Goal: Task Accomplishment & Management: Manage account settings

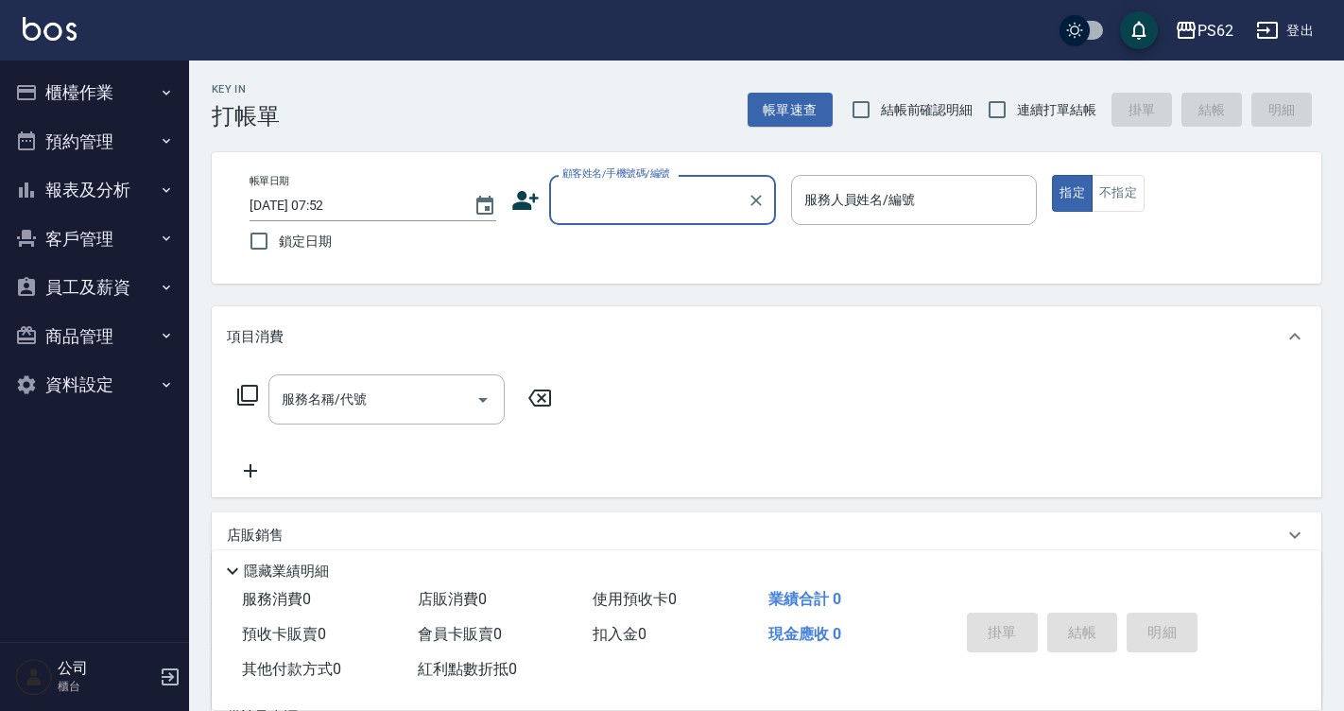
click at [102, 93] on button "櫃檯作業" at bounding box center [95, 92] width 174 height 49
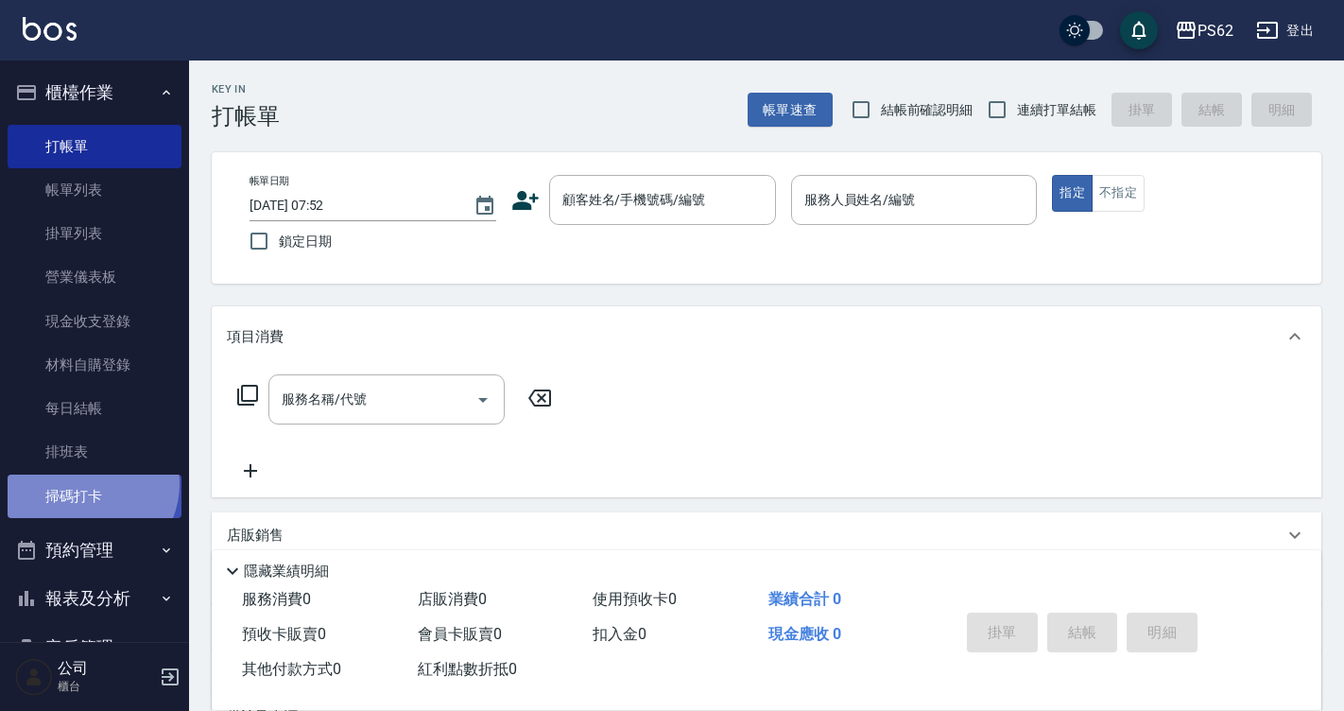
click at [90, 481] on link "掃碼打卡" at bounding box center [95, 496] width 174 height 43
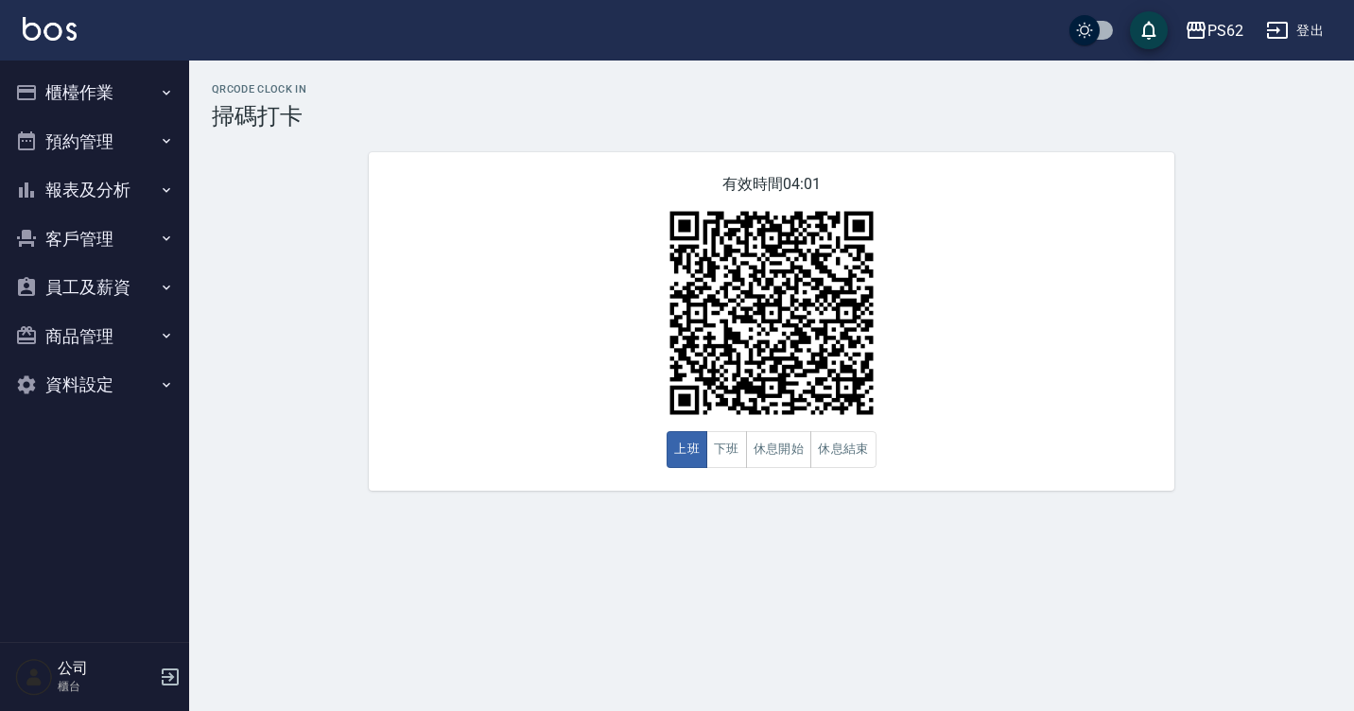
drag, startPoint x: 972, startPoint y: 185, endPoint x: 873, endPoint y: 250, distance: 117.5
click at [976, 179] on div "有效時間 04:01 上班 下班 休息開始 休息結束" at bounding box center [771, 321] width 805 height 338
click at [59, 81] on button "櫃檯作業" at bounding box center [95, 92] width 174 height 49
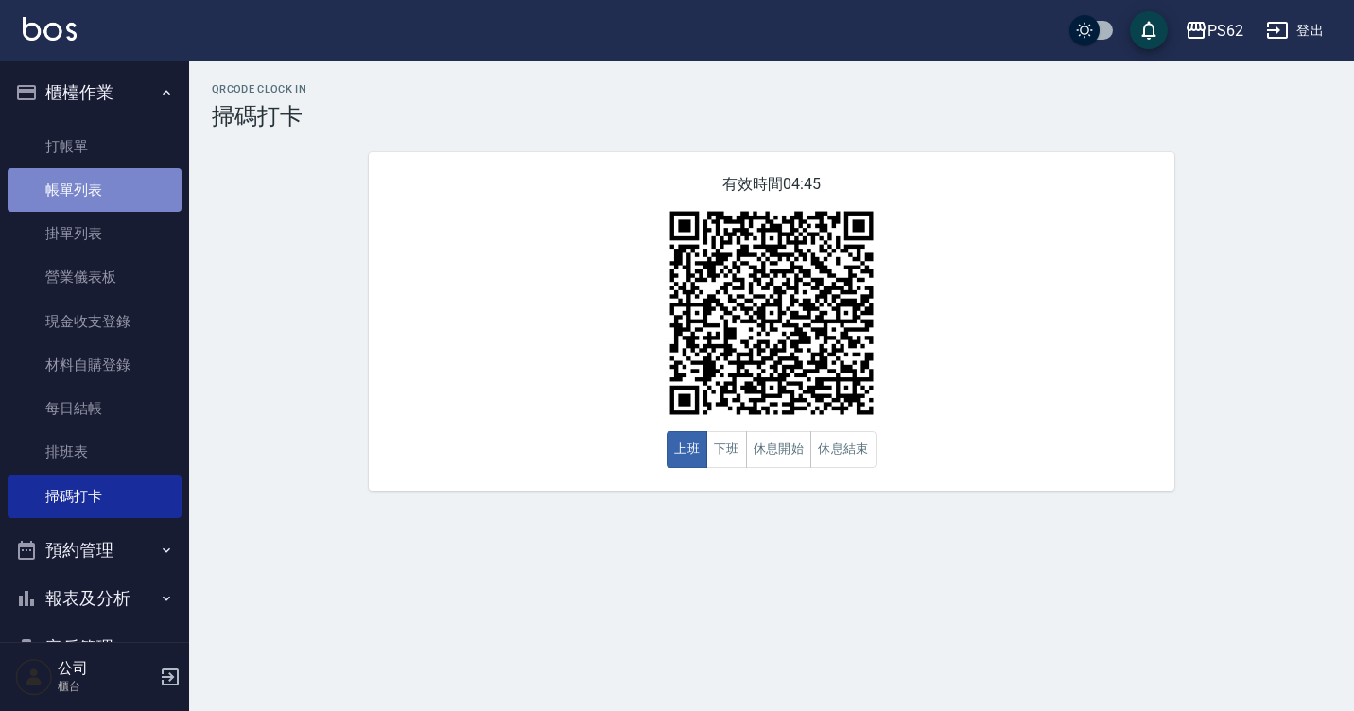
click at [109, 184] on link "帳單列表" at bounding box center [95, 189] width 174 height 43
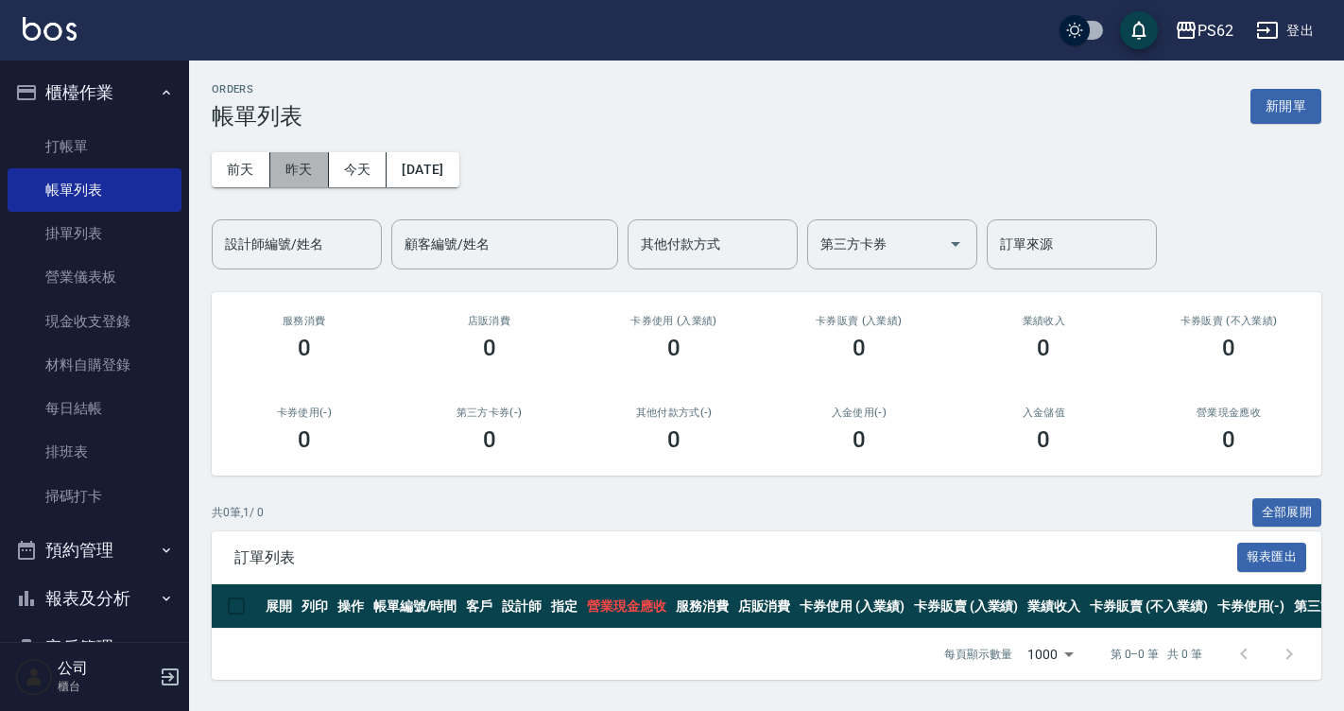
click at [301, 175] on button "昨天" at bounding box center [299, 169] width 59 height 35
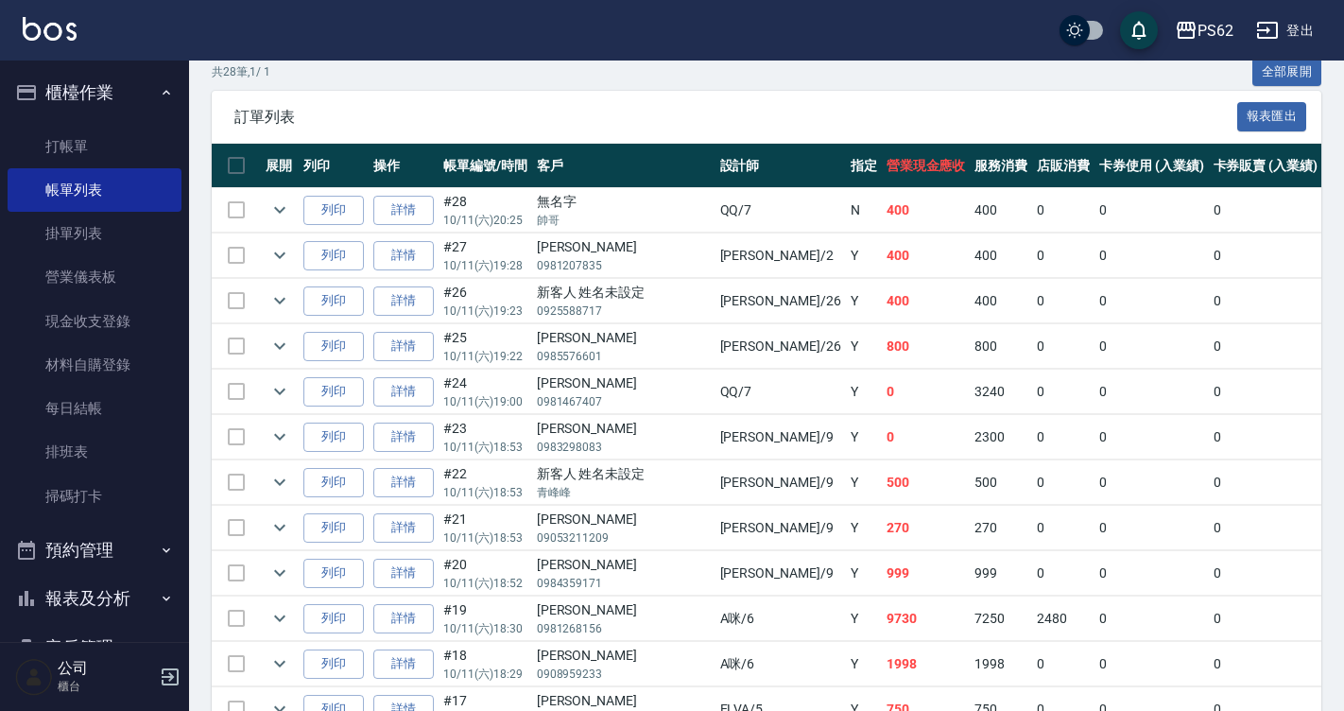
scroll to position [473, 0]
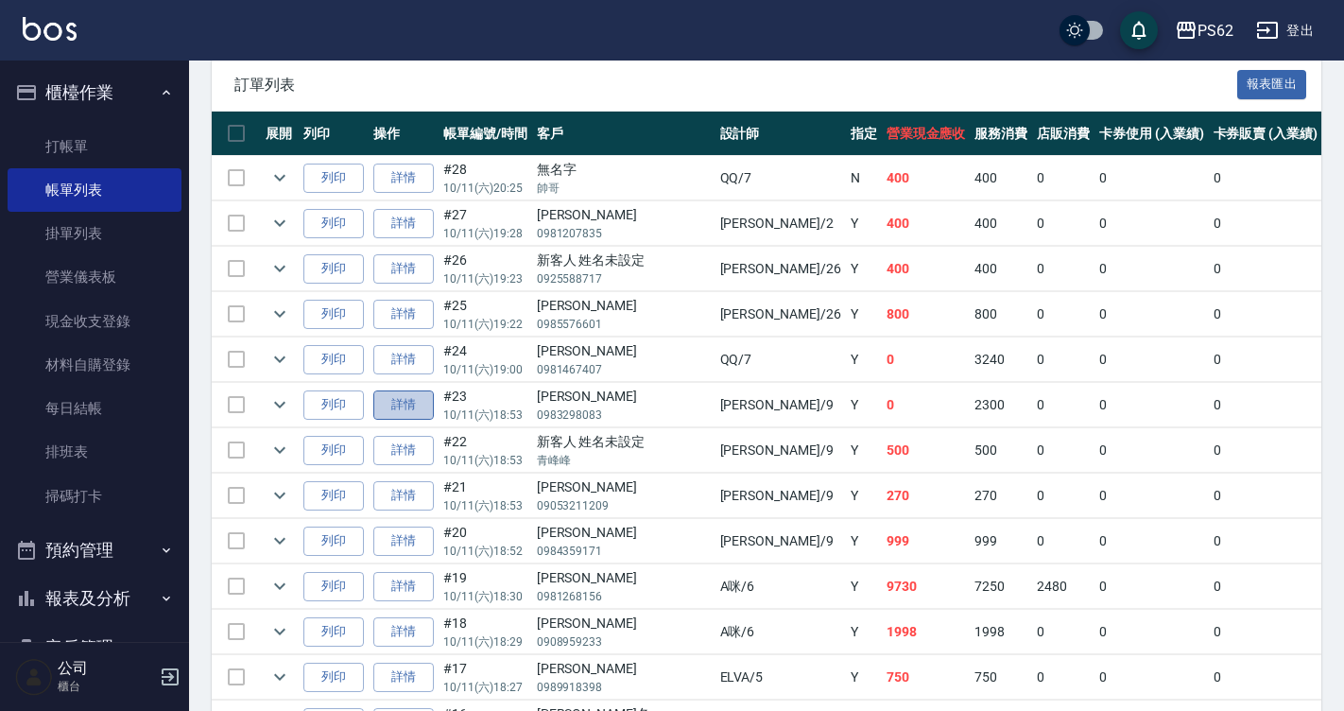
click at [417, 408] on link "詳情" at bounding box center [403, 404] width 60 height 29
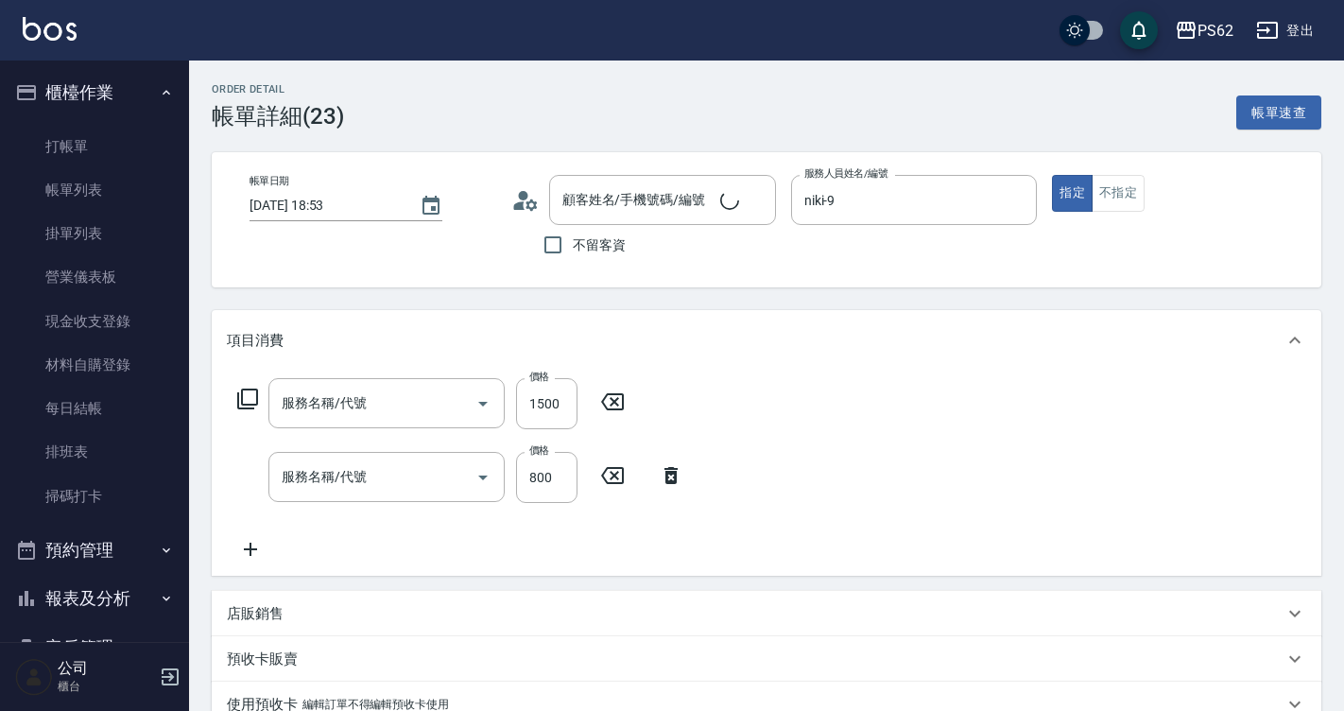
type input "2025/10/11 18:53"
type input "niki-9"
type input "羅可芯/0983298083/"
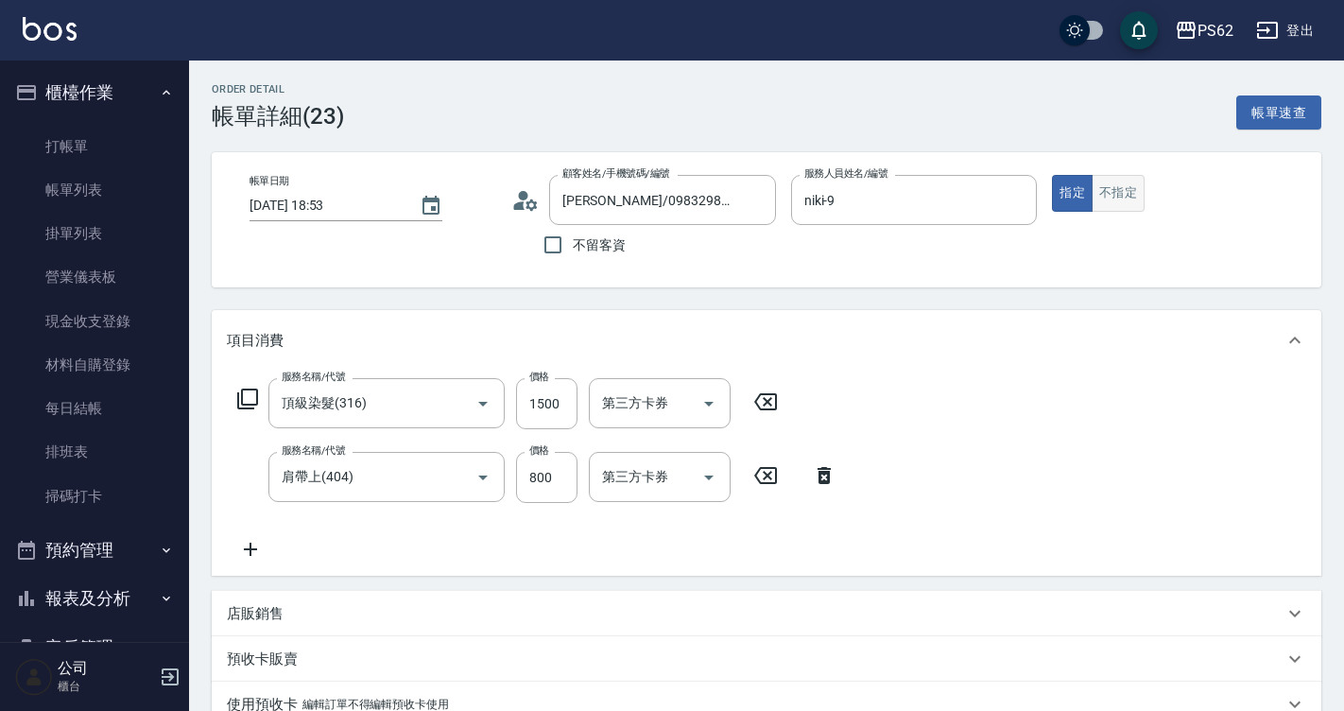
type input "頂級染髮(316)"
type input "肩帶上(404)"
click at [1114, 194] on button "不指定" at bounding box center [1118, 193] width 53 height 37
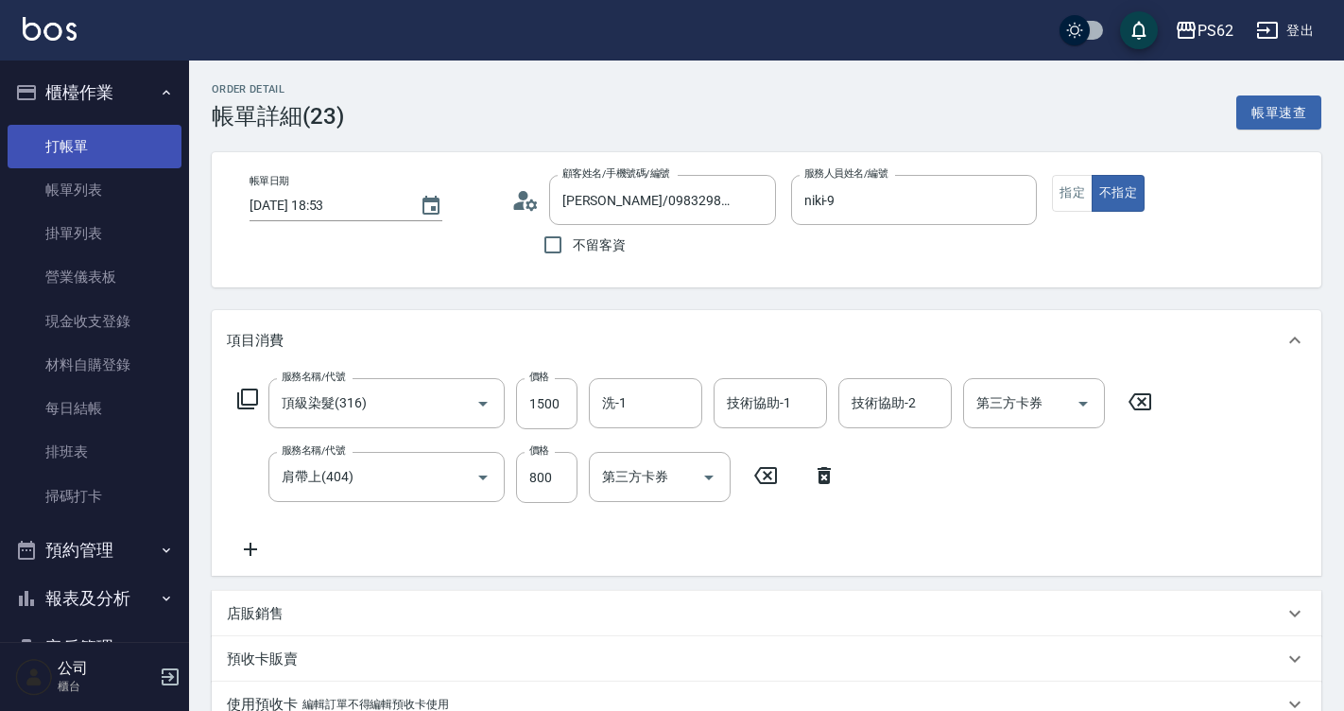
click at [88, 144] on link "打帳單" at bounding box center [95, 146] width 174 height 43
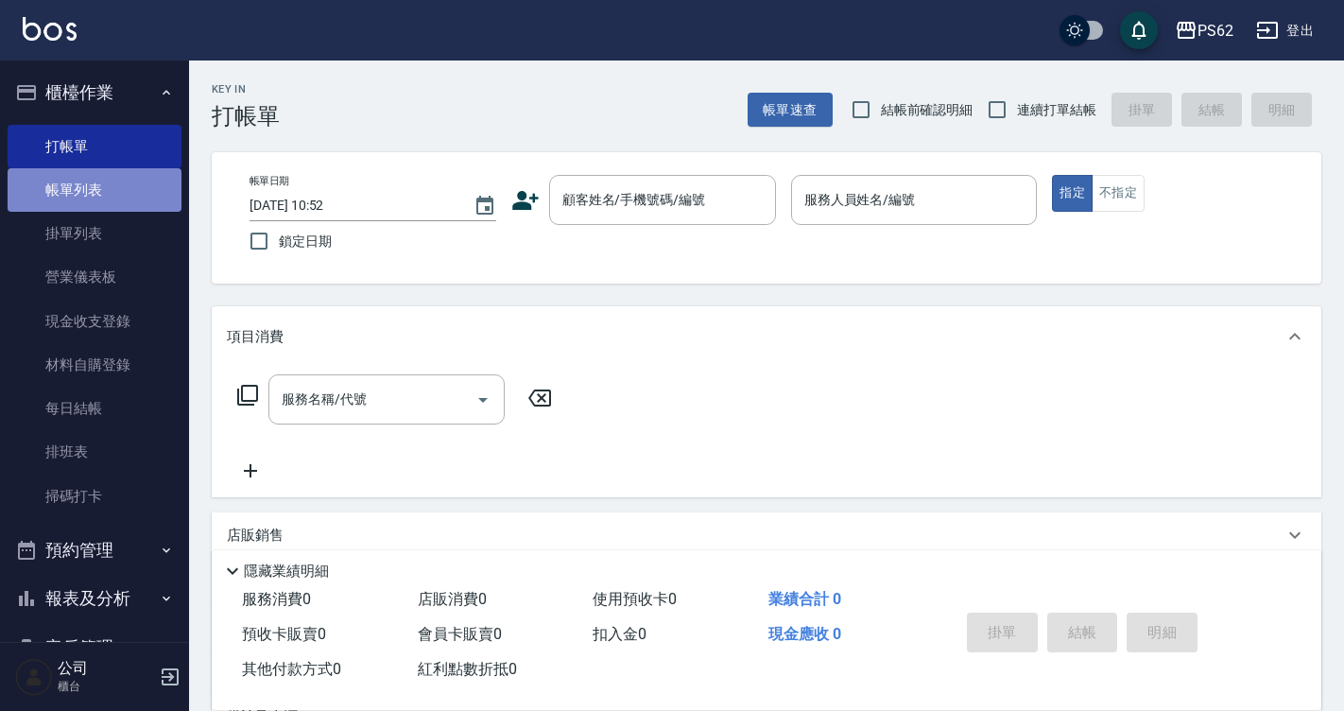
click at [154, 198] on link "帳單列表" at bounding box center [95, 189] width 174 height 43
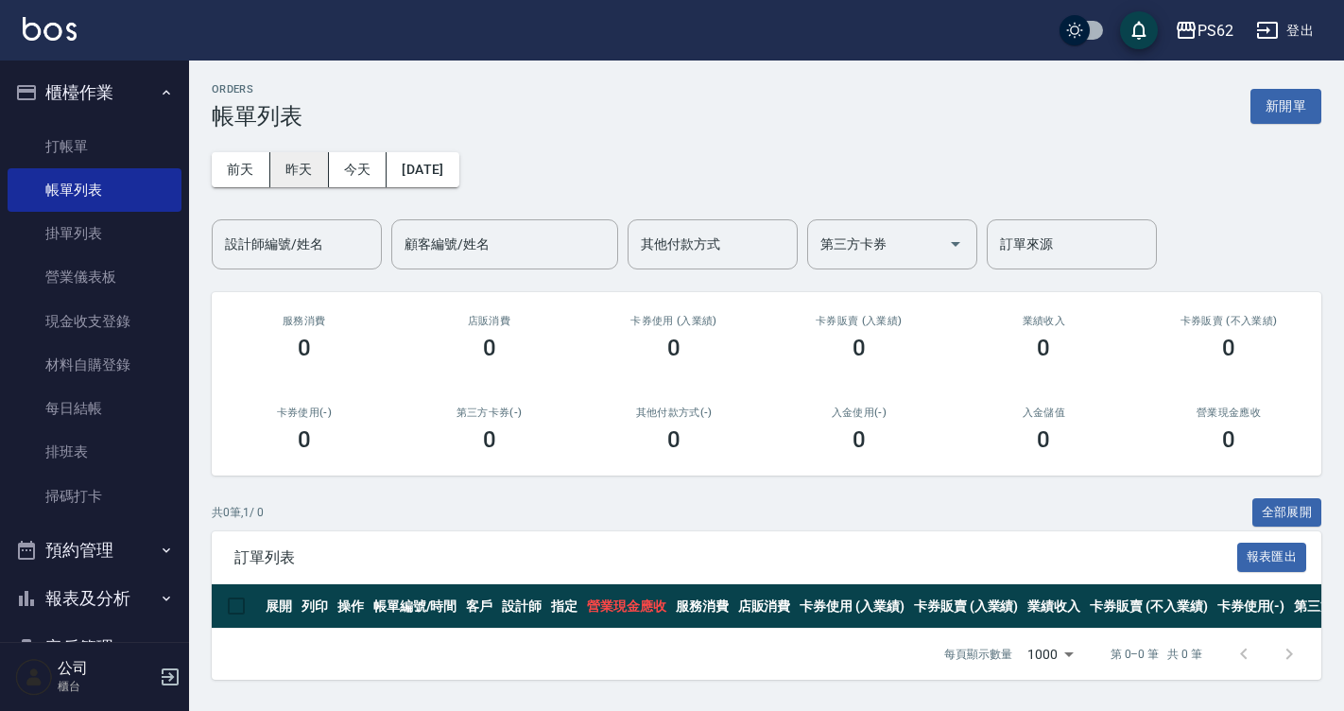
click at [306, 177] on button "昨天" at bounding box center [299, 169] width 59 height 35
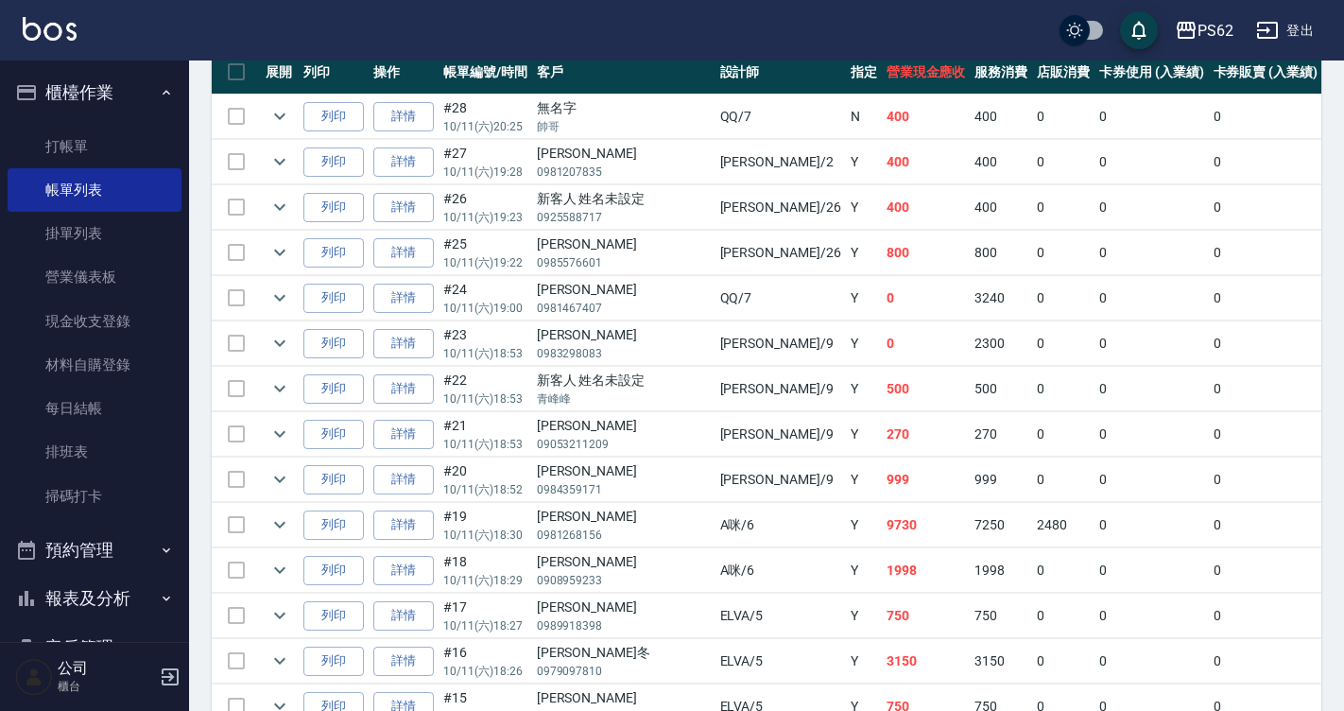
scroll to position [567, 0]
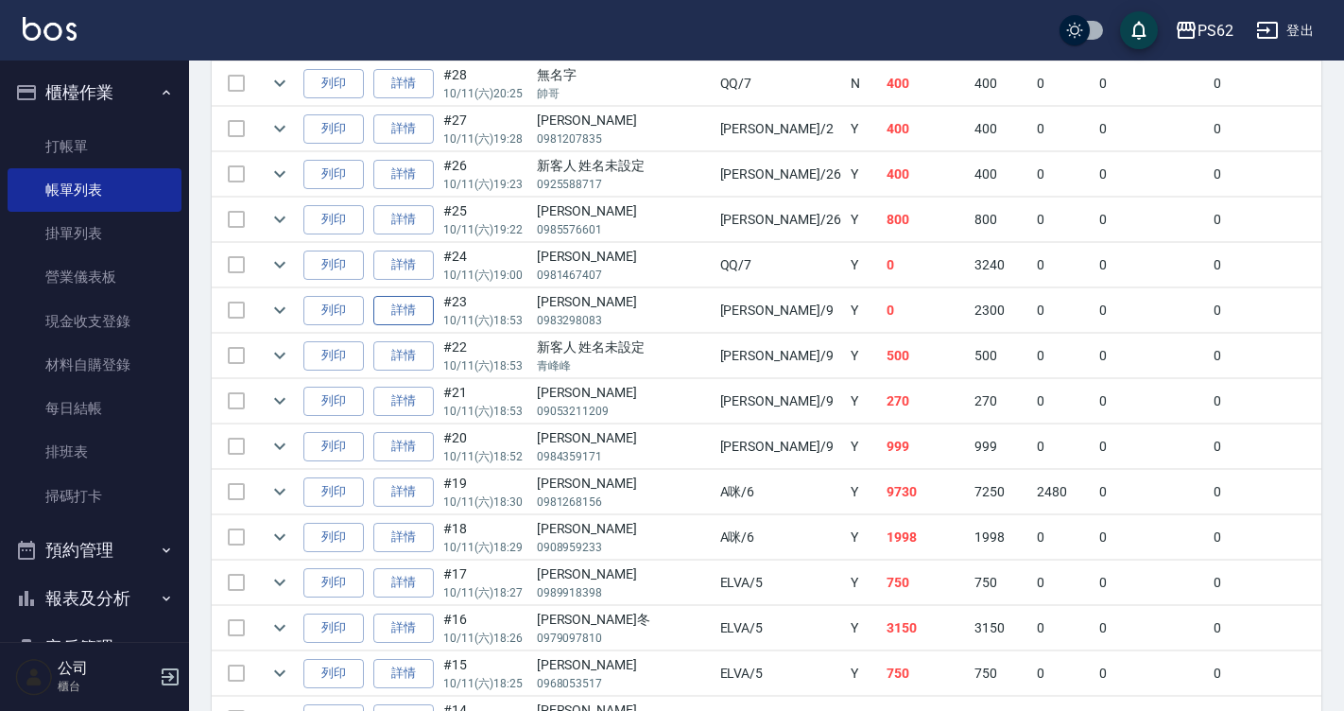
click at [416, 305] on link "詳情" at bounding box center [403, 310] width 60 height 29
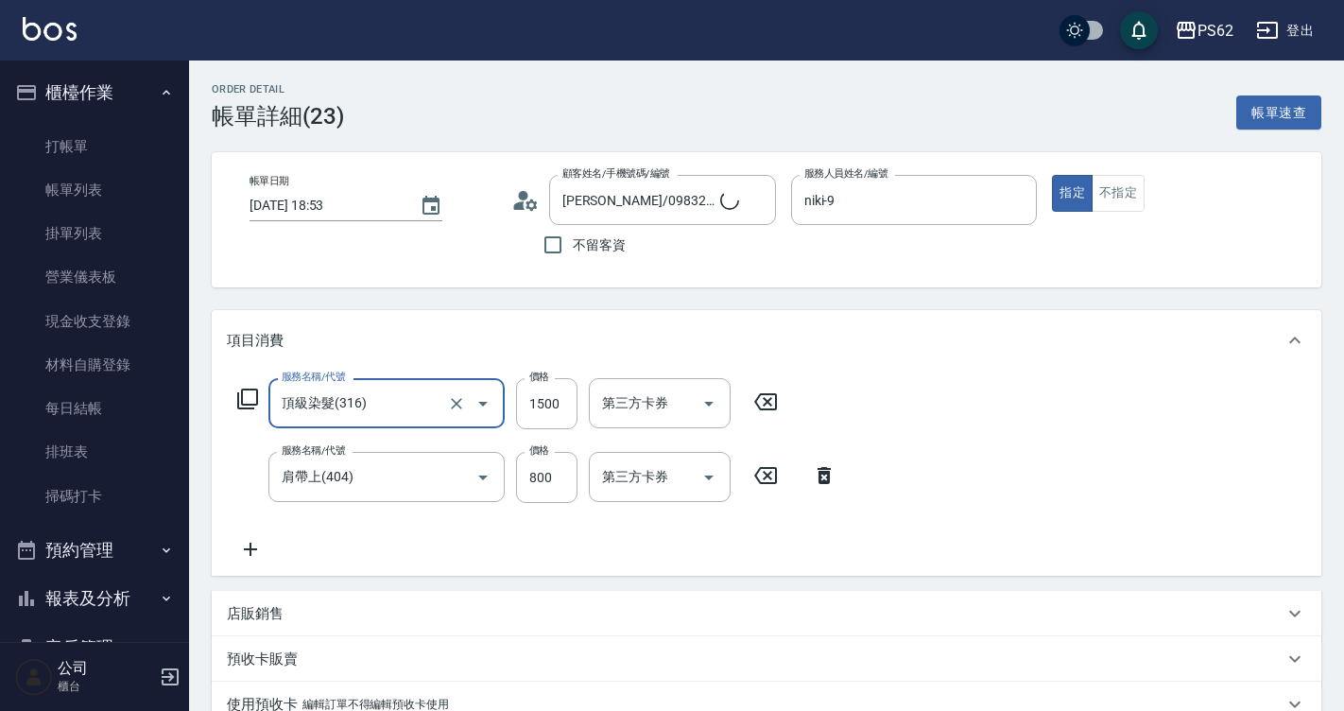
type input "[PERSON_NAME]/0983298083/"
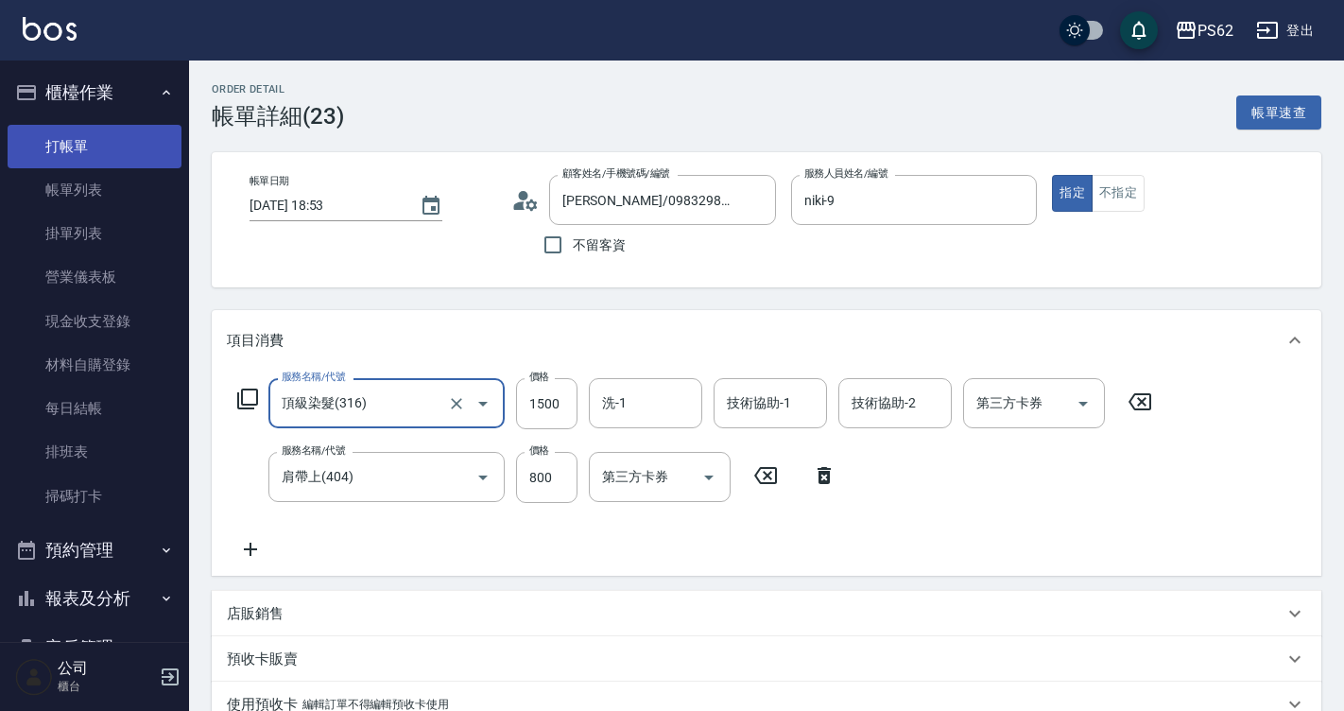
click at [114, 148] on link "打帳單" at bounding box center [95, 146] width 174 height 43
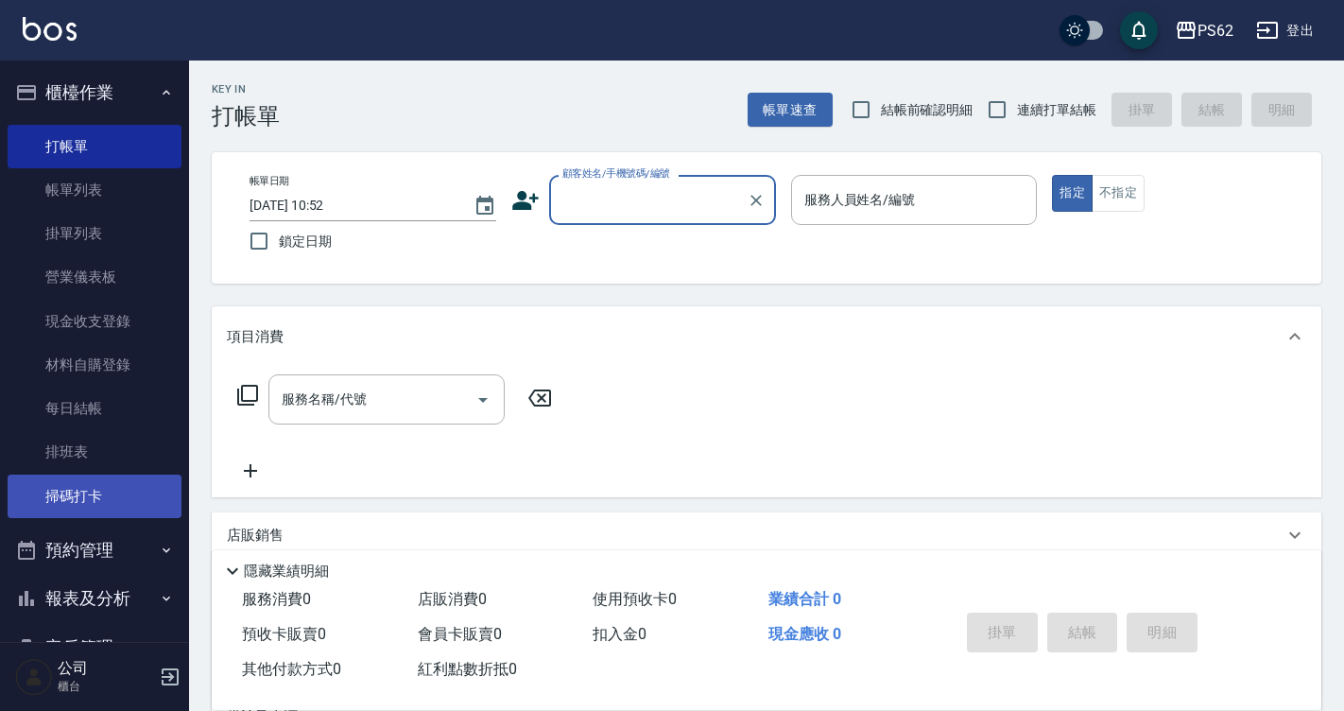
click at [74, 495] on link "掃碼打卡" at bounding box center [95, 496] width 174 height 43
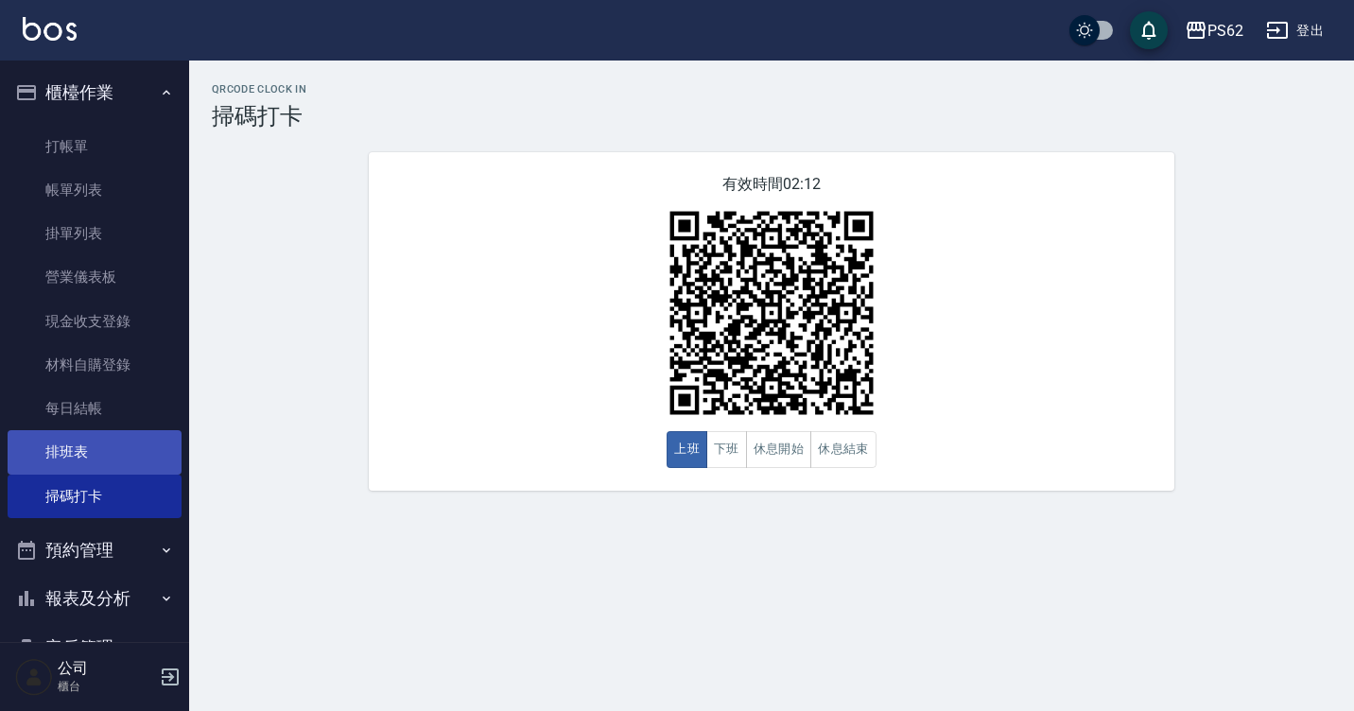
click at [36, 434] on link "排班表" at bounding box center [95, 451] width 174 height 43
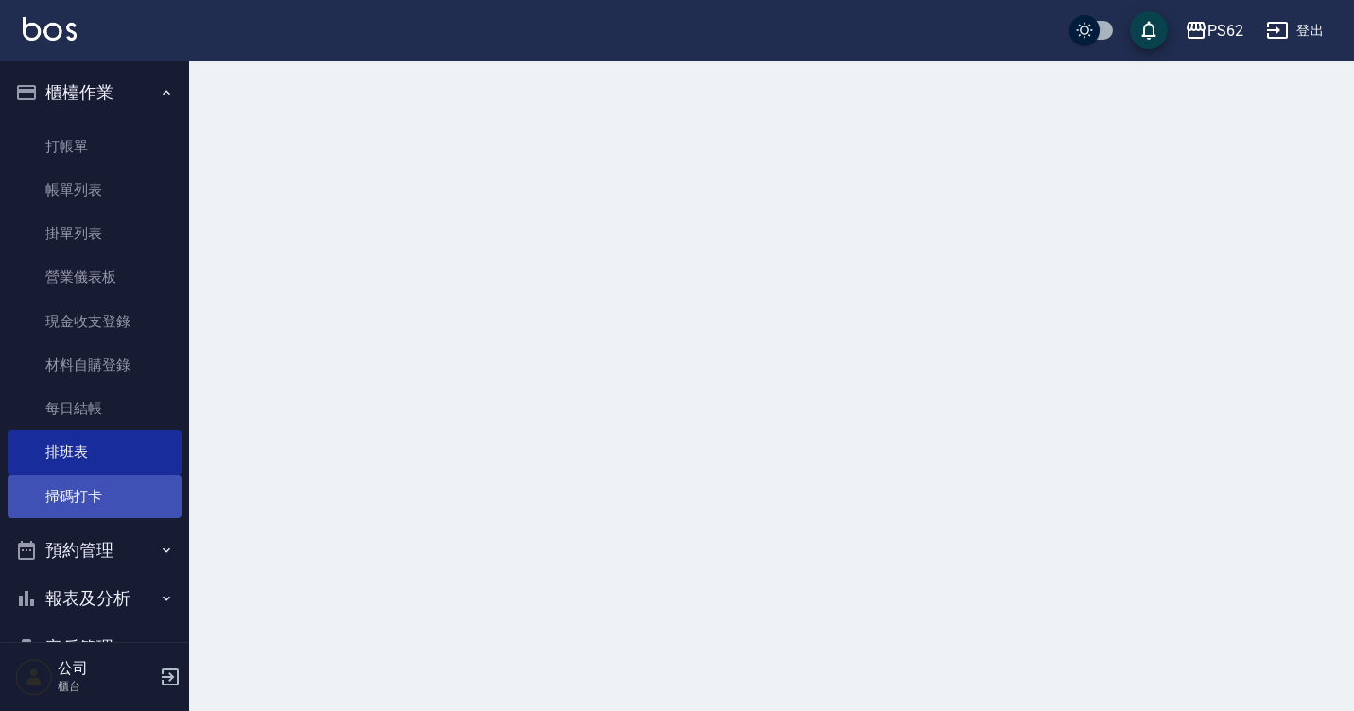
click at [53, 490] on link "掃碼打卡" at bounding box center [95, 496] width 174 height 43
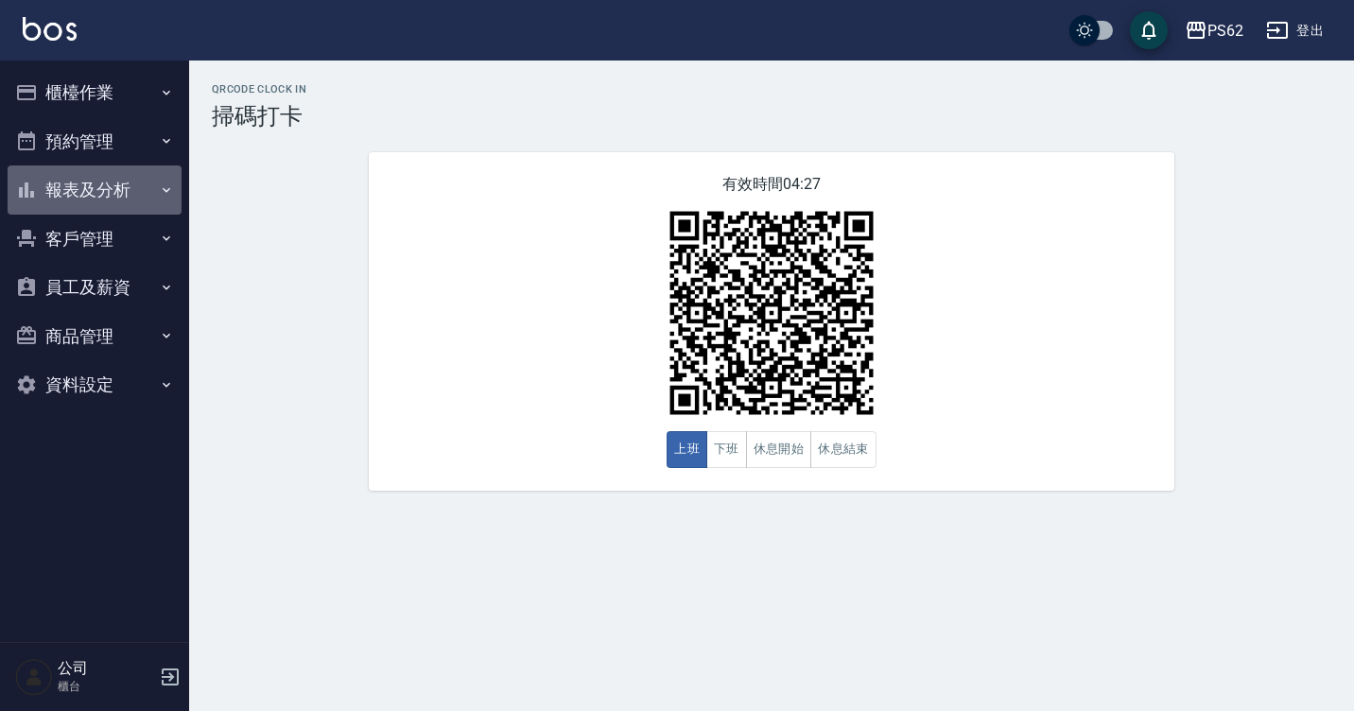
click at [100, 201] on button "報表及分析" at bounding box center [95, 189] width 174 height 49
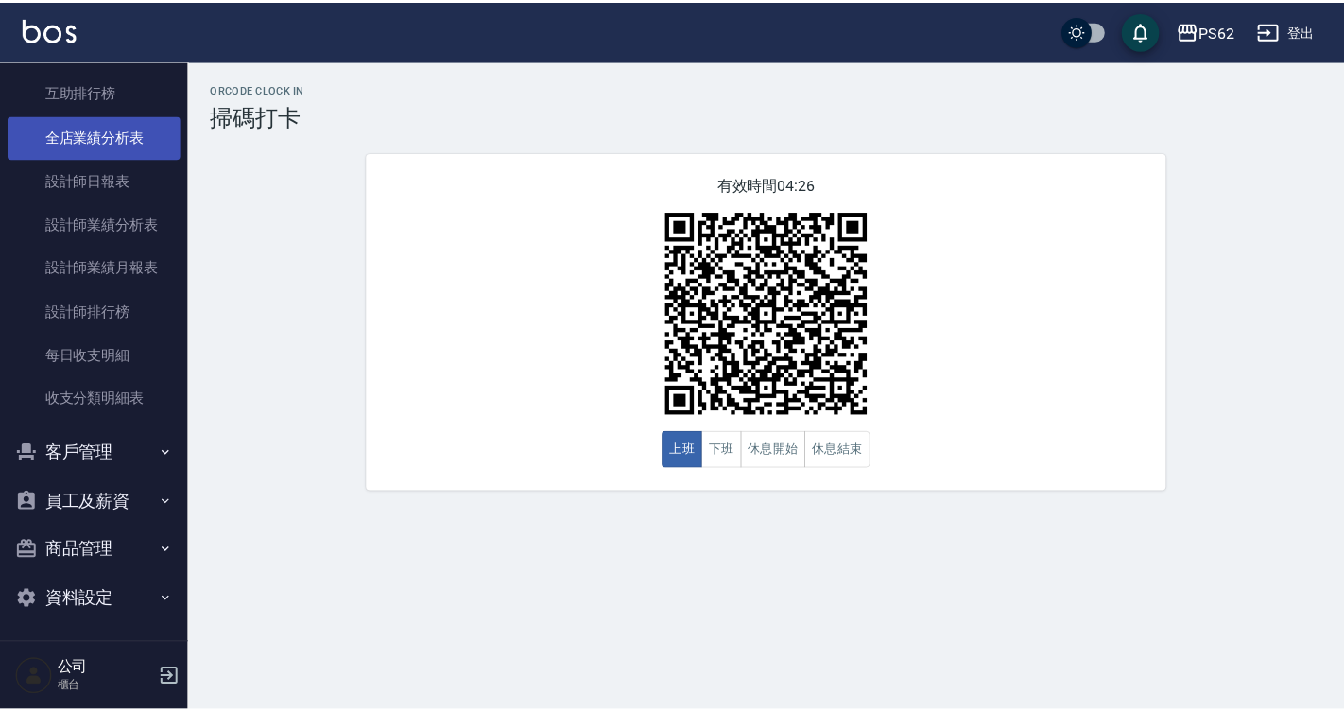
scroll to position [285, 0]
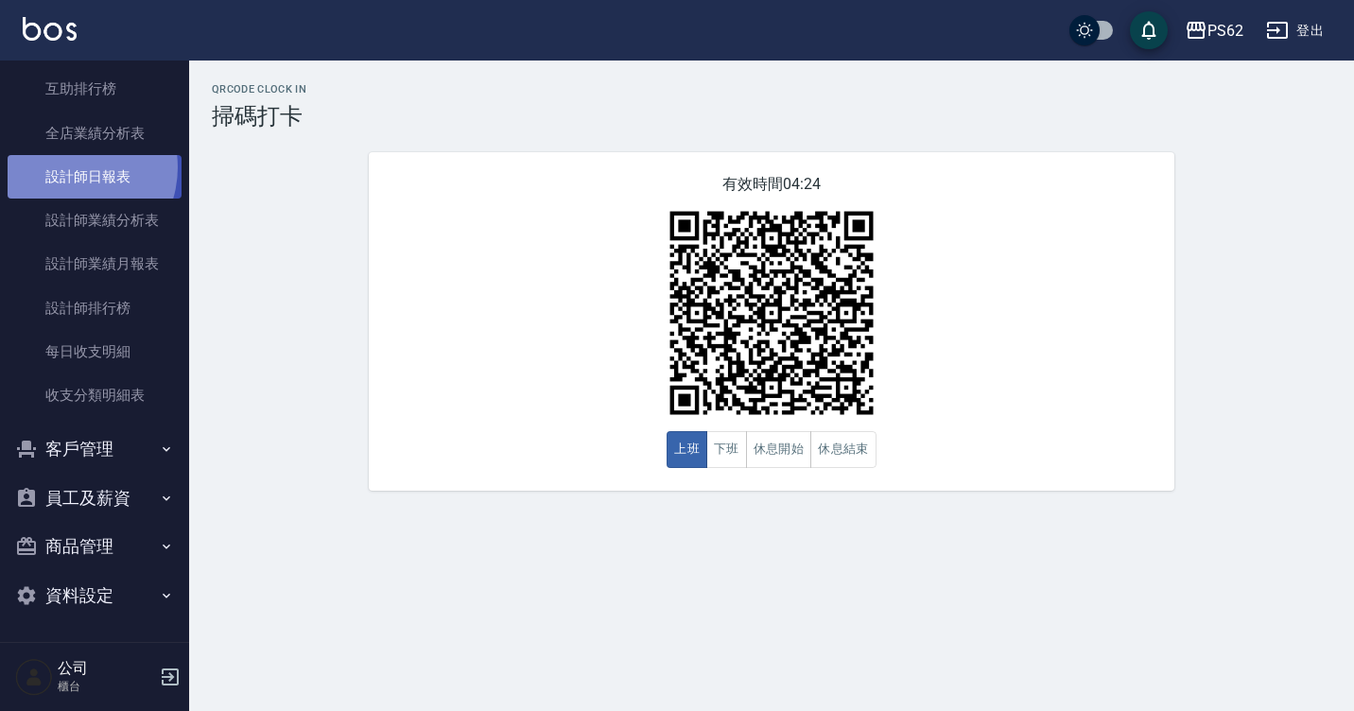
click at [67, 167] on link "設計師日報表" at bounding box center [95, 176] width 174 height 43
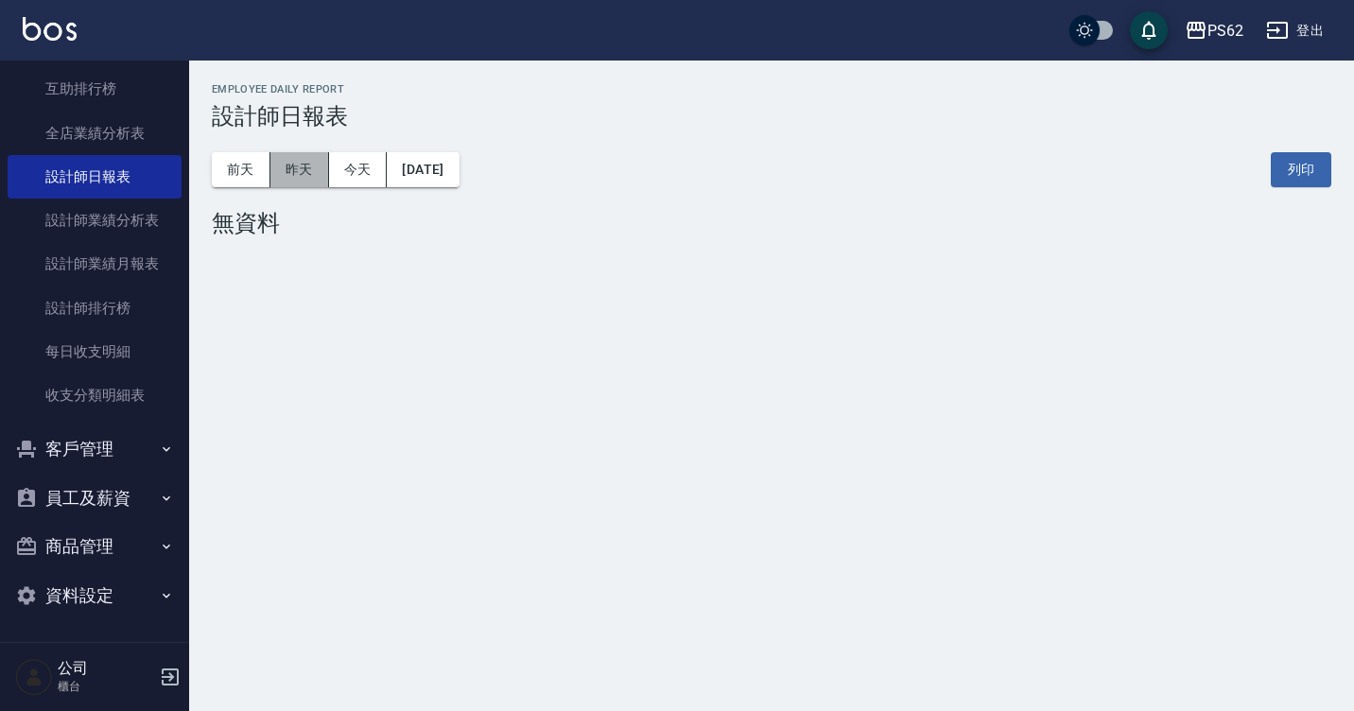
click at [306, 176] on button "昨天" at bounding box center [299, 169] width 59 height 35
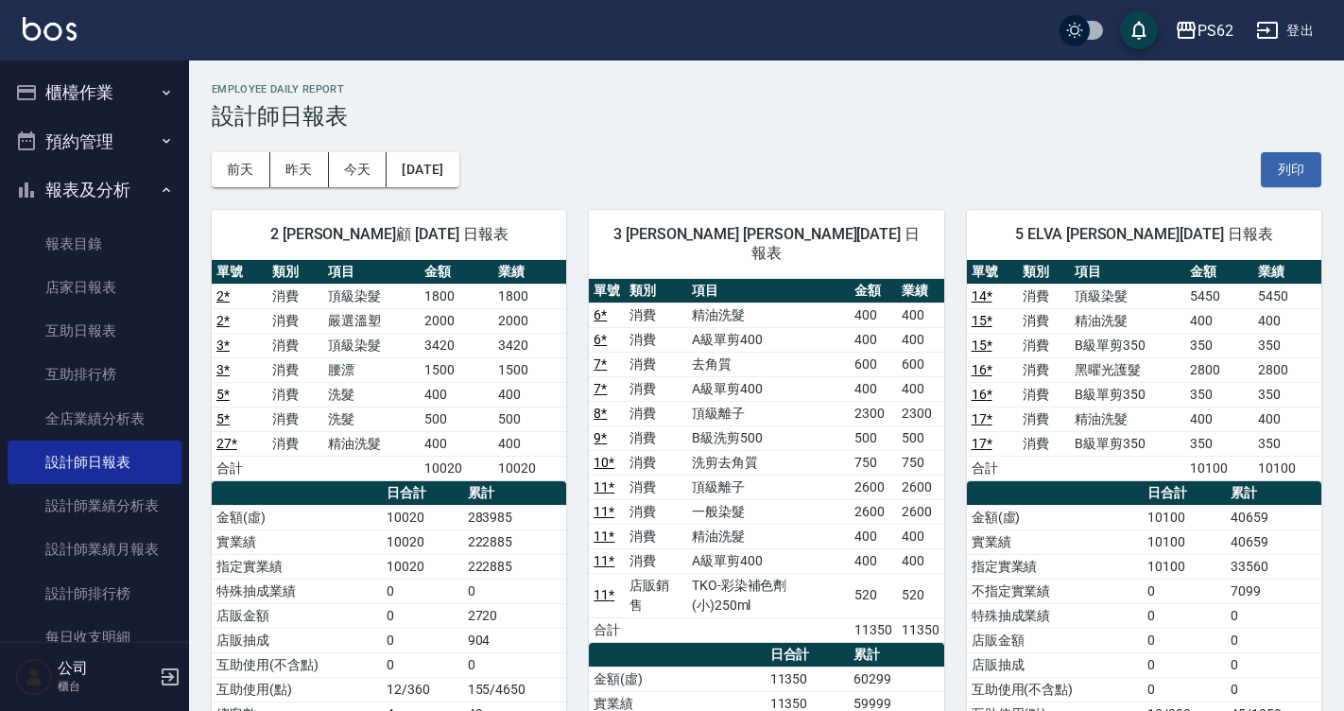
click at [75, 96] on button "櫃檯作業" at bounding box center [95, 92] width 174 height 49
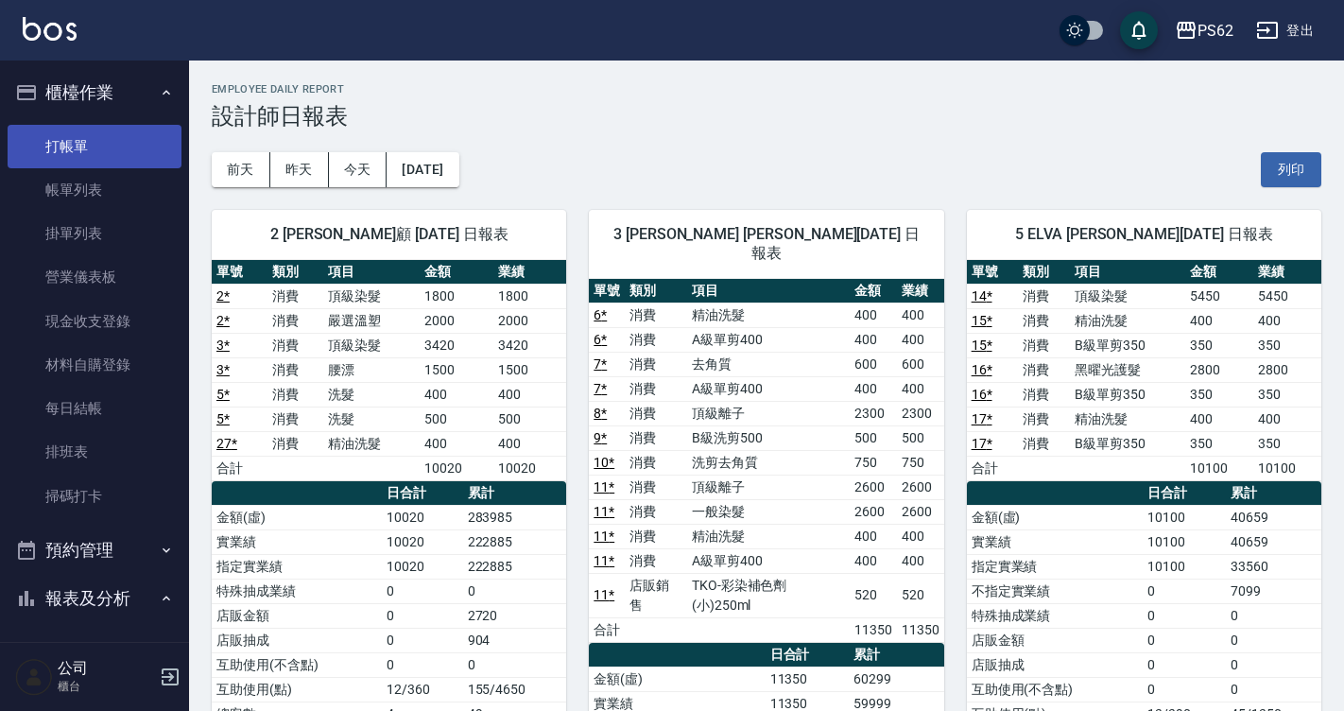
click at [40, 151] on link "打帳單" at bounding box center [95, 146] width 174 height 43
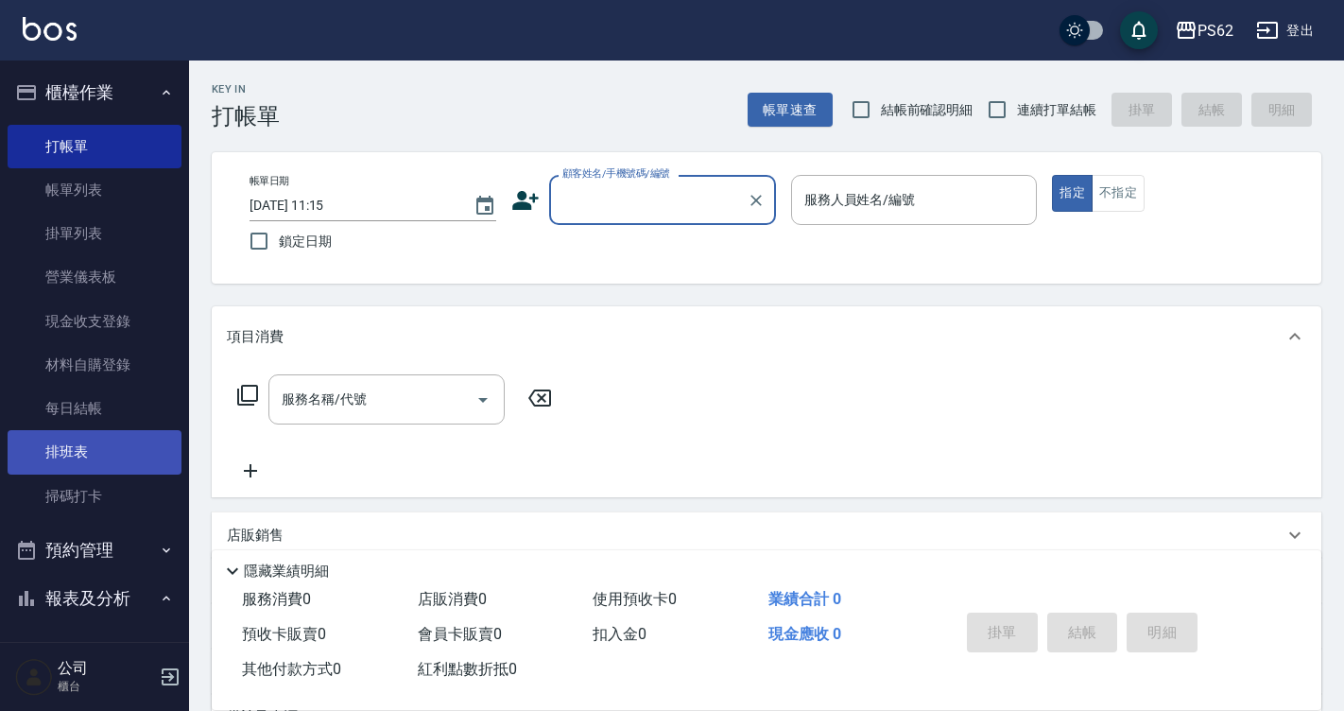
click at [72, 447] on link "排班表" at bounding box center [95, 451] width 174 height 43
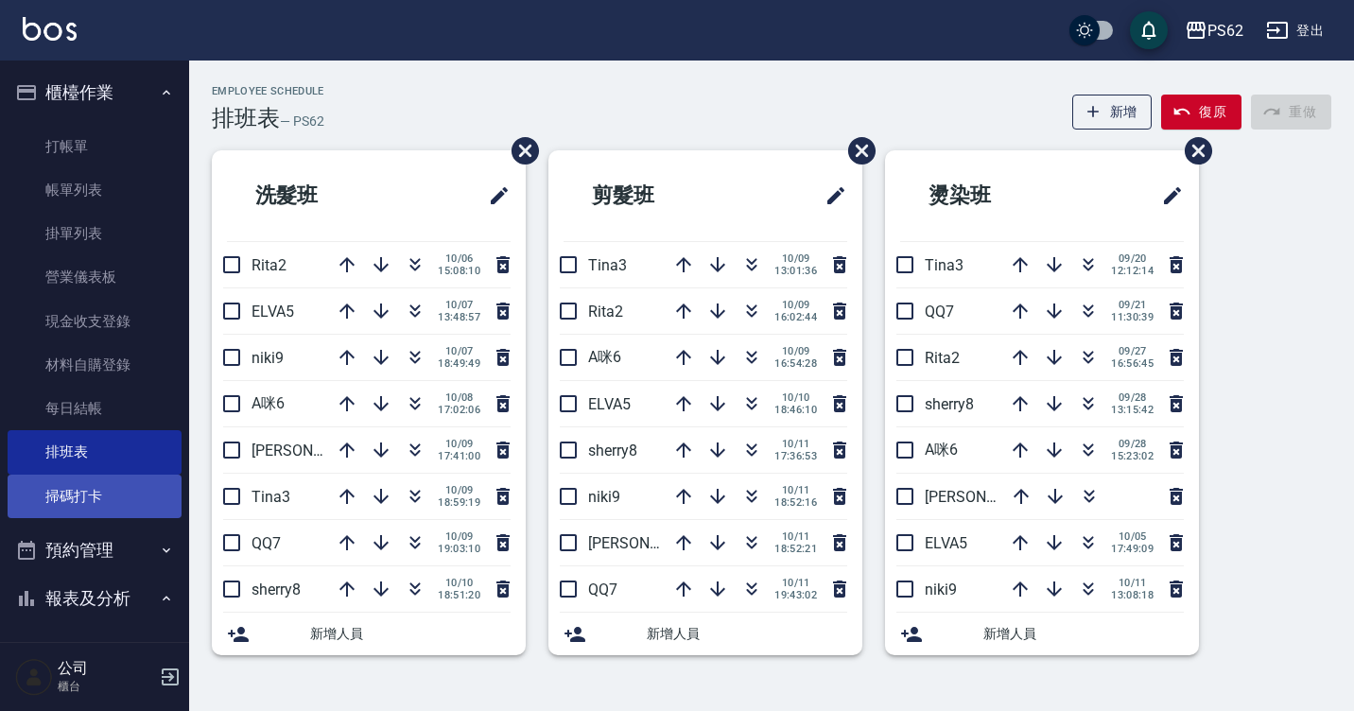
click at [113, 506] on link "掃碼打卡" at bounding box center [95, 496] width 174 height 43
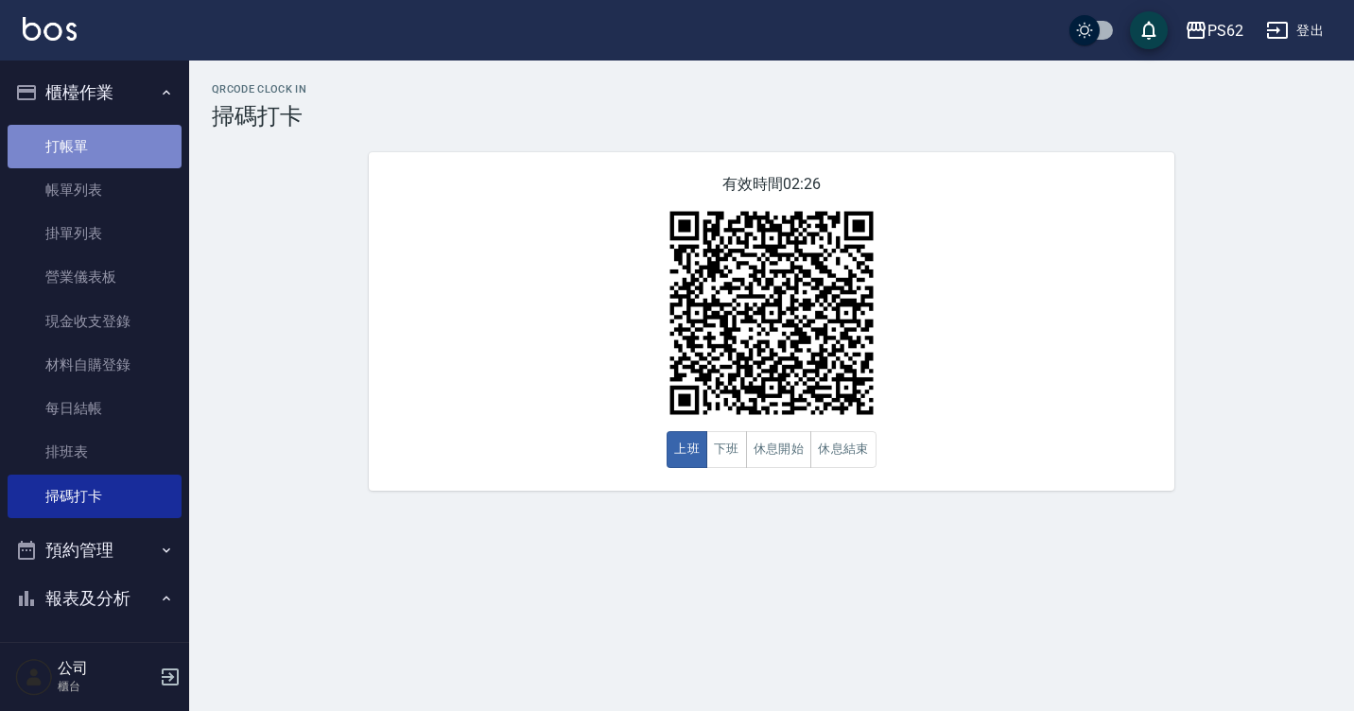
click at [106, 149] on link "打帳單" at bounding box center [95, 146] width 174 height 43
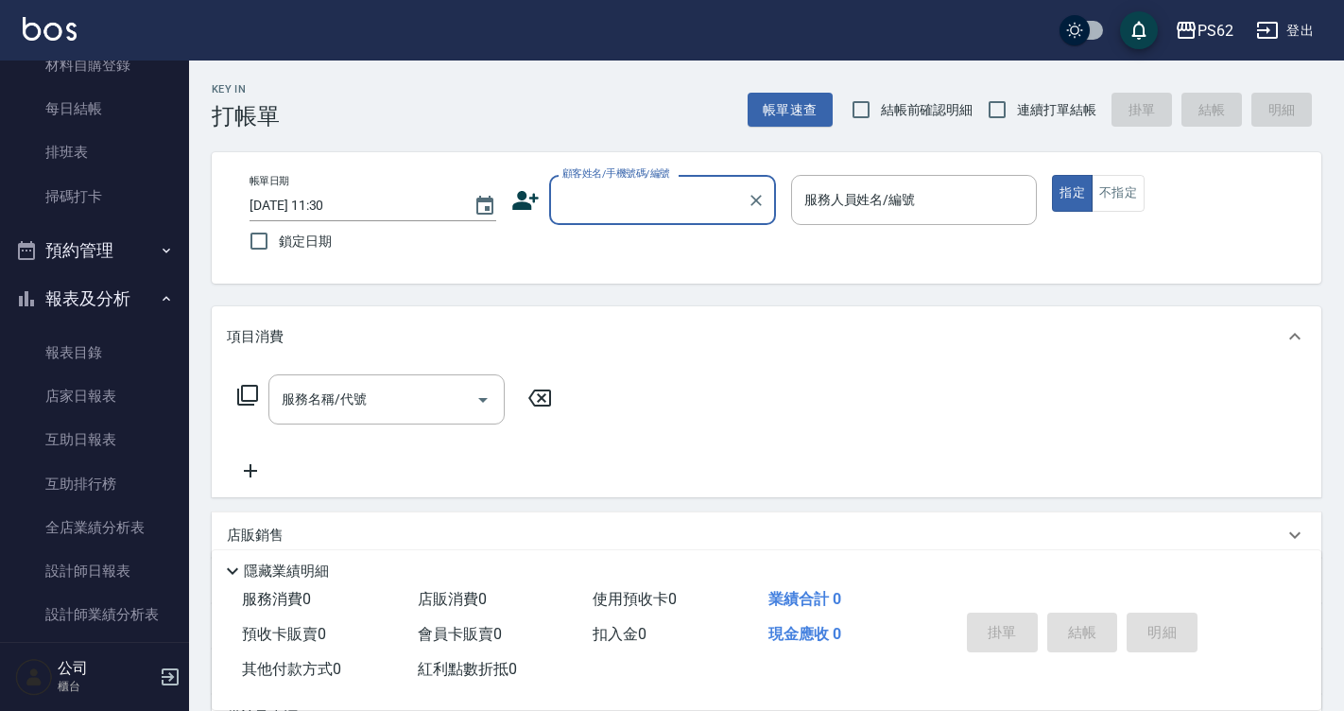
scroll to position [378, 0]
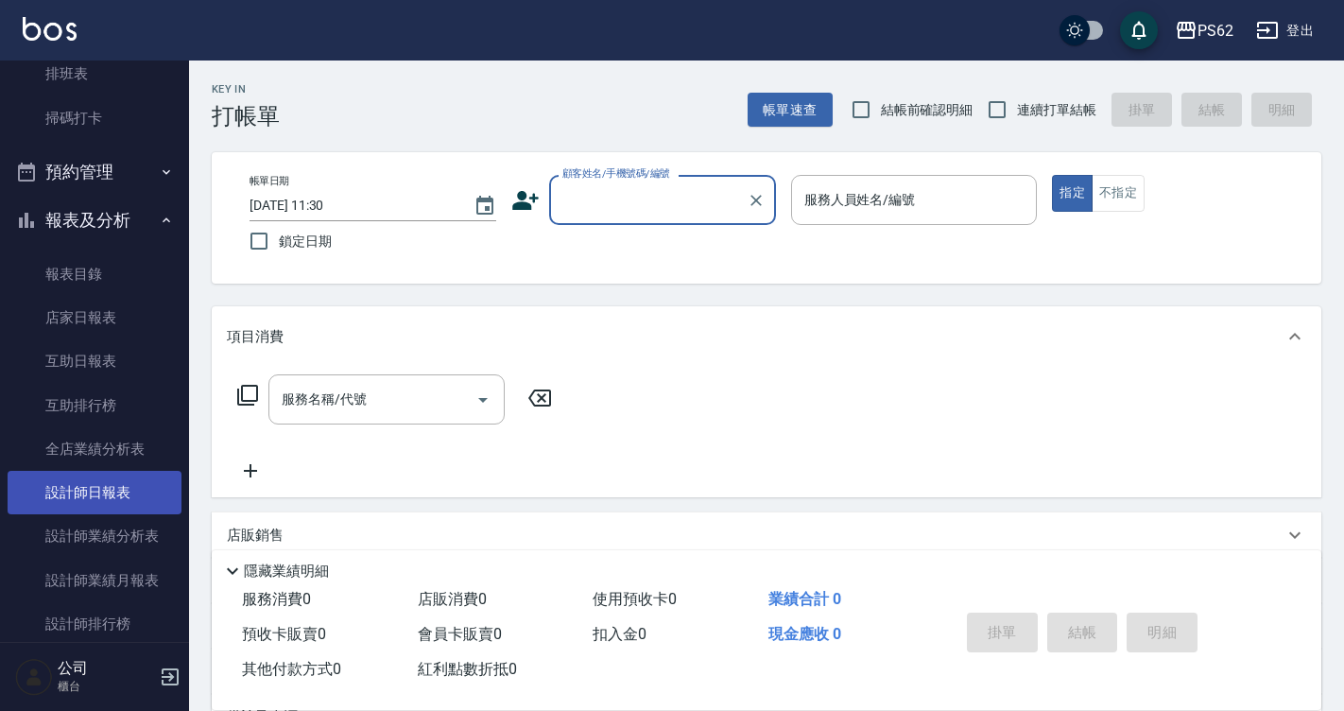
click at [93, 490] on link "設計師日報表" at bounding box center [95, 492] width 174 height 43
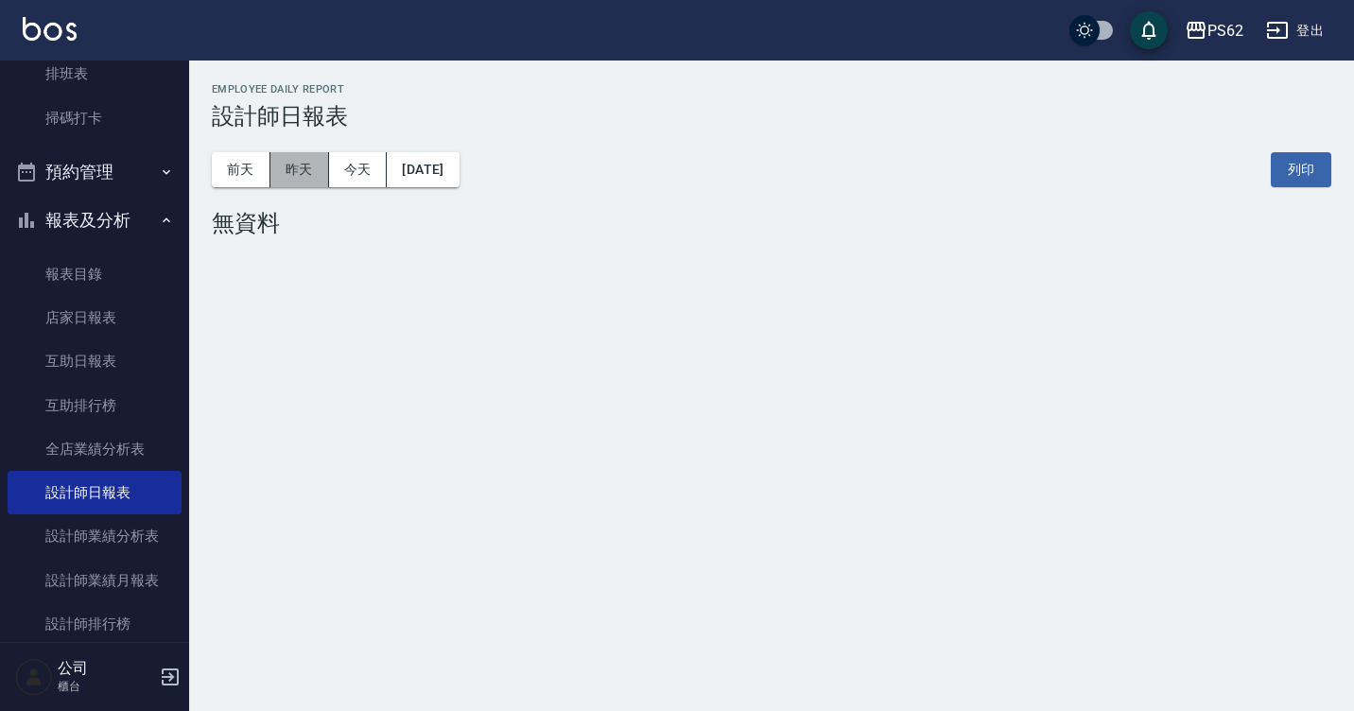
click at [278, 171] on button "昨天" at bounding box center [299, 169] width 59 height 35
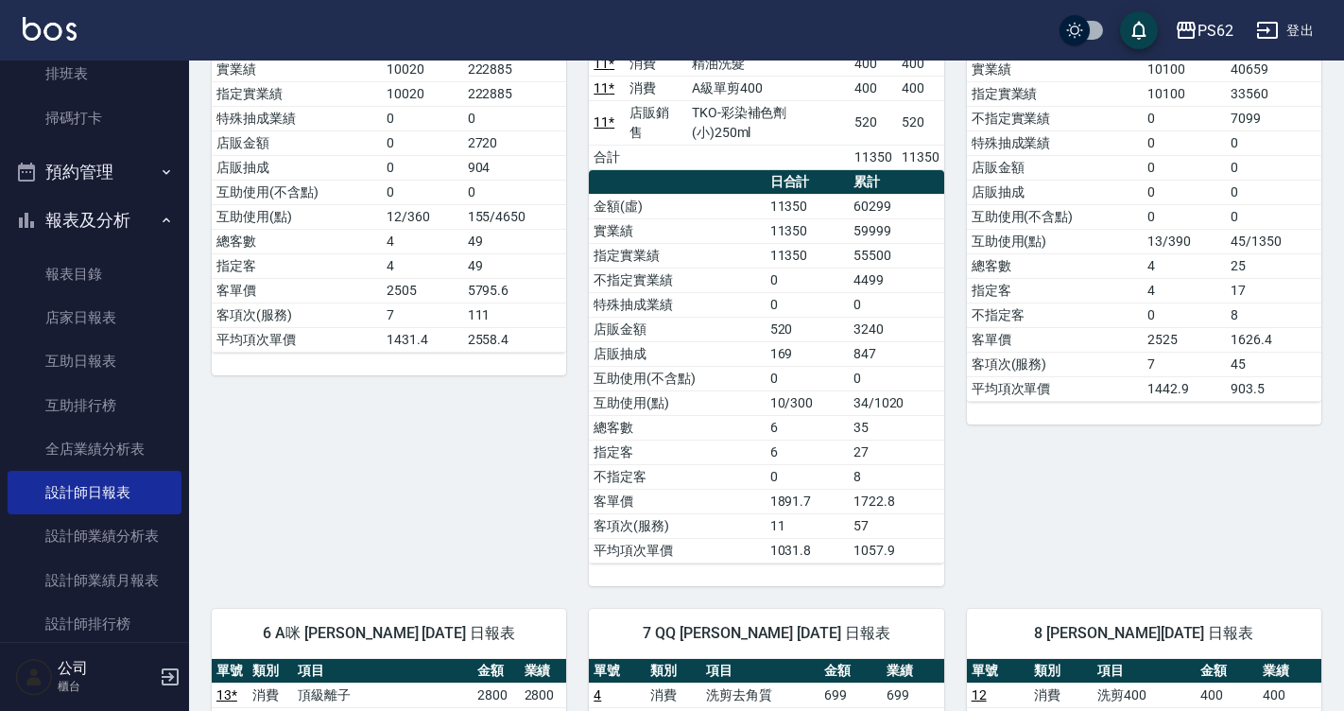
scroll to position [945, 0]
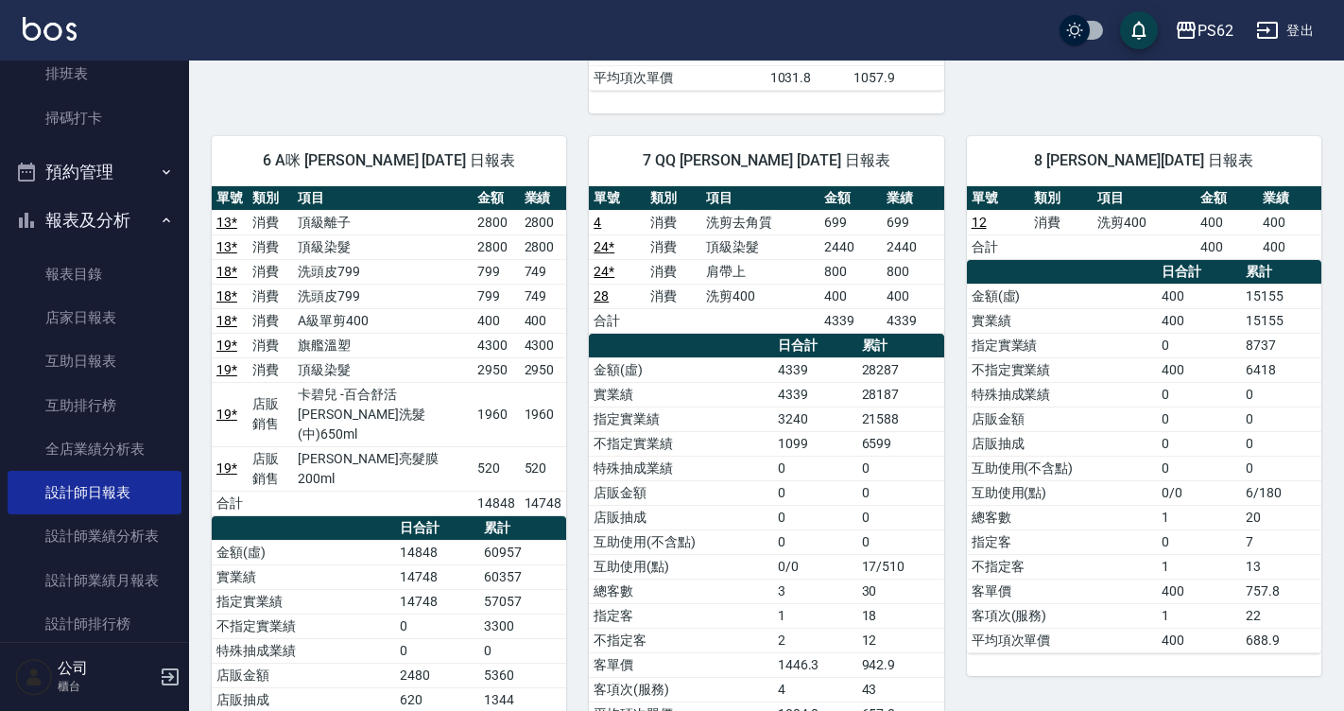
click at [942, 431] on td "6599" at bounding box center [900, 443] width 87 height 25
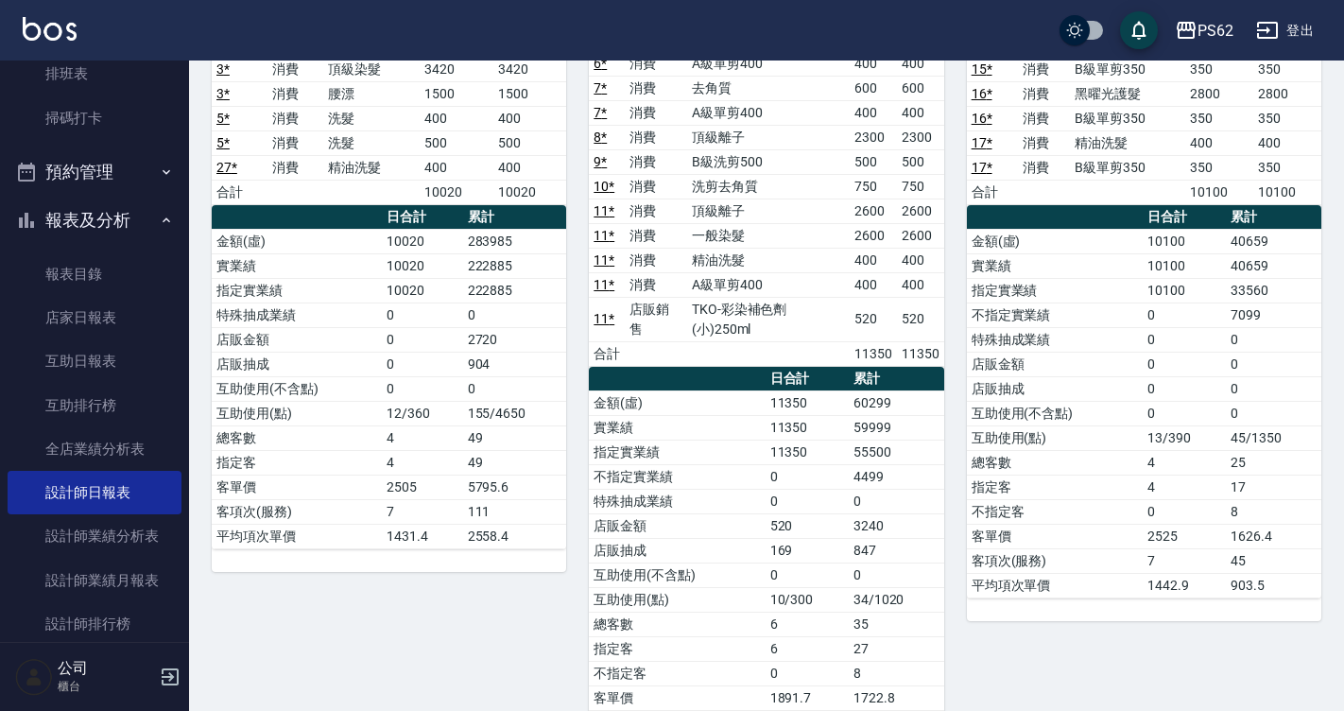
scroll to position [0, 0]
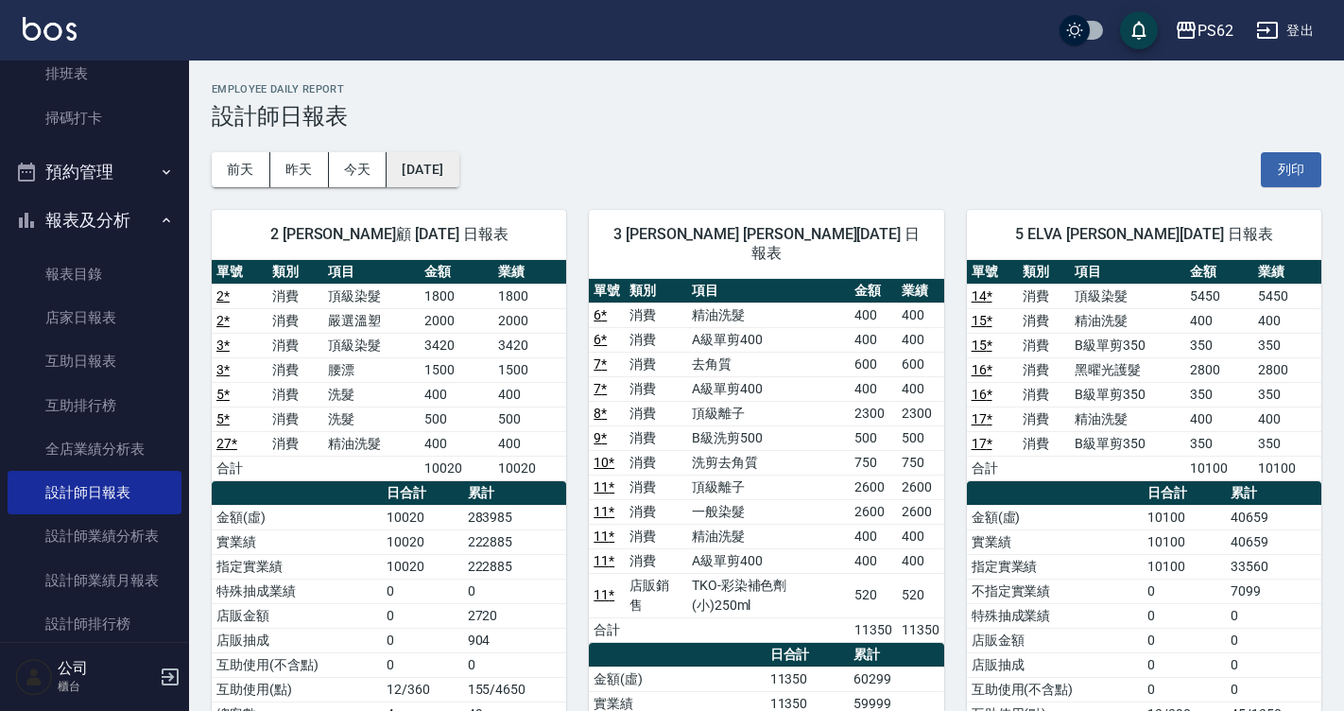
click at [438, 167] on button "2025/10/11" at bounding box center [423, 169] width 72 height 35
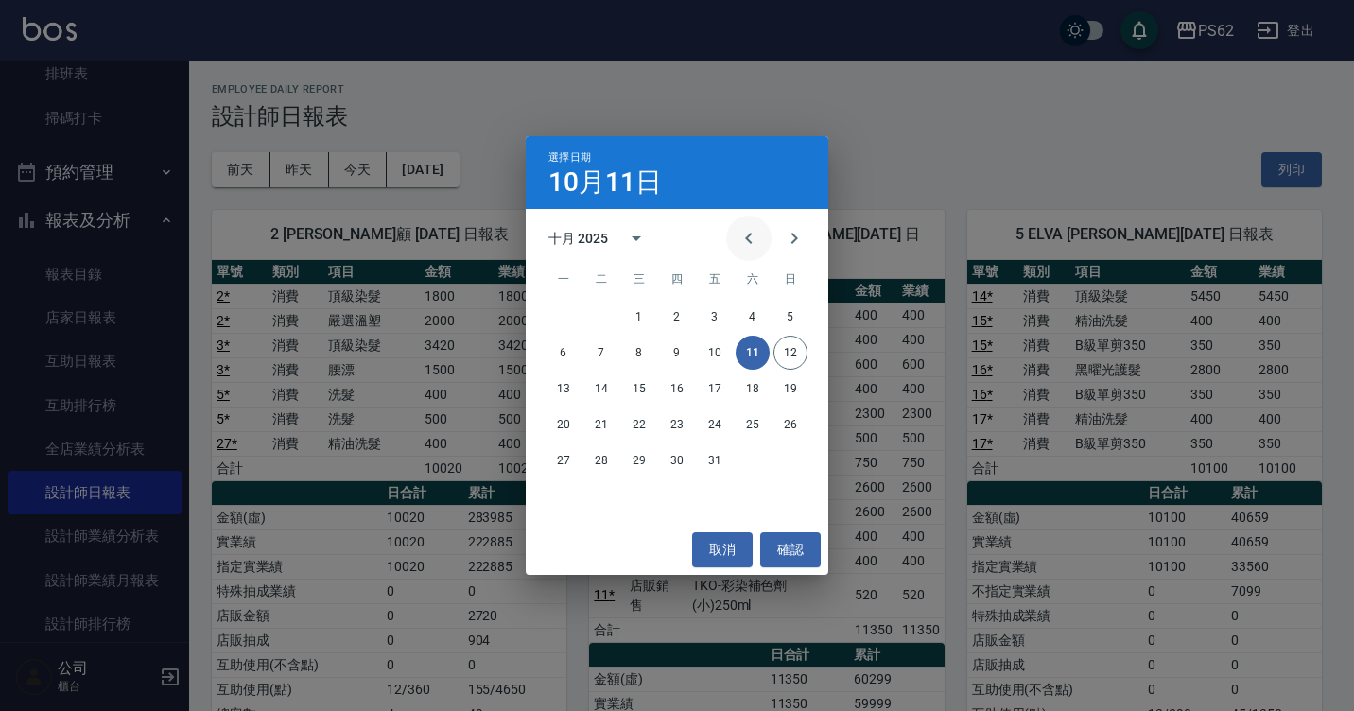
click at [748, 234] on icon "Previous month" at bounding box center [748, 238] width 23 height 23
click at [674, 349] on button "11" at bounding box center [677, 353] width 34 height 34
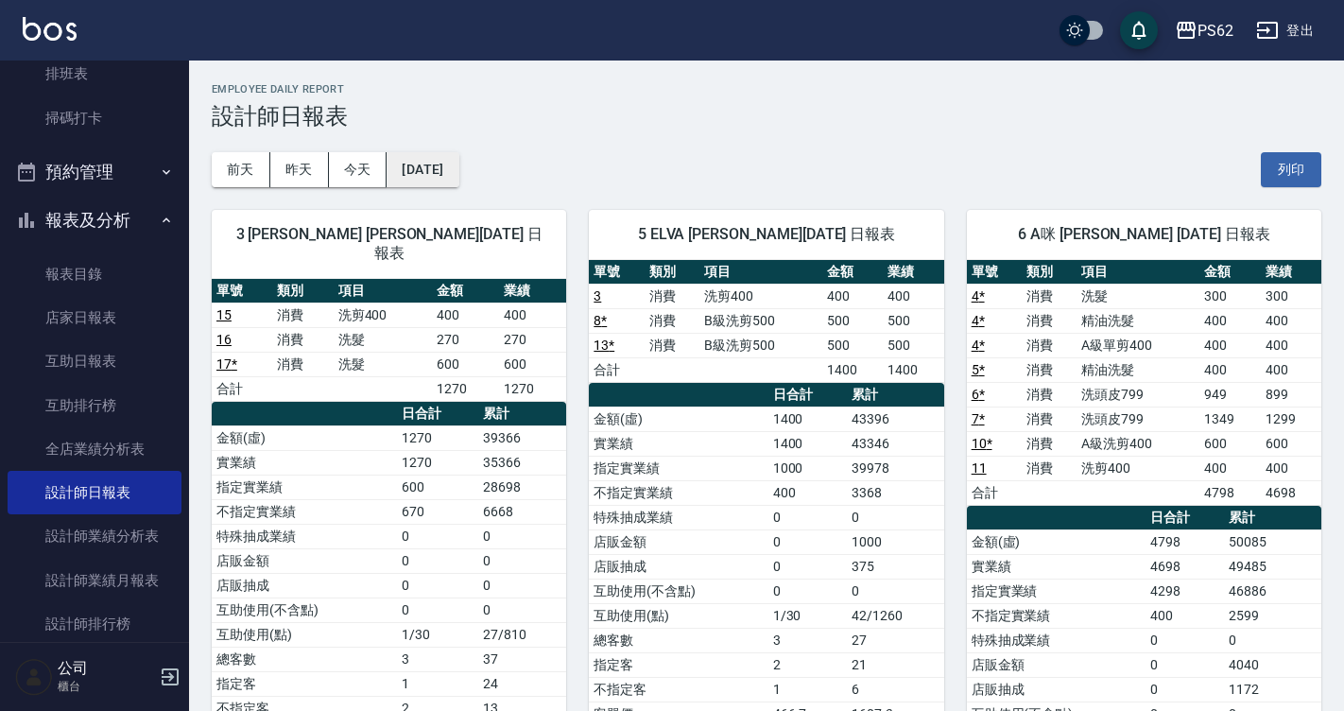
click at [434, 172] on button "2025/09/11" at bounding box center [423, 169] width 72 height 35
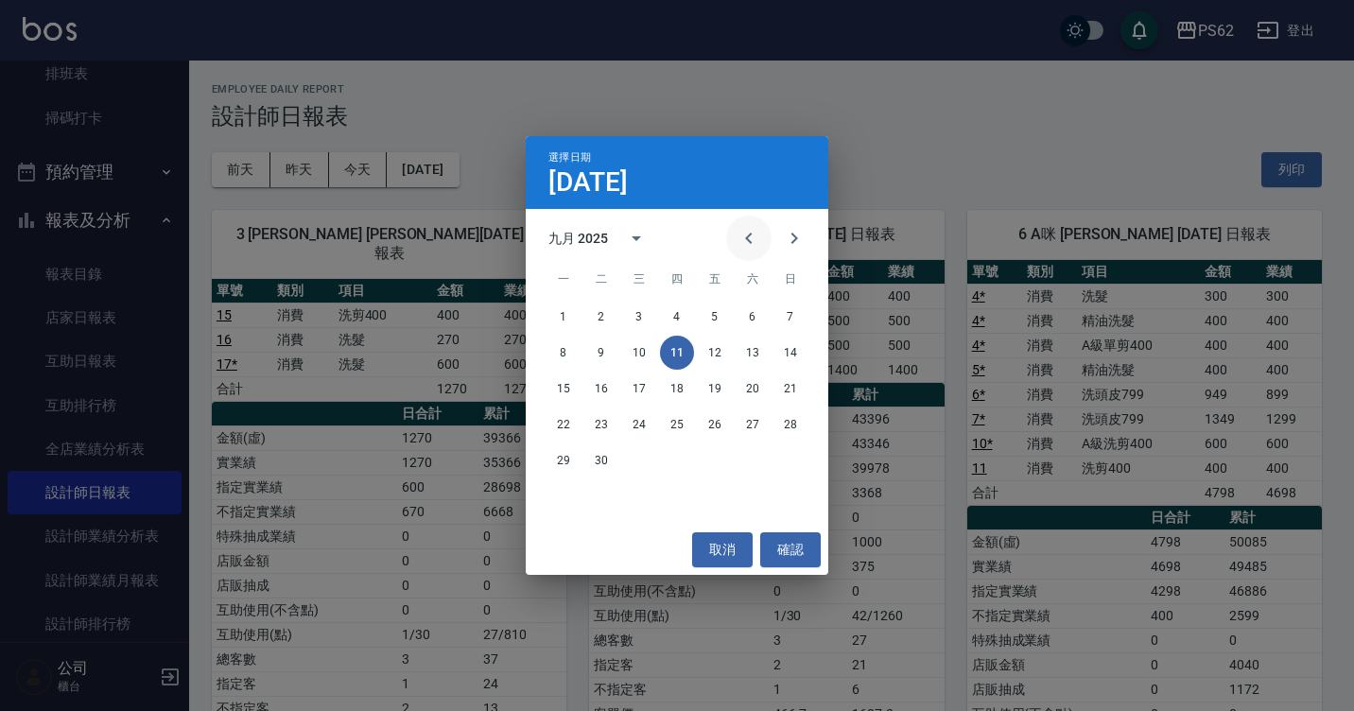
click at [747, 235] on icon "Previous month" at bounding box center [748, 238] width 23 height 23
click at [743, 238] on icon "Previous month" at bounding box center [748, 238] width 23 height 23
click at [740, 242] on icon "Previous month" at bounding box center [748, 238] width 23 height 23
click at [639, 385] on button "11" at bounding box center [639, 388] width 34 height 34
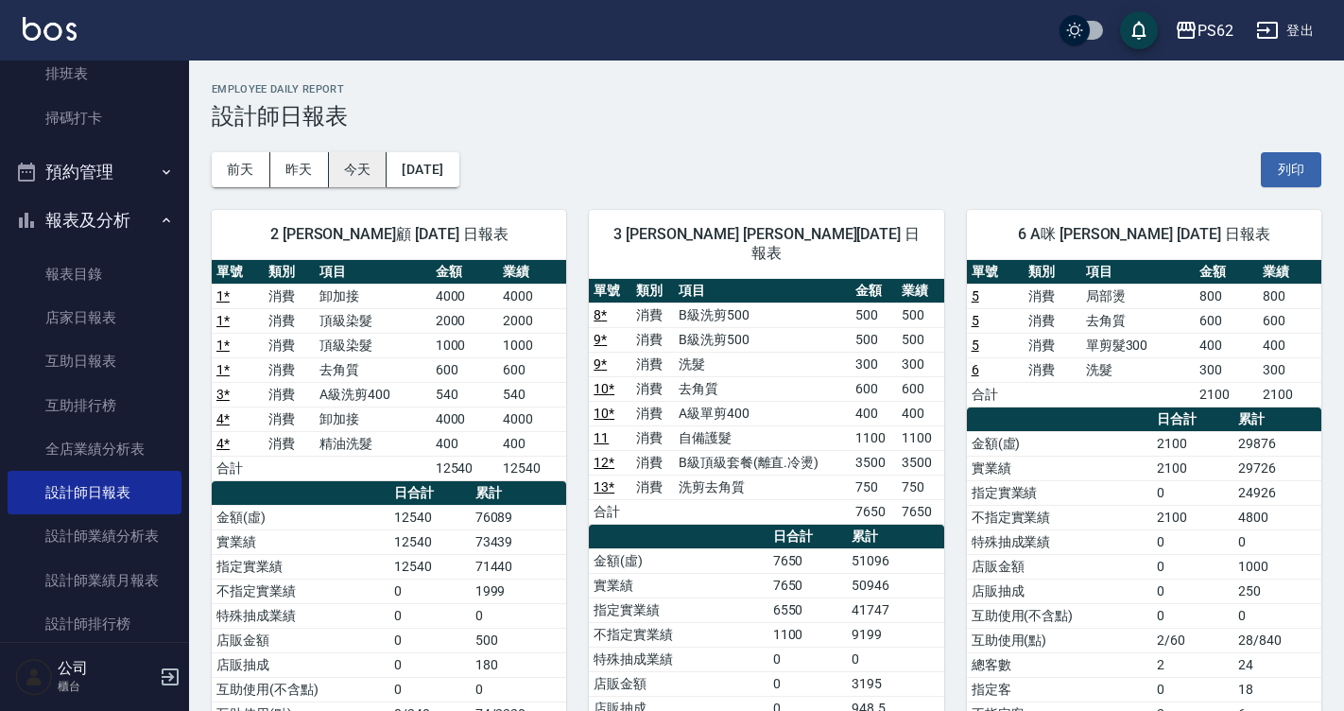
click at [374, 176] on button "今天" at bounding box center [358, 169] width 59 height 35
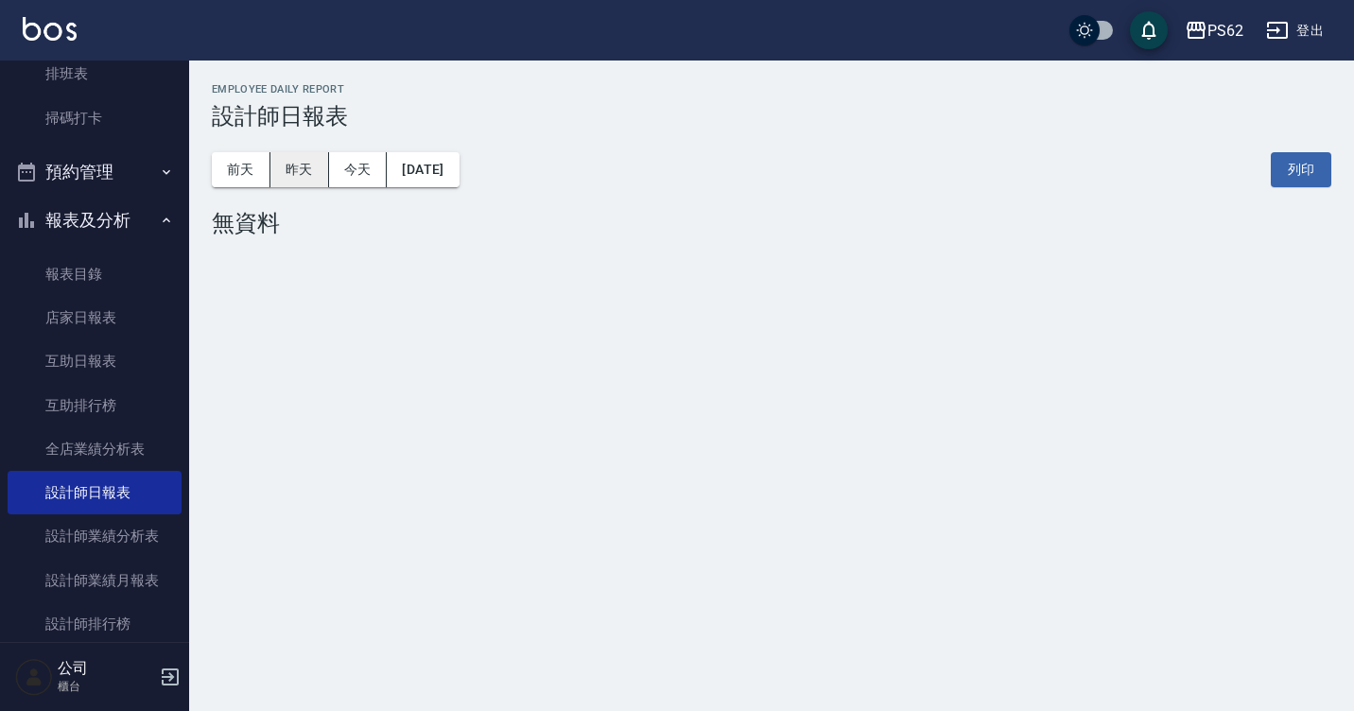
click at [292, 158] on button "昨天" at bounding box center [299, 169] width 59 height 35
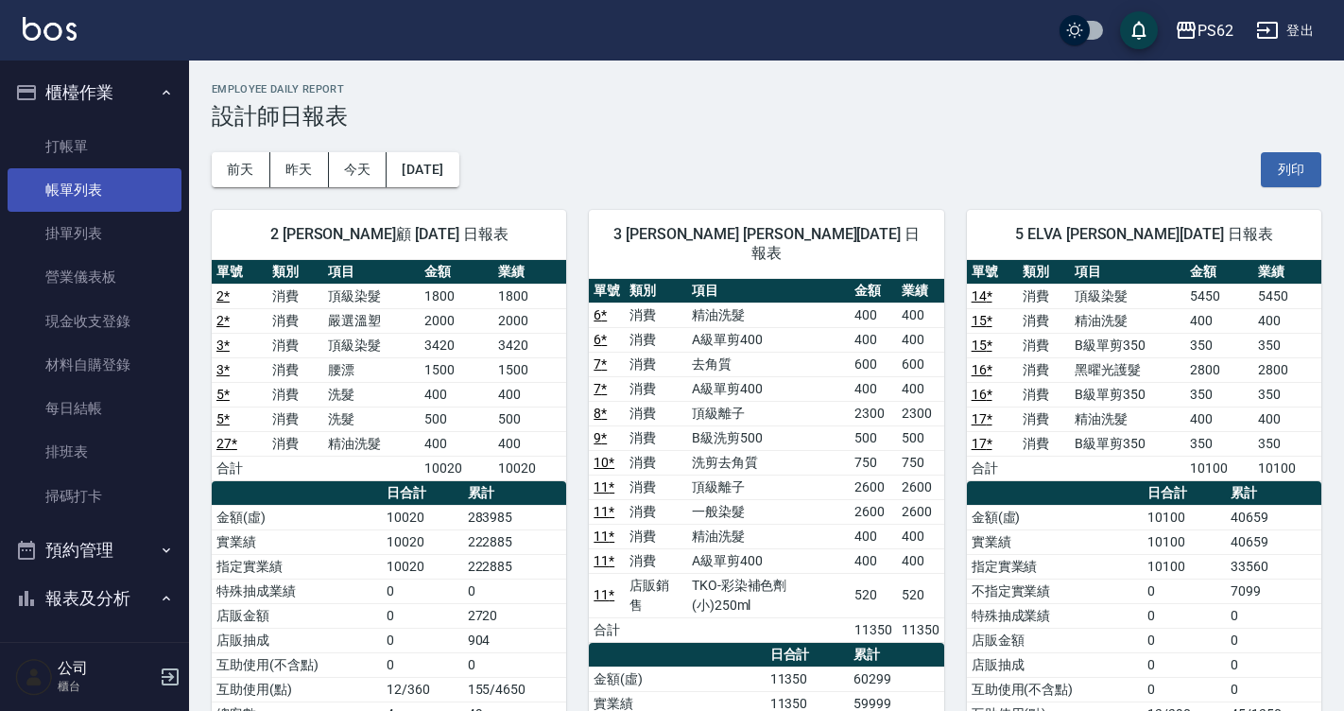
click at [68, 171] on link "帳單列表" at bounding box center [95, 189] width 174 height 43
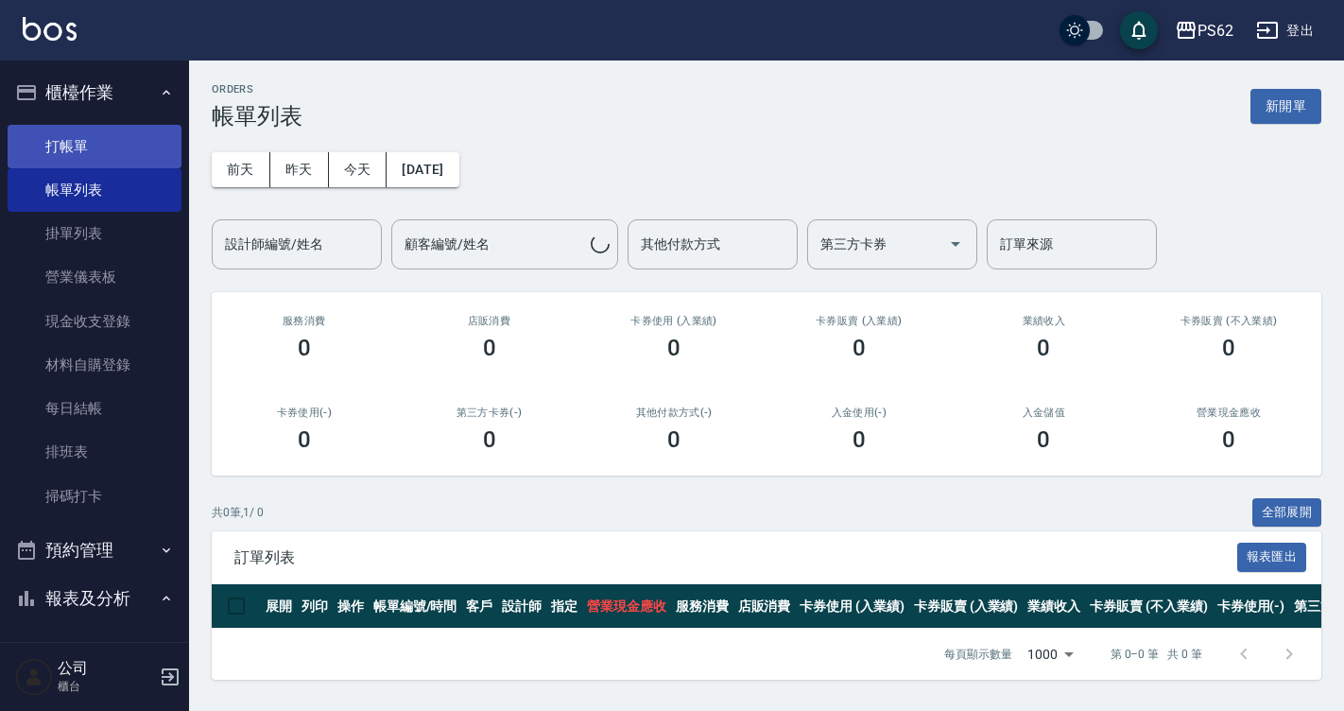
click at [95, 149] on link "打帳單" at bounding box center [95, 146] width 174 height 43
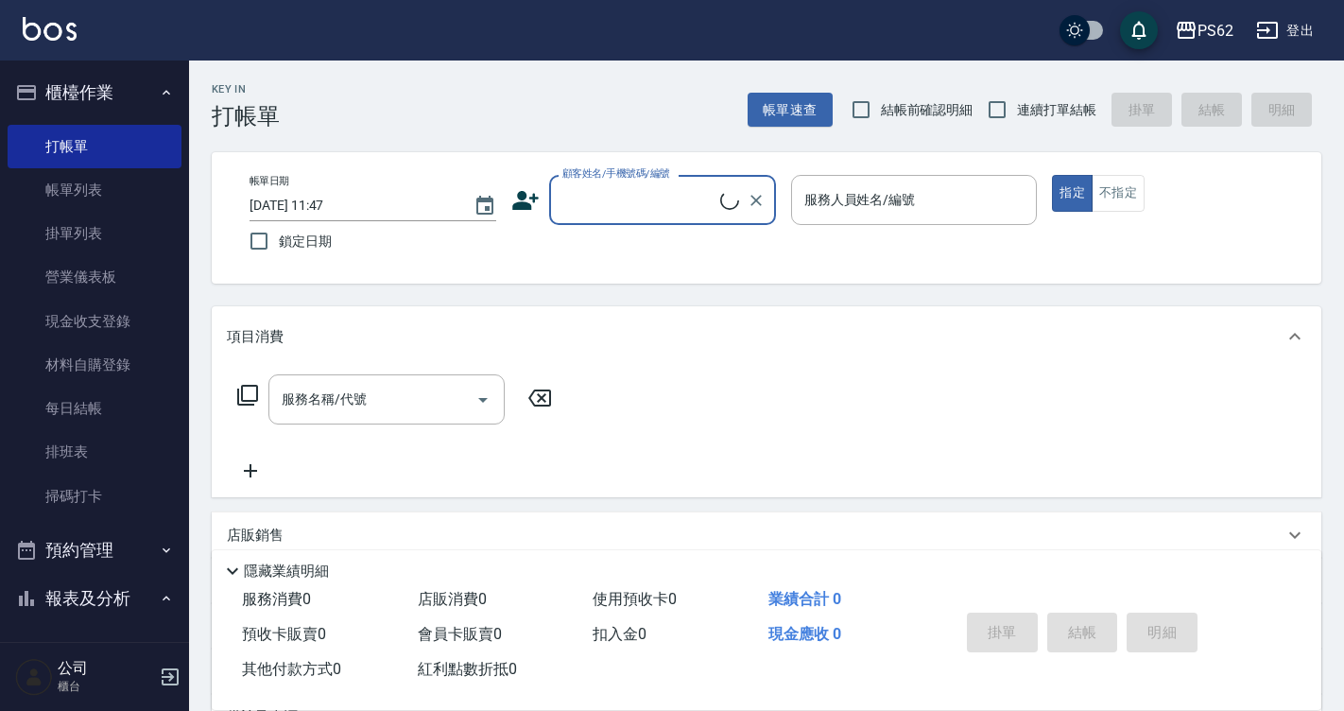
click at [574, 197] on input "顧客姓名/手機號碼/編號" at bounding box center [639, 199] width 163 height 33
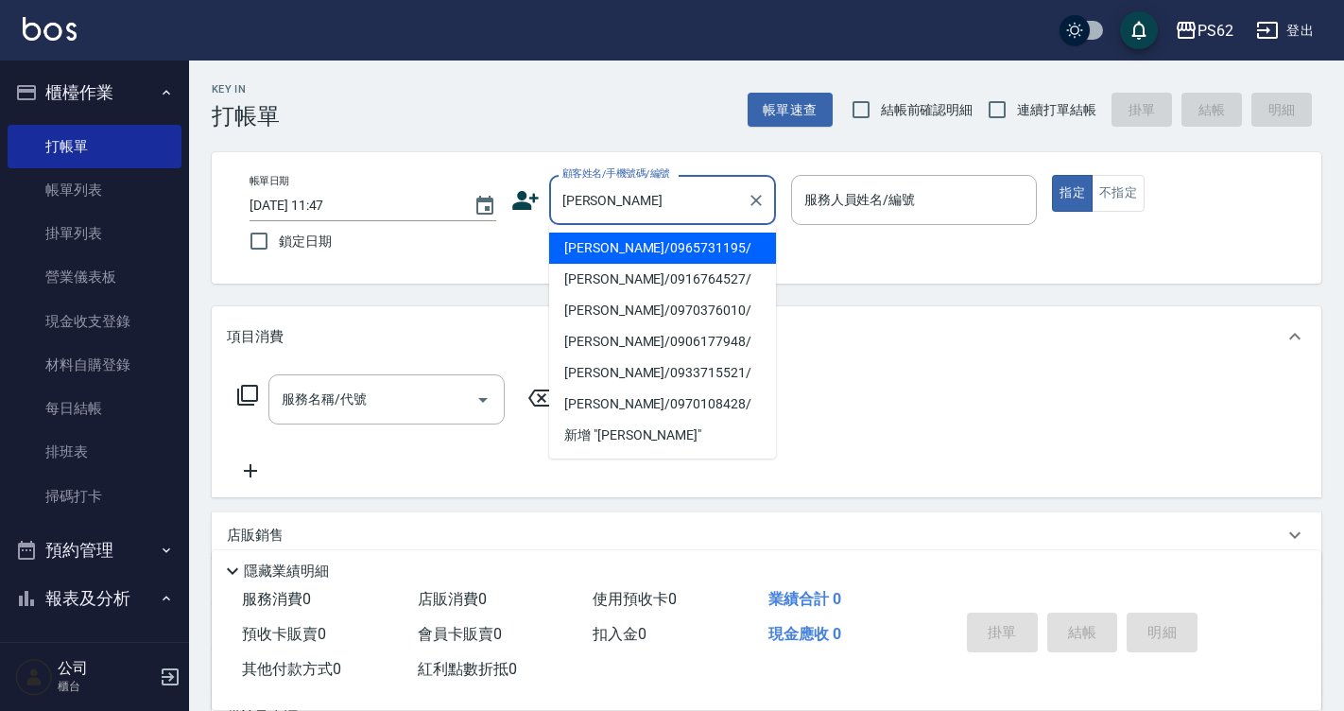
type input "[PERSON_NAME]/0965731195/"
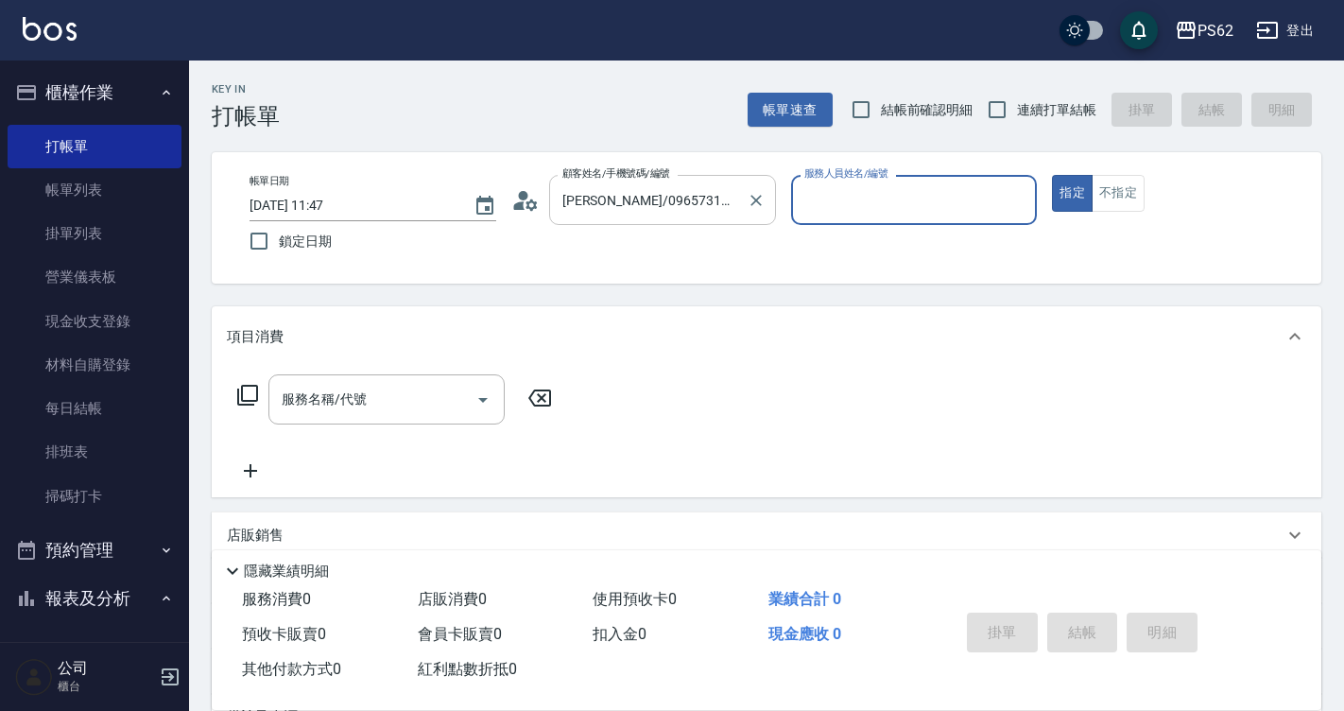
type input "QQ-7"
click at [536, 204] on icon at bounding box center [525, 200] width 28 height 28
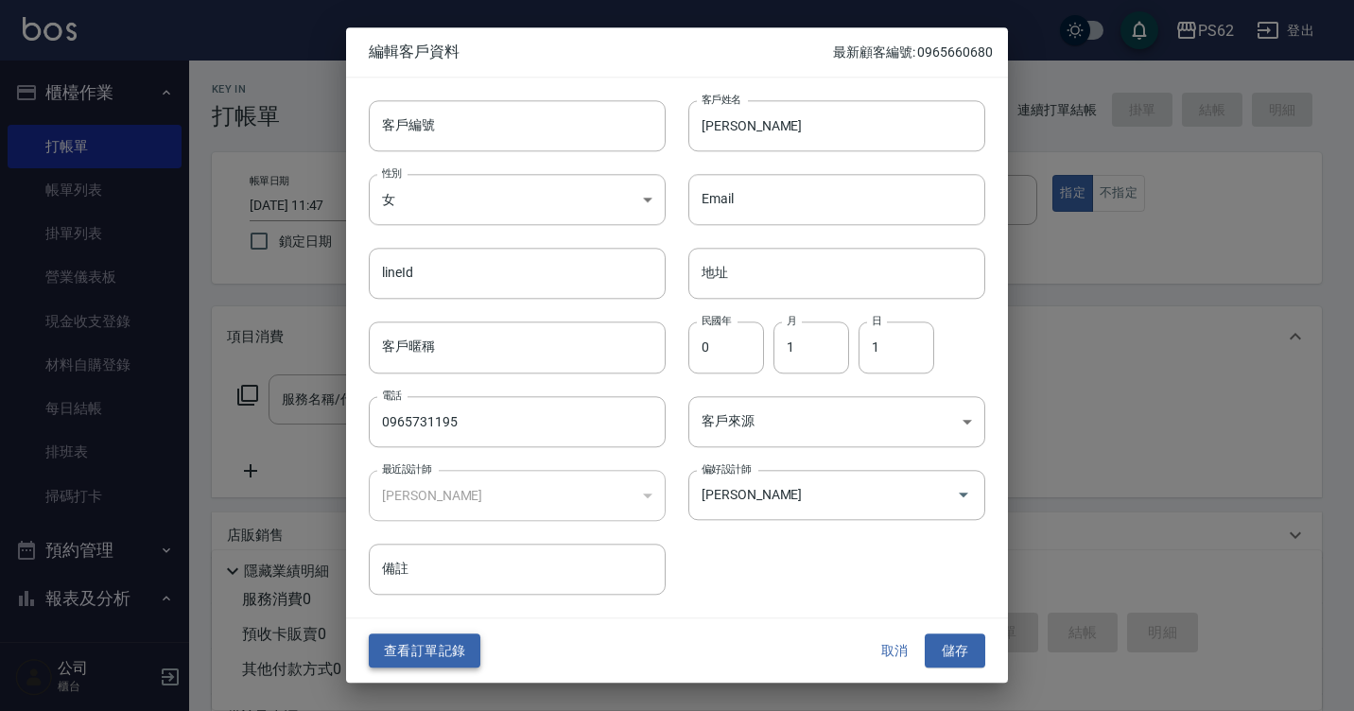
click at [439, 645] on button "查看訂單記錄" at bounding box center [425, 650] width 112 height 35
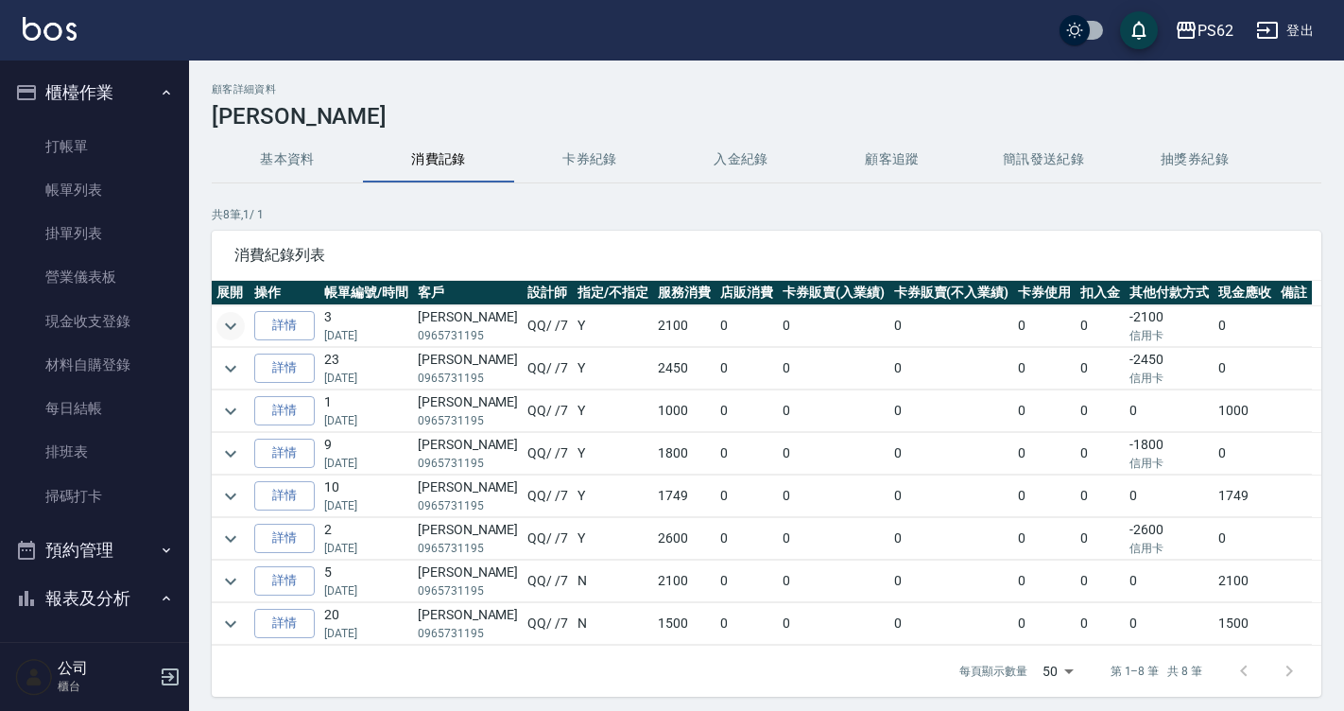
click at [239, 330] on icon "expand row" at bounding box center [230, 326] width 23 height 23
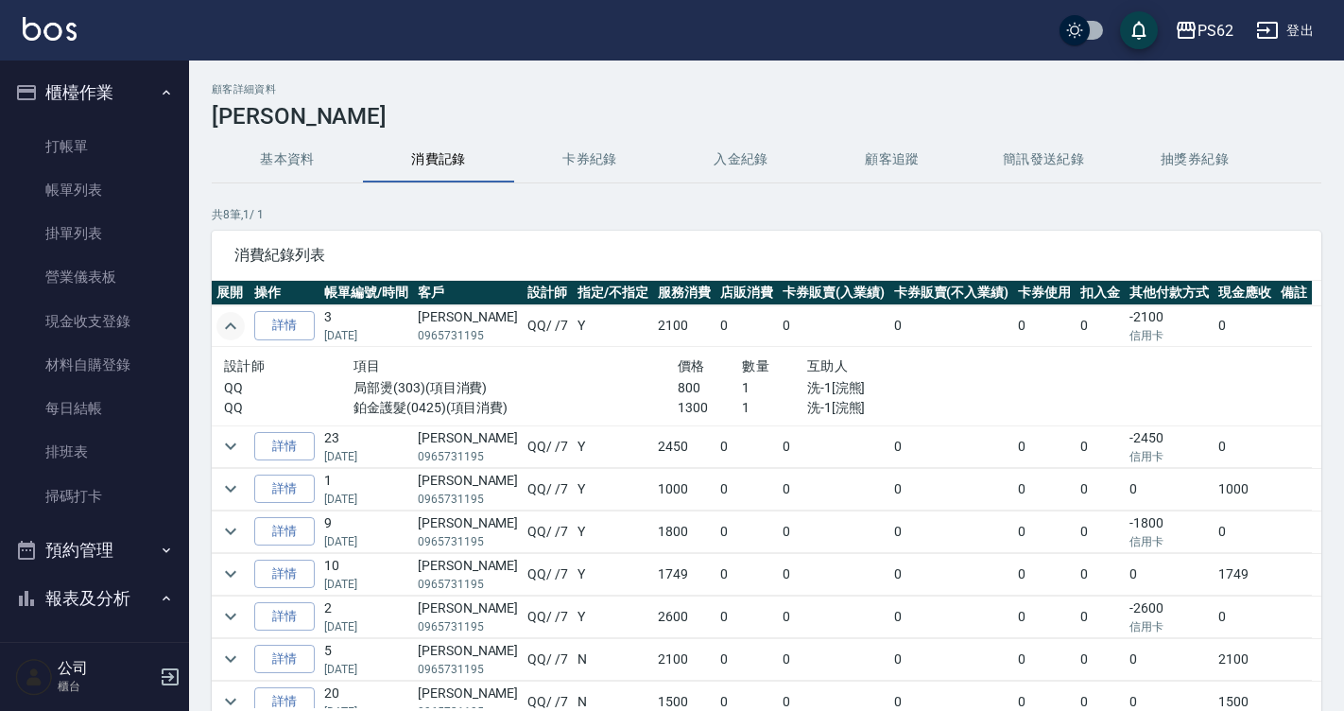
scroll to position [16, 0]
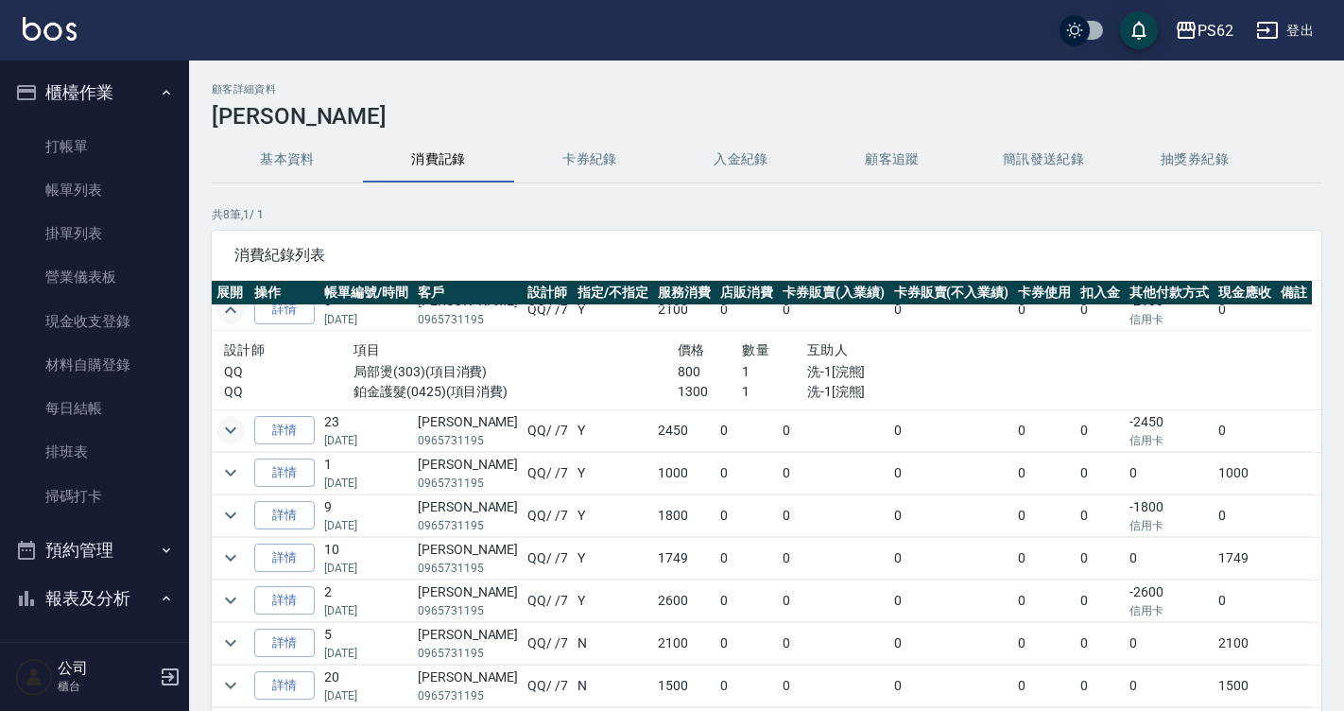
click at [228, 433] on icon "expand row" at bounding box center [230, 430] width 23 height 23
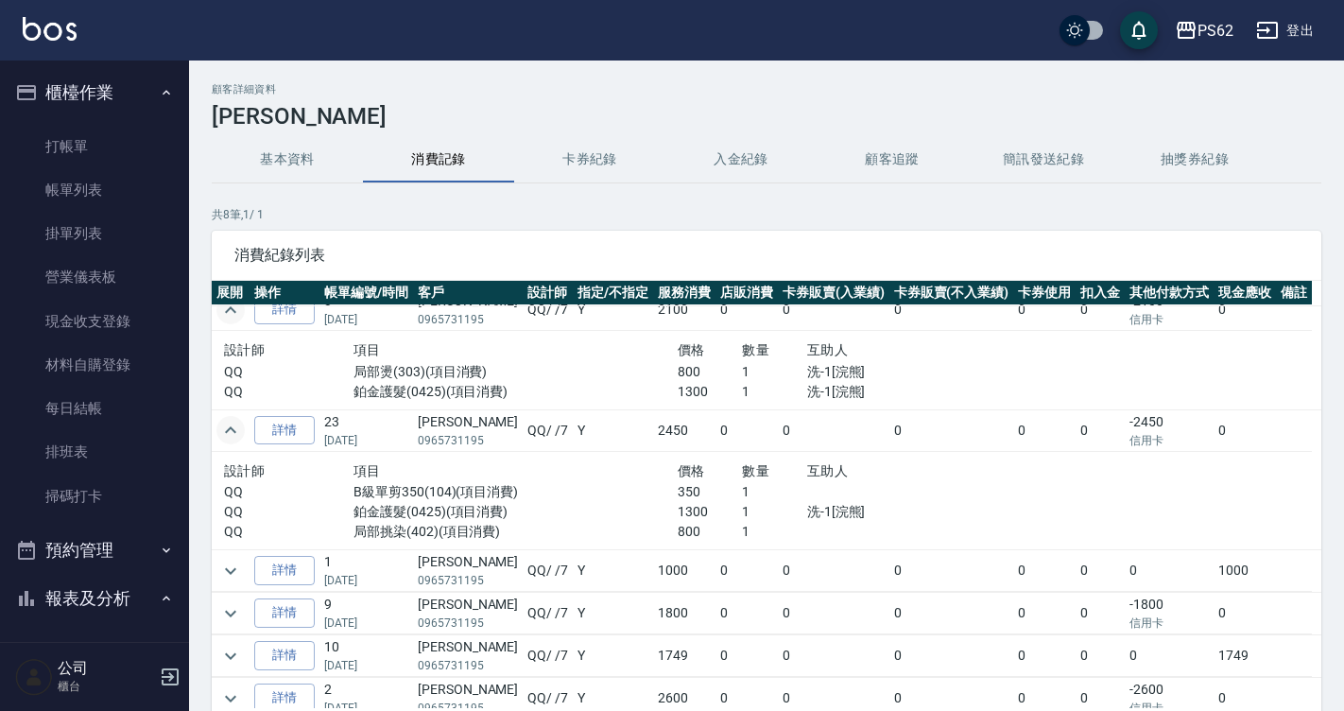
scroll to position [111, 0]
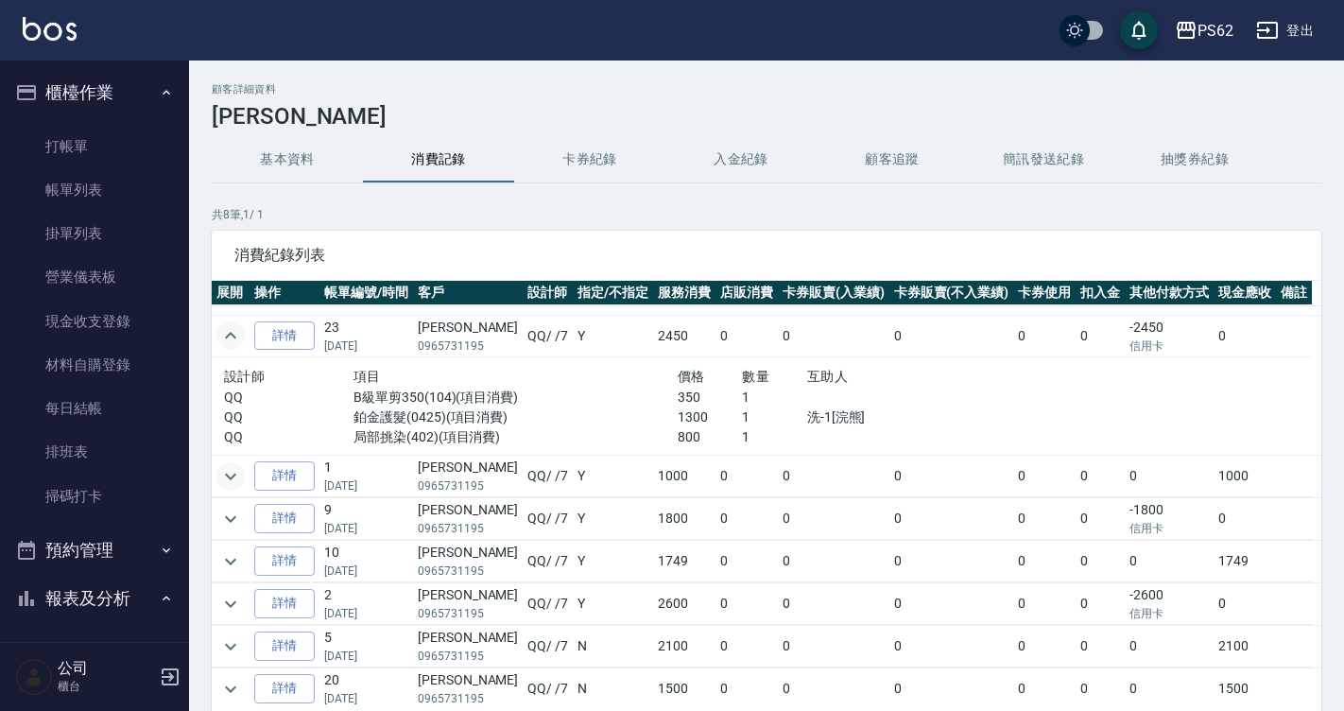
click at [222, 477] on icon "expand row" at bounding box center [230, 476] width 23 height 23
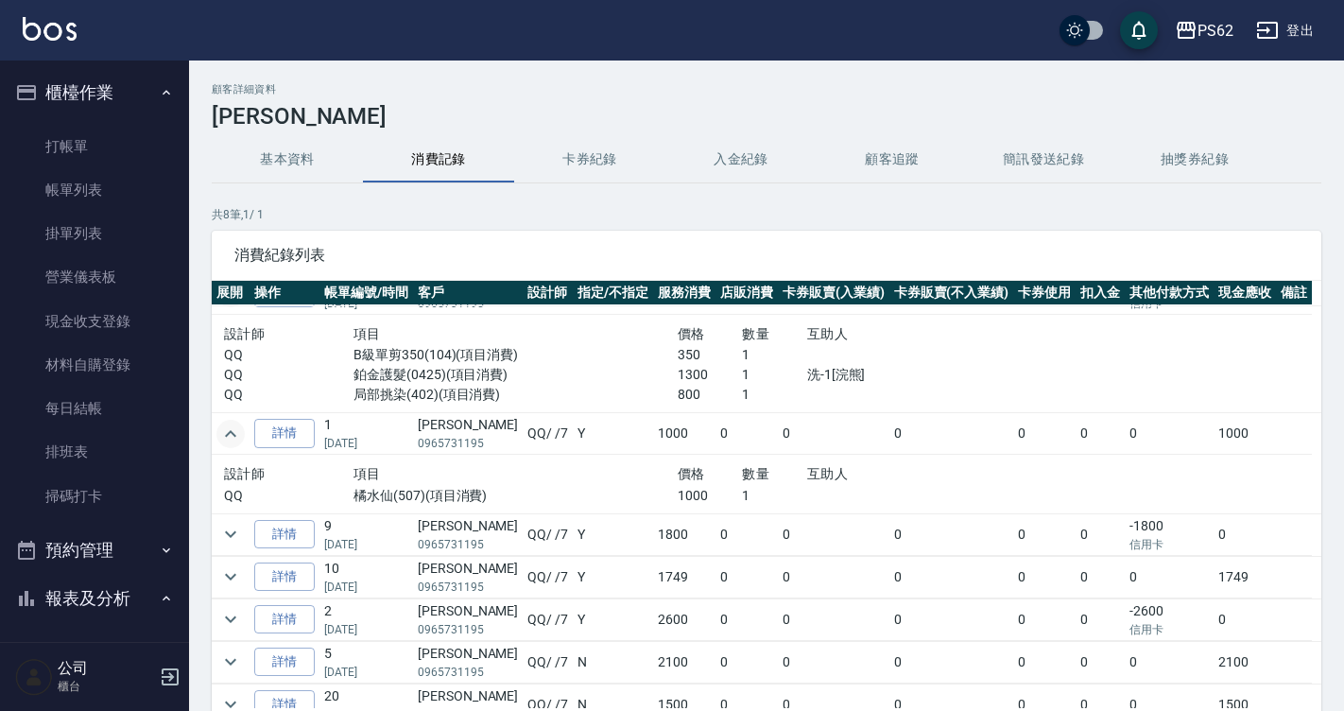
scroll to position [172, 0]
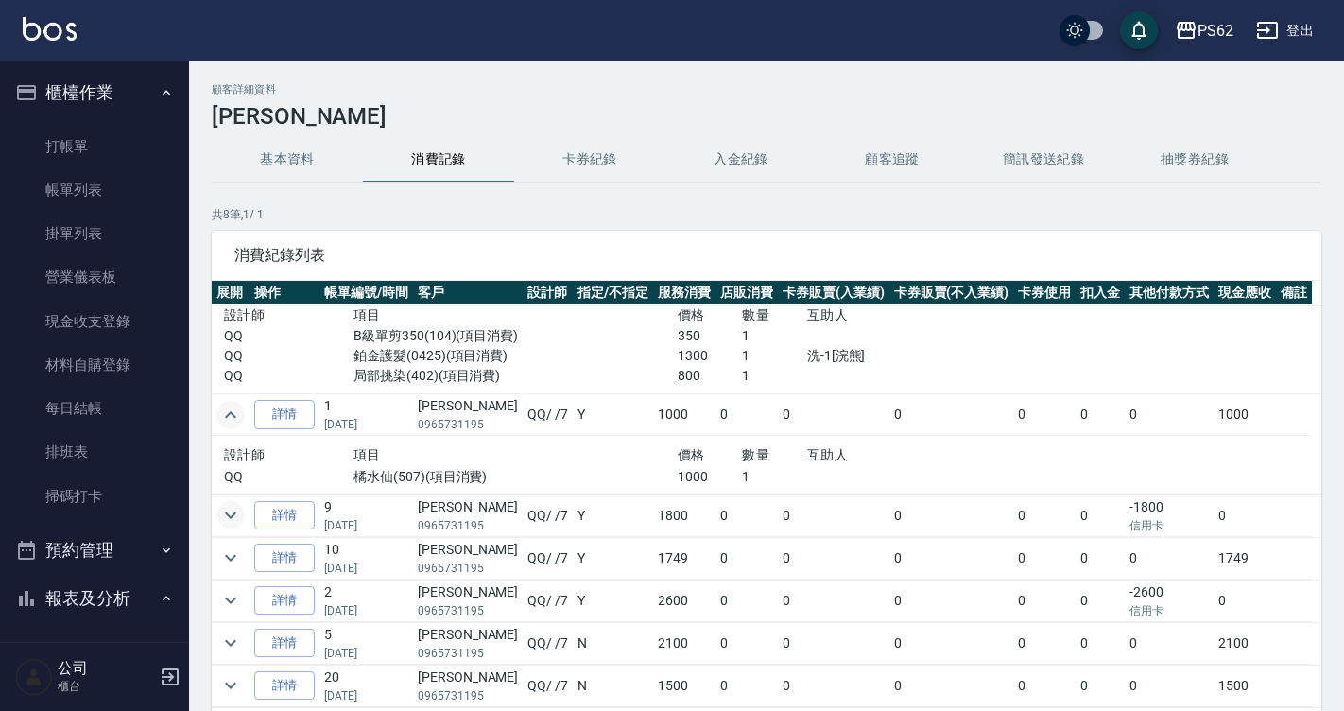
click at [227, 509] on icon "expand row" at bounding box center [230, 515] width 23 height 23
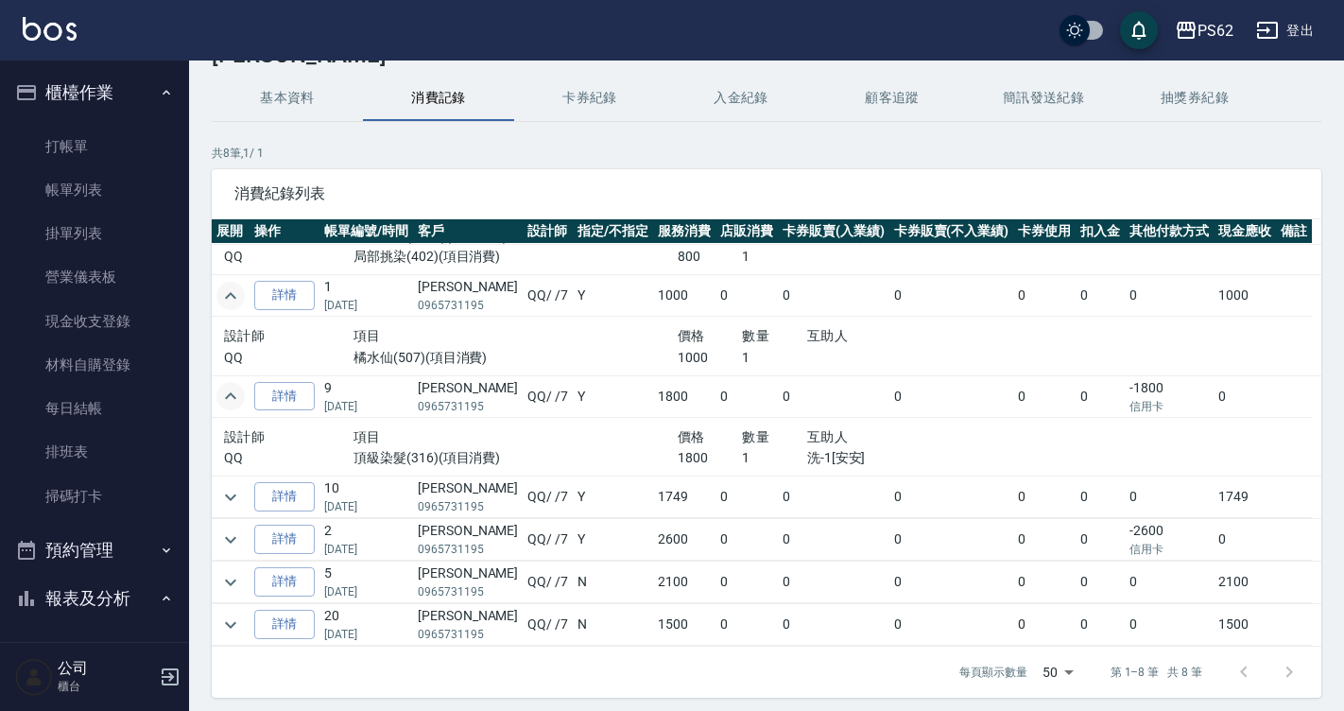
scroll to position [95, 0]
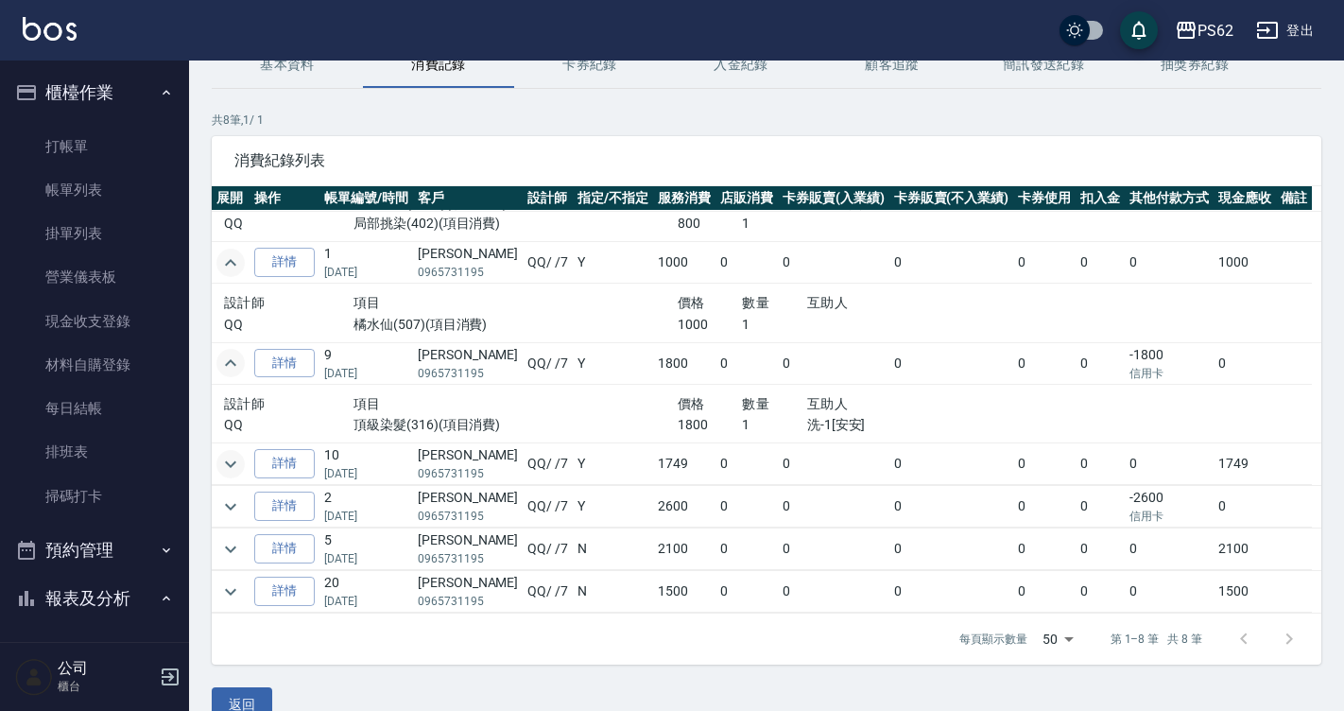
click at [239, 465] on icon "expand row" at bounding box center [230, 464] width 23 height 23
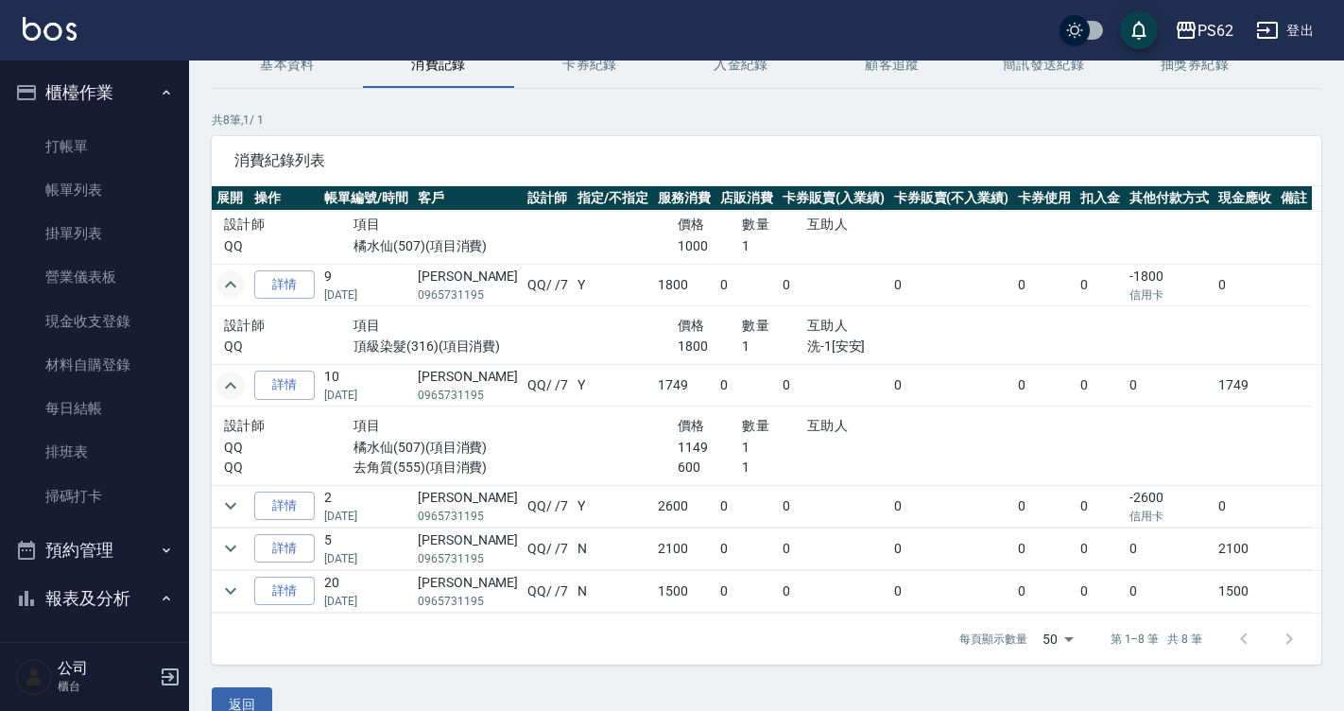
scroll to position [129, 0]
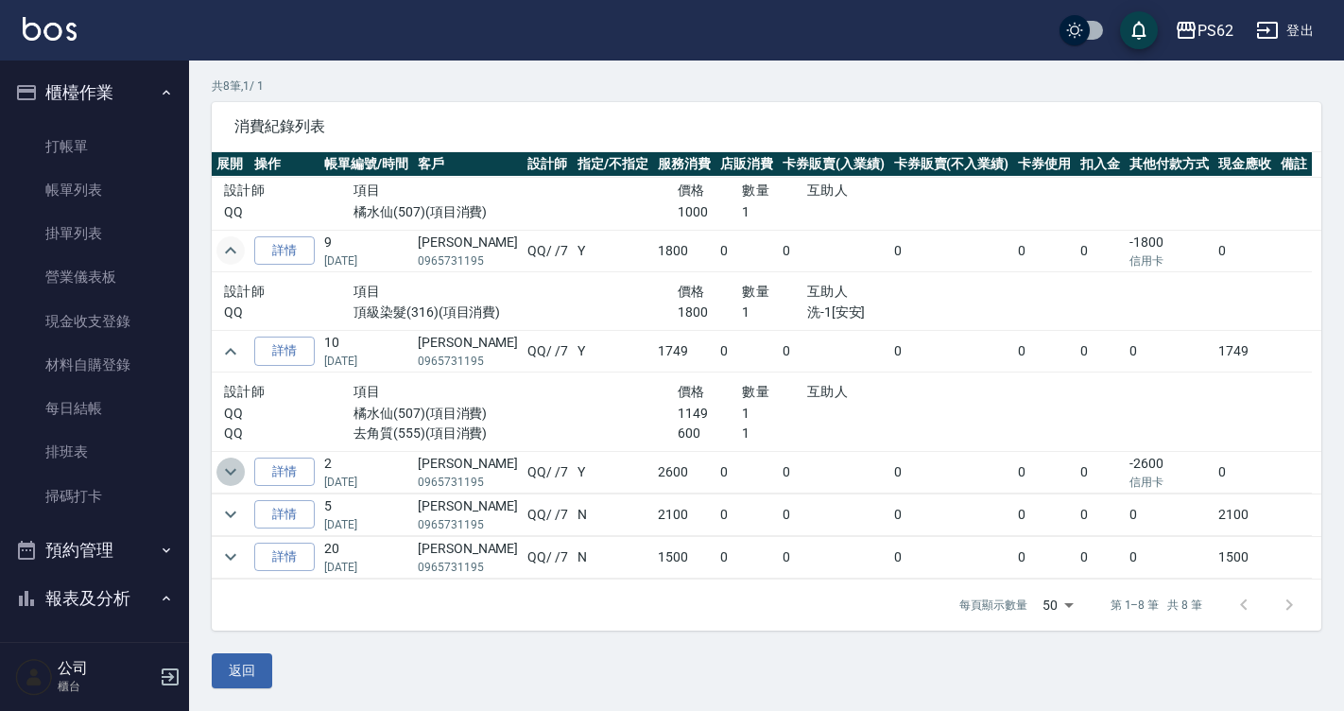
click at [229, 471] on icon "expand row" at bounding box center [230, 471] width 23 height 23
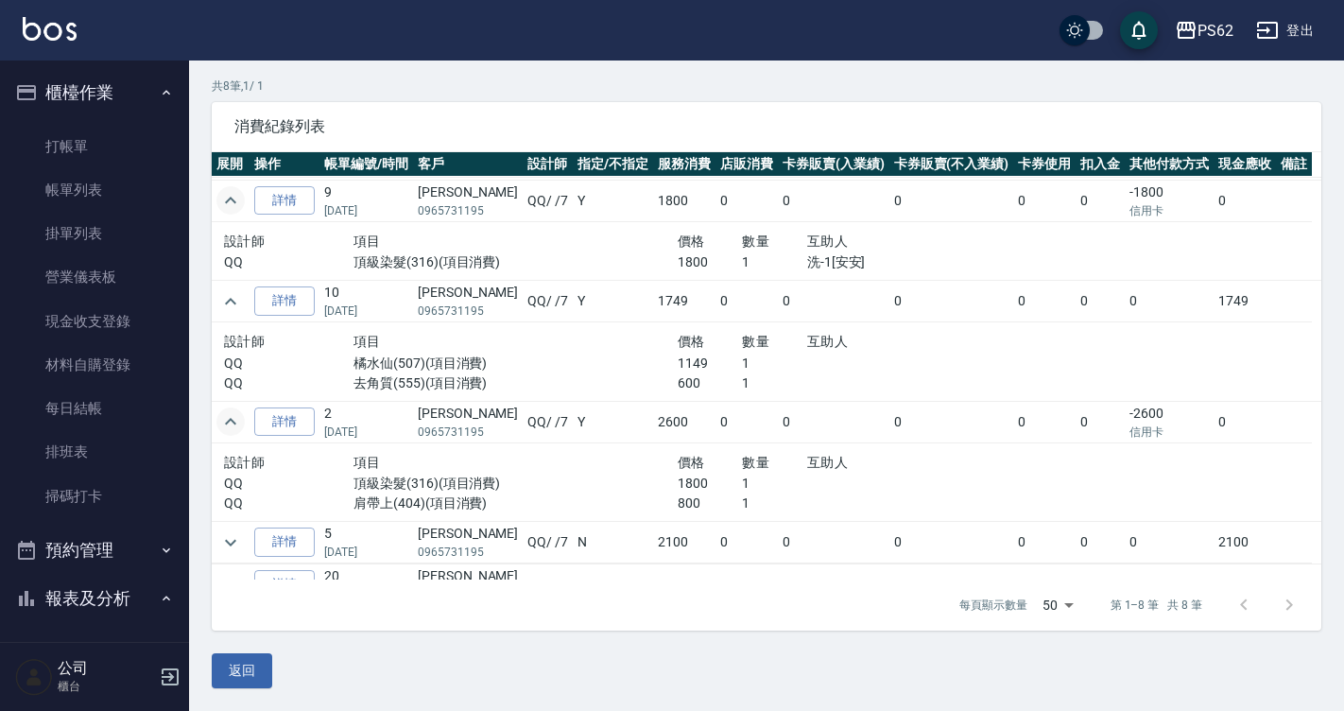
scroll to position [386, 0]
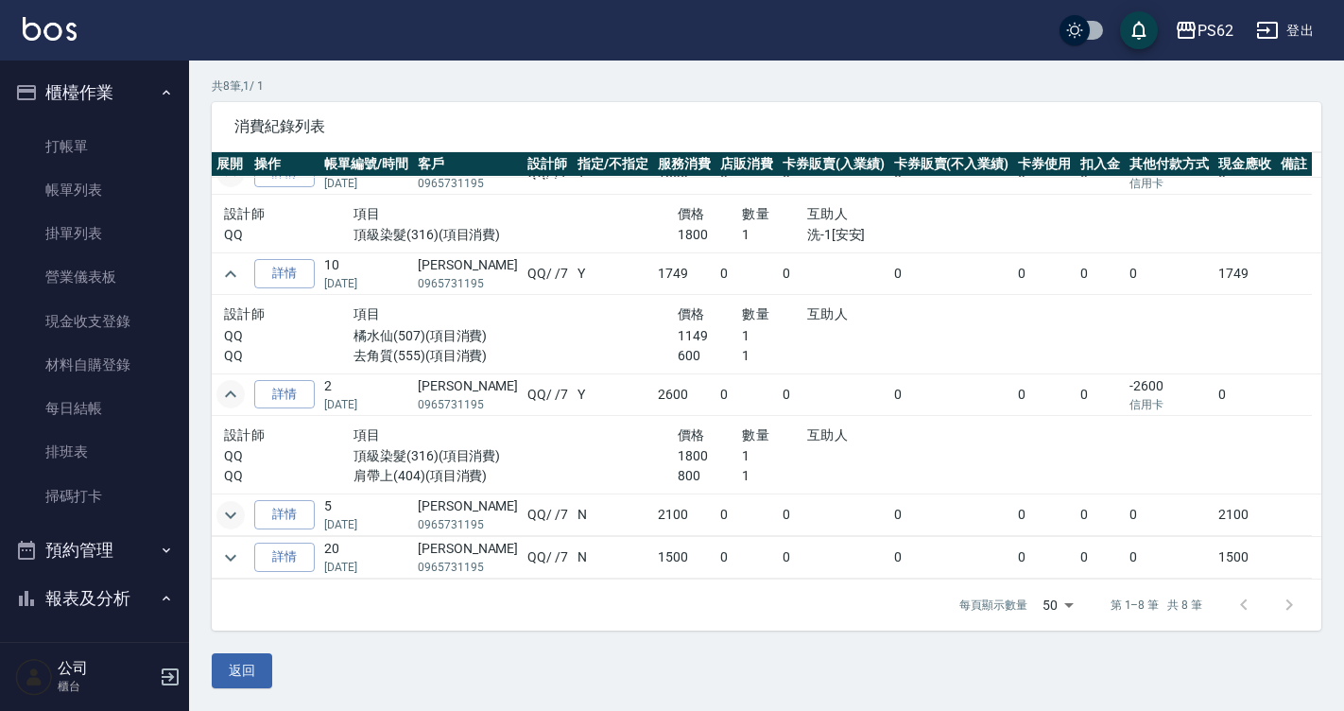
click at [225, 522] on icon "expand row" at bounding box center [230, 515] width 23 height 23
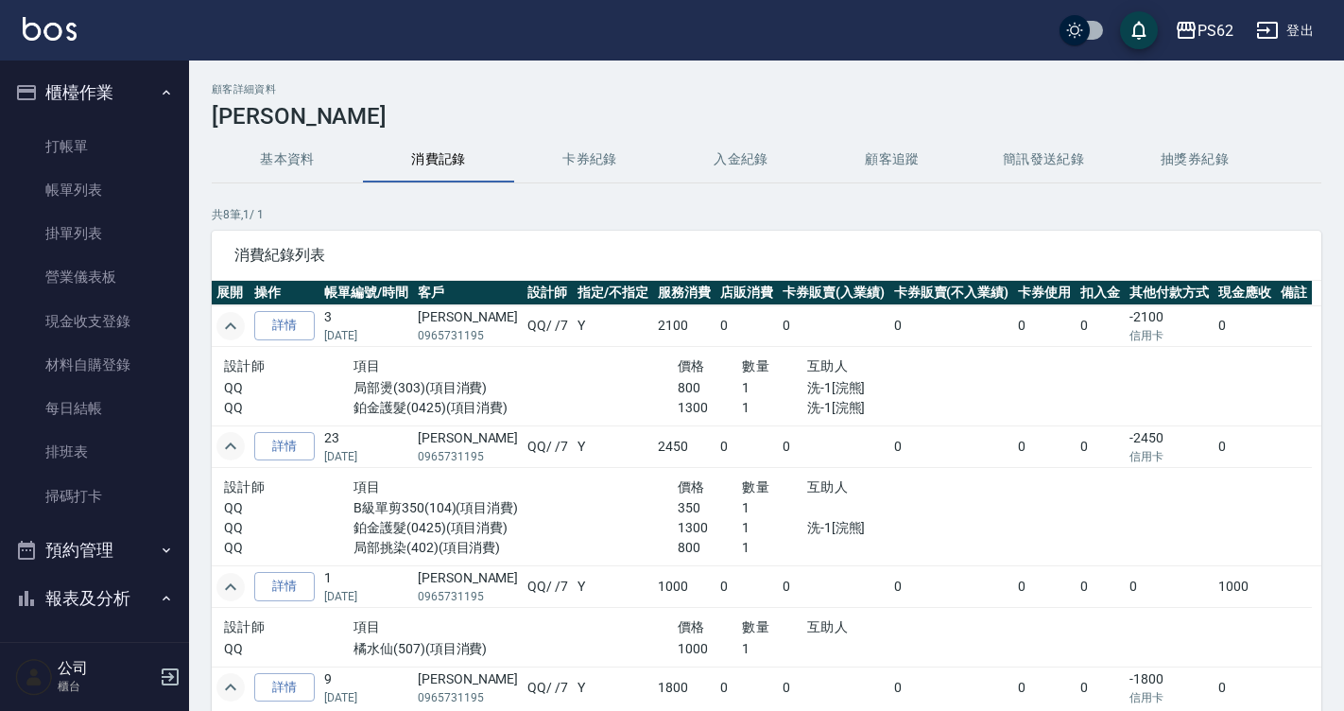
scroll to position [189, 0]
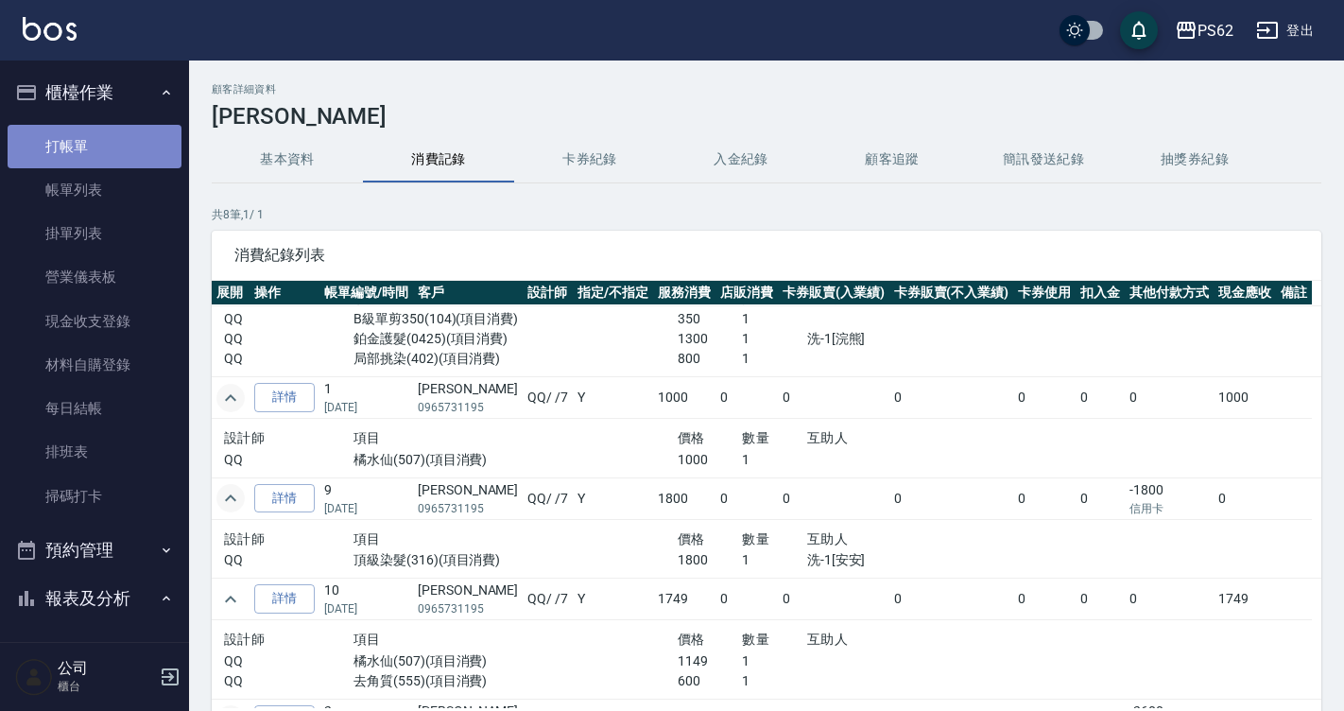
click at [147, 151] on link "打帳單" at bounding box center [95, 146] width 174 height 43
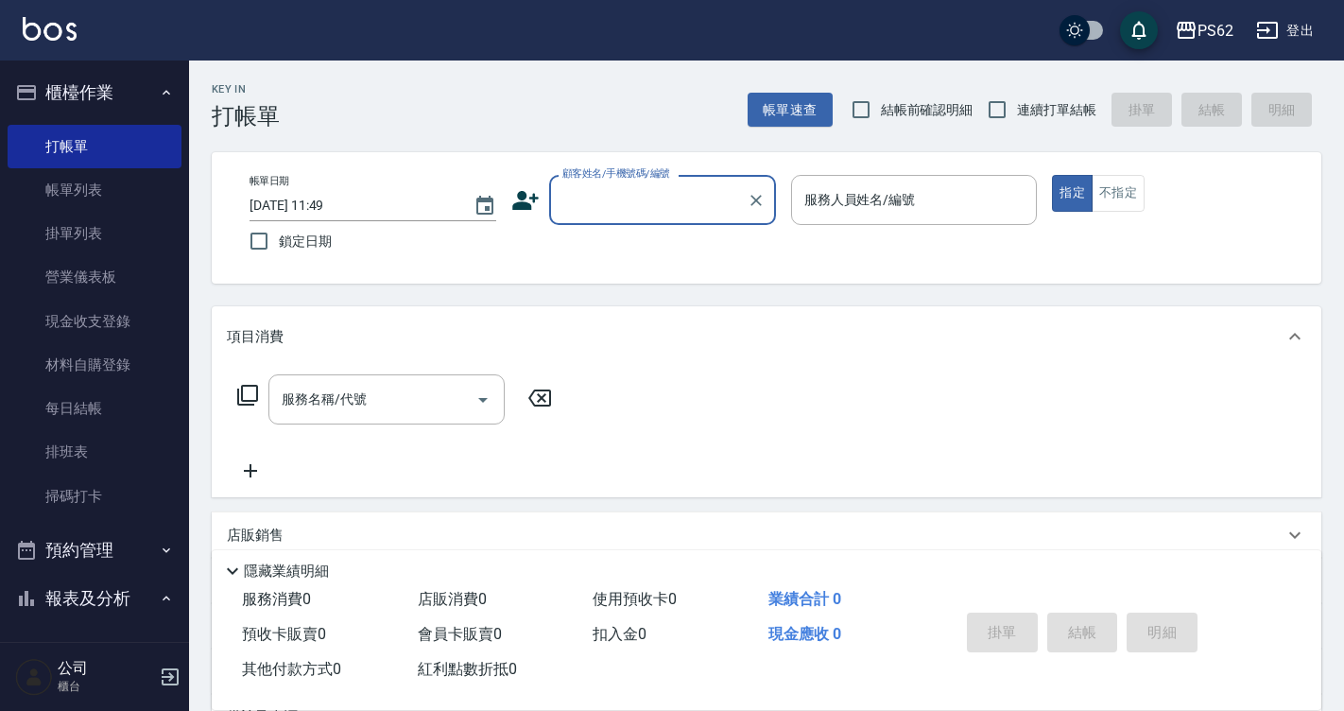
scroll to position [284, 0]
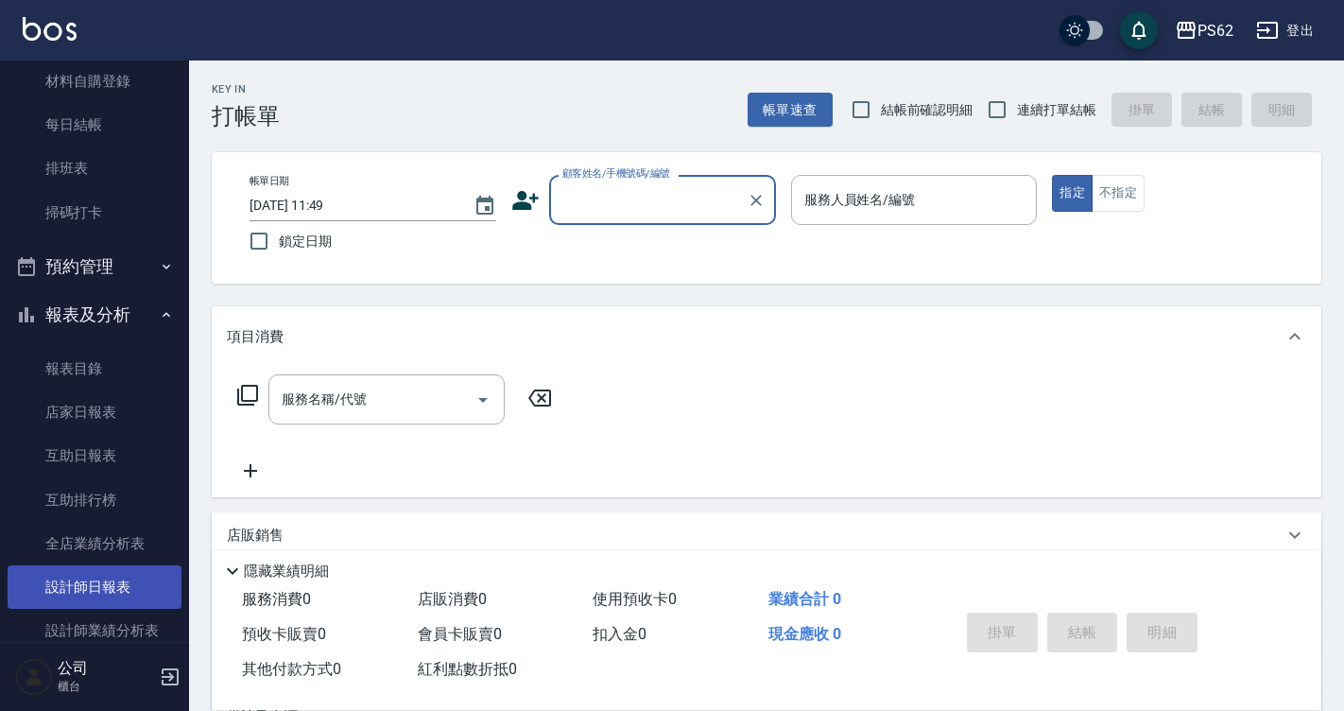
drag, startPoint x: 105, startPoint y: 587, endPoint x: 108, endPoint y: 578, distance: 9.9
click at [105, 587] on link "設計師日報表" at bounding box center [95, 586] width 174 height 43
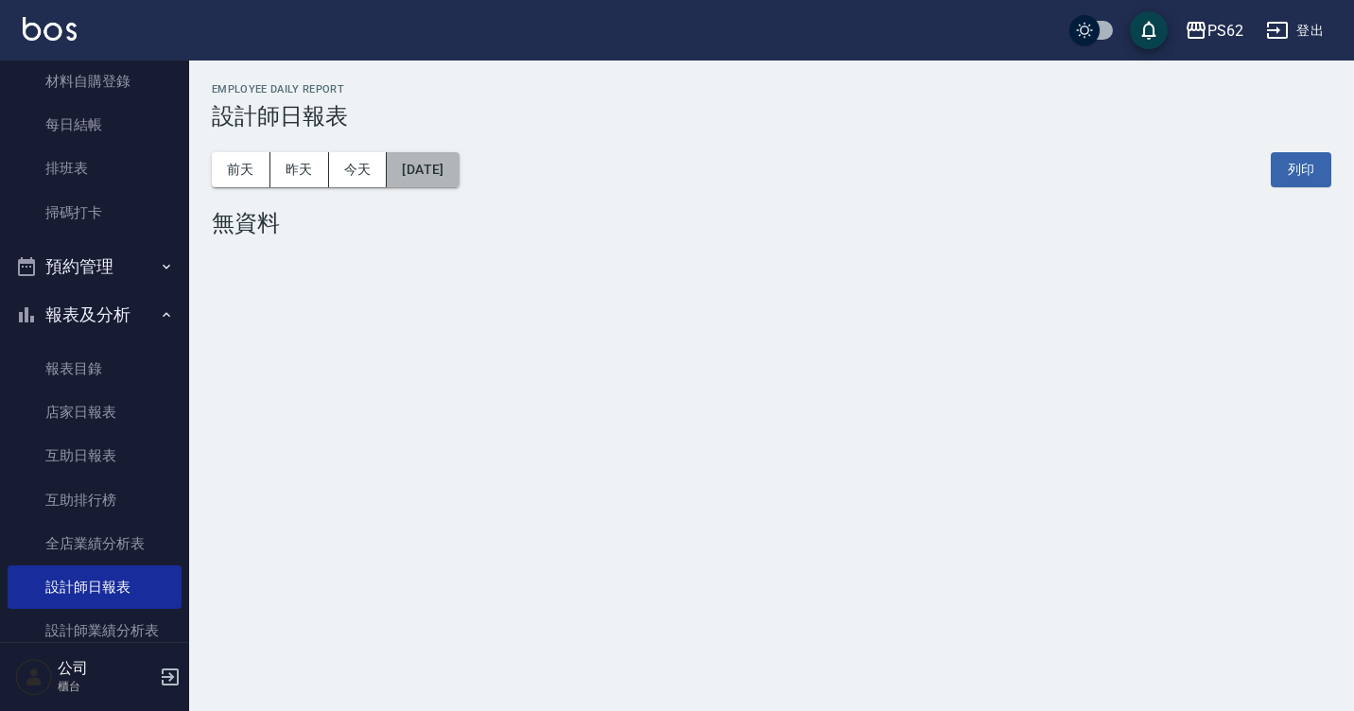
click at [440, 172] on button "[DATE]" at bounding box center [423, 169] width 72 height 35
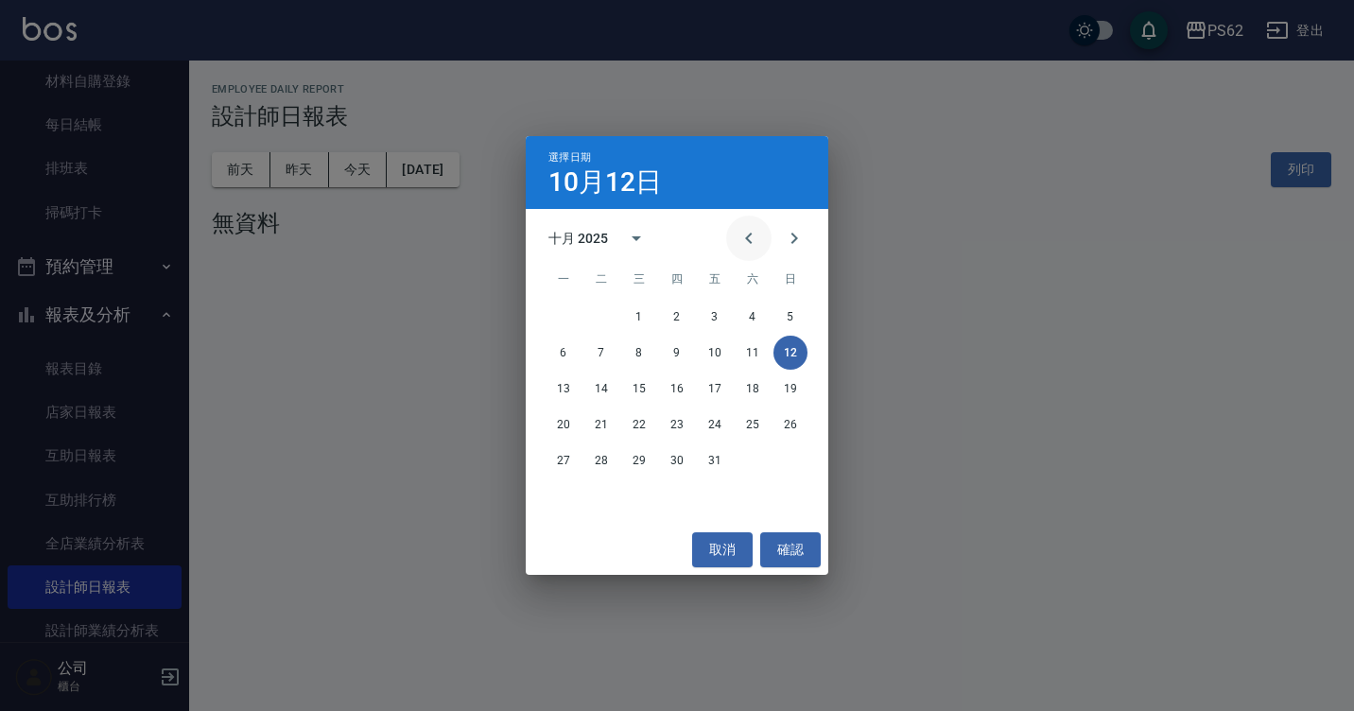
click at [749, 239] on icon "Previous month" at bounding box center [748, 238] width 23 height 23
click at [704, 351] on button "12" at bounding box center [715, 353] width 34 height 34
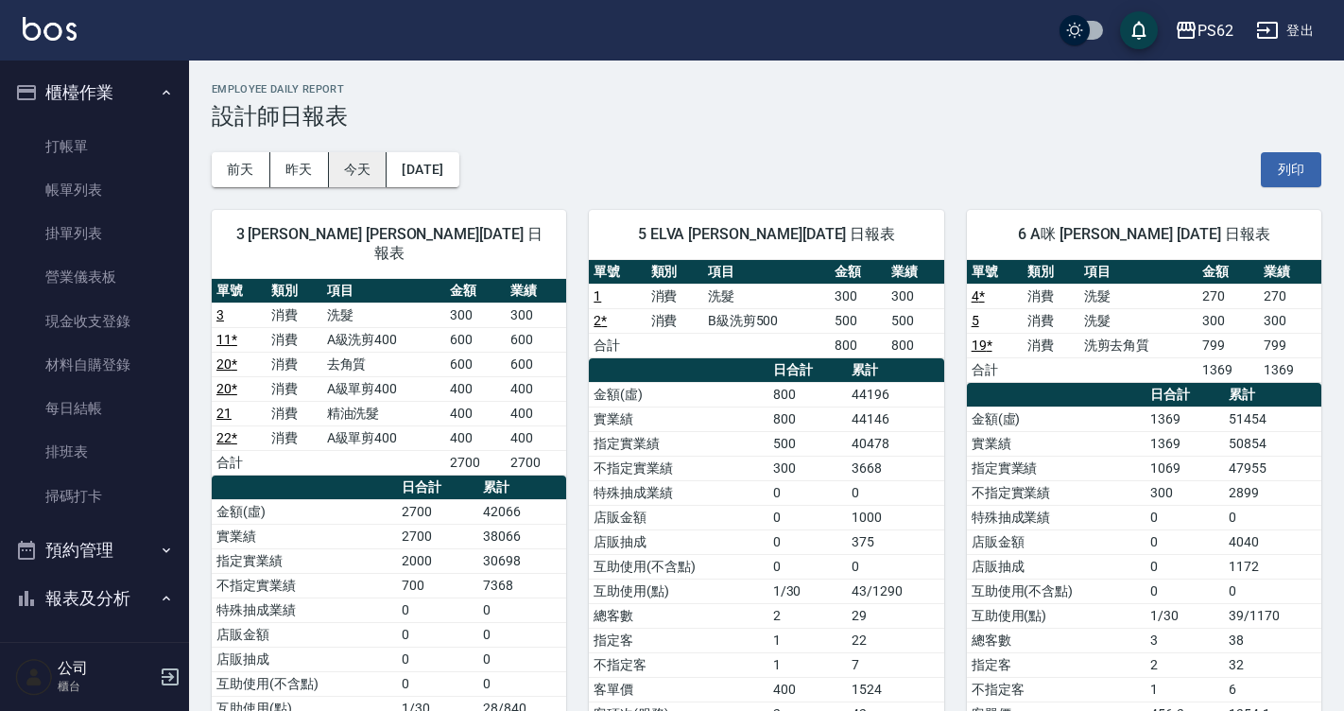
click at [332, 159] on button "今天" at bounding box center [358, 169] width 59 height 35
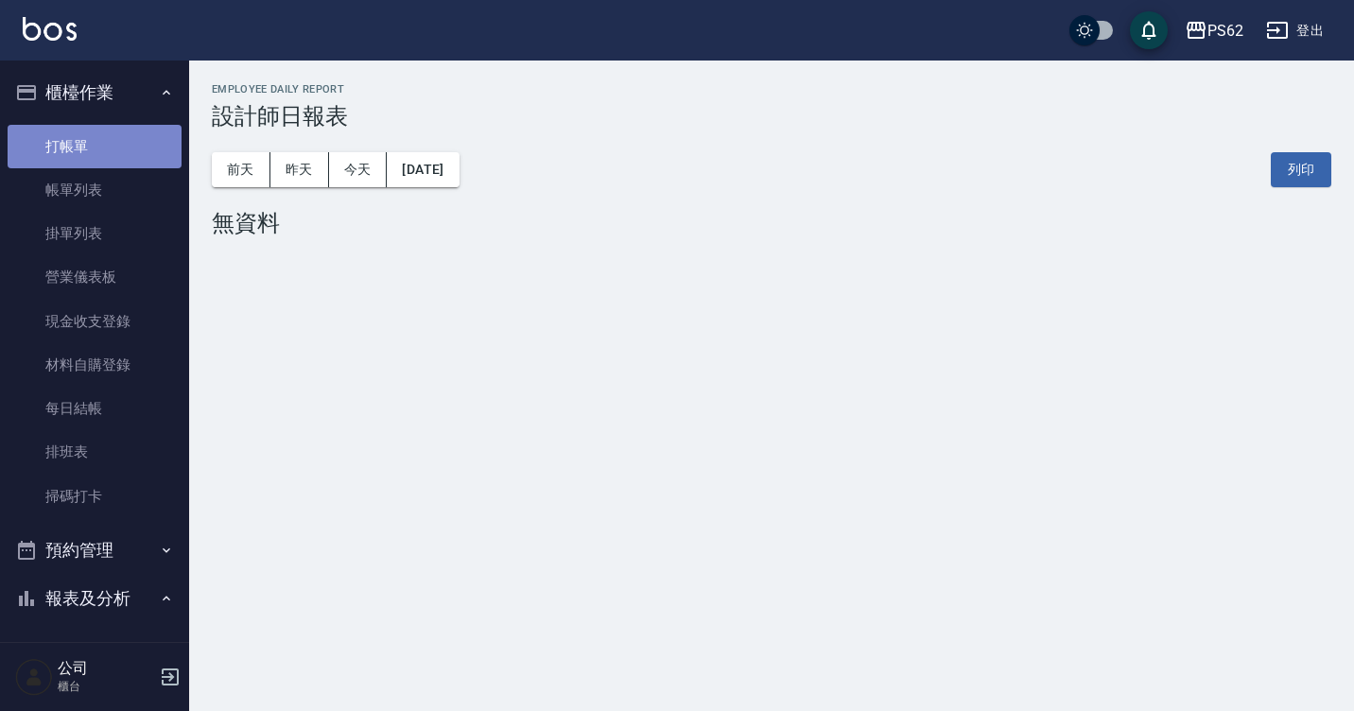
click at [108, 142] on link "打帳單" at bounding box center [95, 146] width 174 height 43
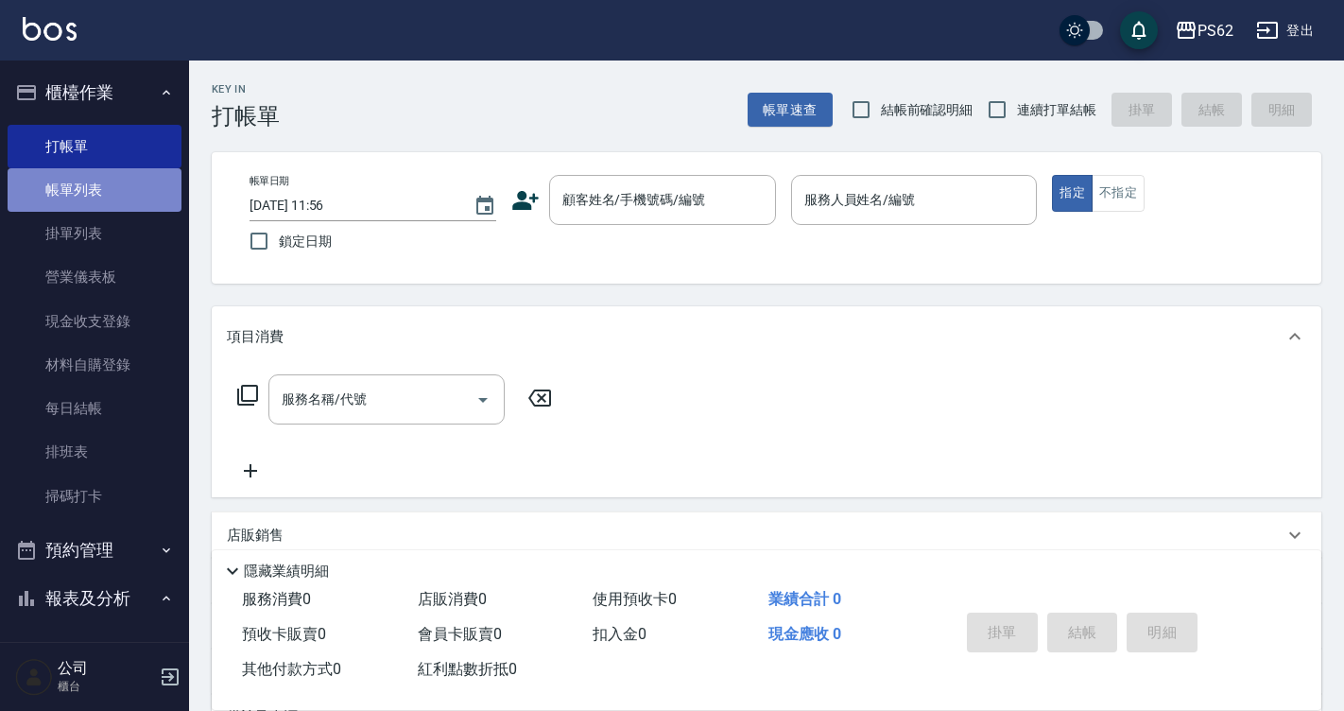
click at [110, 199] on link "帳單列表" at bounding box center [95, 189] width 174 height 43
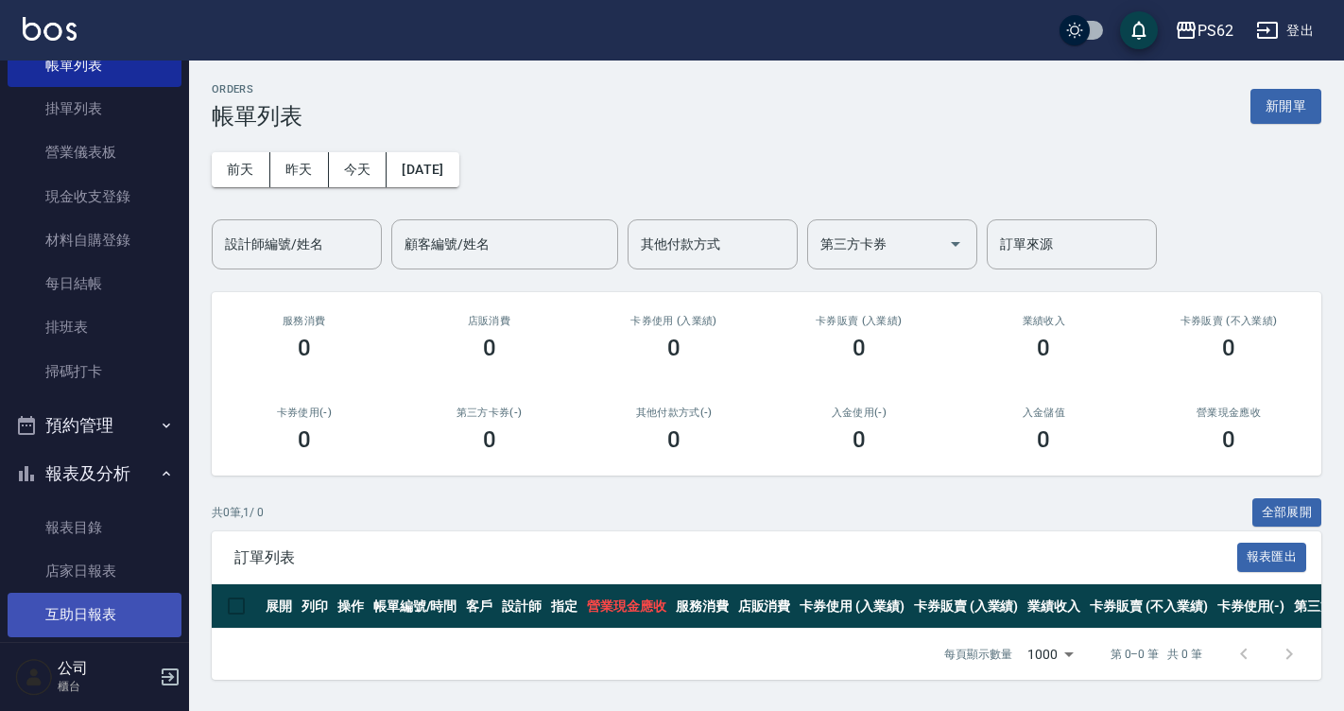
scroll to position [473, 0]
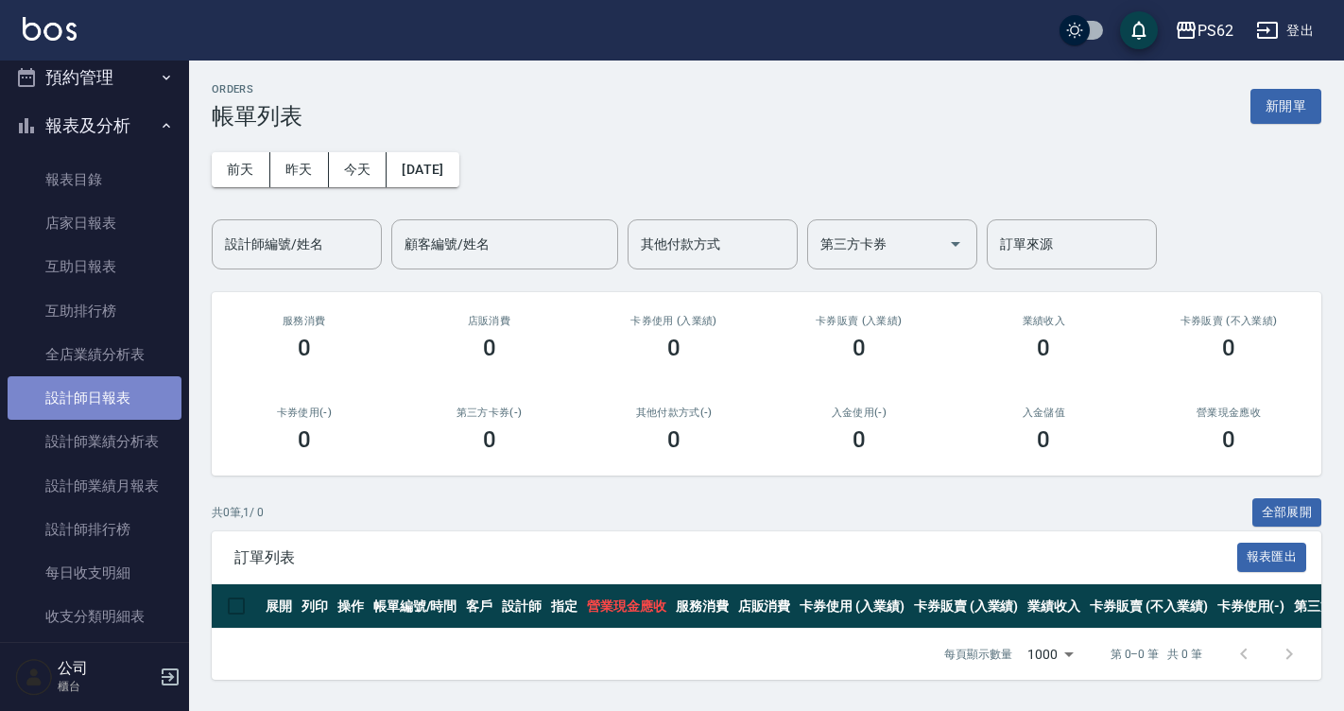
click at [111, 404] on link "設計師日報表" at bounding box center [95, 397] width 174 height 43
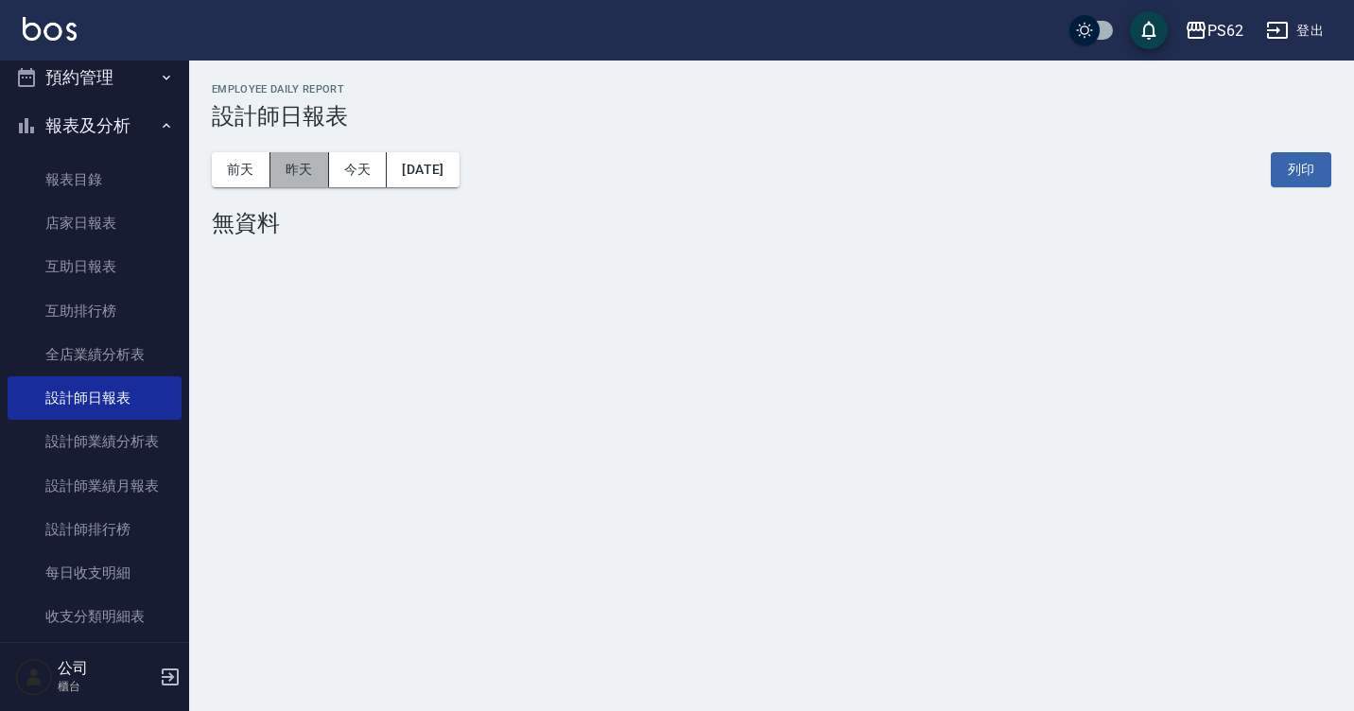
click at [311, 169] on button "昨天" at bounding box center [299, 169] width 59 height 35
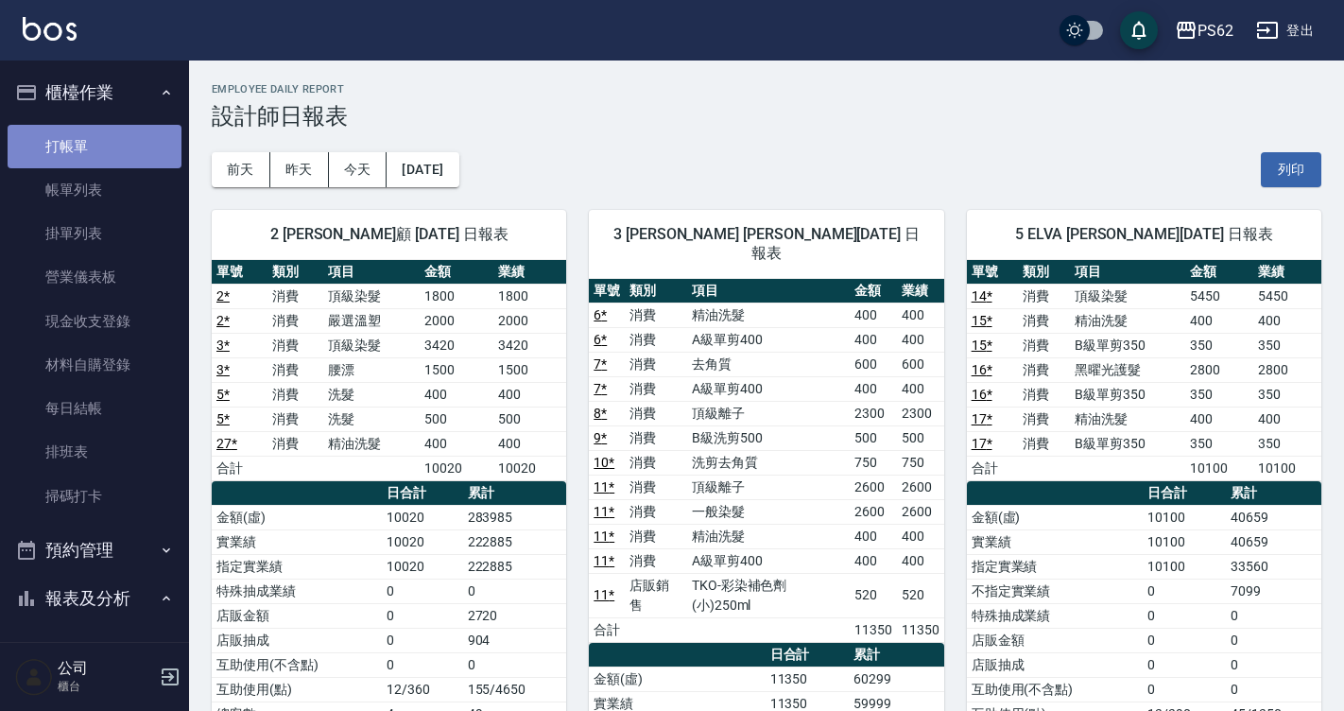
click at [103, 132] on link "打帳單" at bounding box center [95, 146] width 174 height 43
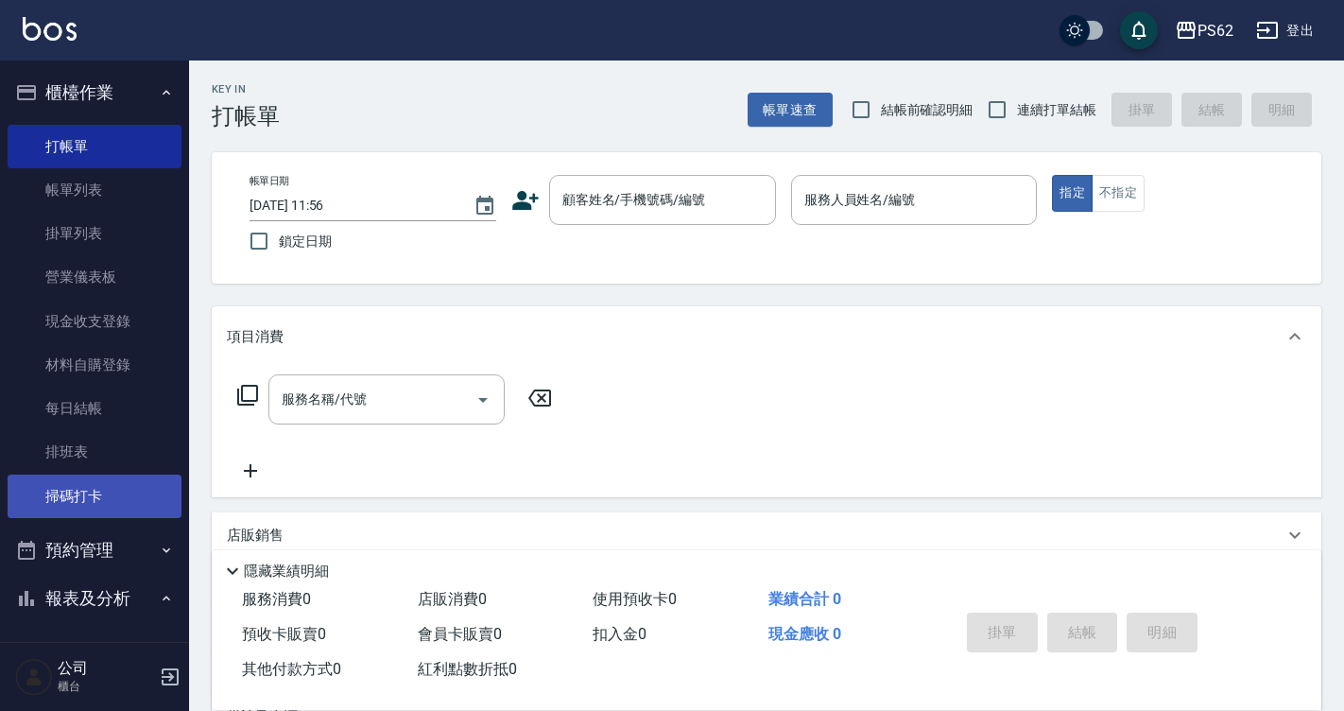
click at [78, 486] on link "掃碼打卡" at bounding box center [95, 496] width 174 height 43
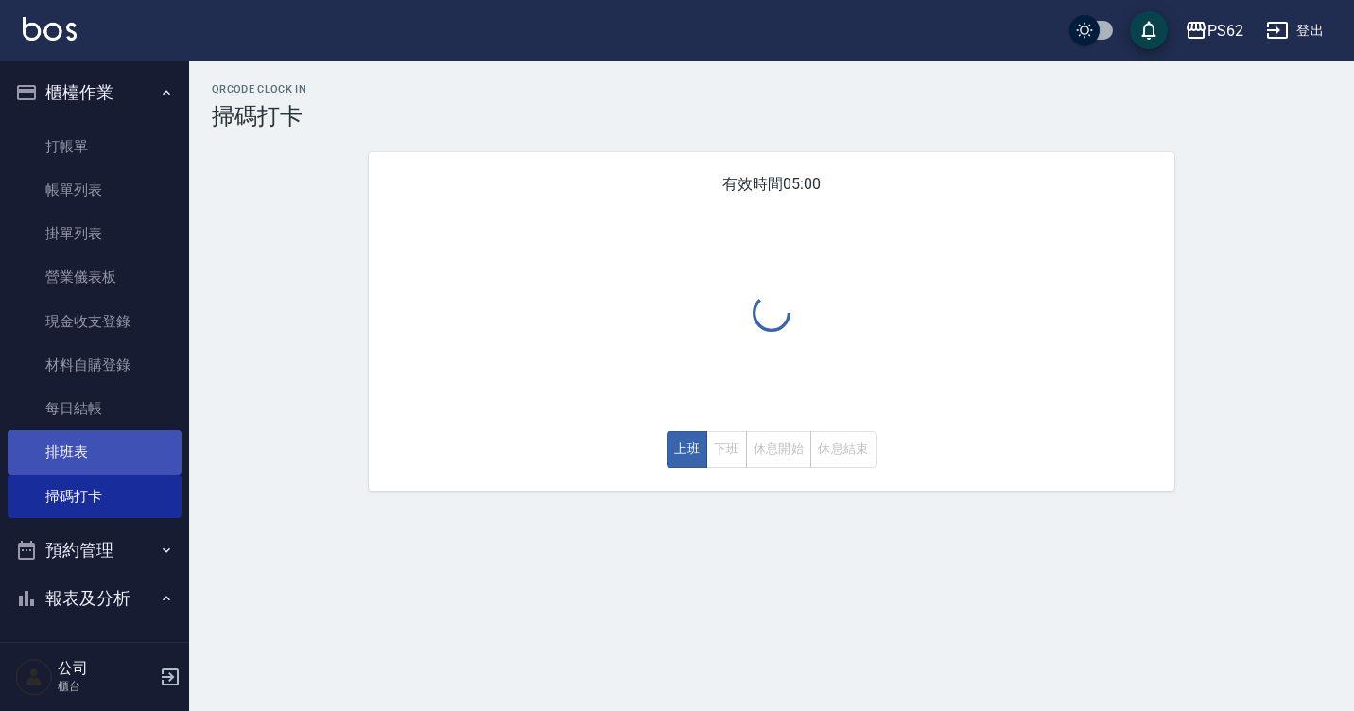
click at [92, 456] on link "排班表" at bounding box center [95, 451] width 174 height 43
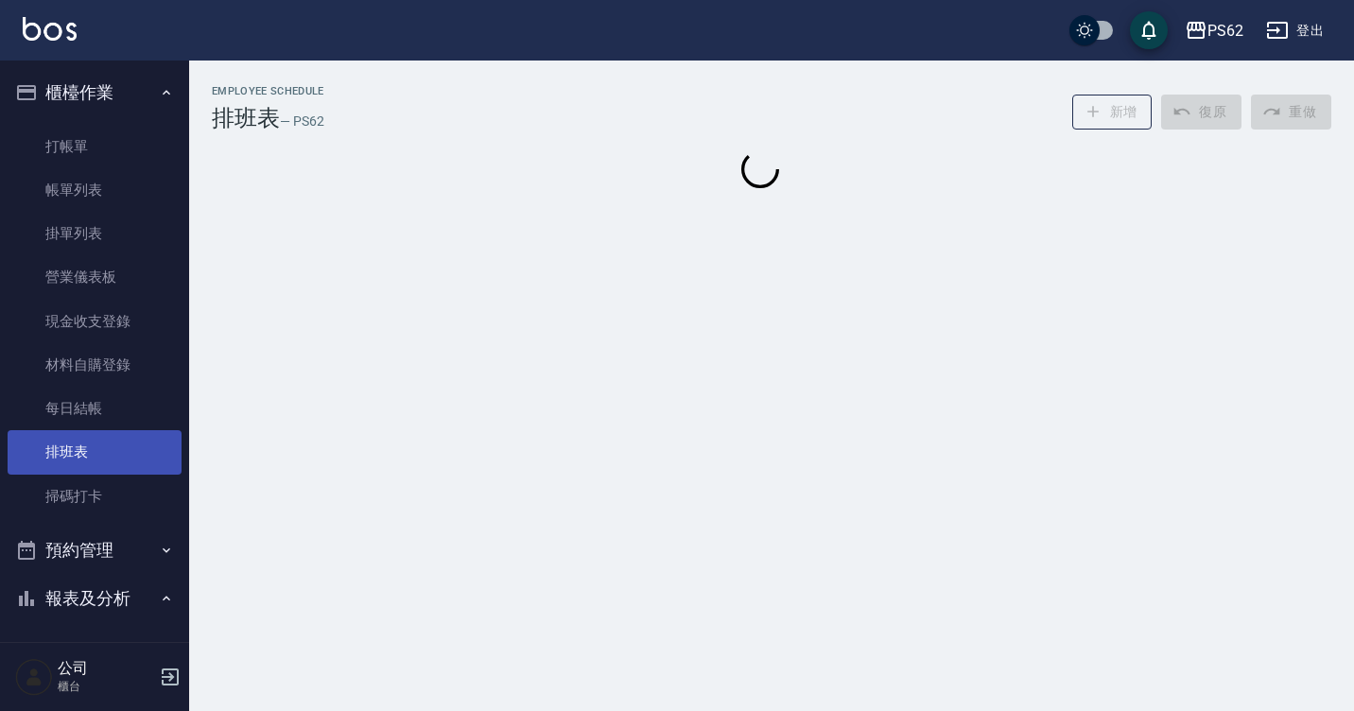
click at [94, 456] on link "排班表" at bounding box center [95, 451] width 174 height 43
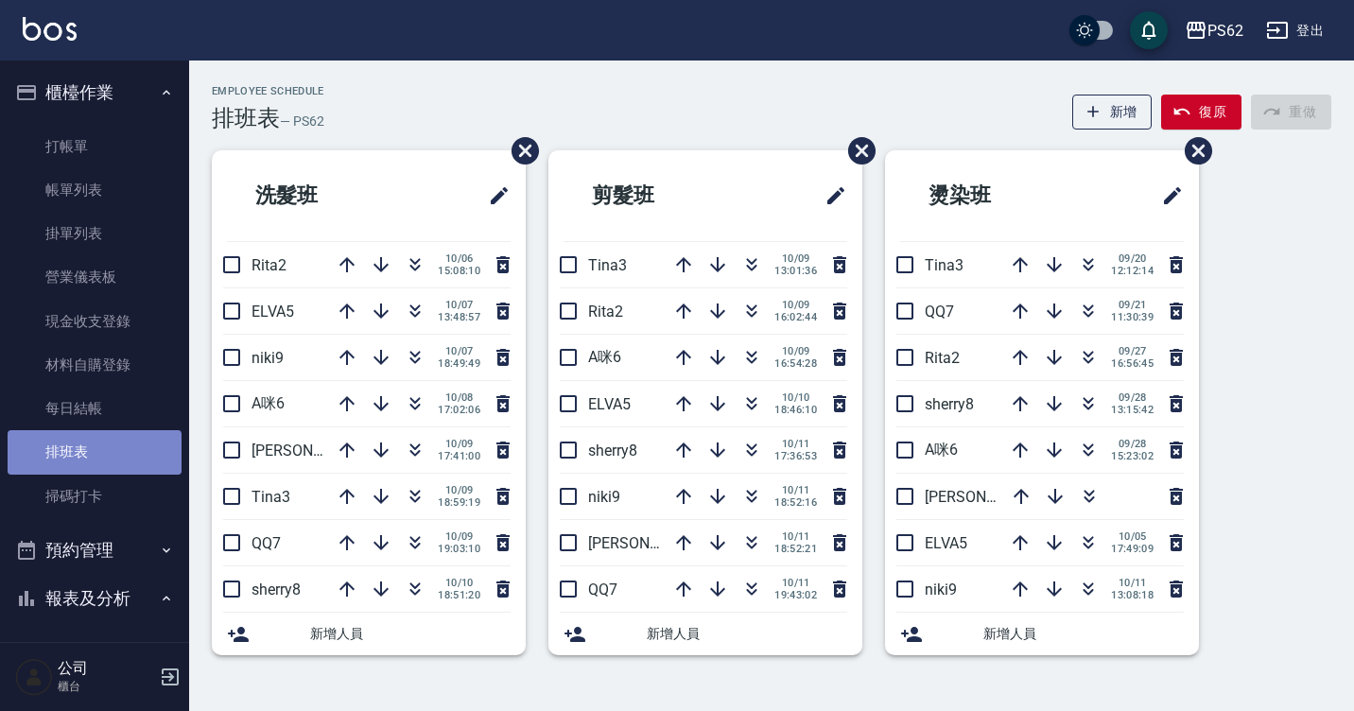
click at [94, 456] on link "排班表" at bounding box center [95, 451] width 174 height 43
drag, startPoint x: 683, startPoint y: 651, endPoint x: 721, endPoint y: 635, distance: 41.1
drag, startPoint x: 721, startPoint y: 635, endPoint x: 722, endPoint y: 173, distance: 462.2
click at [722, 173] on h2 "剪髮班" at bounding box center [655, 196] width 184 height 68
click at [761, 268] on icon "button" at bounding box center [751, 264] width 23 height 23
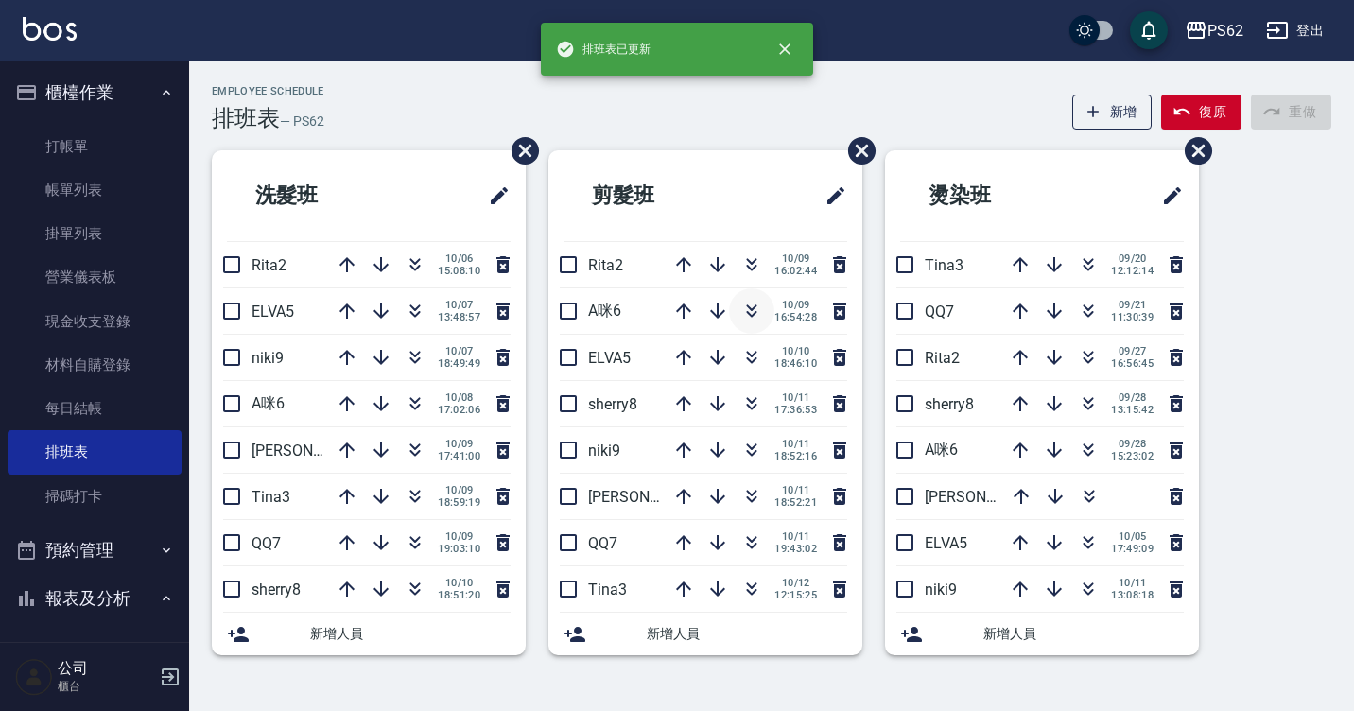
click at [767, 305] on button "button" at bounding box center [751, 310] width 45 height 45
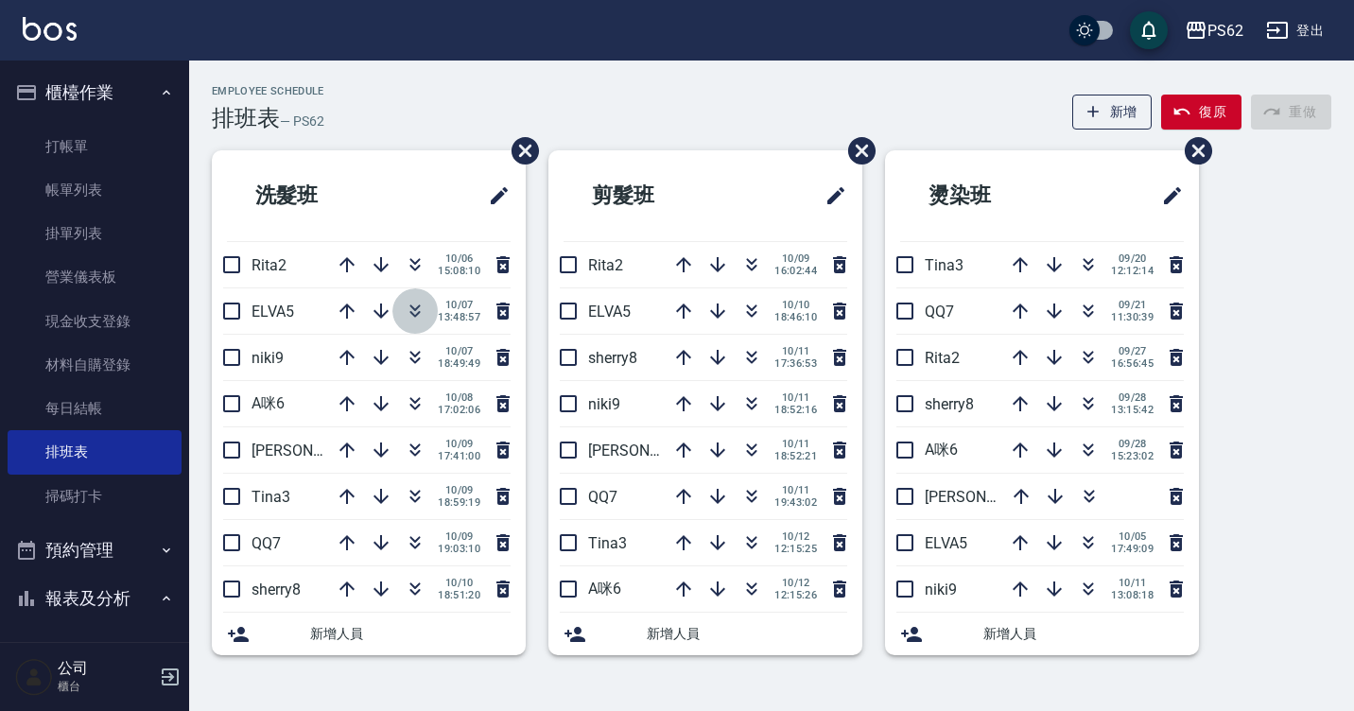
click at [420, 310] on icon "button" at bounding box center [415, 311] width 23 height 23
click at [416, 399] on icon "button" at bounding box center [415, 403] width 23 height 23
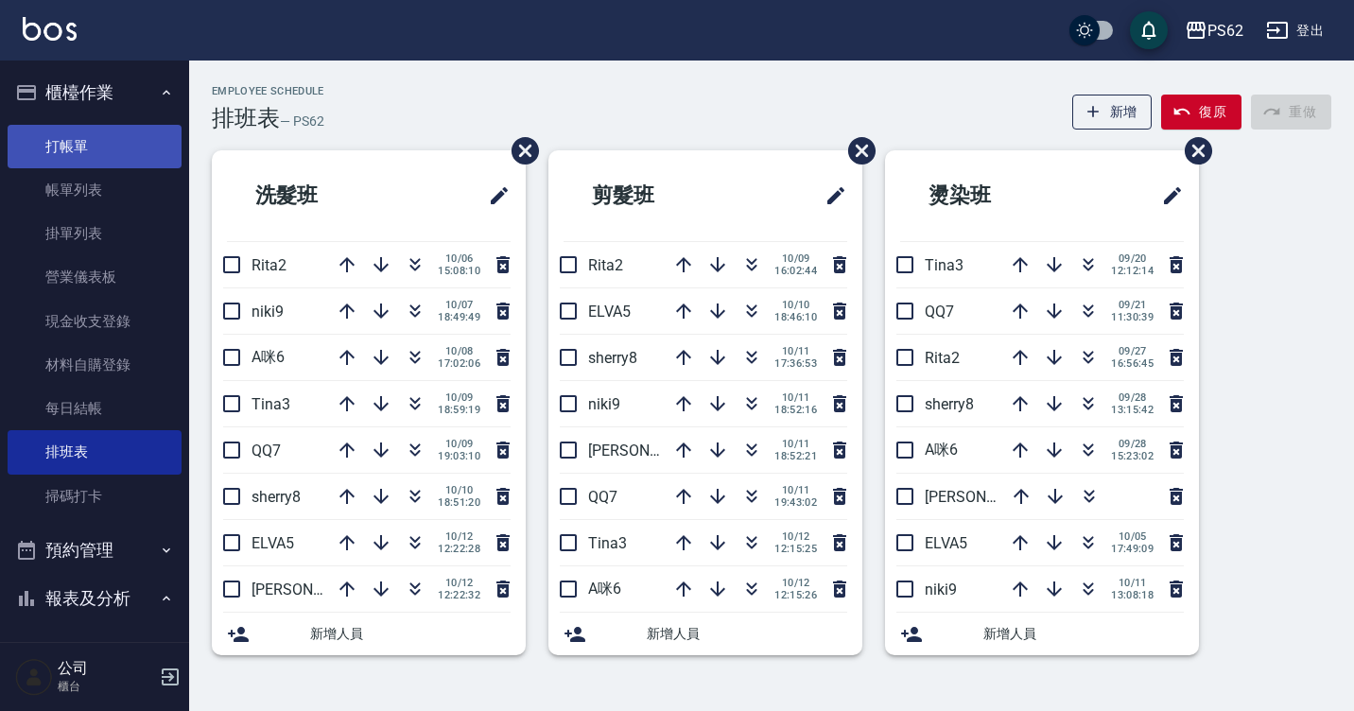
click at [95, 142] on link "打帳單" at bounding box center [95, 146] width 174 height 43
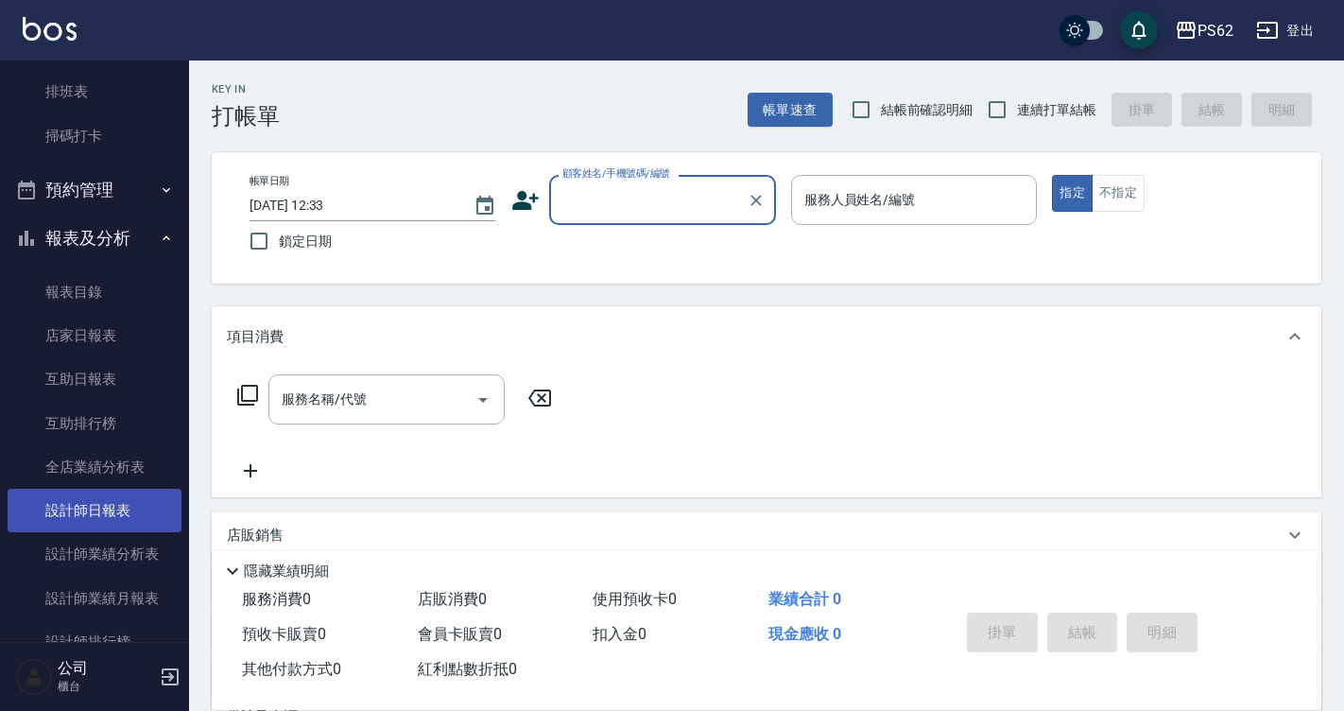
scroll to position [378, 0]
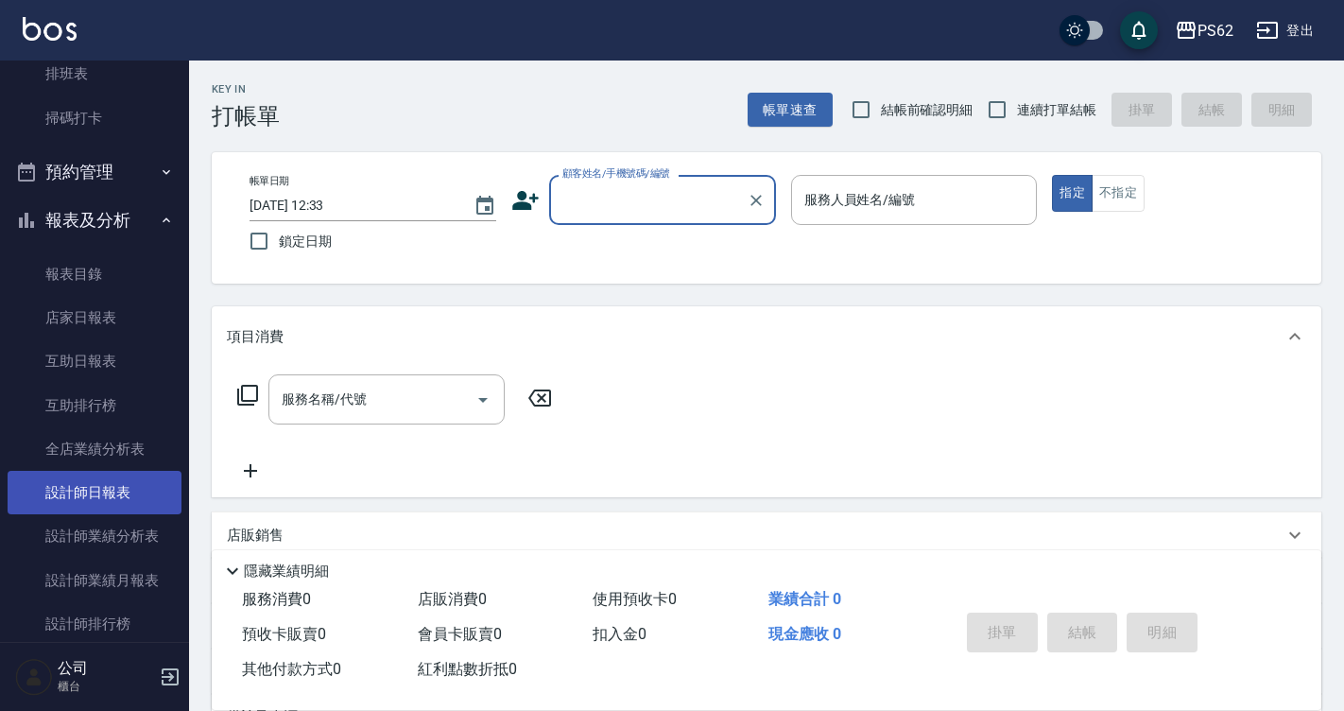
click at [126, 473] on link "設計師日報表" at bounding box center [95, 492] width 174 height 43
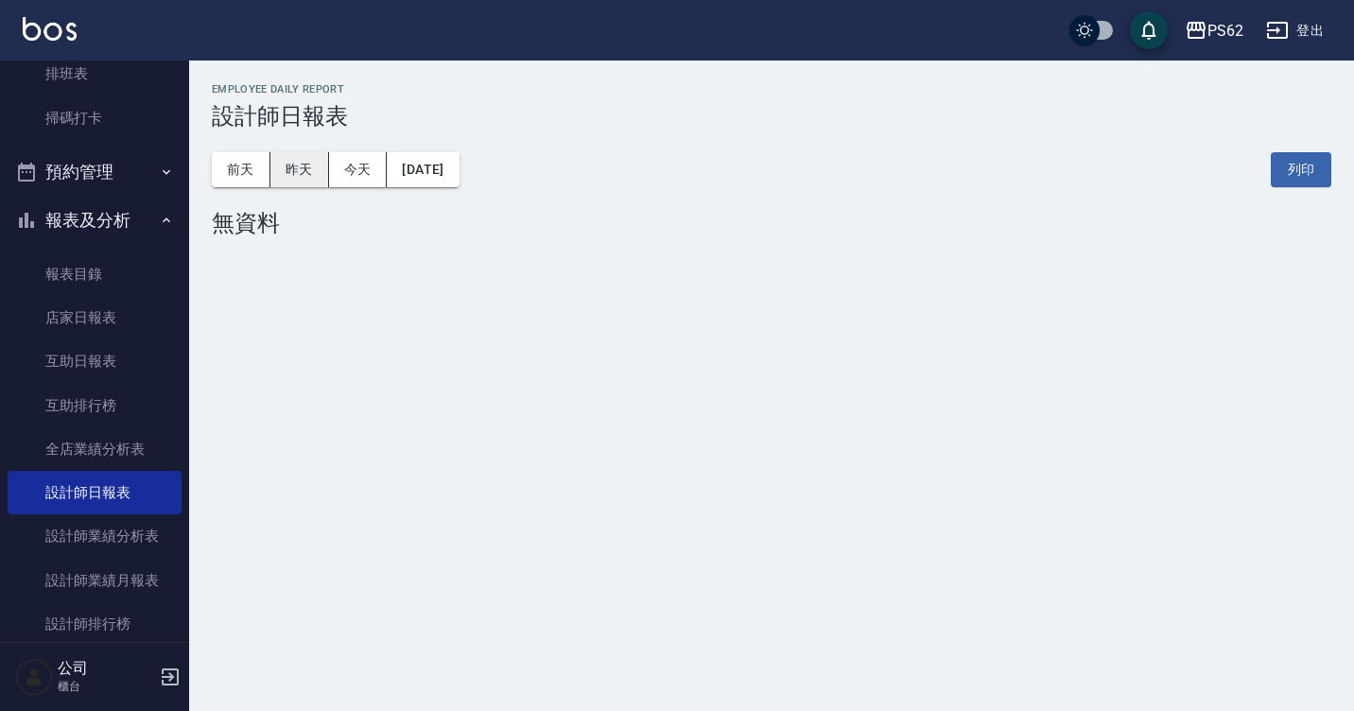
click at [270, 177] on button "昨天" at bounding box center [299, 169] width 59 height 35
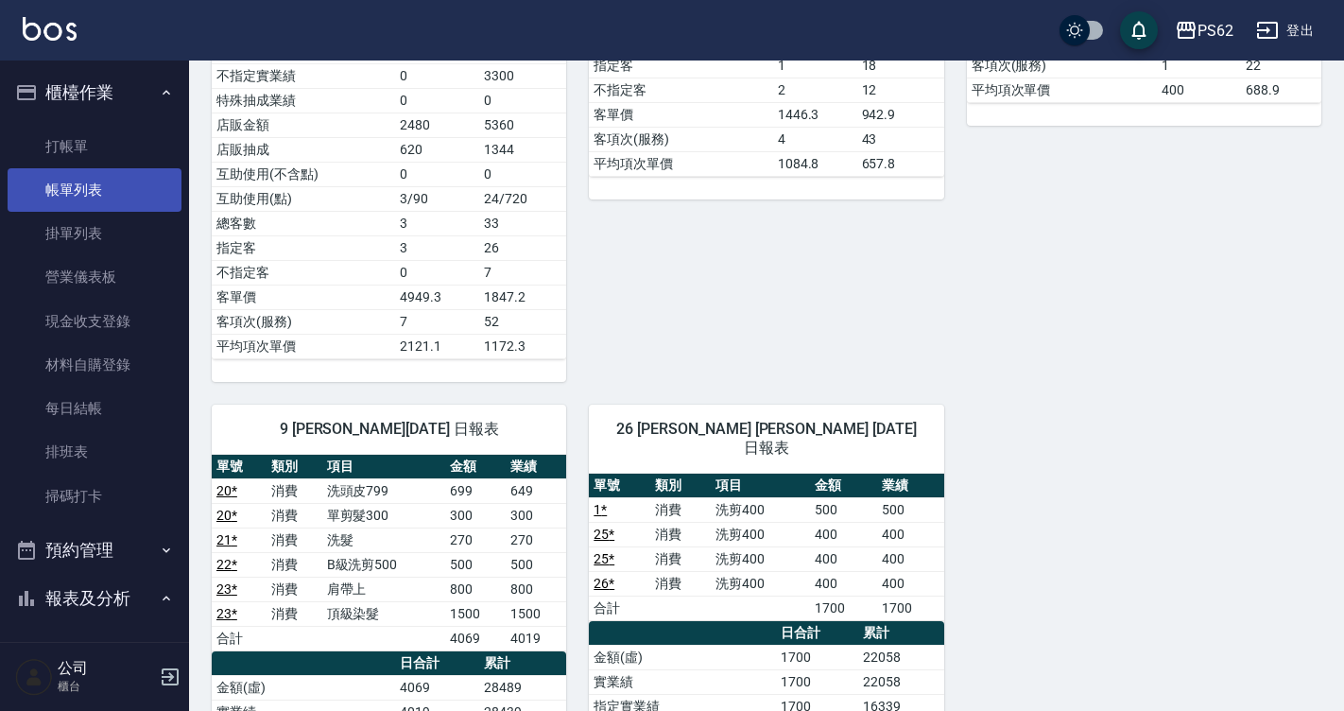
scroll to position [1323, 0]
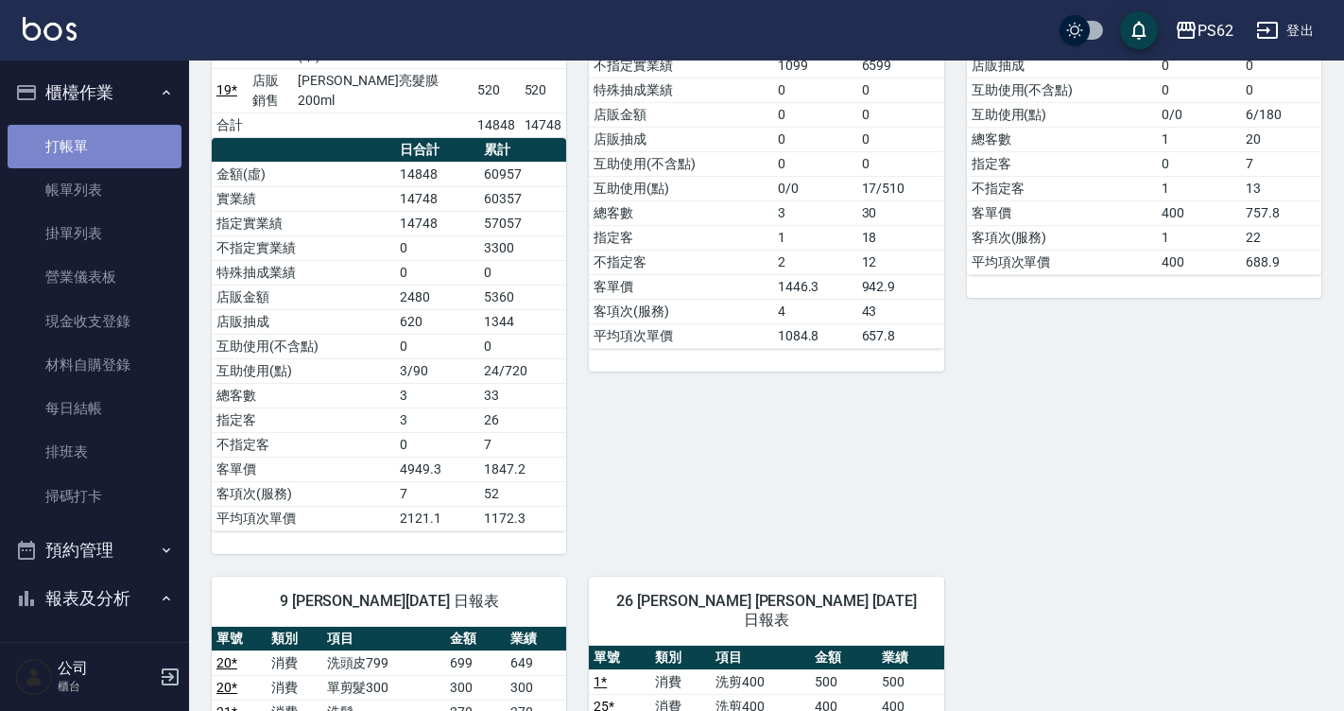
click at [122, 134] on link "打帳單" at bounding box center [95, 146] width 174 height 43
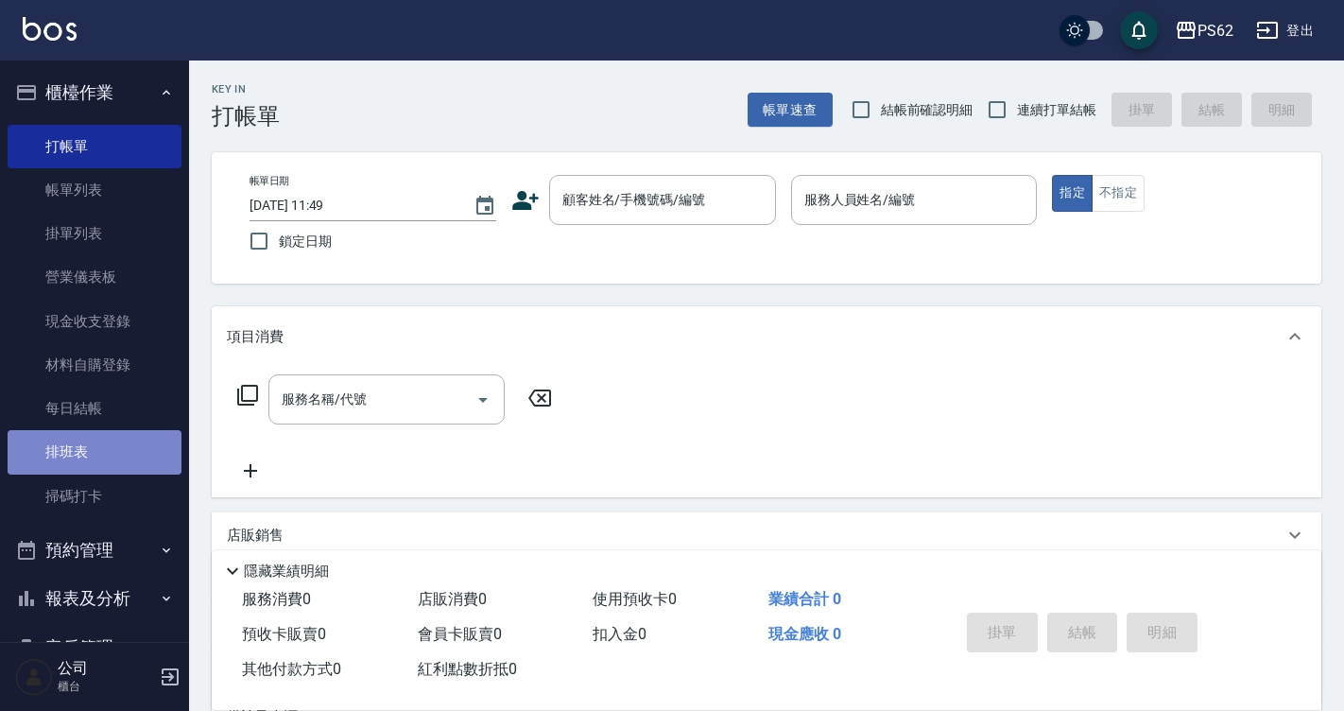
click at [125, 471] on link "排班表" at bounding box center [95, 451] width 174 height 43
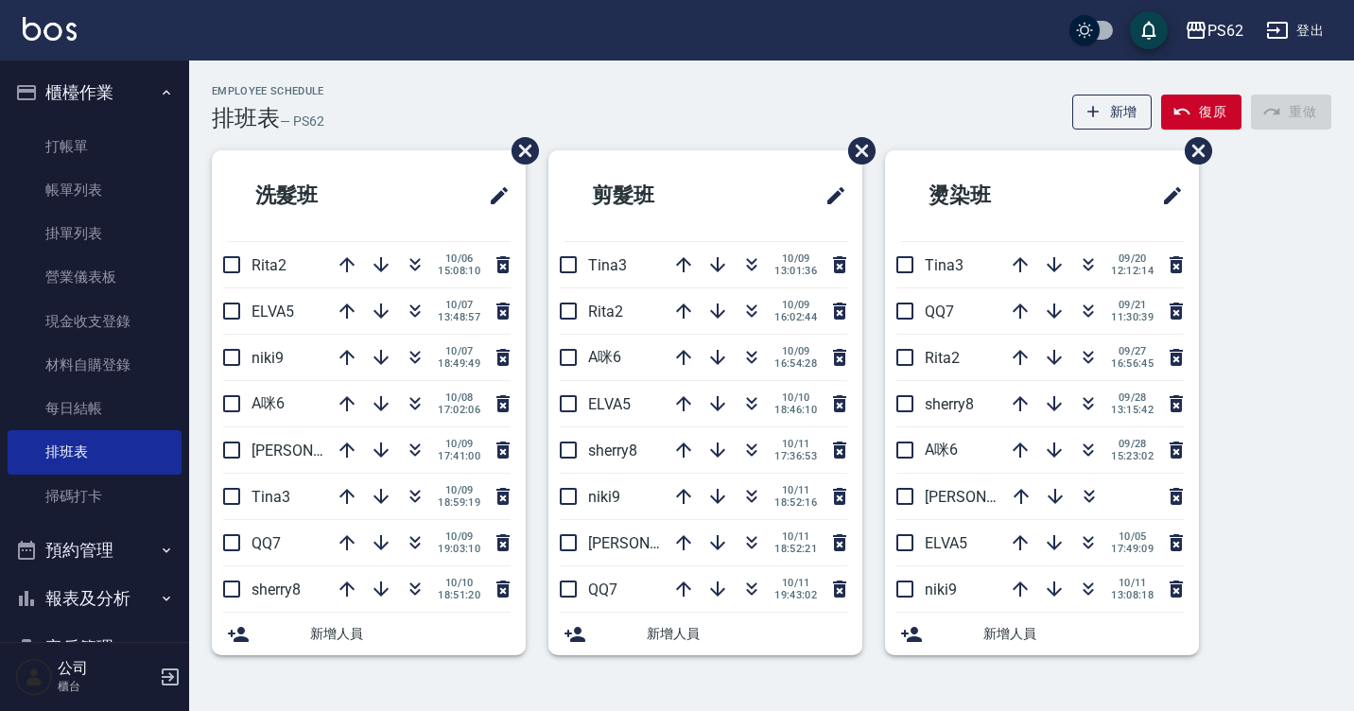
click at [382, 124] on div "Employee Schedule 排班表 — PS62 新增 復原 重做" at bounding box center [771, 108] width 1119 height 46
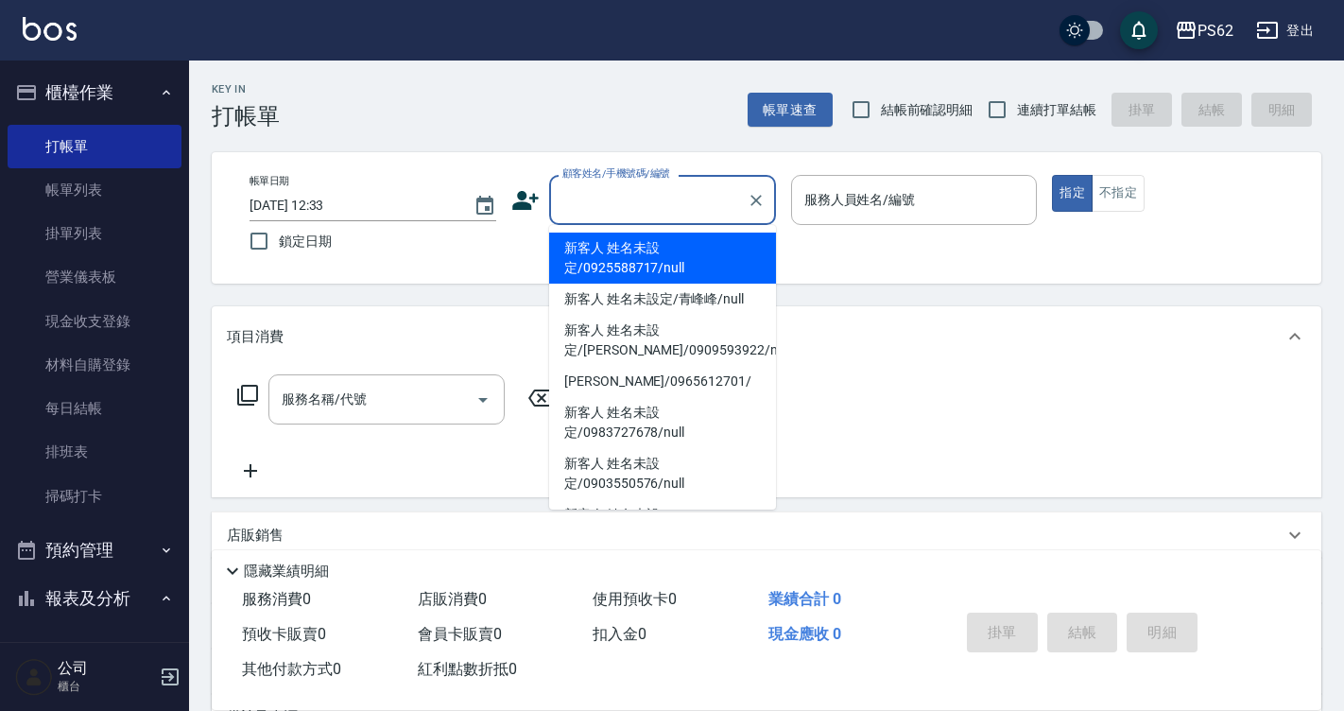
click at [627, 203] on input "顧客姓名/手機號碼/編號" at bounding box center [648, 199] width 181 height 33
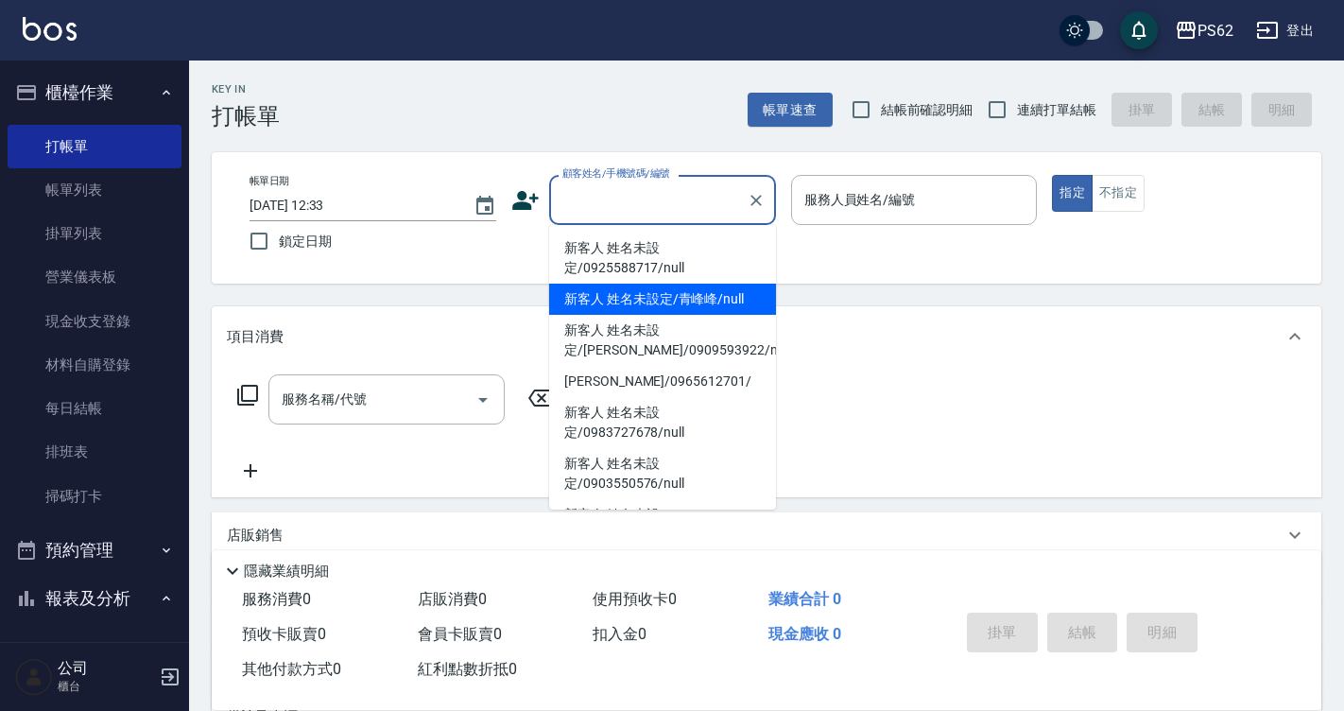
scroll to position [95, 0]
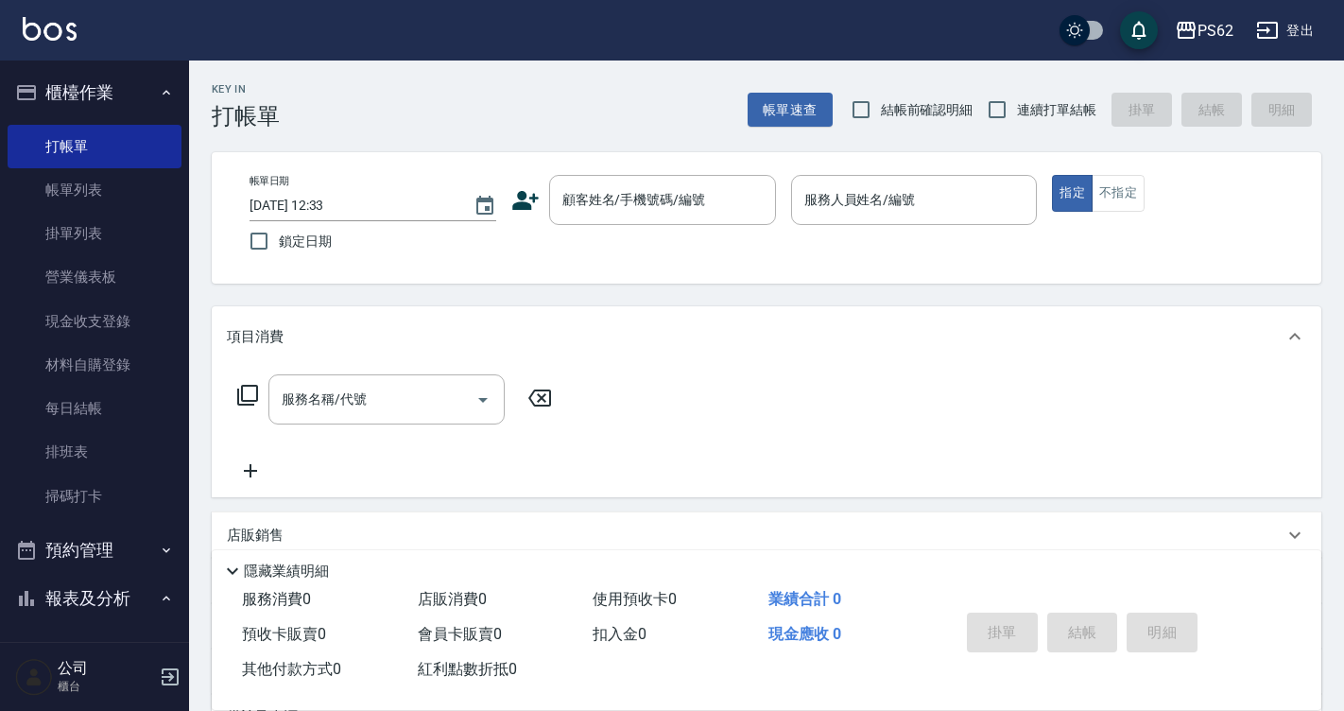
click at [417, 251] on label "鎖定日期" at bounding box center [360, 241] width 242 height 40
click at [279, 251] on input "鎖定日期" at bounding box center [259, 241] width 40 height 40
checkbox input "true"
click at [621, 199] on input "顧客姓名/手機號碼/編號" at bounding box center [648, 199] width 181 height 33
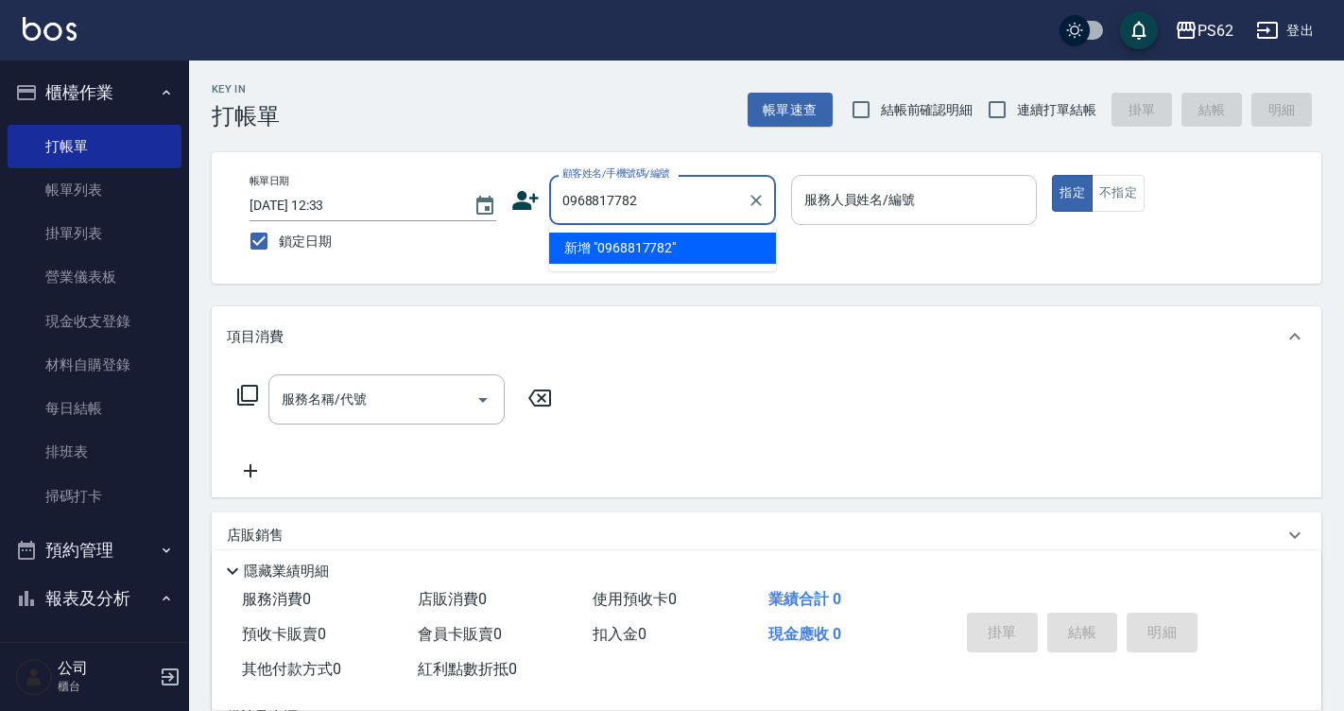
type input "0968817782"
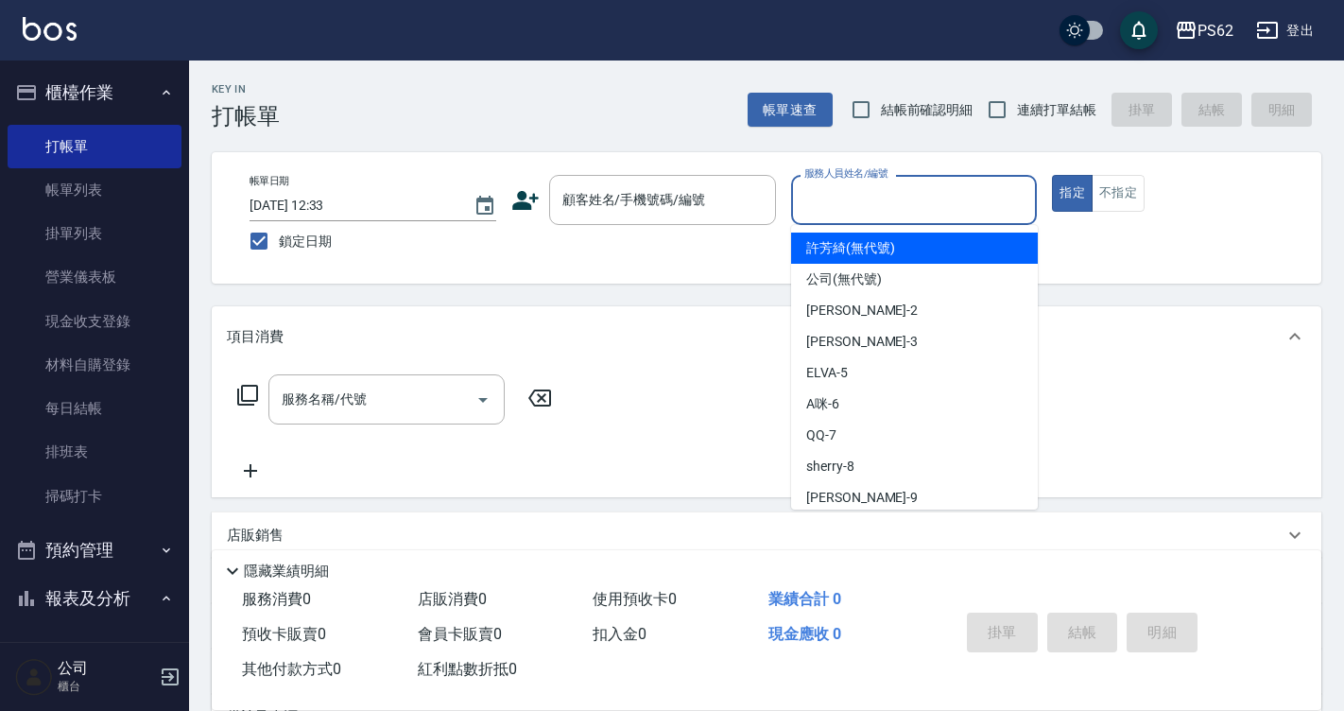
click at [841, 193] on input "服務人員姓名/編號" at bounding box center [915, 199] width 230 height 33
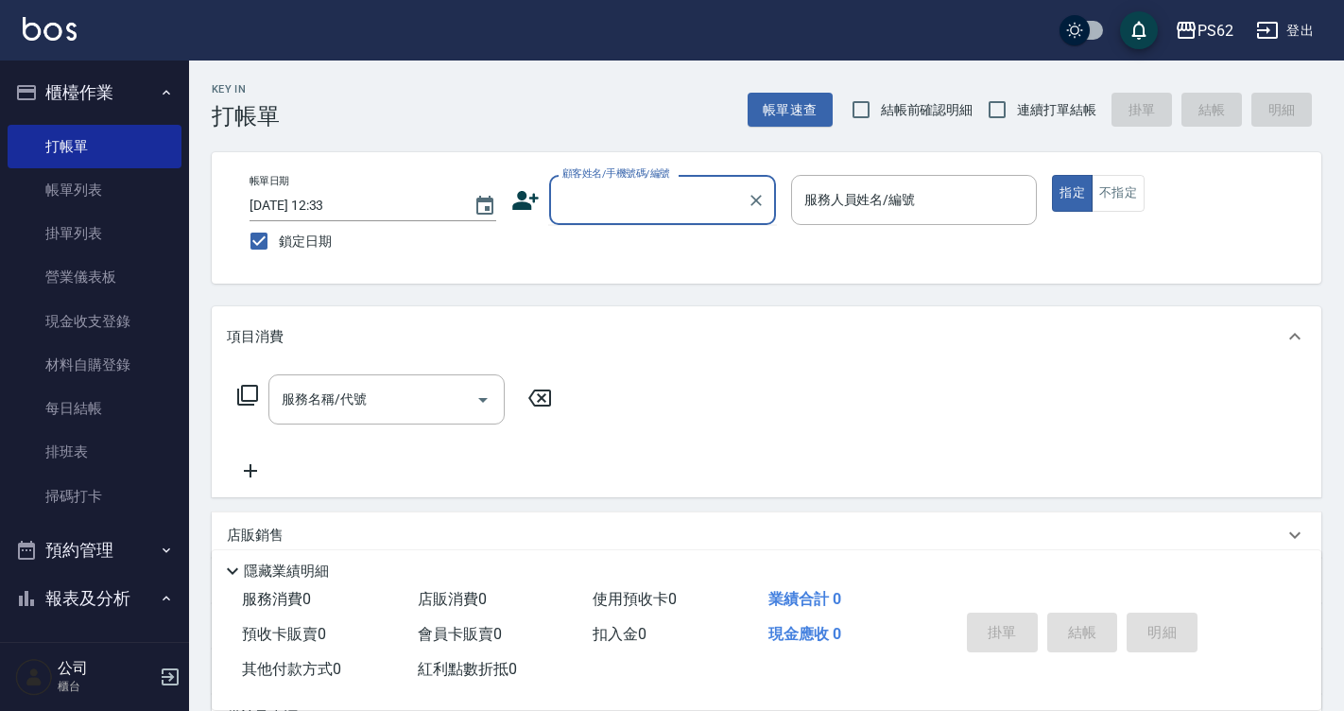
click at [674, 191] on input "顧客姓名/手機號碼/編號" at bounding box center [648, 199] width 181 height 33
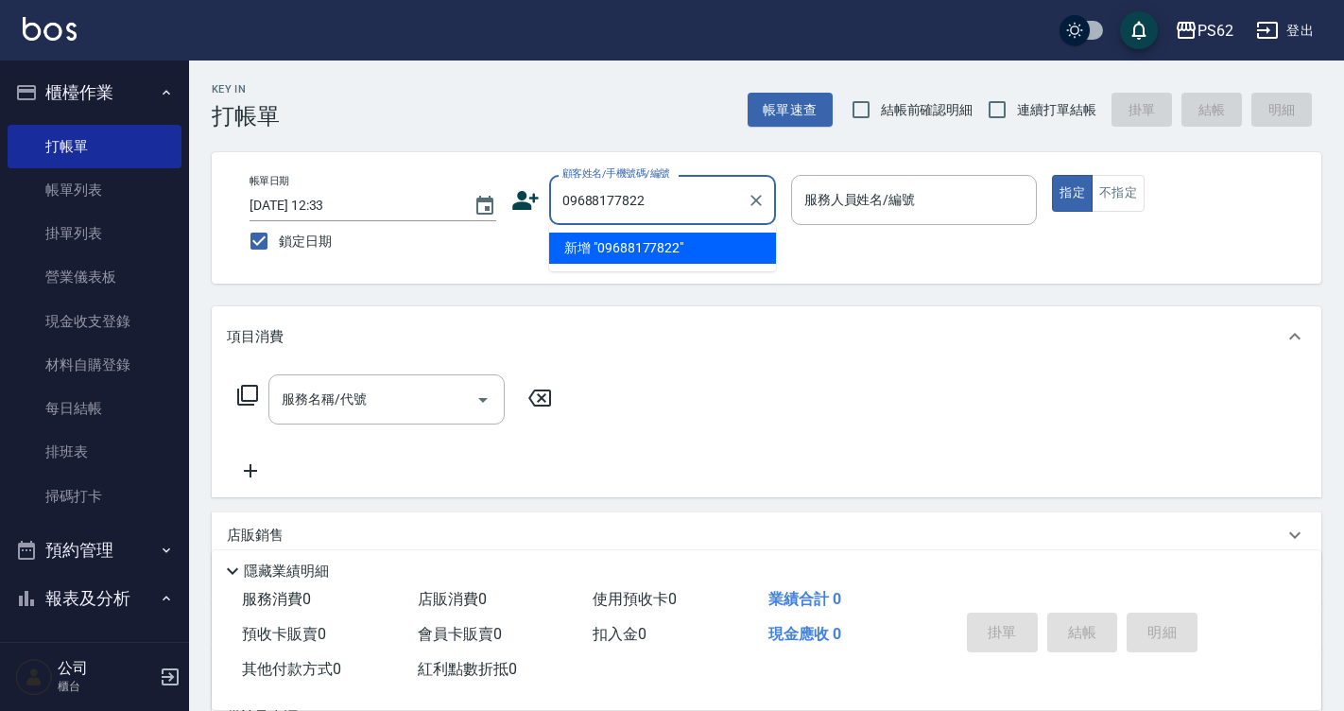
click at [586, 240] on li "新增 "09688177822"" at bounding box center [662, 248] width 227 height 31
type input "09688177822"
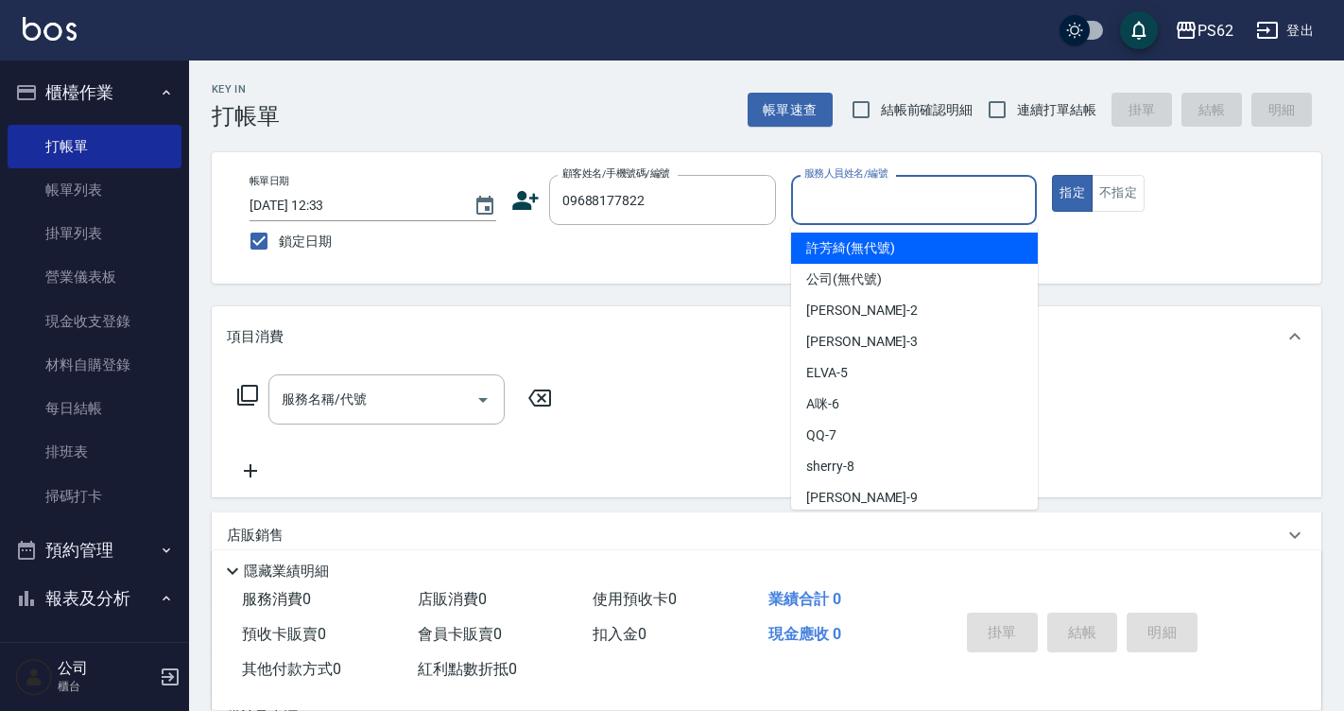
click at [838, 209] on input "服務人員姓名/編號" at bounding box center [915, 199] width 230 height 33
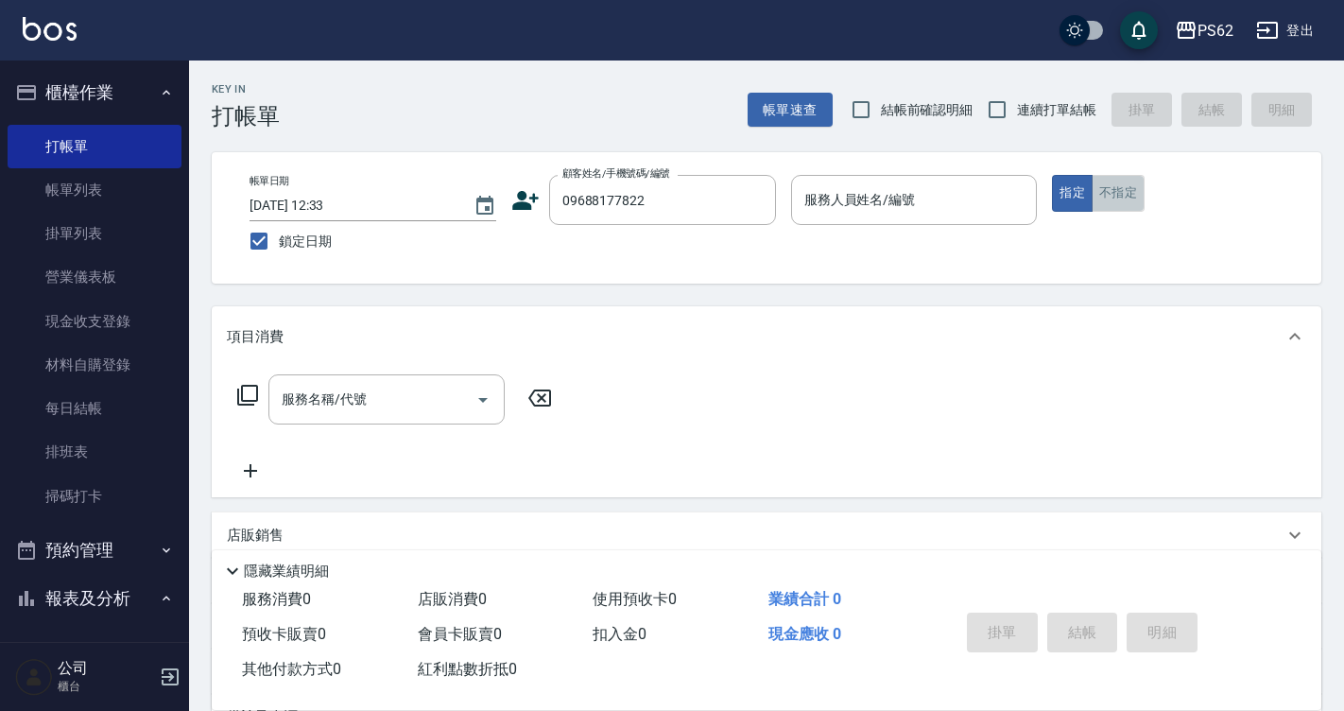
click at [1098, 187] on button "不指定" at bounding box center [1118, 193] width 53 height 37
click at [946, 223] on div "服務人員姓名/編號" at bounding box center [914, 200] width 247 height 50
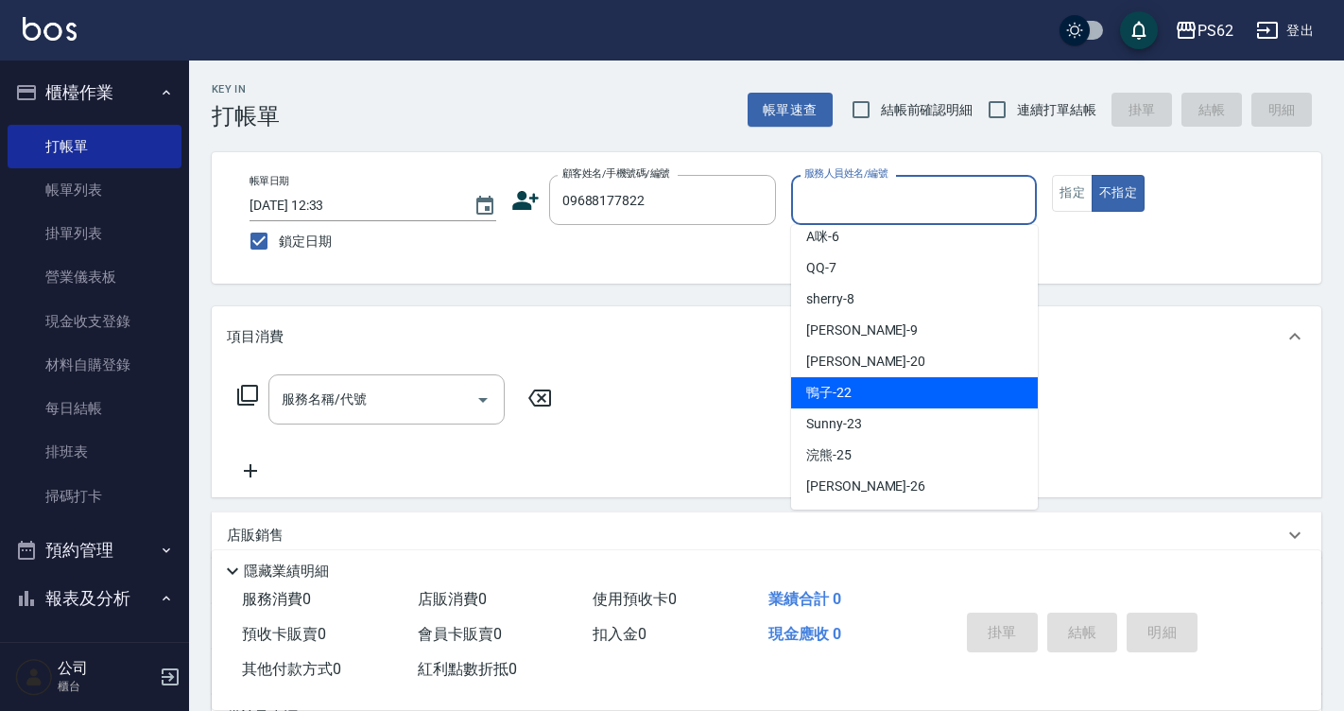
scroll to position [189, 0]
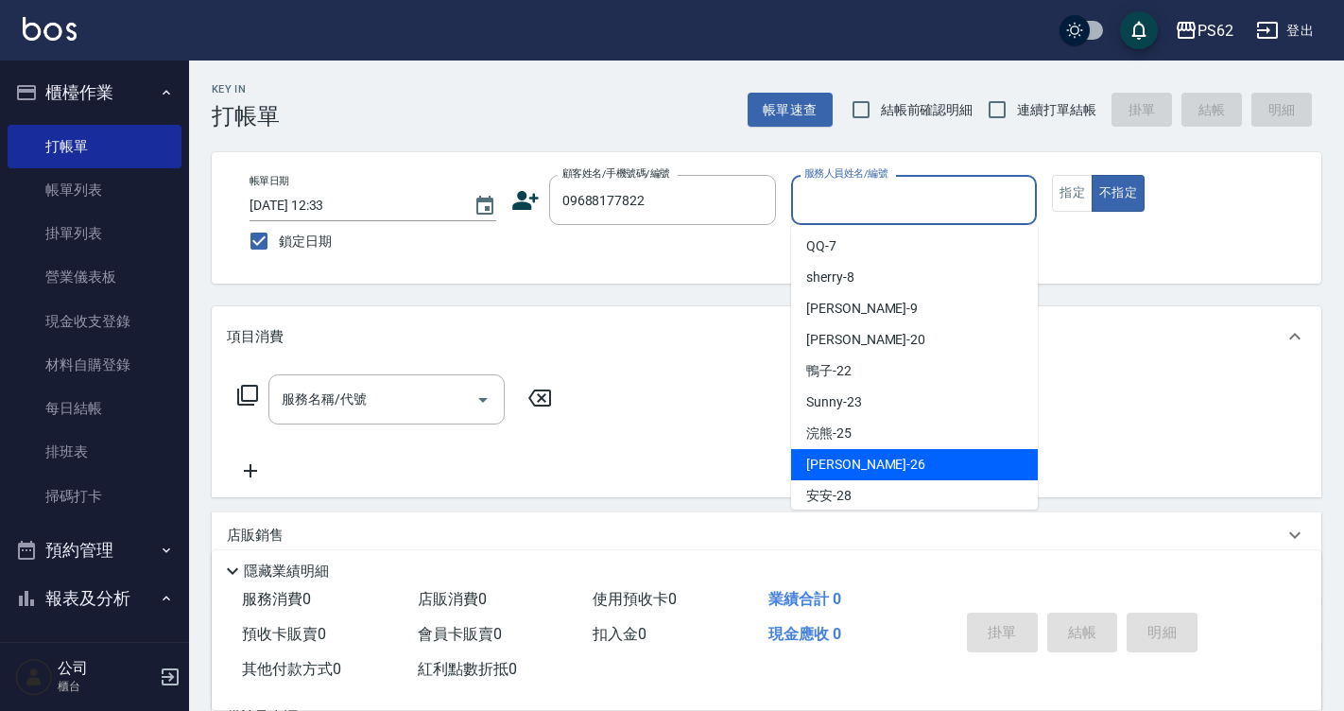
click at [860, 459] on div "小欣 -26" at bounding box center [914, 464] width 247 height 31
type input "小欣-26"
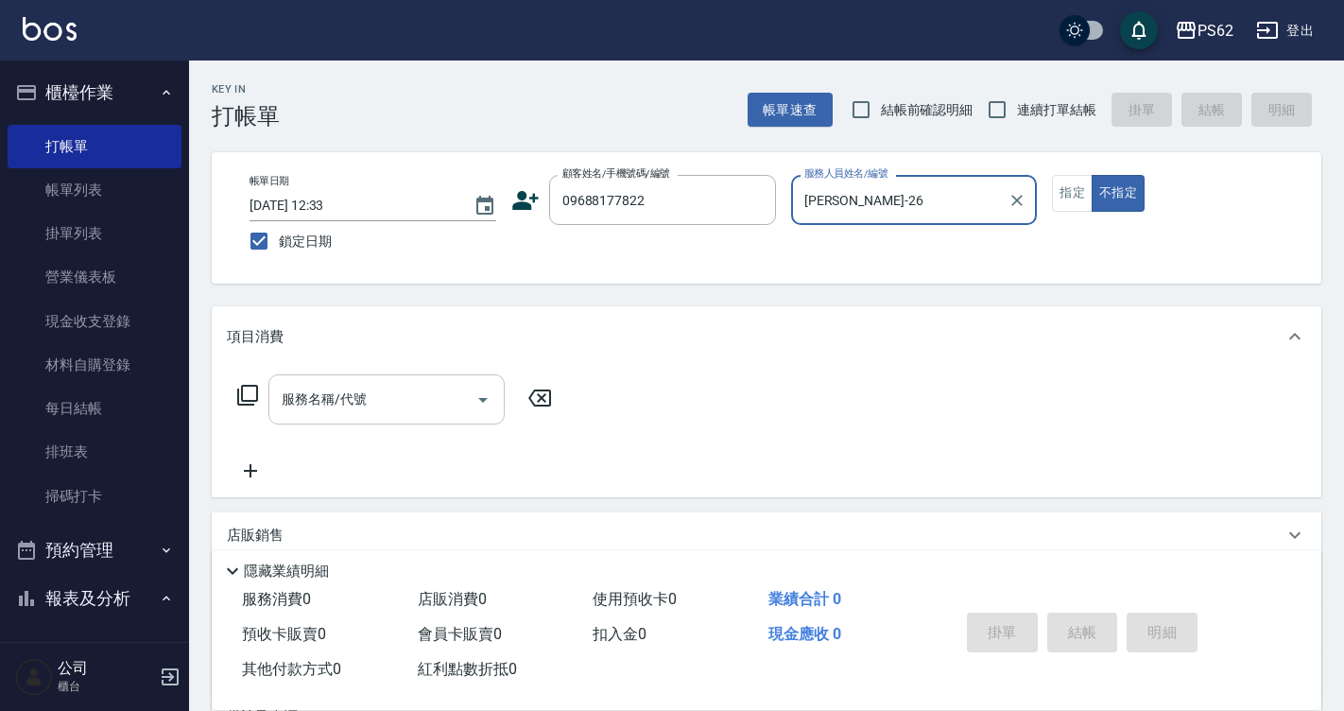
click at [350, 424] on div "服務名稱/代號" at bounding box center [386, 399] width 236 height 50
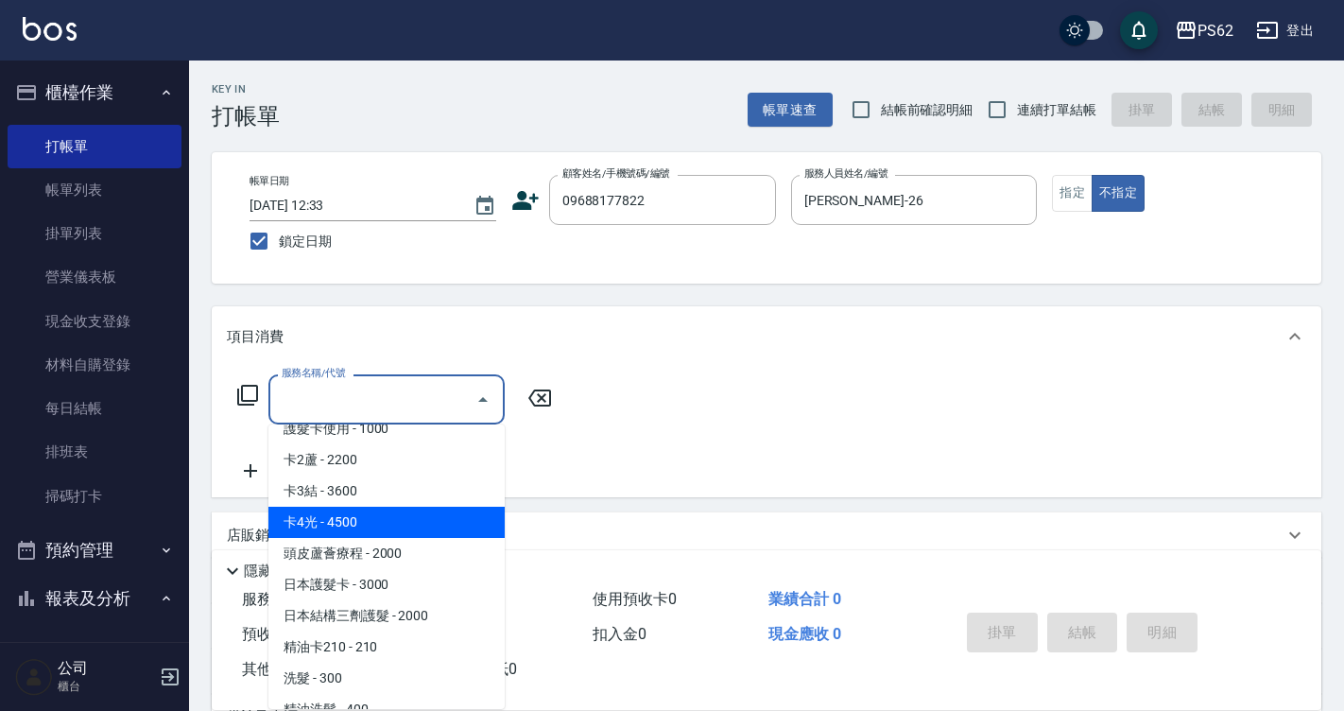
scroll to position [95, 0]
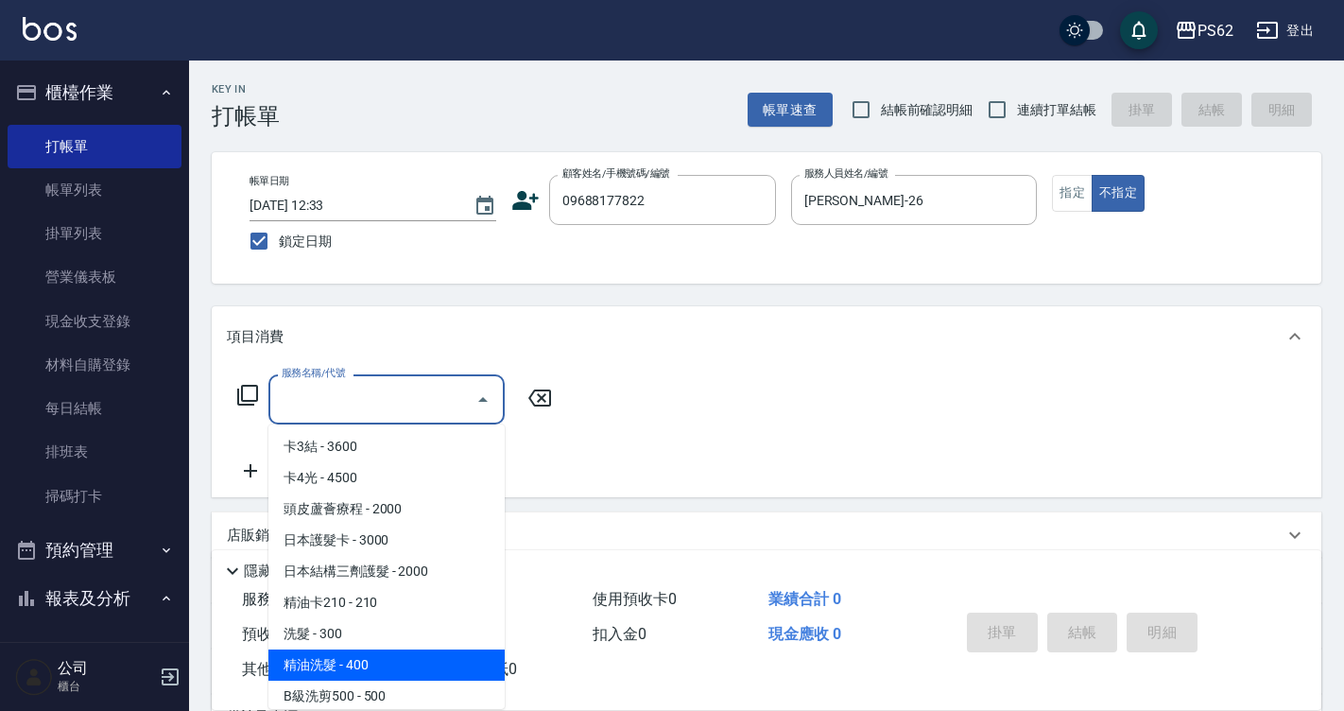
click at [345, 663] on span "精油洗髮 - 400" at bounding box center [386, 664] width 236 height 31
type input "精油洗髮(102)"
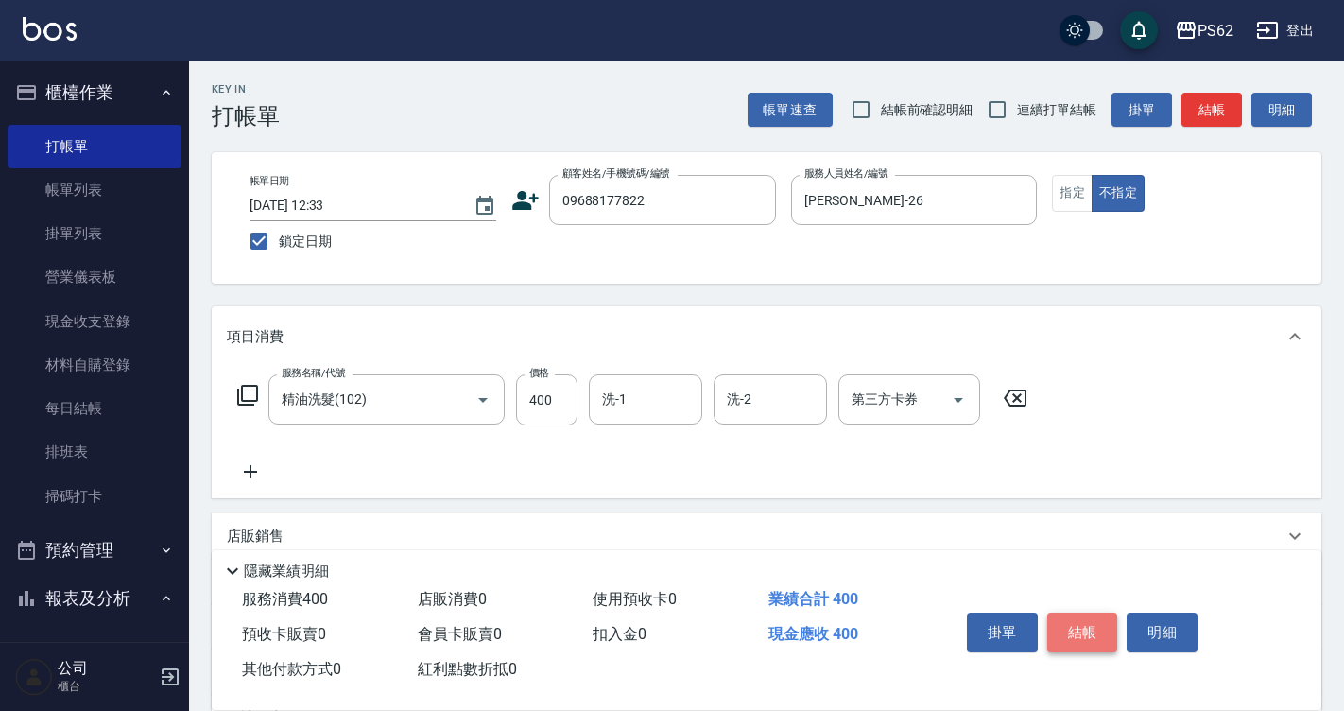
click at [1069, 622] on button "結帳" at bounding box center [1082, 633] width 71 height 40
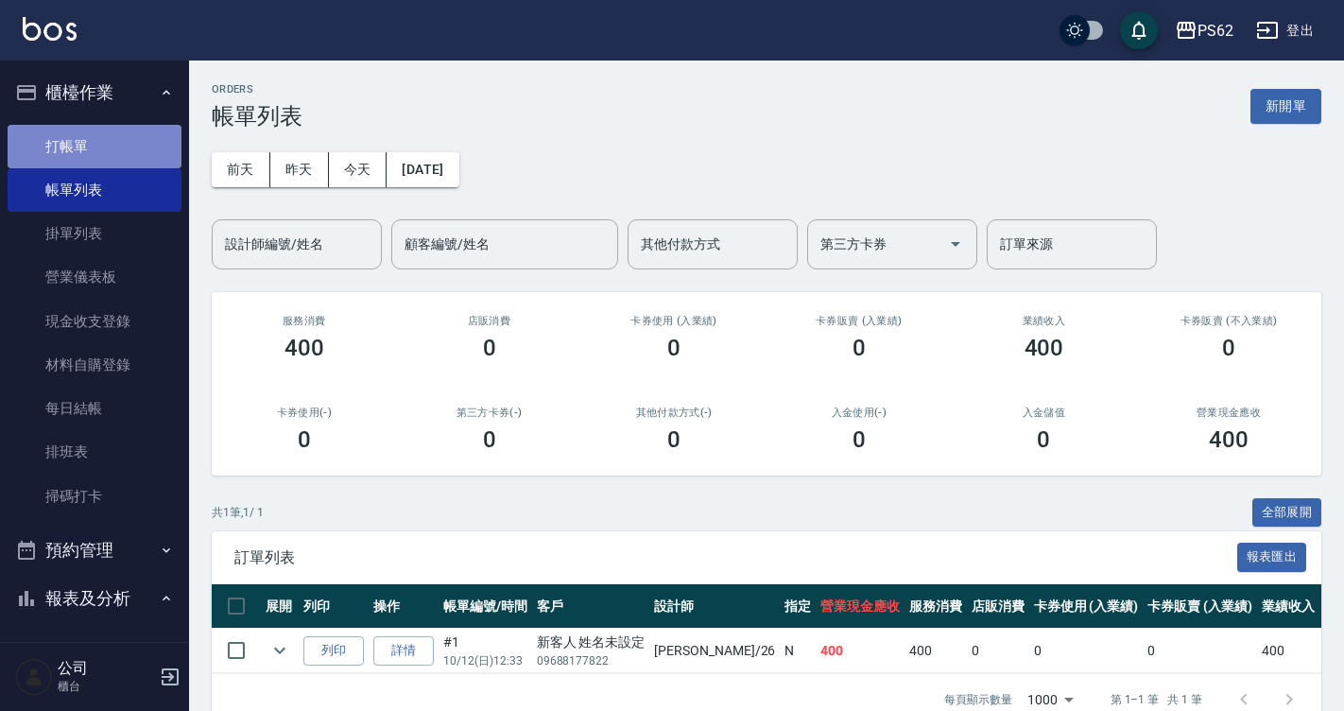
click at [95, 150] on link "打帳單" at bounding box center [95, 146] width 174 height 43
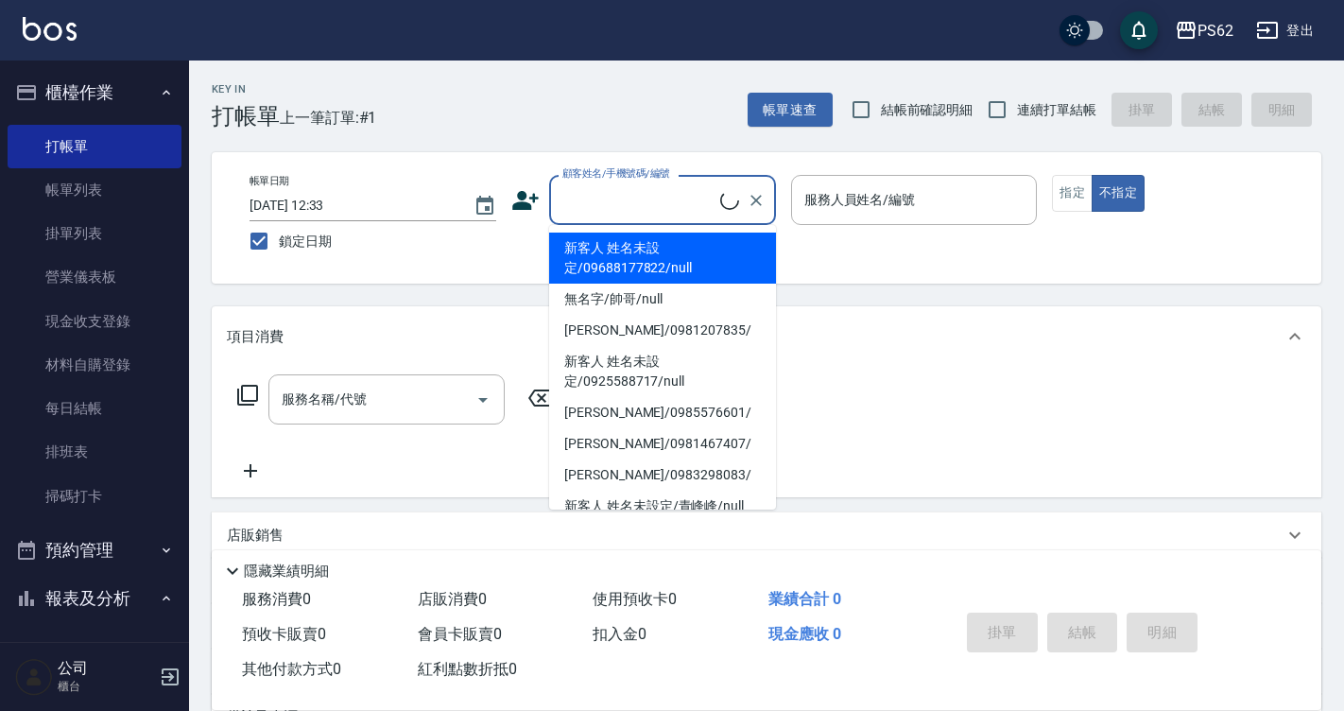
click at [611, 199] on input "顧客姓名/手機號碼/編號" at bounding box center [639, 199] width 163 height 33
click at [637, 268] on li "新客人 姓名未設定/09688177822/null" at bounding box center [662, 258] width 227 height 51
type input "新客人 姓名未設定/09688177822/null"
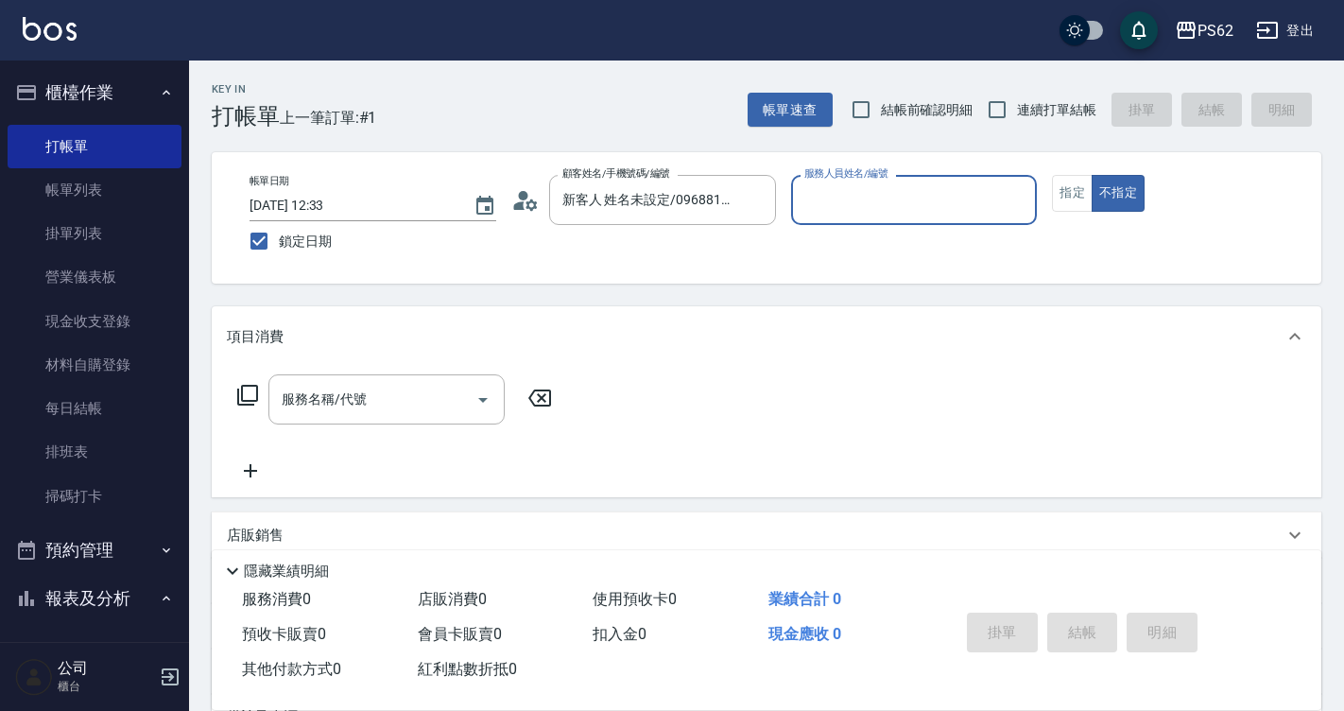
click at [894, 198] on input "服務人員姓名/編號" at bounding box center [915, 199] width 230 height 33
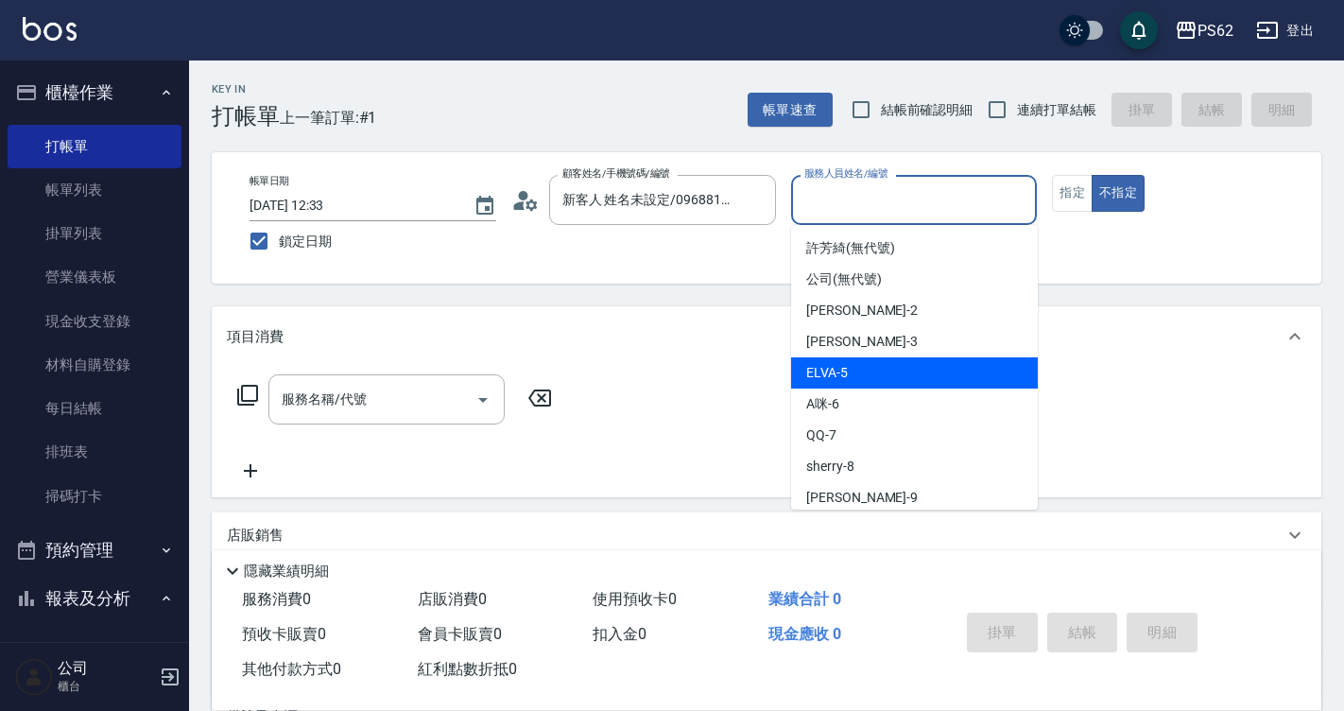
click at [830, 368] on span "ELVA -5" at bounding box center [827, 373] width 42 height 20
type input "ELVA-5"
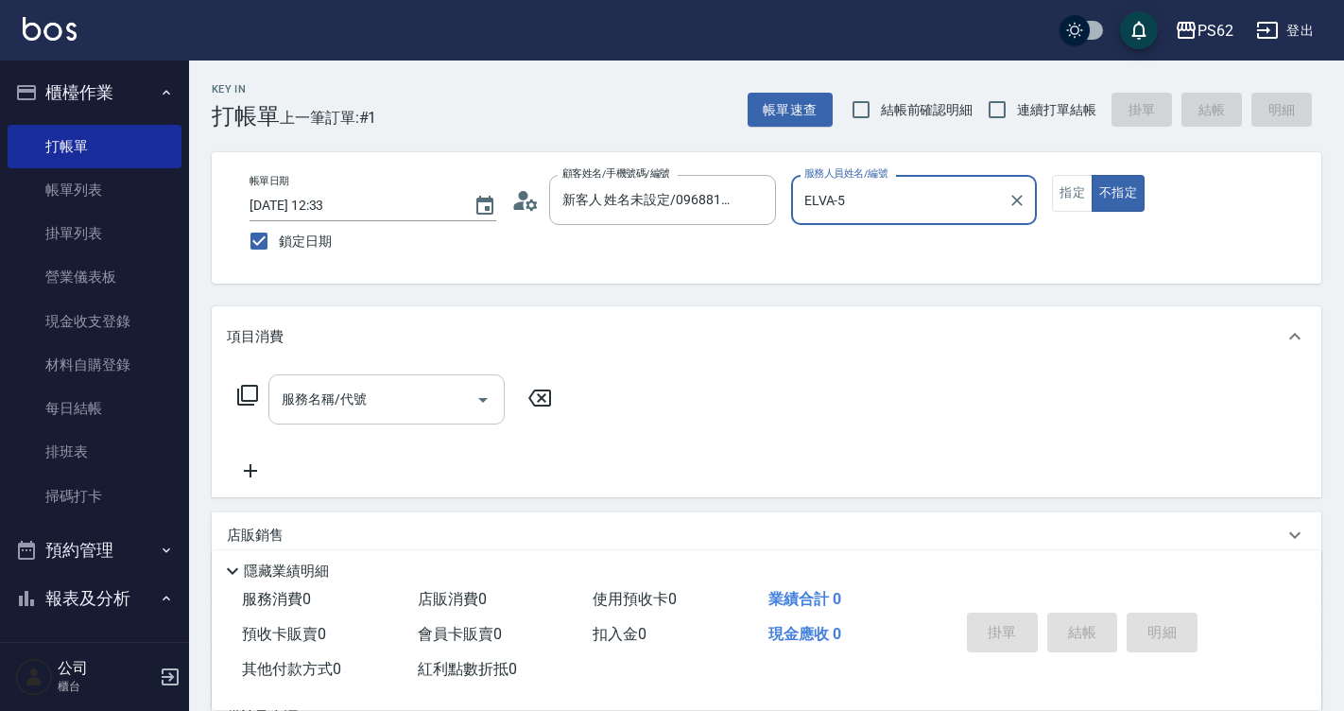
click at [341, 411] on input "服務名稱/代號" at bounding box center [372, 399] width 191 height 33
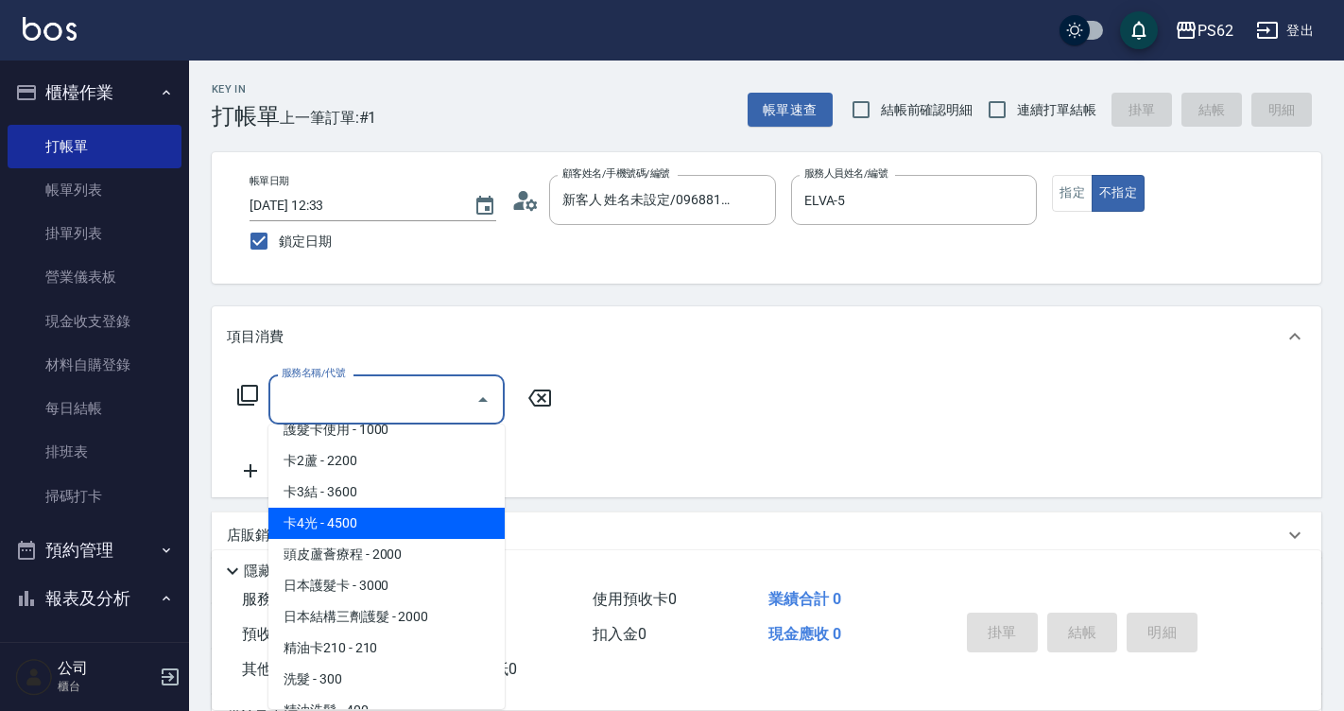
scroll to position [189, 0]
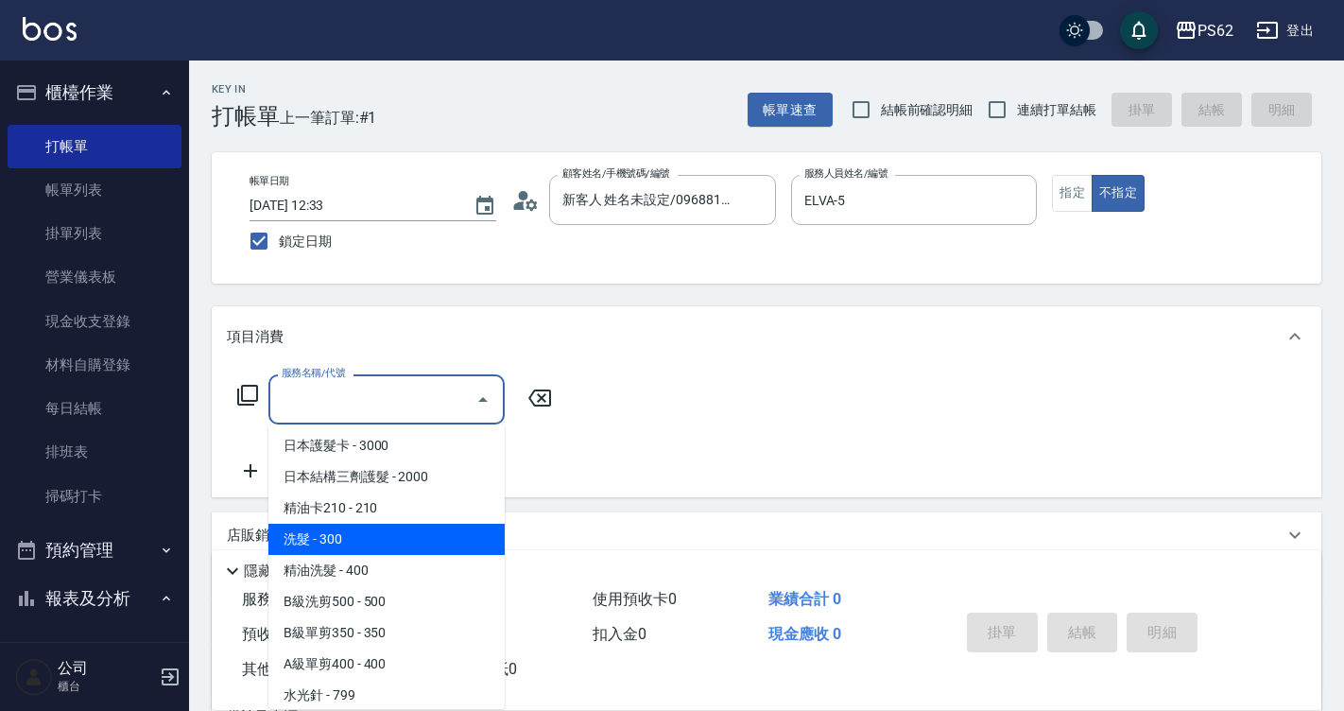
click at [334, 550] on span "洗髮 - 300" at bounding box center [386, 539] width 236 height 31
type input "洗髮(101)"
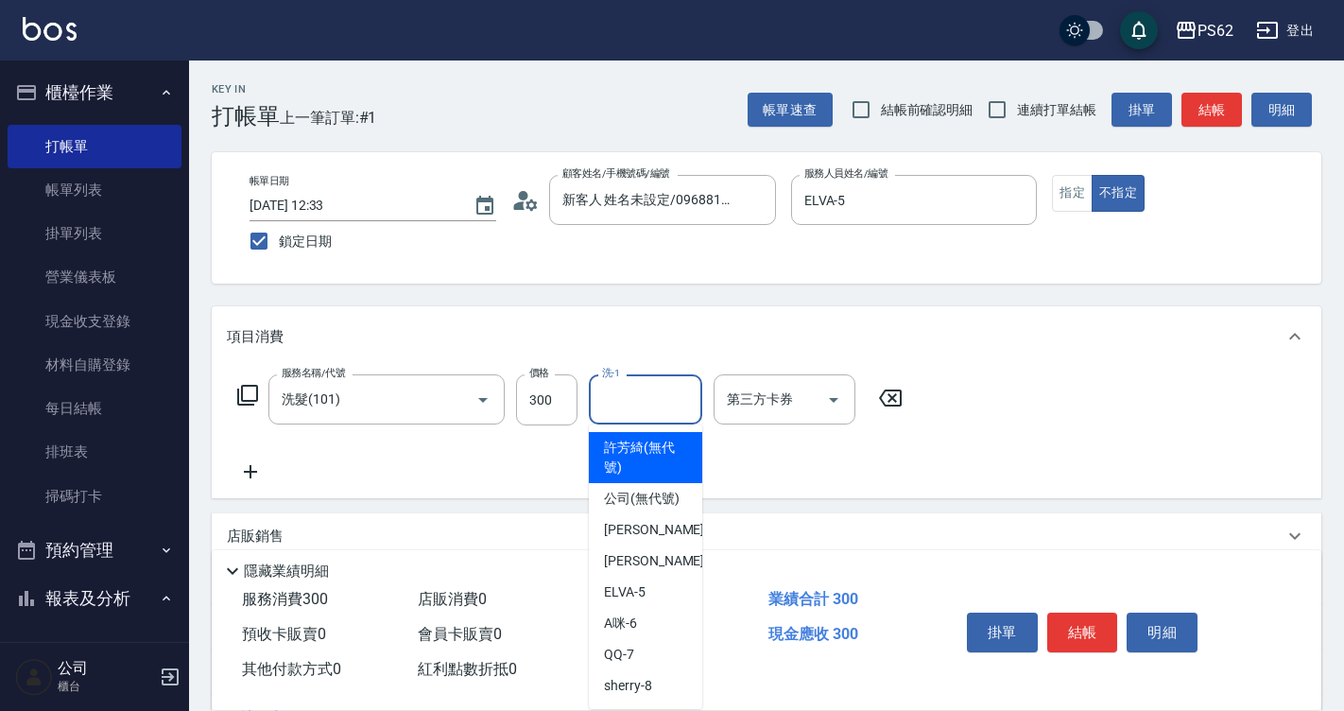
click at [613, 404] on input "洗-1" at bounding box center [645, 399] width 96 height 33
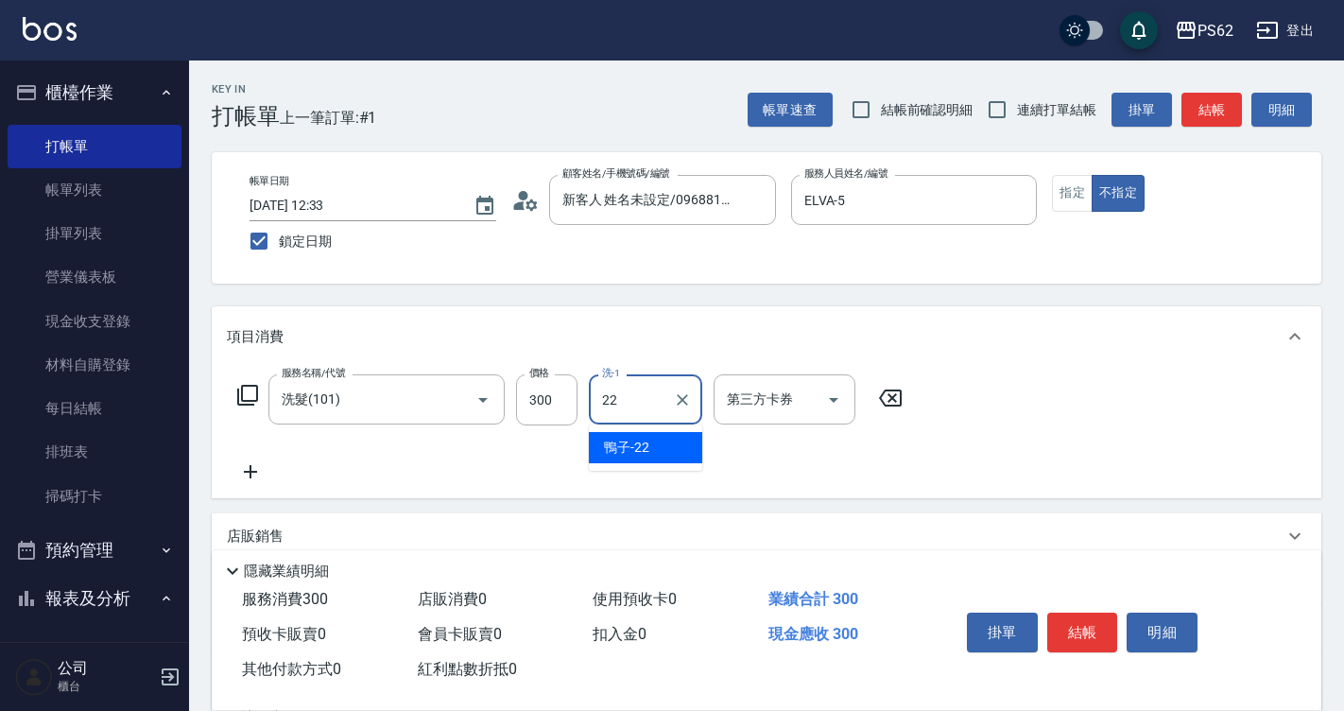
type input "鴨子-22"
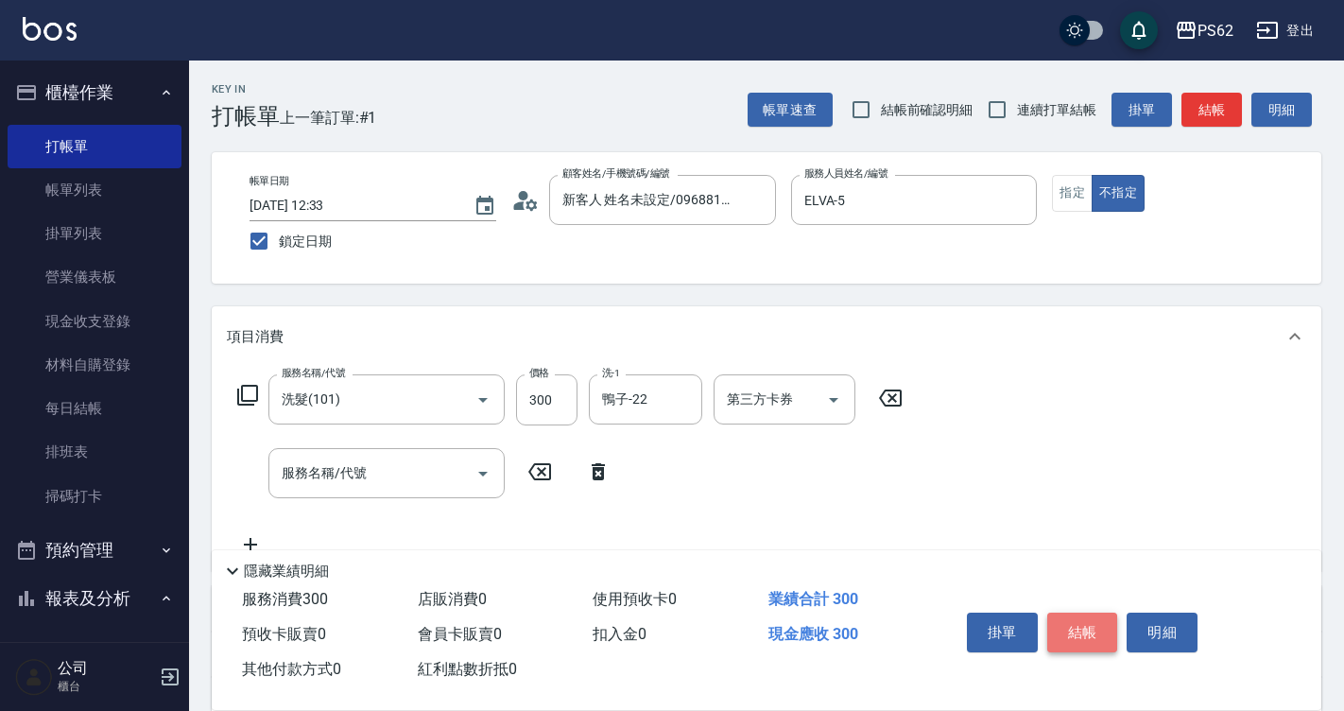
click at [1093, 635] on button "結帳" at bounding box center [1082, 633] width 71 height 40
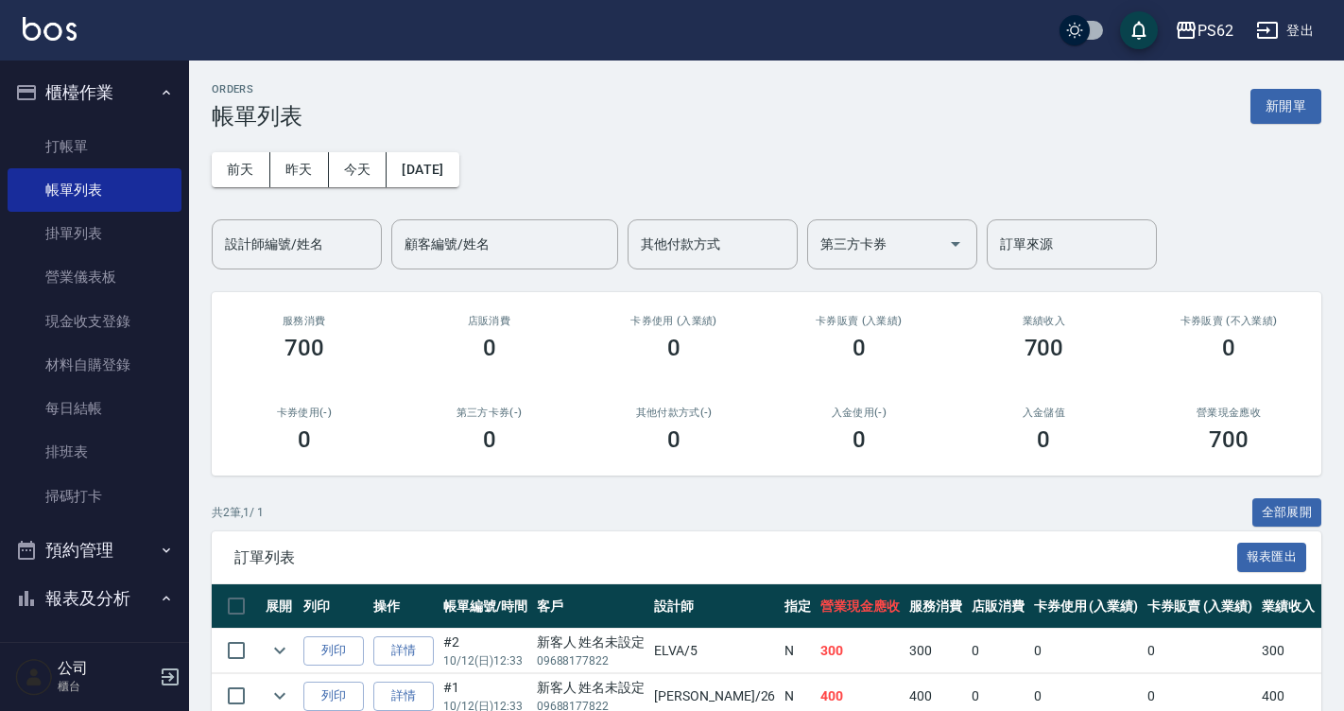
drag, startPoint x: 79, startPoint y: 125, endPoint x: 674, endPoint y: 189, distance: 598.0
click at [79, 125] on link "打帳單" at bounding box center [95, 146] width 174 height 43
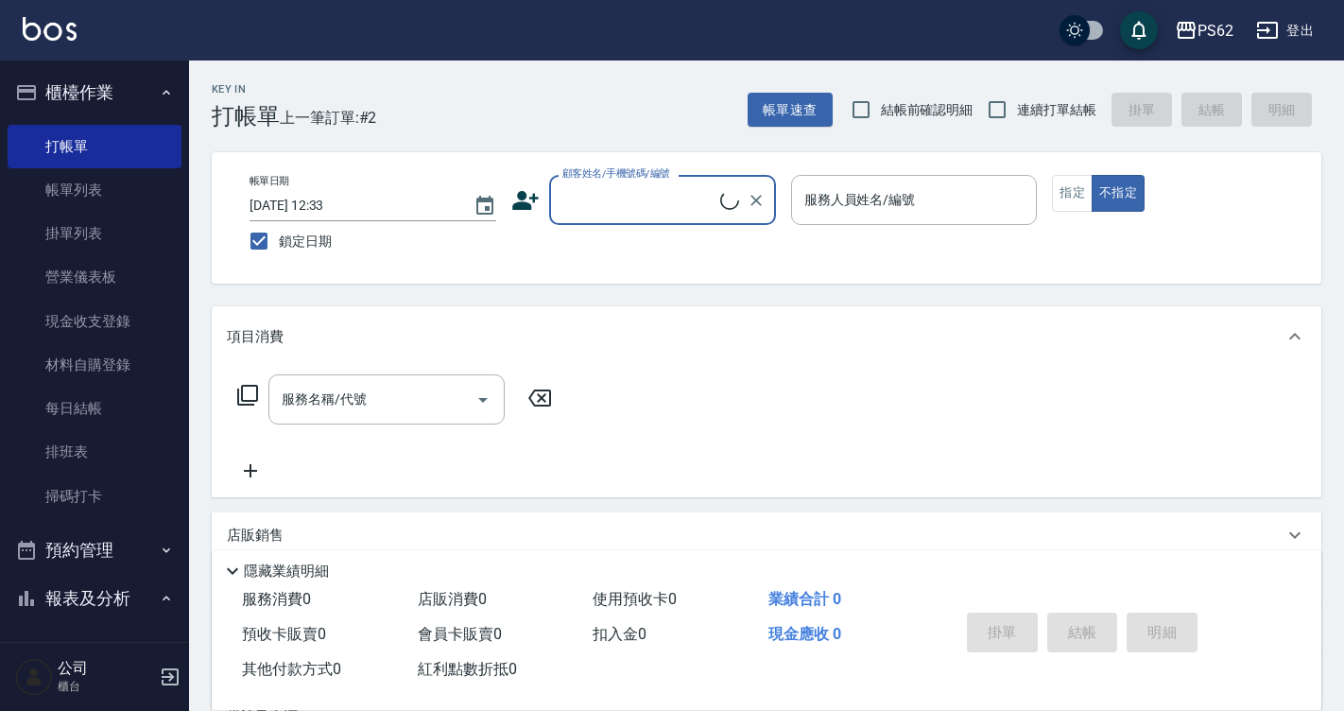
click at [642, 211] on input "顧客姓名/手機號碼/編號" at bounding box center [639, 199] width 163 height 33
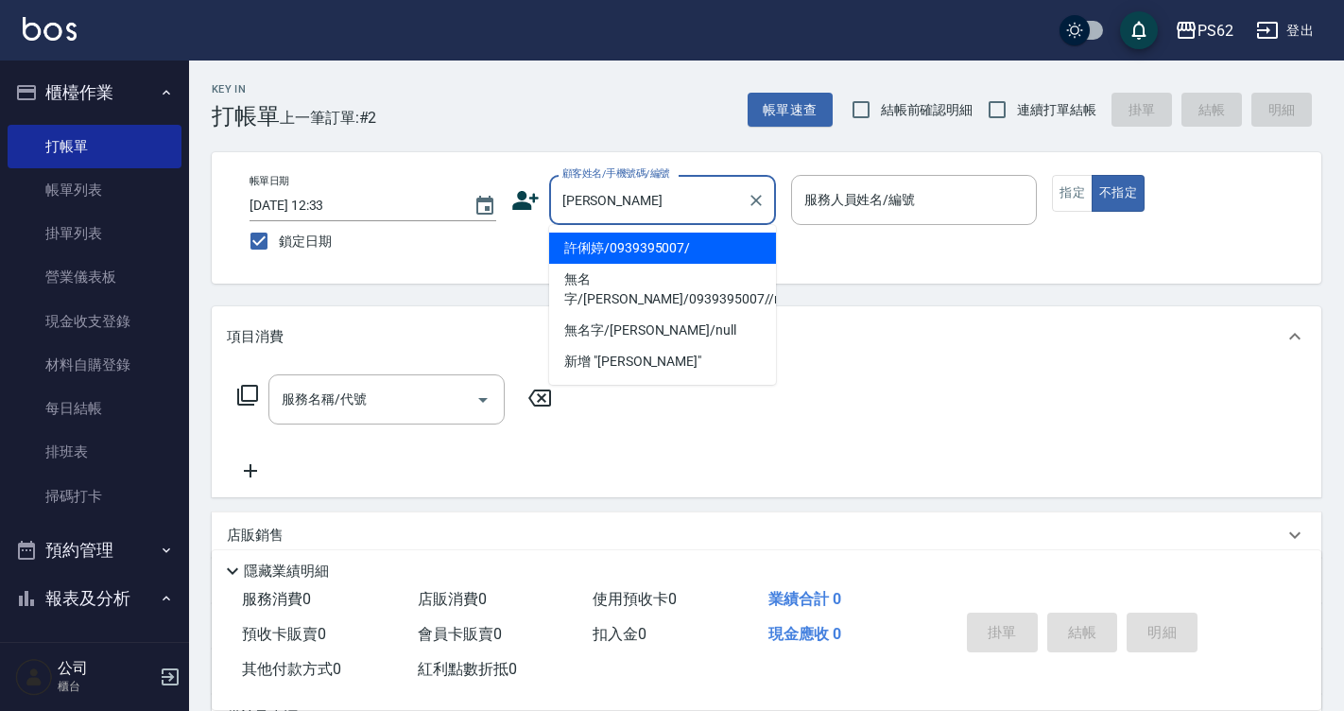
click at [648, 245] on li "許俐婷/0939395007/" at bounding box center [662, 248] width 227 height 31
type input "許俐婷/0939395007/"
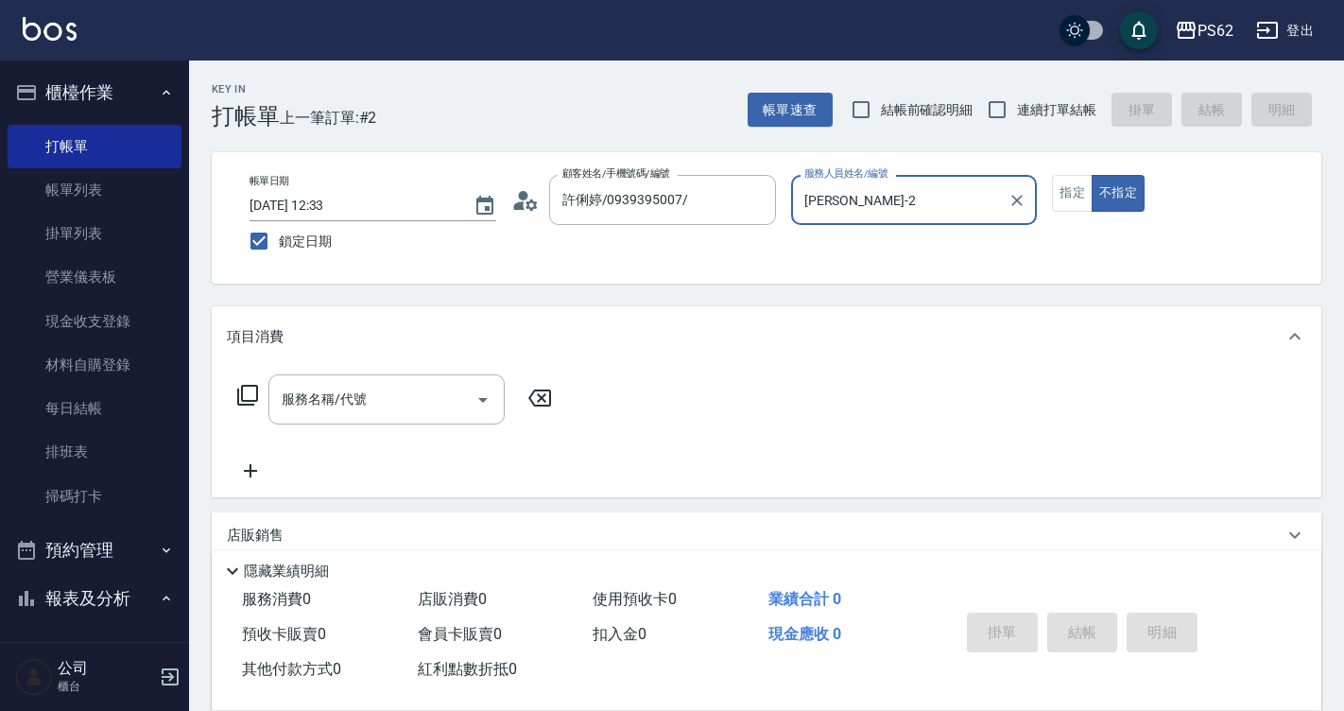
click at [865, 184] on input "Rita-2" at bounding box center [900, 199] width 201 height 33
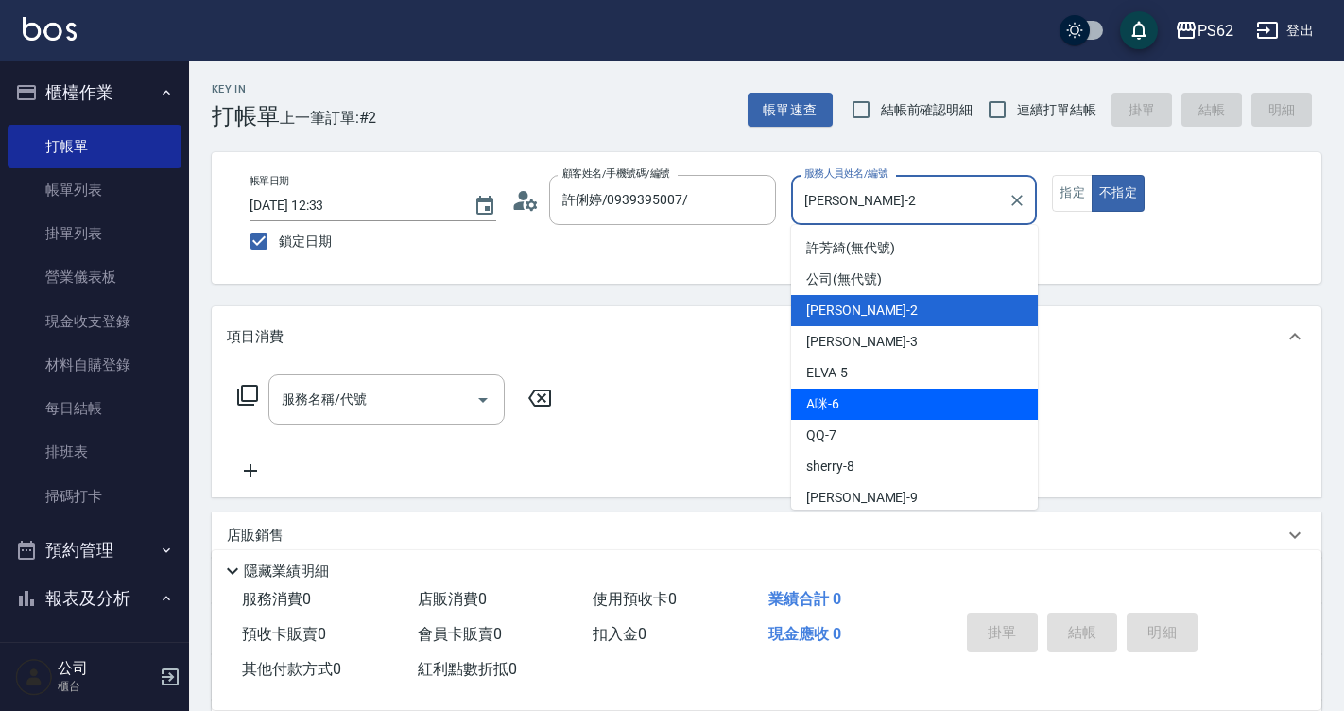
click at [857, 400] on div "A咪 -6" at bounding box center [914, 404] width 247 height 31
type input "A咪-6"
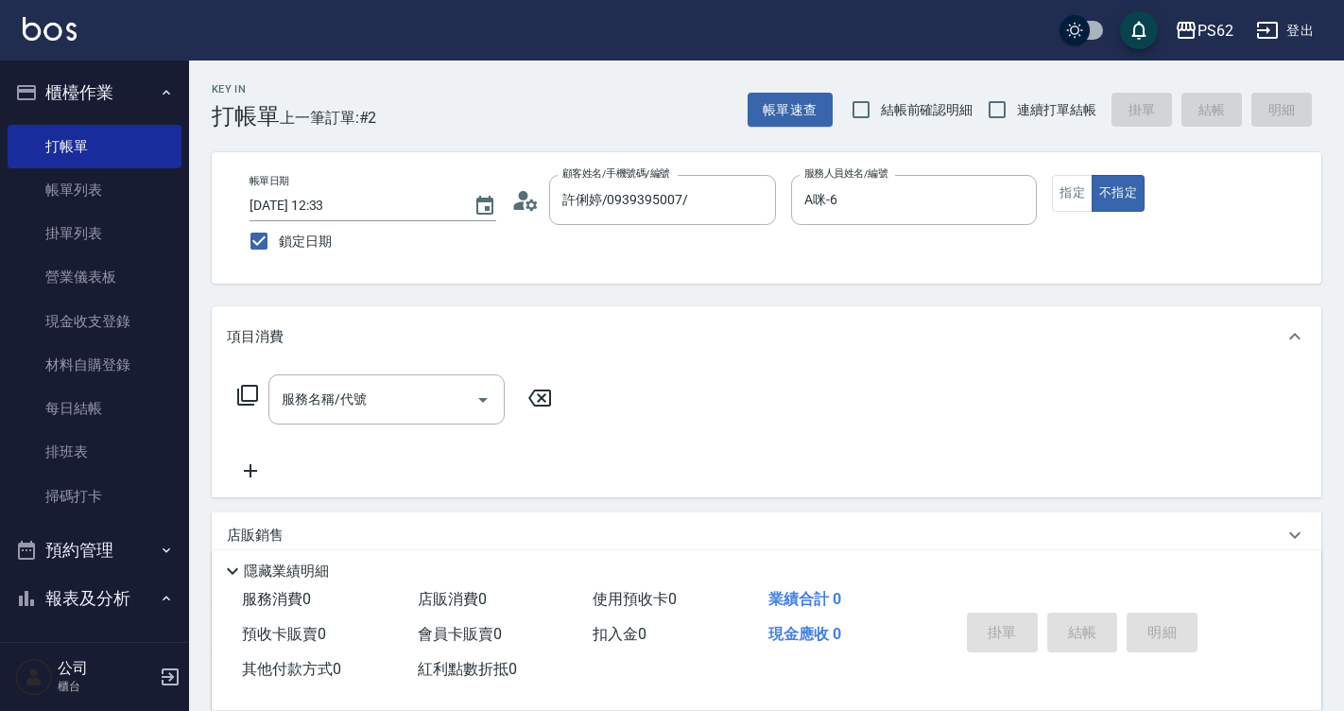
click at [256, 392] on icon at bounding box center [247, 395] width 21 height 21
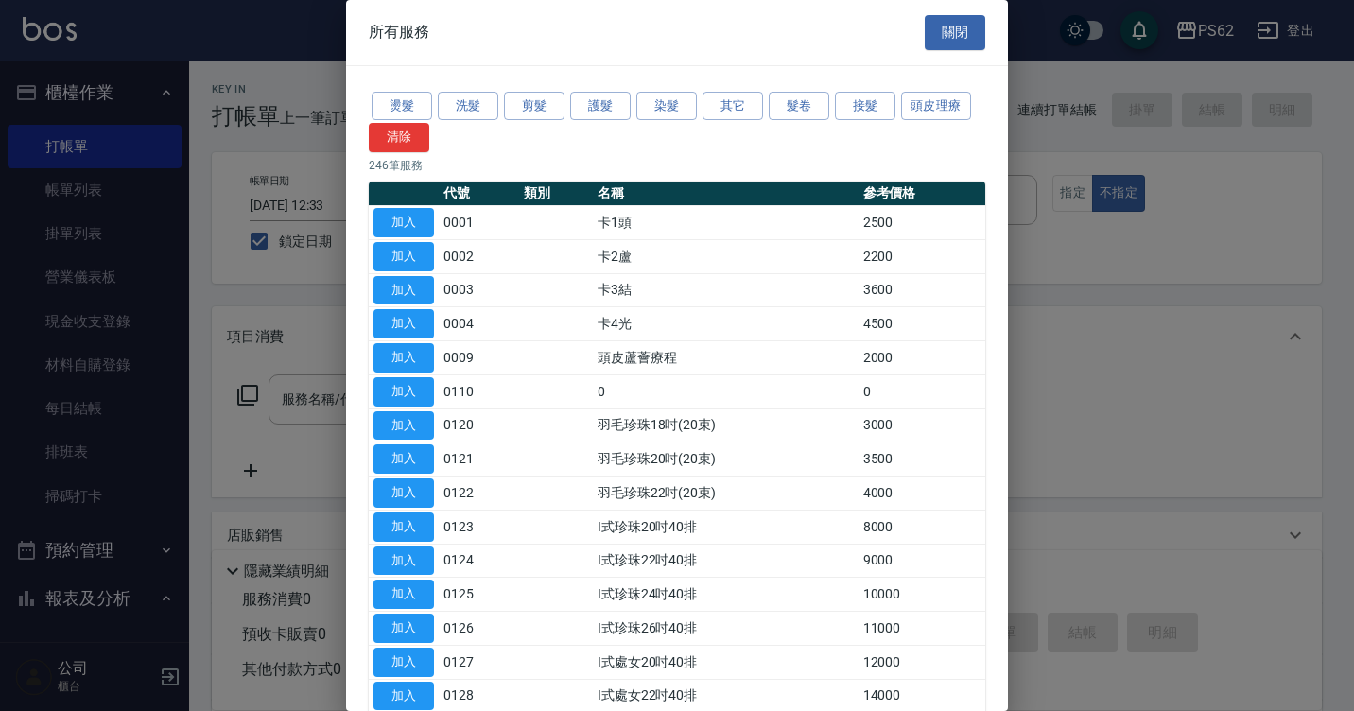
drag, startPoint x: 472, startPoint y: 110, endPoint x: 473, endPoint y: 223, distance: 113.4
click at [473, 110] on button "洗髮" at bounding box center [468, 106] width 60 height 29
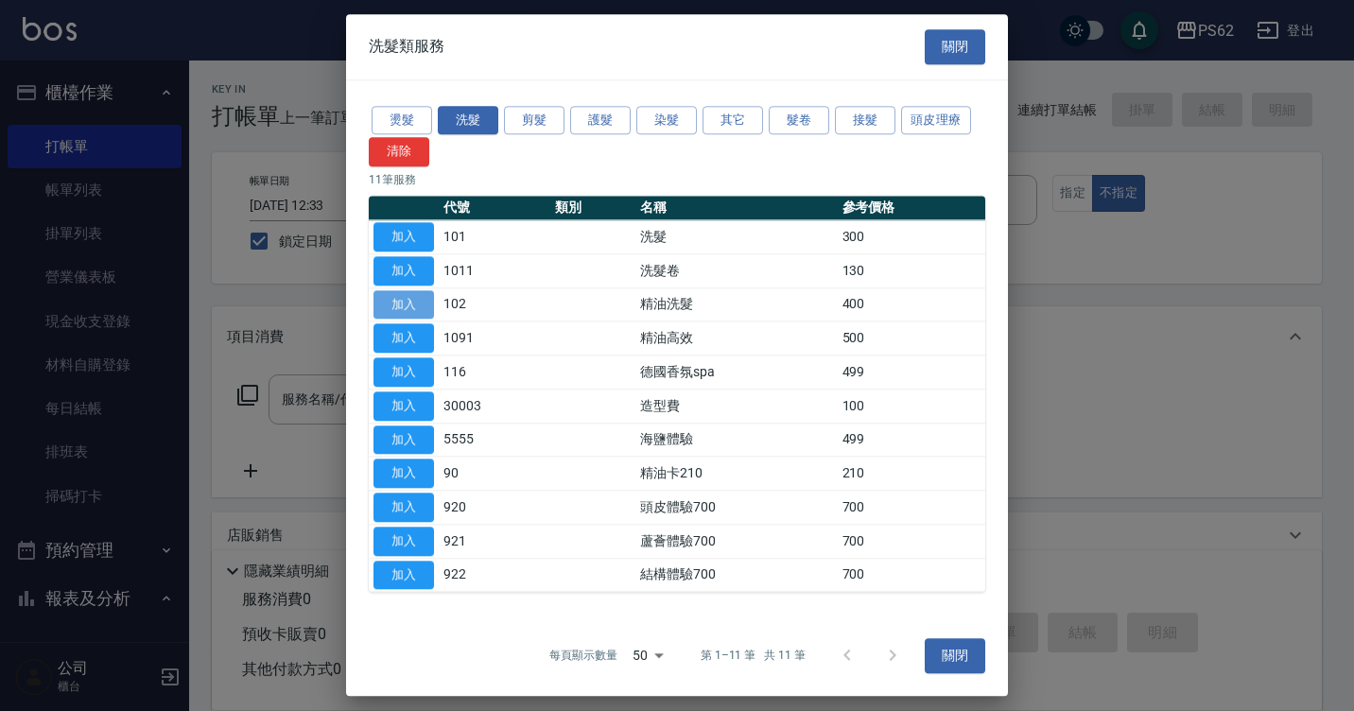
click at [417, 302] on button "加入" at bounding box center [403, 304] width 60 height 29
type input "精油洗髮(102)"
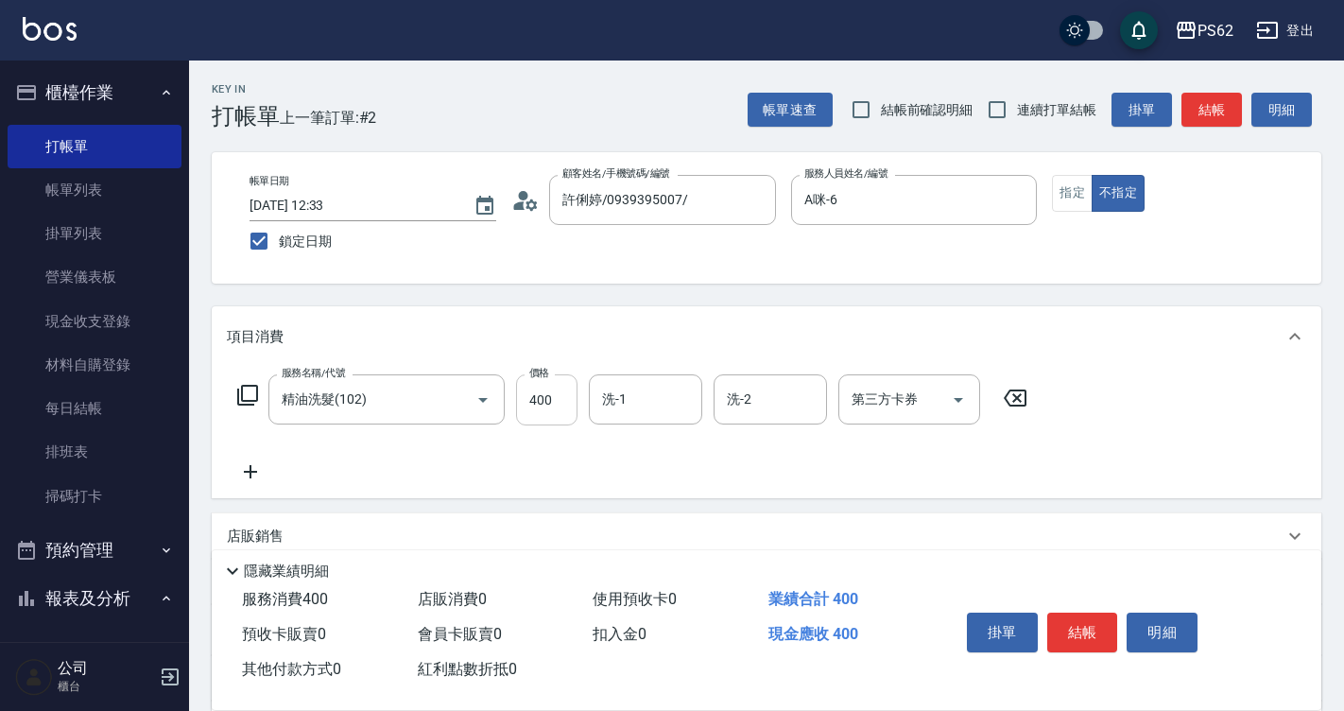
click at [561, 392] on input "400" at bounding box center [546, 399] width 61 height 51
type input "360"
click at [1071, 199] on button "指定" at bounding box center [1072, 193] width 41 height 37
click at [1093, 616] on button "結帳" at bounding box center [1082, 633] width 71 height 40
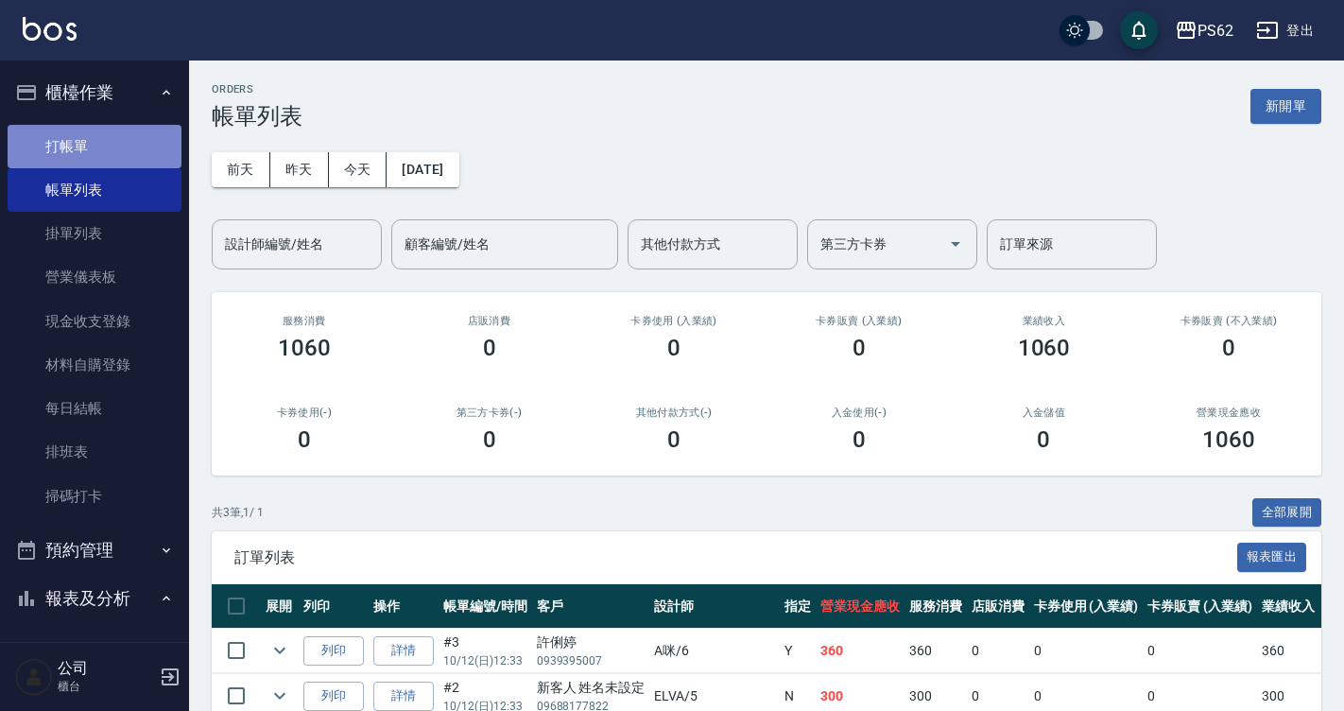
click at [111, 130] on link "打帳單" at bounding box center [95, 146] width 174 height 43
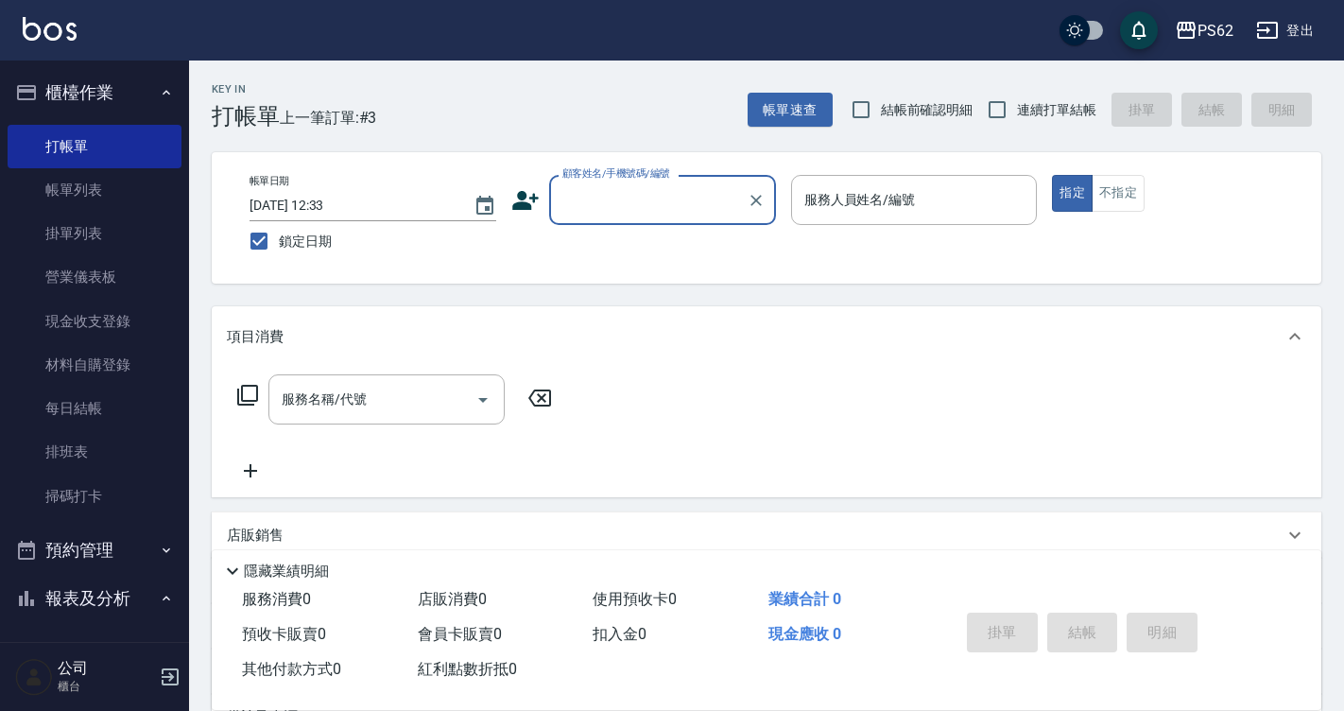
click at [605, 187] on input "顧客姓名/手機號碼/編號" at bounding box center [648, 199] width 181 height 33
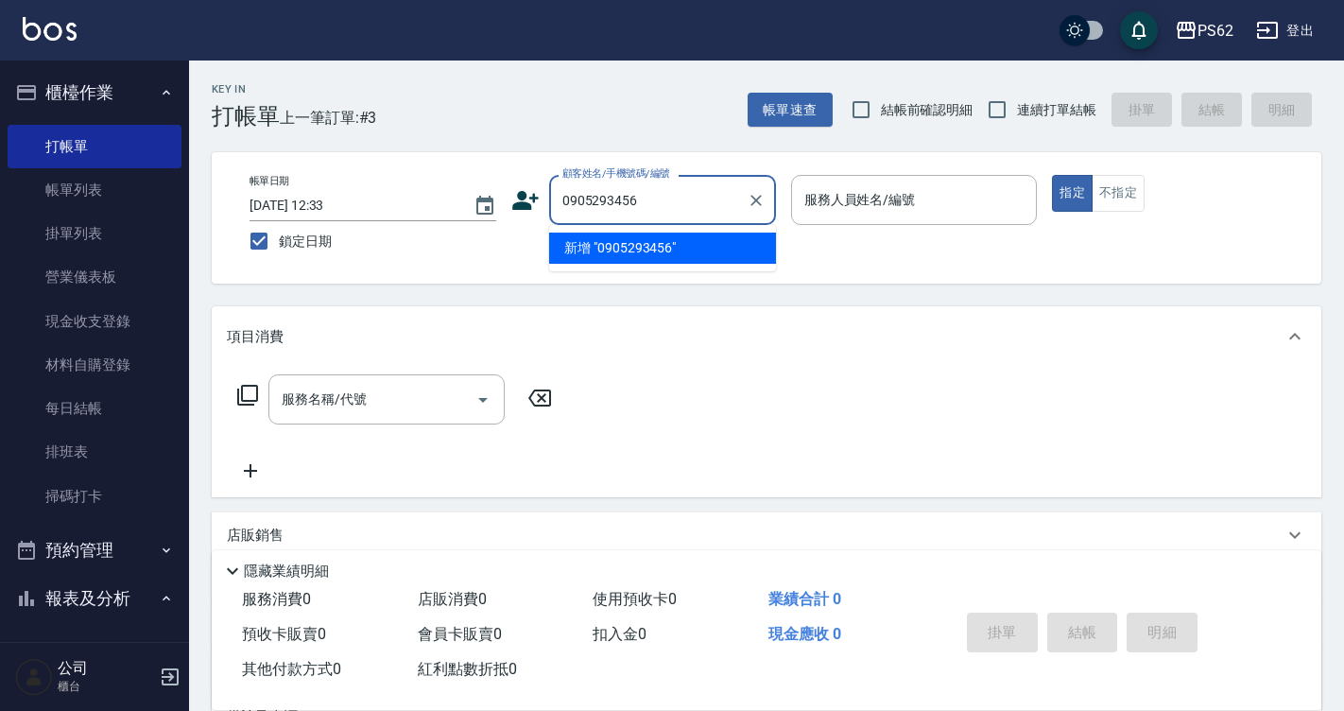
click at [616, 244] on li "新增 "0905293456"" at bounding box center [662, 248] width 227 height 31
type input "0905293456"
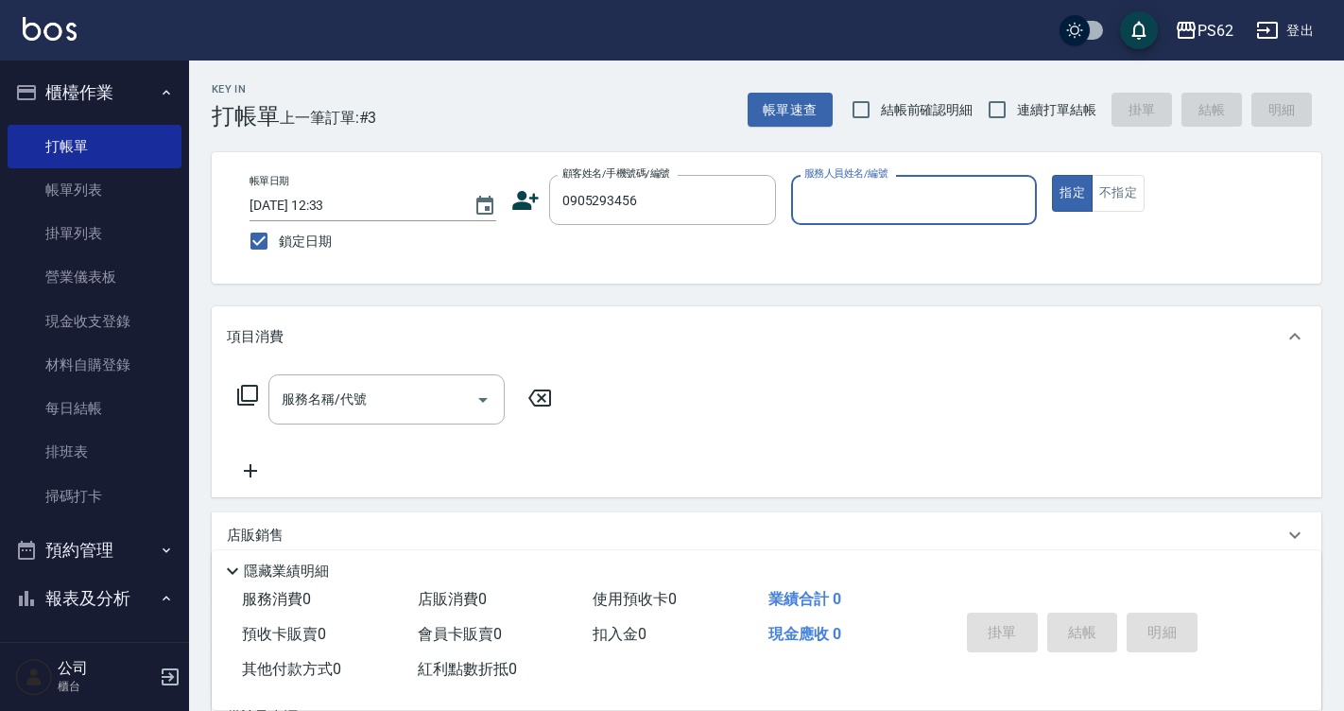
click at [527, 206] on icon at bounding box center [525, 200] width 26 height 19
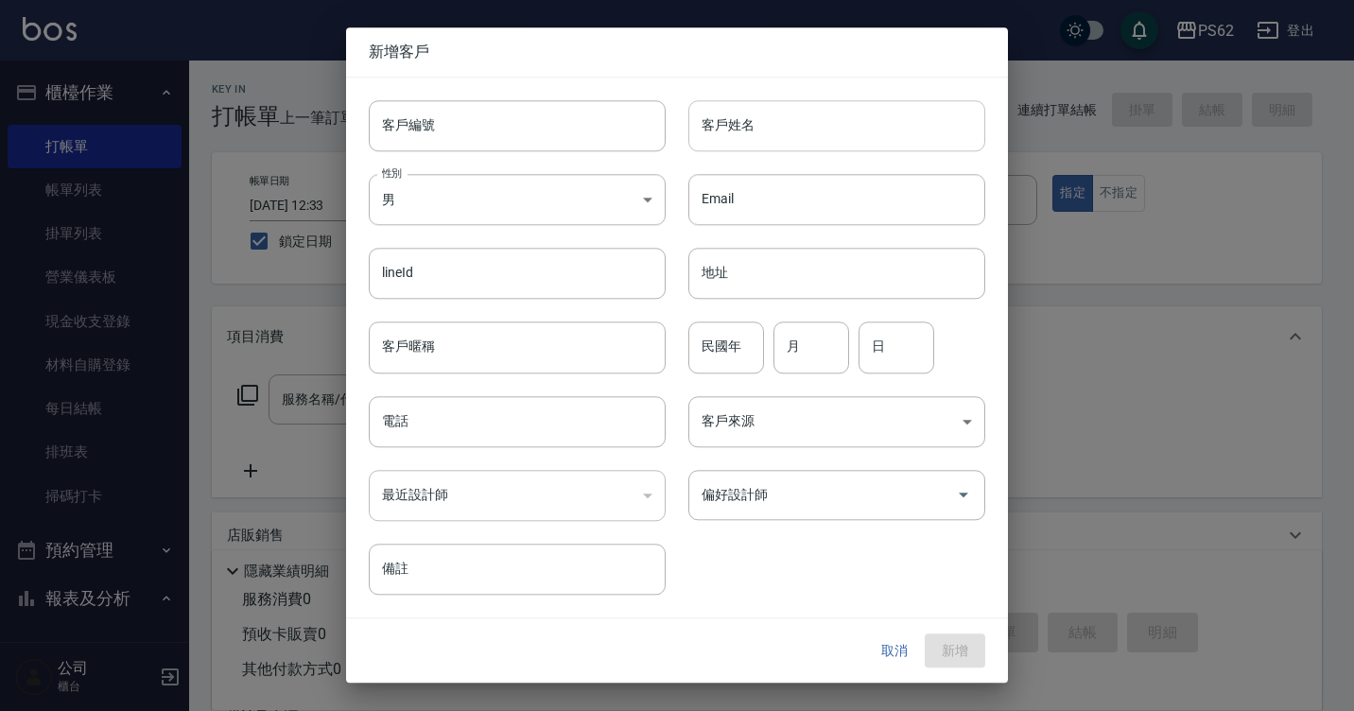
type input "0905293456"
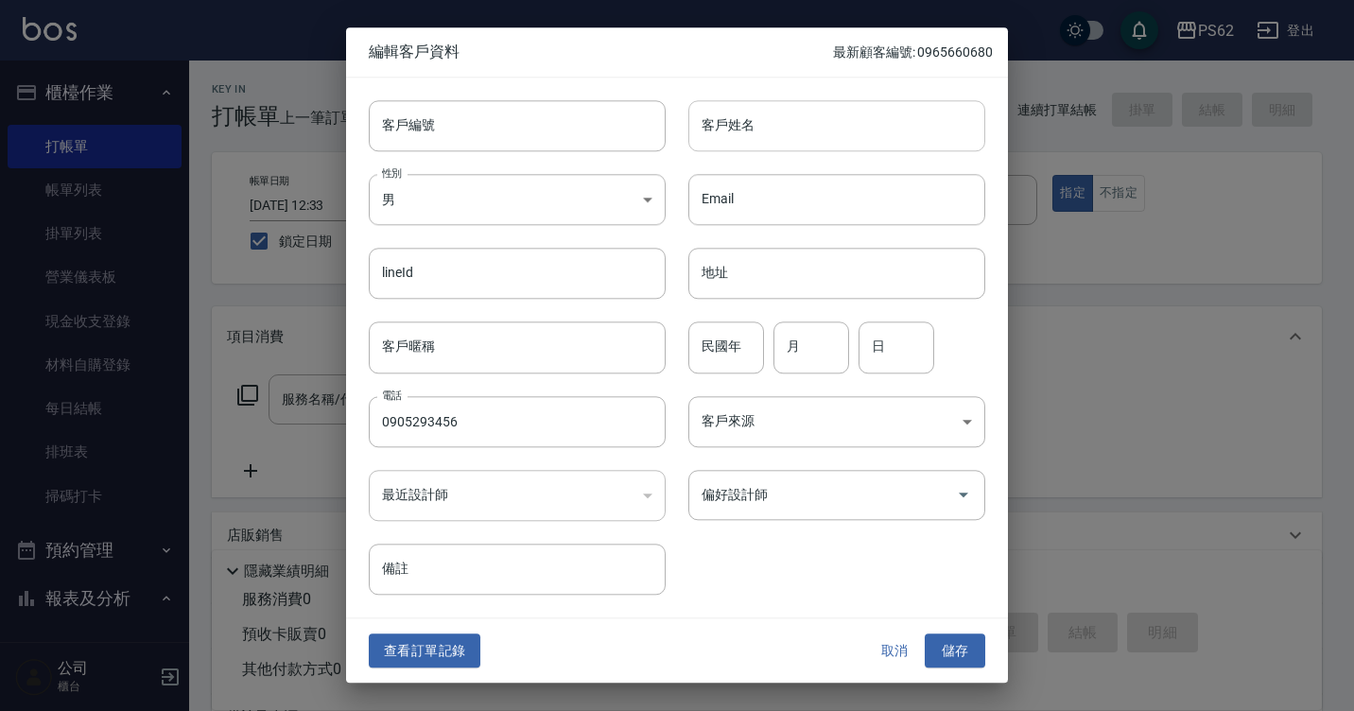
click at [790, 124] on input "客戶姓名" at bounding box center [836, 125] width 297 height 51
type input "[PERSON_NAME]"
click at [964, 651] on button "儲存" at bounding box center [954, 650] width 60 height 35
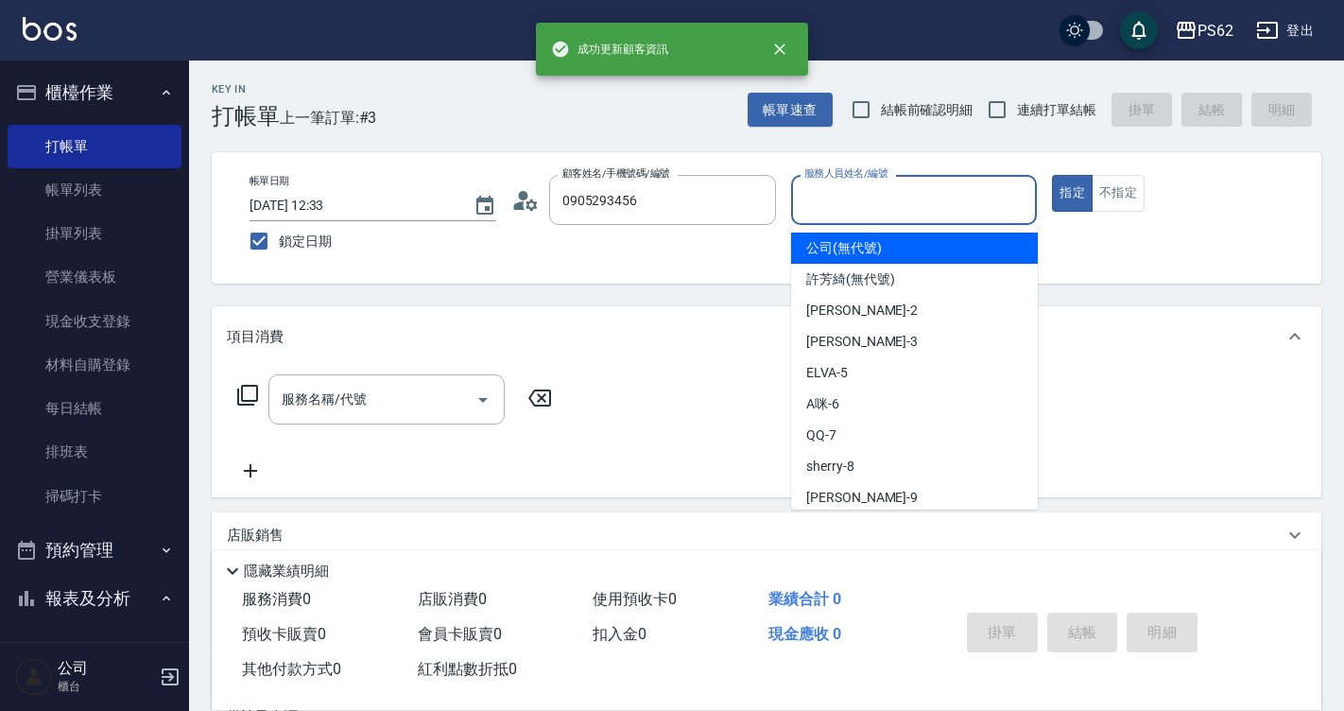
click at [855, 193] on input "服務人員姓名/編號" at bounding box center [915, 199] width 230 height 33
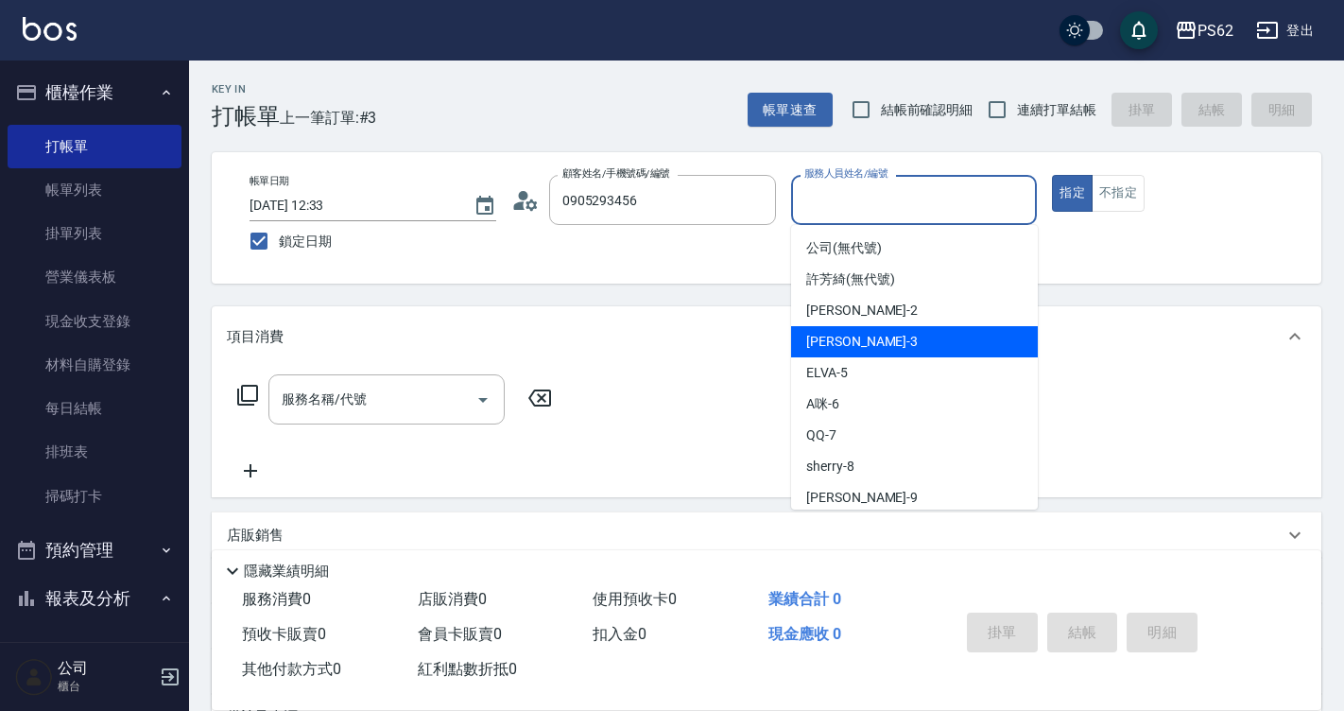
click at [872, 351] on div "Tina -3" at bounding box center [914, 341] width 247 height 31
type input "Tina-3"
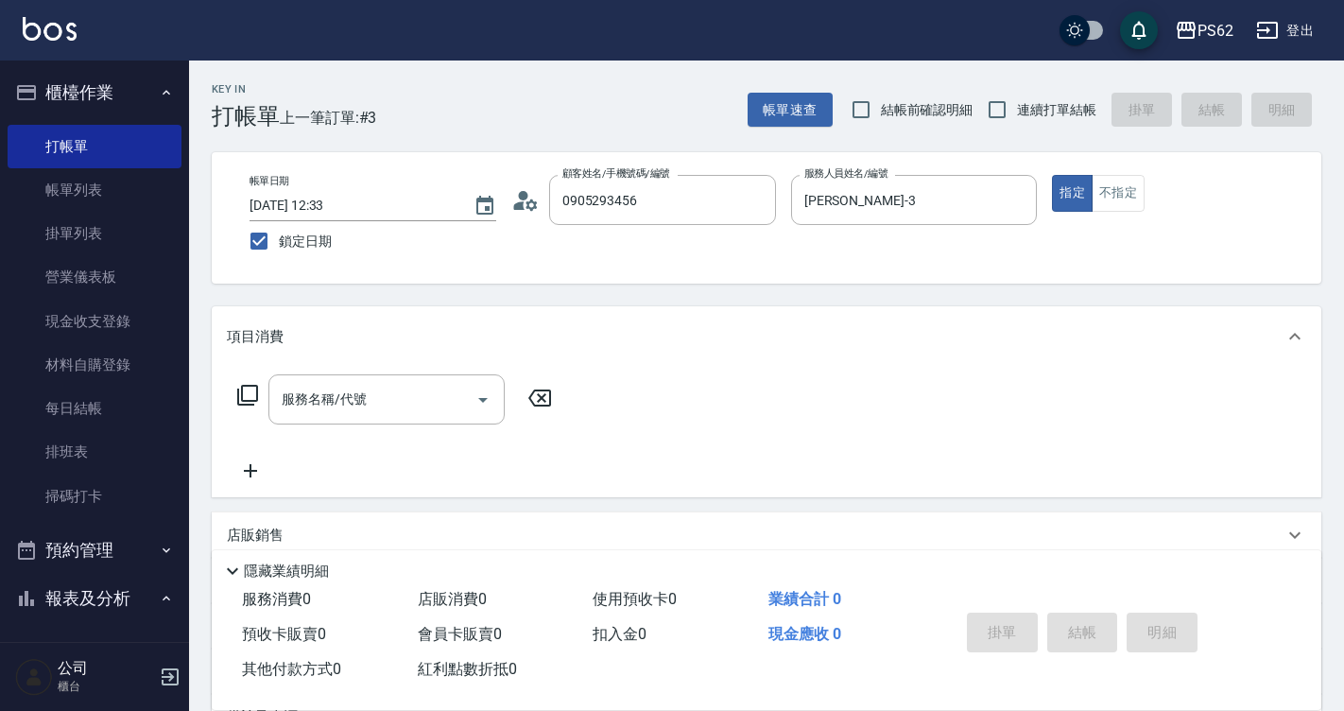
click at [257, 389] on icon at bounding box center [247, 395] width 21 height 21
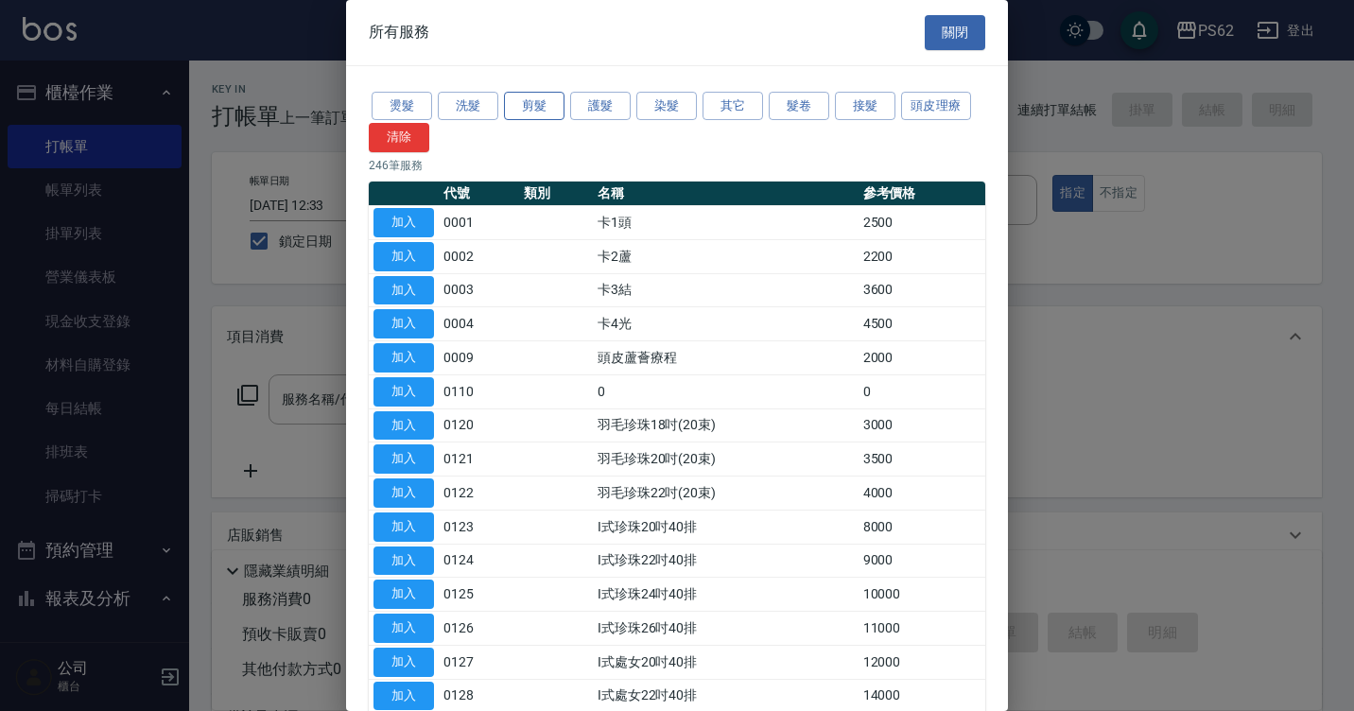
drag, startPoint x: 528, startPoint y: 91, endPoint x: 523, endPoint y: 109, distance: 18.8
click at [529, 94] on button "剪髮" at bounding box center [534, 106] width 60 height 29
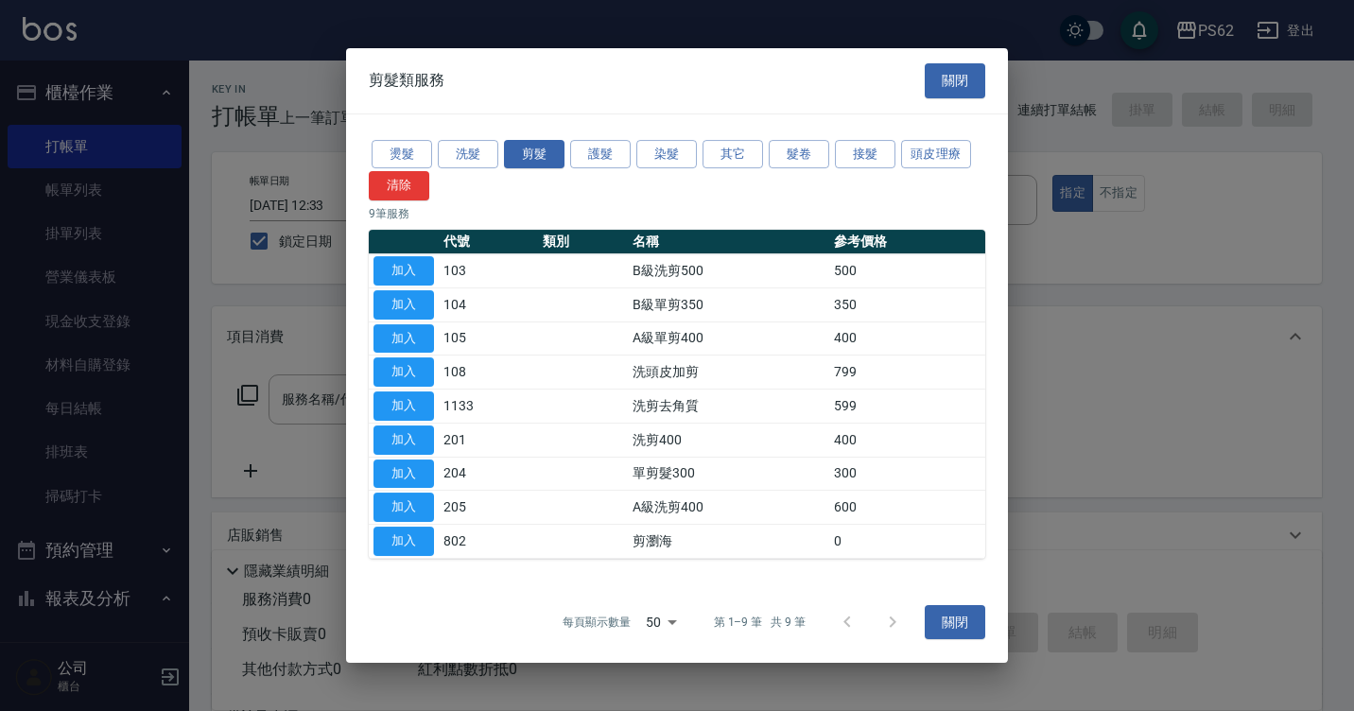
drag, startPoint x: 421, startPoint y: 443, endPoint x: 537, endPoint y: 440, distance: 116.3
click at [421, 442] on button "加入" at bounding box center [403, 439] width 60 height 29
type input "洗剪400(201)"
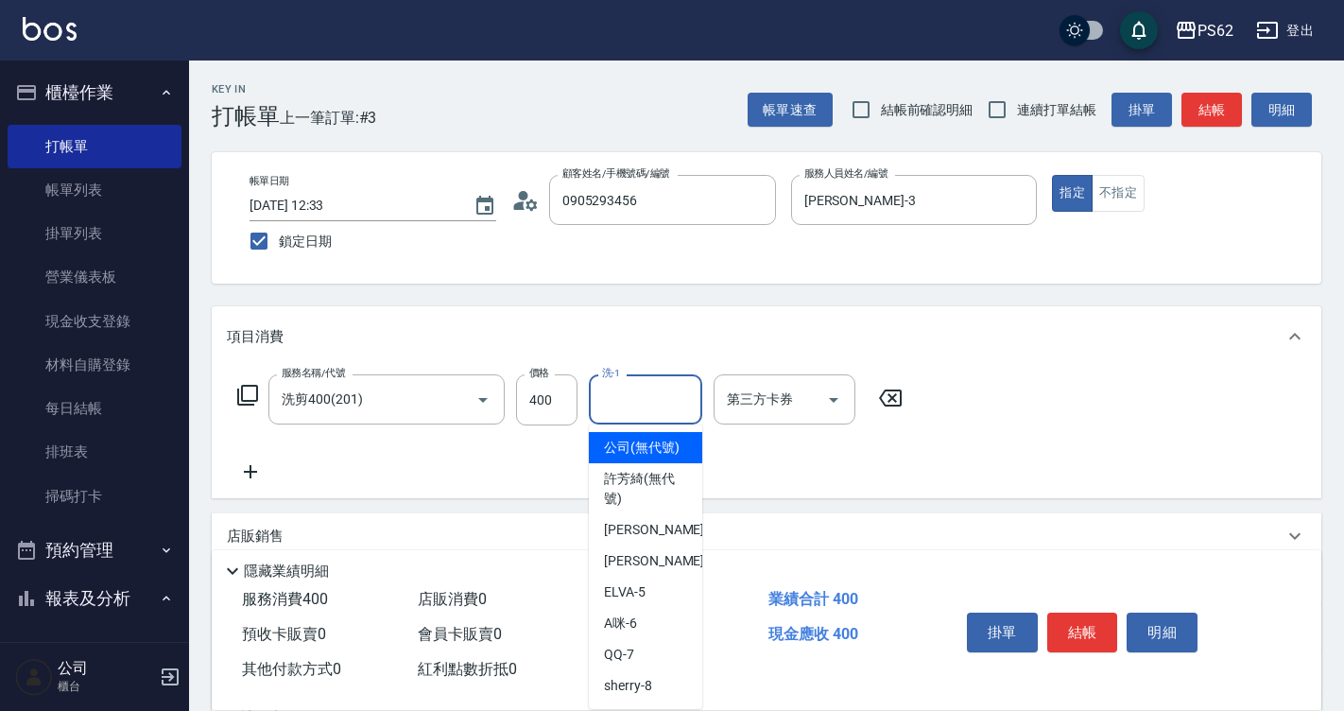
click at [660, 406] on input "洗-1" at bounding box center [645, 399] width 96 height 33
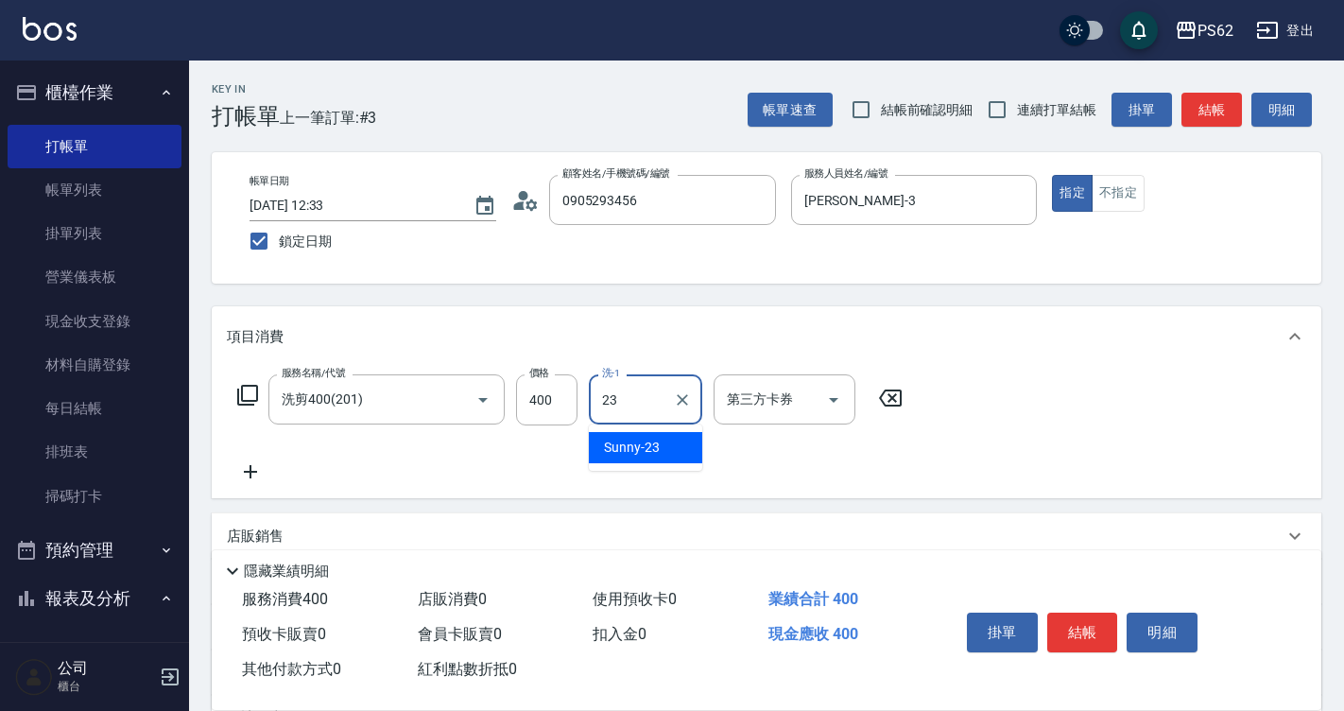
type input "Sunny-23"
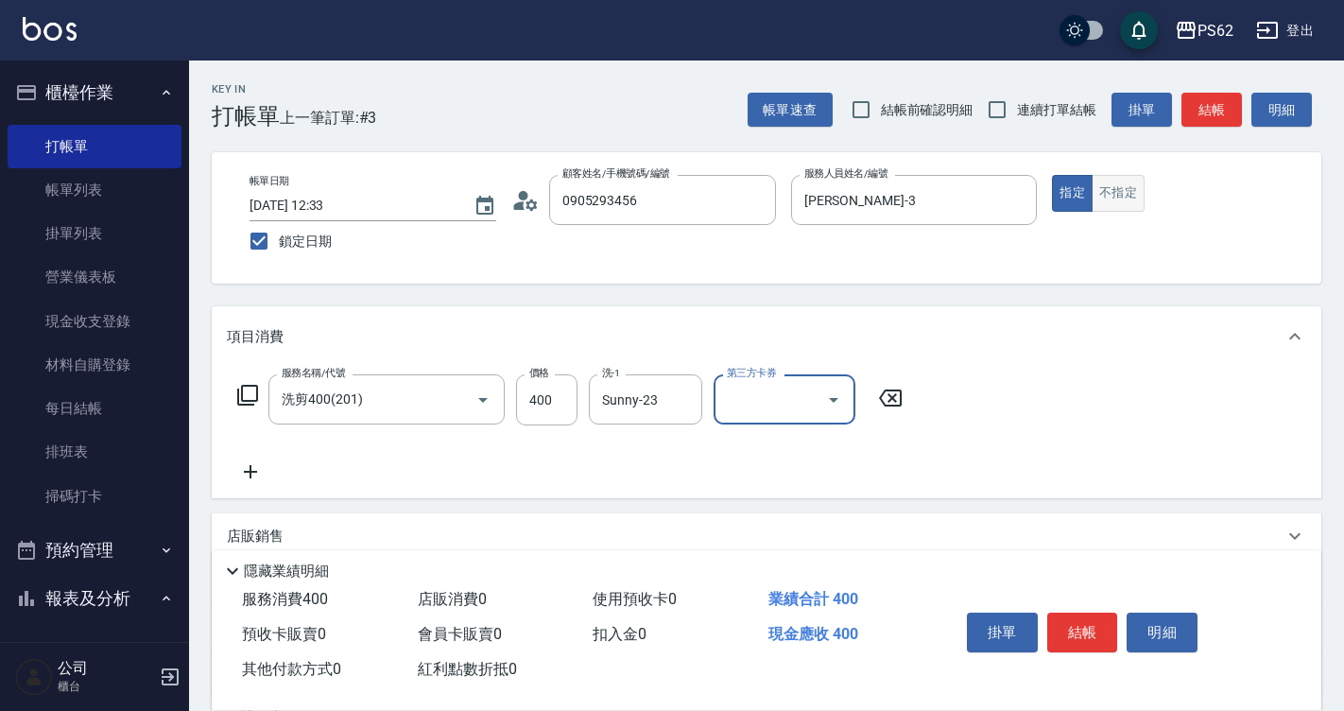
click at [1107, 195] on button "不指定" at bounding box center [1118, 193] width 53 height 37
click at [1075, 629] on button "結帳" at bounding box center [1082, 633] width 71 height 40
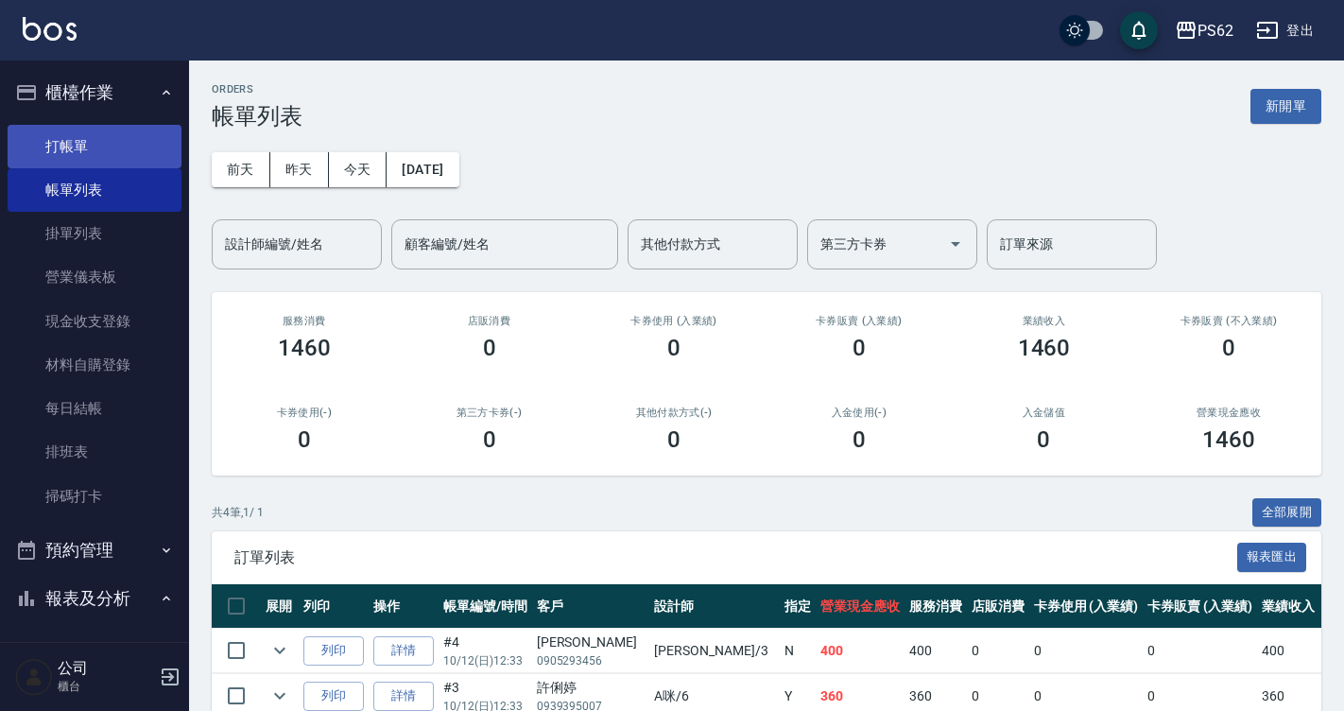
click at [124, 145] on link "打帳單" at bounding box center [95, 146] width 174 height 43
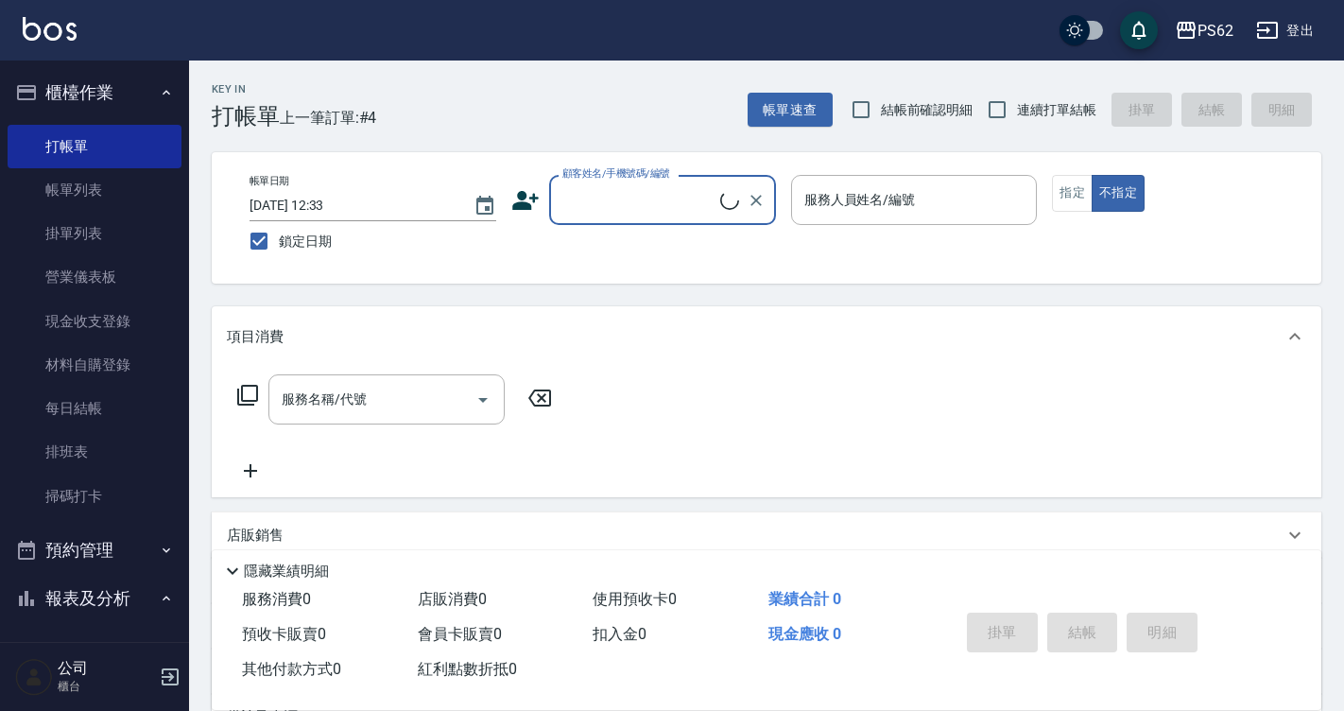
click at [608, 205] on input "顧客姓名/手機號碼/編號" at bounding box center [639, 199] width 163 height 33
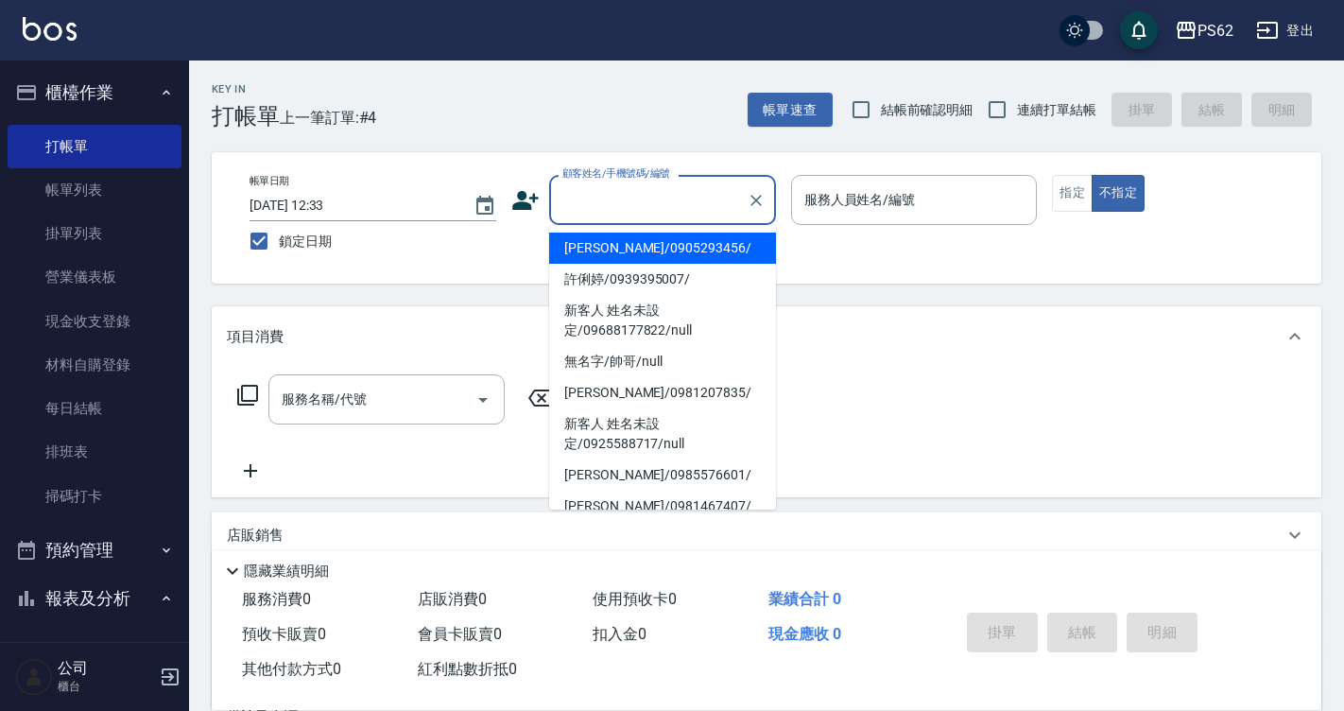
click at [615, 250] on li "[PERSON_NAME]/0905293456/" at bounding box center [662, 248] width 227 height 31
type input "[PERSON_NAME]/0905293456/"
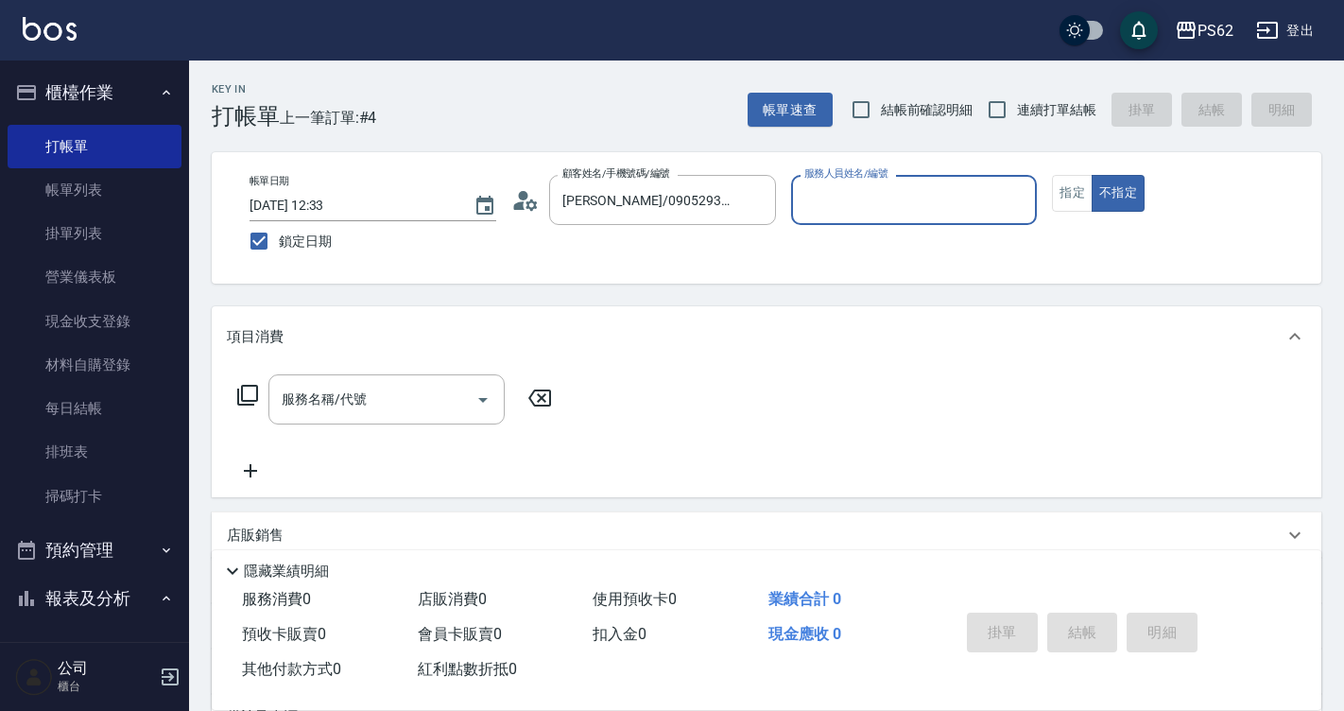
click at [843, 191] on input "服務人員姓名/編號" at bounding box center [915, 199] width 230 height 33
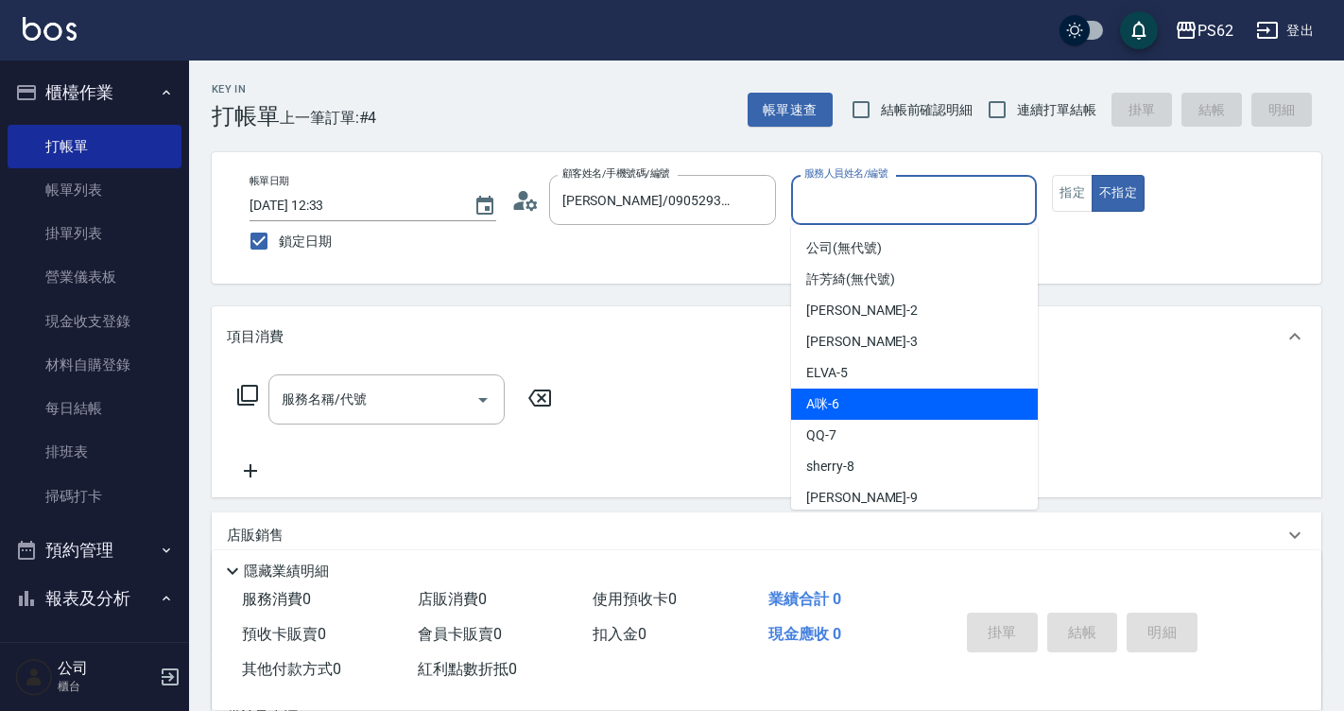
drag, startPoint x: 904, startPoint y: 418, endPoint x: 880, endPoint y: 354, distance: 68.5
click at [904, 405] on div "A咪 -6" at bounding box center [914, 404] width 247 height 31
type input "A咪-6"
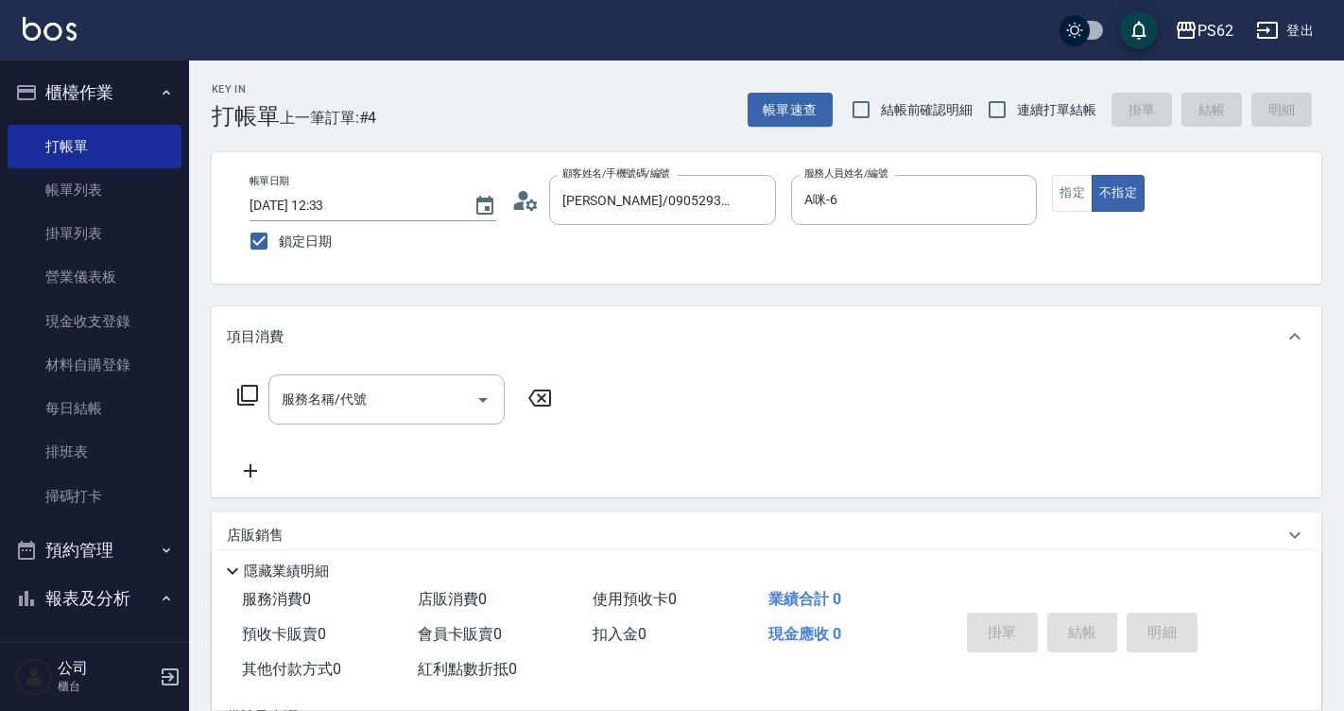
click at [250, 390] on icon at bounding box center [247, 395] width 23 height 23
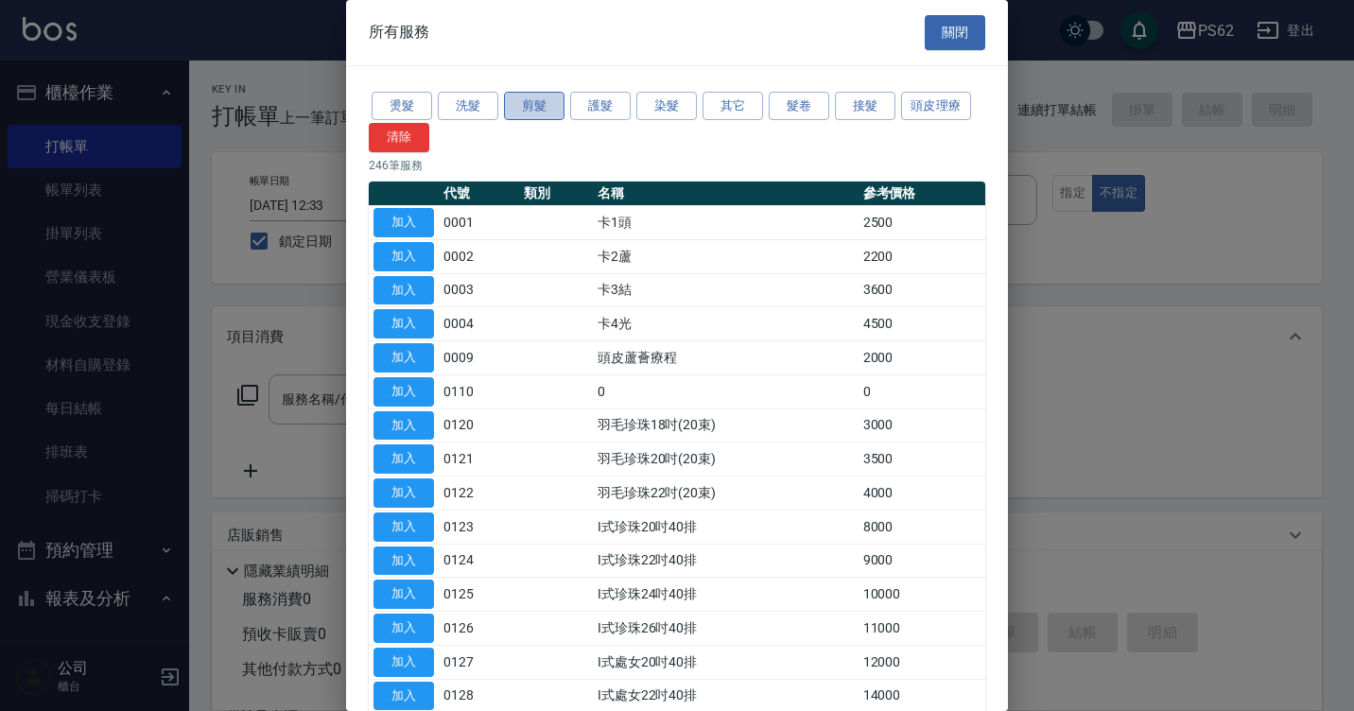
click at [539, 112] on button "剪髮" at bounding box center [534, 106] width 60 height 29
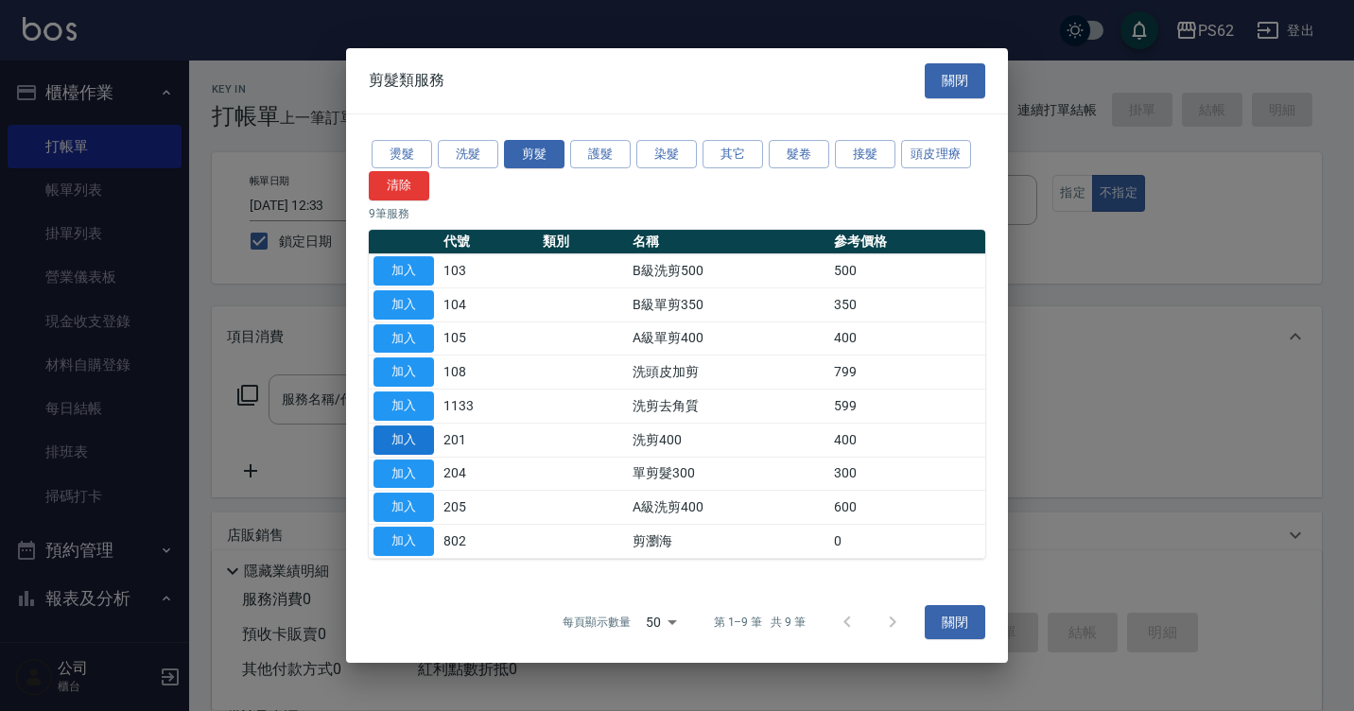
click at [420, 445] on button "加入" at bounding box center [403, 439] width 60 height 29
type input "洗剪400(201)"
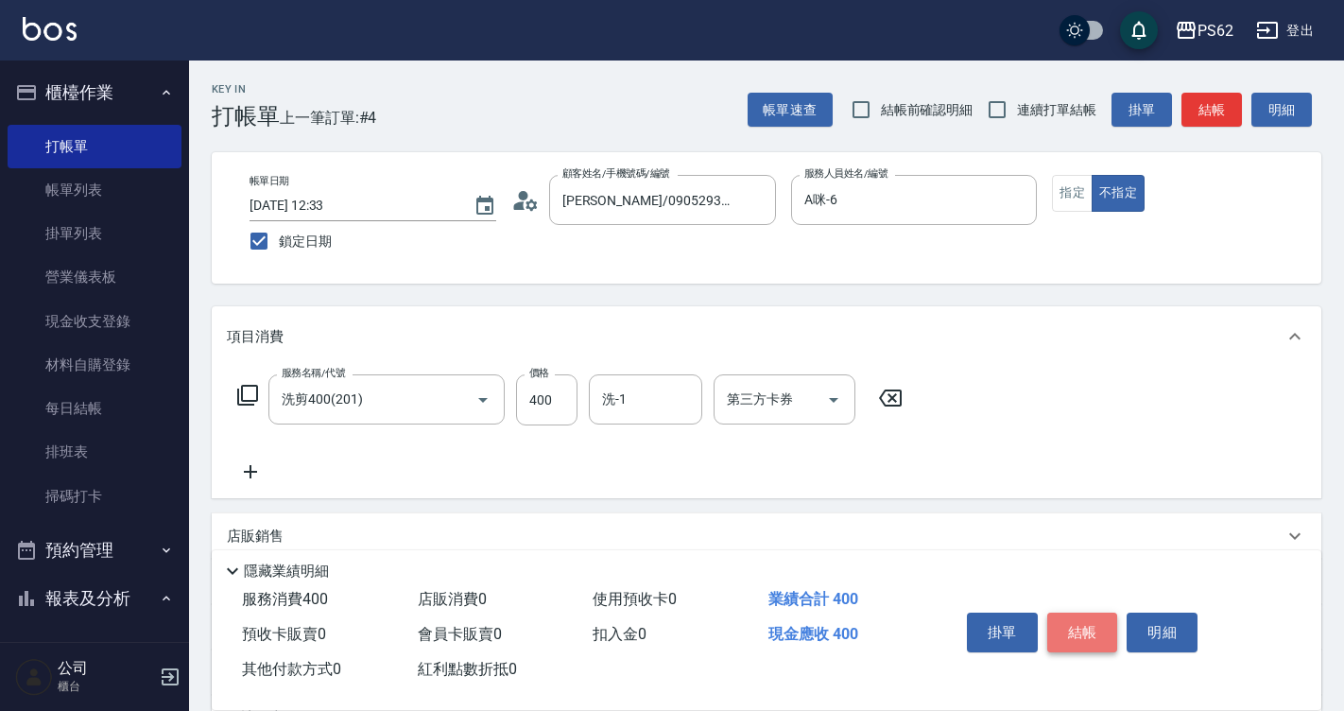
click at [1079, 623] on button "結帳" at bounding box center [1082, 633] width 71 height 40
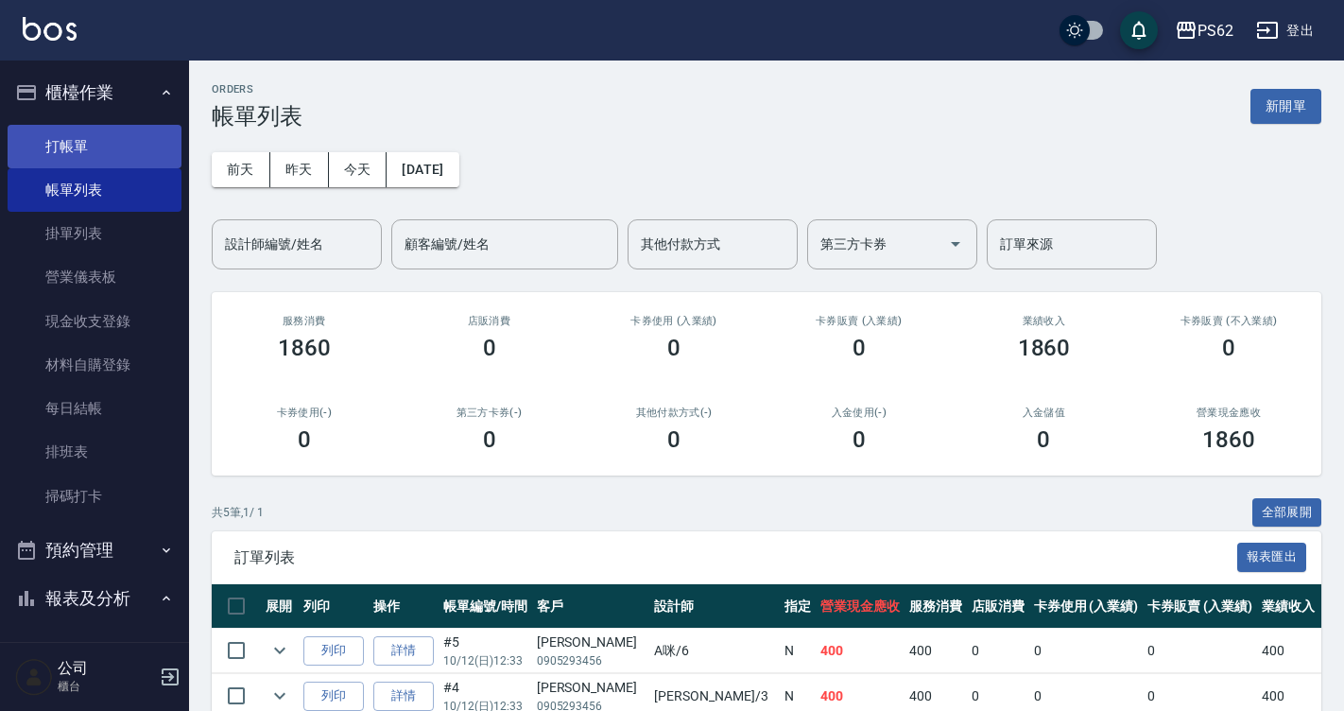
click at [132, 149] on link "打帳單" at bounding box center [95, 146] width 174 height 43
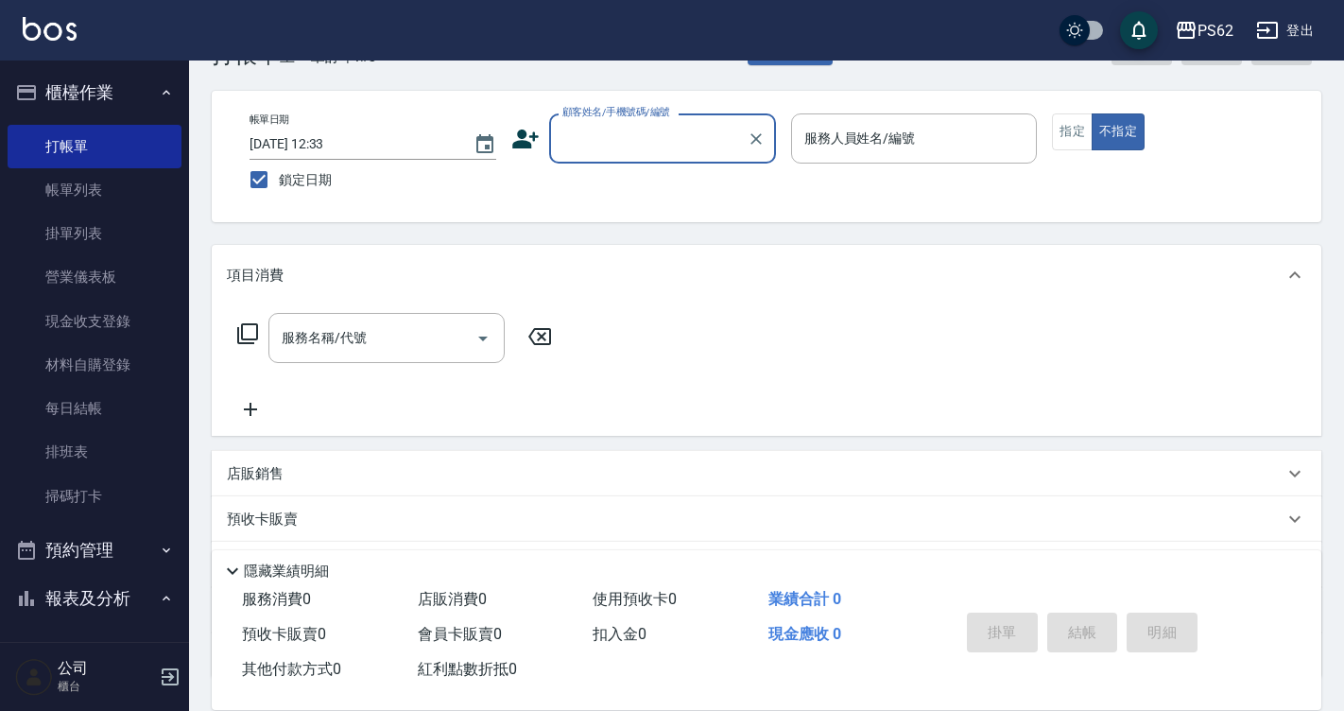
scroll to position [95, 0]
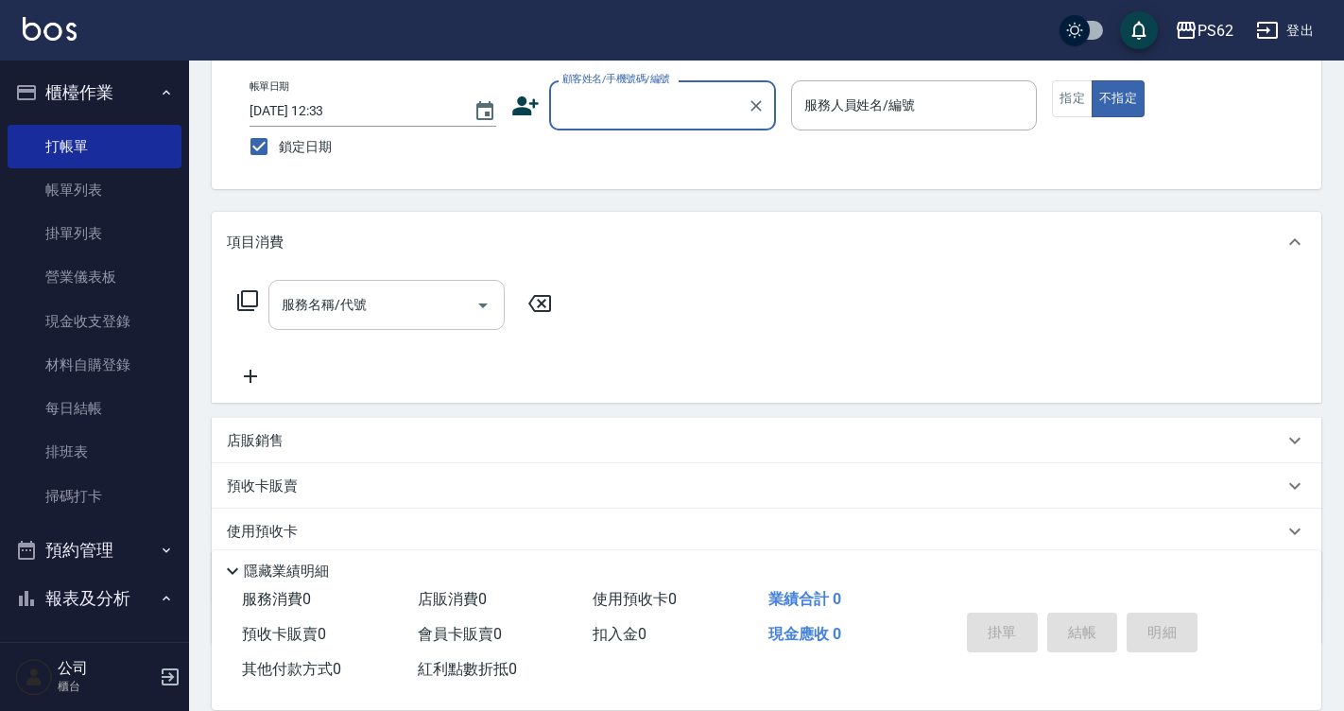
click at [328, 326] on div "服務名稱/代號" at bounding box center [386, 305] width 236 height 50
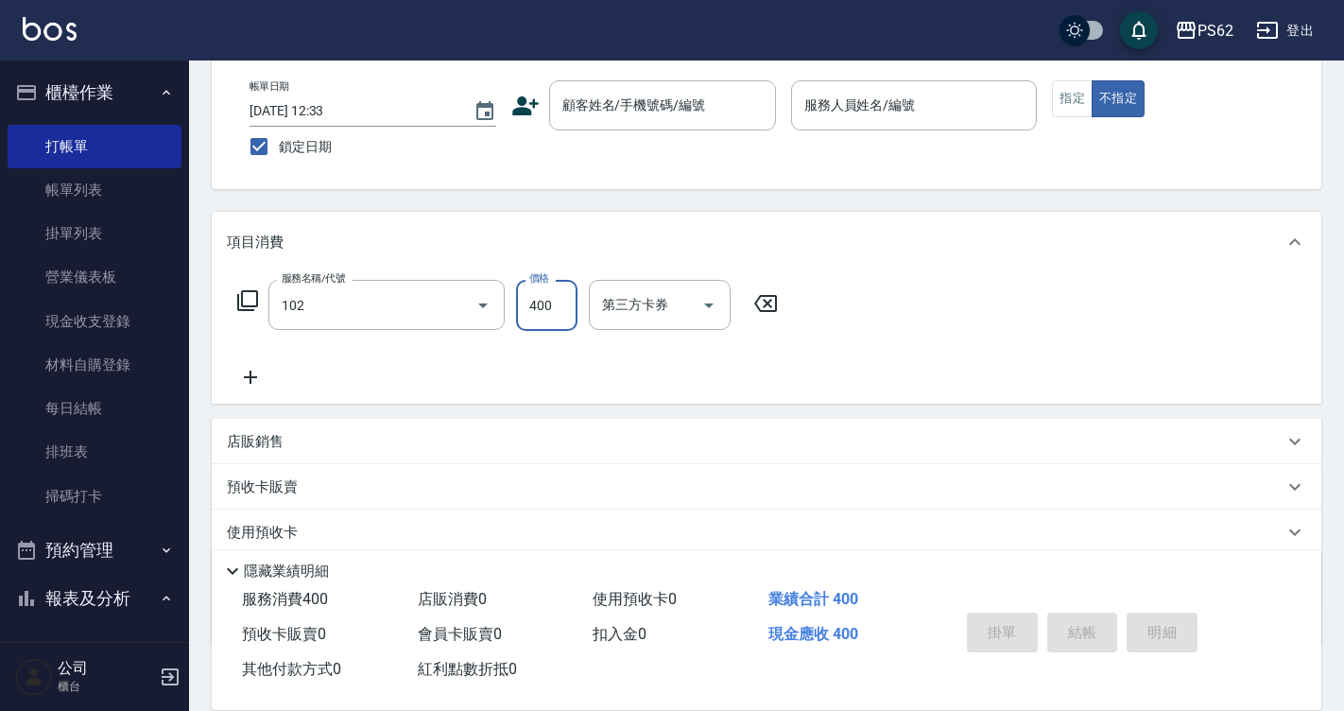
type input "精油洗髮(102)"
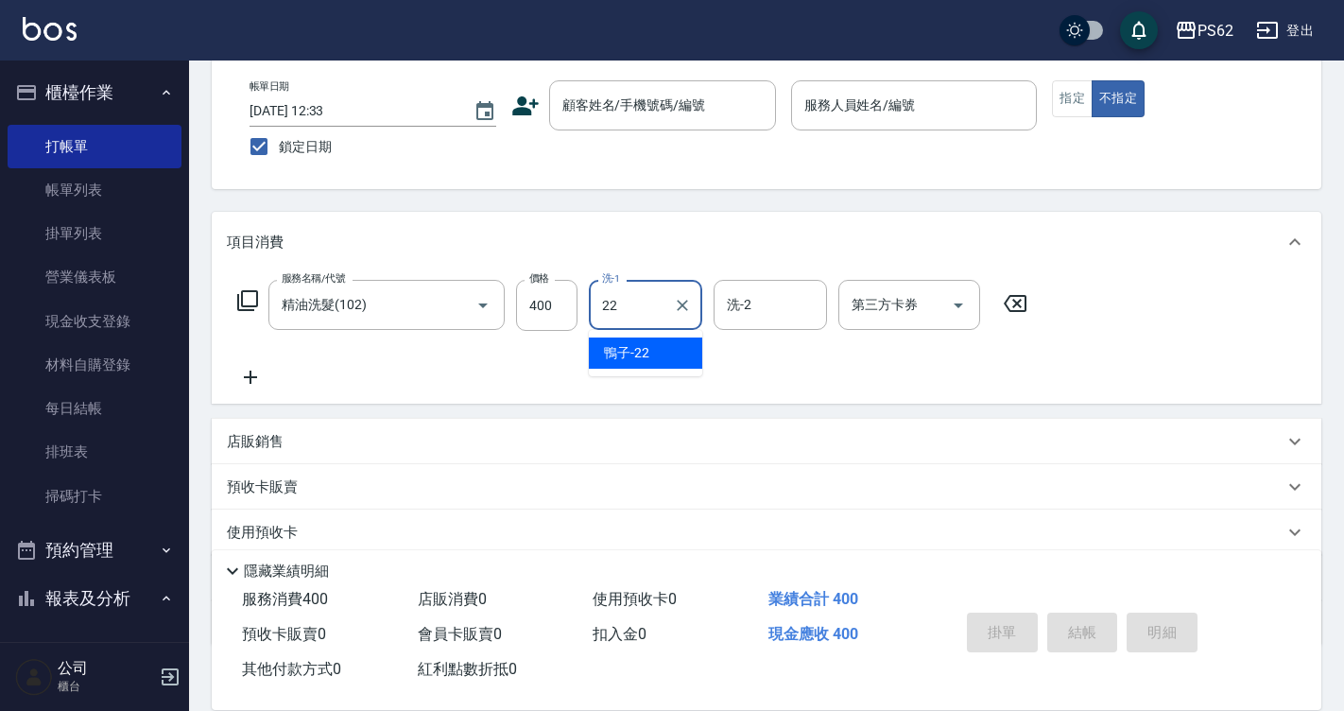
type input "2"
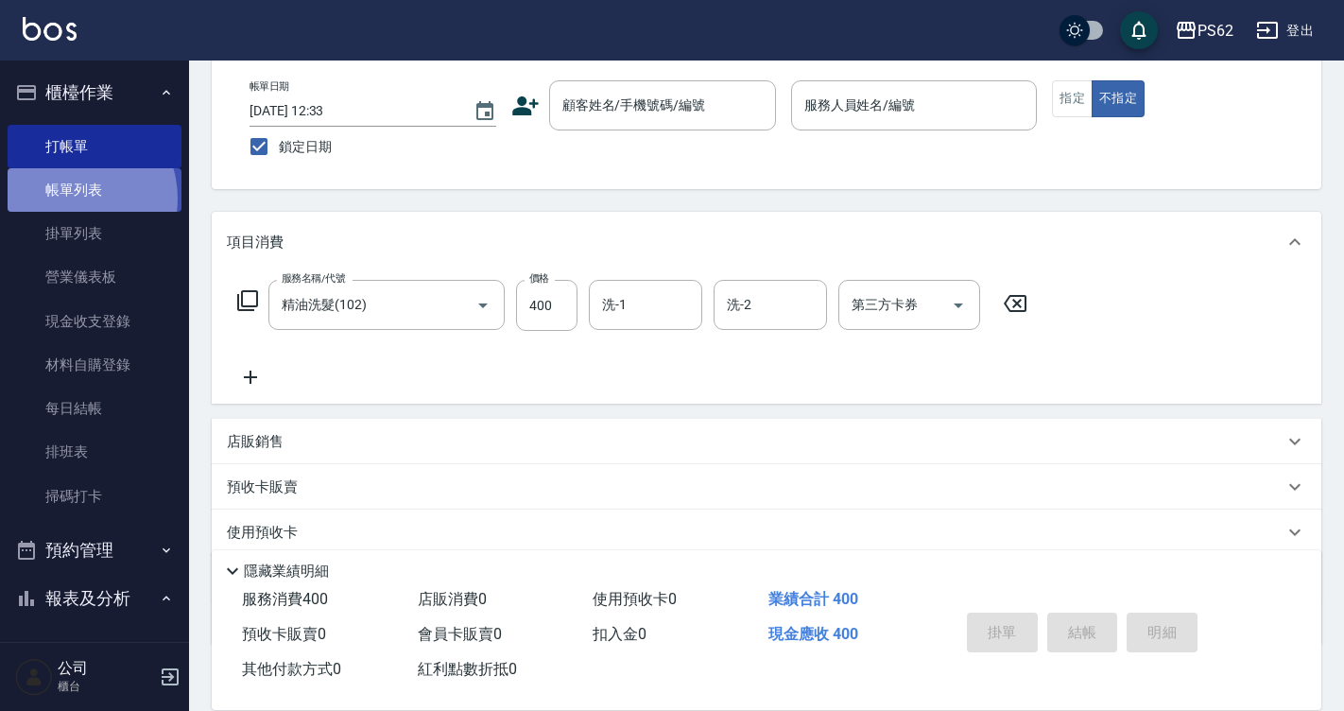
click at [70, 199] on link "帳單列表" at bounding box center [95, 189] width 174 height 43
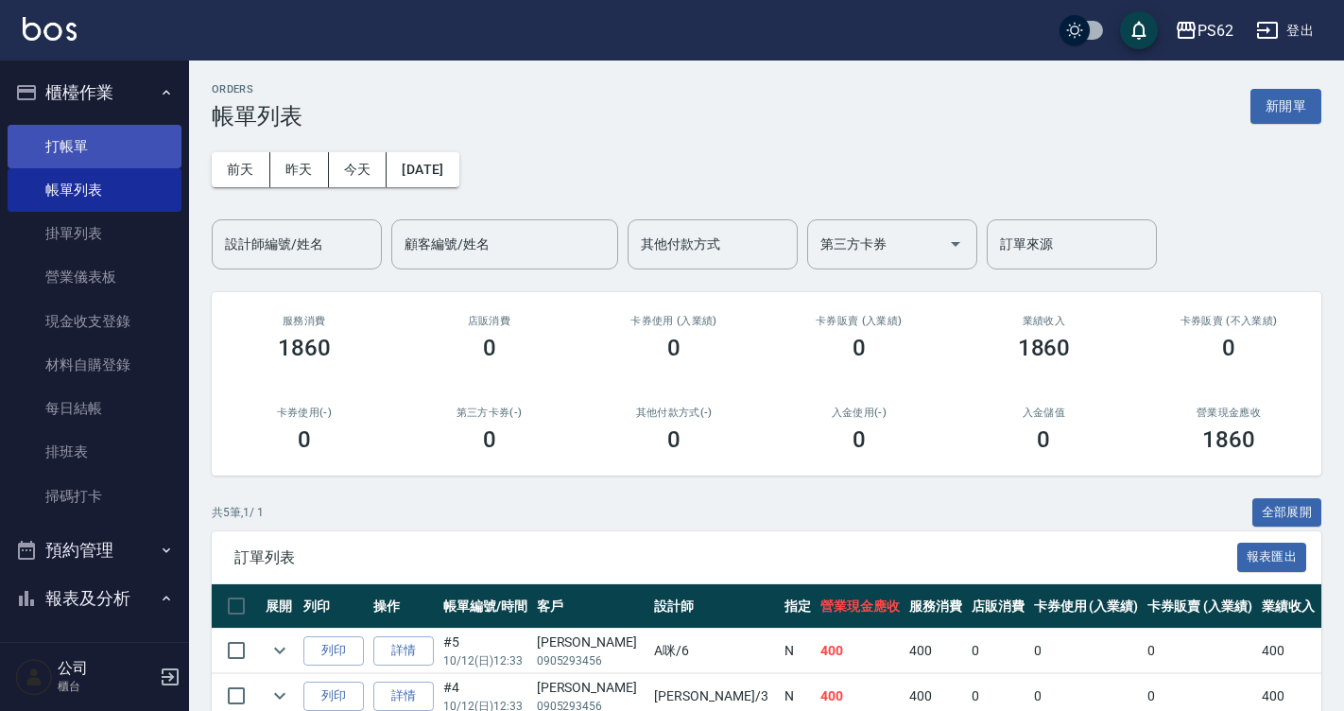
click at [102, 142] on link "打帳單" at bounding box center [95, 146] width 174 height 43
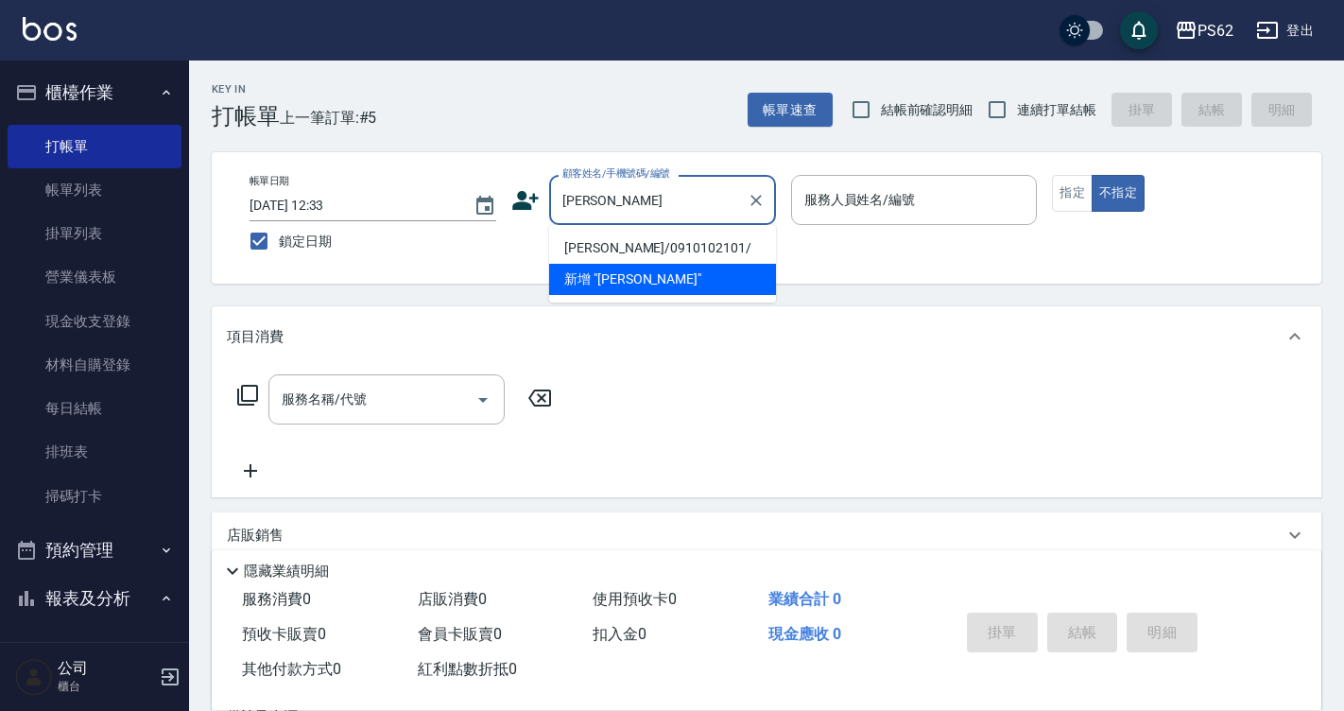
click at [723, 240] on li "[PERSON_NAME]/0910102101/" at bounding box center [662, 248] width 227 height 31
type input "[PERSON_NAME]/0910102101/"
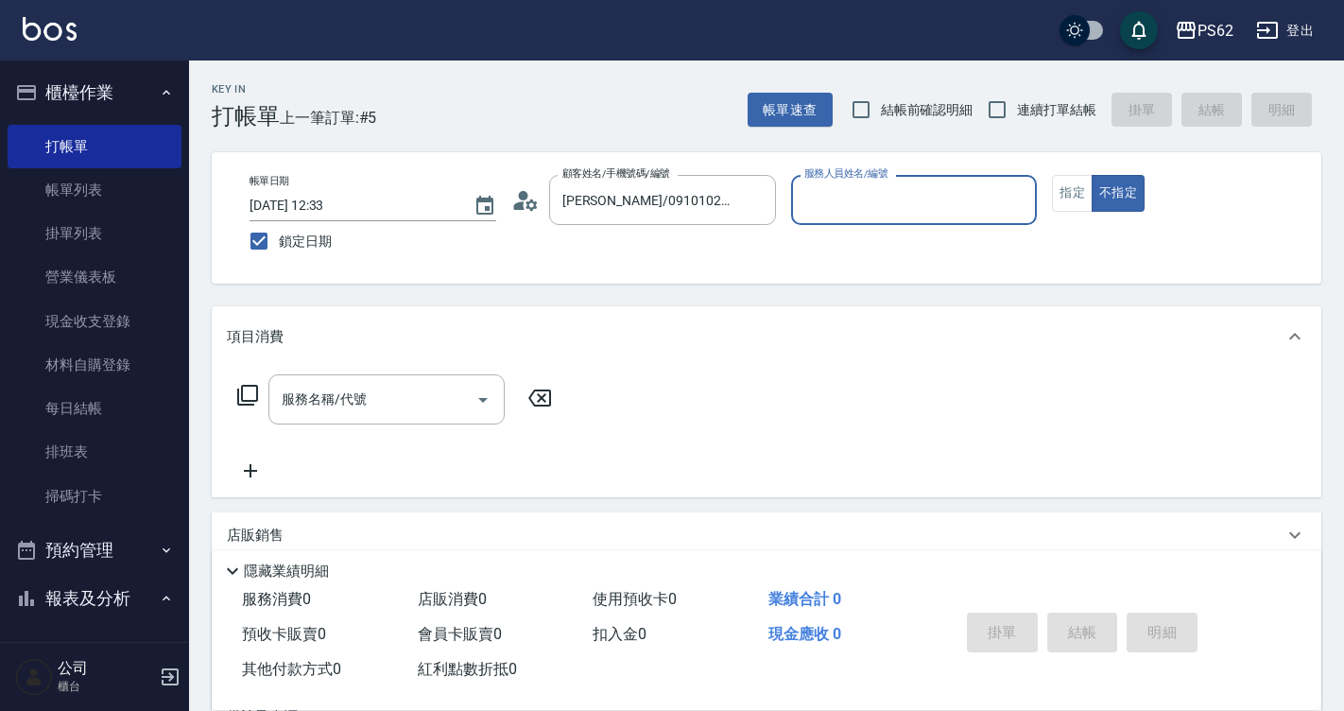
type input "Rita-2"
click at [542, 201] on div "顧客姓名/手機號碼/編號 孫文萱/0910102101/ 顧客姓名/手機號碼/編號" at bounding box center [643, 200] width 265 height 50
click at [533, 199] on icon at bounding box center [525, 200] width 28 height 28
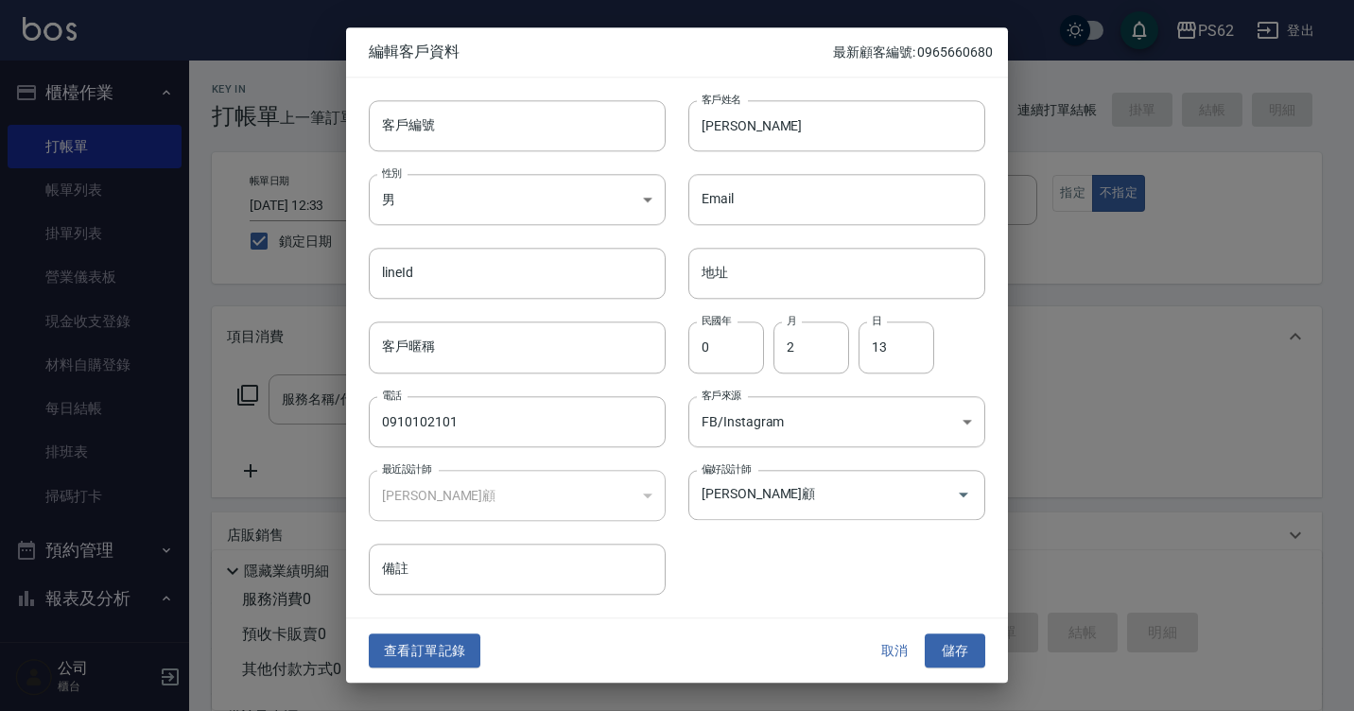
click at [458, 662] on button "查看訂單記錄" at bounding box center [425, 650] width 112 height 35
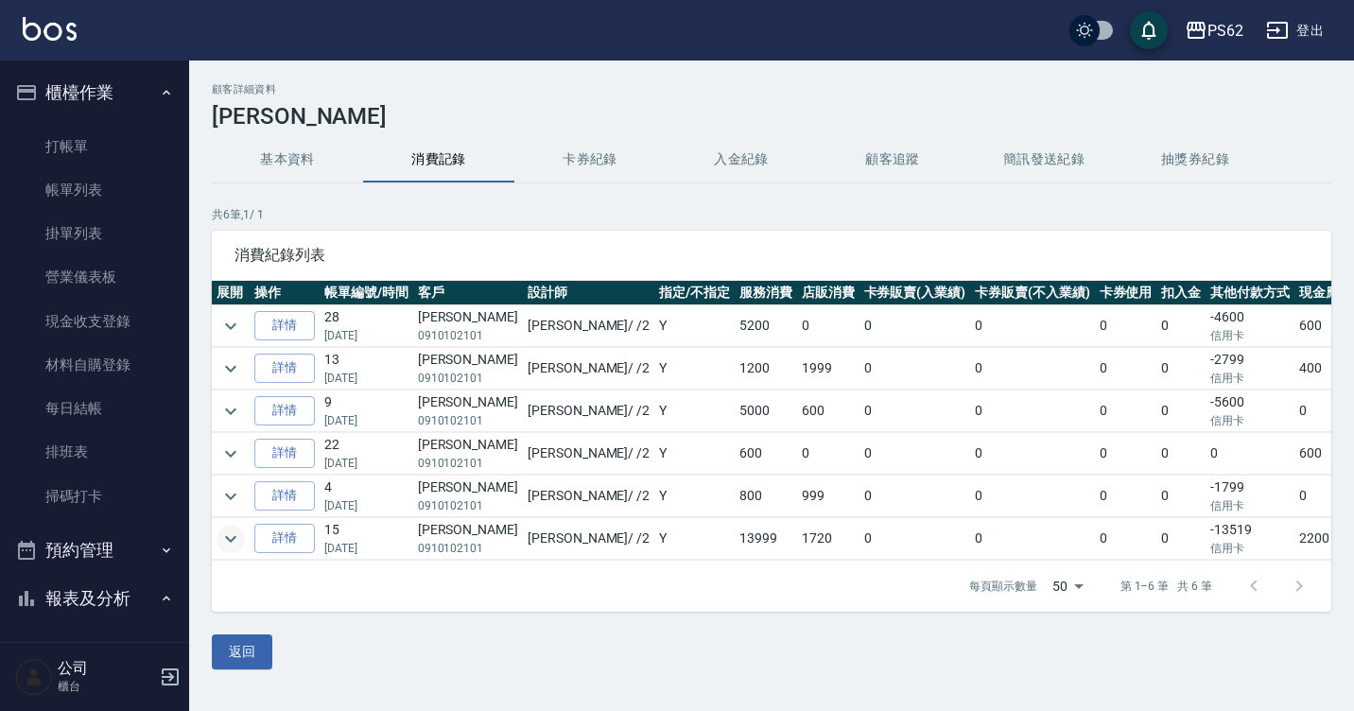
click at [228, 543] on icon "expand row" at bounding box center [230, 538] width 23 height 23
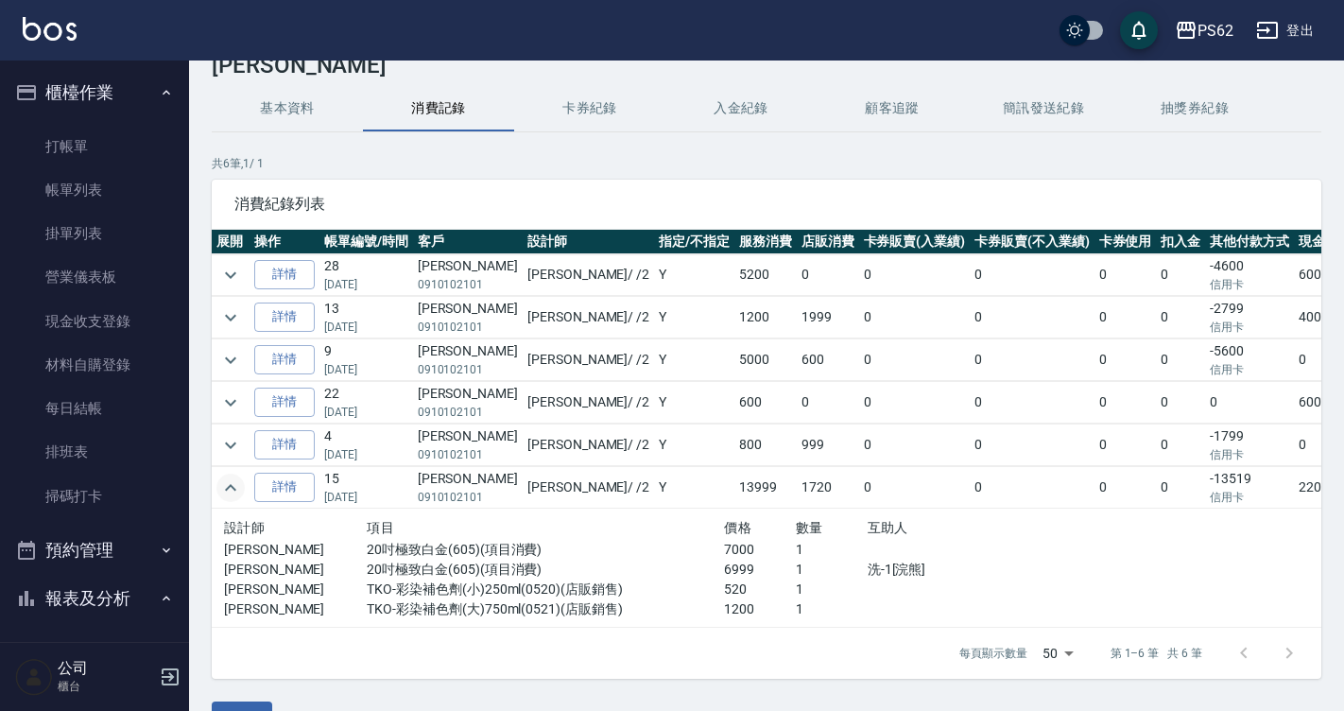
scroll to position [98, 0]
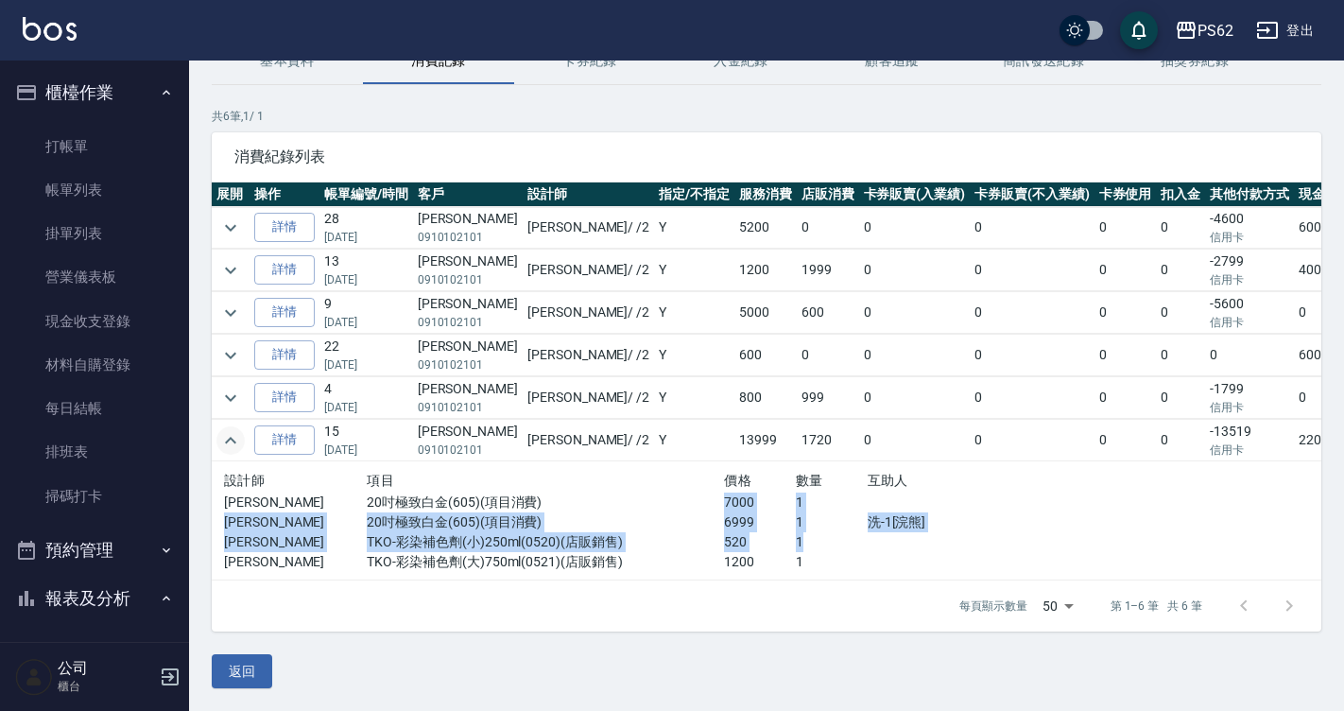
drag, startPoint x: 662, startPoint y: 501, endPoint x: 782, endPoint y: 542, distance: 126.7
click at [782, 542] on div "設計師 項目 價格 數量 互助人 Rita 20吋極致白金(605)(項目消費) 7000 1 Rita 20吋極致白金(605)(項目消費) 6999 1 …" at bounding box center [653, 520] width 858 height 103
click at [796, 542] on p "1" at bounding box center [832, 542] width 72 height 20
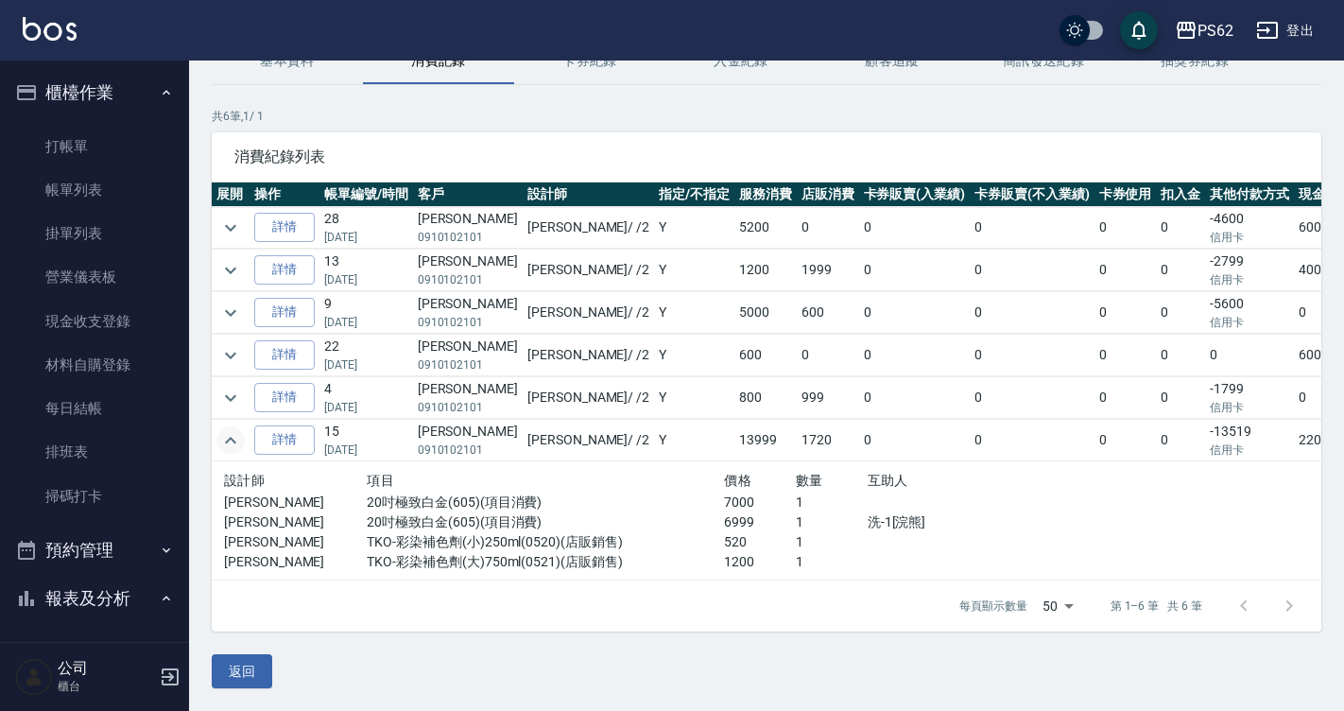
click at [796, 542] on p "1" at bounding box center [832, 542] width 72 height 20
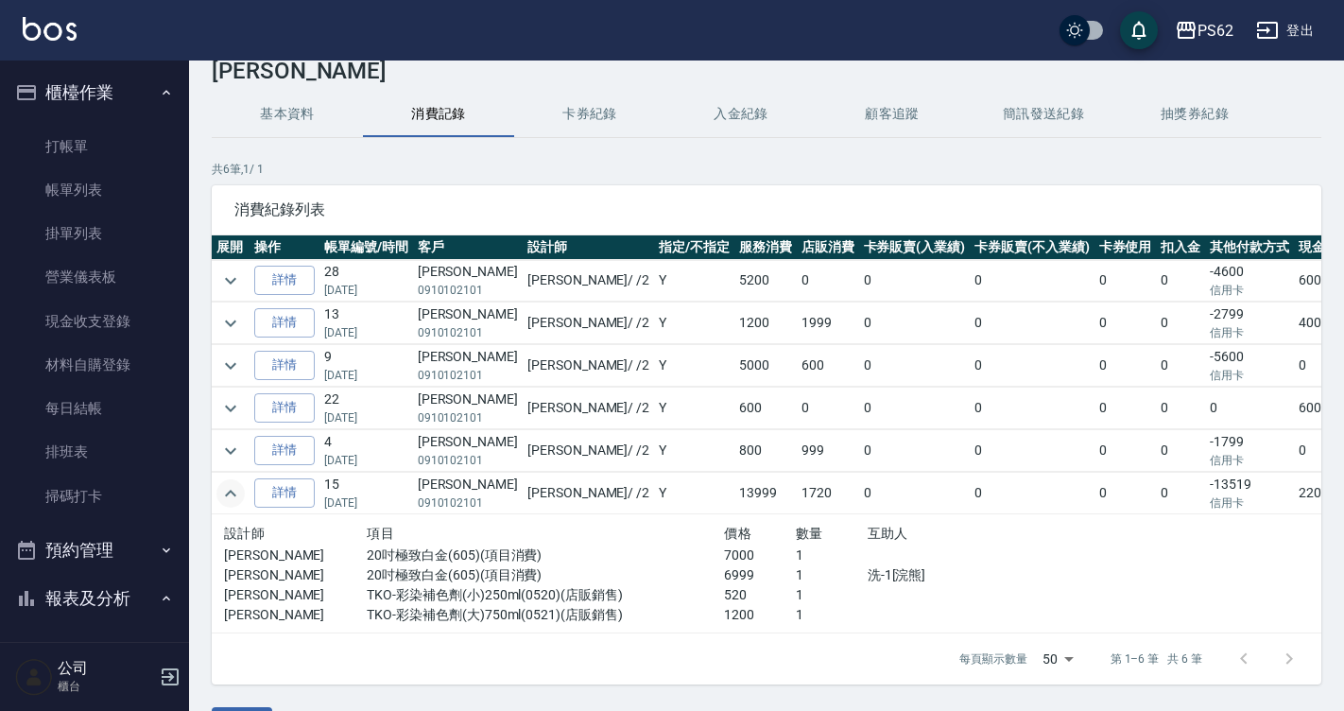
scroll to position [0, 0]
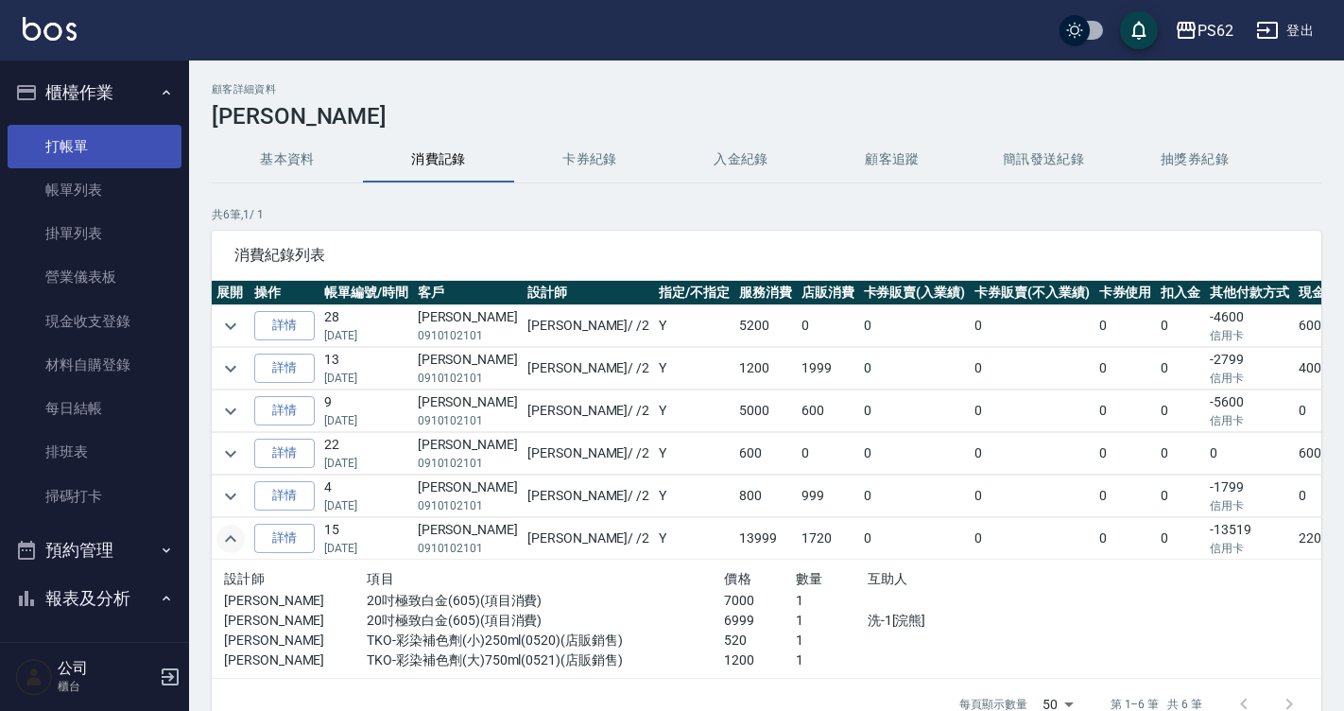
click at [108, 141] on link "打帳單" at bounding box center [95, 146] width 174 height 43
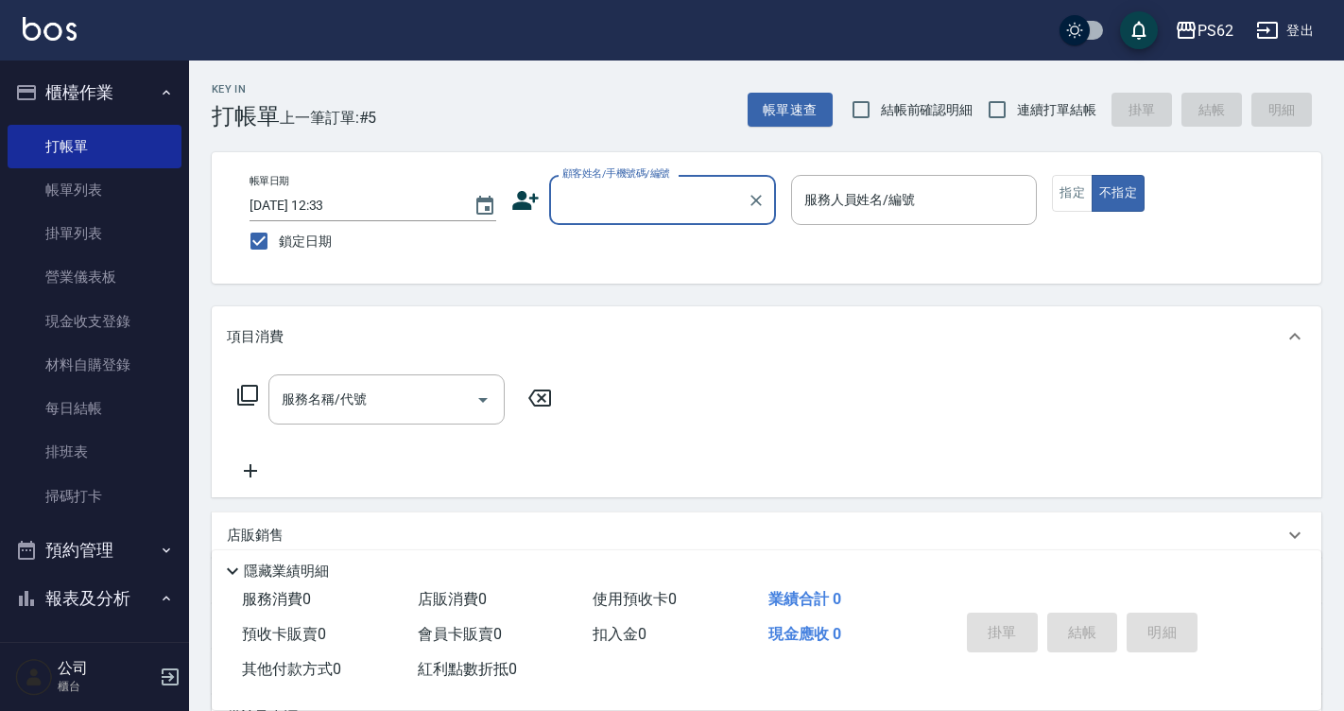
click at [660, 193] on input "顧客姓名/手機號碼/編號" at bounding box center [648, 199] width 181 height 33
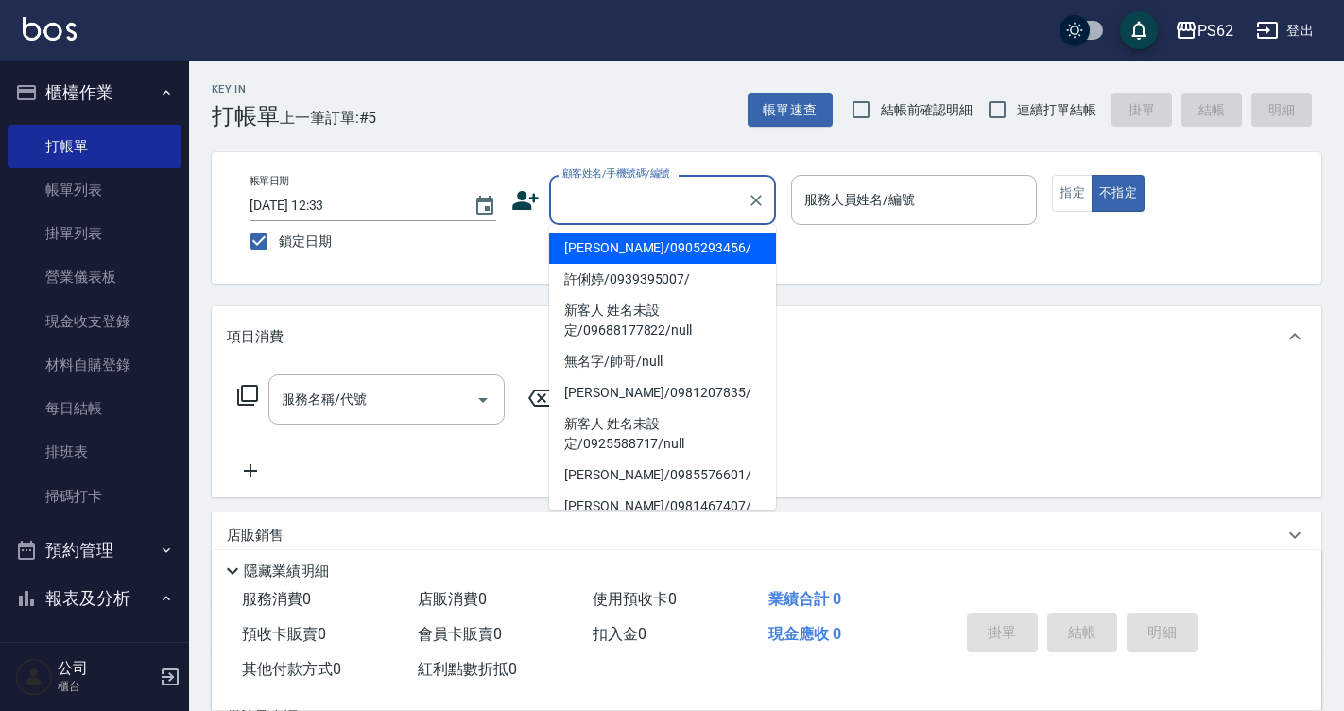
click at [664, 214] on input "顧客姓名/手機號碼/編號" at bounding box center [648, 199] width 181 height 33
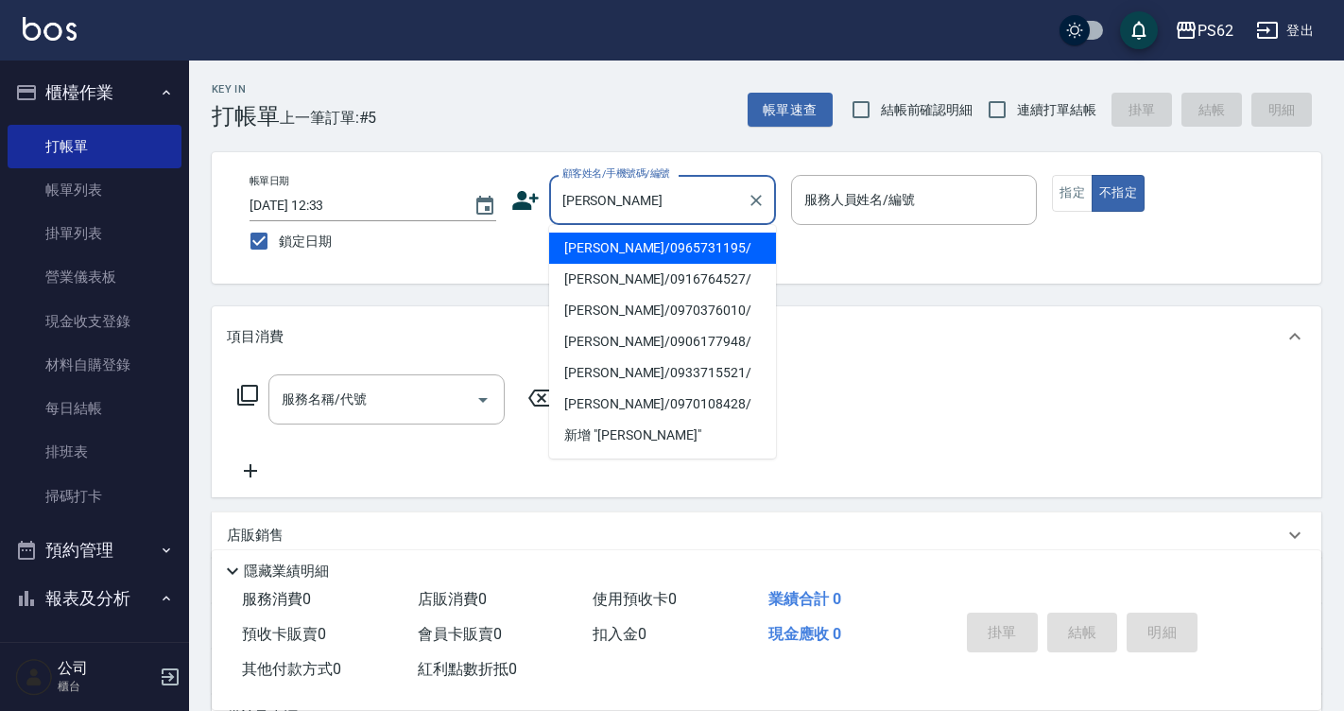
type input "[PERSON_NAME]/0965731195/"
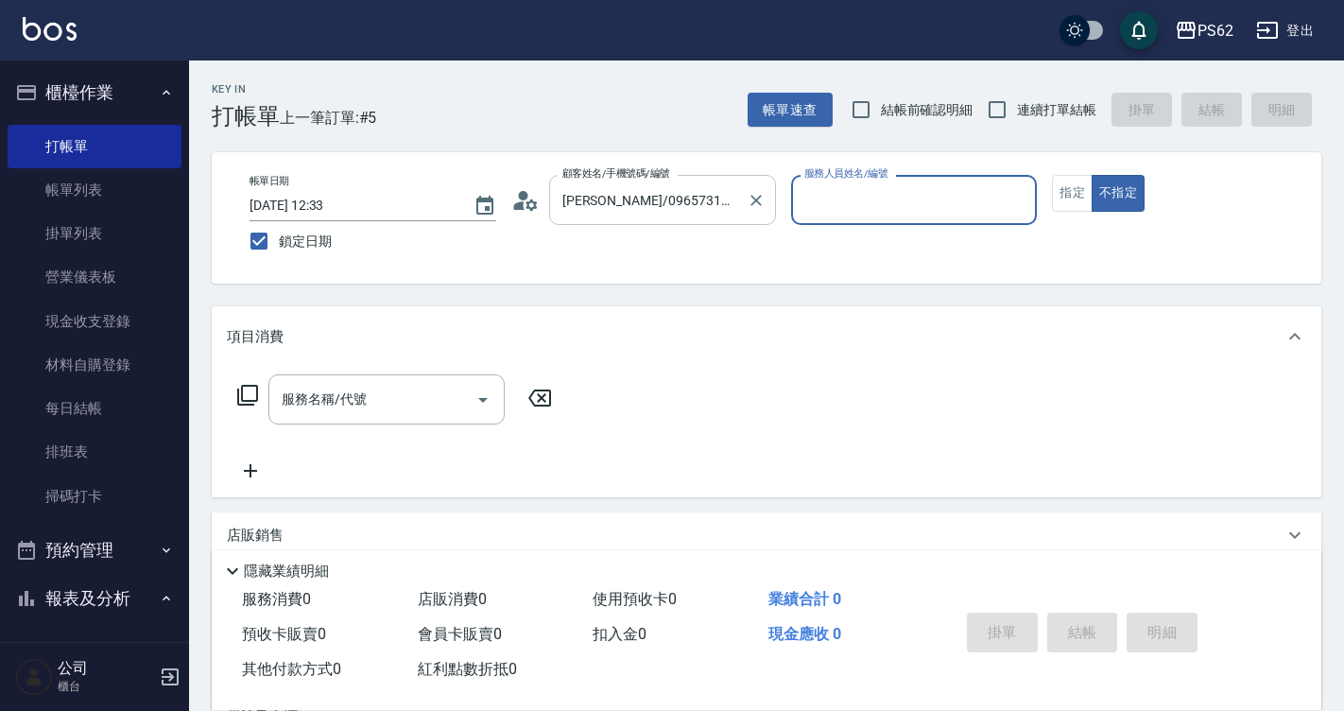
type input "QQ-7"
click at [1092, 175] on button "不指定" at bounding box center [1118, 193] width 53 height 37
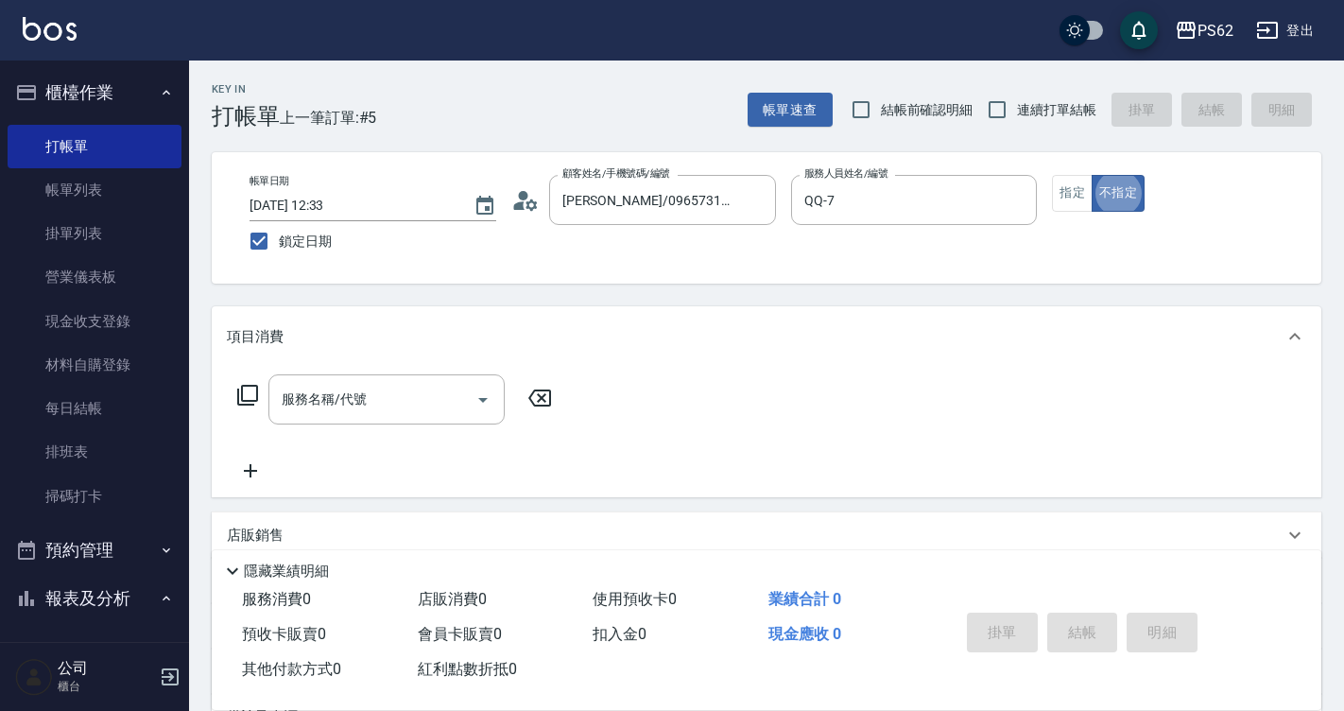
type button "false"
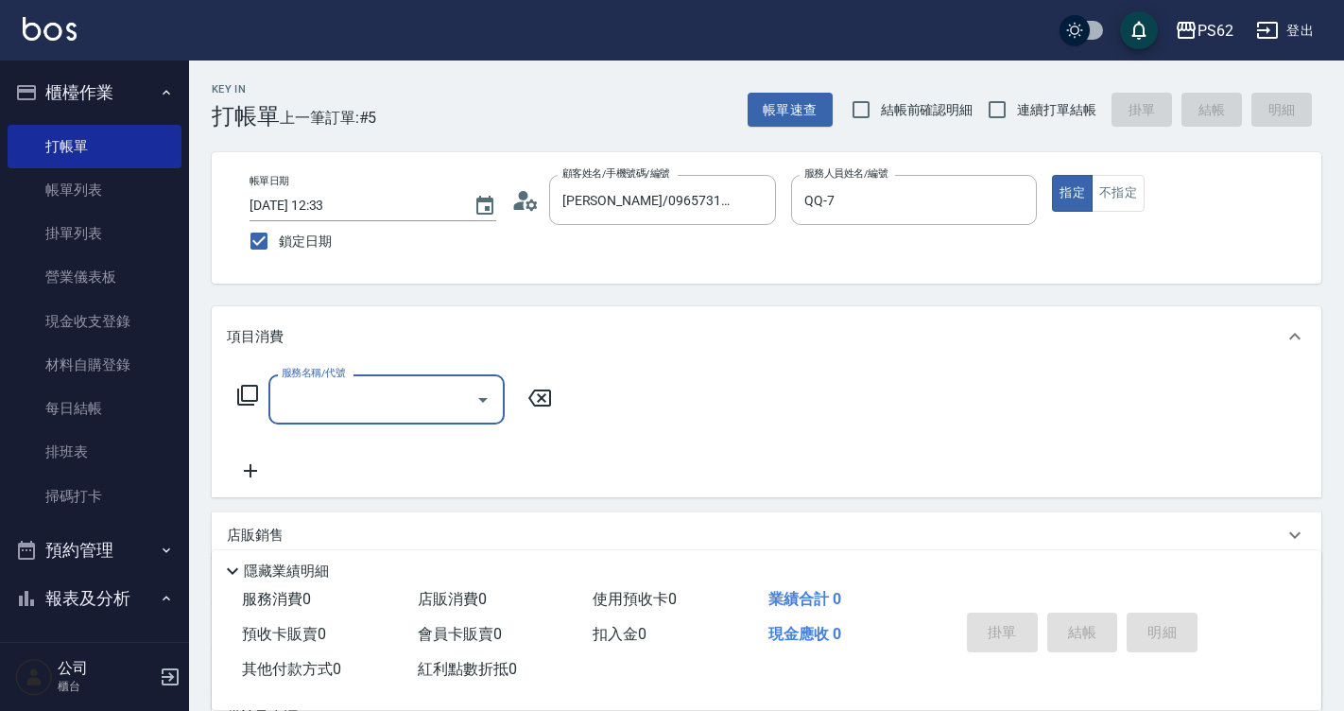
type input "ㄖ"
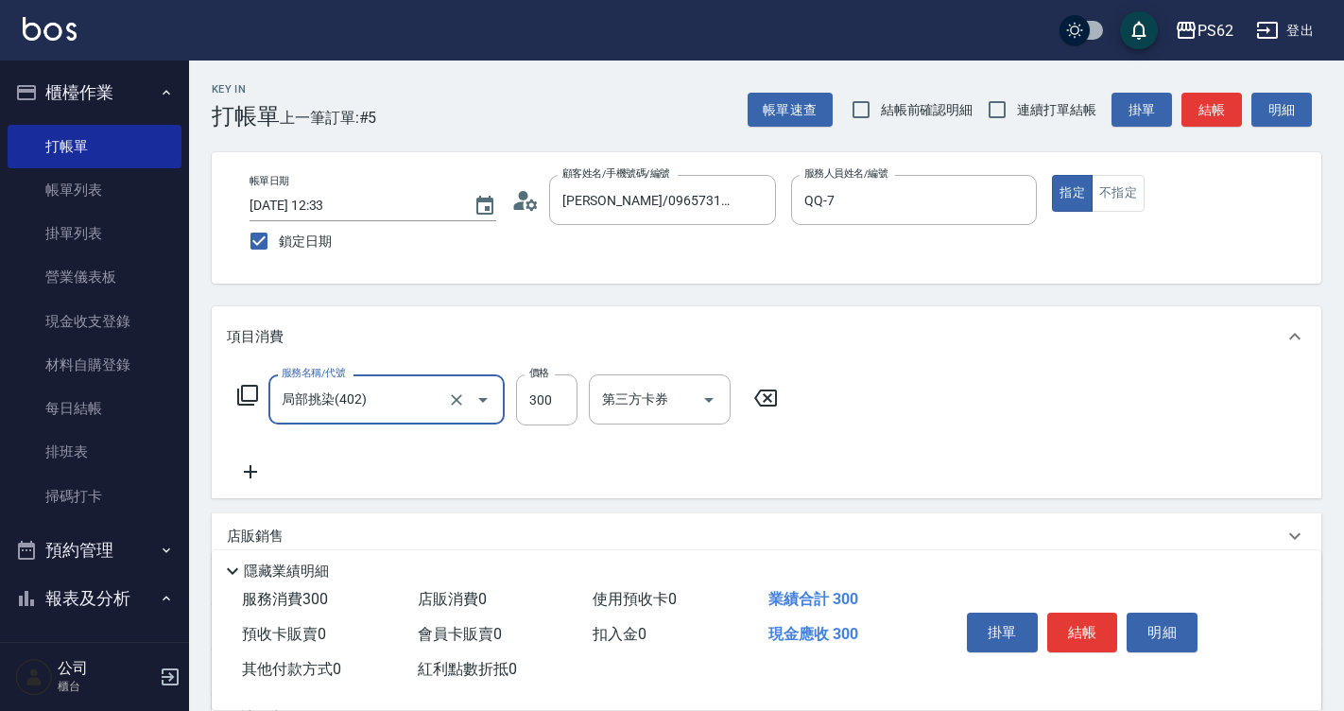
type input "局部挑染(402)"
type input "800"
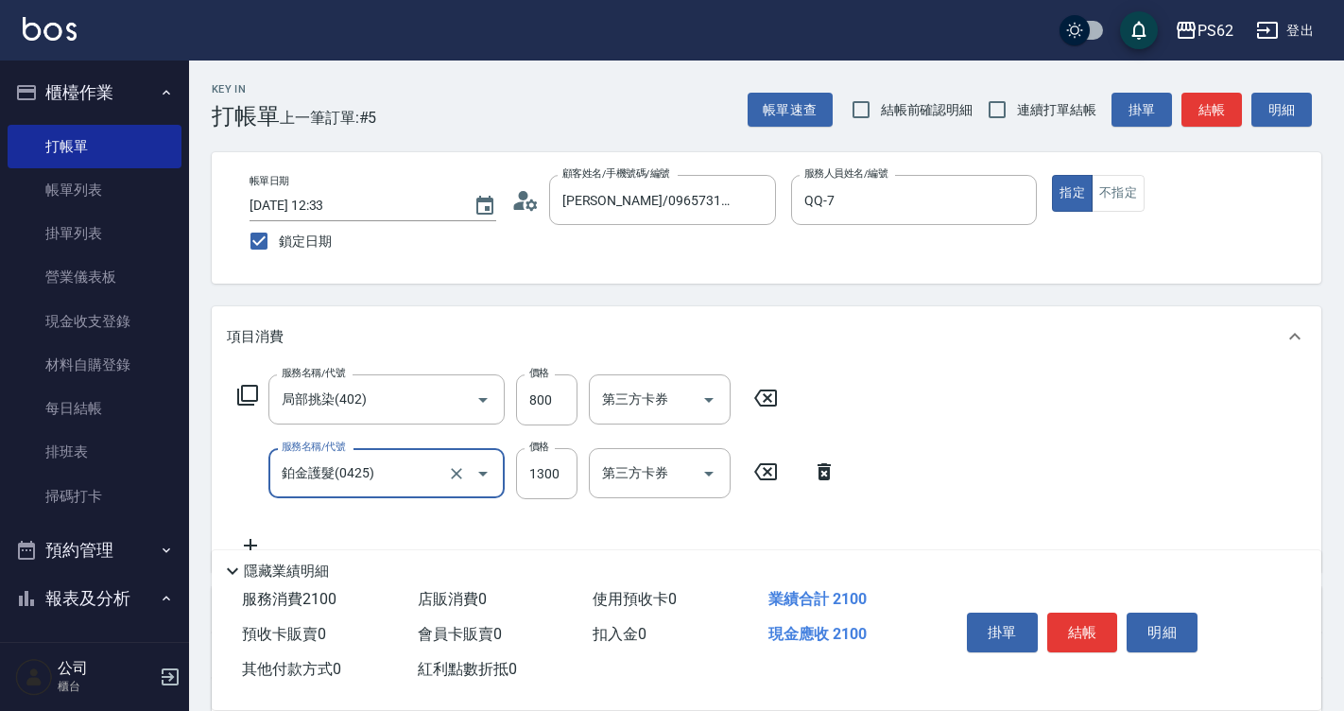
type input "鉑金護髮(0425)"
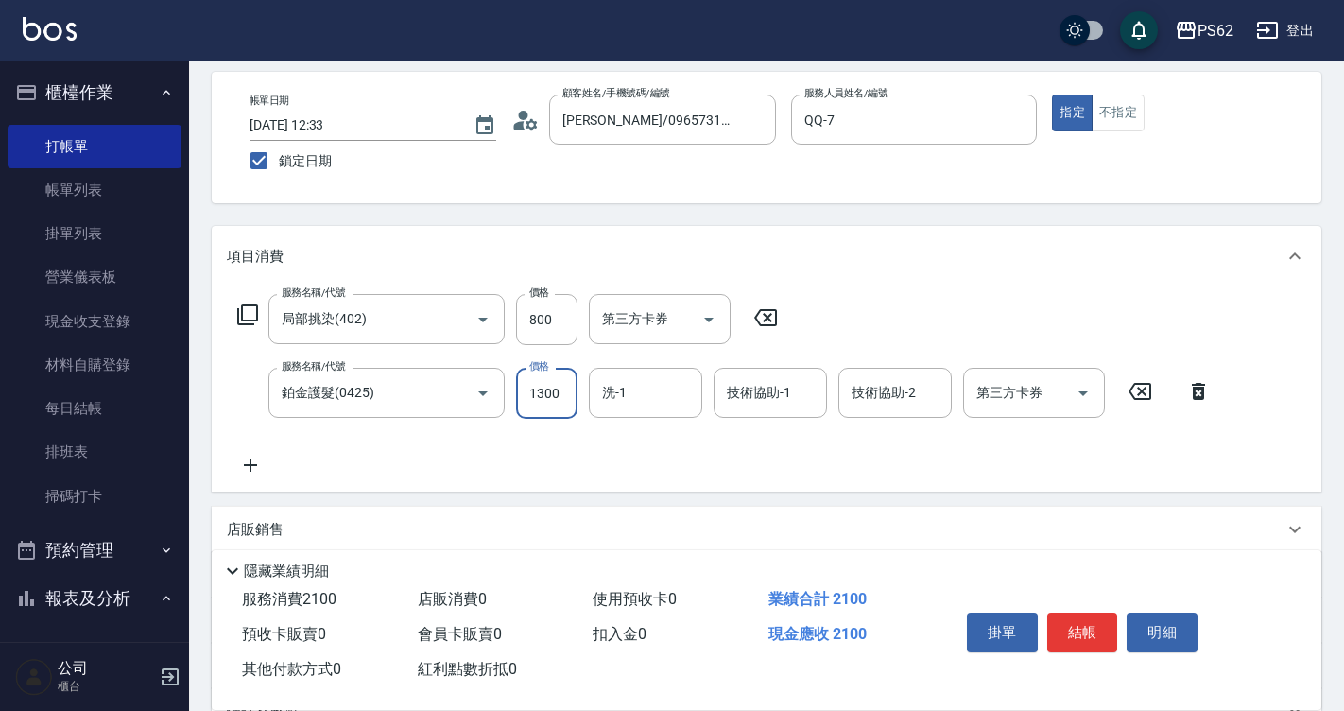
scroll to position [284, 0]
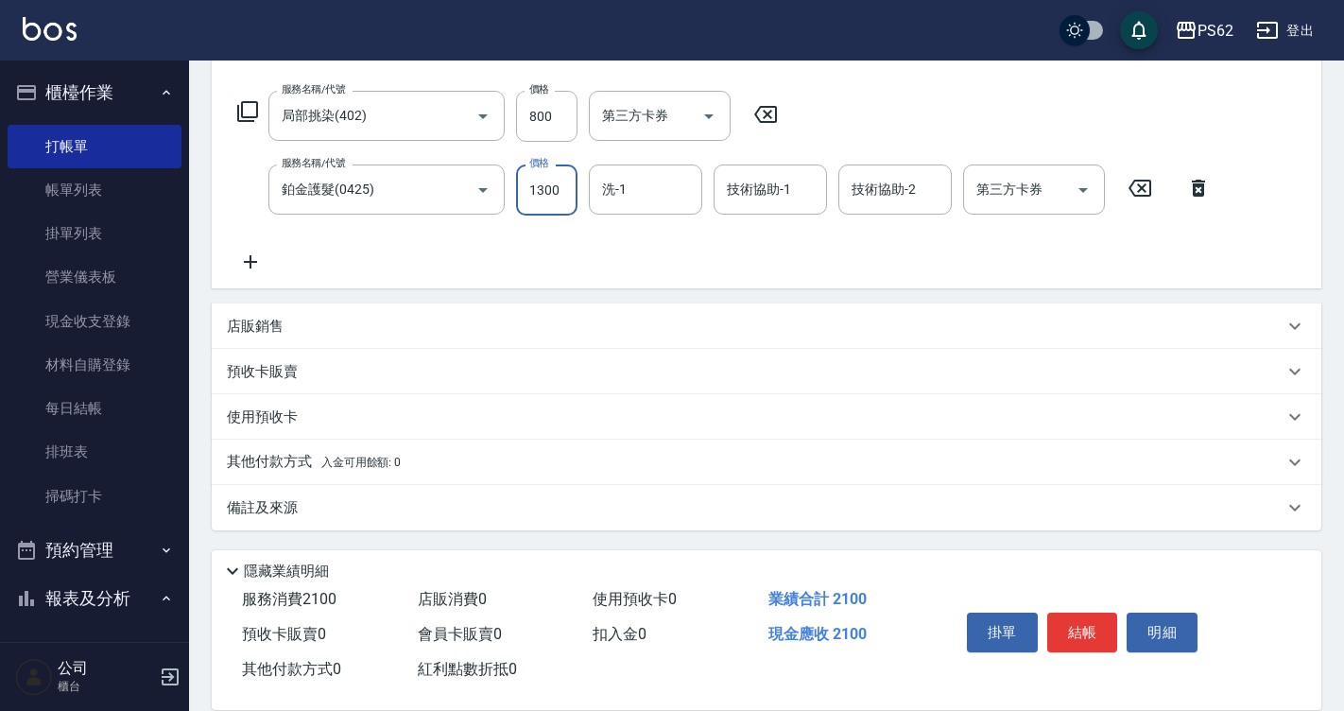
click at [289, 466] on p "其他付款方式 入金可用餘額: 0" at bounding box center [314, 462] width 174 height 21
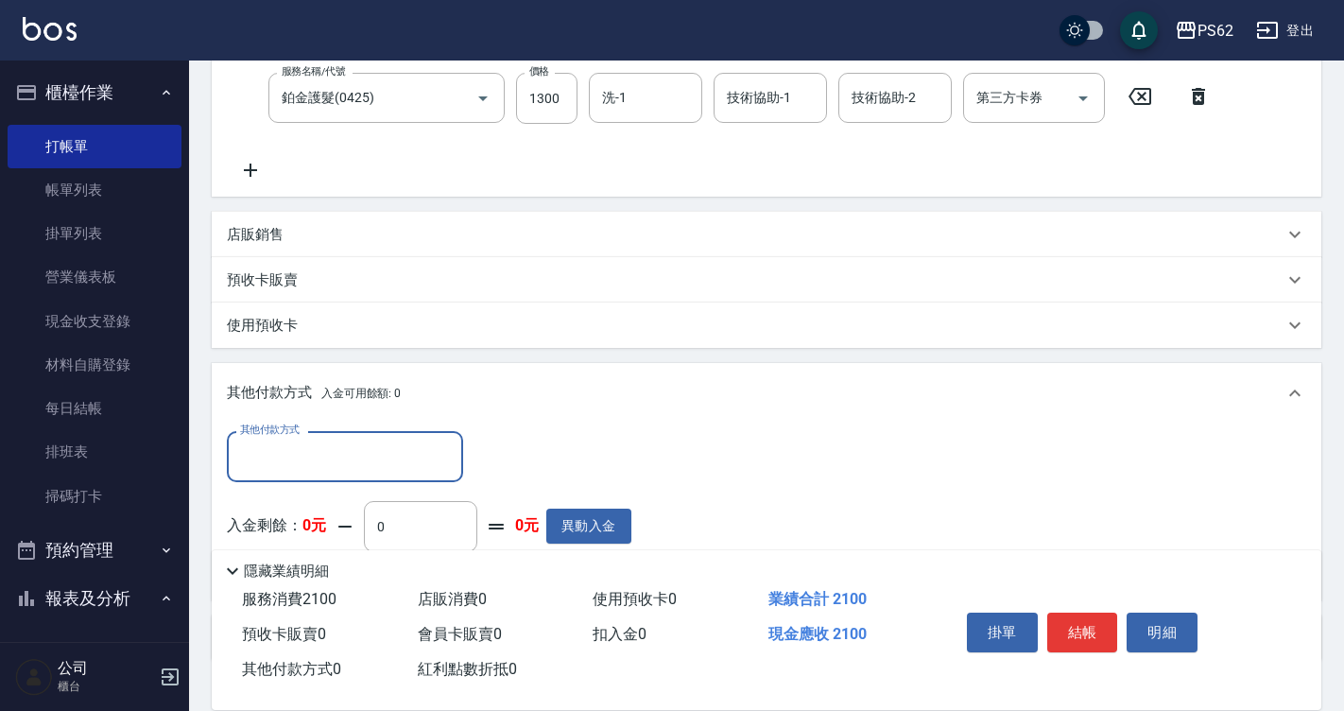
scroll to position [508, 0]
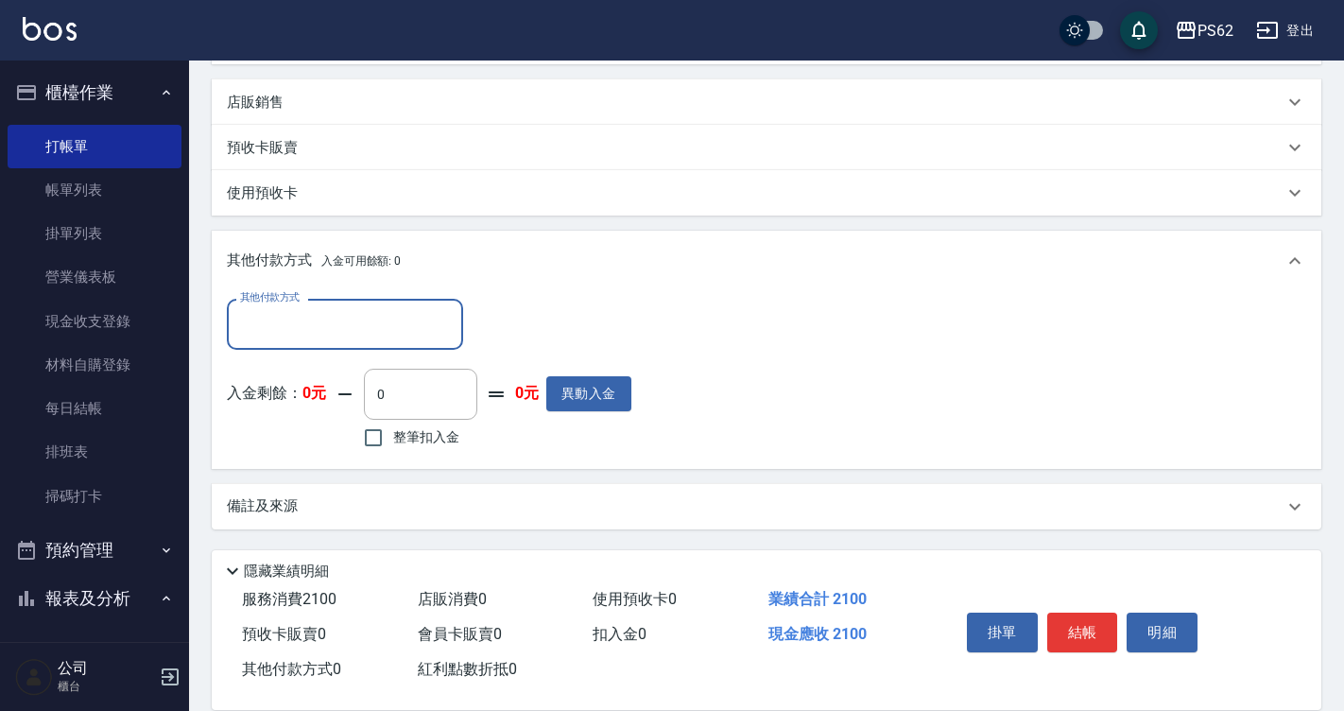
click at [366, 334] on input "其他付款方式" at bounding box center [344, 323] width 219 height 33
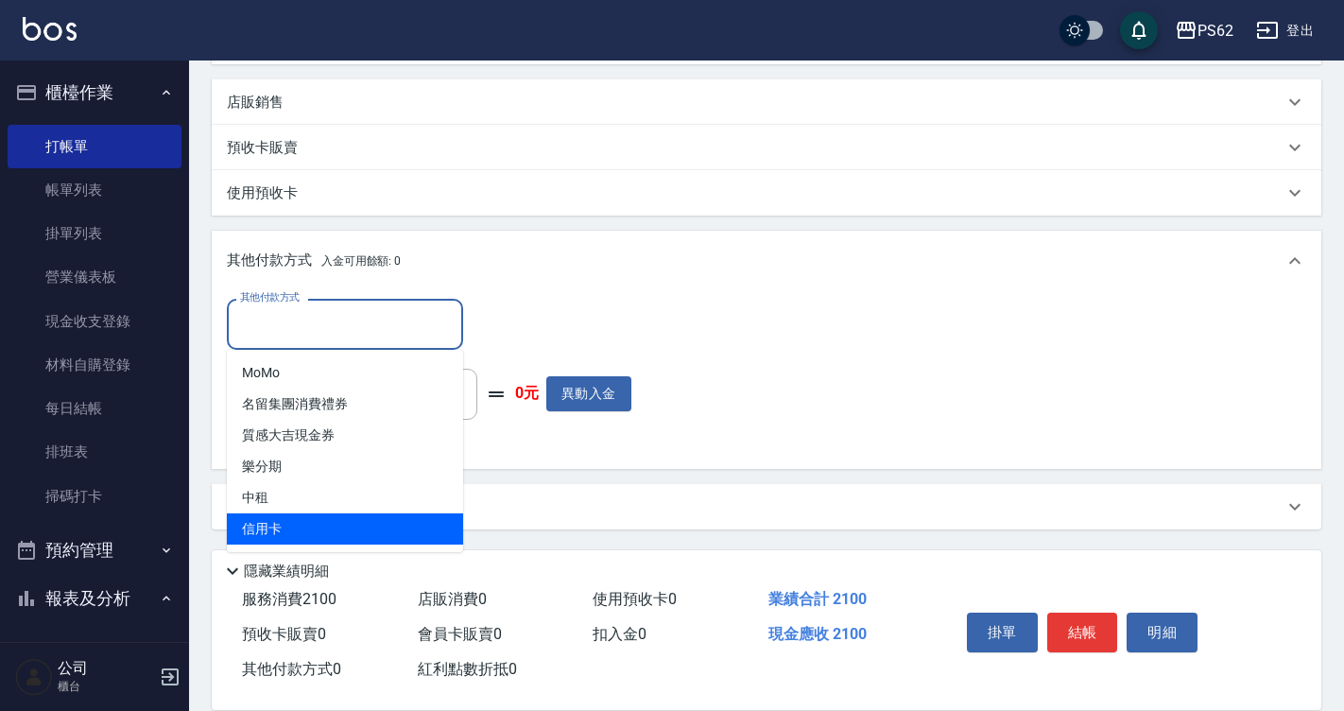
click at [287, 544] on span "信用卡" at bounding box center [345, 528] width 236 height 31
type input "信用卡"
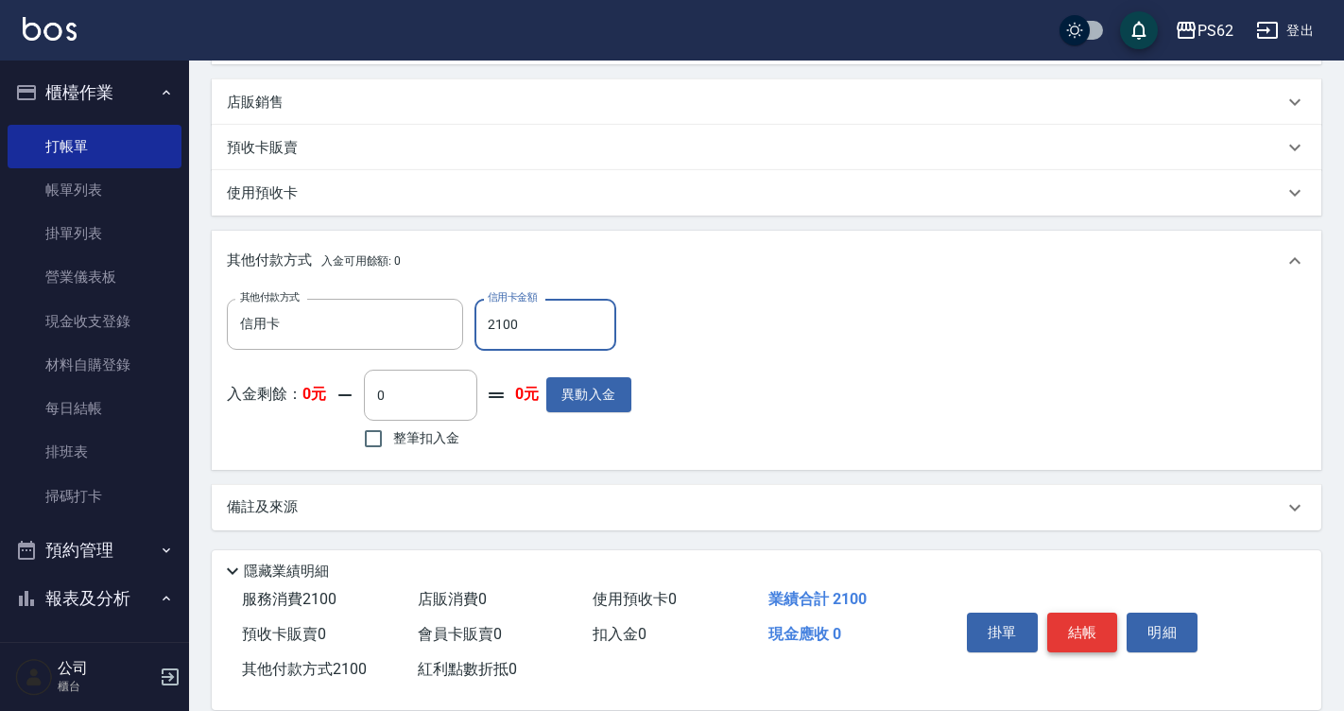
type input "2100"
click at [1060, 614] on button "結帳" at bounding box center [1082, 633] width 71 height 40
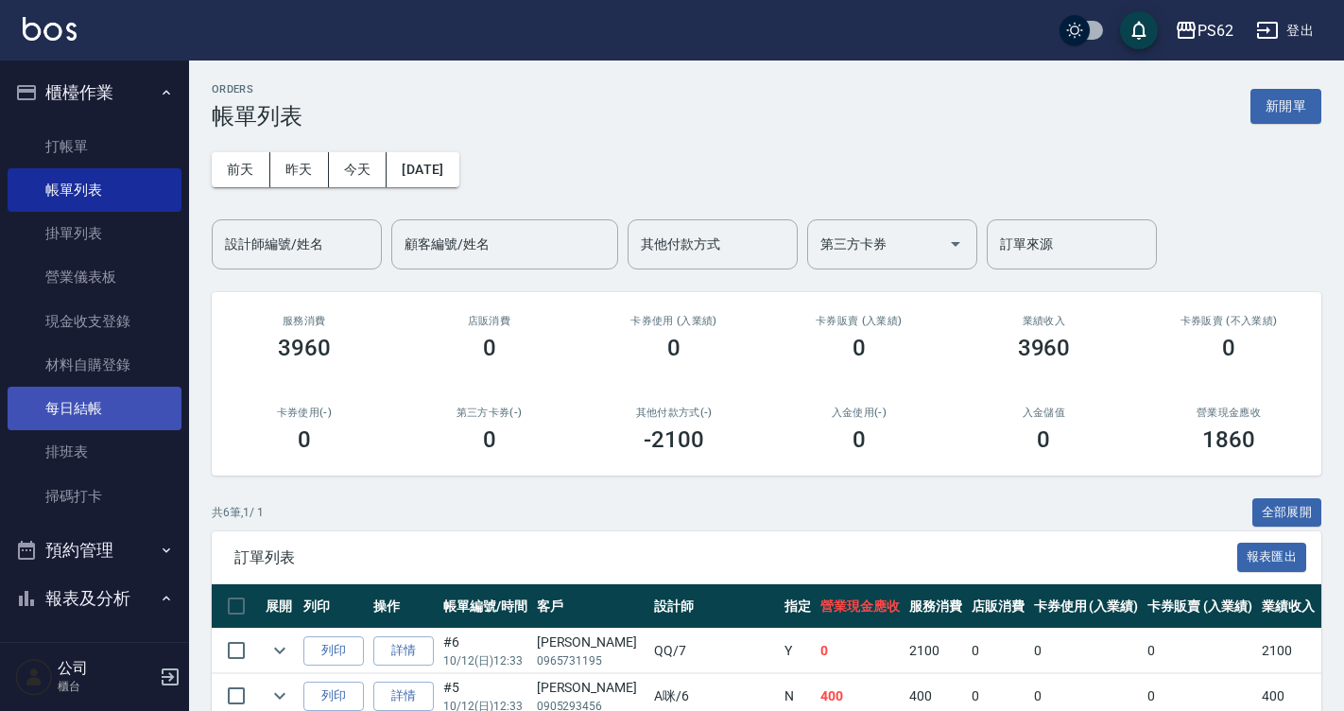
drag, startPoint x: 120, startPoint y: 459, endPoint x: 103, endPoint y: 424, distance: 38.9
click at [120, 459] on link "排班表" at bounding box center [95, 451] width 174 height 43
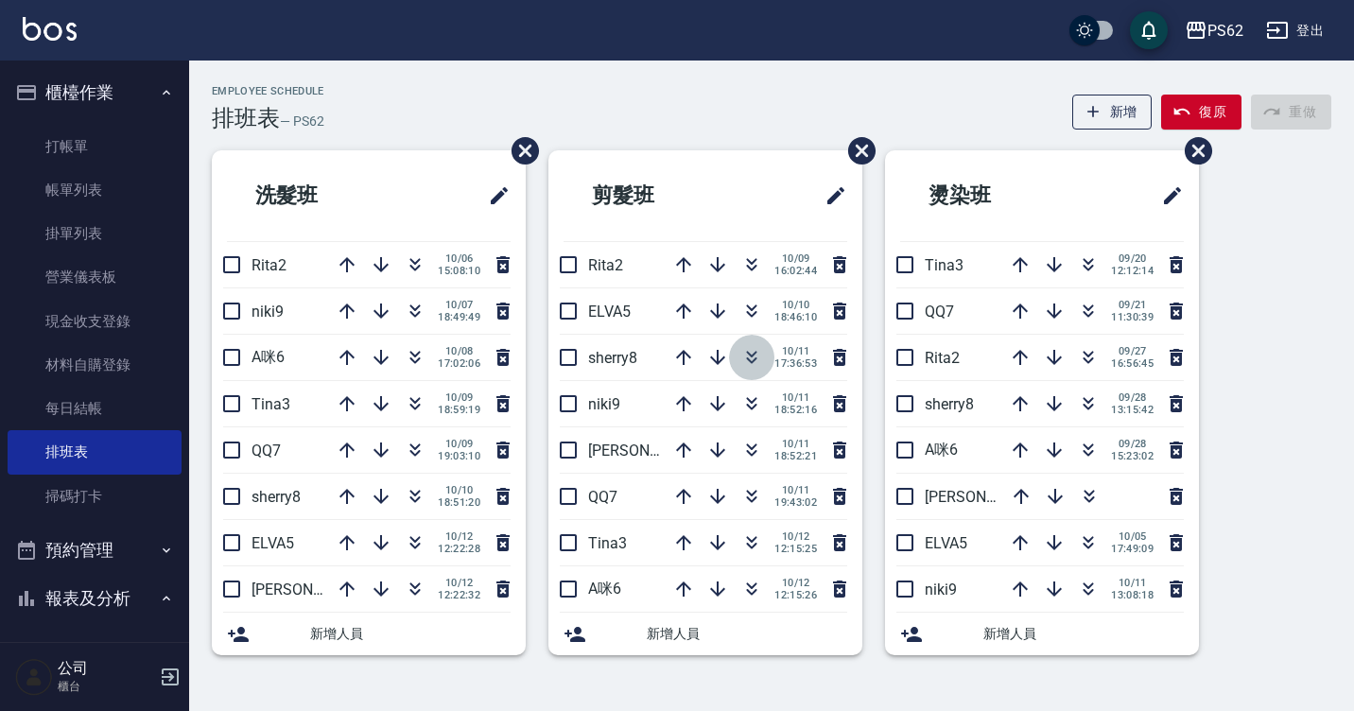
click at [748, 351] on icon "button" at bounding box center [751, 357] width 23 height 23
drag, startPoint x: 417, startPoint y: 361, endPoint x: 415, endPoint y: 307, distance: 53.9
click at [415, 316] on ul "洗髮班 Rita2 10/06 15:08:10 niki9 10/07 18:49:49 A咪6 10/08 17:02:06 Tina3 10/09 18…" at bounding box center [369, 402] width 314 height 505
click at [409, 361] on icon "button" at bounding box center [415, 357] width 23 height 23
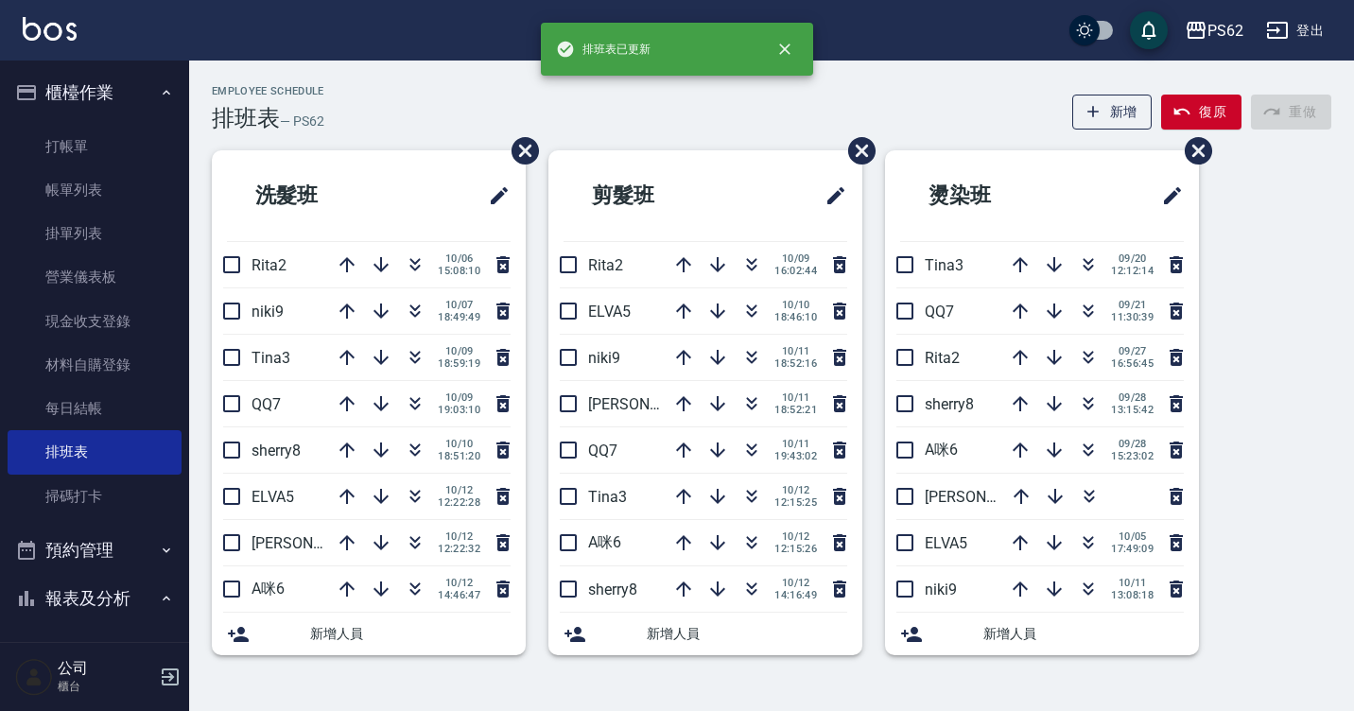
click at [373, 153] on li "洗髮班" at bounding box center [369, 195] width 314 height 91
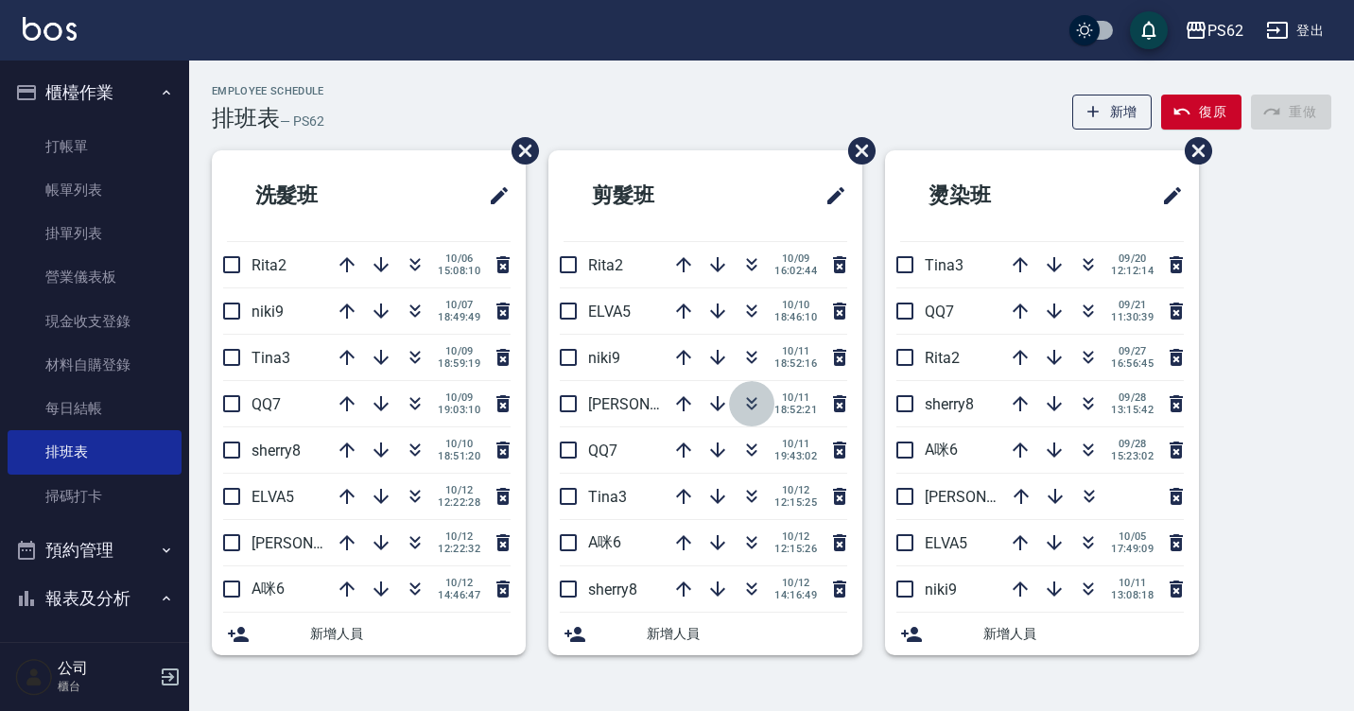
click at [751, 401] on icon "button" at bounding box center [751, 403] width 23 height 23
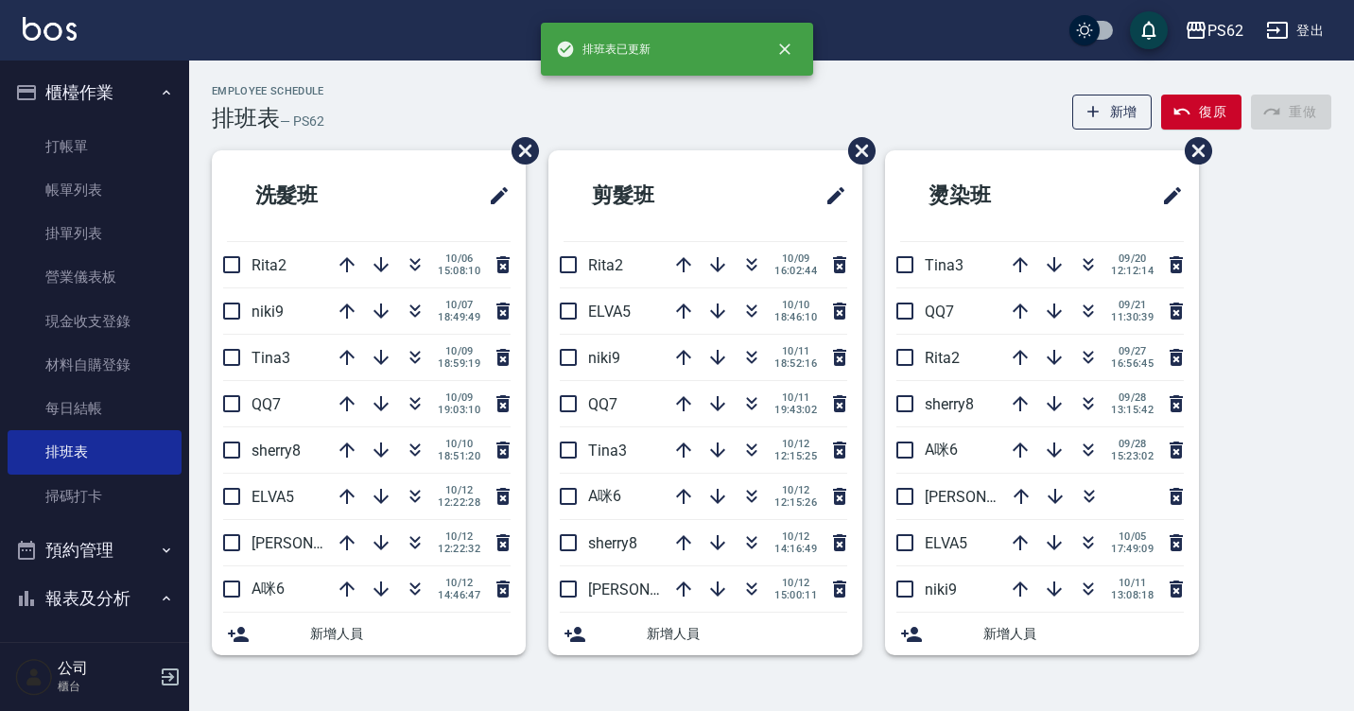
click at [421, 96] on div "Employee Schedule 排班表 — PS62 新增 復原 重做" at bounding box center [771, 108] width 1119 height 46
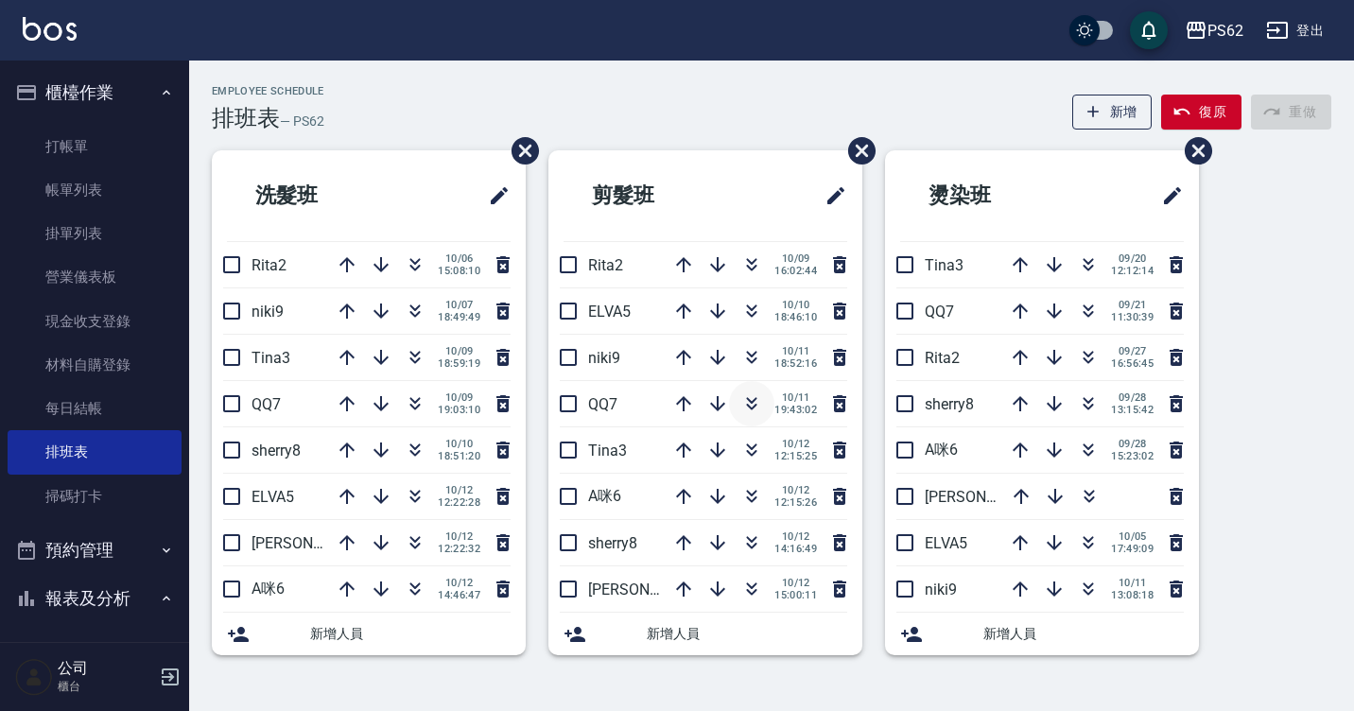
click at [753, 407] on icon "button" at bounding box center [752, 407] width 10 height 7
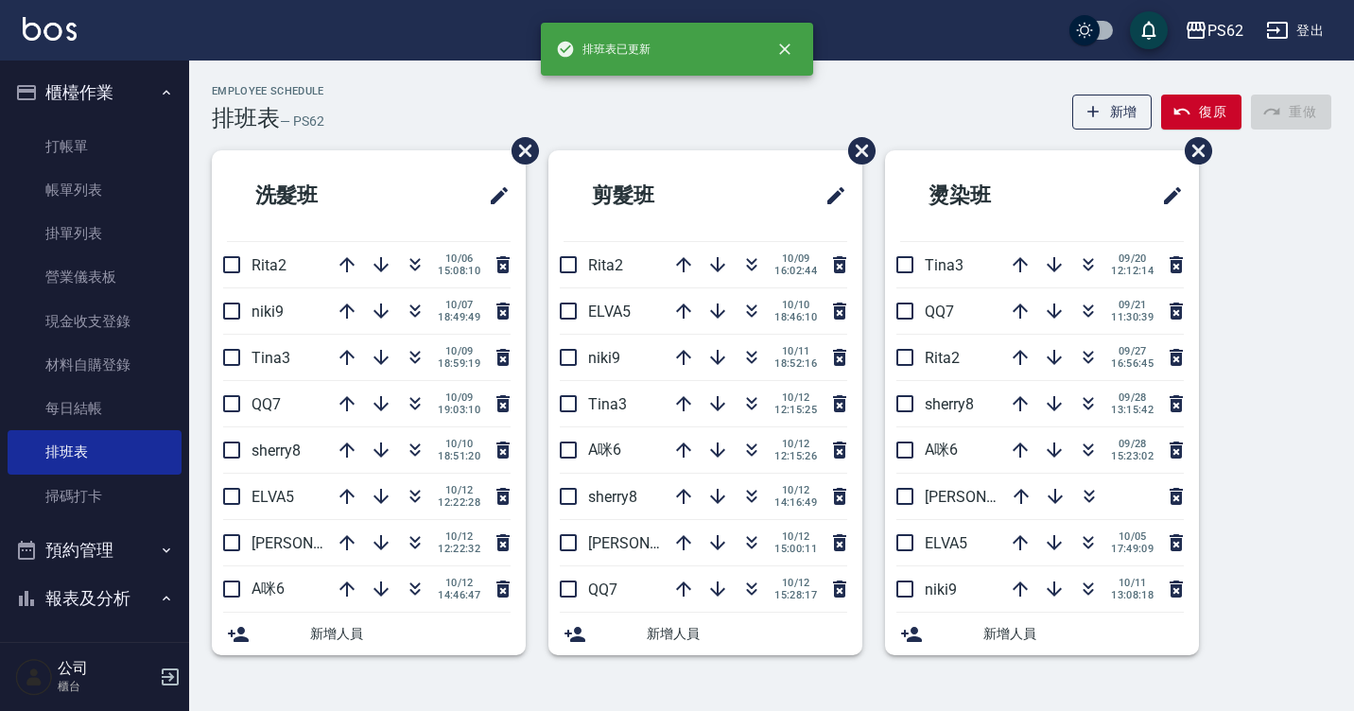
click at [765, 138] on div "Employee Schedule 排班表 — PS62 新增 復原 重做 洗髮班 Rita2 10/06 15:08:10 niki9 10/07 18:4…" at bounding box center [771, 381] width 1165 height 593
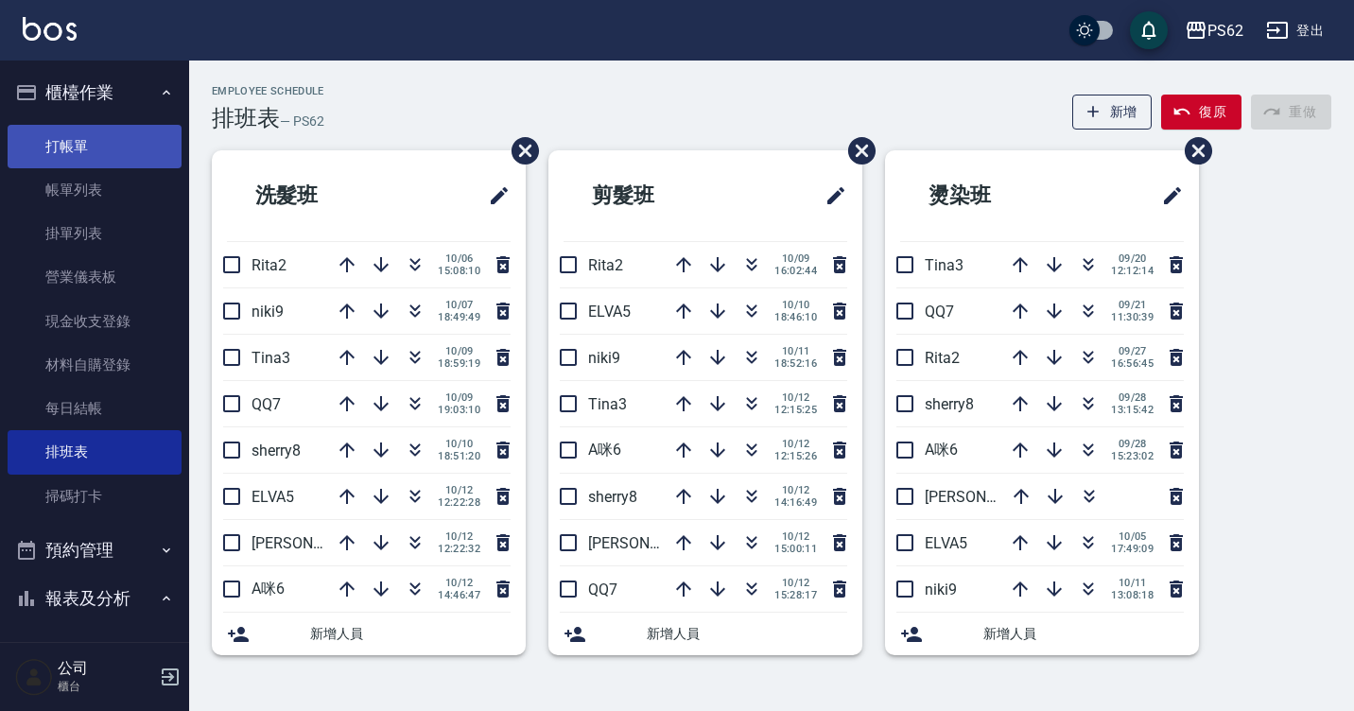
click at [55, 148] on link "打帳單" at bounding box center [95, 146] width 174 height 43
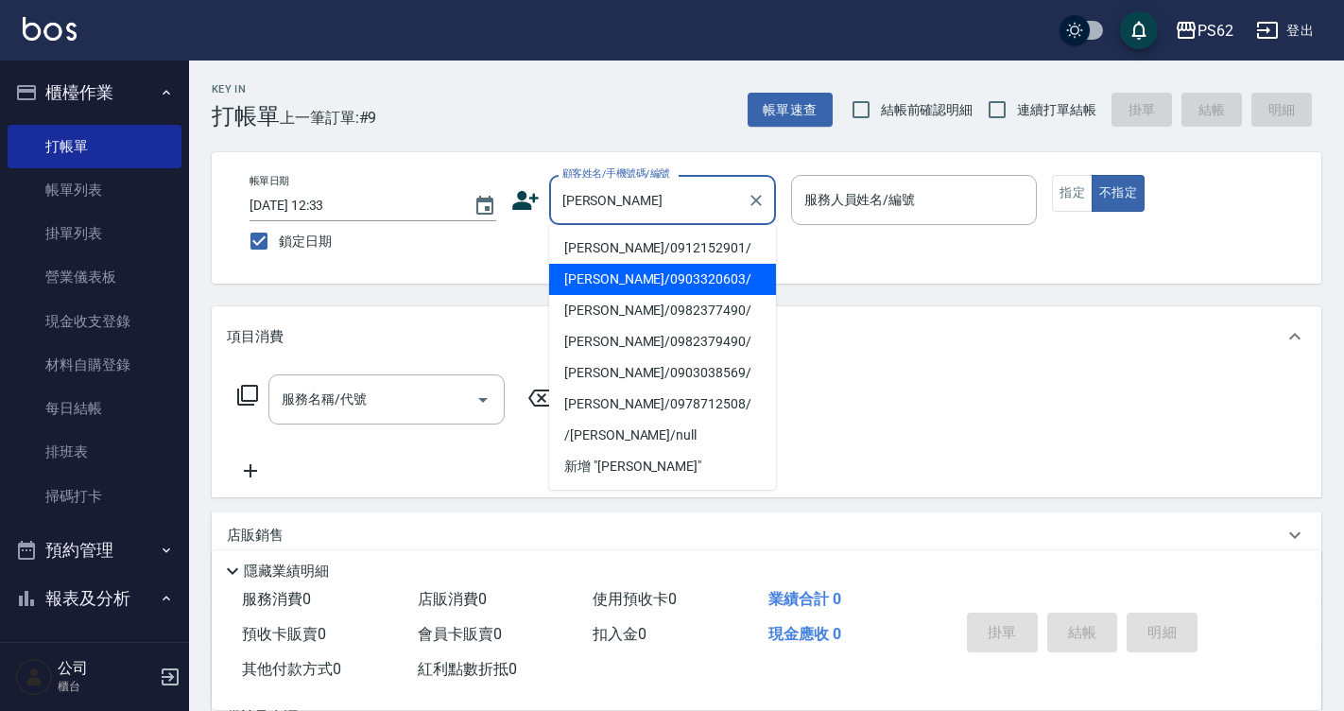
type input "[PERSON_NAME]/0903320603/"
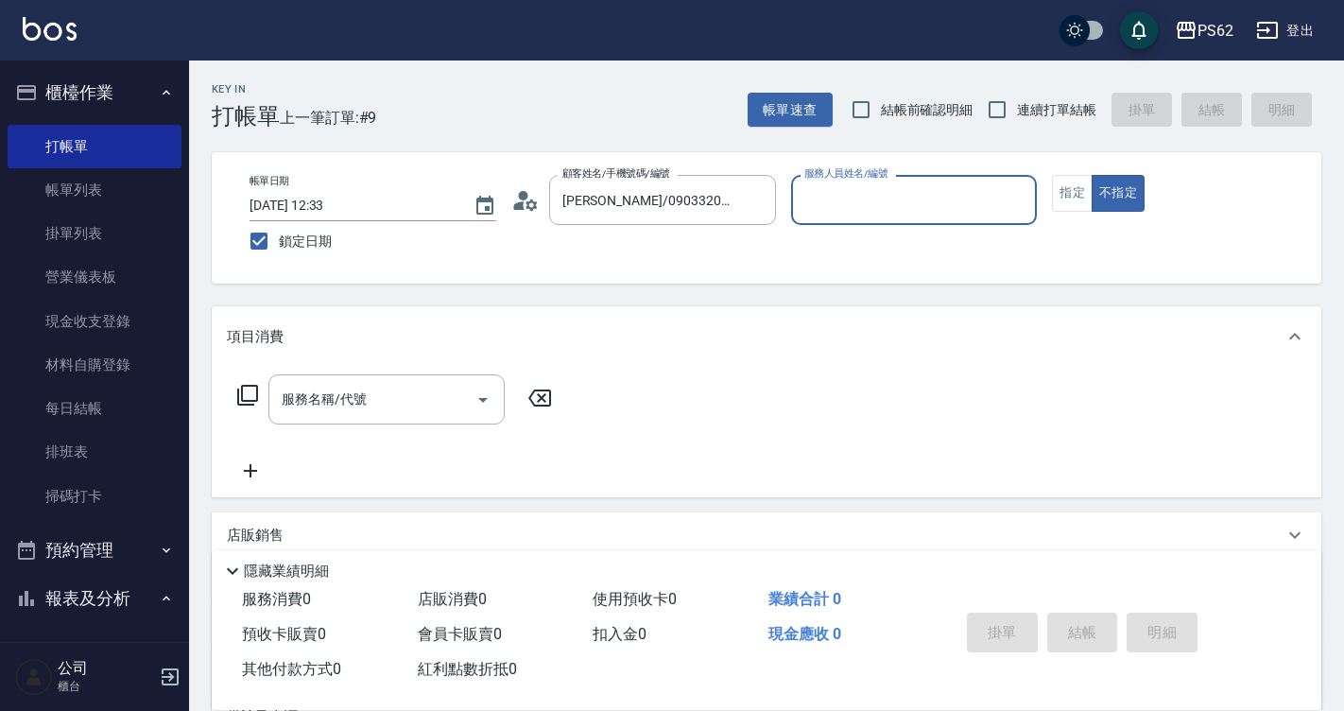
type input "Rita-2"
click at [1092, 175] on button "不指定" at bounding box center [1118, 193] width 53 height 37
type button "false"
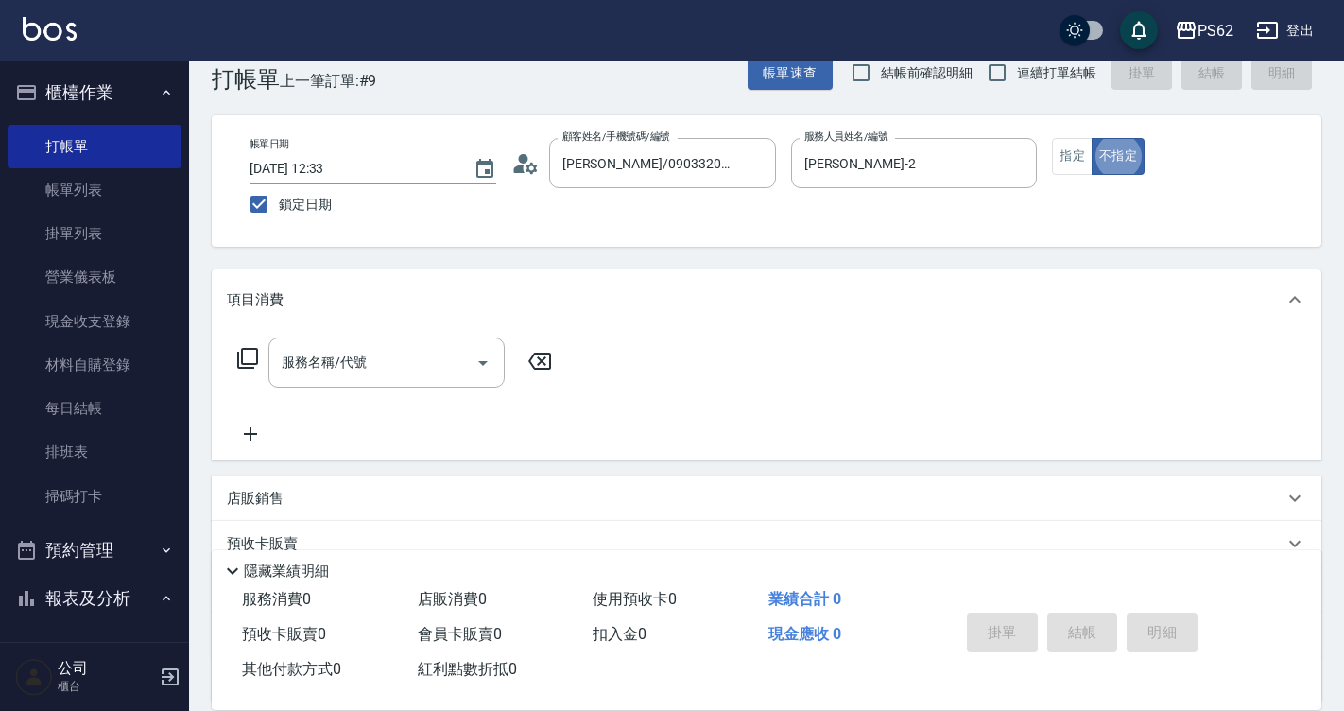
scroll to position [38, 0]
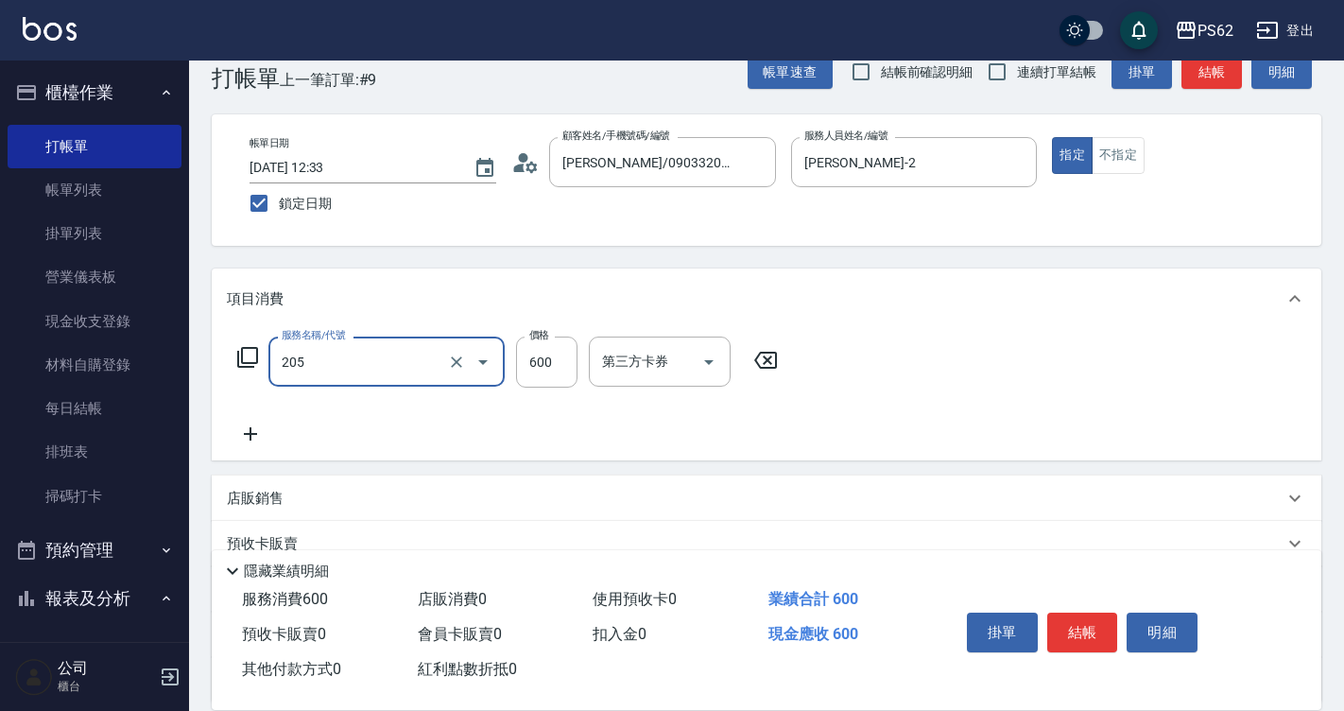
type input "A級洗剪400(205)"
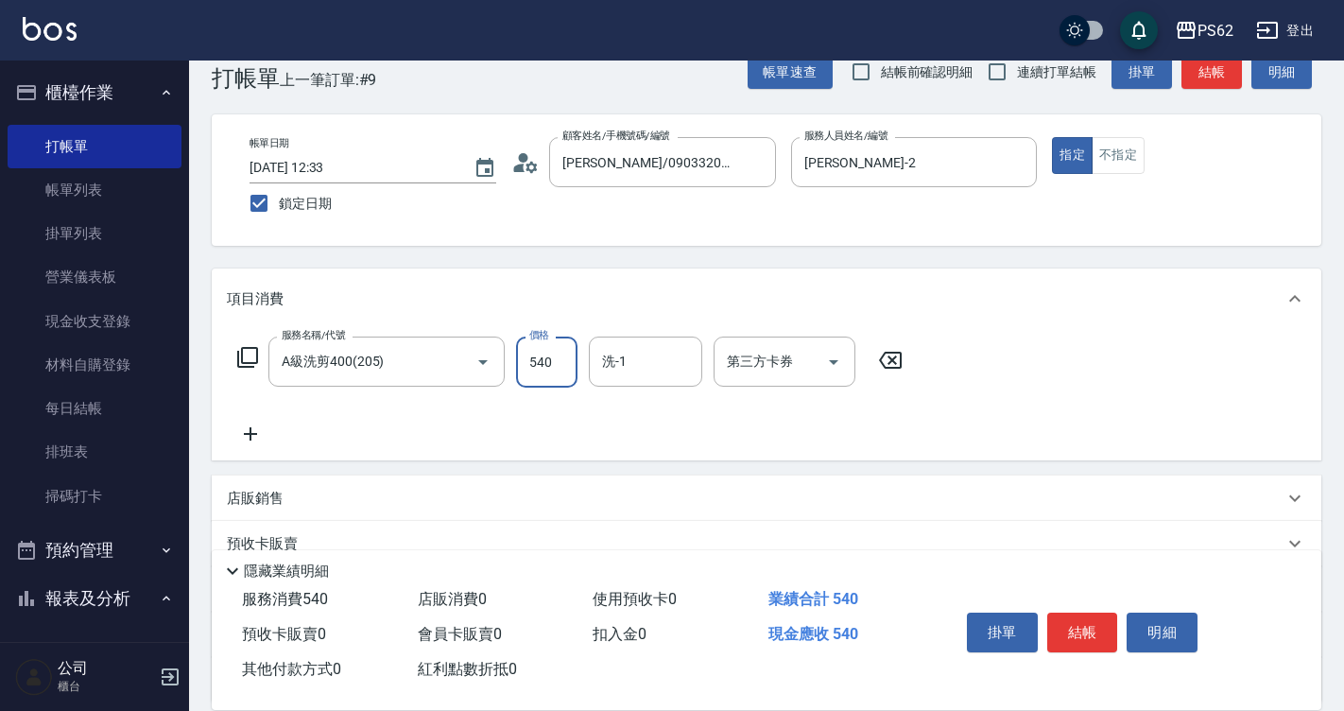
type input "540"
type input "安安-28"
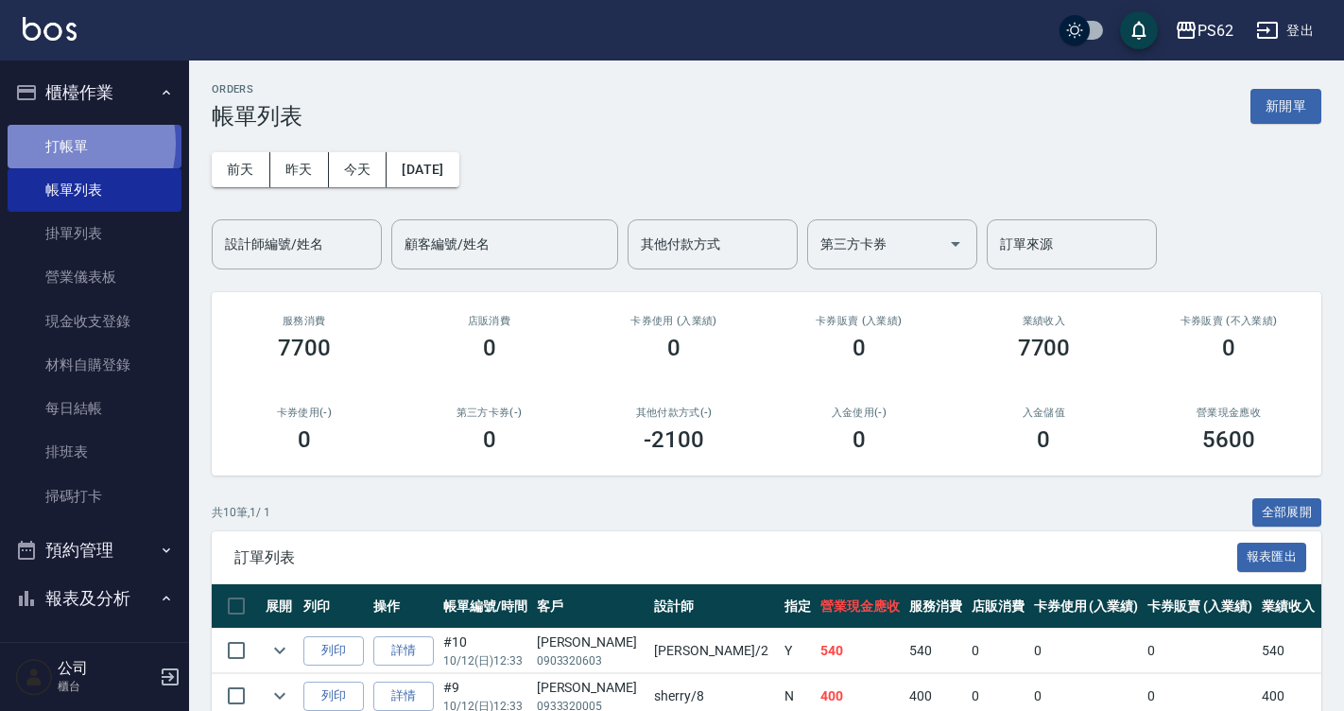
click at [61, 143] on link "打帳單" at bounding box center [95, 146] width 174 height 43
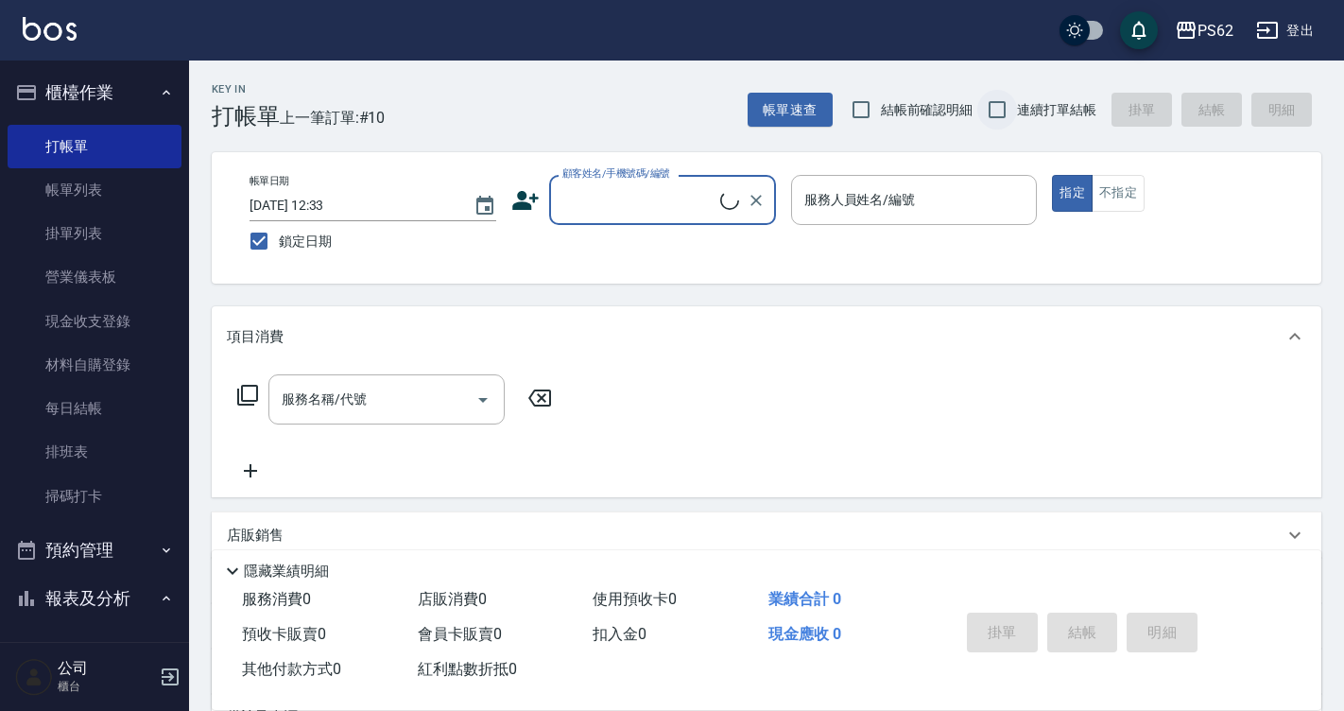
click at [1010, 116] on input "連續打單結帳" at bounding box center [997, 110] width 40 height 40
checkbox input "true"
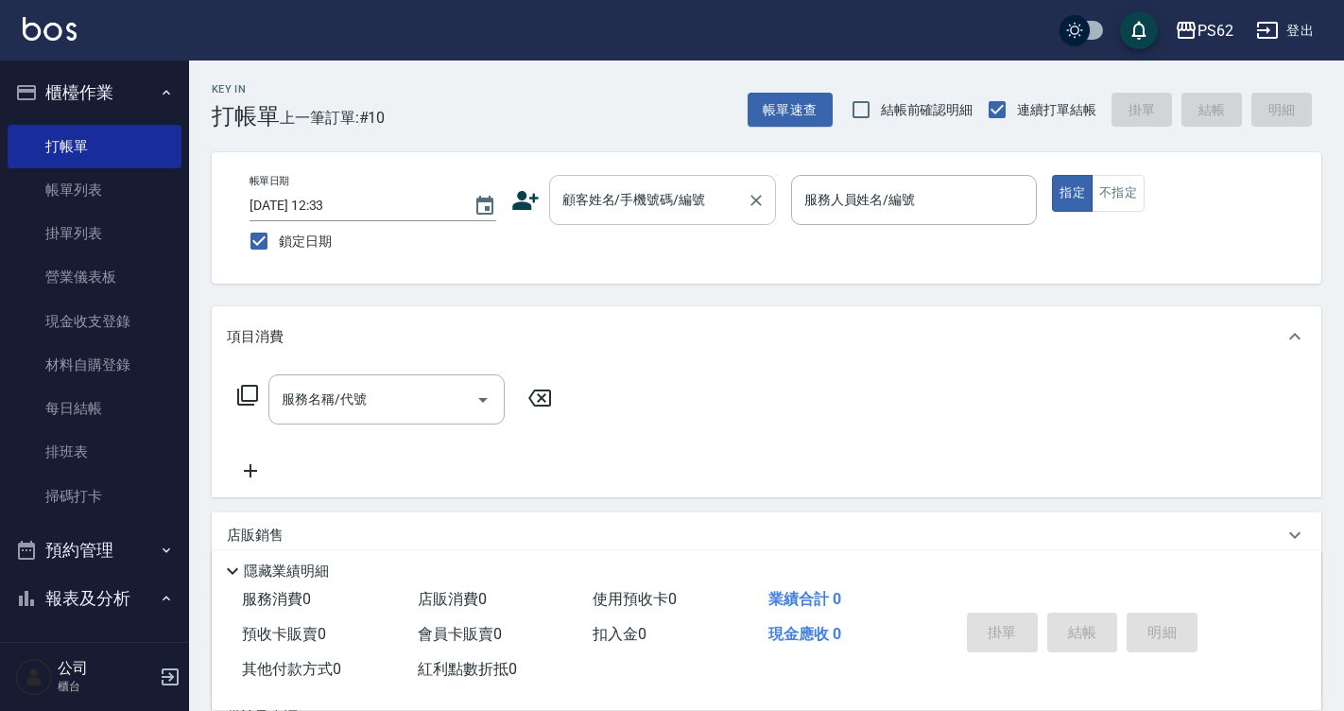
click at [654, 213] on input "顧客姓名/手機號碼/編號" at bounding box center [648, 199] width 181 height 33
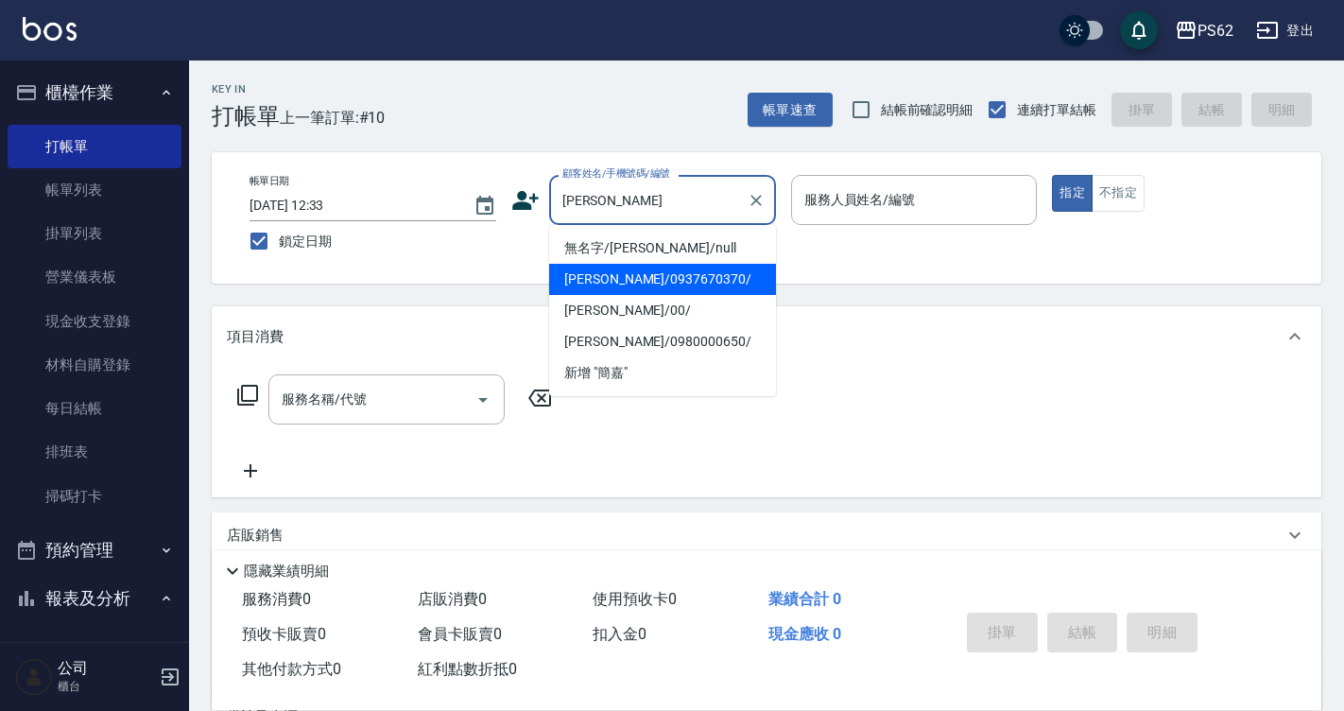
type input "[PERSON_NAME]/0937670370/"
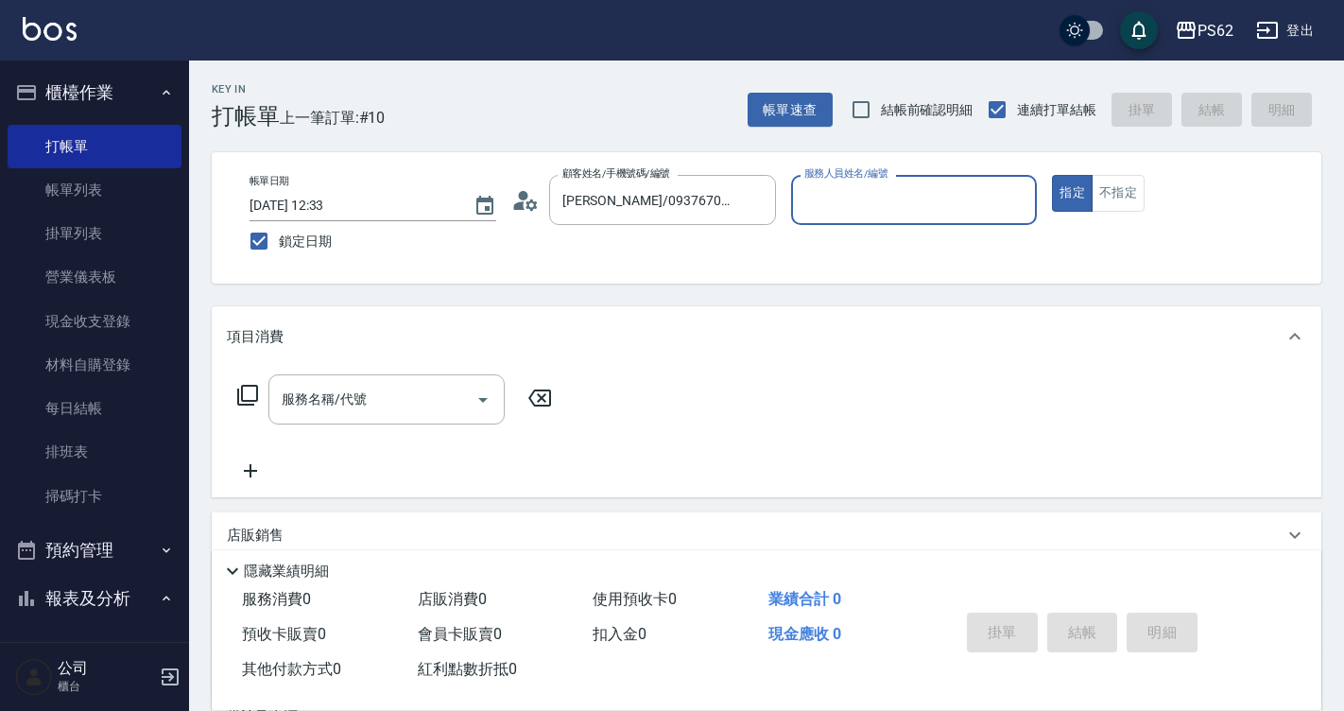
type input "Rita-2"
click at [1052, 175] on button "指定" at bounding box center [1072, 193] width 41 height 37
type button "true"
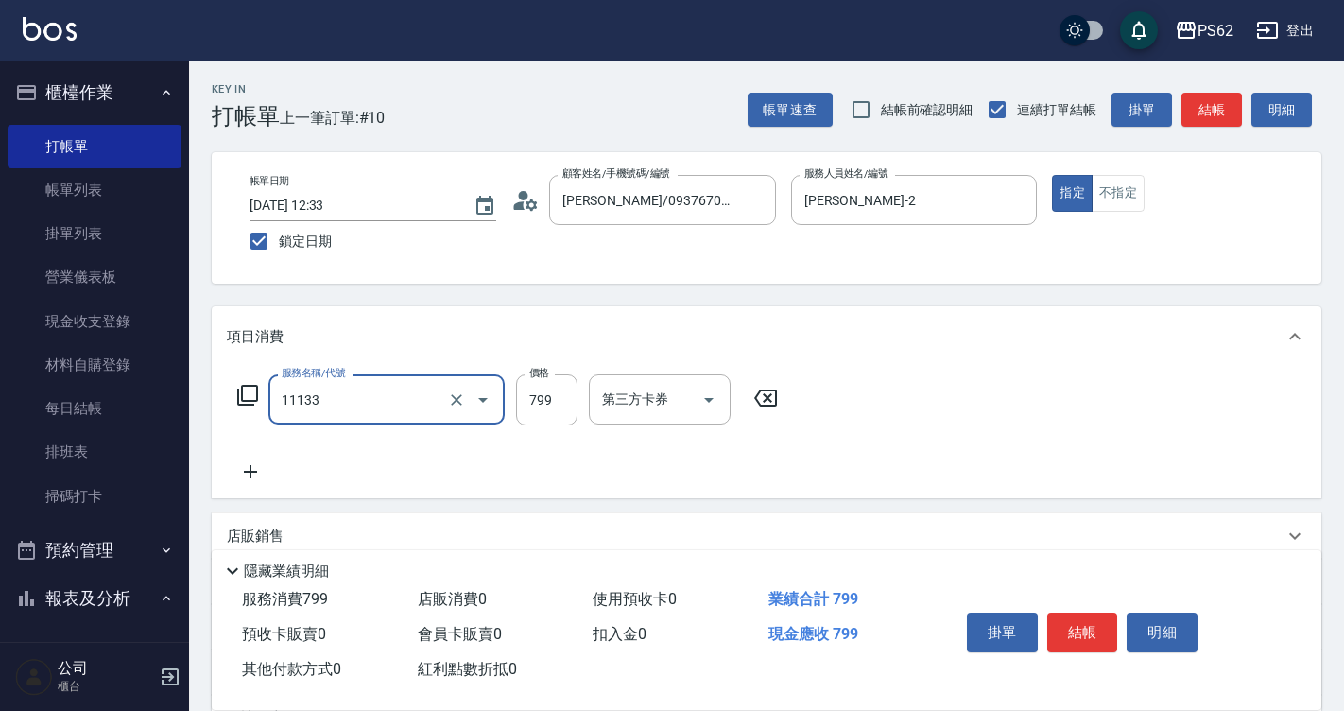
type input "洗頭皮799(11133)"
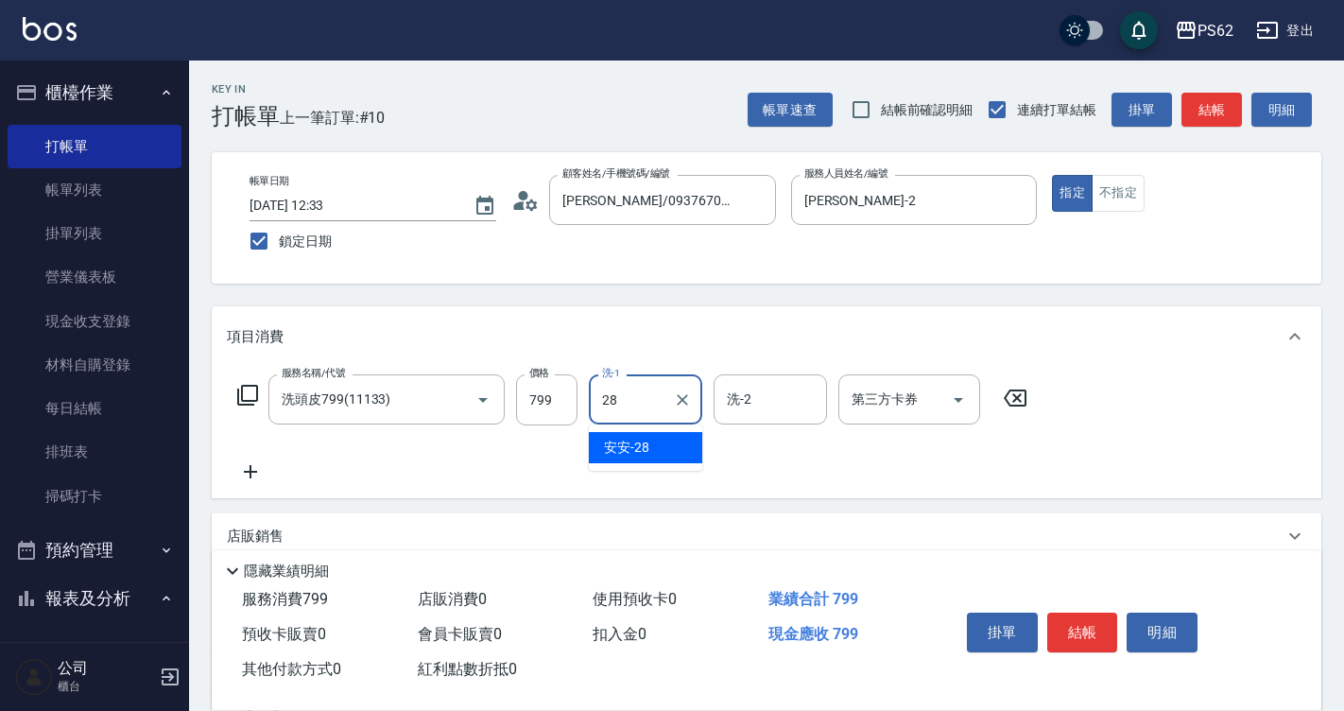
type input "安安-28"
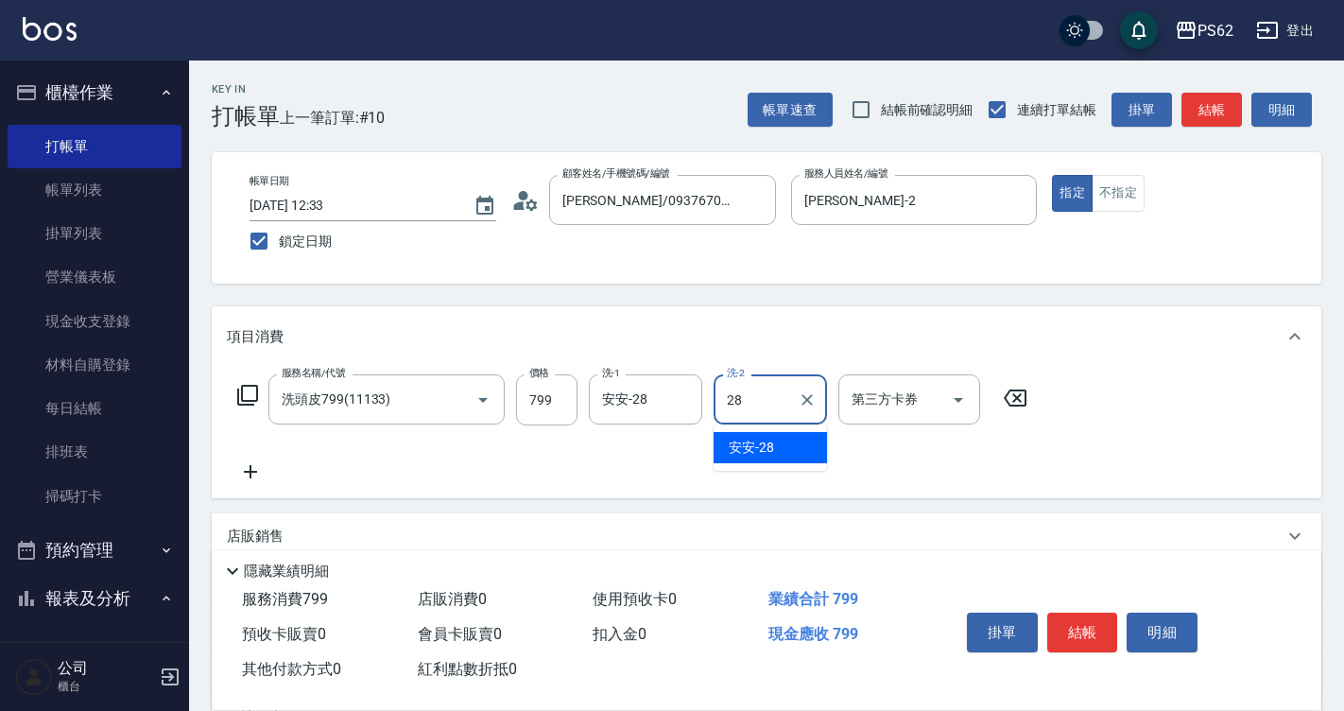
type input "安安-28"
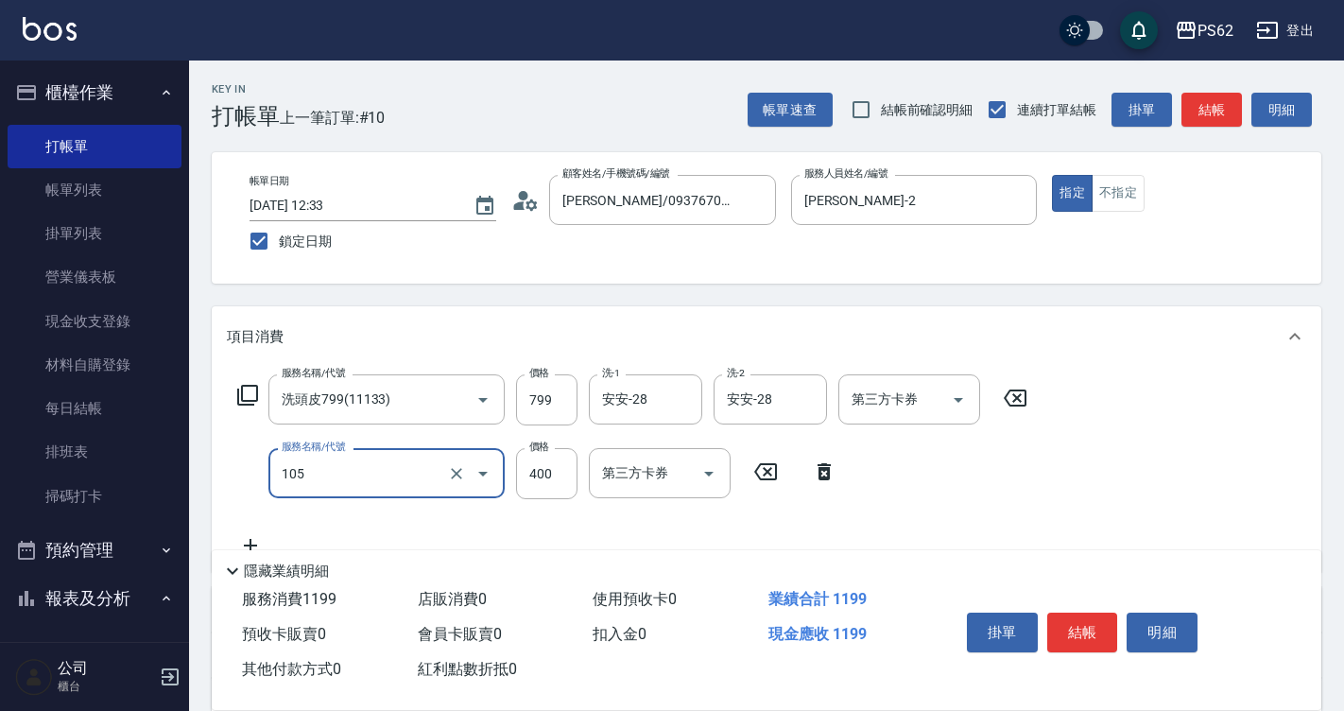
type input "A級單剪400(105)"
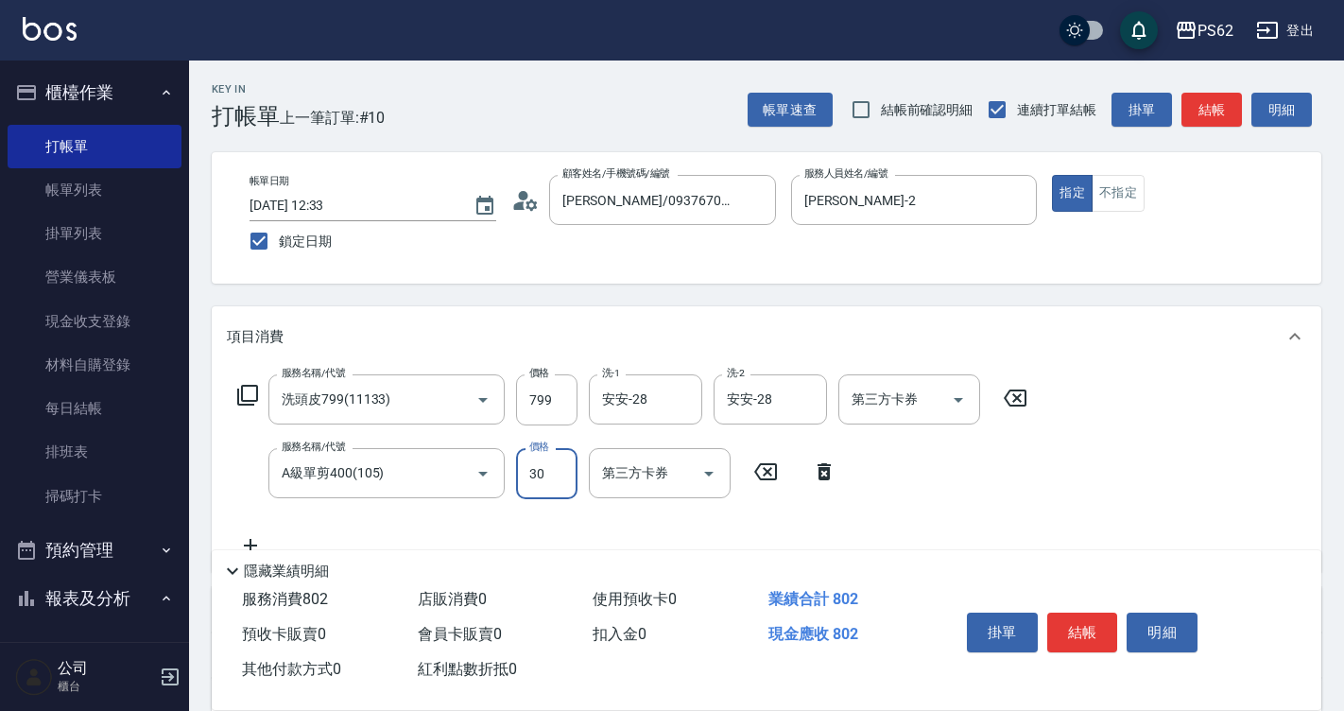
type input "300"
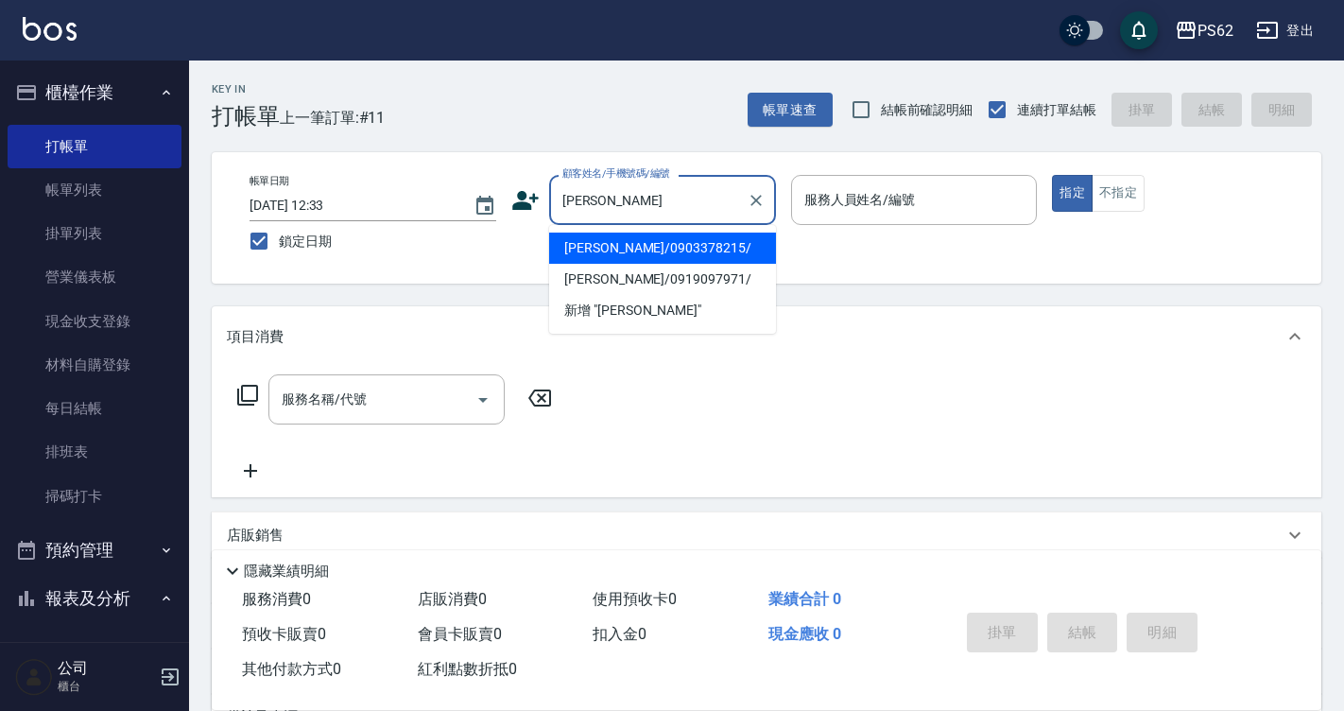
type input "[PERSON_NAME]/0903378215/"
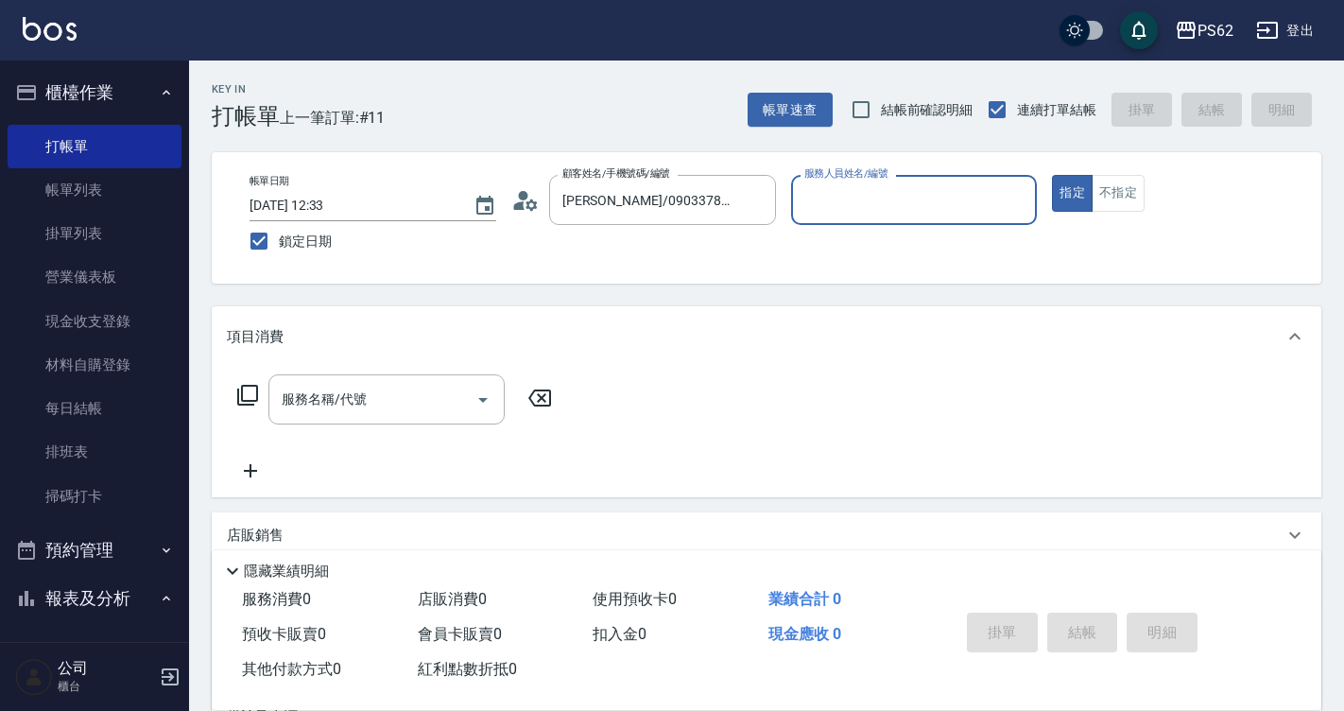
type input "Rita-2"
click at [1052, 175] on button "指定" at bounding box center [1072, 193] width 41 height 37
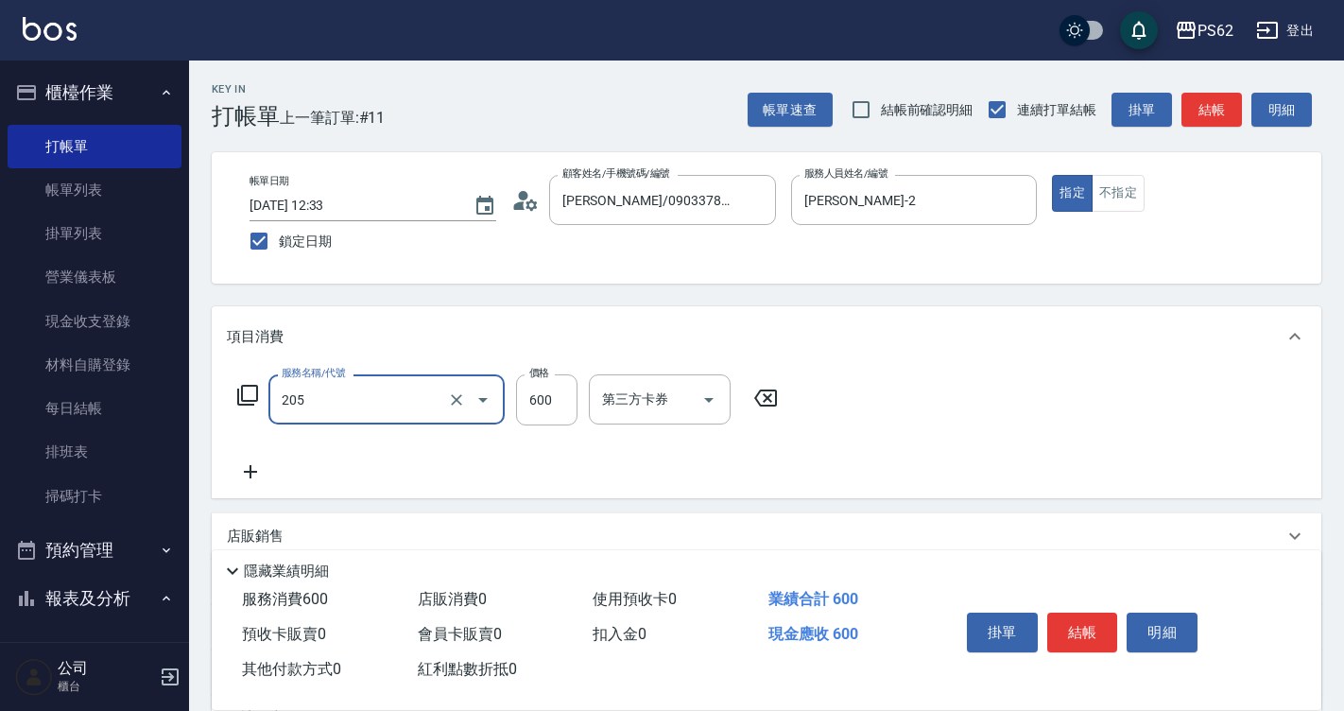
type input "A級洗剪400(205)"
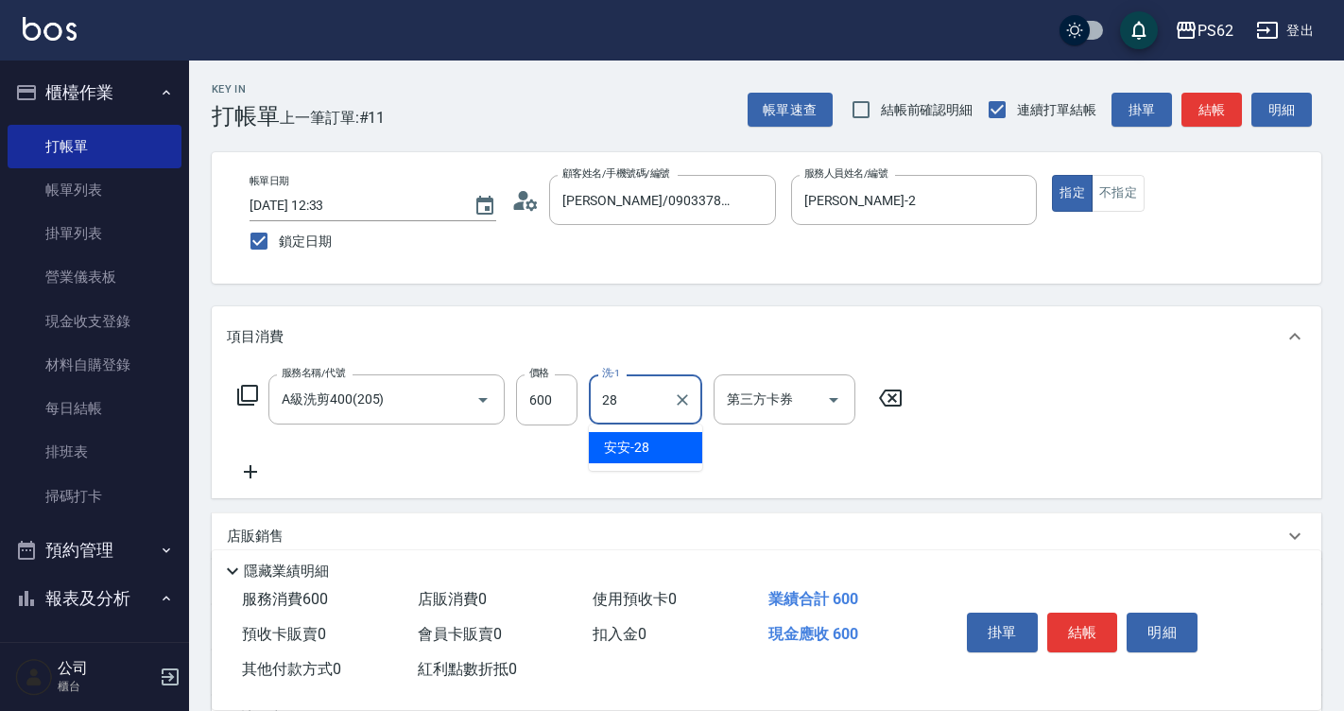
type input "安安-28"
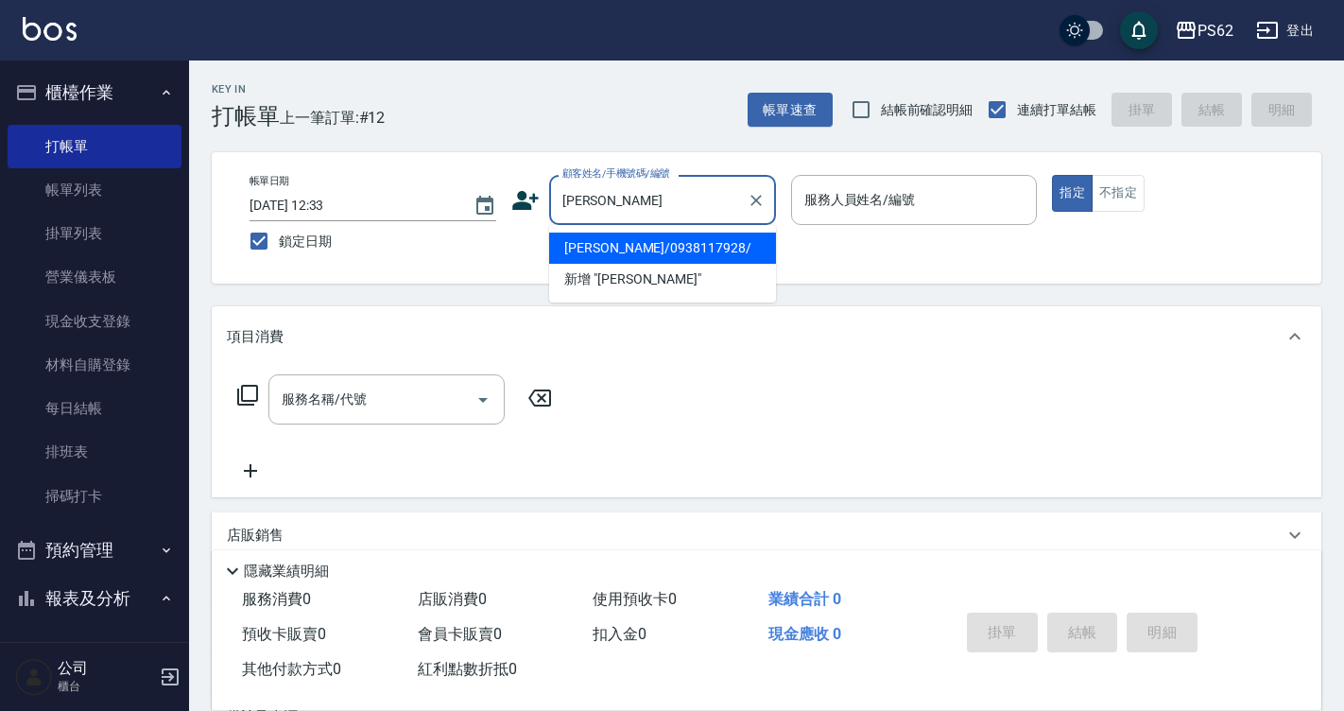
type input "[PERSON_NAME]/0938117928/"
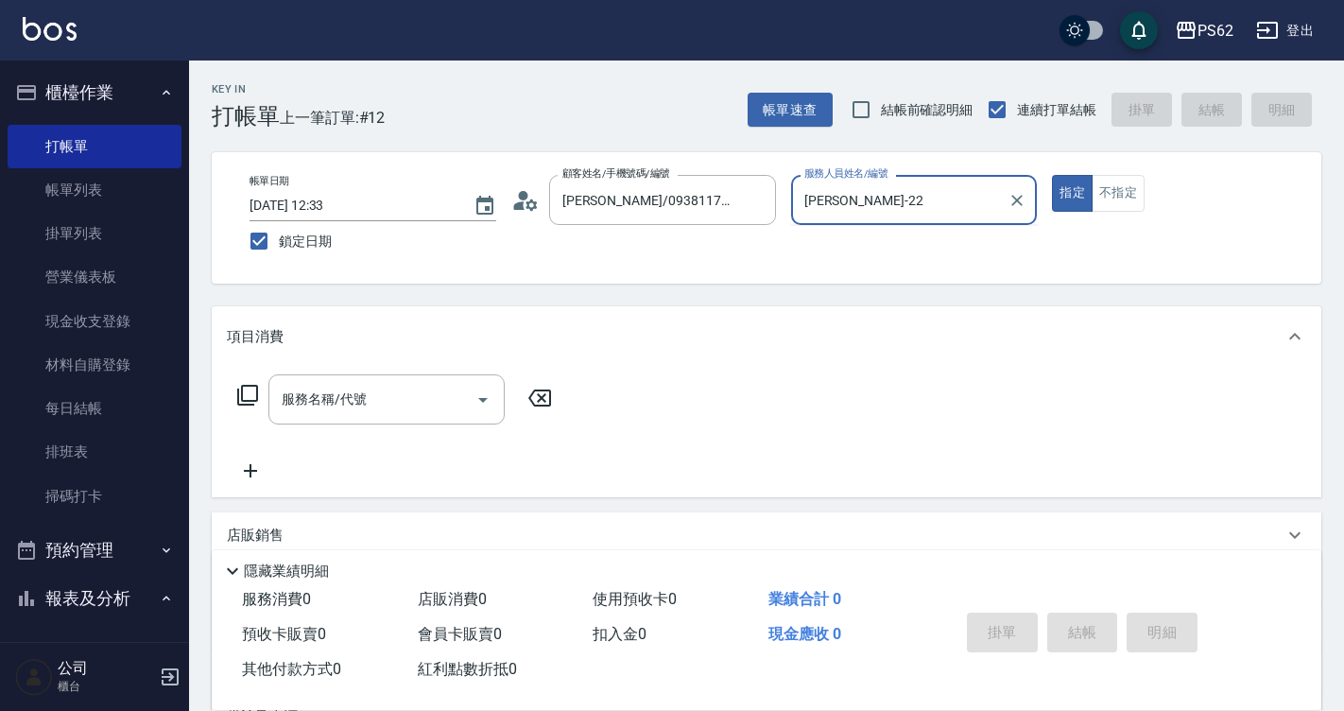
click at [1052, 175] on button "指定" at bounding box center [1072, 193] width 41 height 37
type input "Rita-2"
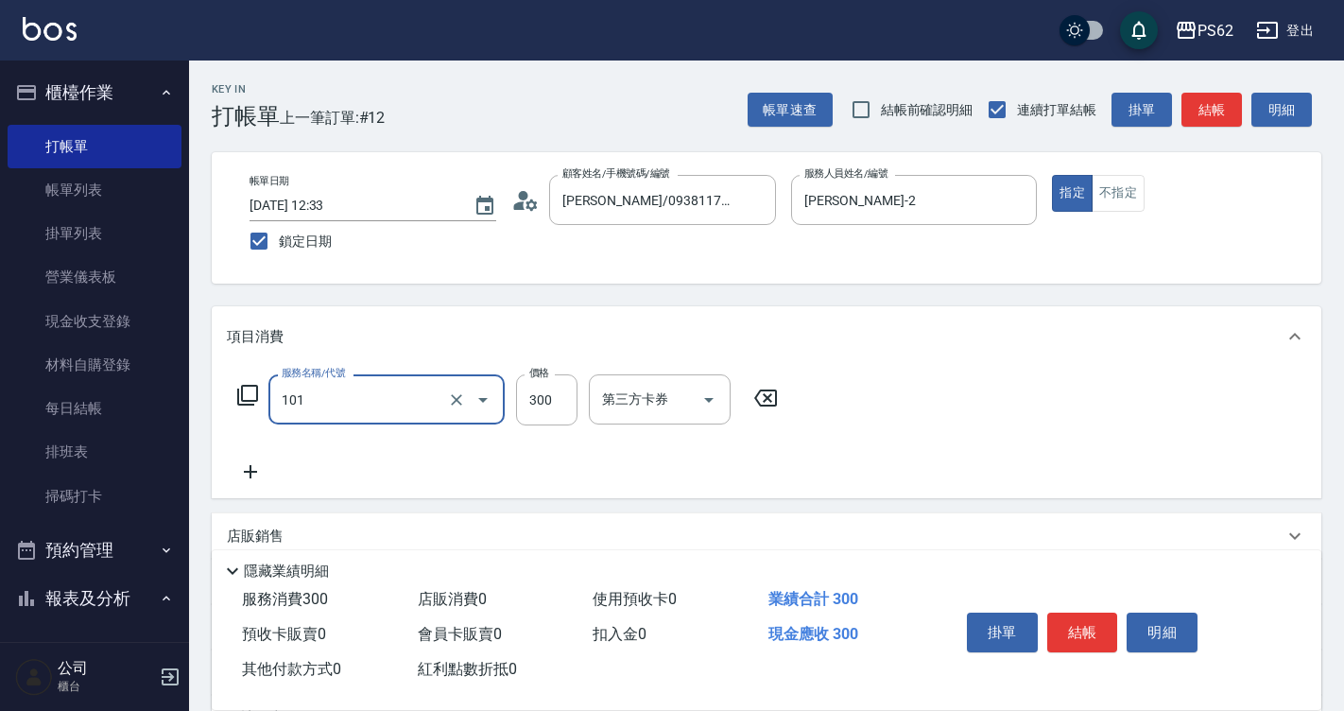
type input "洗髮(101)"
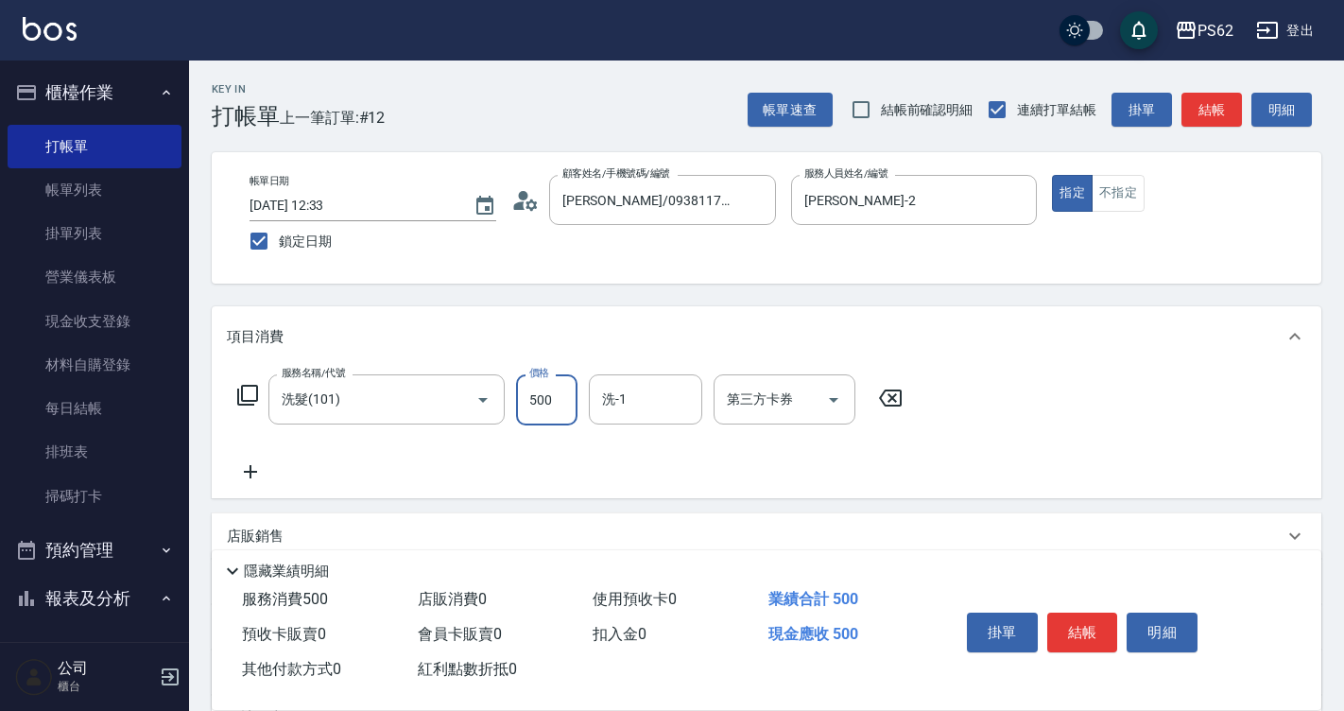
type input "500"
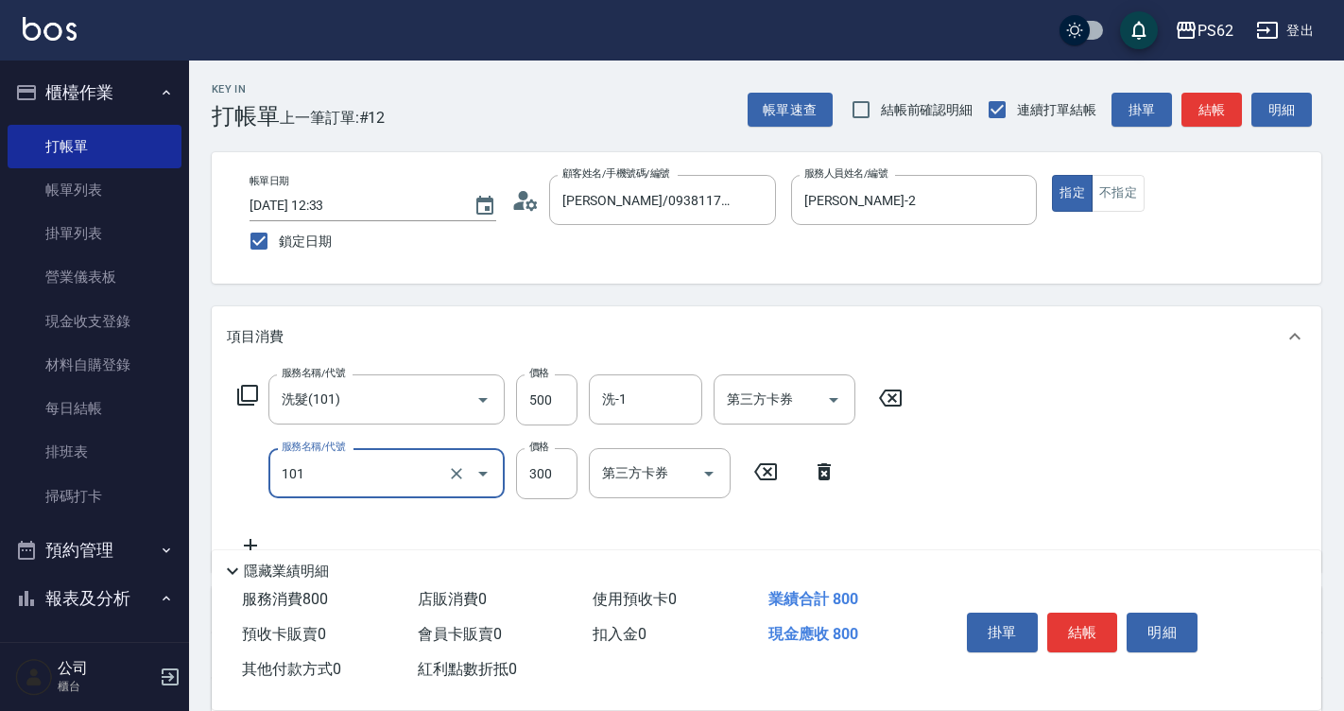
type input "洗髮(101)"
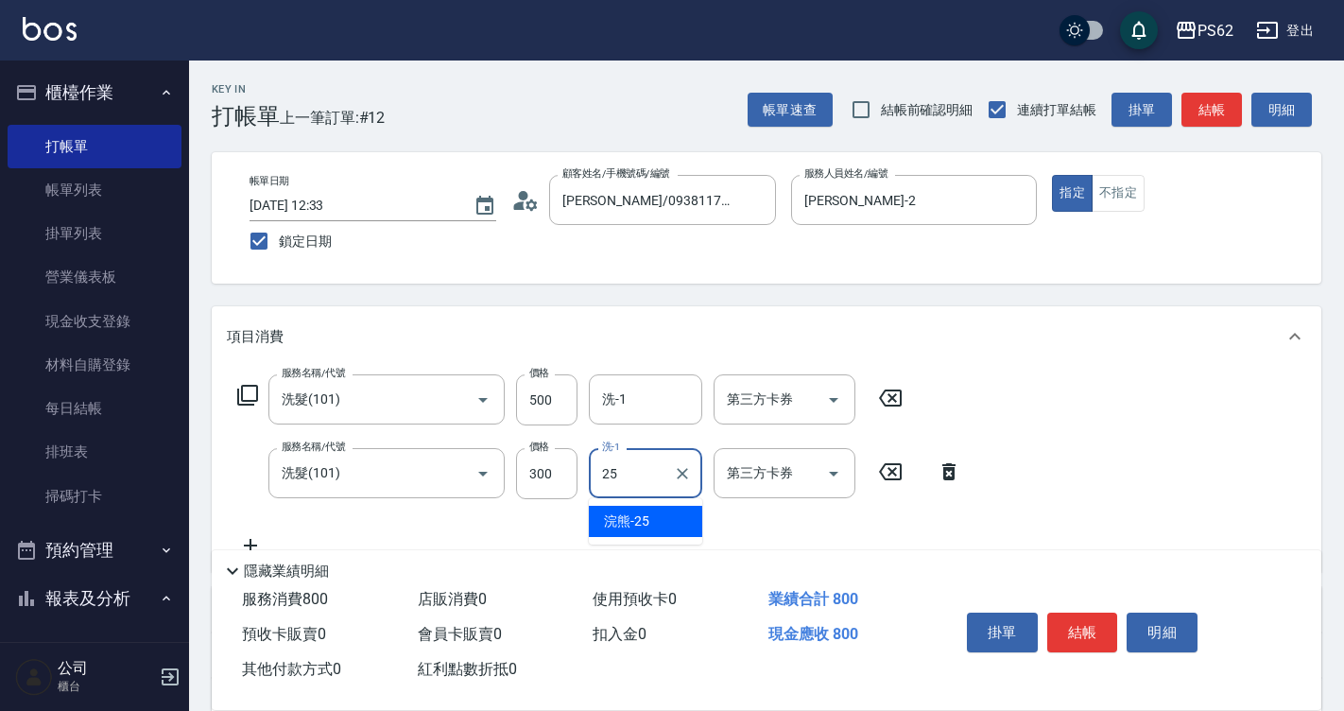
type input "浣熊-25"
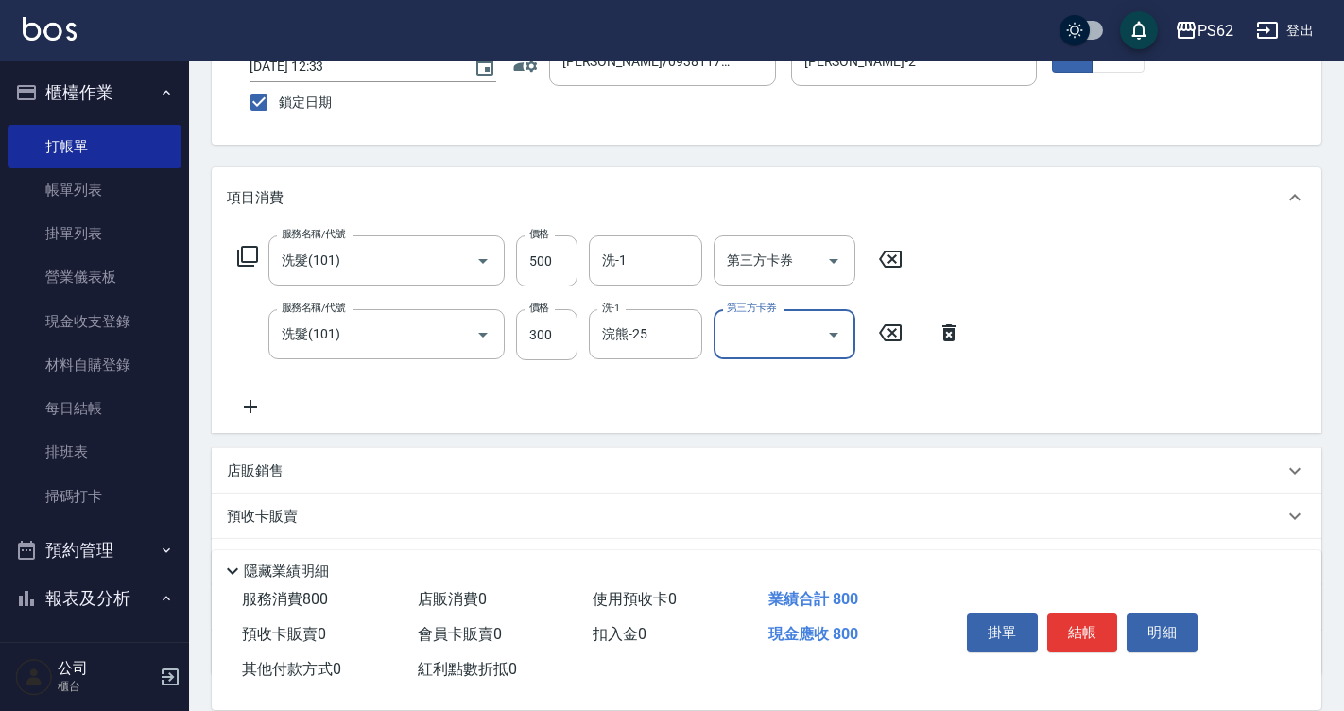
scroll to position [284, 0]
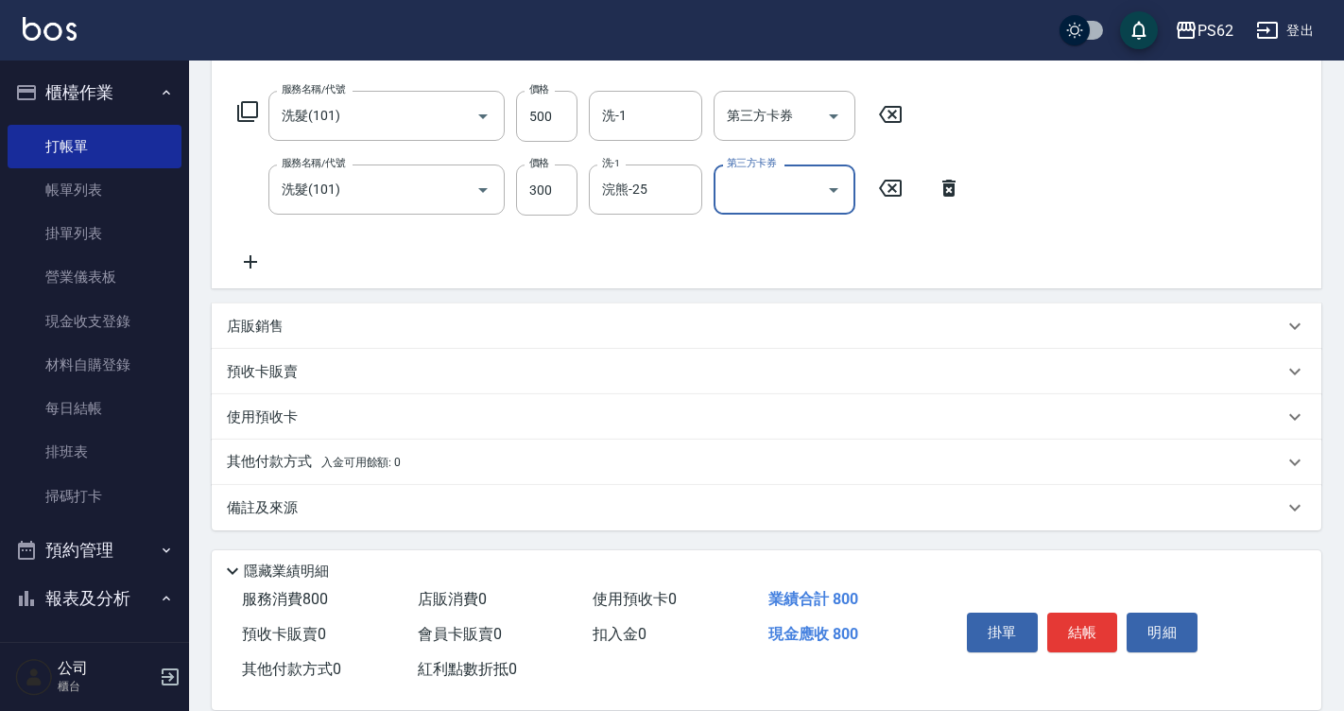
click at [283, 456] on p "其他付款方式 入金可用餘額: 0" at bounding box center [314, 462] width 174 height 21
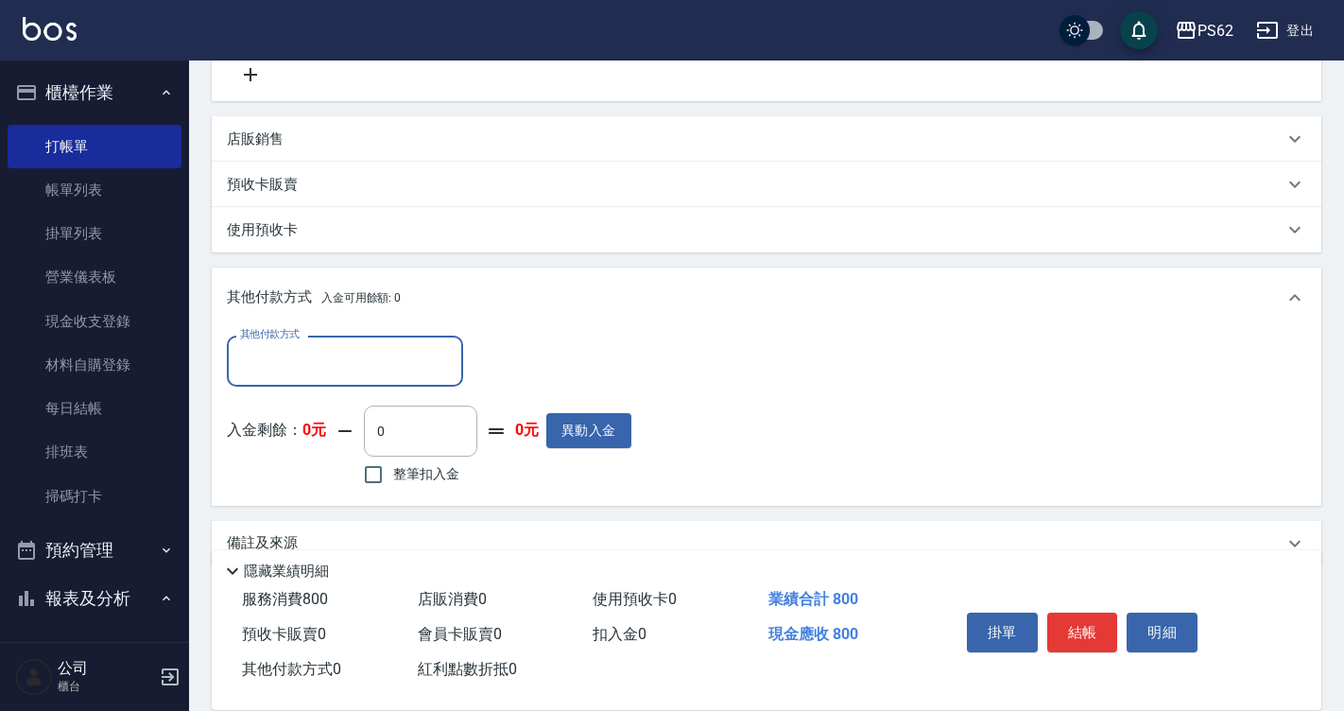
scroll to position [473, 0]
click at [321, 142] on div "店販銷售" at bounding box center [755, 138] width 1057 height 20
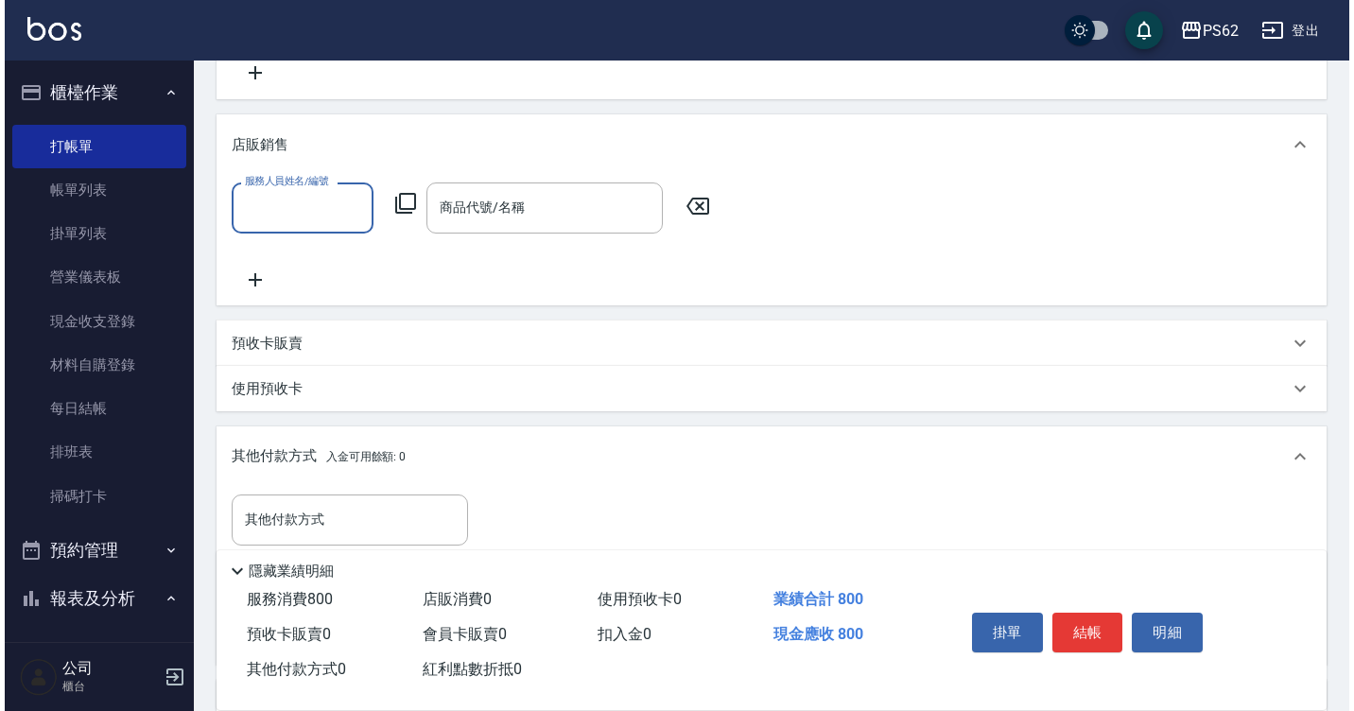
scroll to position [0, 0]
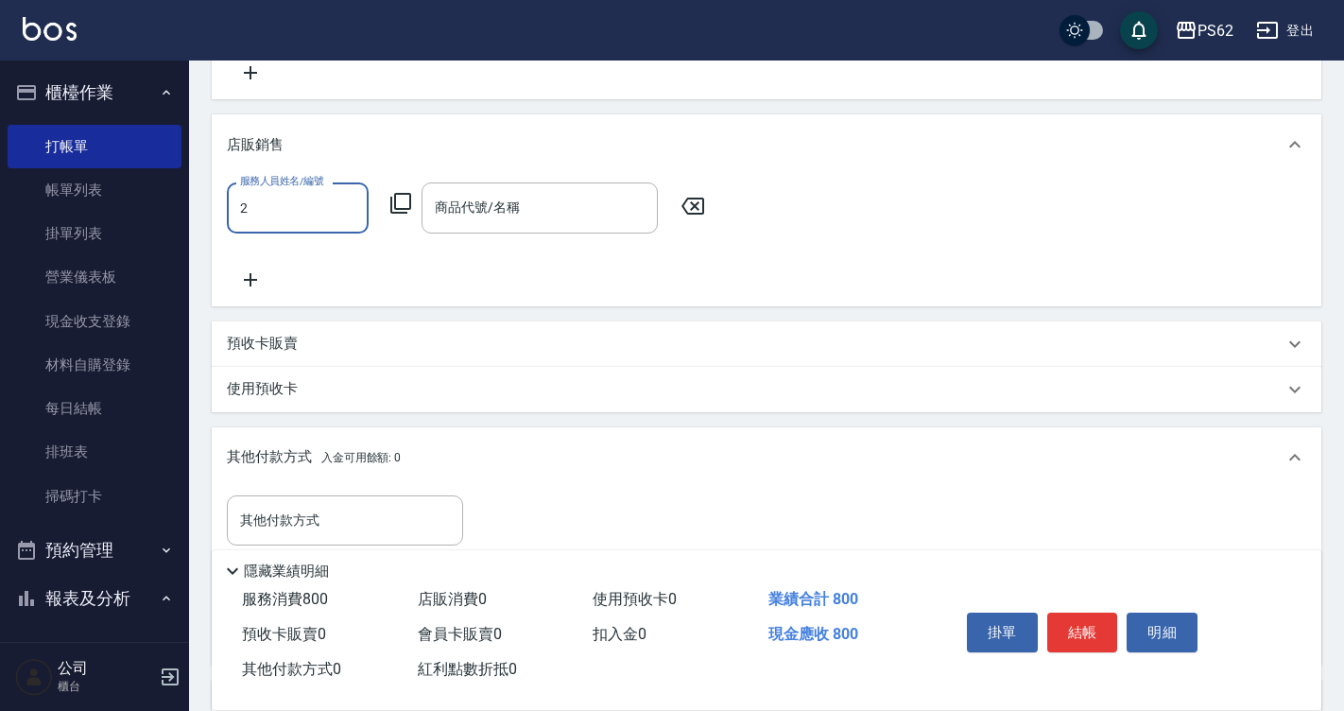
type input "Rita-2"
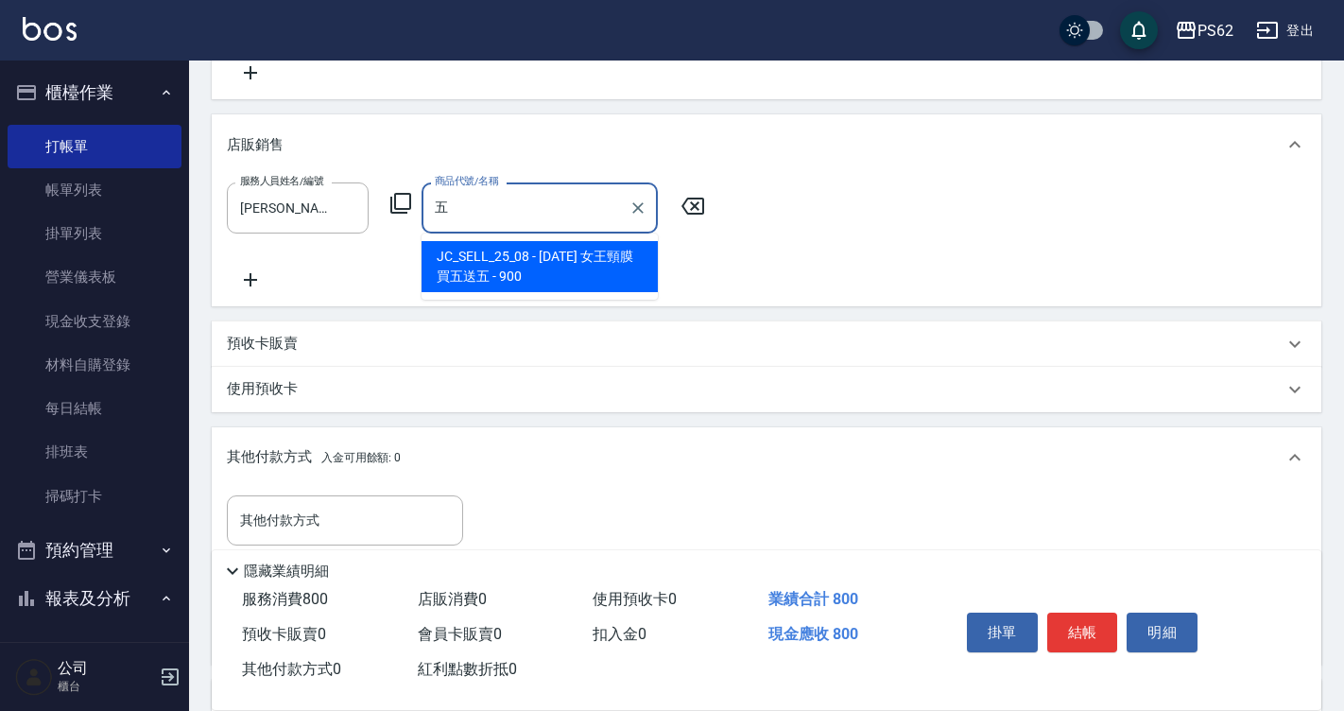
type input "舞"
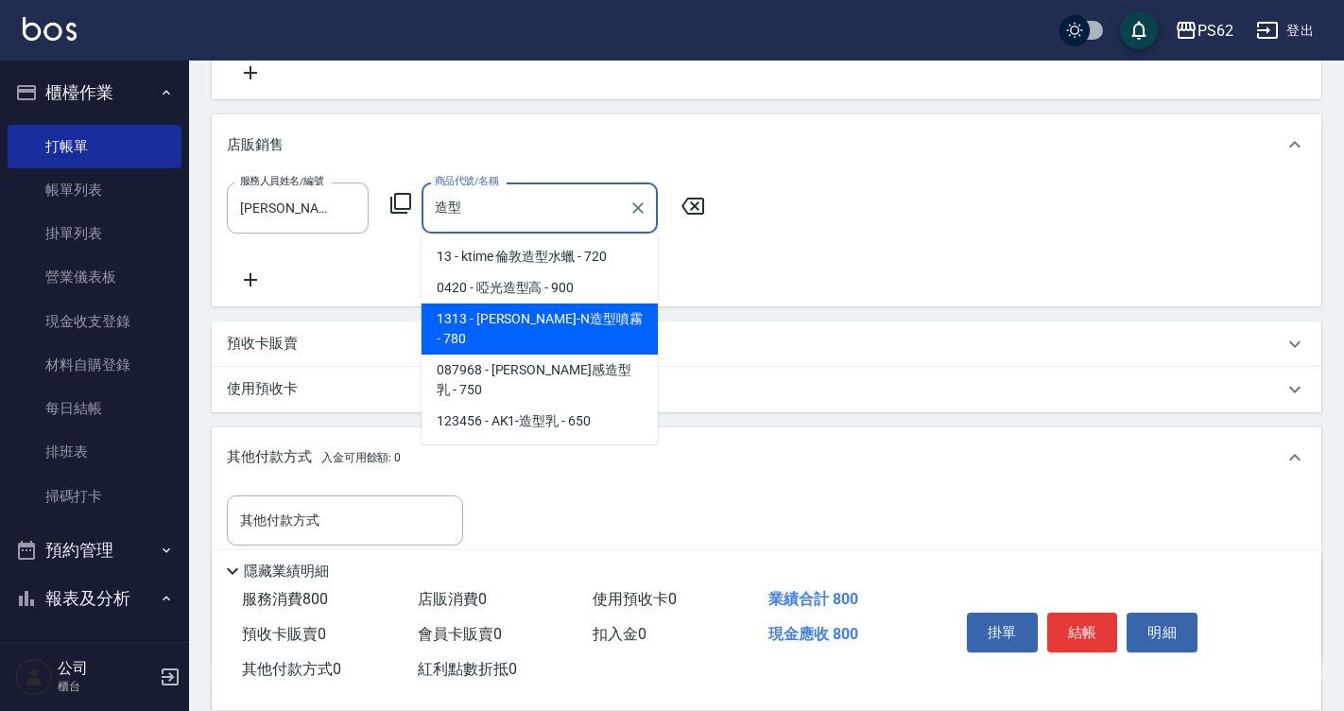
type input "造"
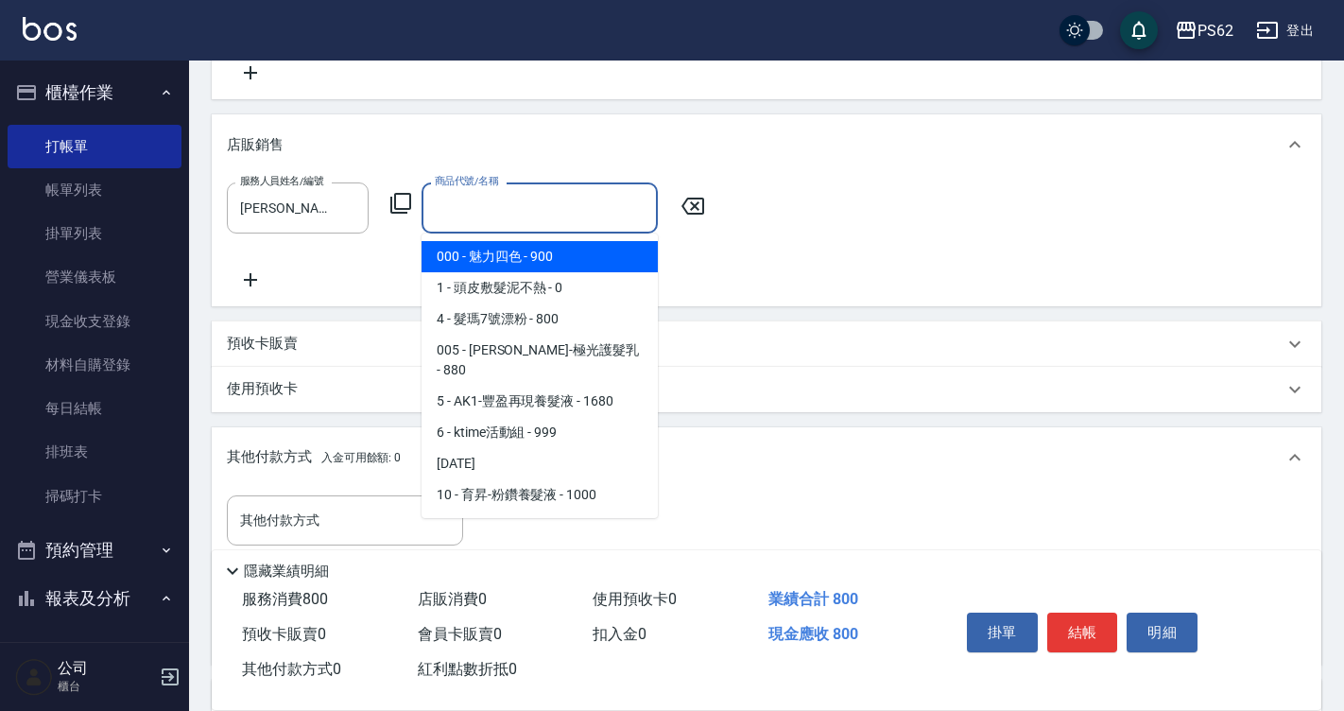
click at [398, 210] on icon at bounding box center [400, 203] width 21 height 21
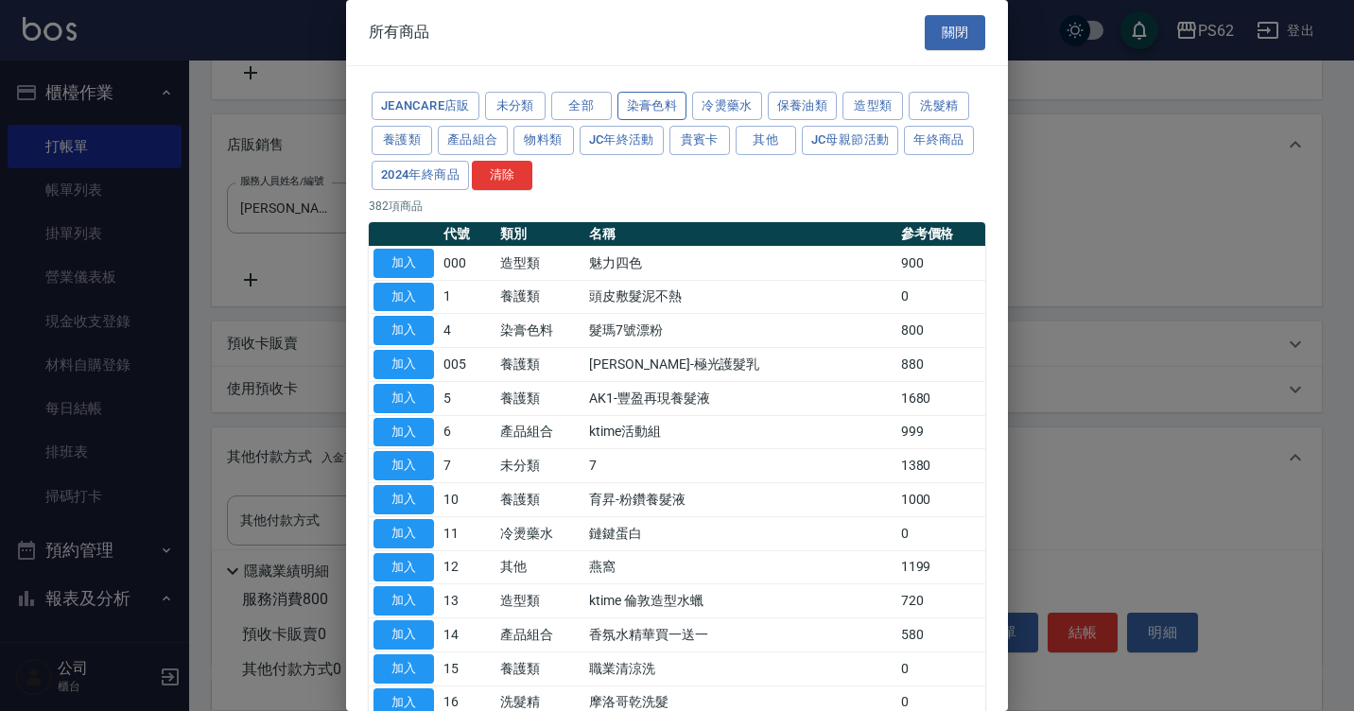
click at [677, 110] on button "染膏色料" at bounding box center [652, 106] width 70 height 29
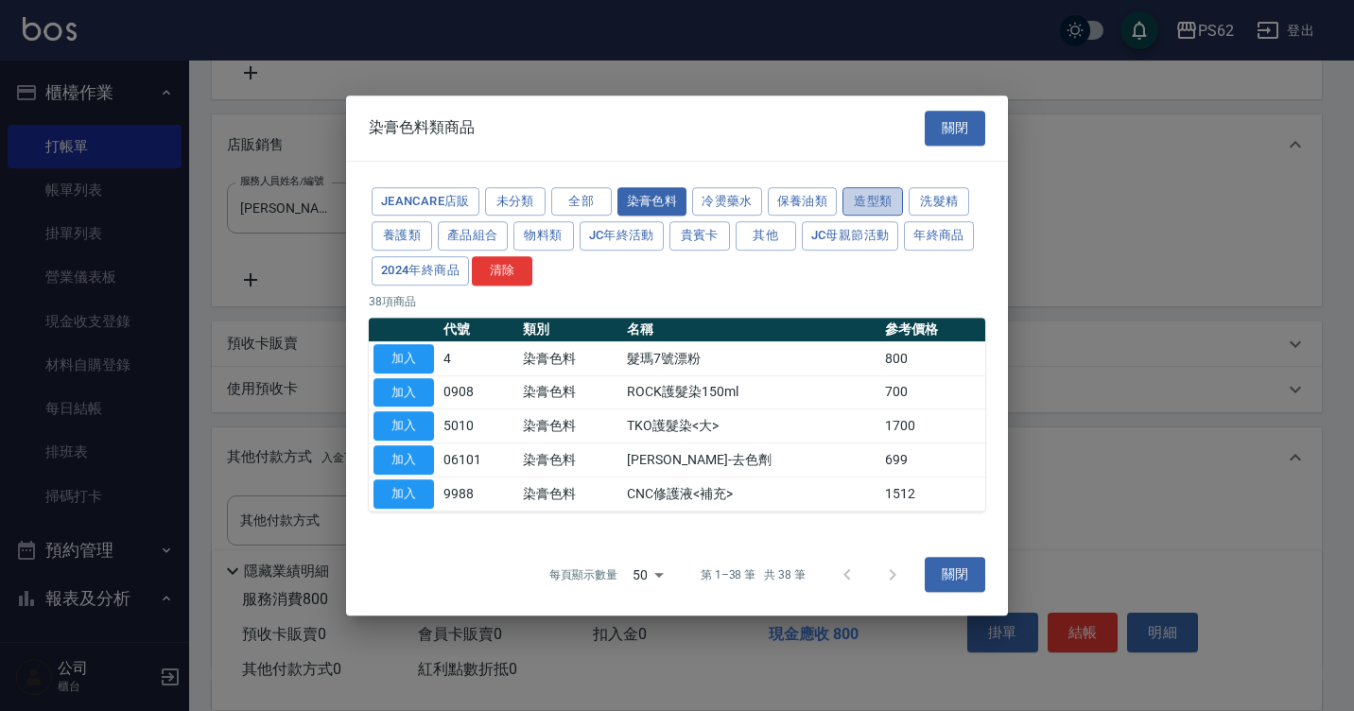
click at [868, 195] on button "造型類" at bounding box center [872, 201] width 60 height 29
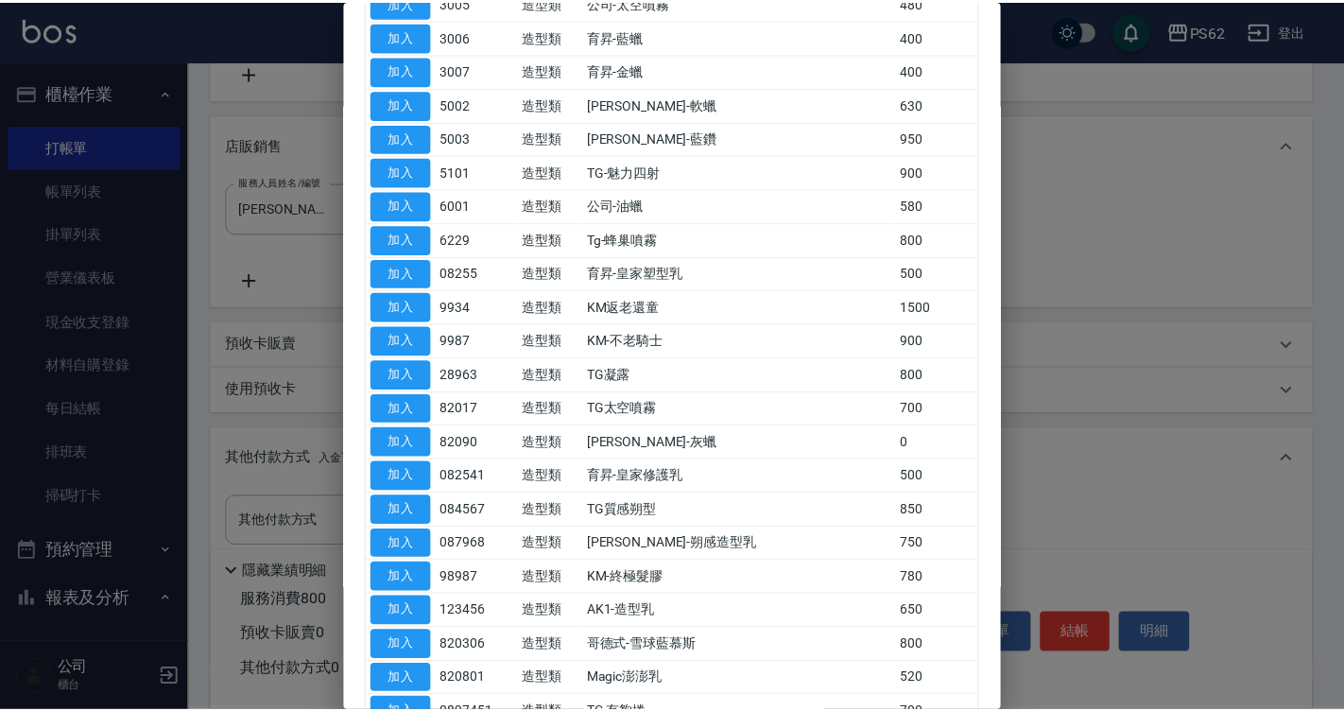
scroll to position [1133, 0]
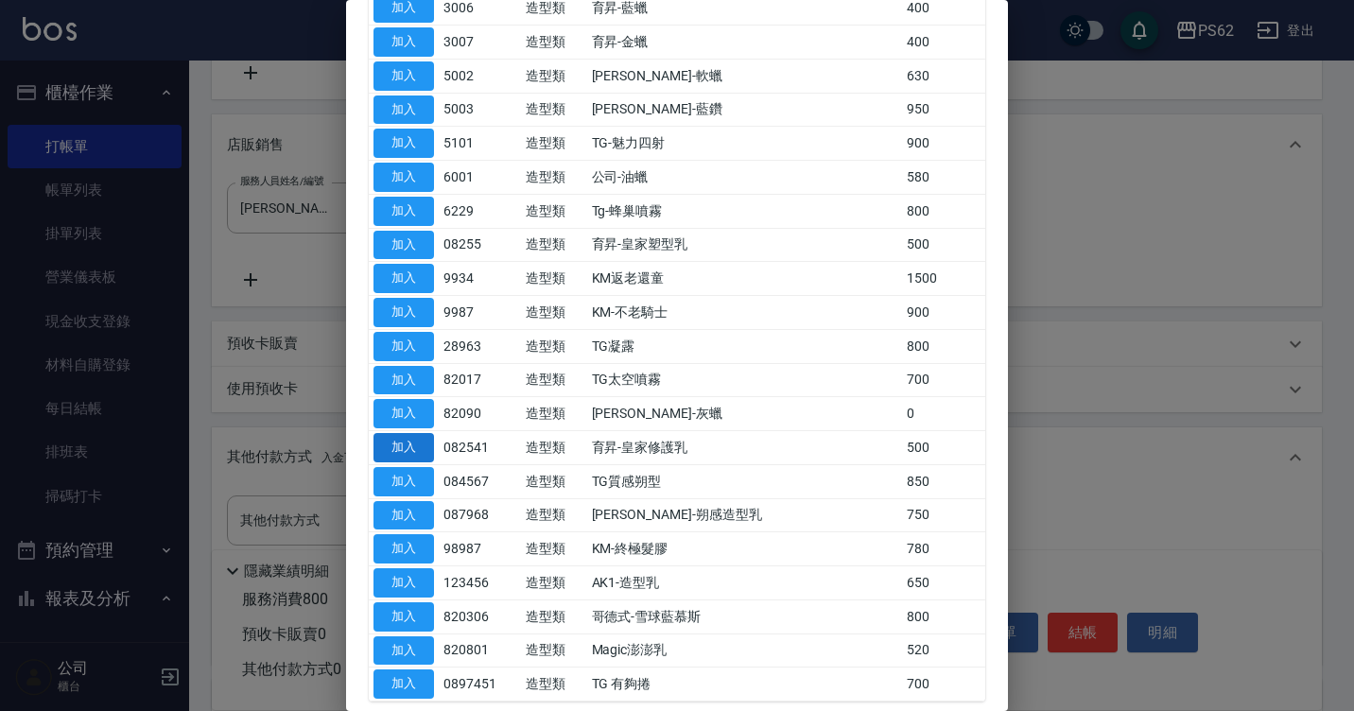
click at [424, 447] on button "加入" at bounding box center [403, 447] width 60 height 29
type input "育昇-皇家修護乳"
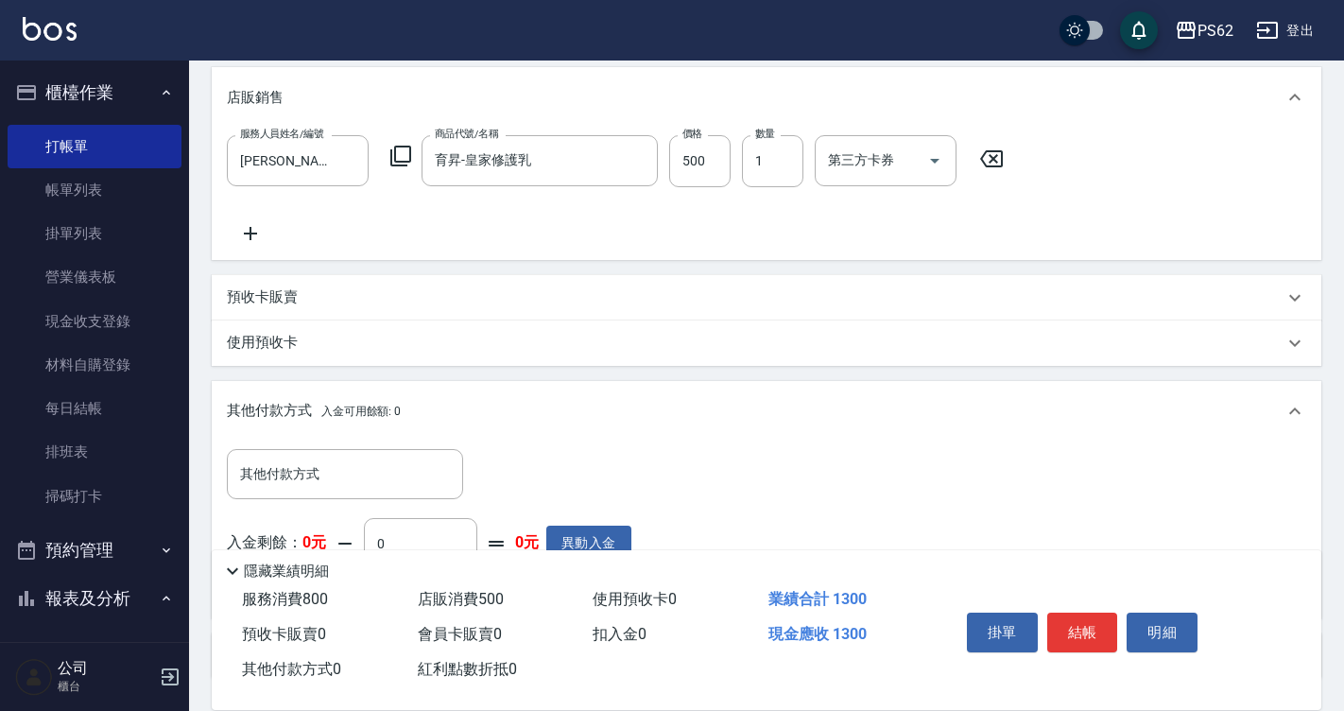
scroll to position [95, 0]
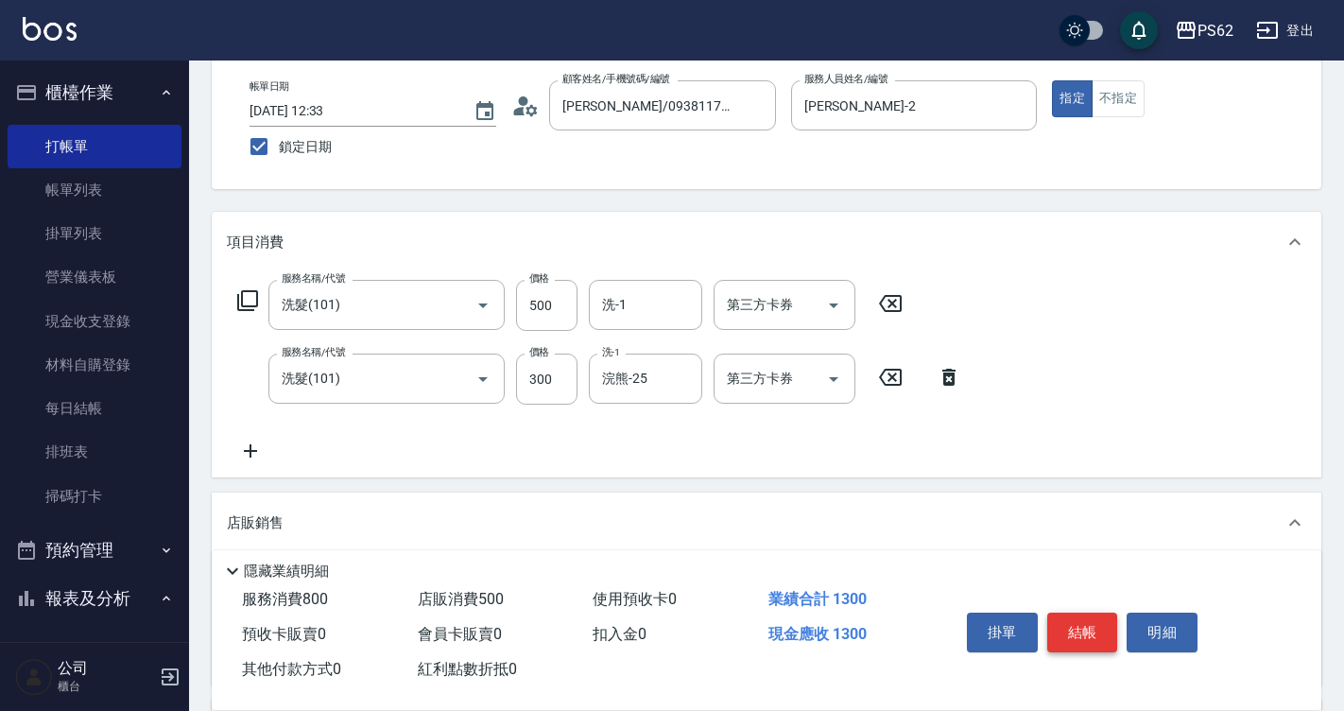
click at [1091, 632] on button "結帳" at bounding box center [1082, 633] width 71 height 40
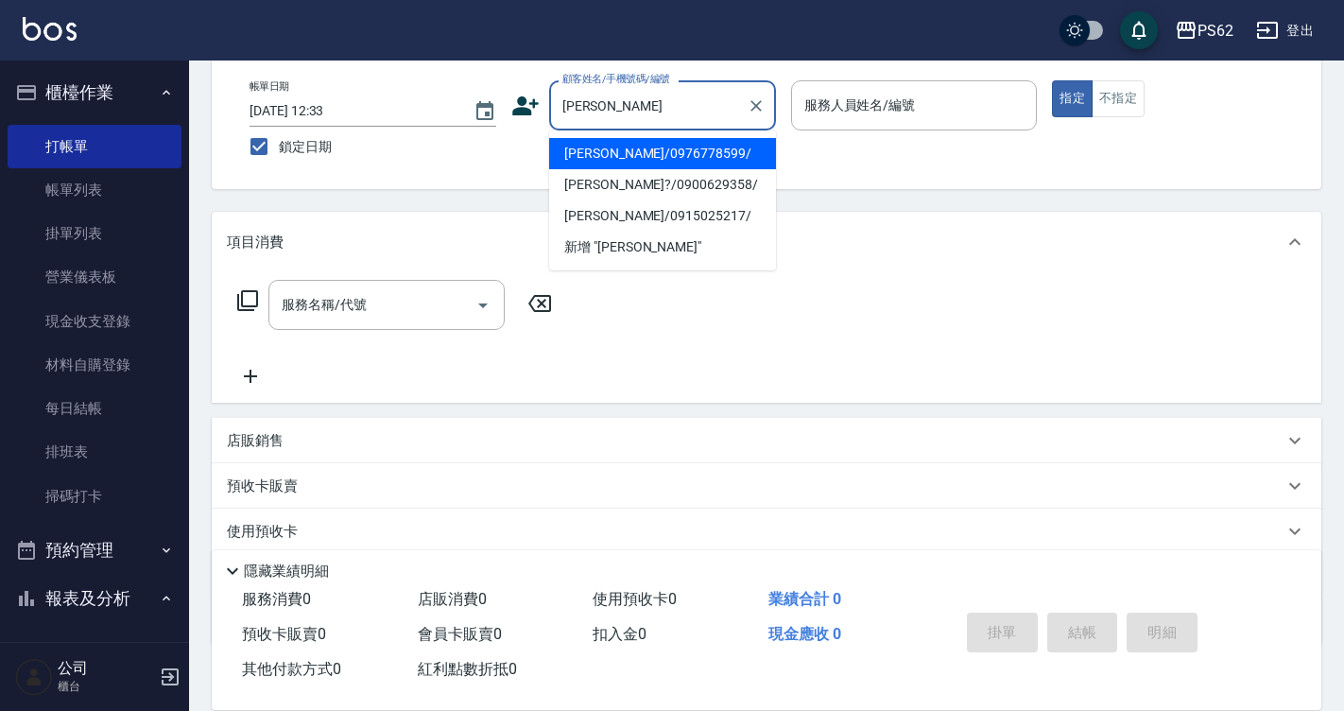
type input "[PERSON_NAME]/0976778599/"
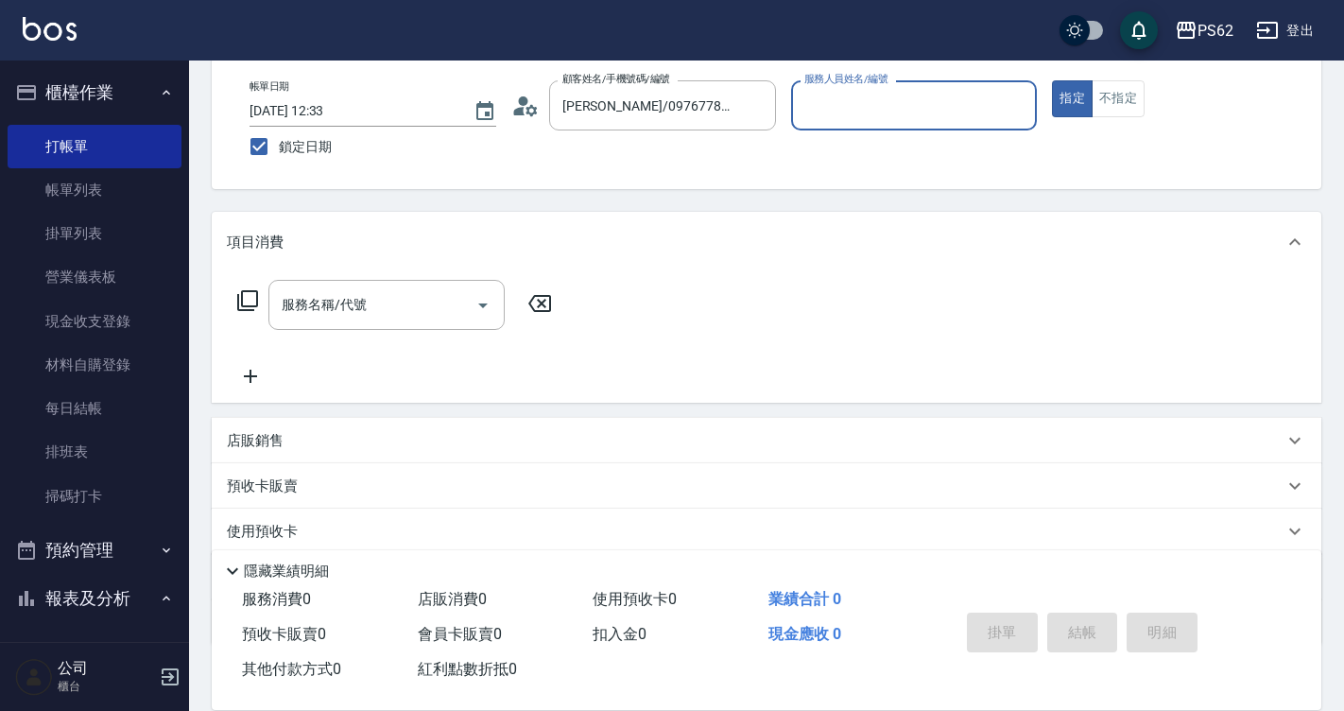
type input "Rita-2"
click at [1052, 80] on button "指定" at bounding box center [1072, 98] width 41 height 37
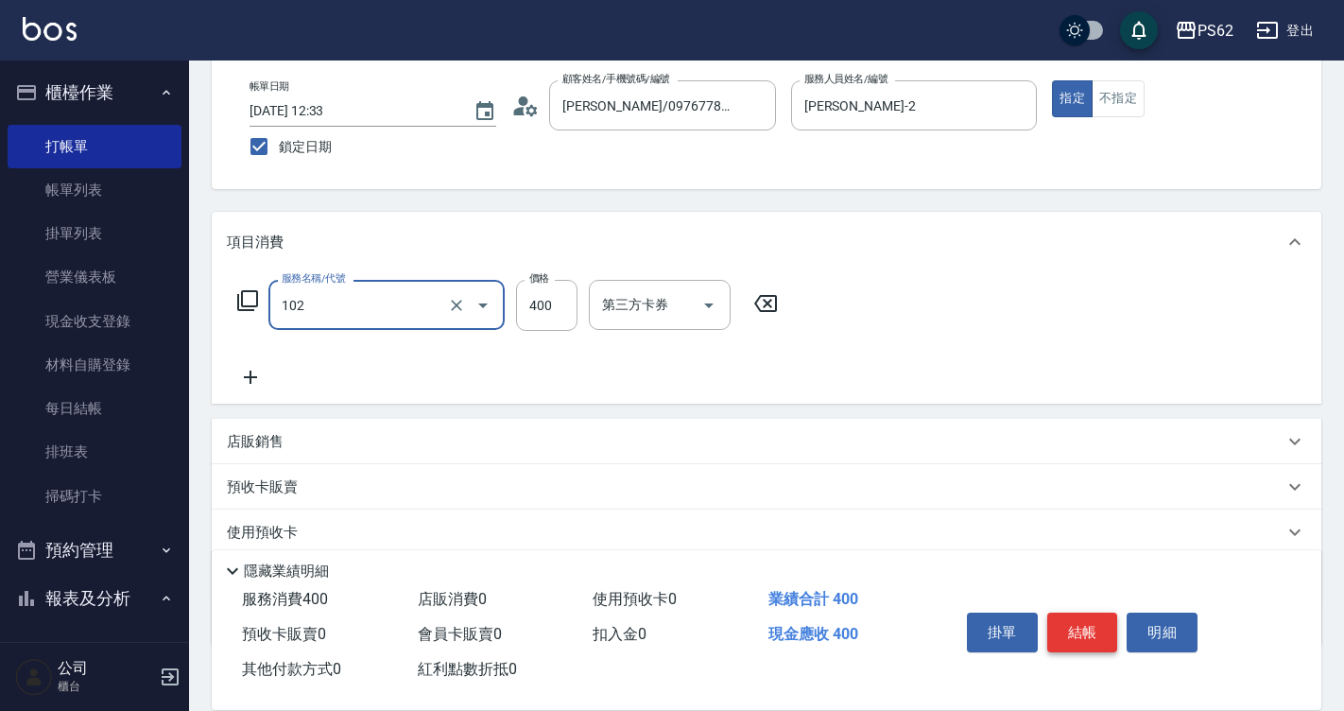
type input "精油洗髮(102)"
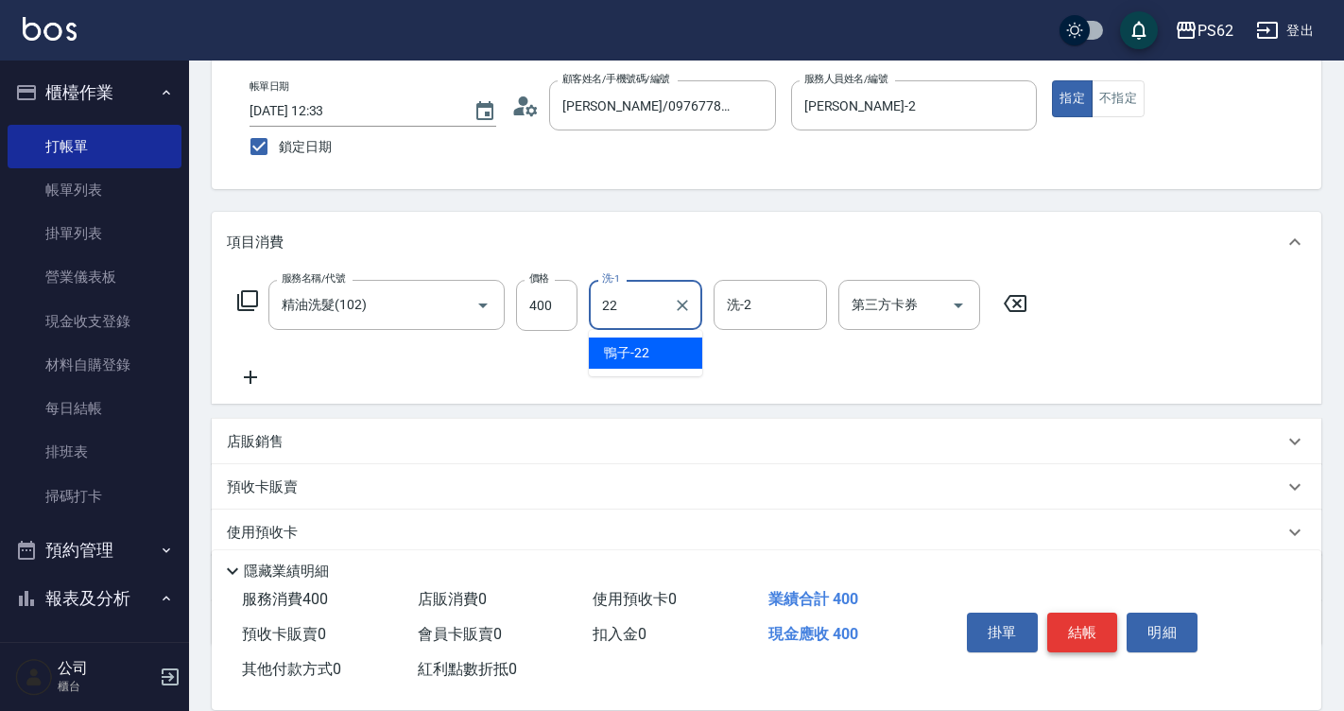
type input "鴨子-22"
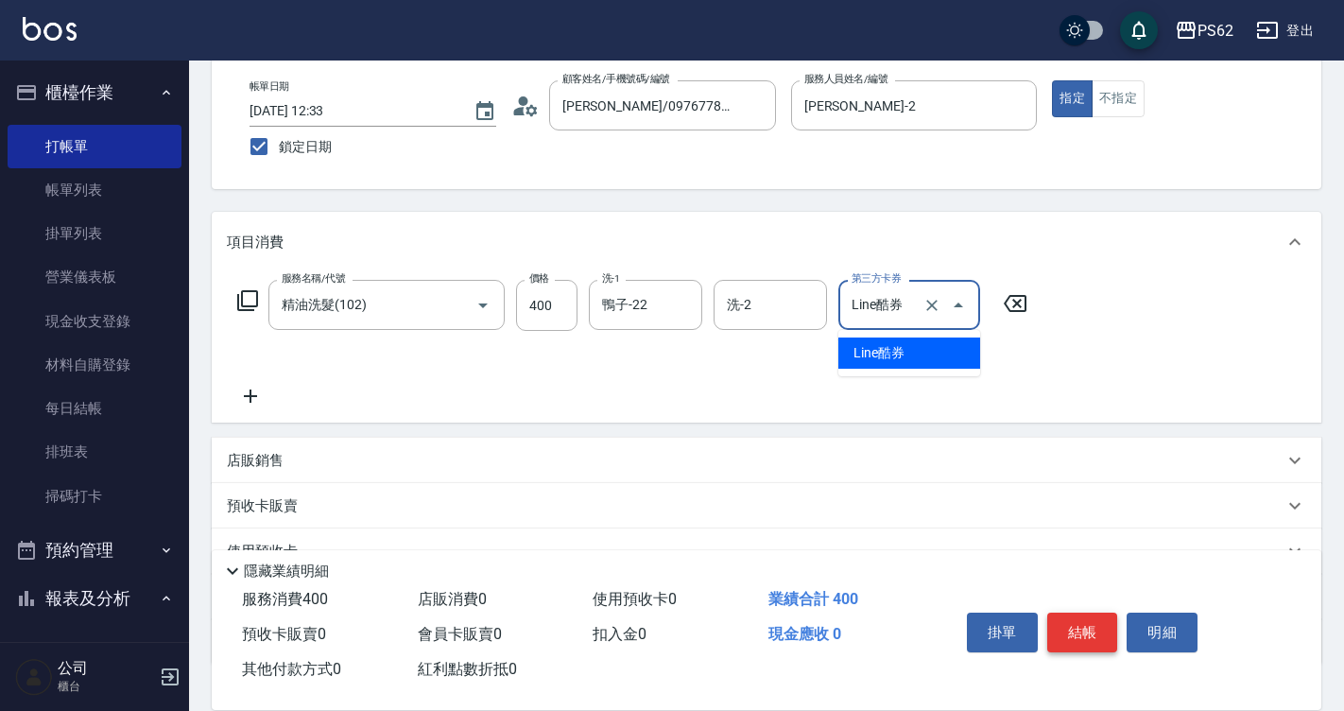
type input "Line酷券"
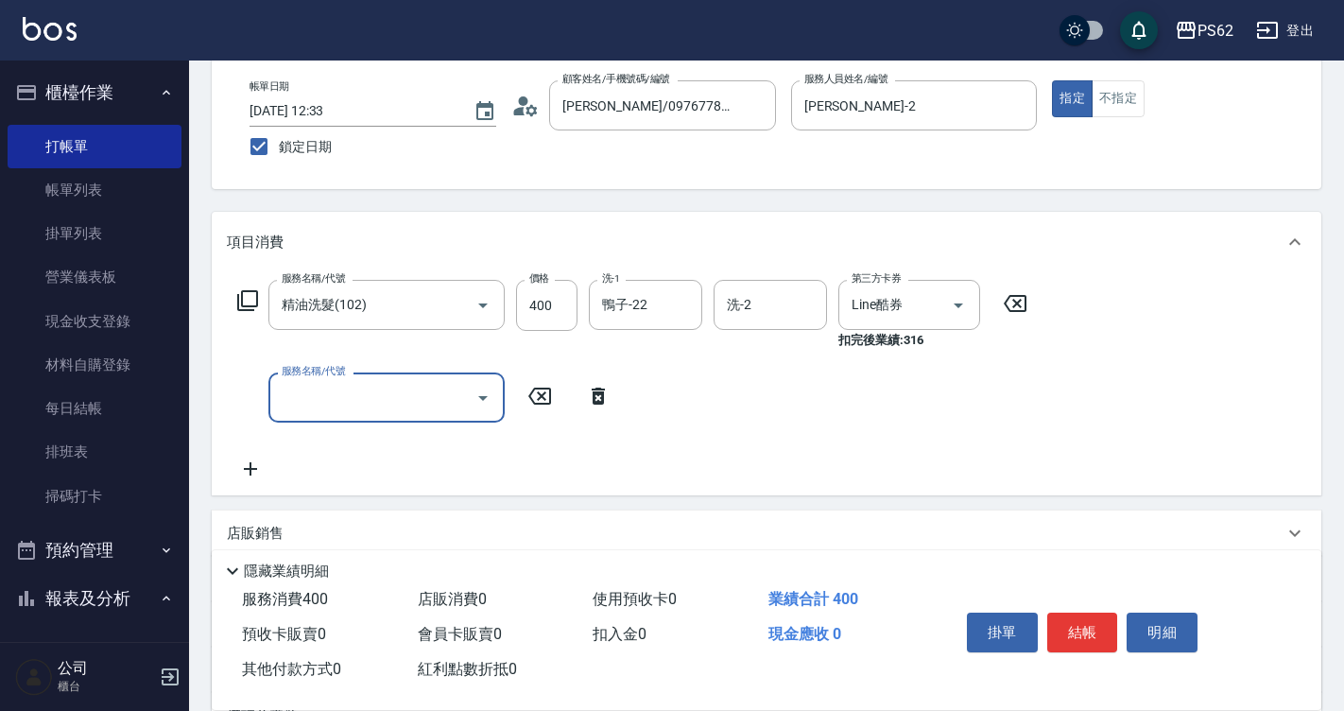
drag, startPoint x: 936, startPoint y: 315, endPoint x: 866, endPoint y: 333, distance: 72.2
click at [935, 314] on button "Clear" at bounding box center [932, 305] width 26 height 26
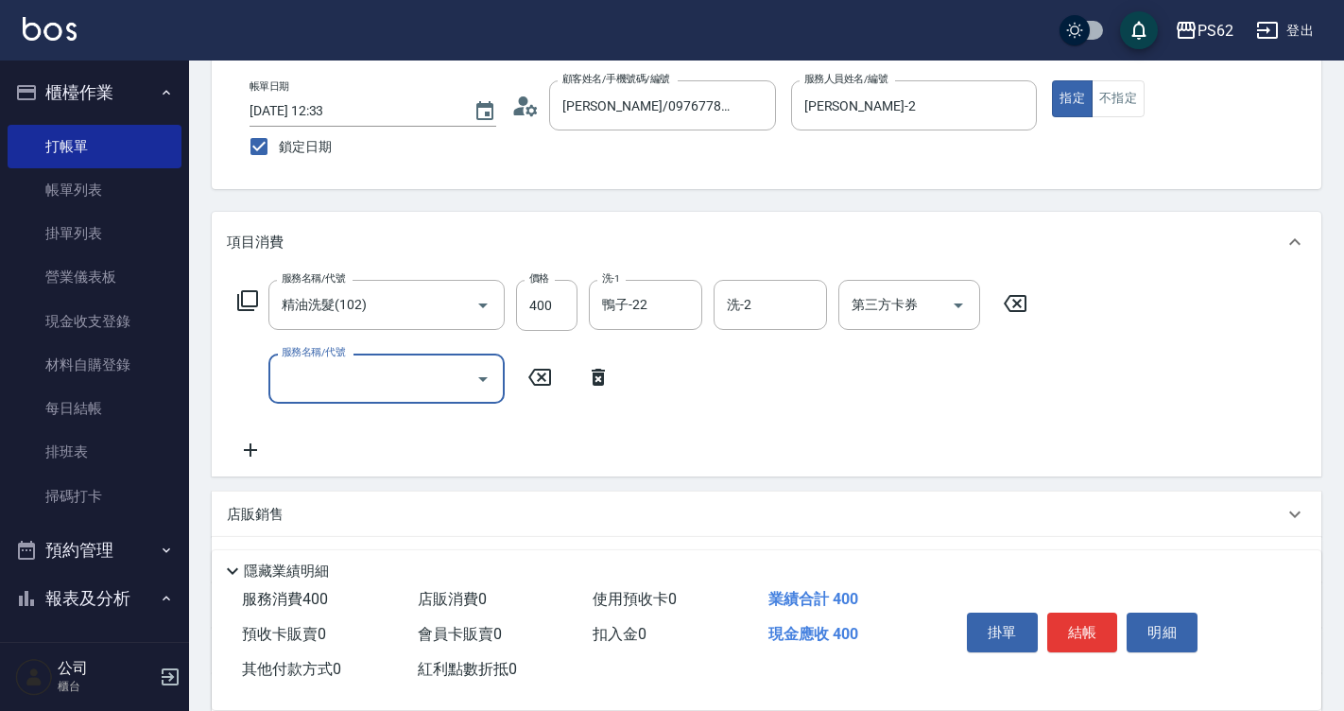
click at [333, 388] on div "服務名稱/代號 服務名稱/代號" at bounding box center [386, 379] width 236 height 50
type input "A級單剪400(105)"
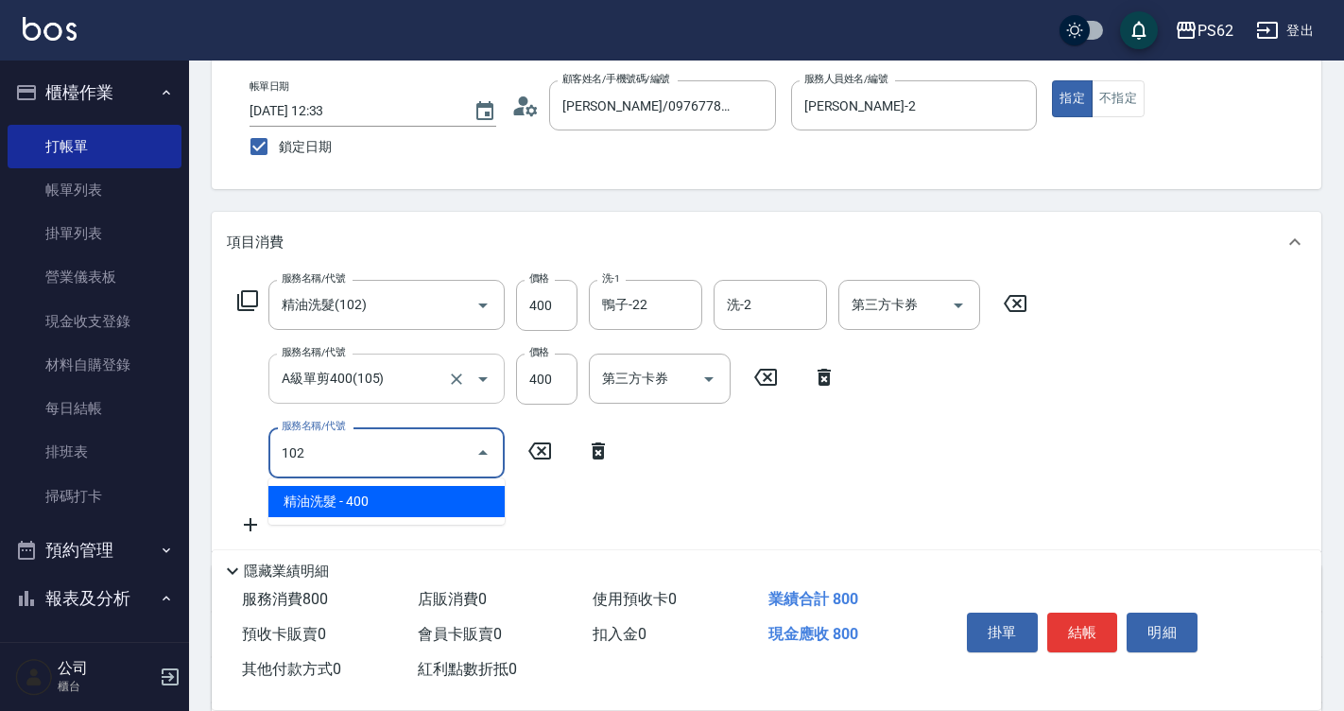
type input "精油洗髮(102)"
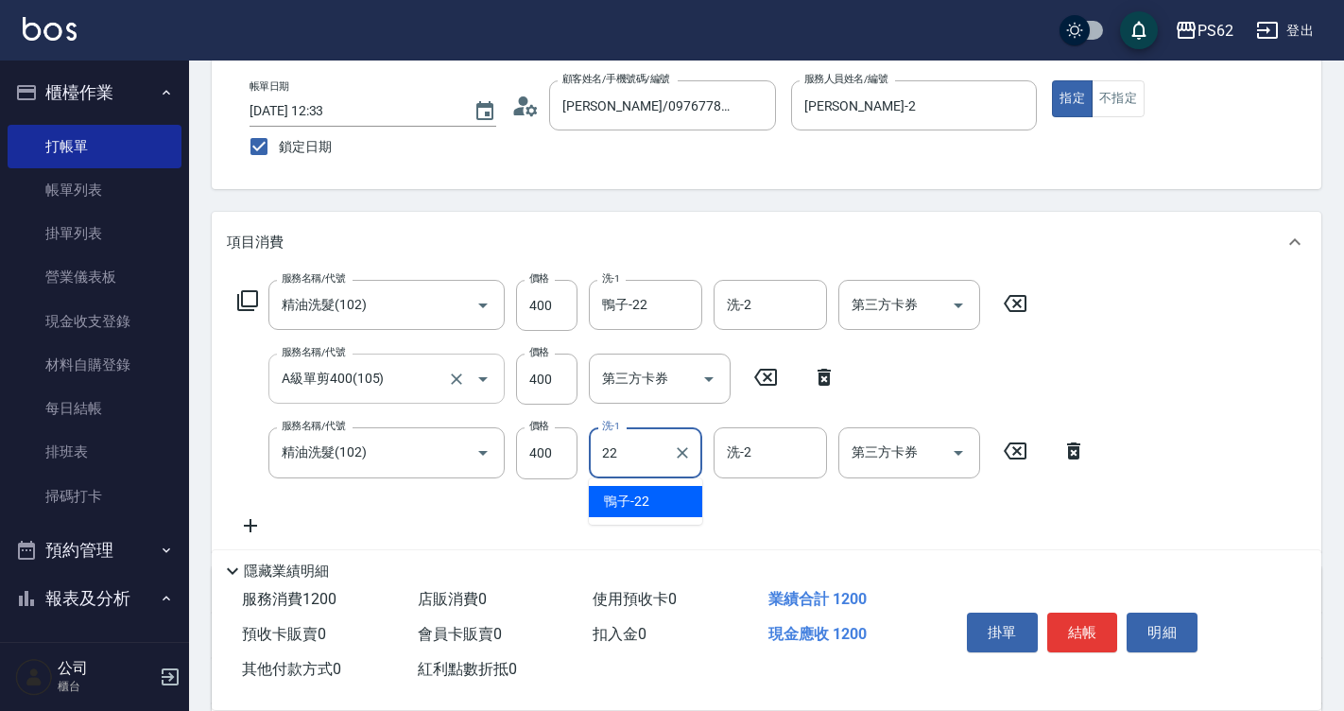
type input "鴨子-22"
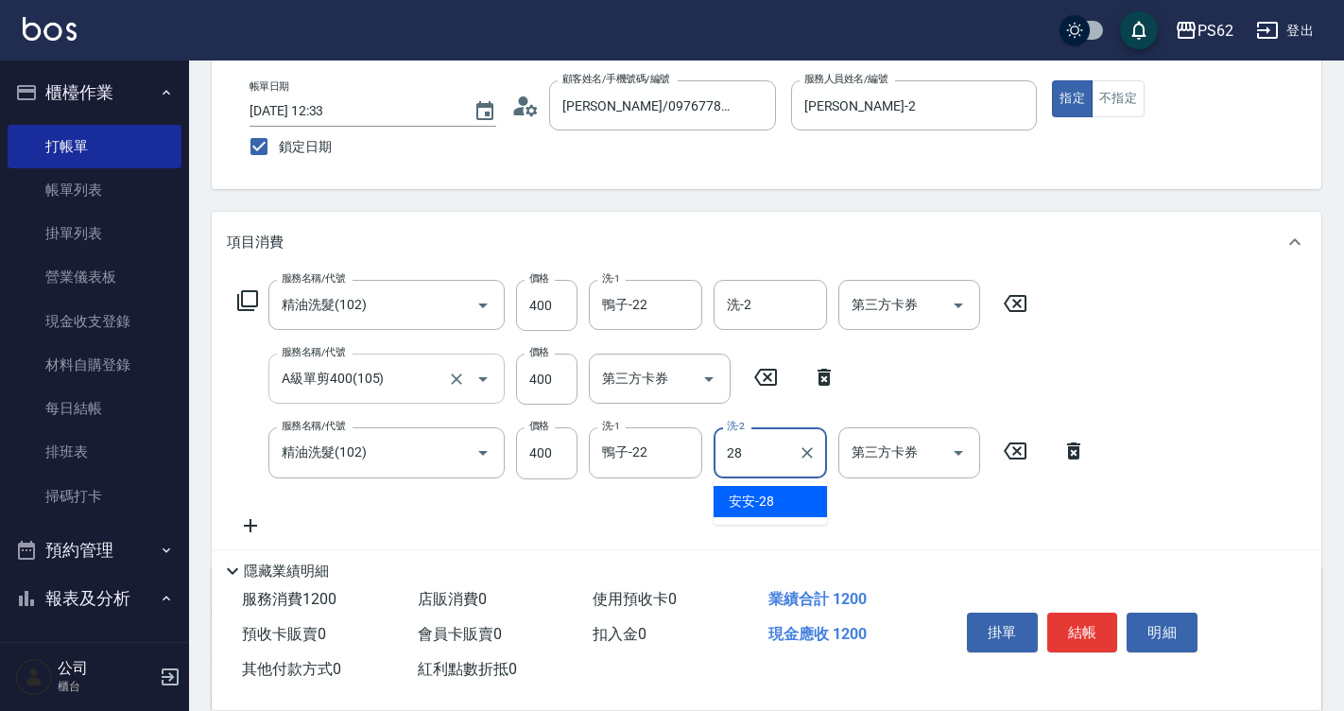
type input "安安-28"
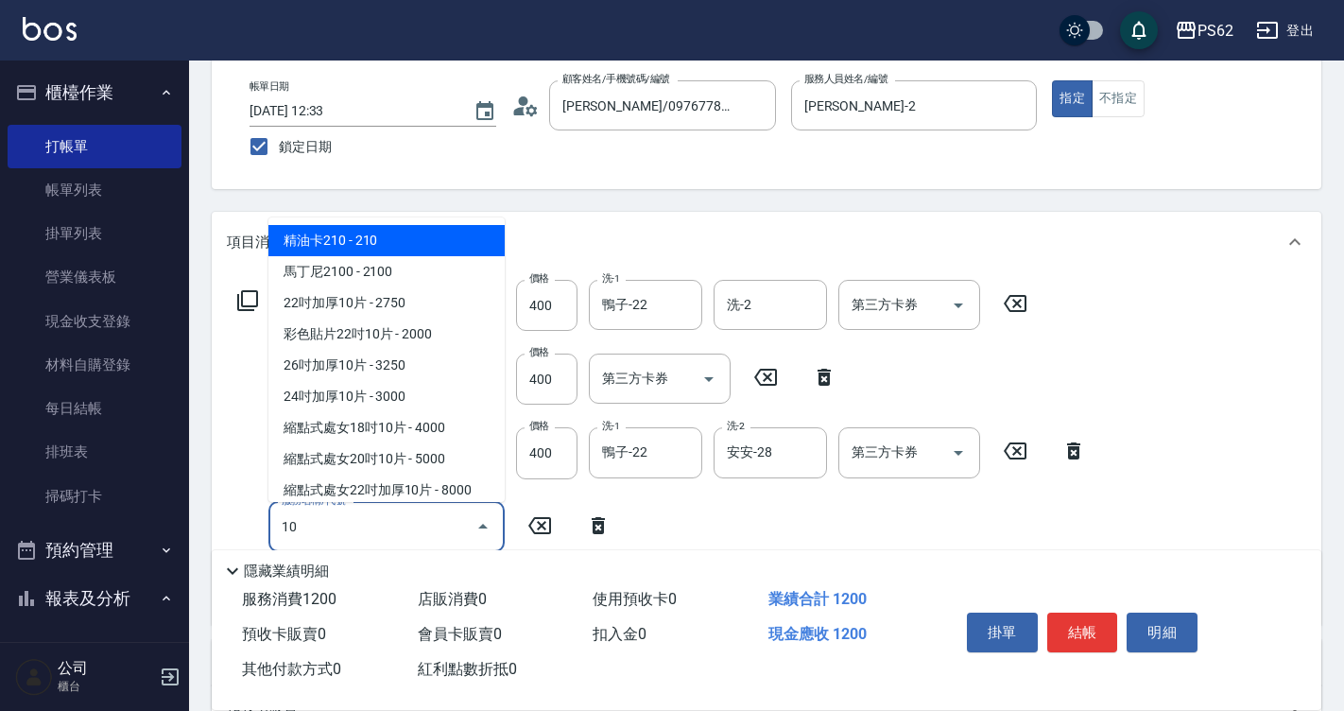
type input "105"
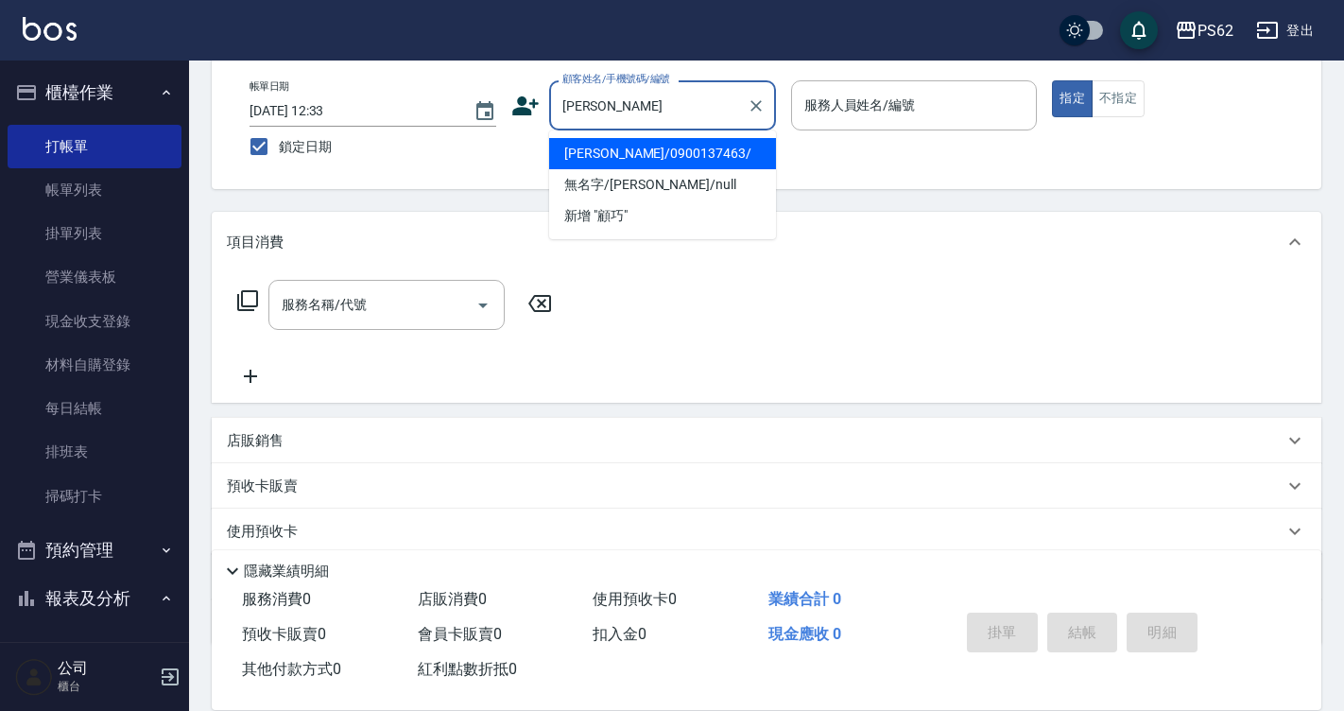
type input "[PERSON_NAME]/0900137463/"
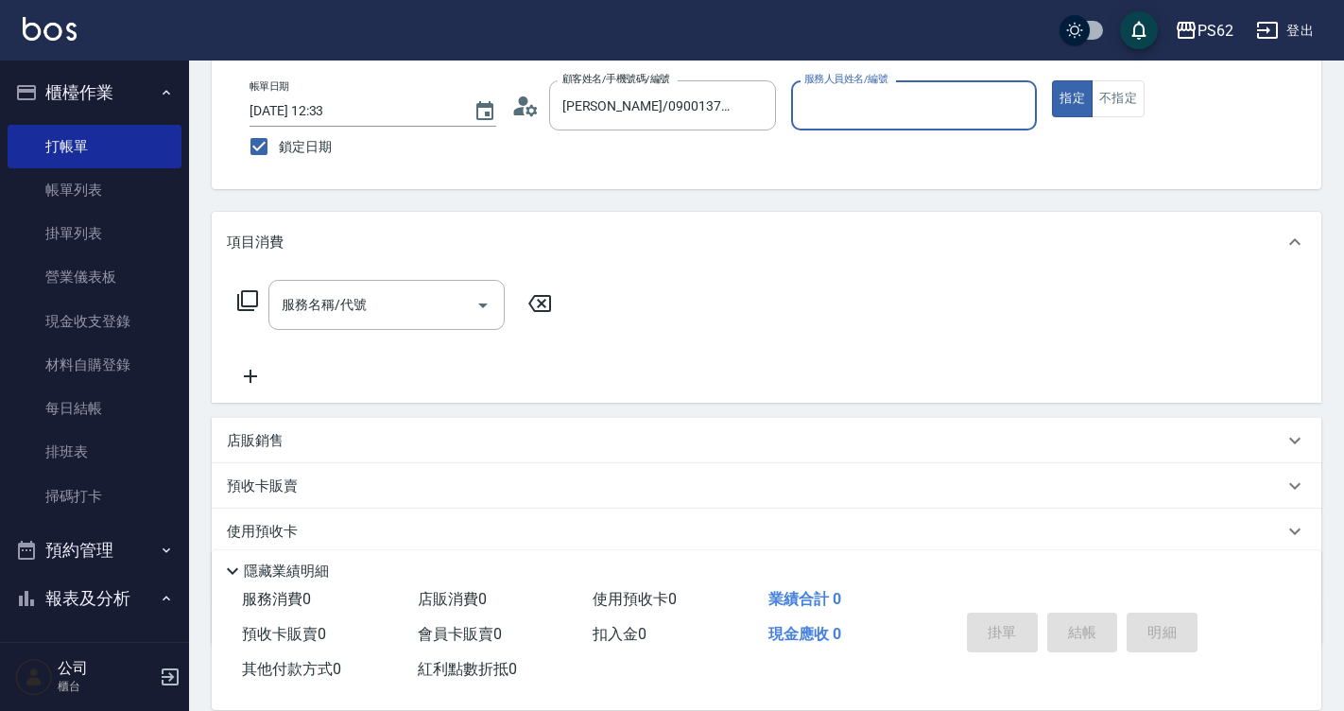
type input "Rita-2"
click at [1052, 80] on button "指定" at bounding box center [1072, 98] width 41 height 37
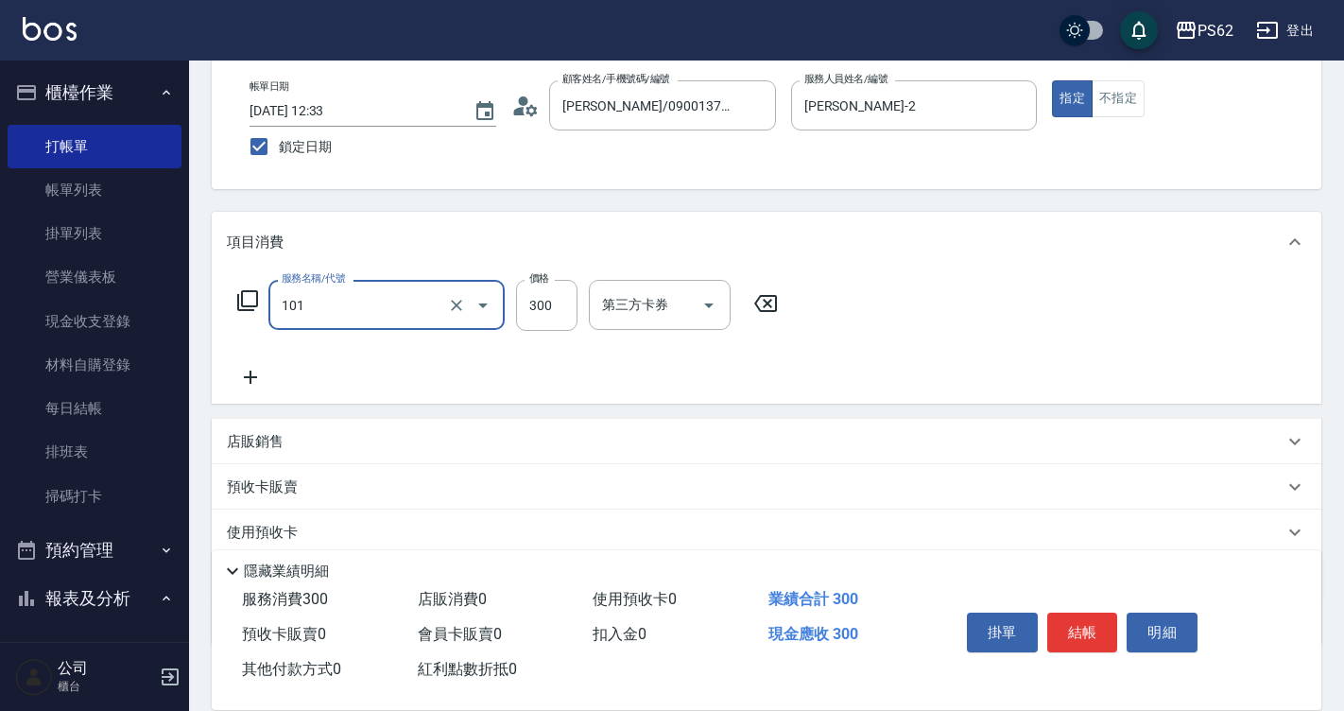
type input "洗髮(101)"
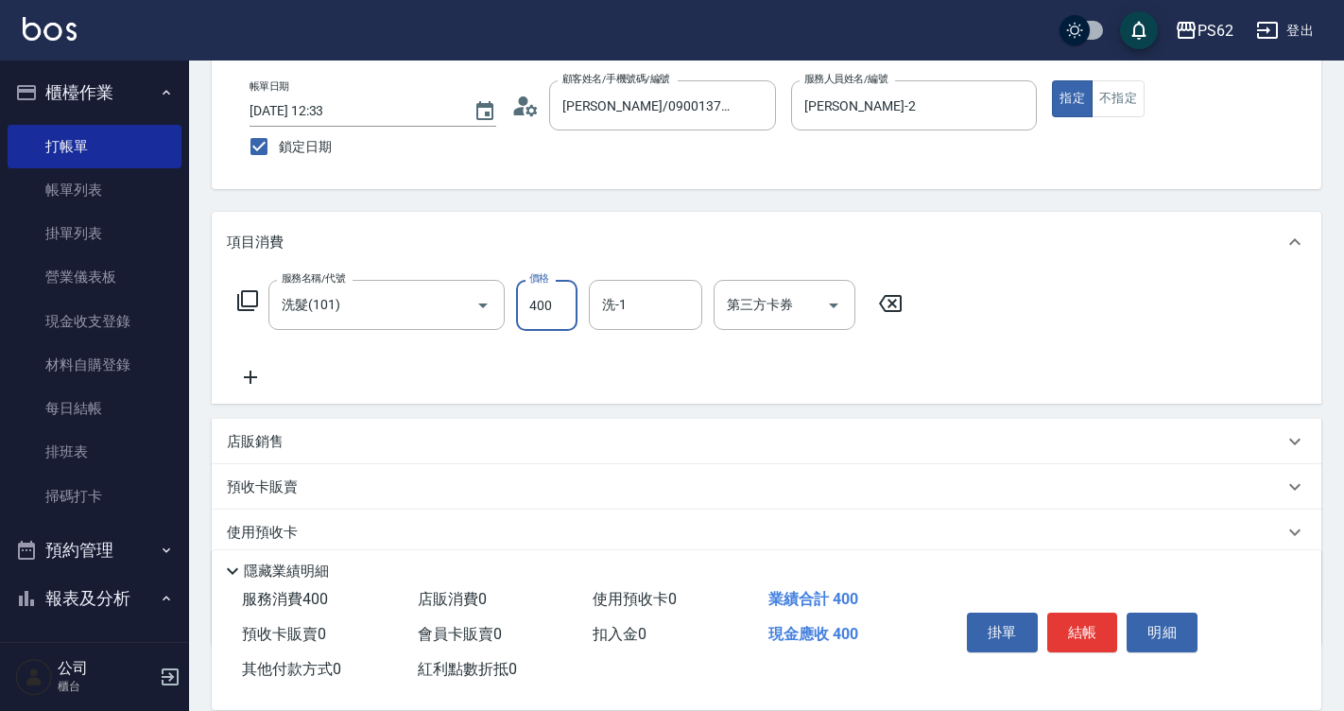
type input "400"
type input "安安-28"
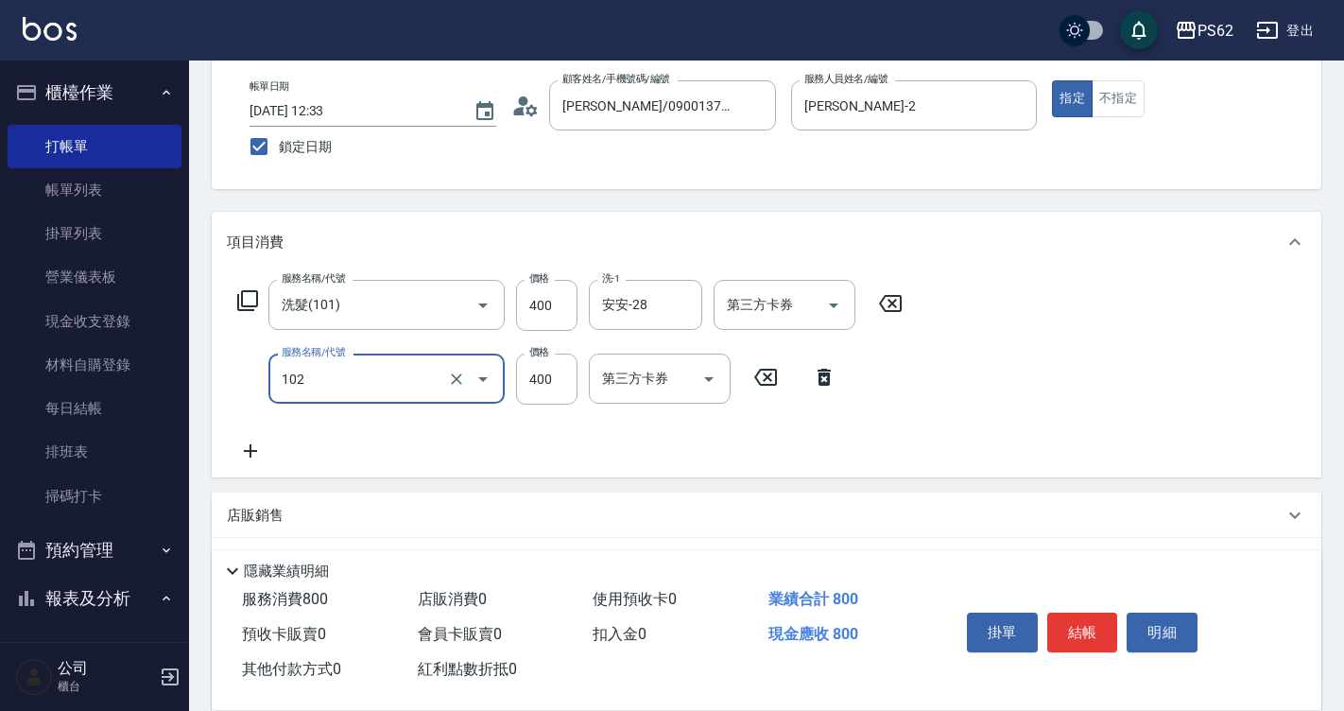
type input "精油洗髮(102)"
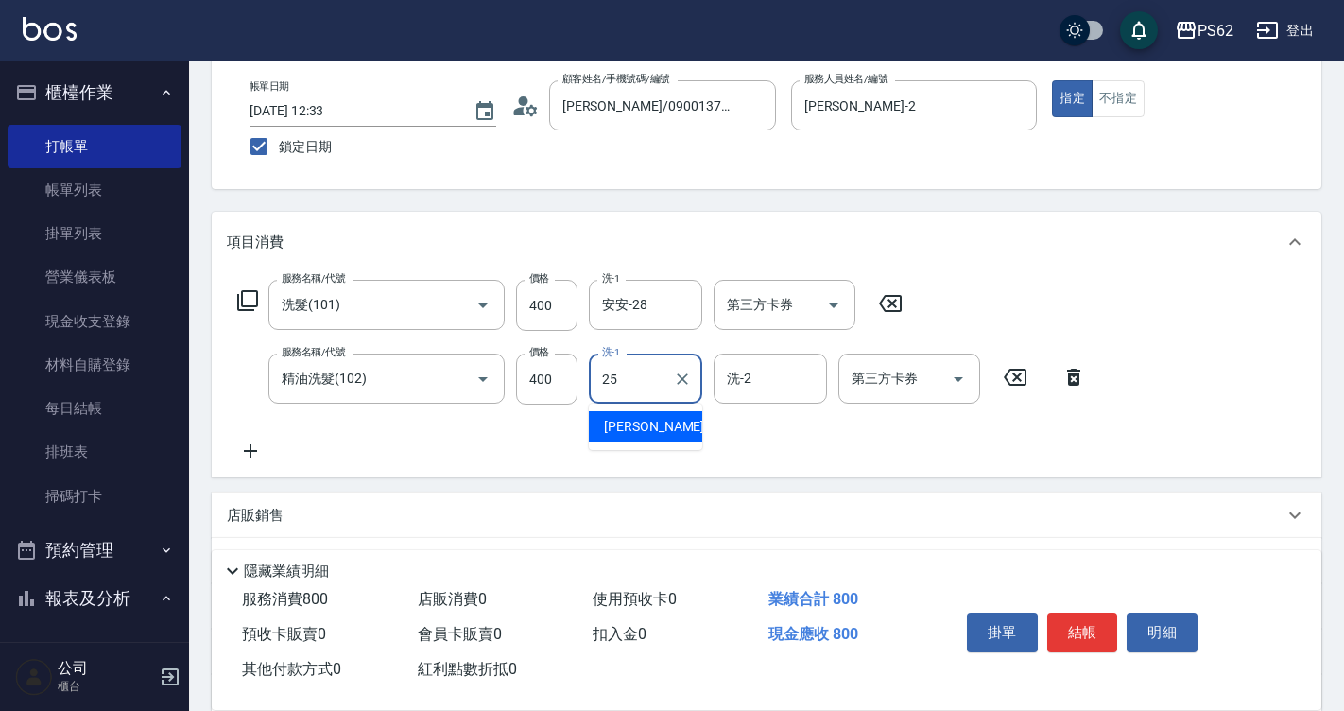
type input "浣熊-25"
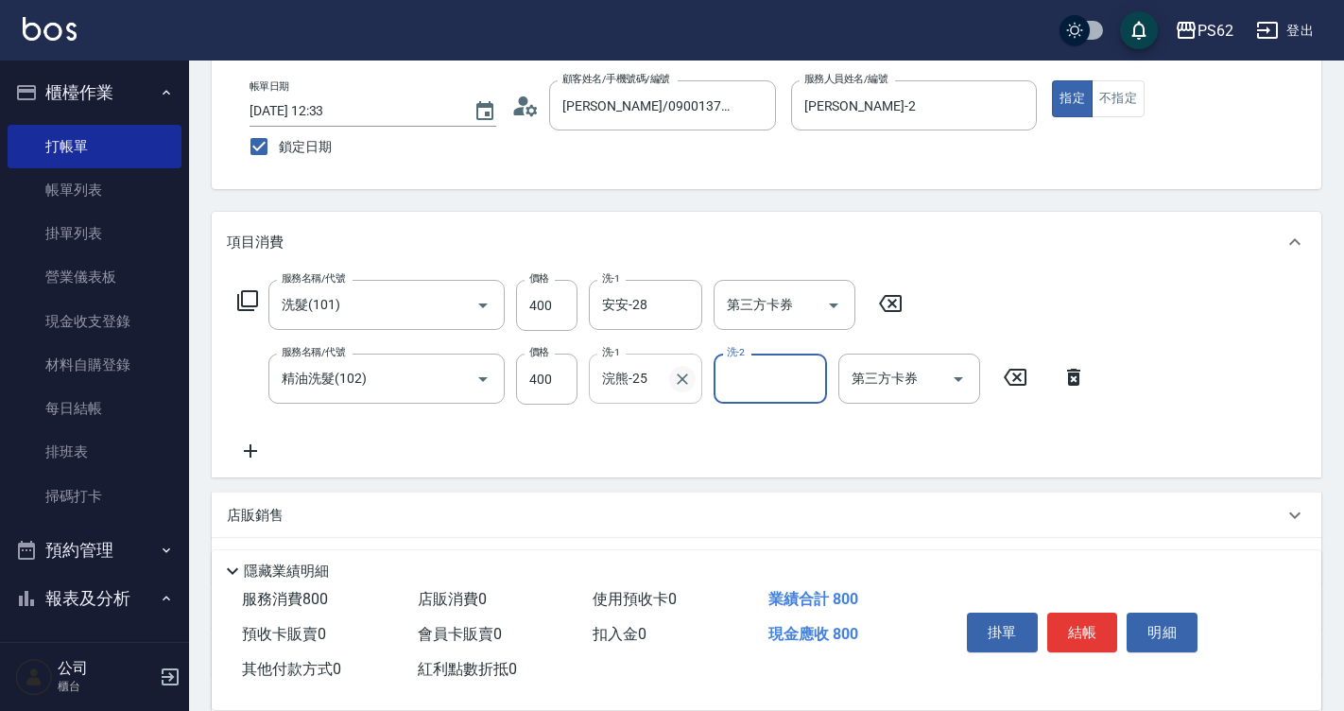
click at [684, 385] on icon "Clear" at bounding box center [682, 379] width 19 height 19
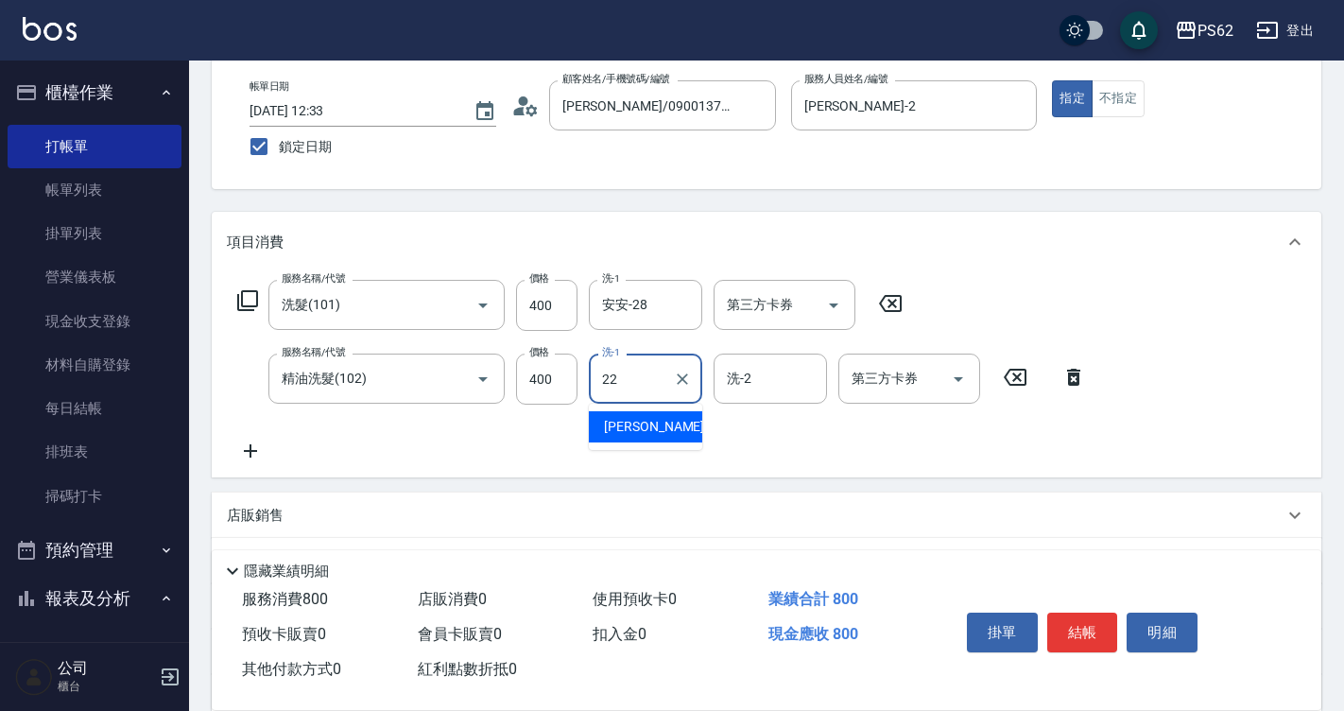
type input "鴨子-22"
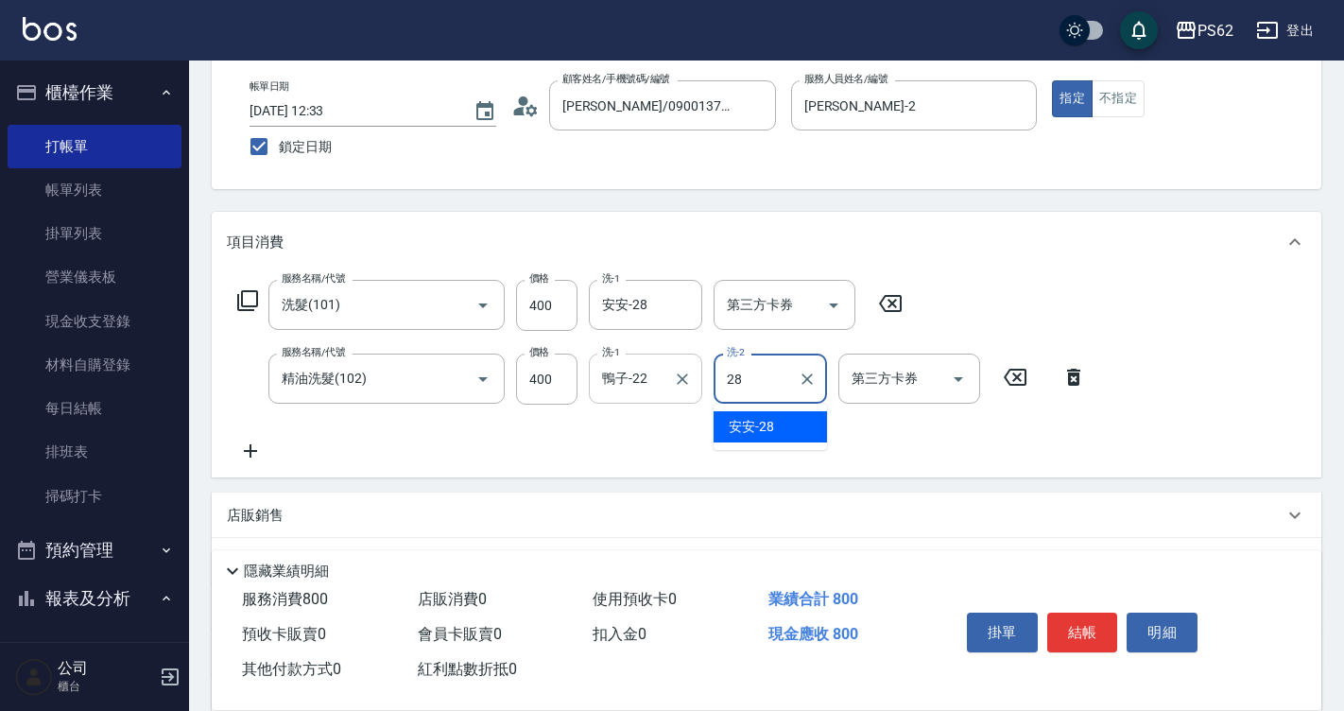
type input "安安-28"
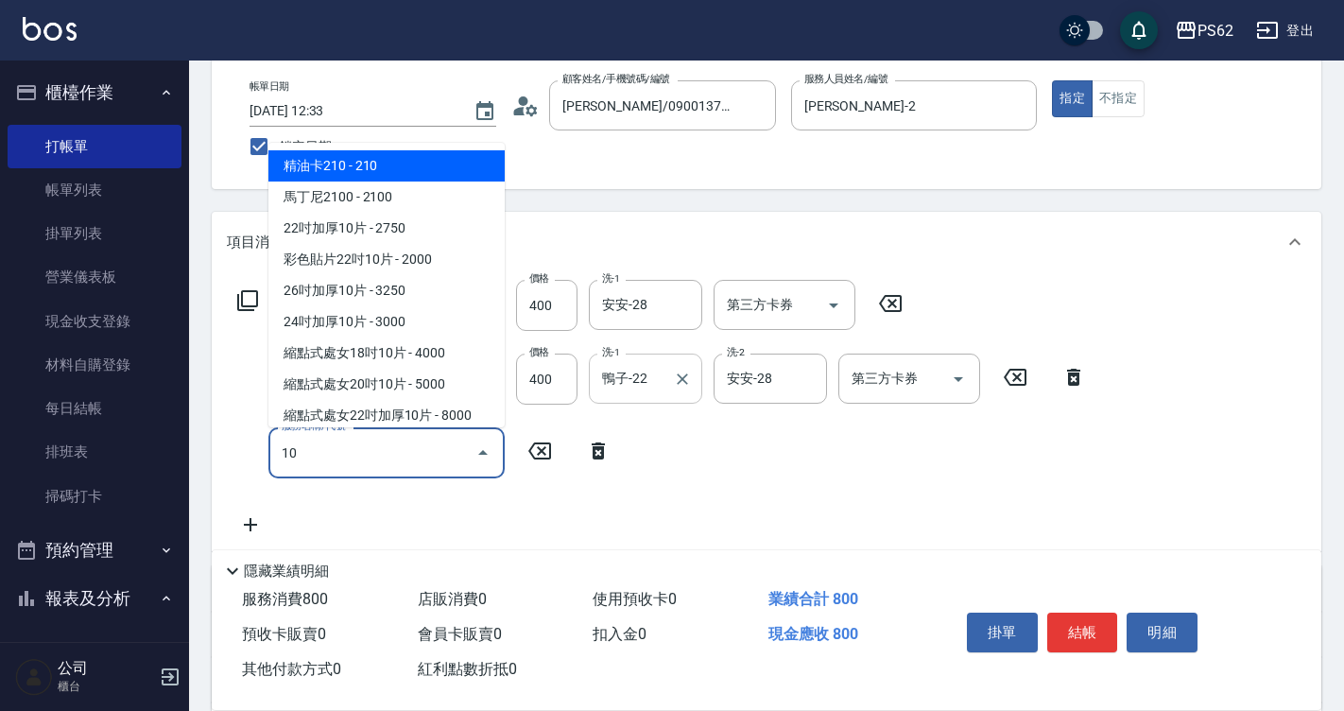
type input "105"
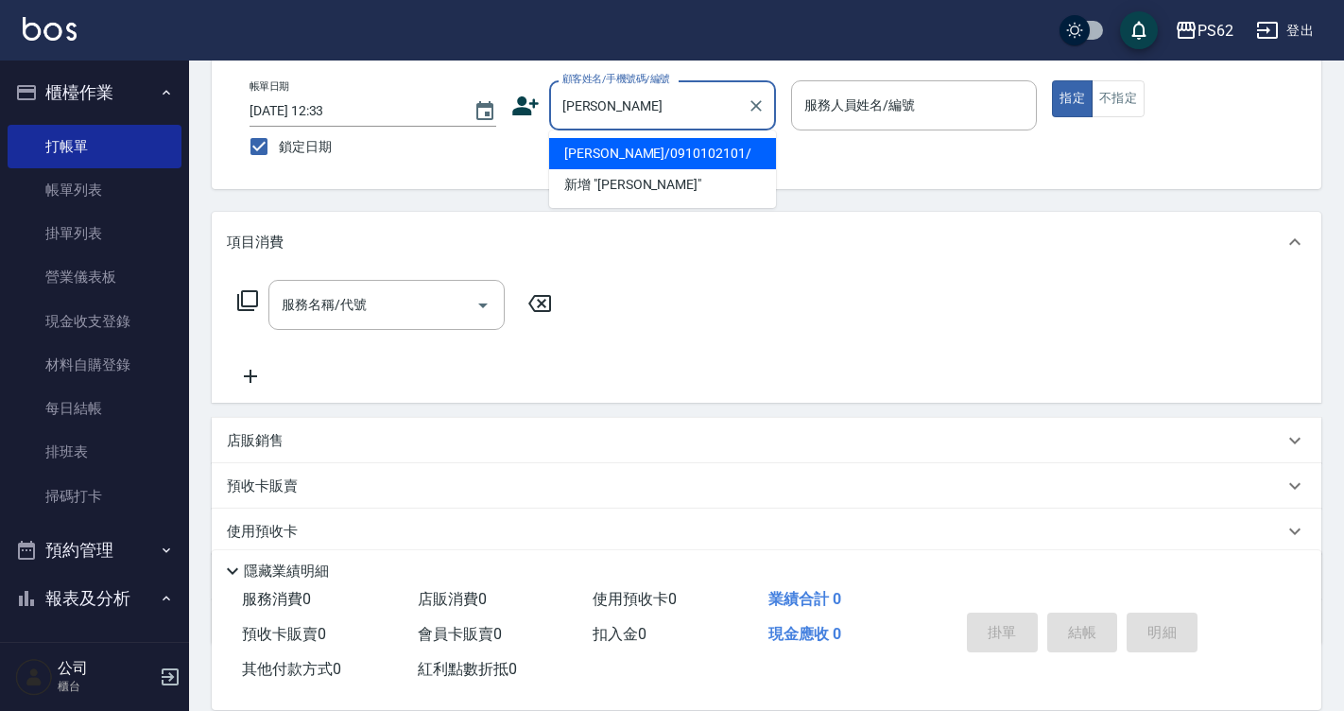
type input "[PERSON_NAME]/0910102101/"
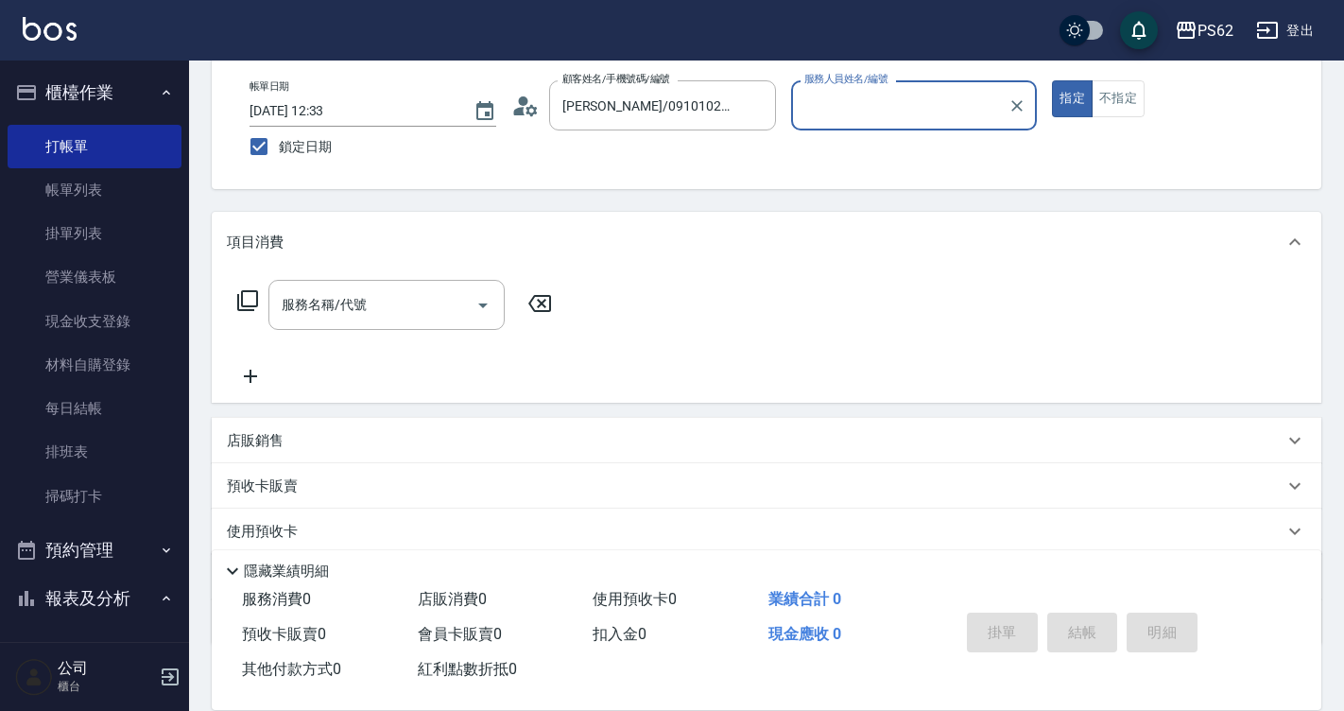
type input "Rita-2"
click at [1052, 80] on button "指定" at bounding box center [1072, 98] width 41 height 37
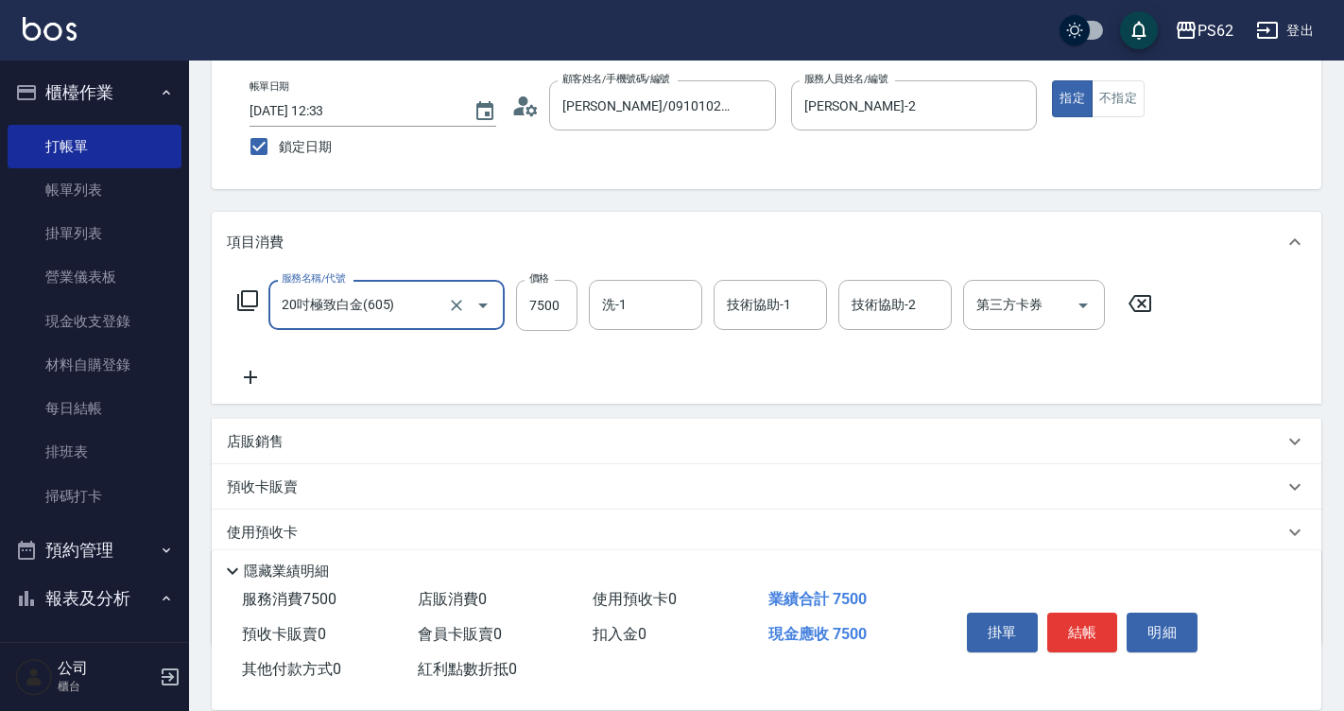
type input "20吋極致白金(605)"
type input "7999"
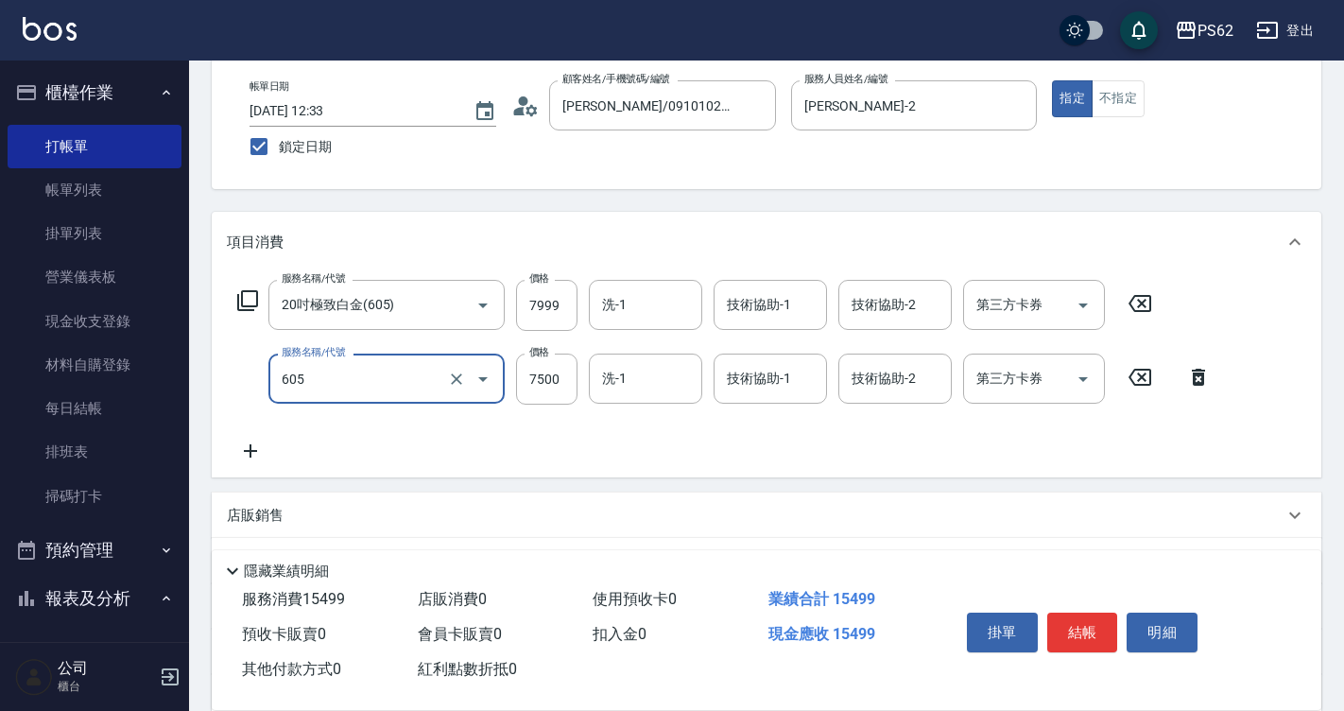
type input "20吋極致白金(605)"
type input "8000"
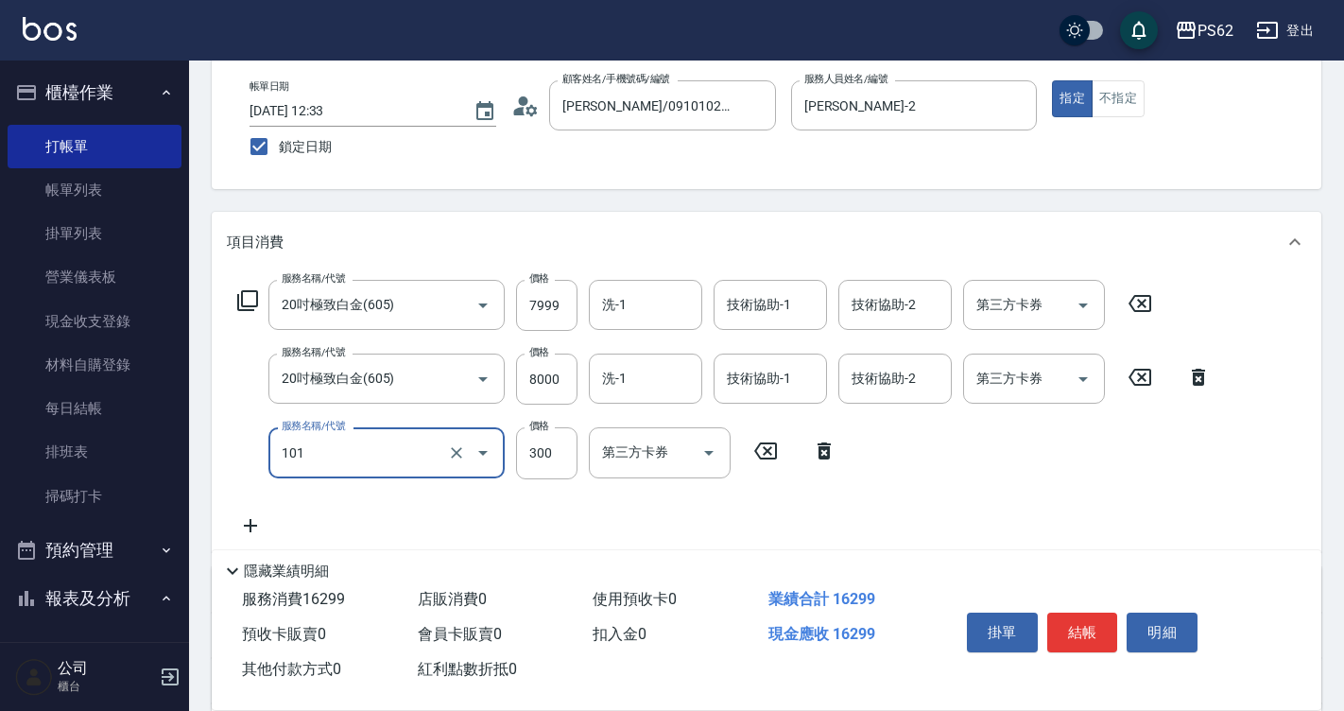
type input "洗髮(101)"
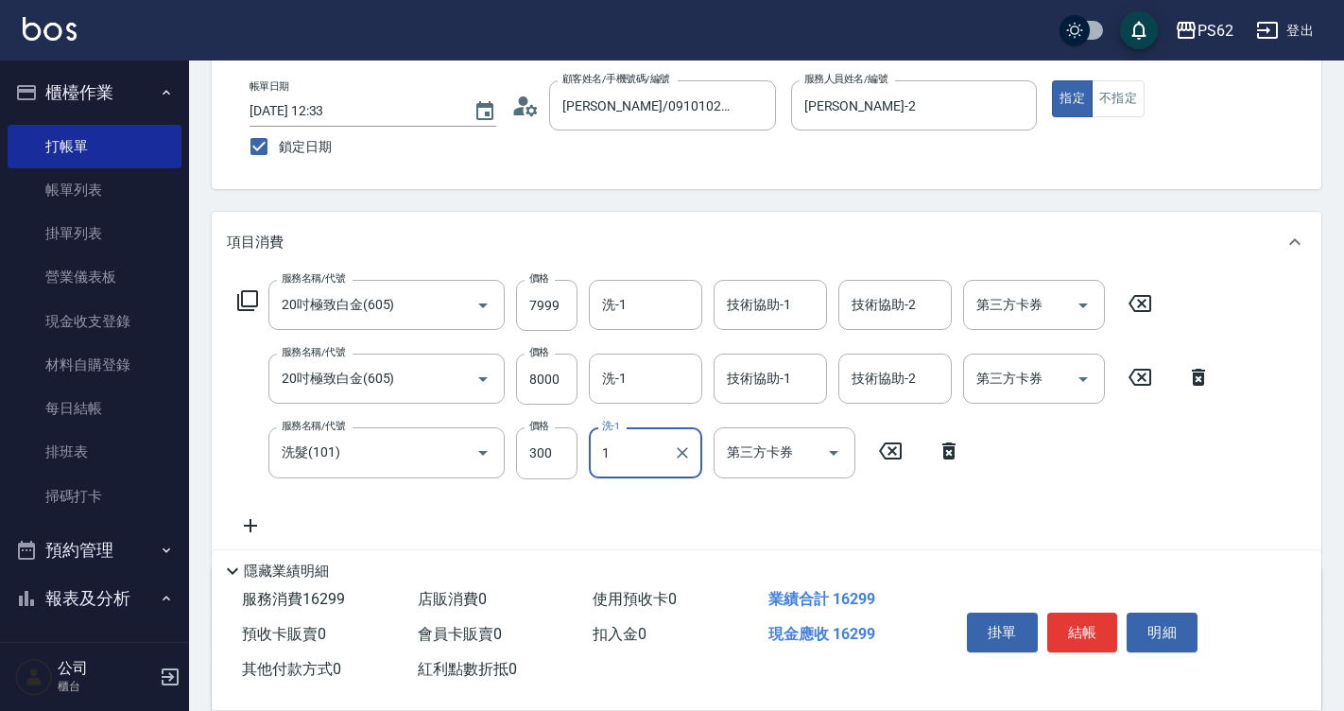
type input "1"
click at [503, 481] on div "服務名稱/代號 20吋極致白金(605) 服務名稱/代號 價格 7999 價格 洗-1 洗-1 技術協助-1 技術協助-1 技術協助-2 技術協助-2 第三方…" at bounding box center [724, 408] width 995 height 256
click at [522, 462] on input "300" at bounding box center [546, 452] width 61 height 51
type input "150"
type input "小欣-26"
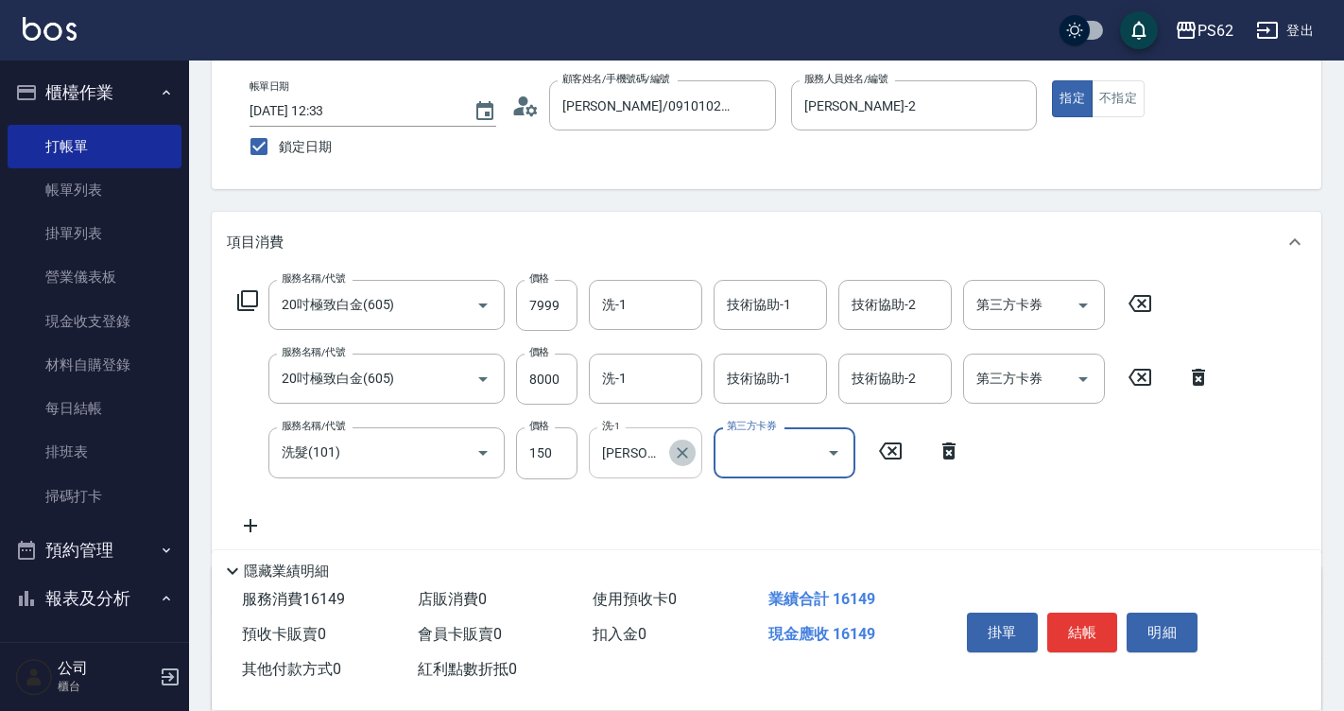
click at [679, 452] on icon "Clear" at bounding box center [682, 452] width 19 height 19
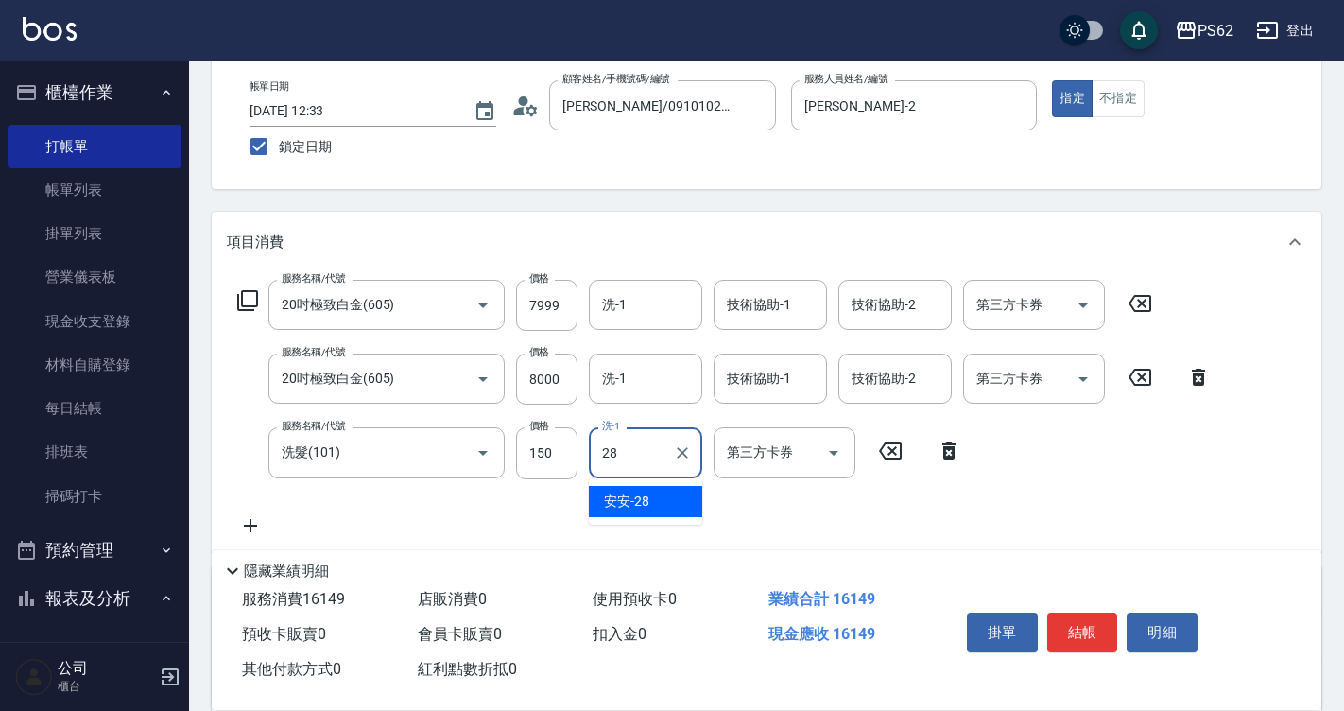
type input "安安-28"
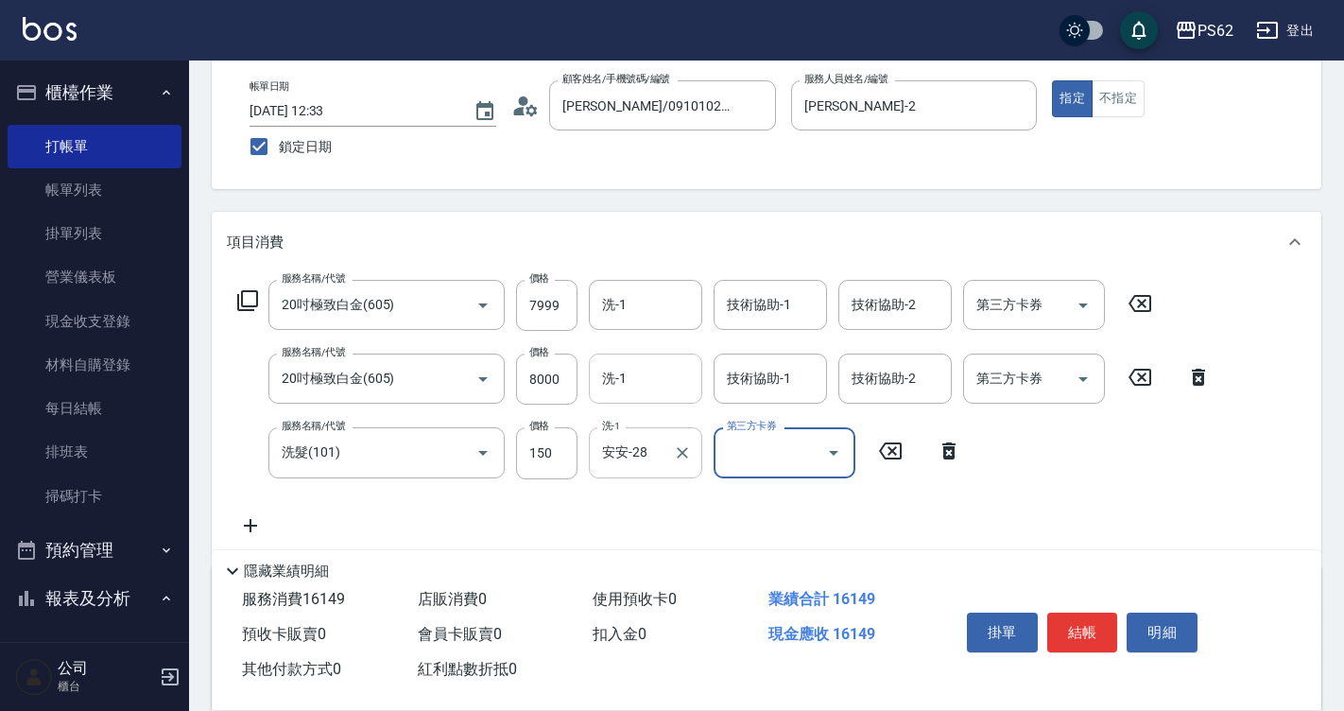
click at [638, 393] on input "洗-1" at bounding box center [645, 378] width 96 height 33
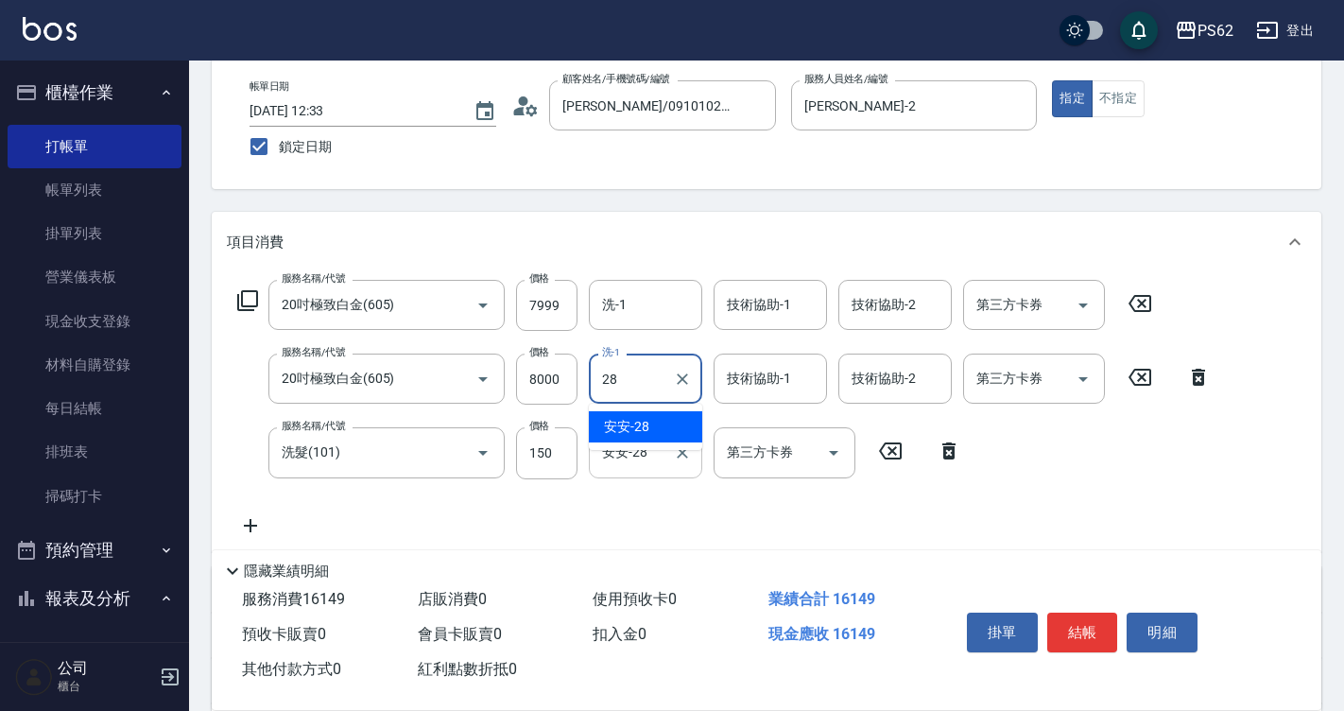
type input "安安-28"
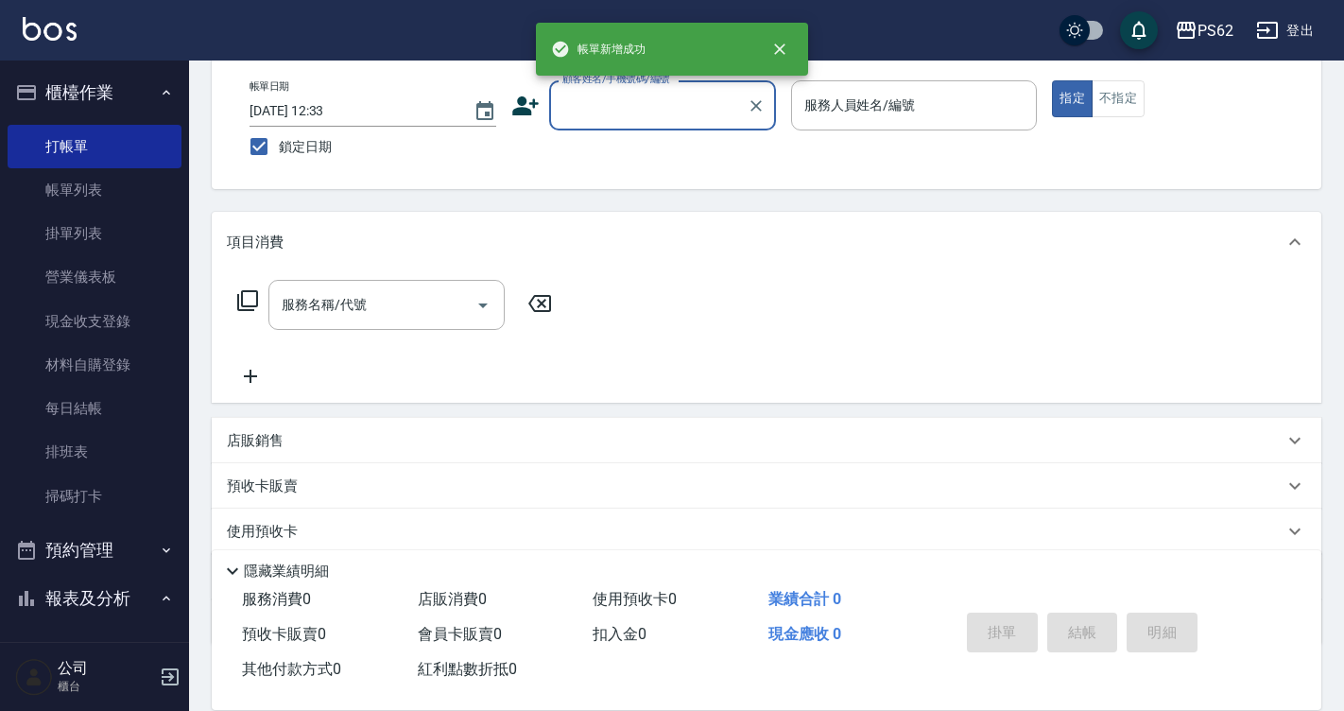
scroll to position [473, 0]
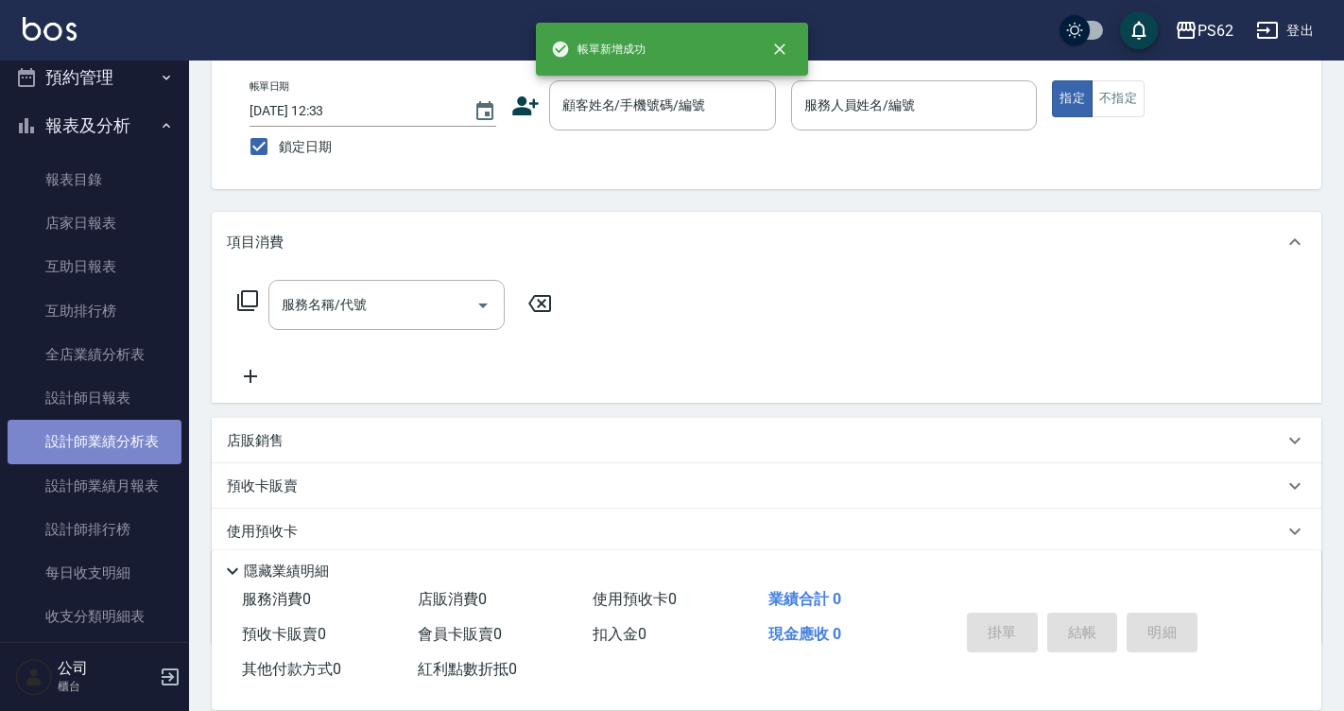
click at [137, 439] on link "設計師業績分析表" at bounding box center [95, 441] width 174 height 43
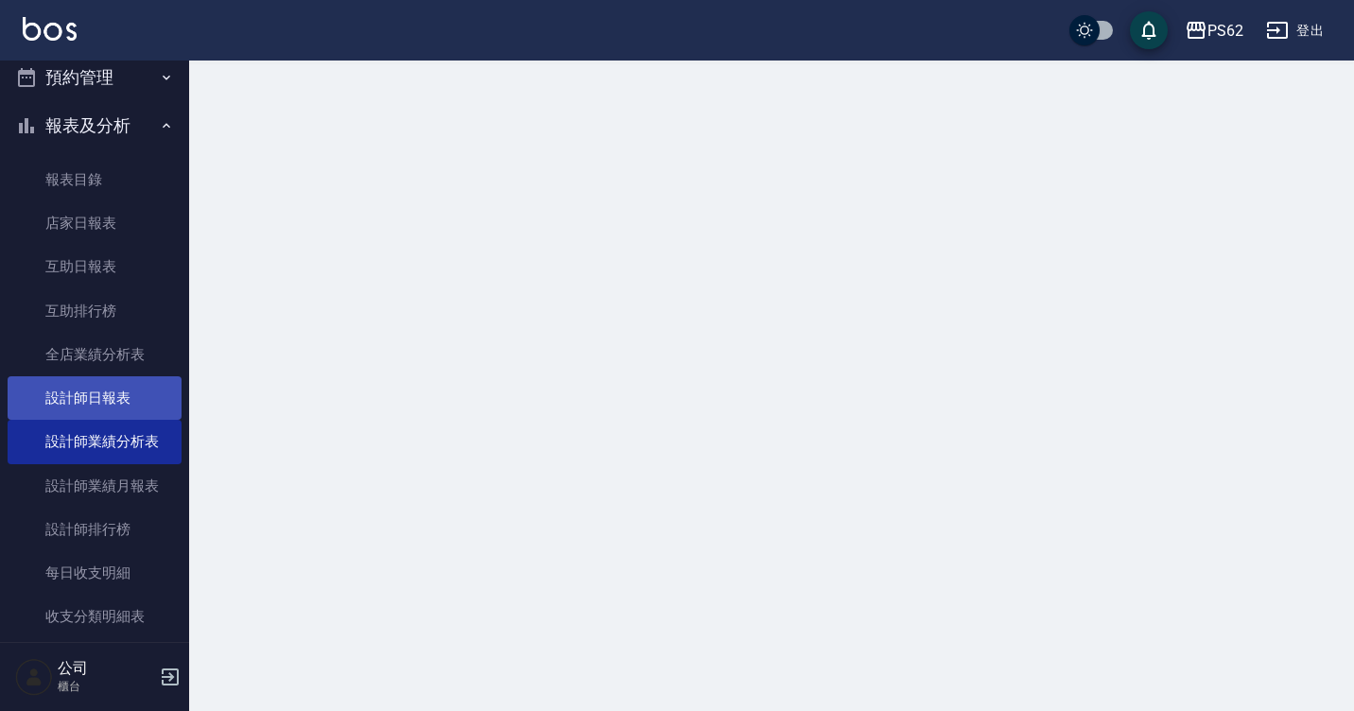
click at [136, 419] on link "設計師日報表" at bounding box center [95, 397] width 174 height 43
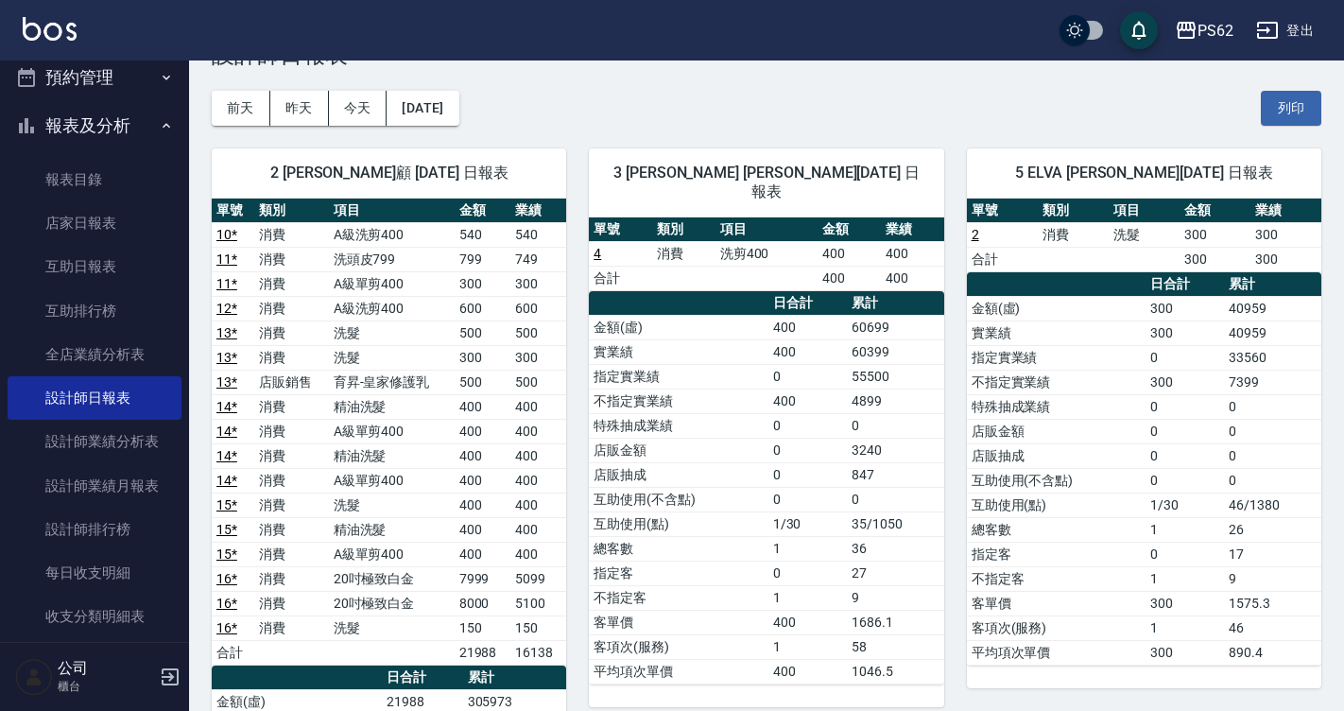
scroll to position [95, 0]
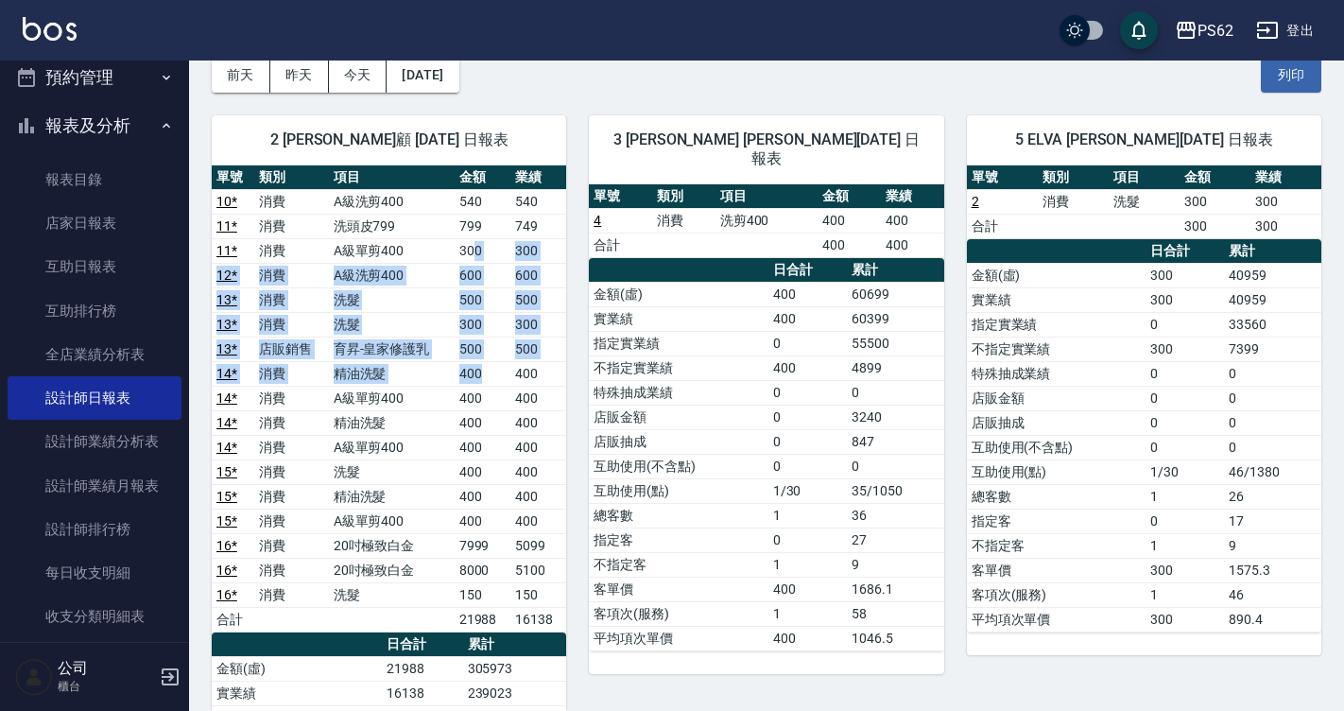
click at [492, 371] on tbody "10 * 消費 A級洗剪400 540 540 11 * 消費 洗頭皮799 799 749 11 * 消費 A級單剪400 300 300 12 * 消費 …" at bounding box center [389, 410] width 354 height 442
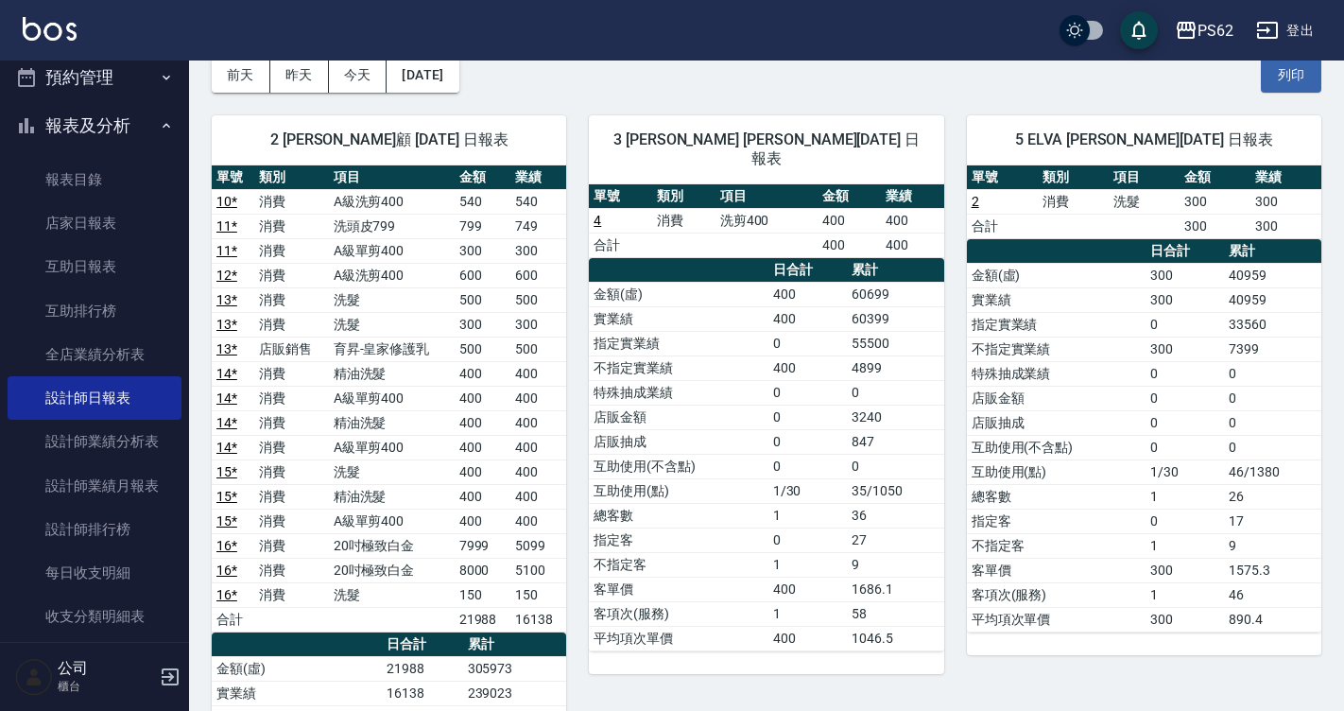
click at [501, 413] on td "400" at bounding box center [483, 422] width 56 height 25
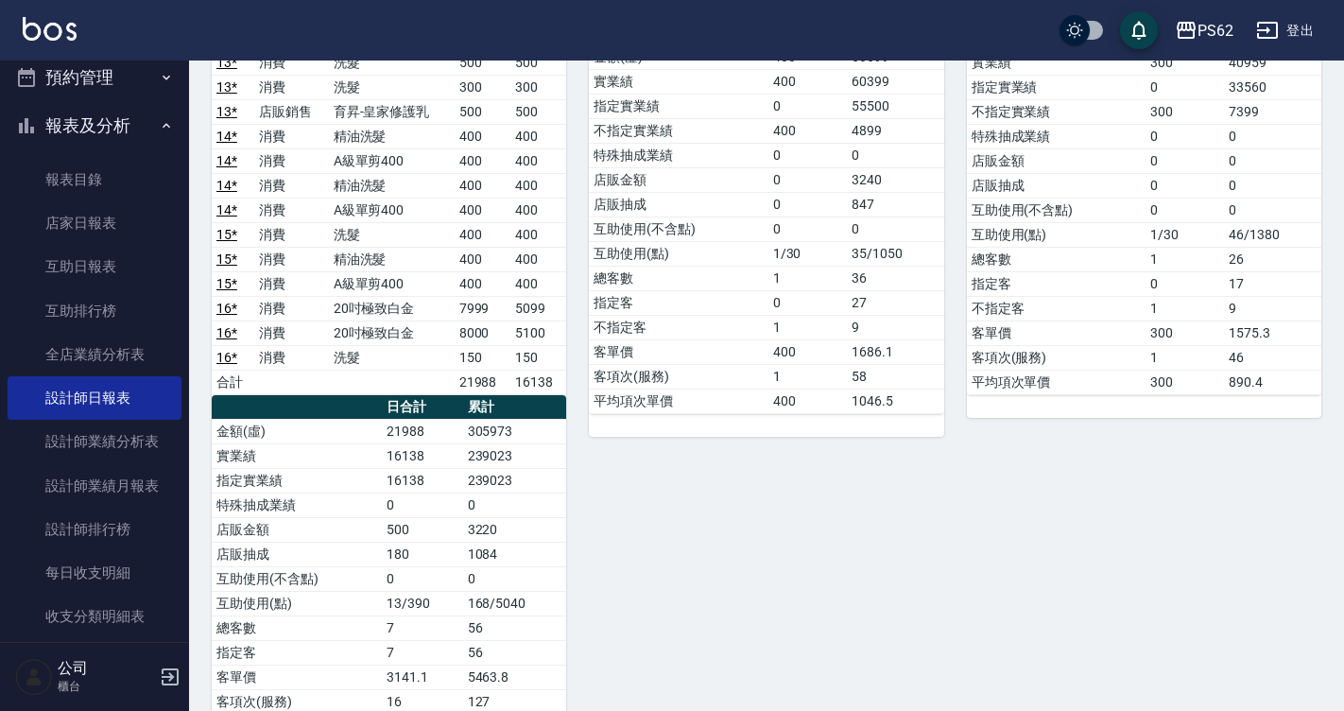
scroll to position [378, 0]
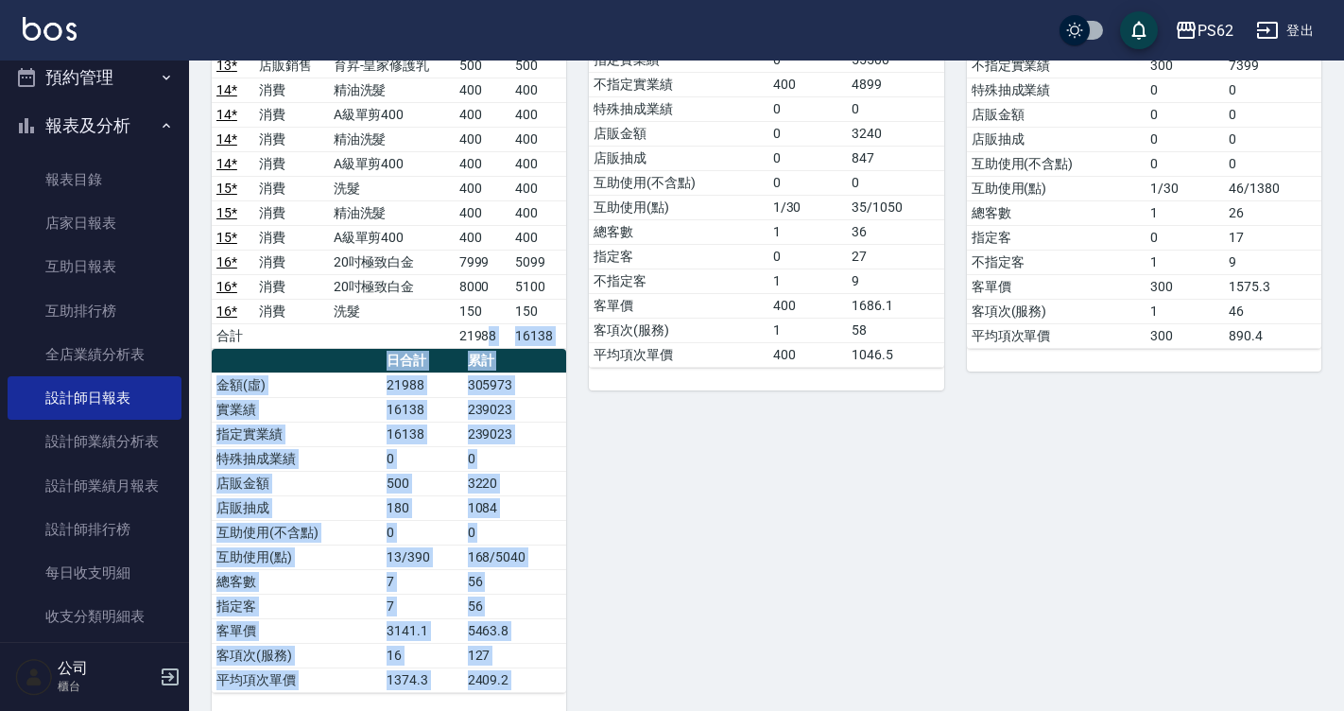
drag, startPoint x: 547, startPoint y: 345, endPoint x: 575, endPoint y: 365, distance: 33.8
click at [575, 394] on div "3 Tina 吳宥蓁 10/12/2025 日報表 單號 類別 項目 金額 業績 4 消費 洗剪400 400 400 合計 400 400 日合計 累計 金…" at bounding box center [754, 262] width 377 height 907
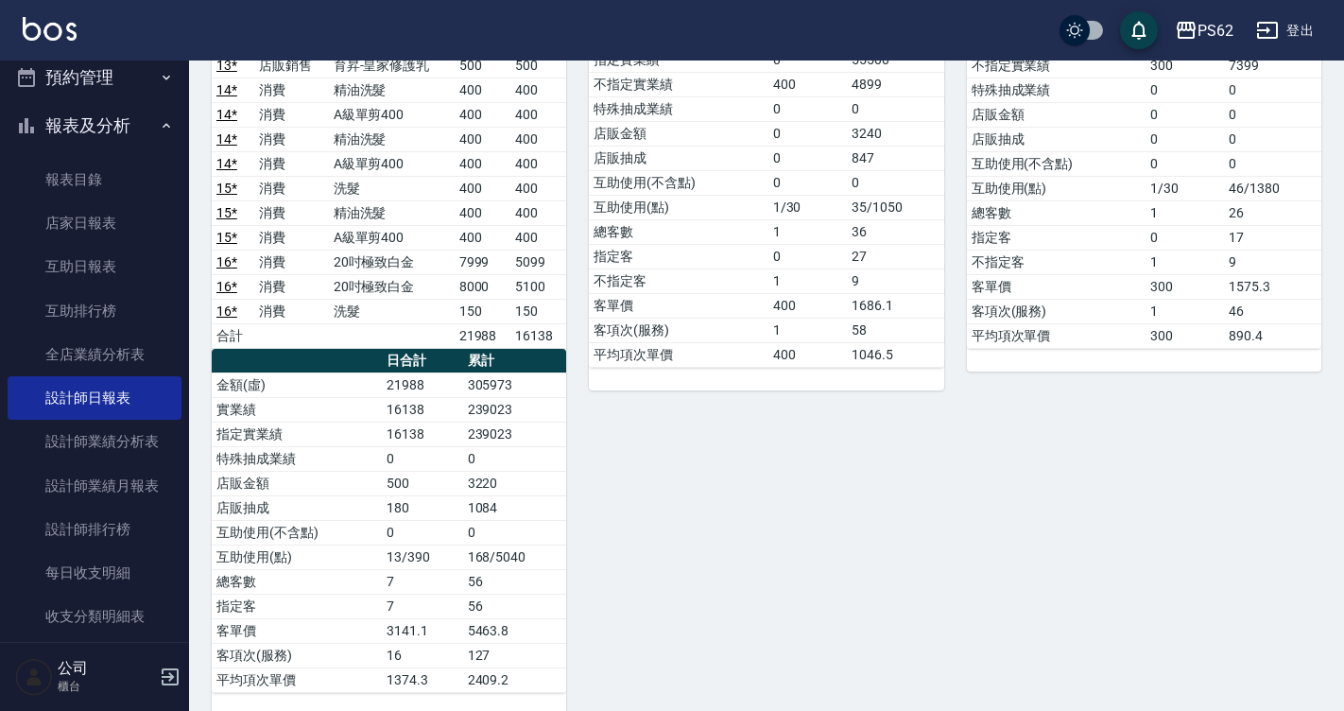
click at [574, 397] on div "3 Tina 吳宥蓁 10/12/2025 日報表 單號 類別 項目 金額 業績 4 消費 洗剪400 400 400 合計 400 400 日合計 累計 金…" at bounding box center [754, 262] width 377 height 907
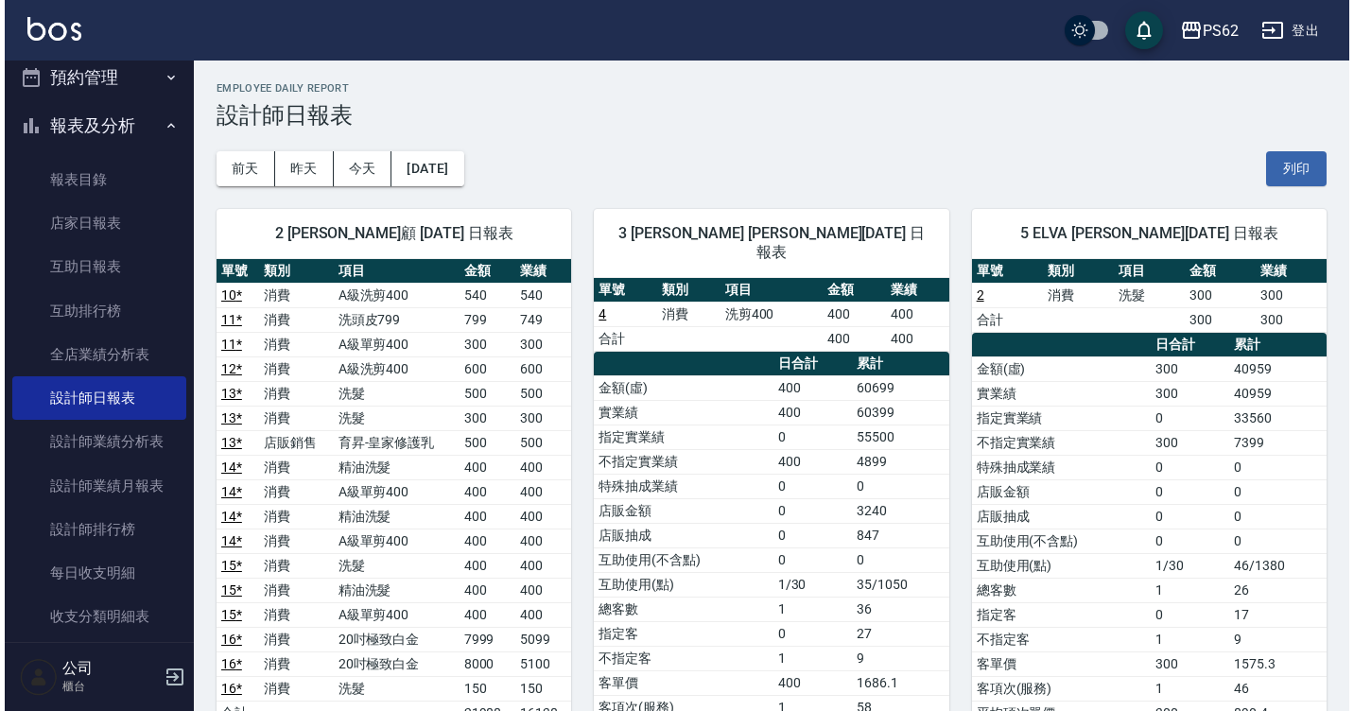
scroll to position [0, 0]
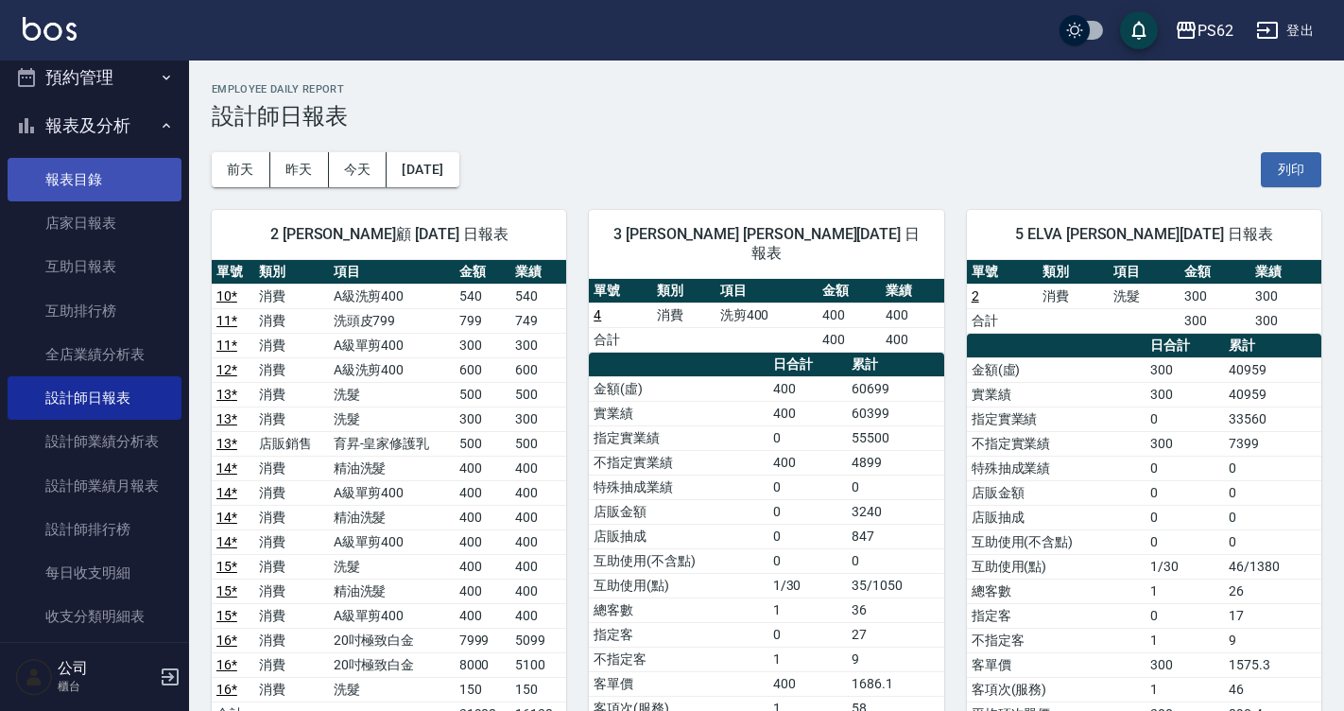
click at [107, 181] on link "報表目錄" at bounding box center [95, 179] width 174 height 43
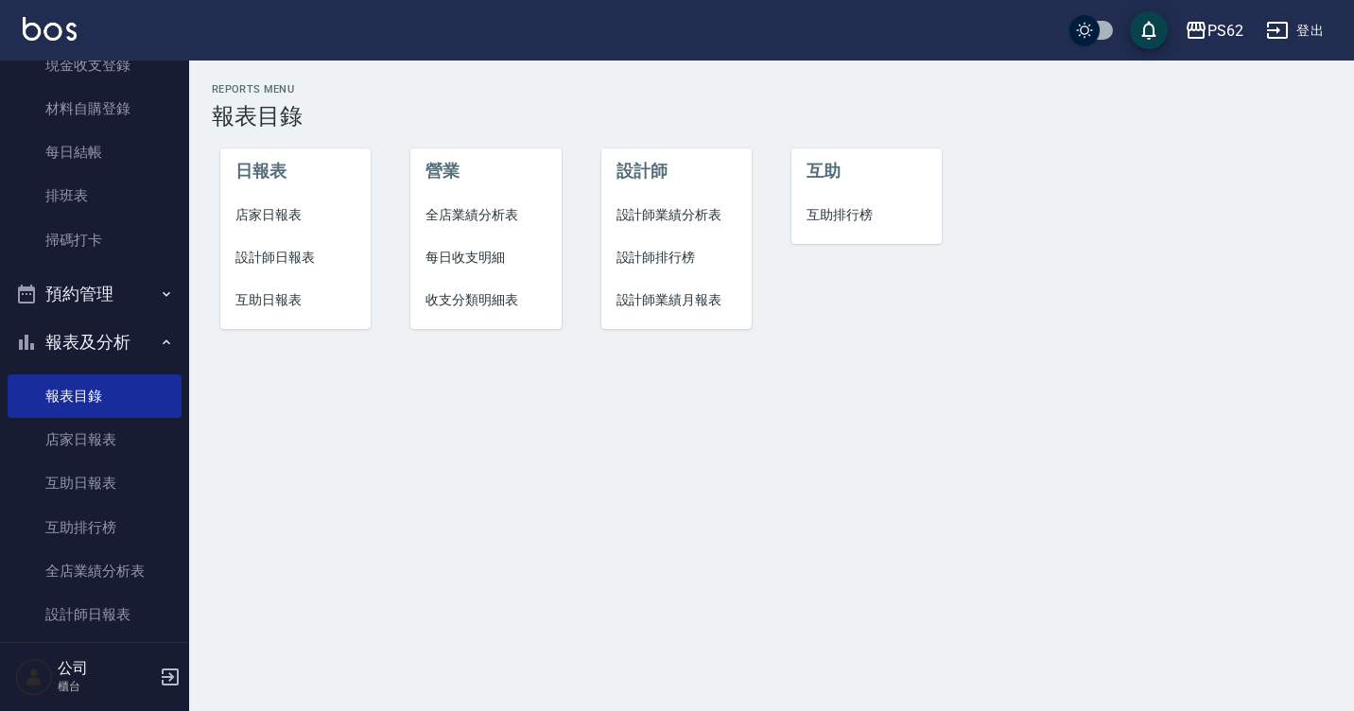
scroll to position [95, 0]
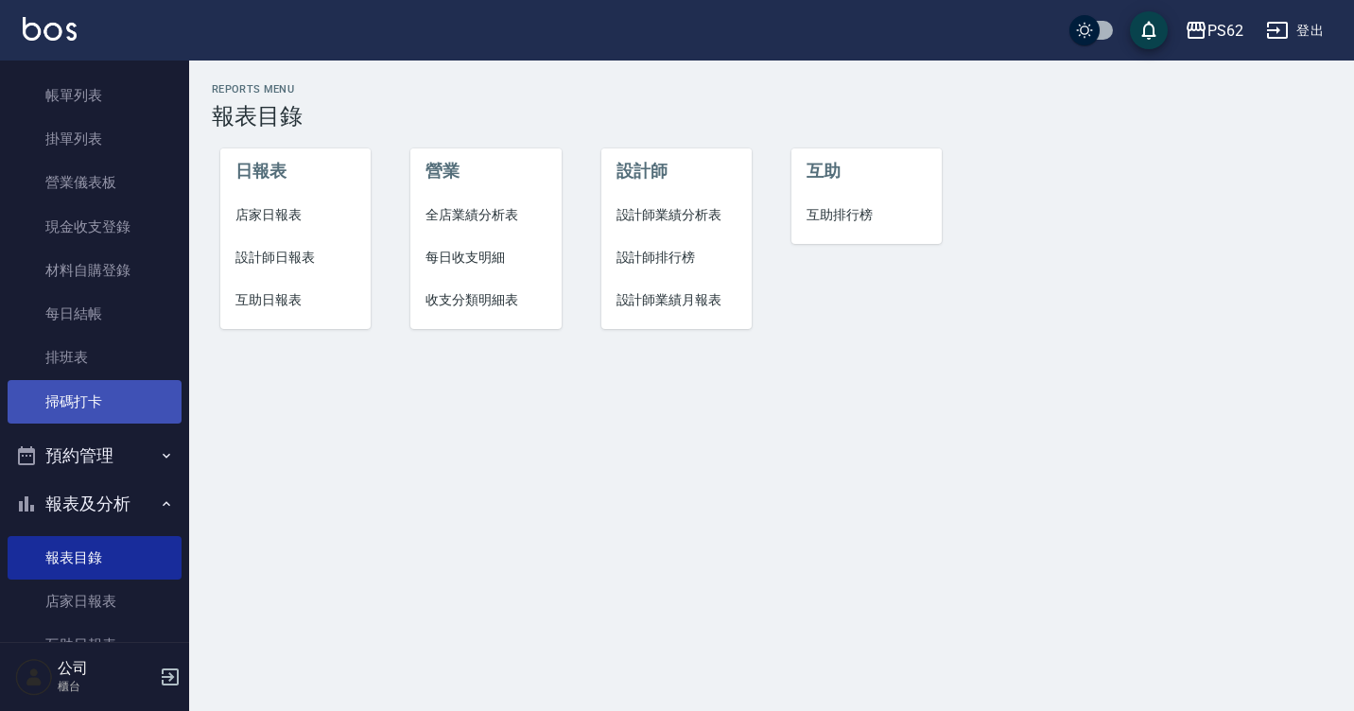
click at [67, 404] on link "掃碼打卡" at bounding box center [95, 401] width 174 height 43
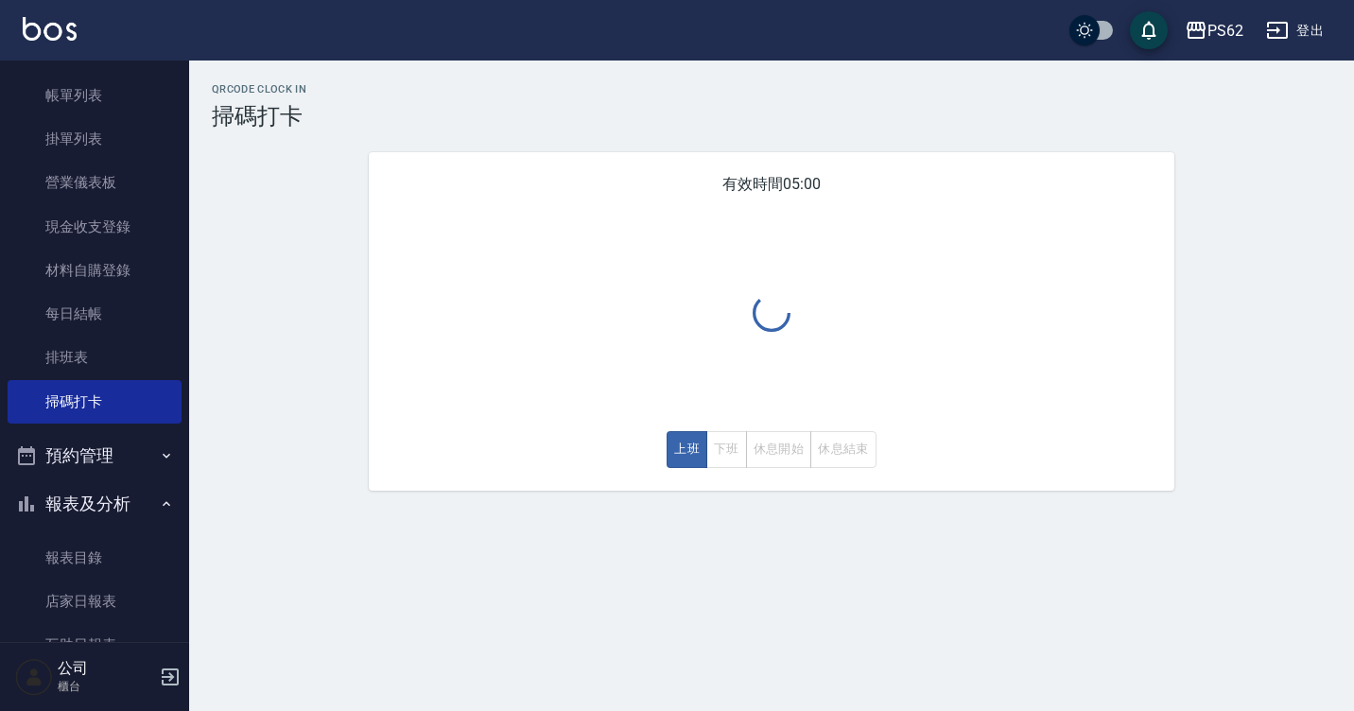
click at [788, 448] on button "休息開始" at bounding box center [779, 449] width 66 height 37
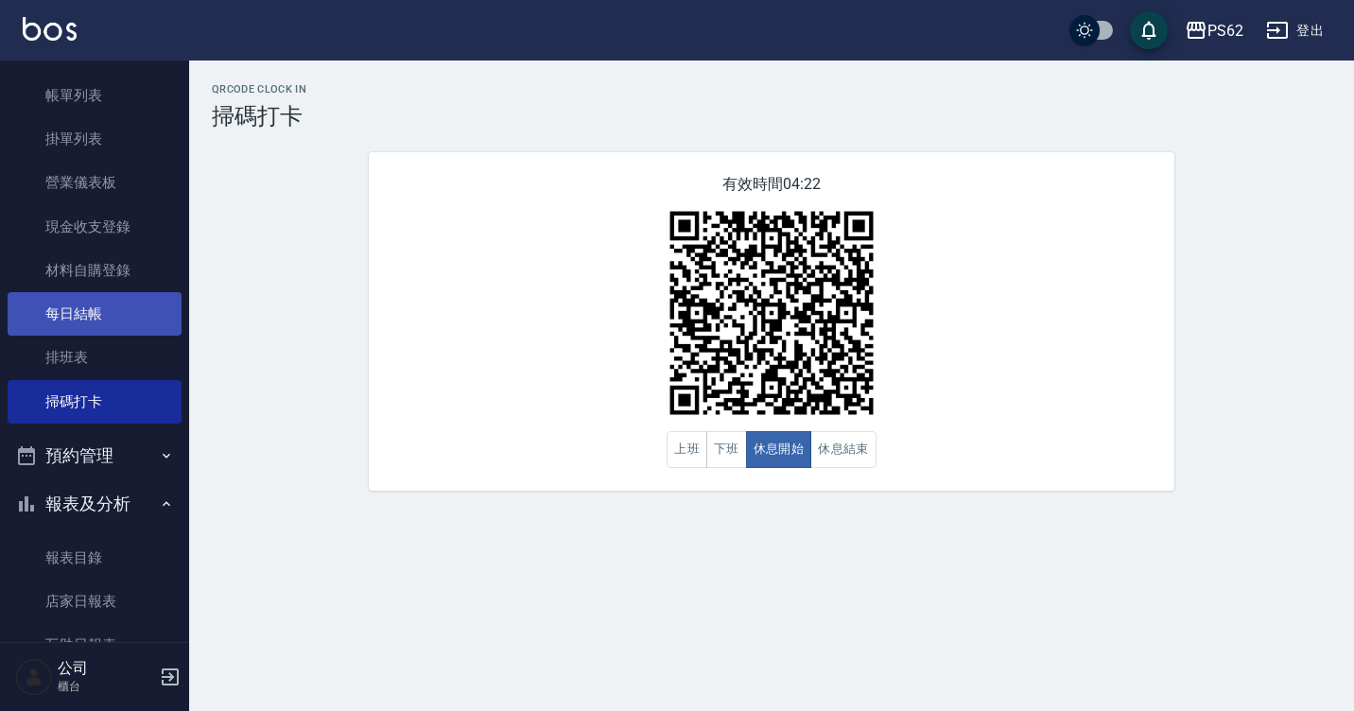
click at [27, 318] on link "每日結帳" at bounding box center [95, 313] width 174 height 43
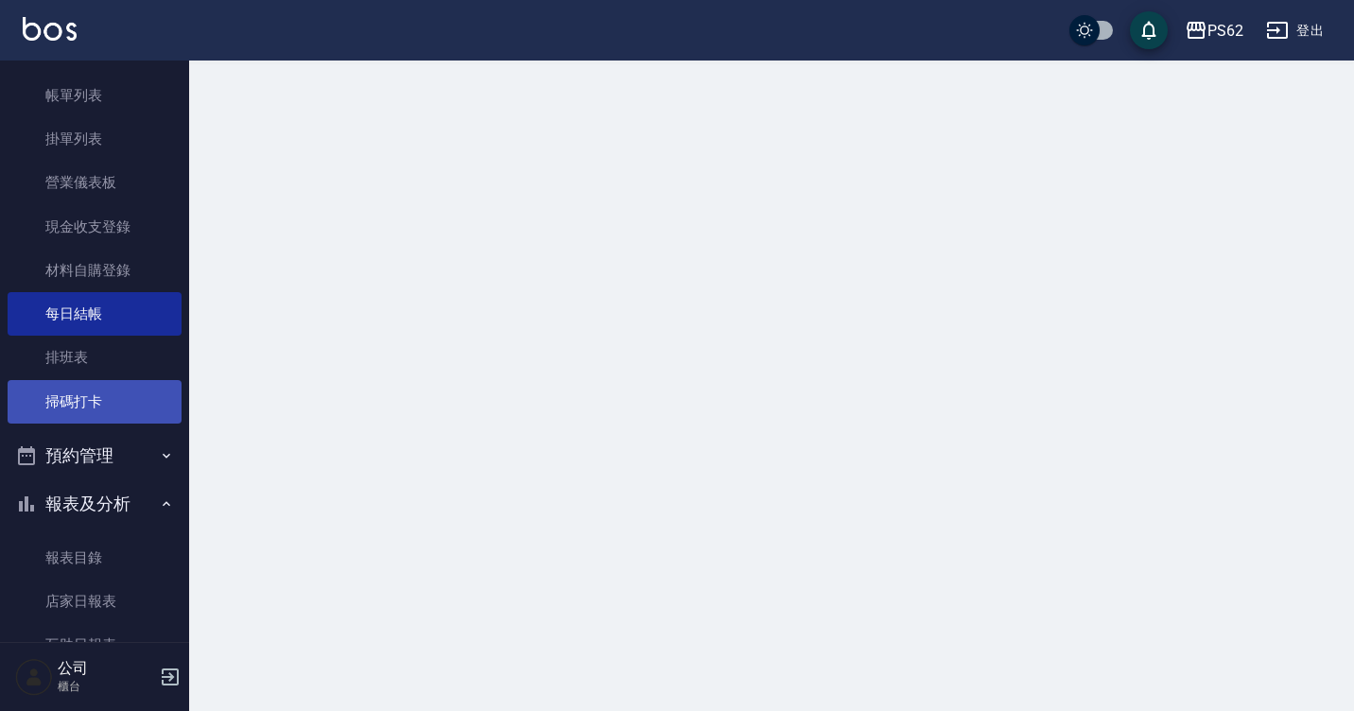
click at [41, 389] on link "掃碼打卡" at bounding box center [95, 401] width 174 height 43
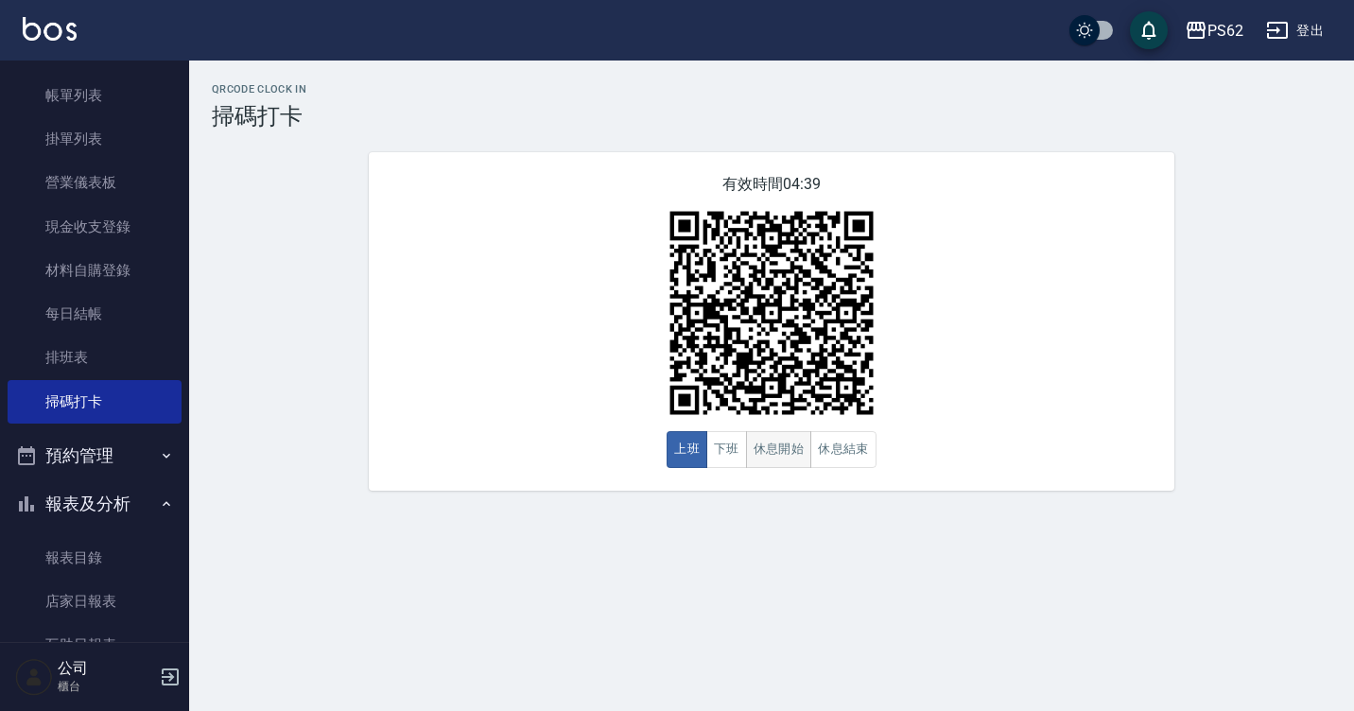
click at [793, 445] on button "休息開始" at bounding box center [779, 449] width 66 height 37
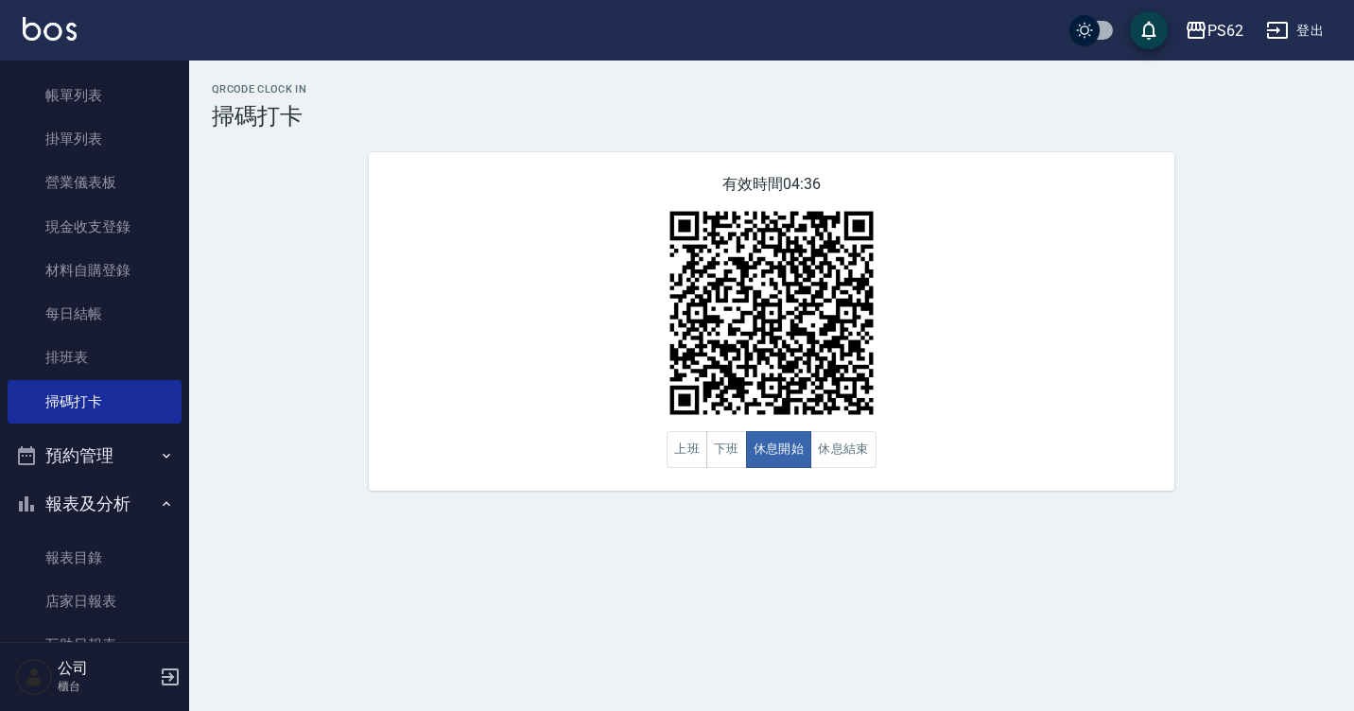
click at [4, 296] on nav "櫃檯作業 打帳單 帳單列表 掛單列表 營業儀表板 現金收支登錄 材料自購登錄 每日結帳 排班表 掃碼打卡 預約管理 預約管理 單日預約紀錄 單週預約紀錄 報表…" at bounding box center [94, 350] width 189 height 581
click at [48, 363] on link "排班表" at bounding box center [95, 357] width 174 height 43
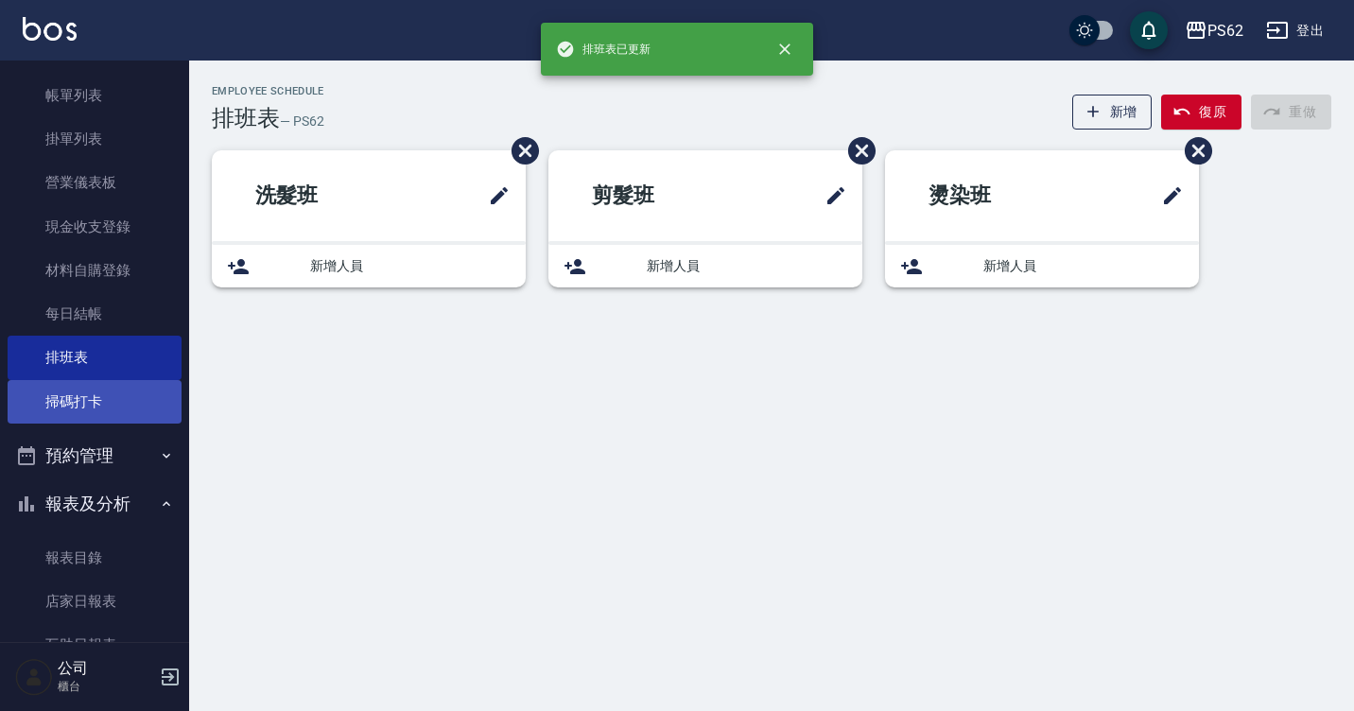
click at [110, 417] on link "掃碼打卡" at bounding box center [95, 401] width 174 height 43
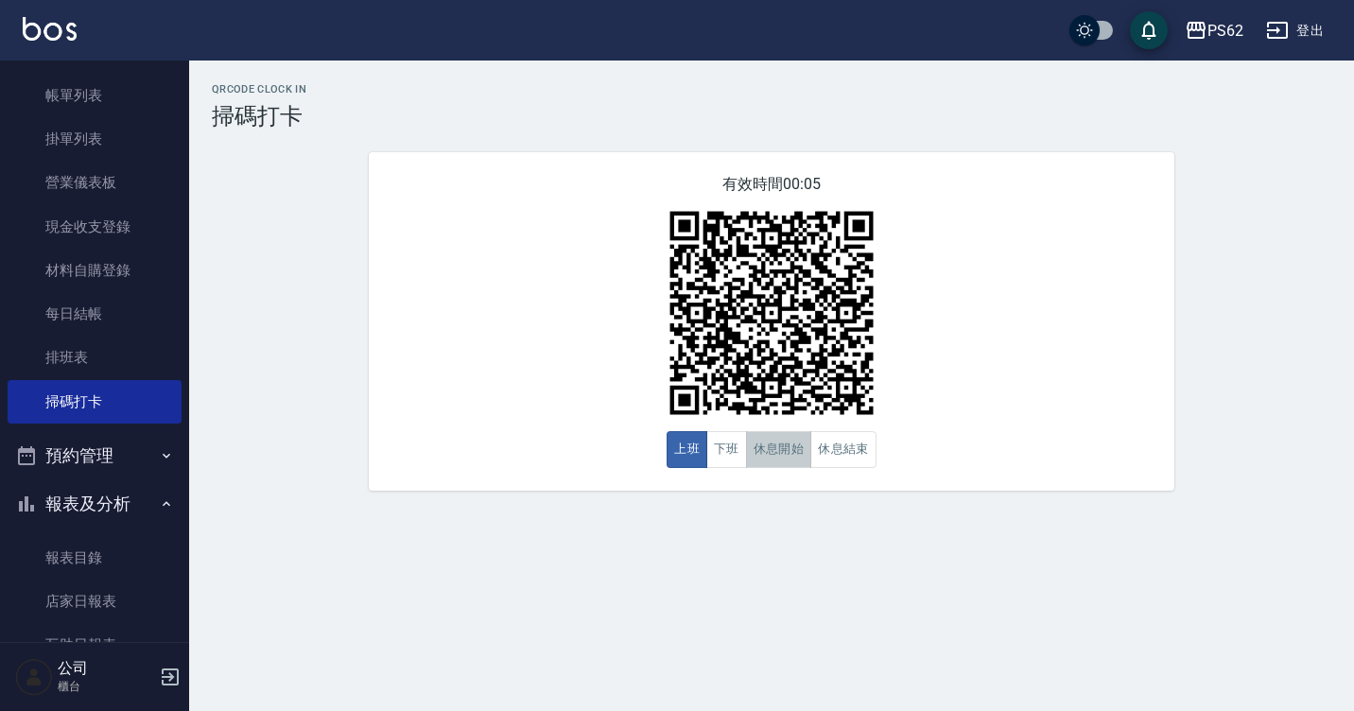
click at [754, 447] on button "休息開始" at bounding box center [779, 449] width 66 height 37
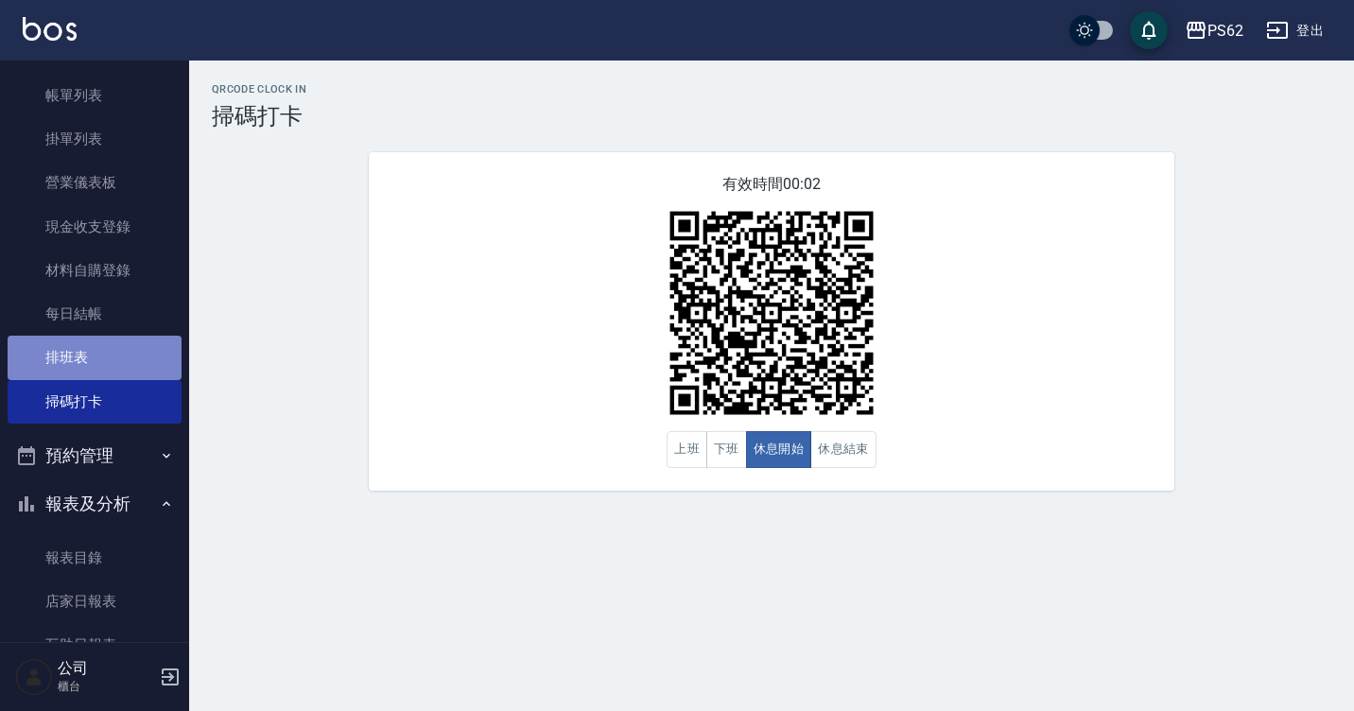
click at [110, 377] on link "排班表" at bounding box center [95, 357] width 174 height 43
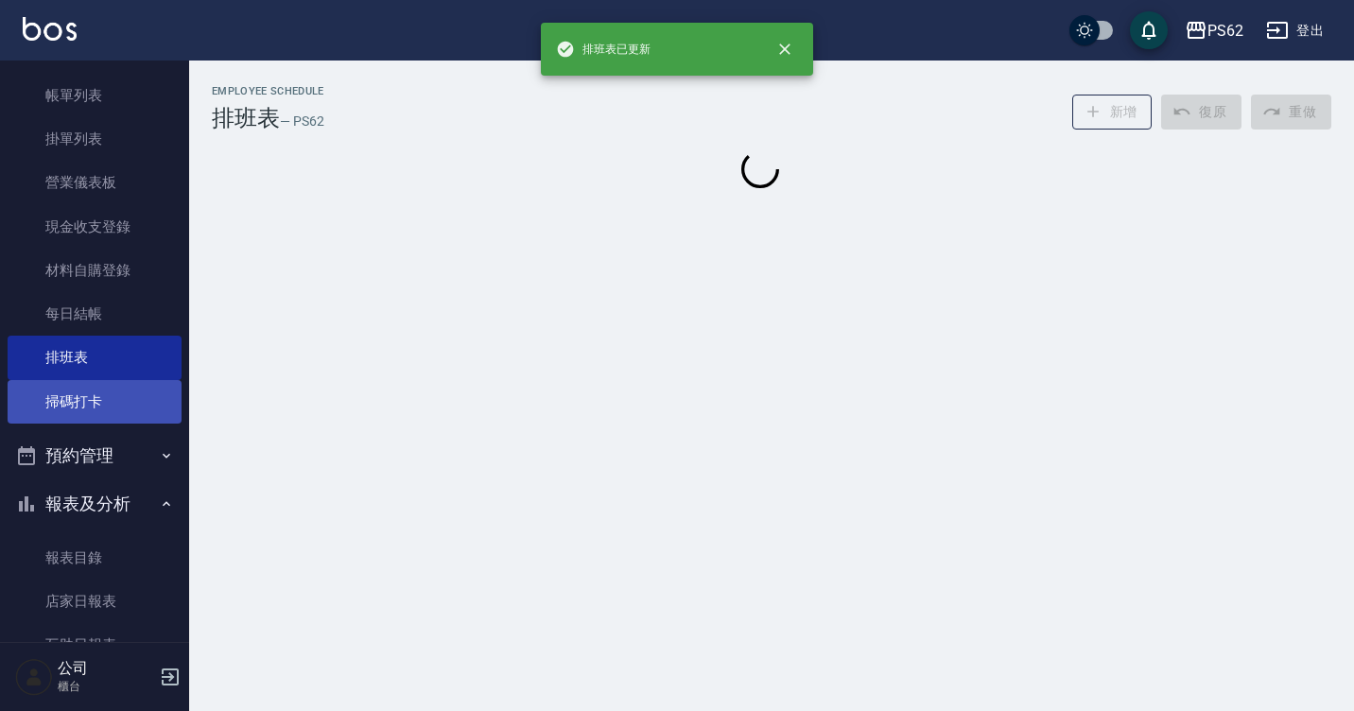
click at [108, 394] on link "掃碼打卡" at bounding box center [95, 401] width 174 height 43
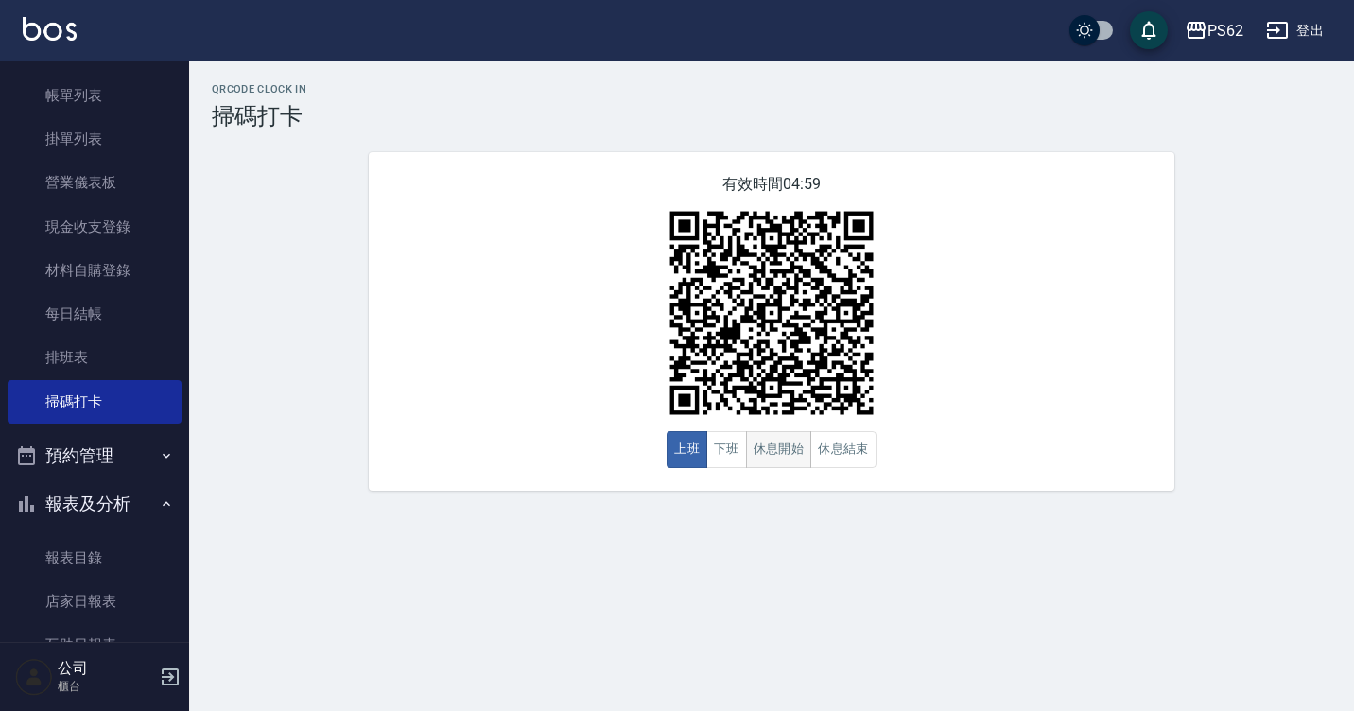
click at [772, 457] on button "休息開始" at bounding box center [779, 449] width 66 height 37
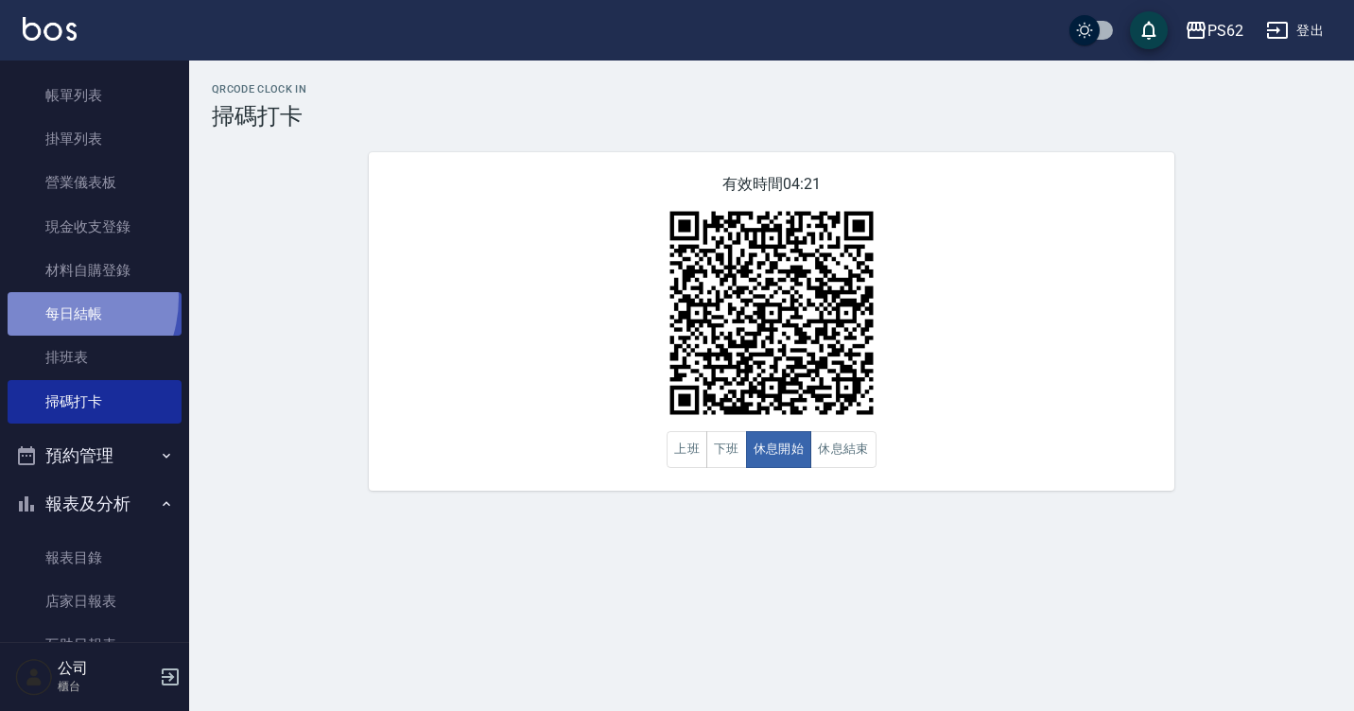
click at [44, 298] on link "每日結帳" at bounding box center [95, 313] width 174 height 43
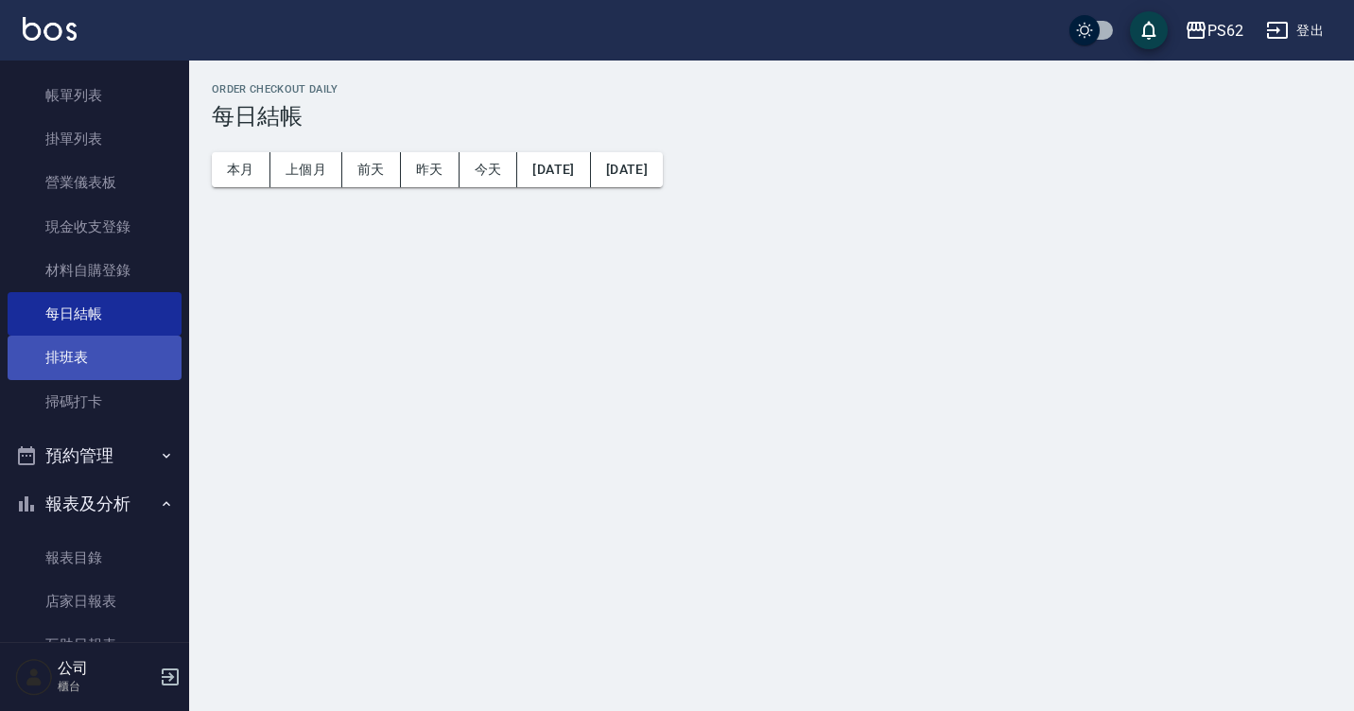
click at [80, 354] on link "排班表" at bounding box center [95, 357] width 174 height 43
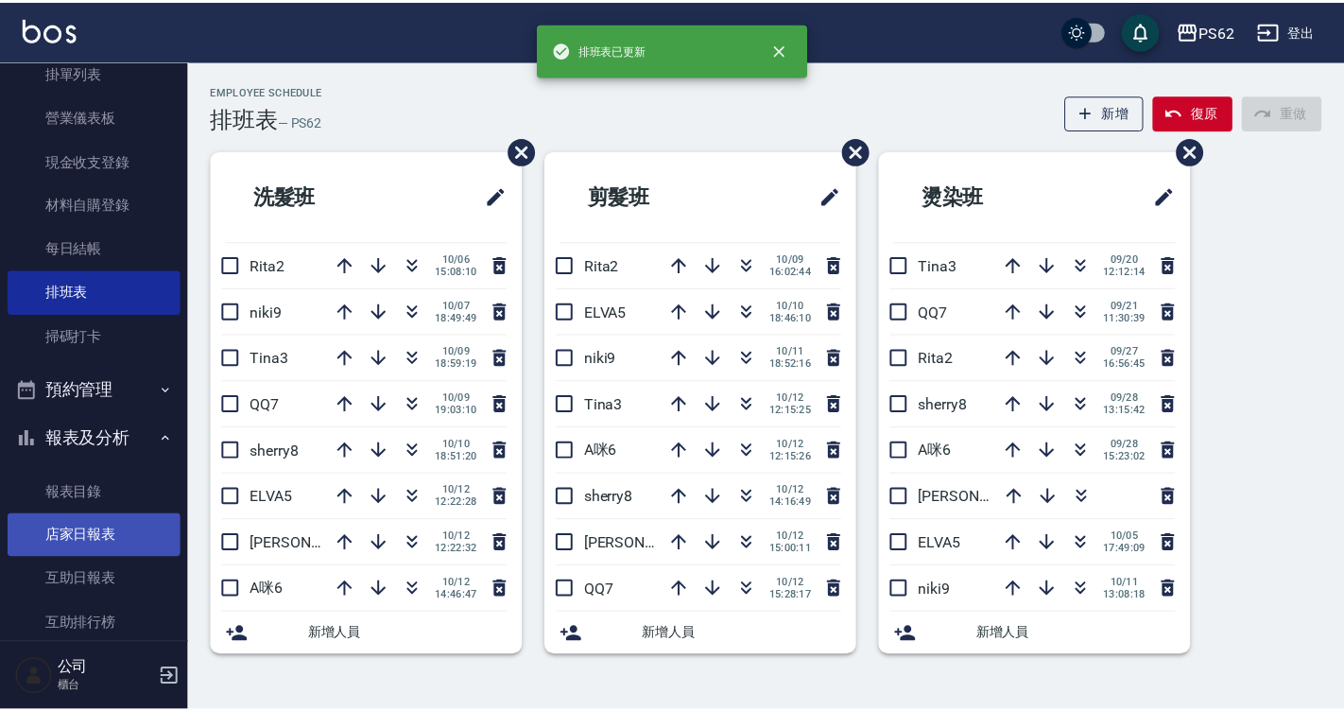
scroll to position [189, 0]
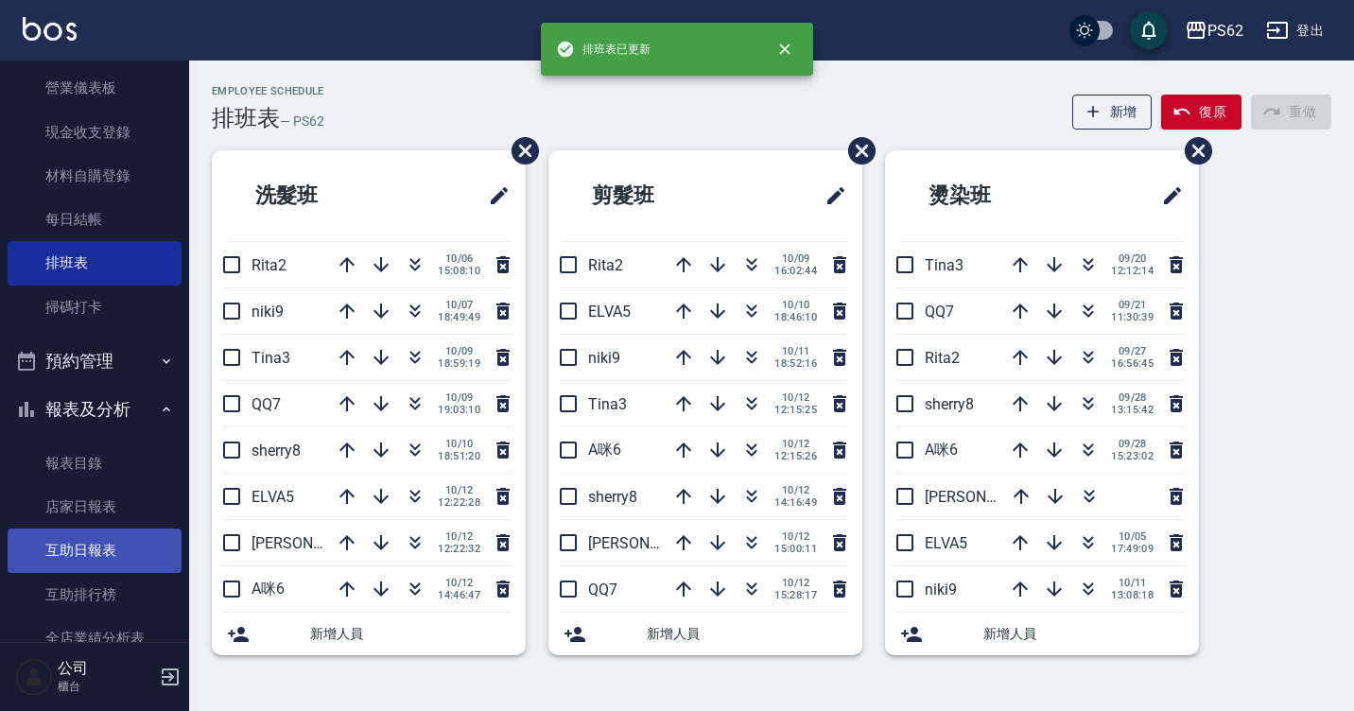
click at [78, 558] on link "互助日報表" at bounding box center [95, 549] width 174 height 43
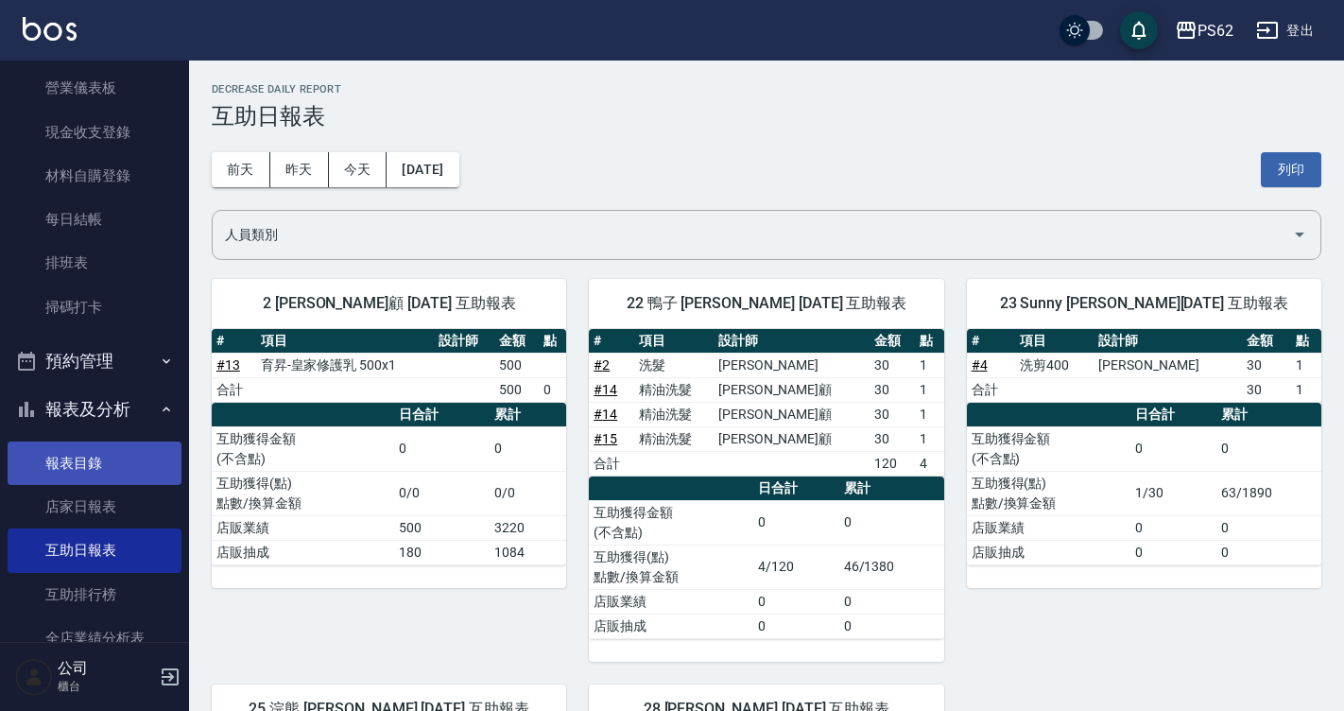
click at [147, 452] on link "報表目錄" at bounding box center [95, 462] width 174 height 43
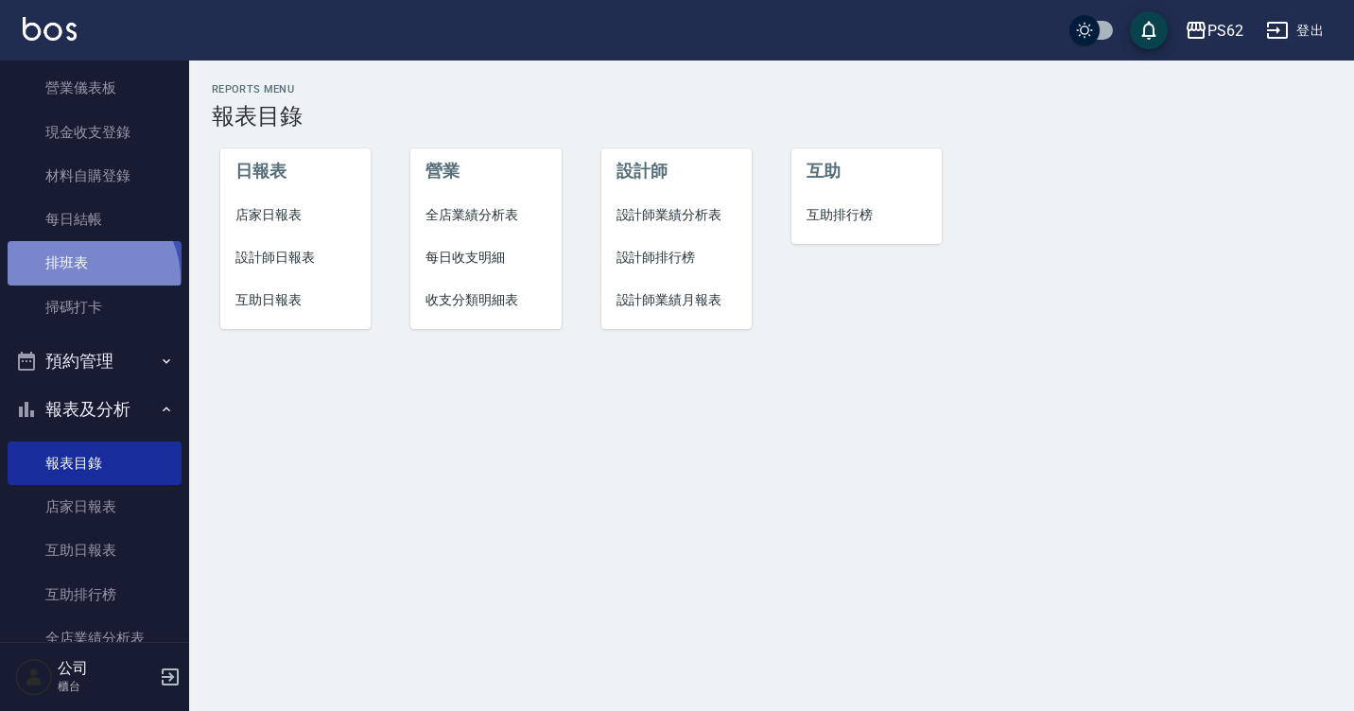
click at [82, 279] on link "排班表" at bounding box center [95, 262] width 174 height 43
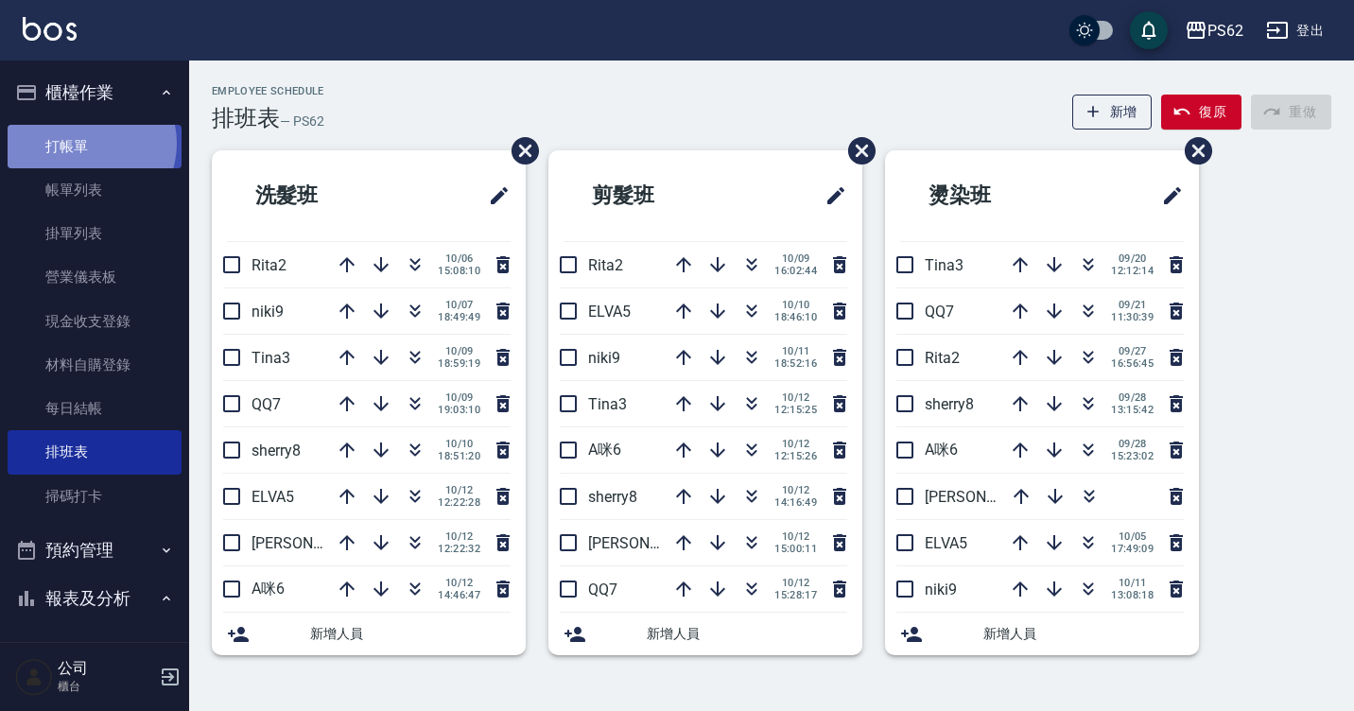
click at [85, 143] on link "打帳單" at bounding box center [95, 146] width 174 height 43
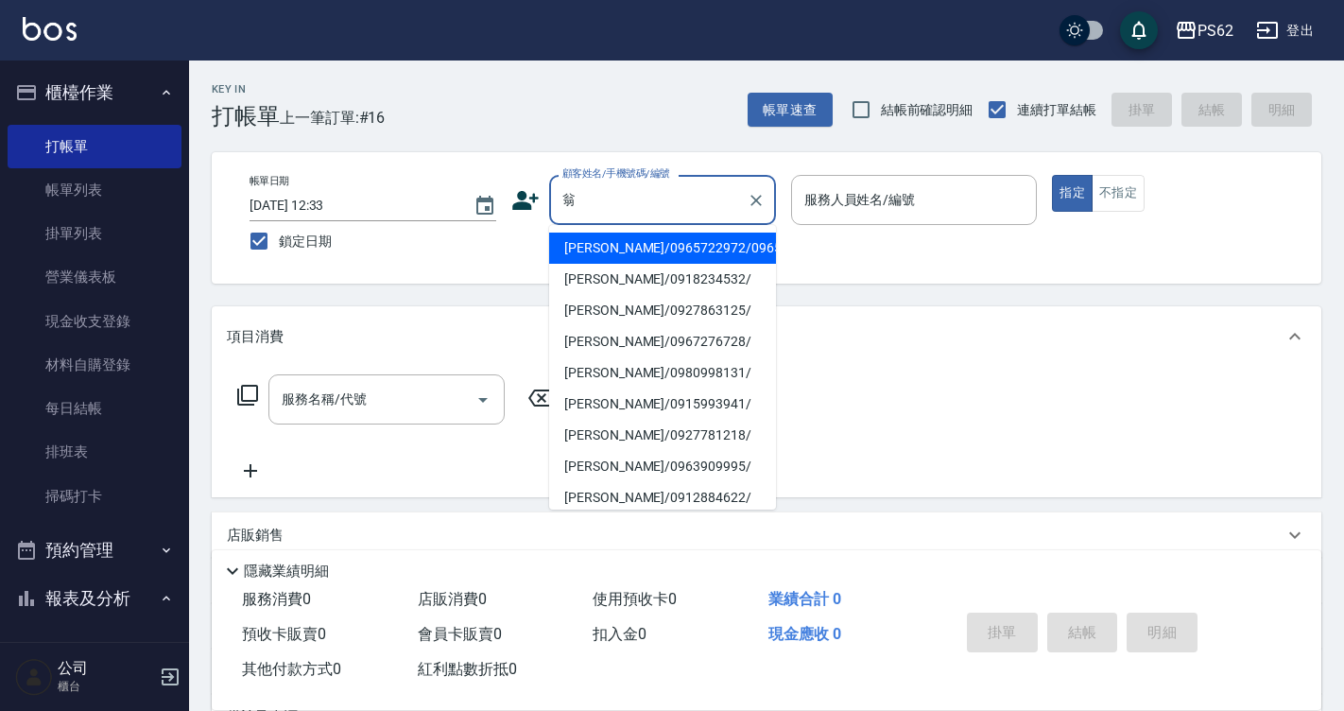
click at [660, 260] on li "[PERSON_NAME]/0965722972/0965722972" at bounding box center [662, 248] width 227 height 31
type input "[PERSON_NAME]/0965722972/0965722972"
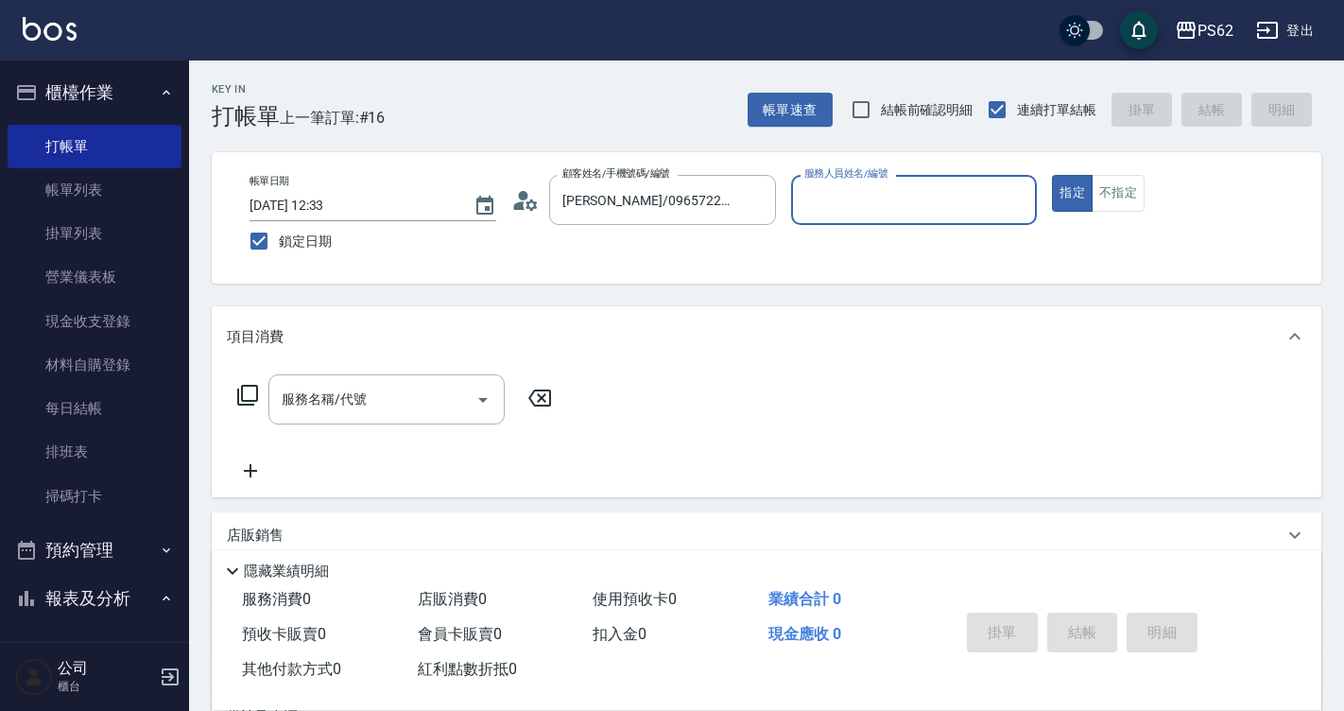
type input "Tina-3"
click at [1052, 175] on button "指定" at bounding box center [1072, 193] width 41 height 37
type button "true"
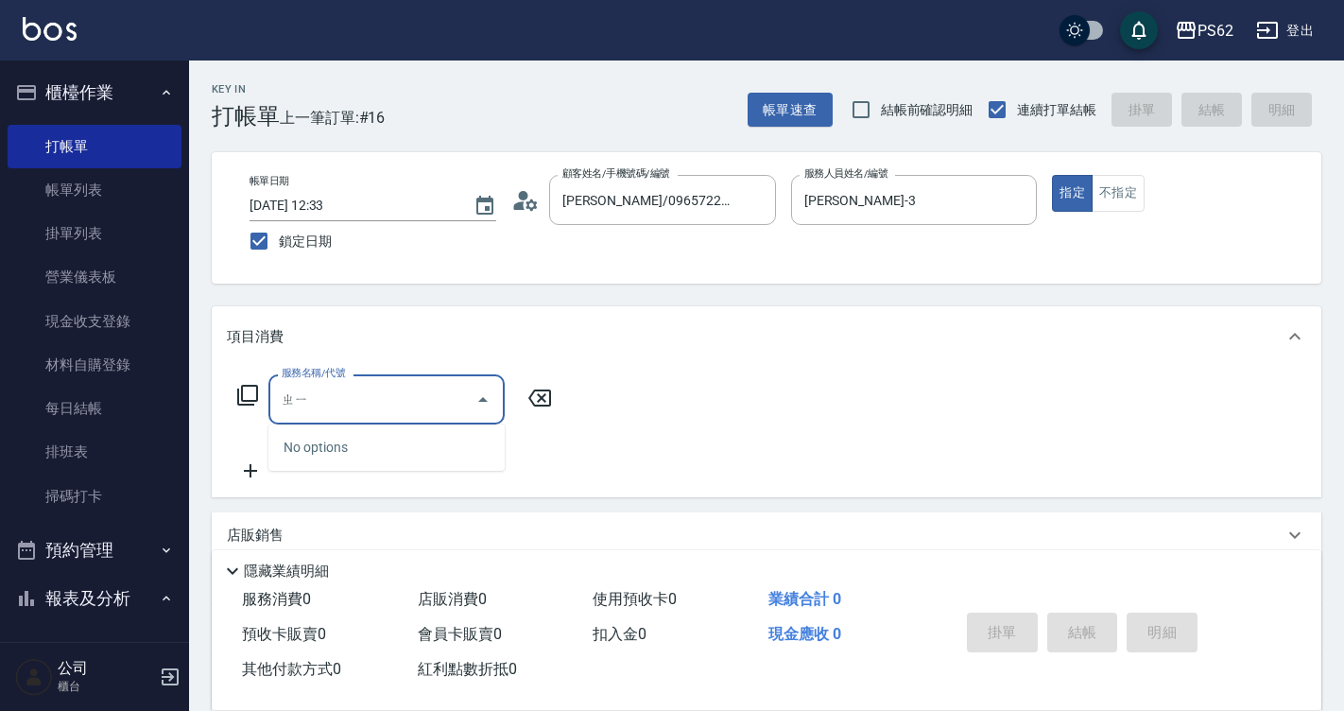
type input "ㄓ"
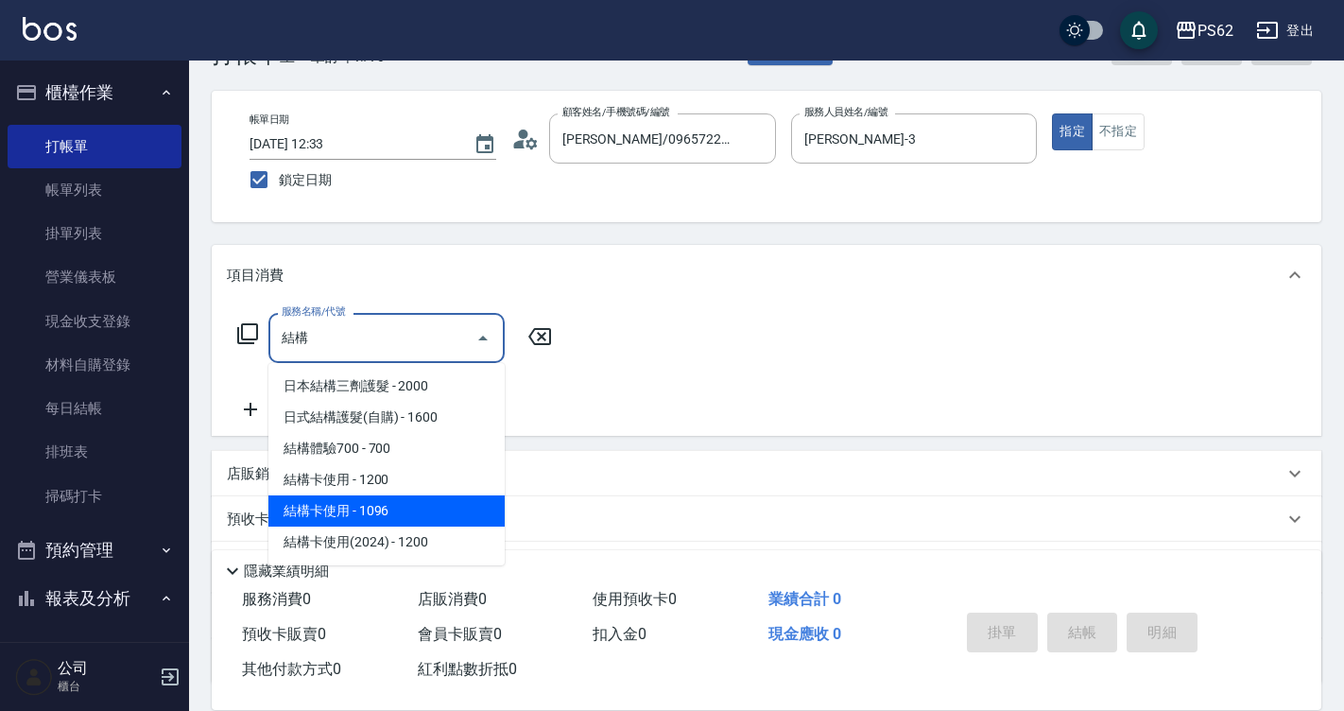
scroll to position [95, 0]
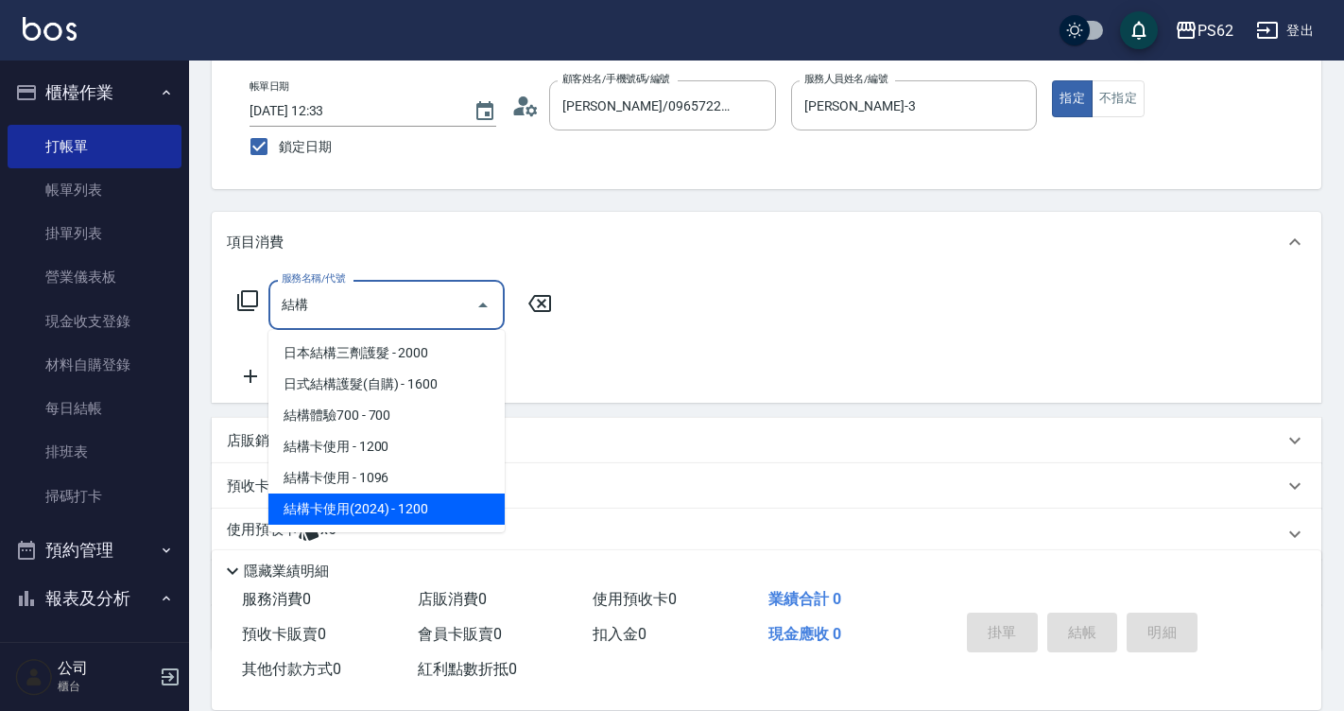
click at [372, 503] on span "結構卡使用(2024) - 1200" at bounding box center [386, 508] width 236 height 31
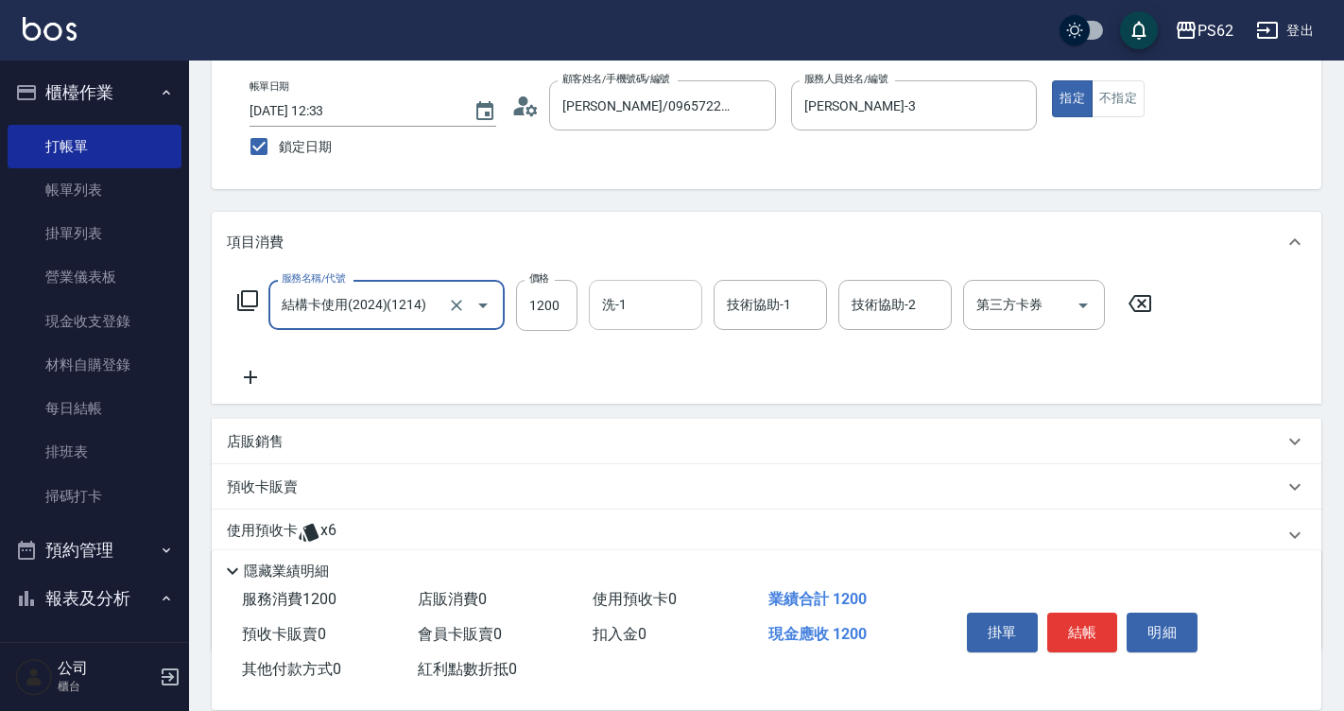
type input "結構卡使用(2024)(1214)"
click at [621, 319] on input "洗-1" at bounding box center [645, 304] width 96 height 33
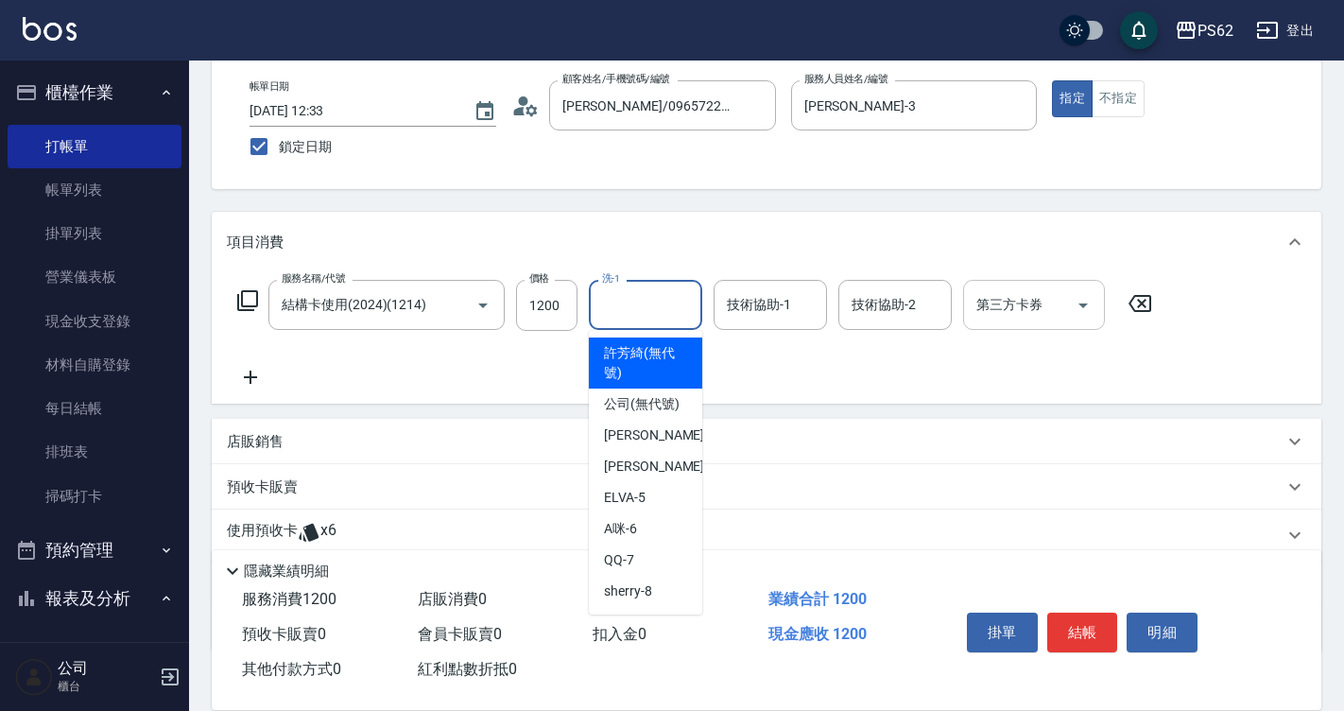
click at [1060, 307] on input "第三方卡券" at bounding box center [1020, 304] width 96 height 33
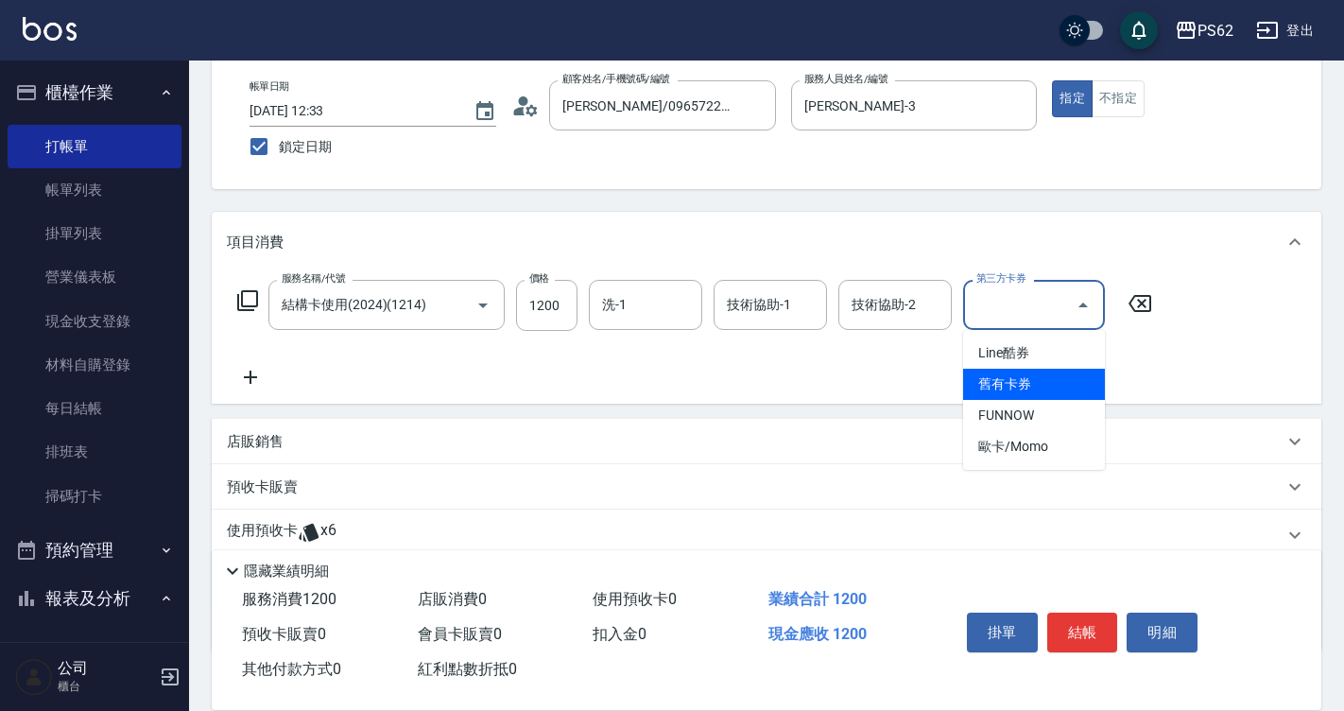
click at [1046, 383] on span "舊有卡券" at bounding box center [1034, 384] width 142 height 31
type input "舊有卡券"
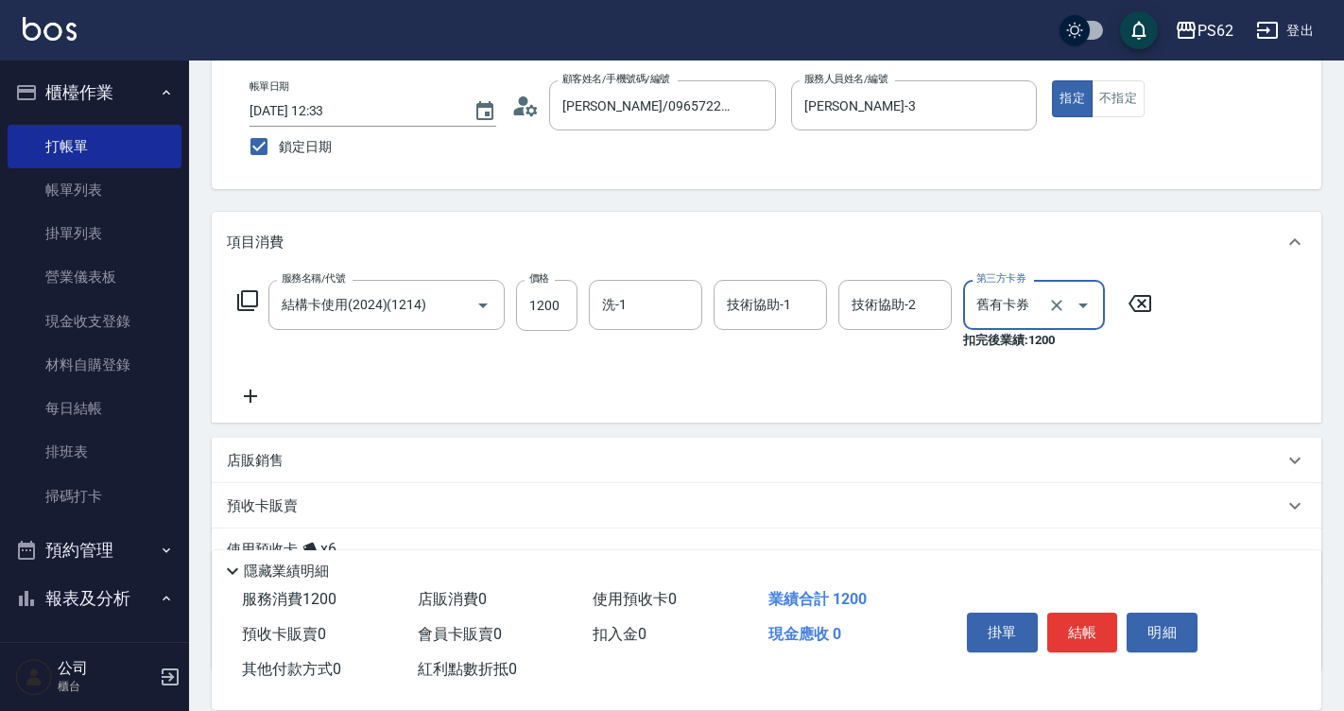
drag, startPoint x: 1073, startPoint y: 614, endPoint x: 1055, endPoint y: 582, distance: 36.8
click at [1074, 614] on button "結帳" at bounding box center [1082, 633] width 71 height 40
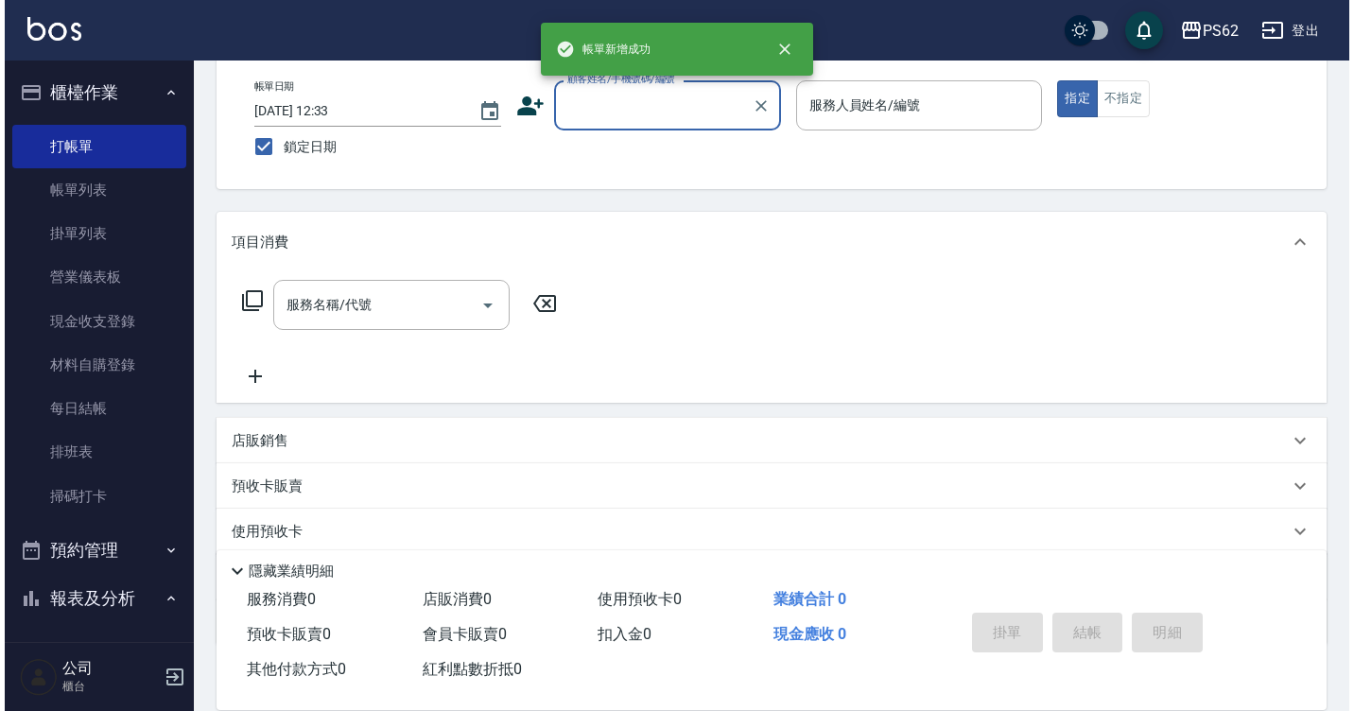
scroll to position [0, 0]
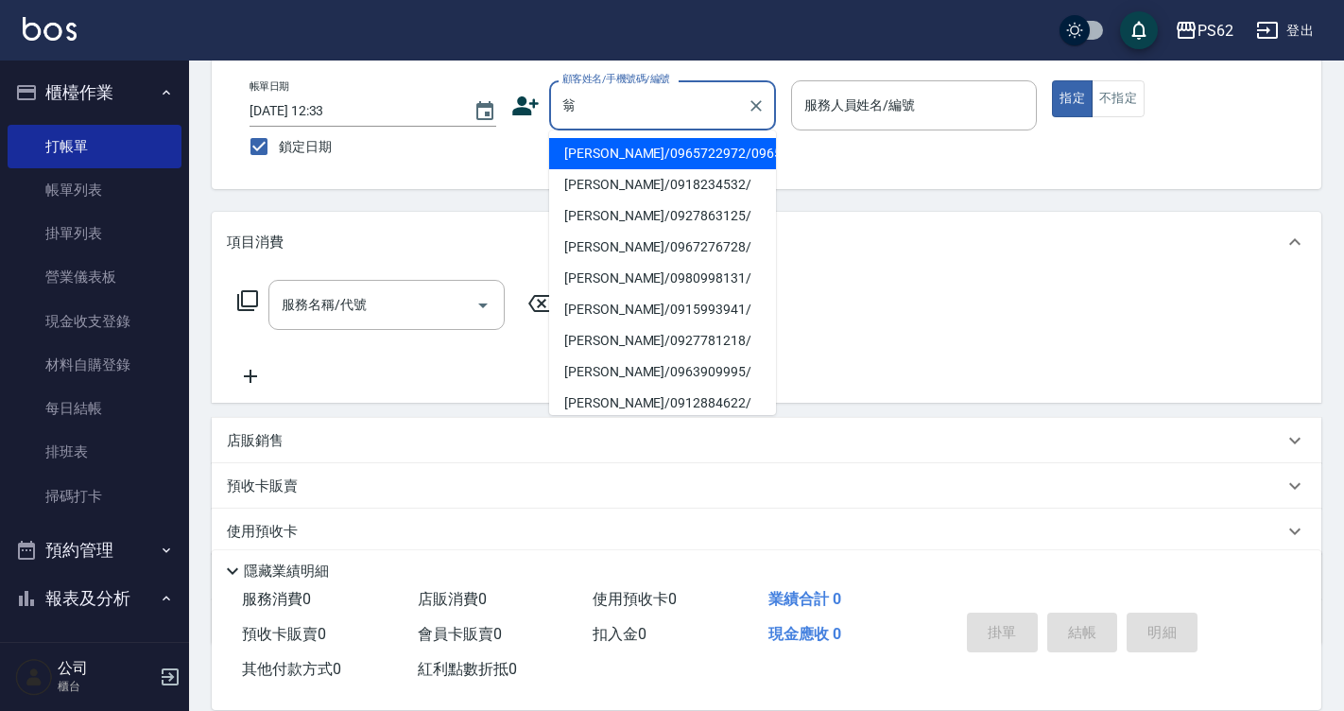
click at [637, 151] on li "[PERSON_NAME]/0965722972/0965722972" at bounding box center [662, 153] width 227 height 31
type input "[PERSON_NAME]/0965722972/0965722972"
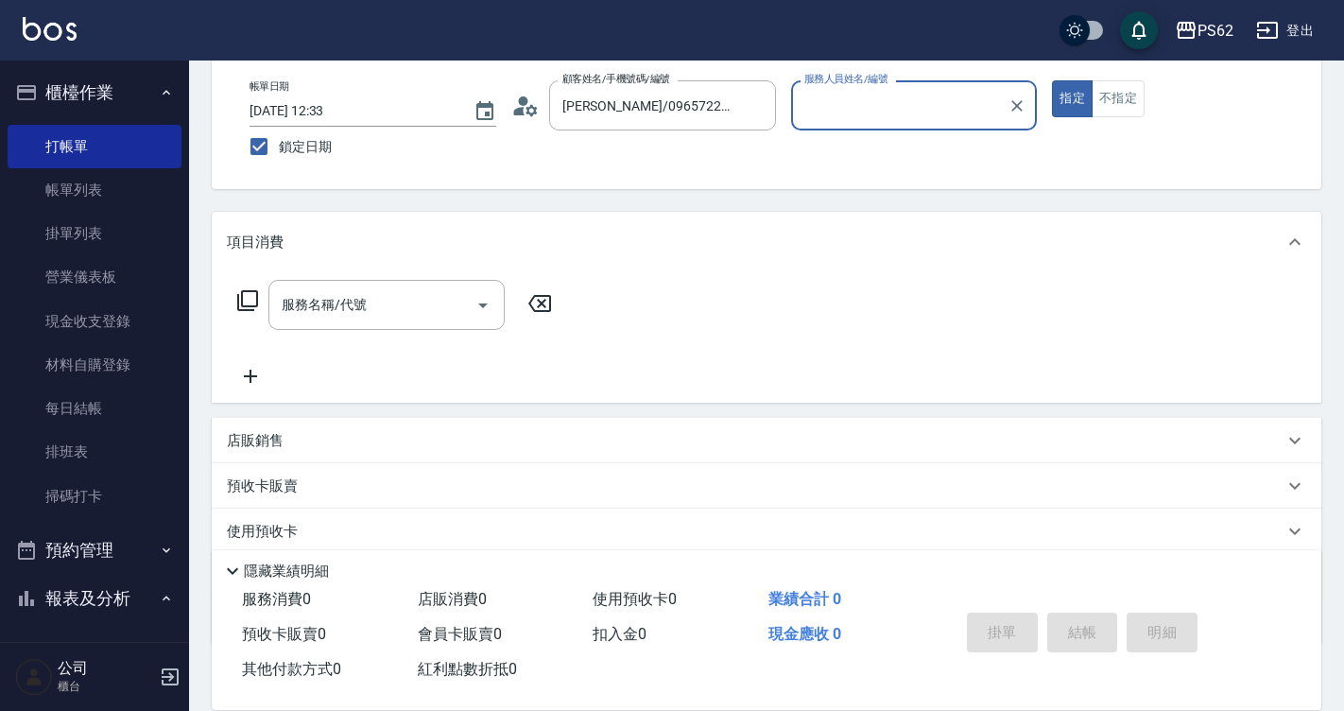
type input "Tina-3"
click at [520, 106] on icon at bounding box center [525, 106] width 28 height 28
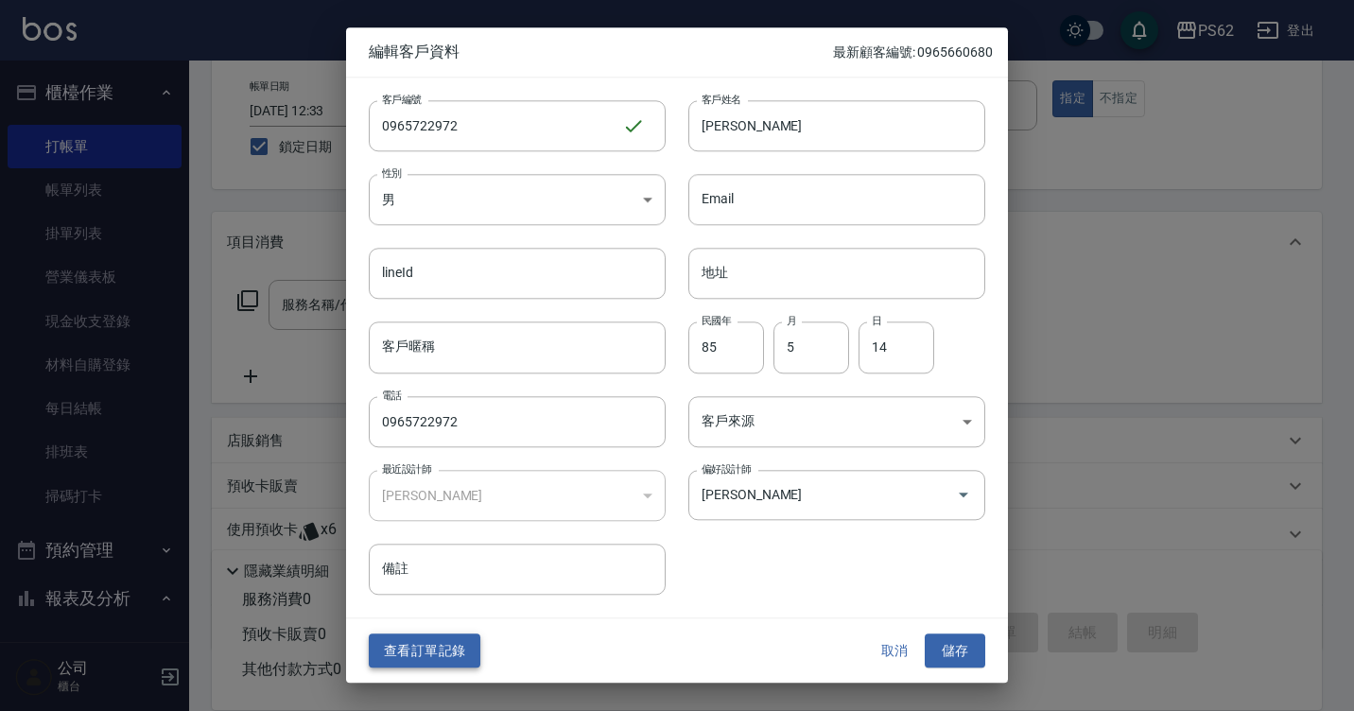
click at [469, 656] on button "查看訂單記錄" at bounding box center [425, 650] width 112 height 35
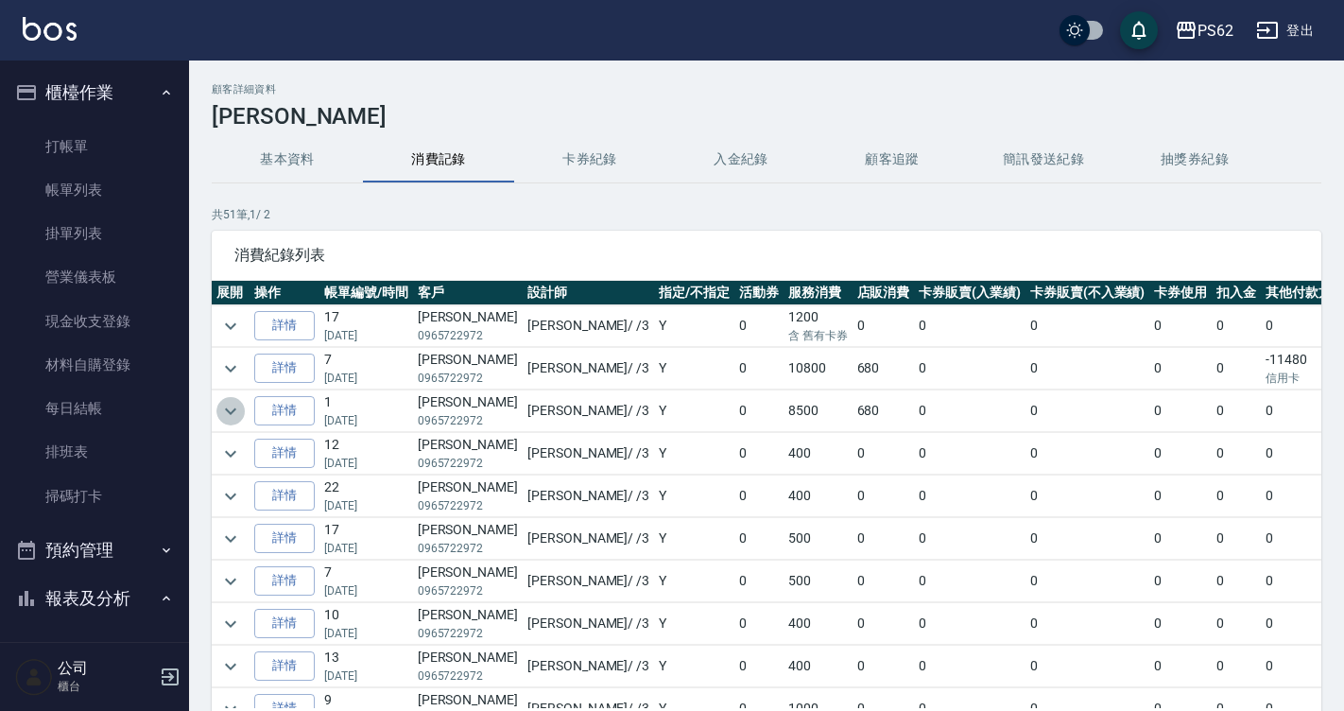
click at [233, 419] on icon "expand row" at bounding box center [230, 411] width 23 height 23
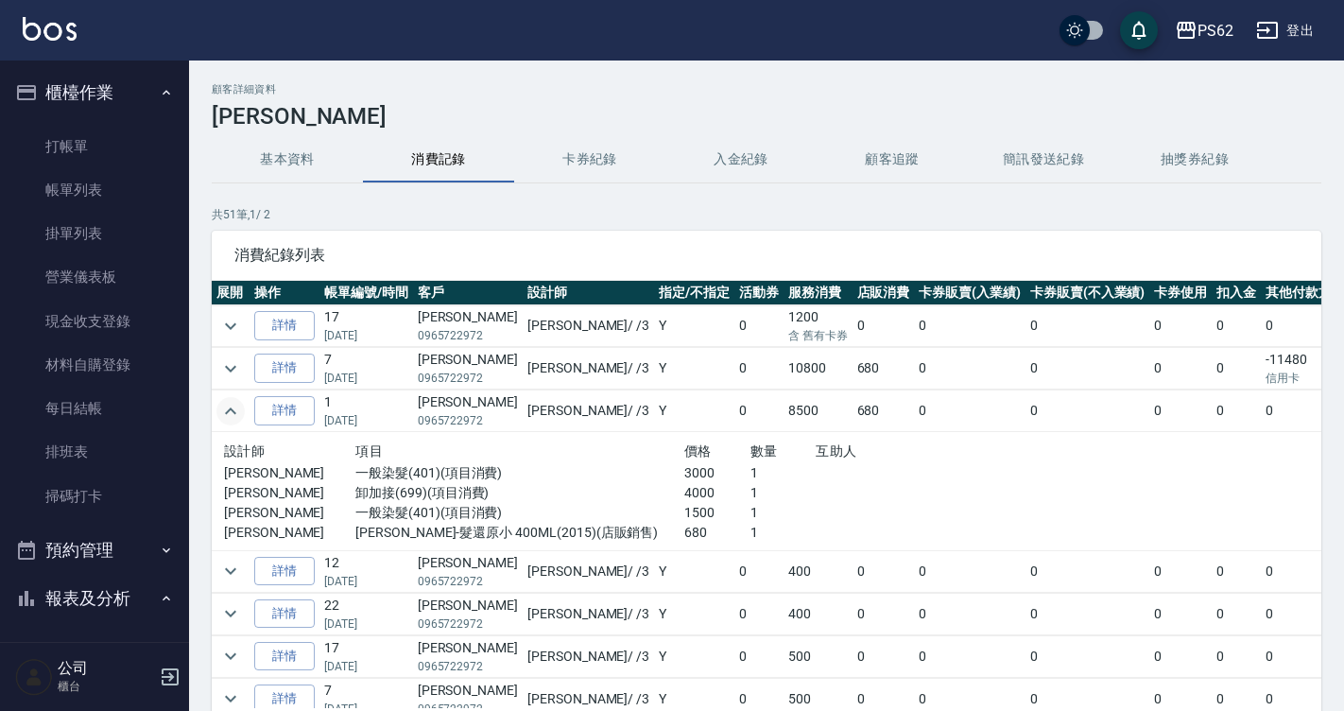
click at [233, 418] on icon "expand row" at bounding box center [230, 411] width 23 height 23
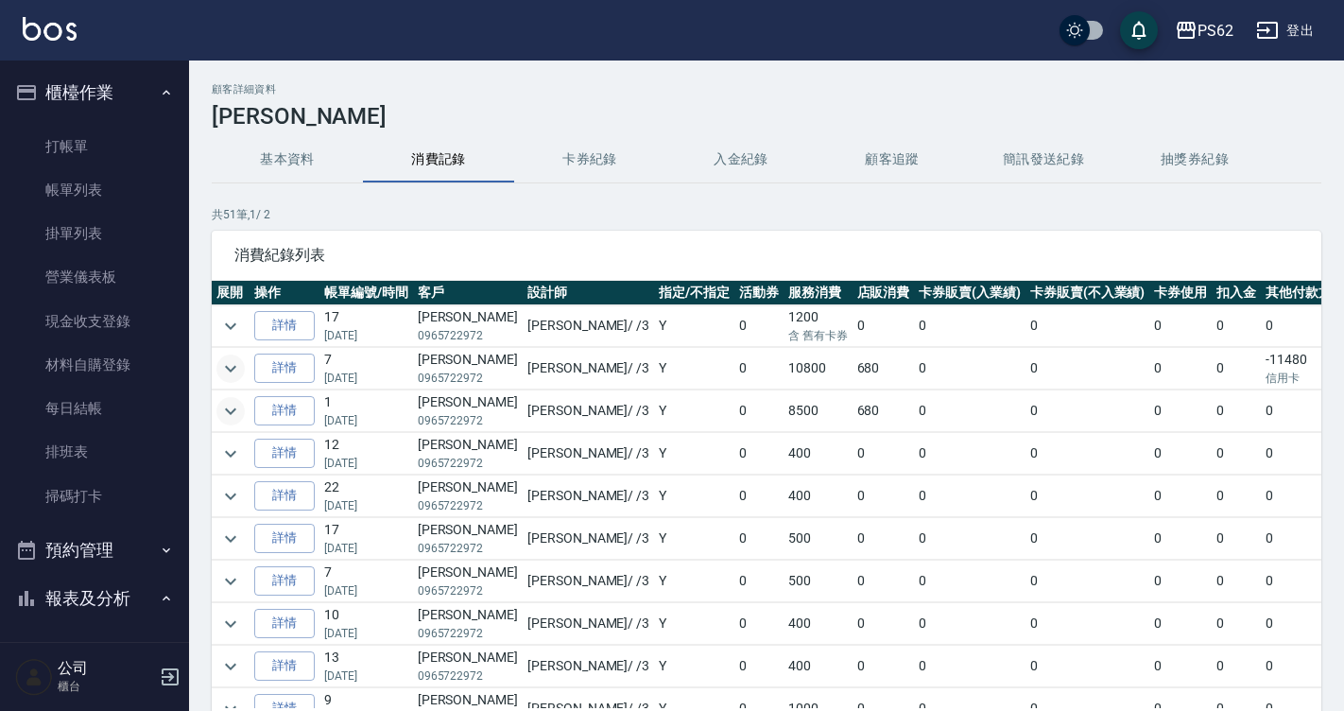
click at [238, 369] on icon "expand row" at bounding box center [230, 368] width 23 height 23
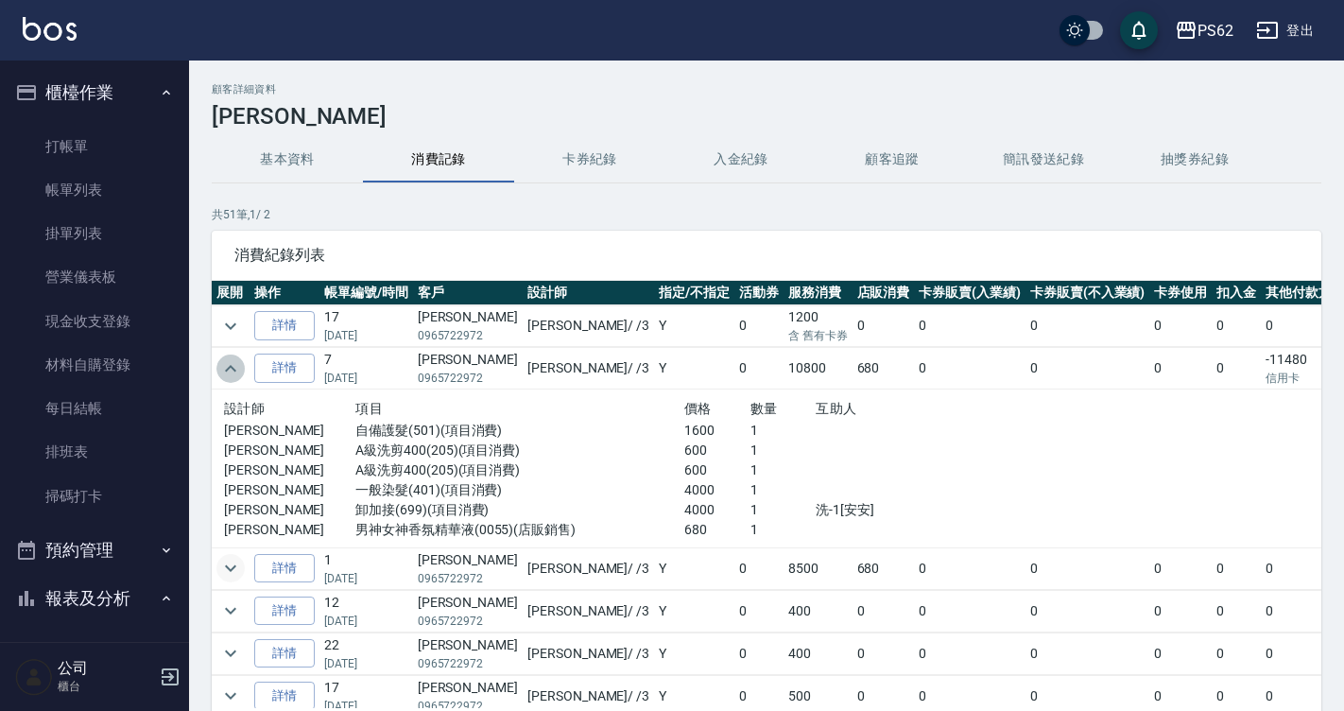
click at [238, 369] on icon "expand row" at bounding box center [230, 368] width 23 height 23
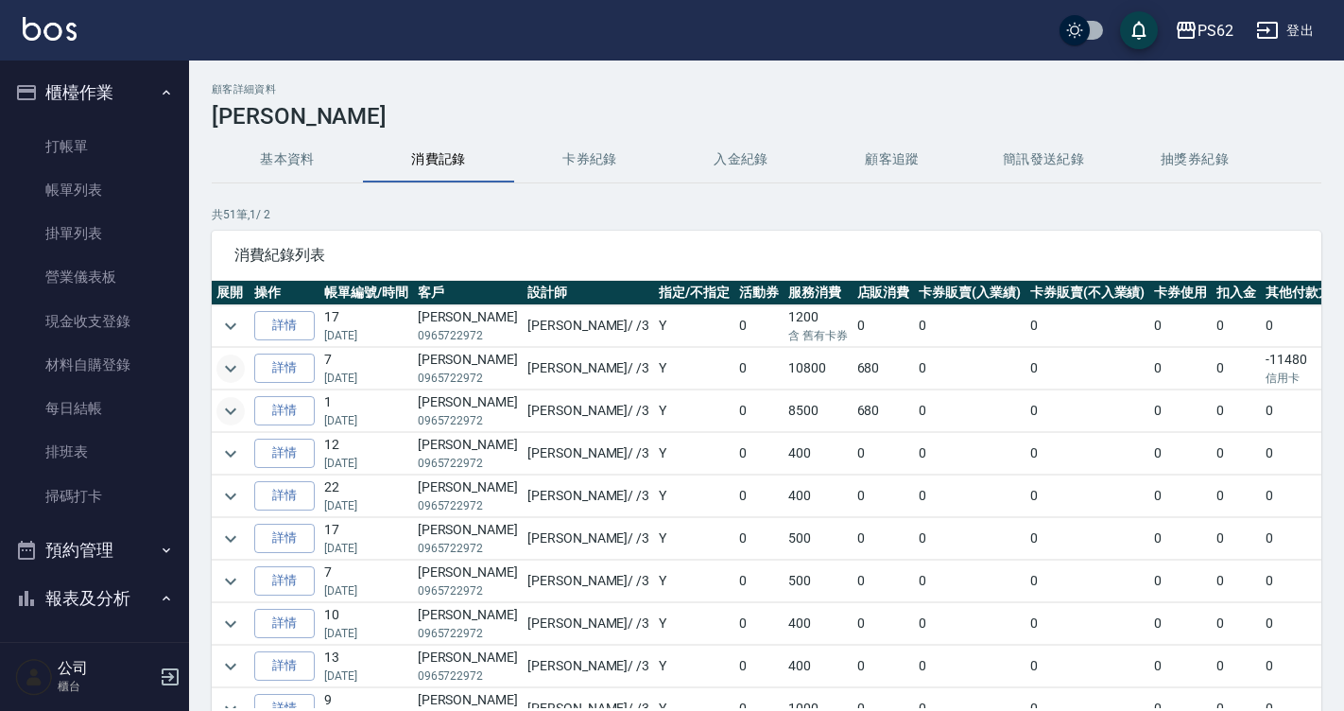
click at [236, 363] on icon "expand row" at bounding box center [230, 368] width 23 height 23
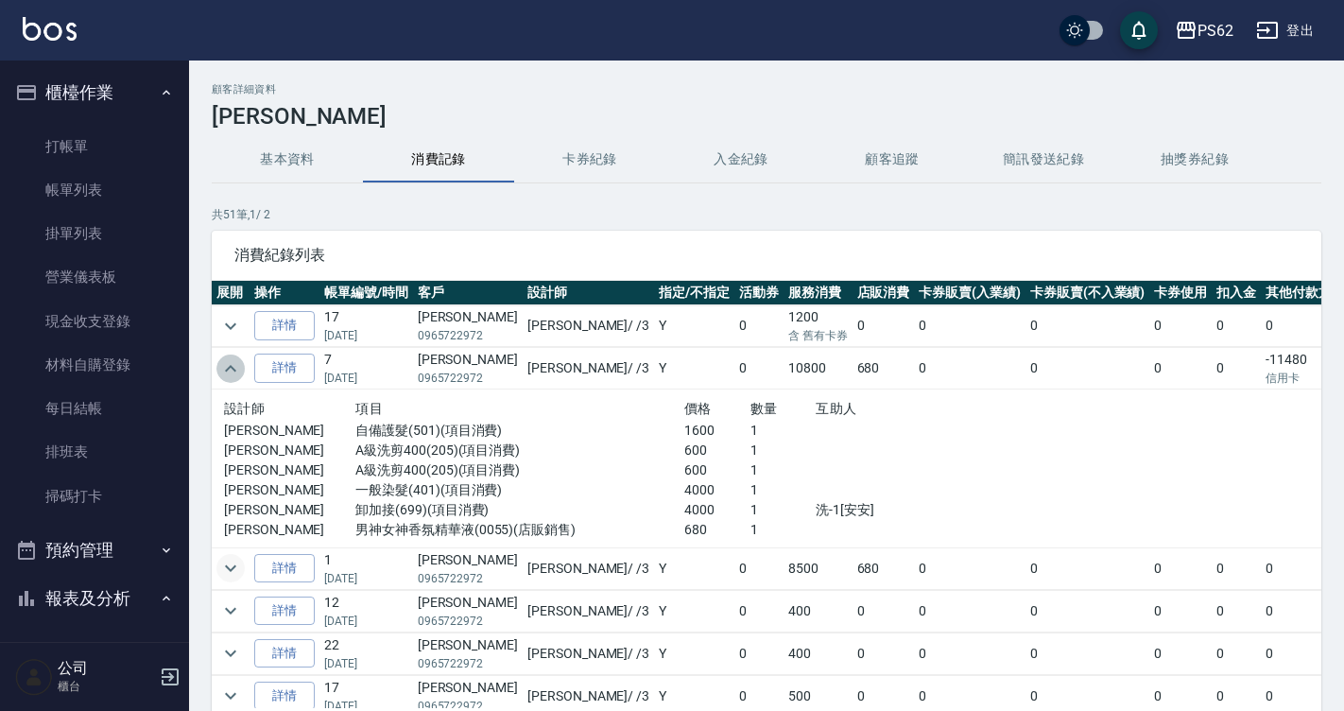
click at [235, 360] on icon "expand row" at bounding box center [230, 368] width 23 height 23
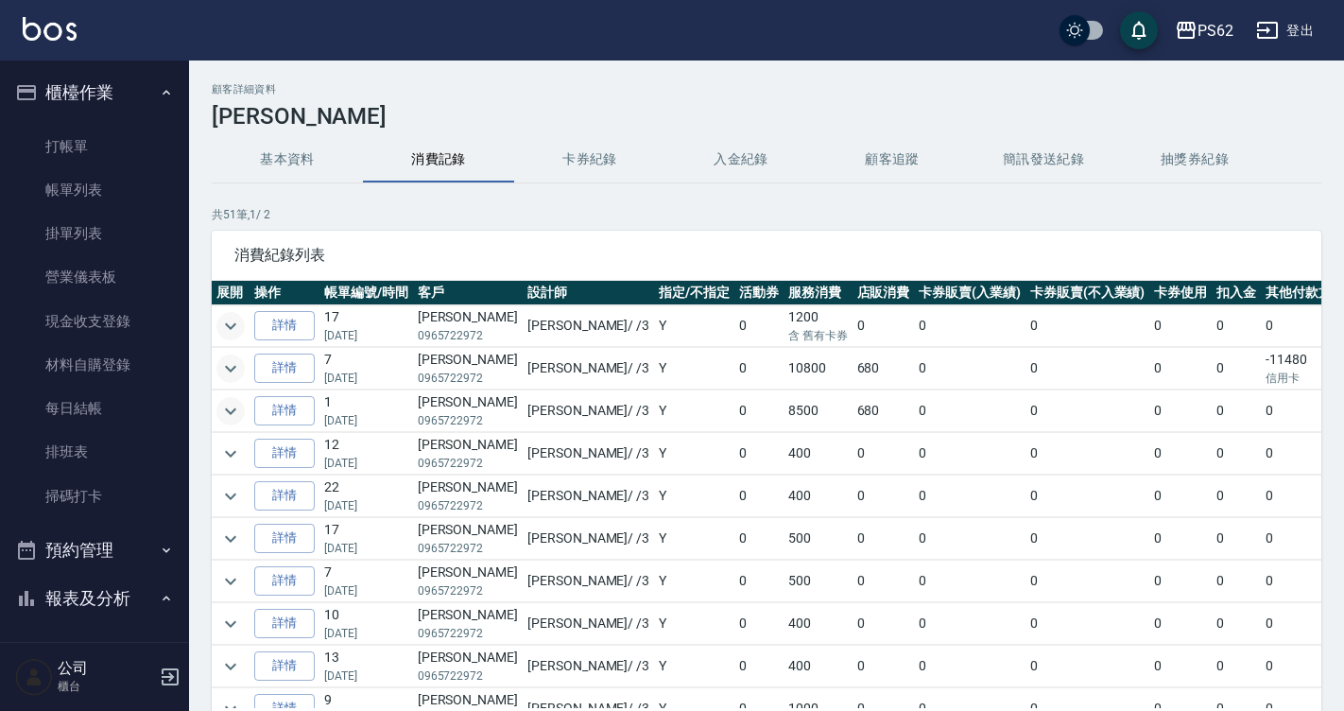
click at [235, 319] on icon "expand row" at bounding box center [230, 326] width 23 height 23
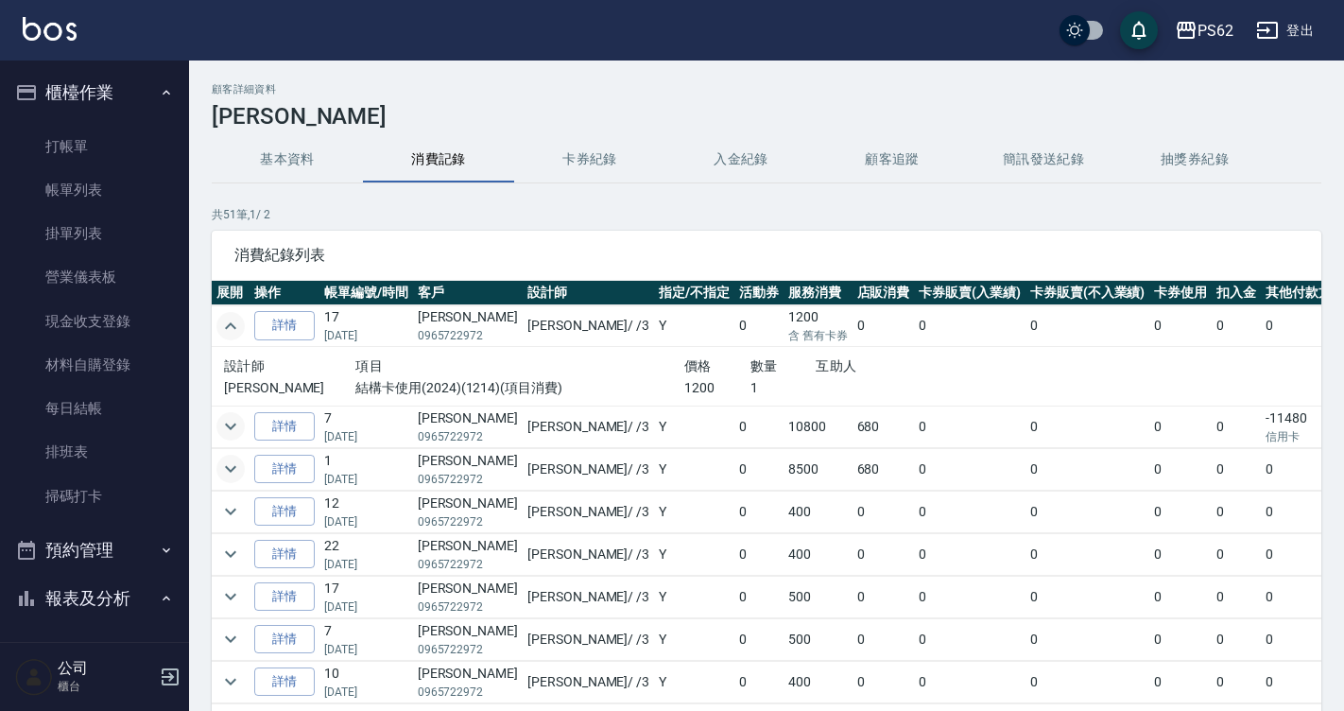
click at [235, 319] on icon "expand row" at bounding box center [230, 326] width 23 height 23
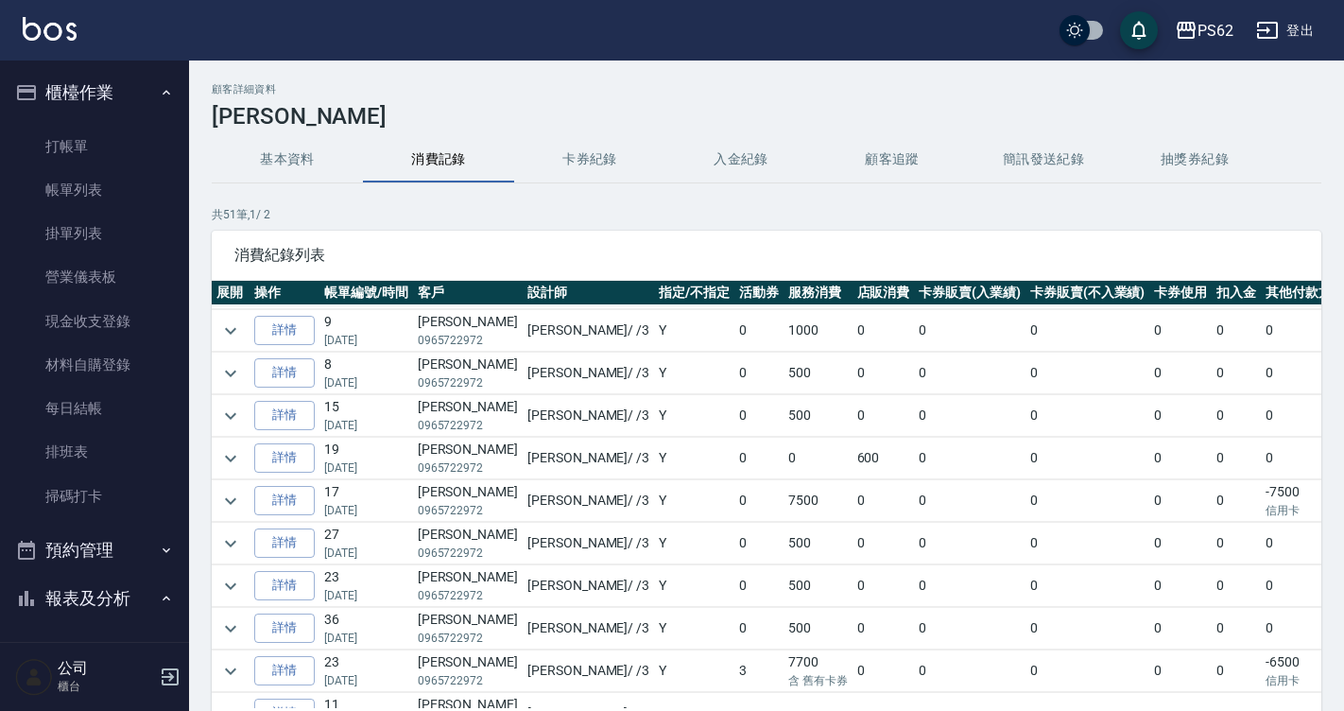
scroll to position [473, 0]
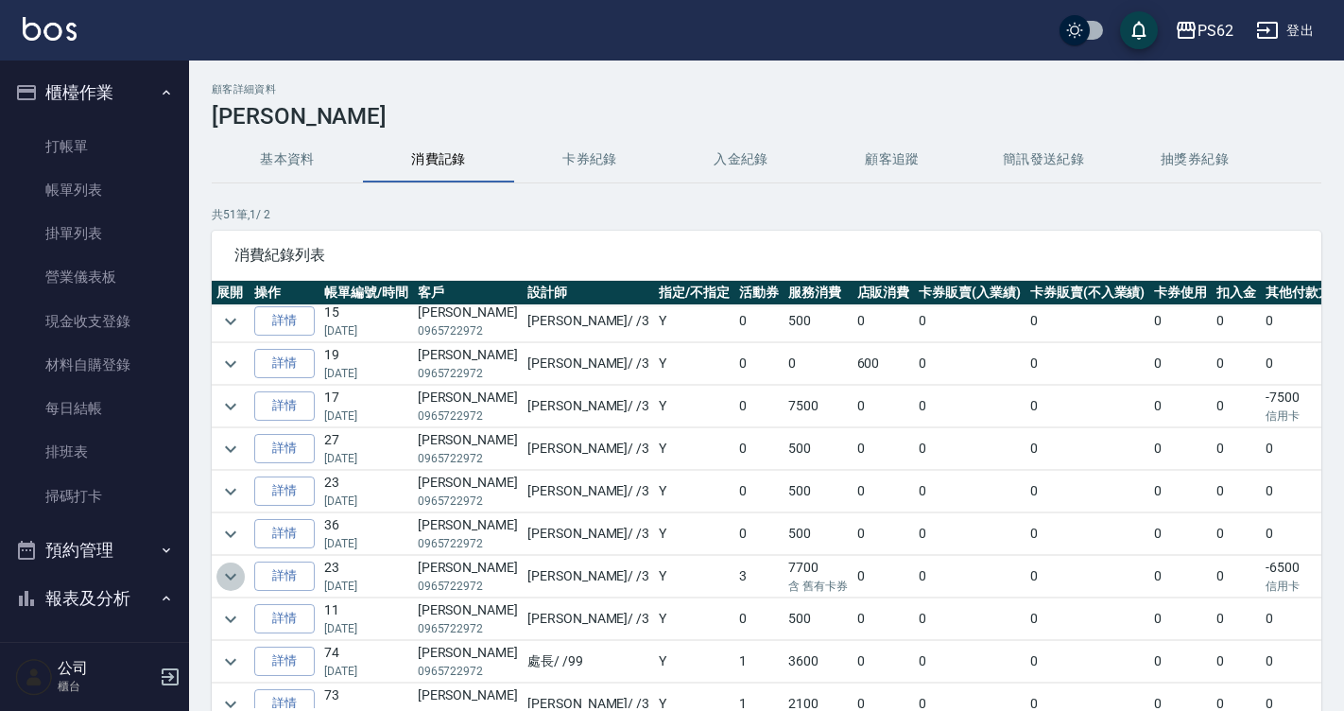
click at [221, 572] on icon "expand row" at bounding box center [230, 576] width 23 height 23
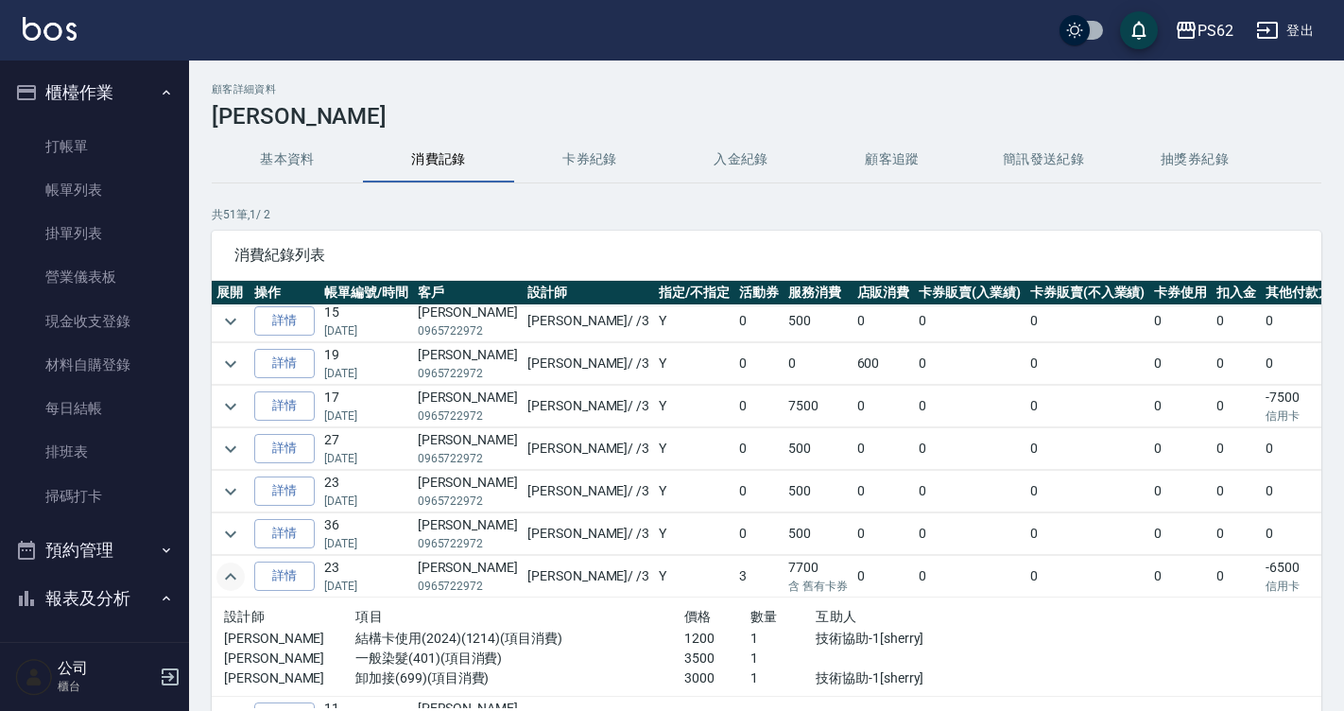
scroll to position [567, 0]
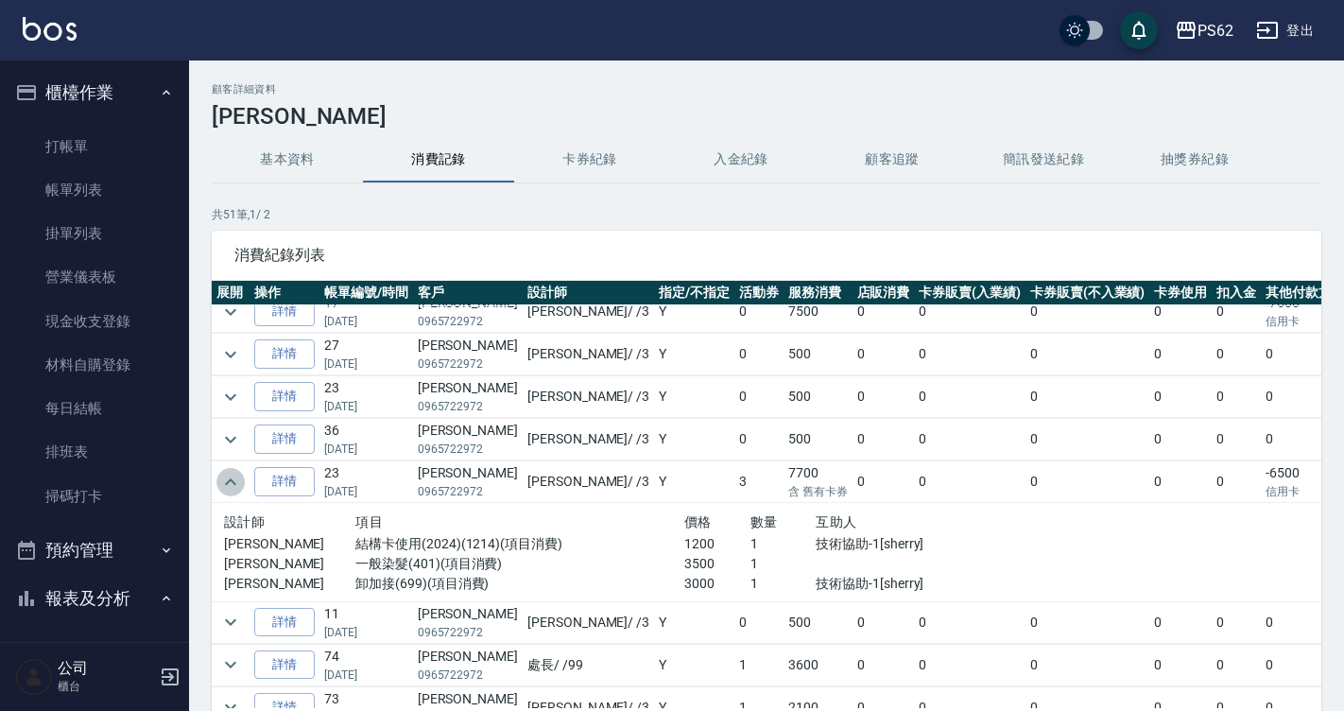
click at [227, 482] on icon "expand row" at bounding box center [230, 481] width 11 height 7
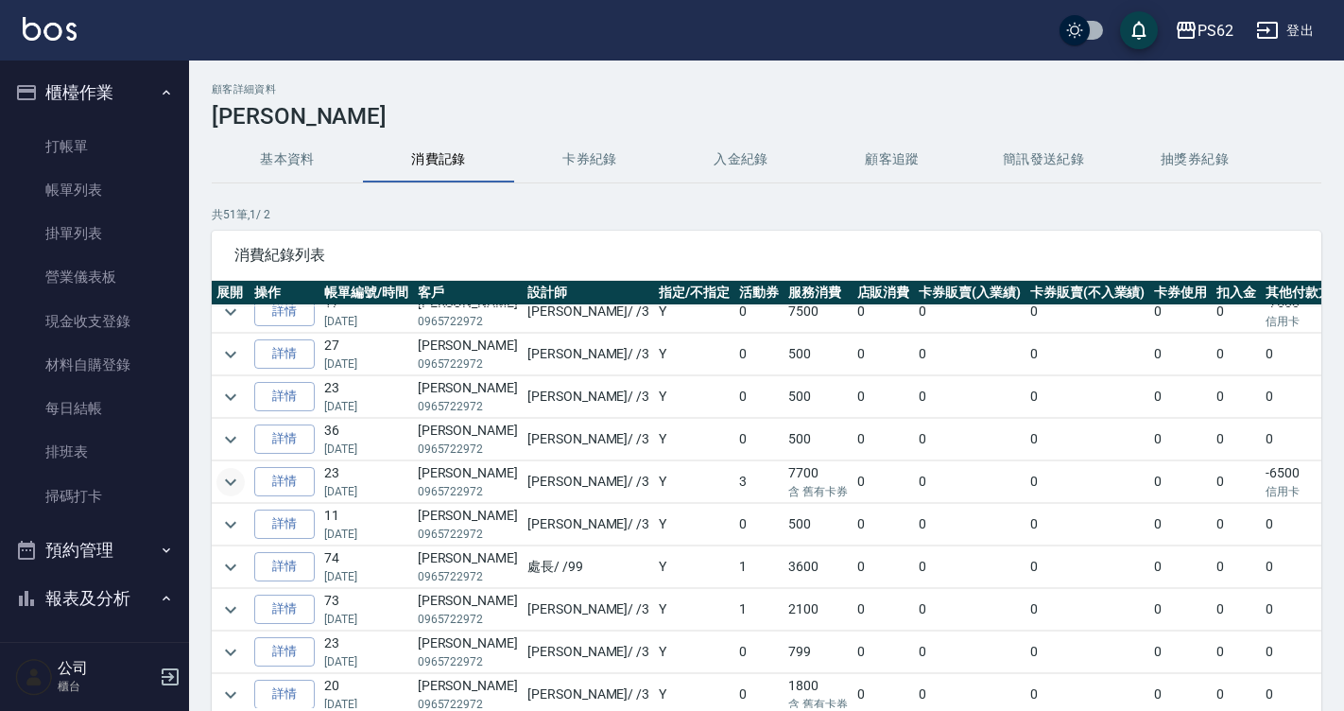
click at [216, 479] on td at bounding box center [231, 482] width 38 height 42
click at [227, 480] on icon "expand row" at bounding box center [230, 481] width 11 height 7
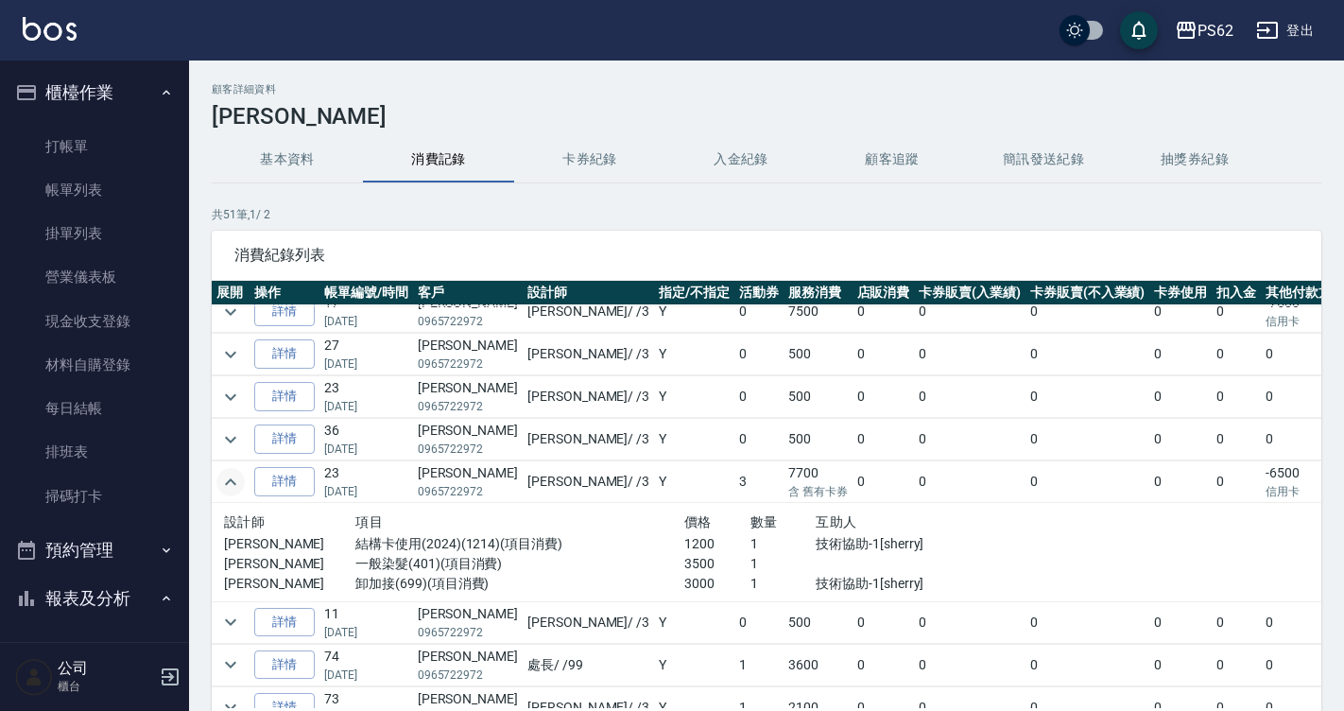
click at [227, 480] on icon "expand row" at bounding box center [230, 482] width 23 height 23
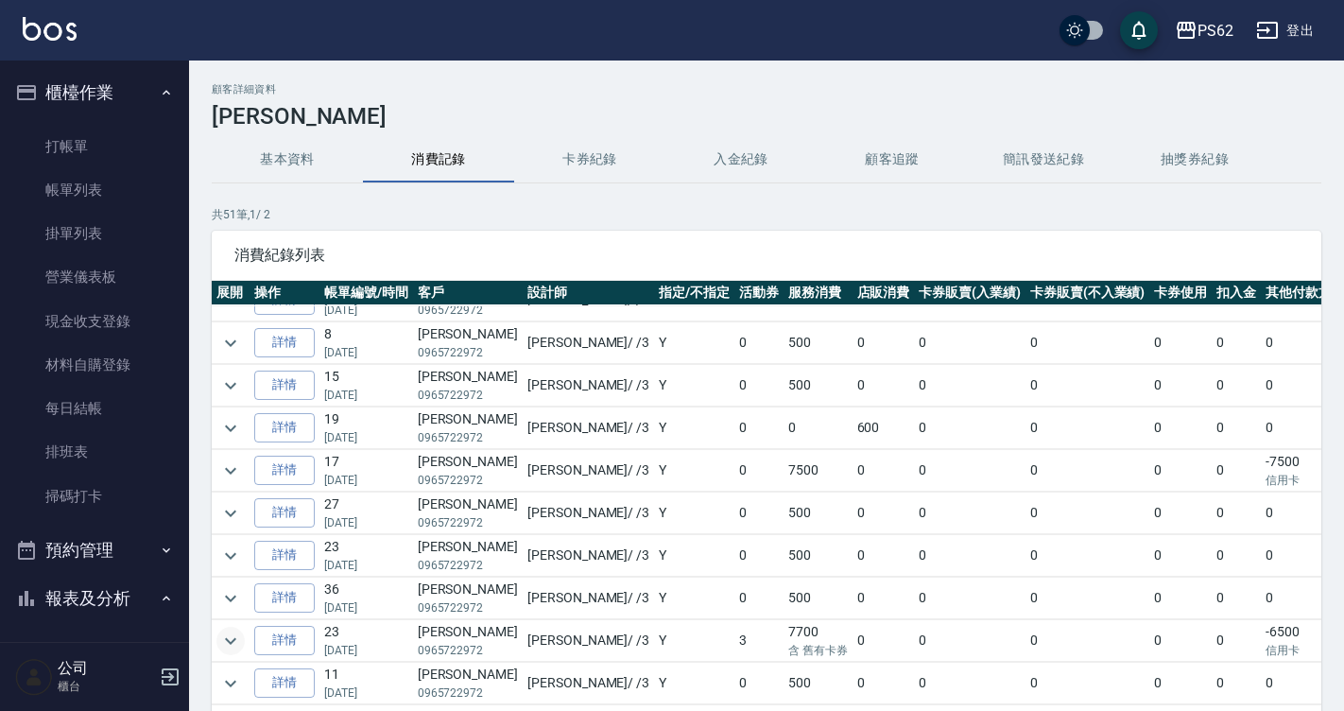
scroll to position [378, 0]
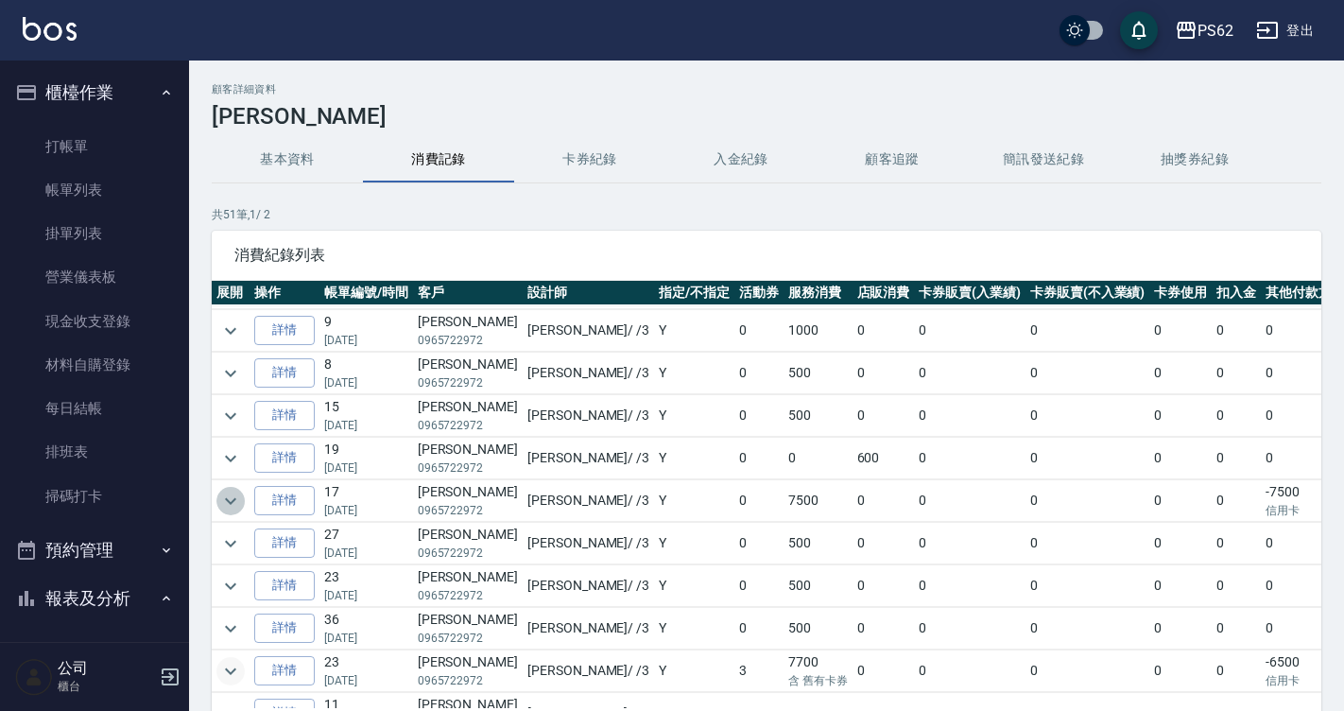
click at [231, 503] on icon "expand row" at bounding box center [230, 500] width 11 height 7
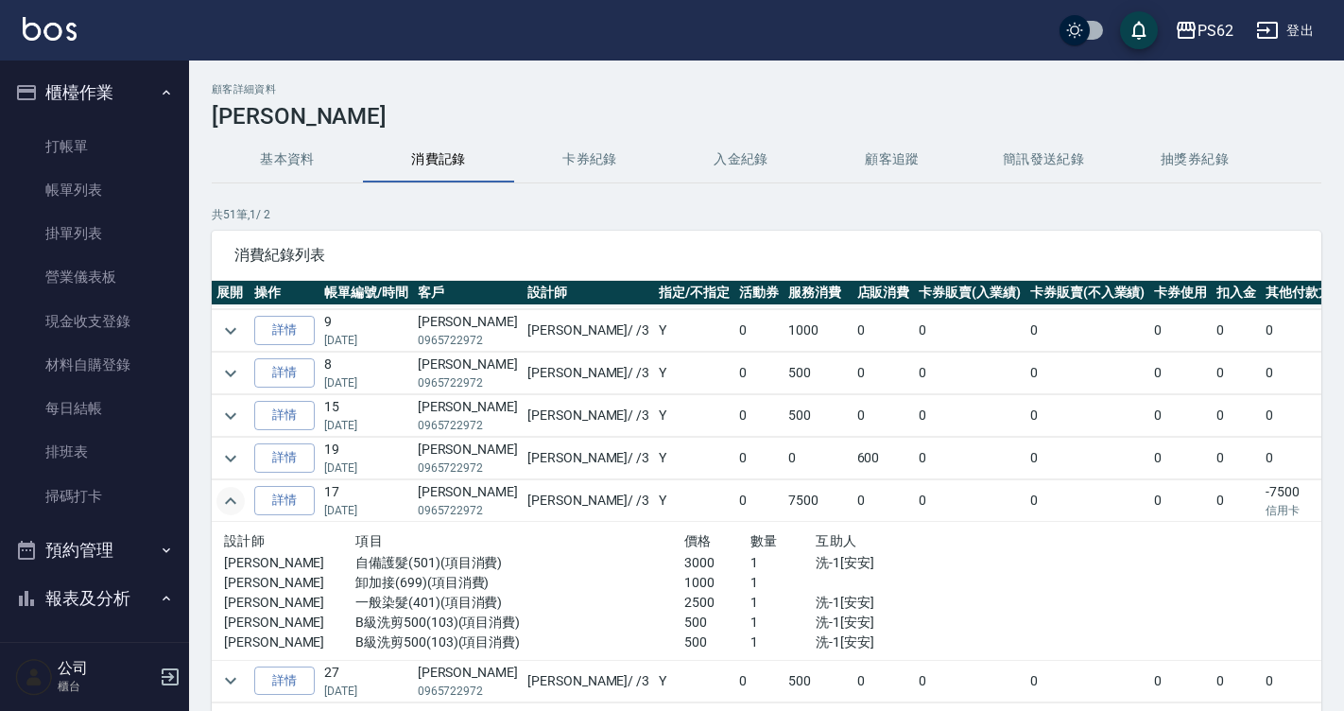
click at [231, 503] on icon "expand row" at bounding box center [230, 501] width 23 height 23
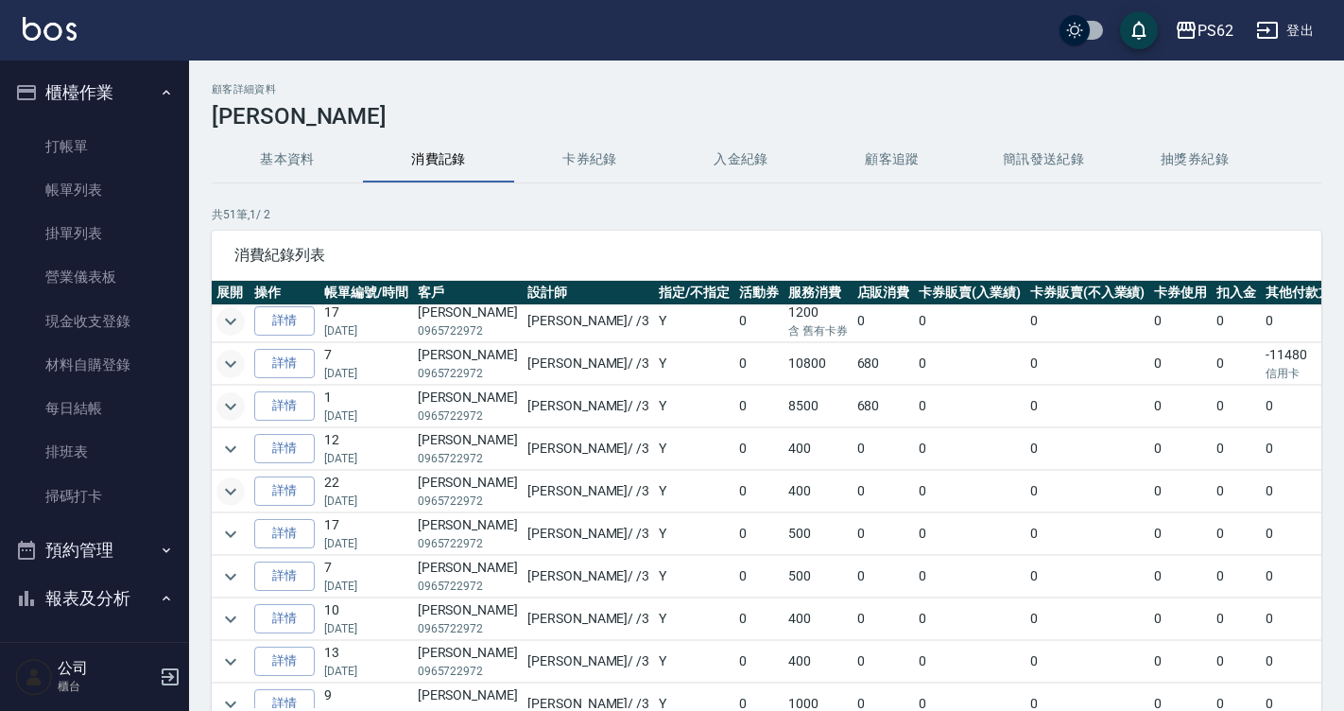
scroll to position [0, 0]
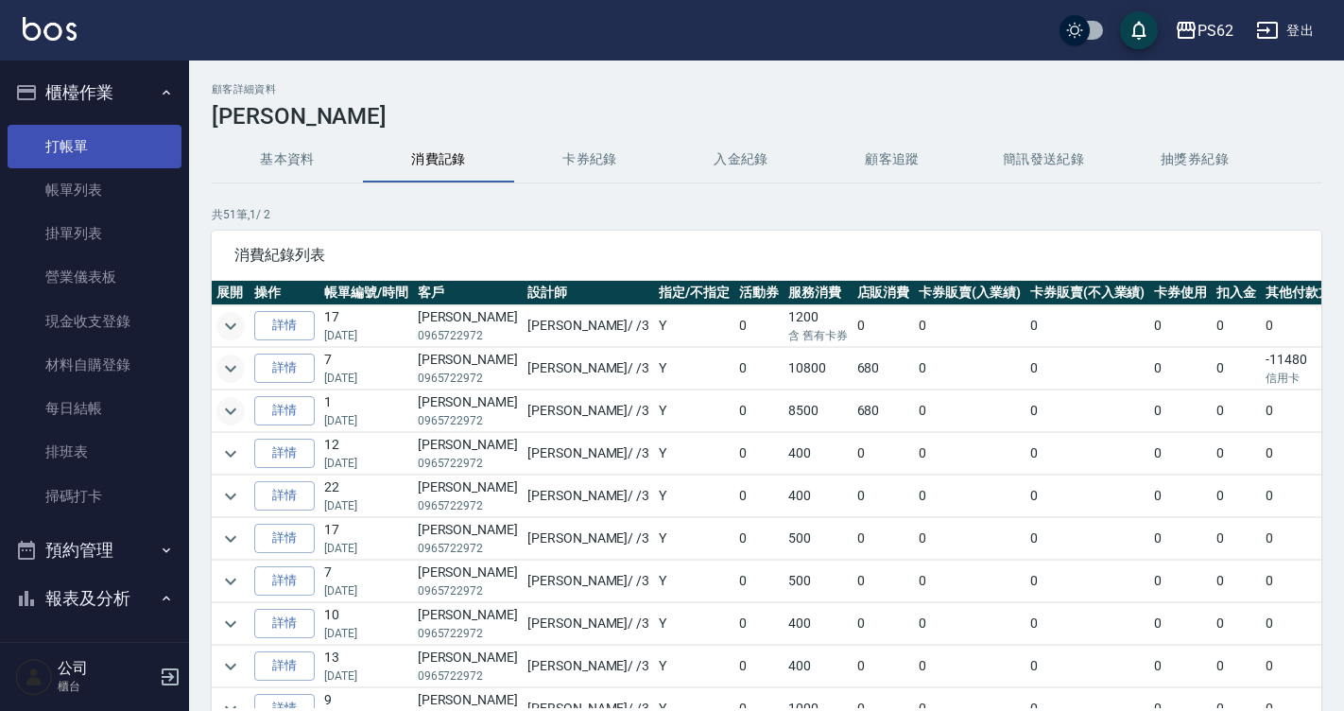
click at [87, 156] on link "打帳單" at bounding box center [95, 146] width 174 height 43
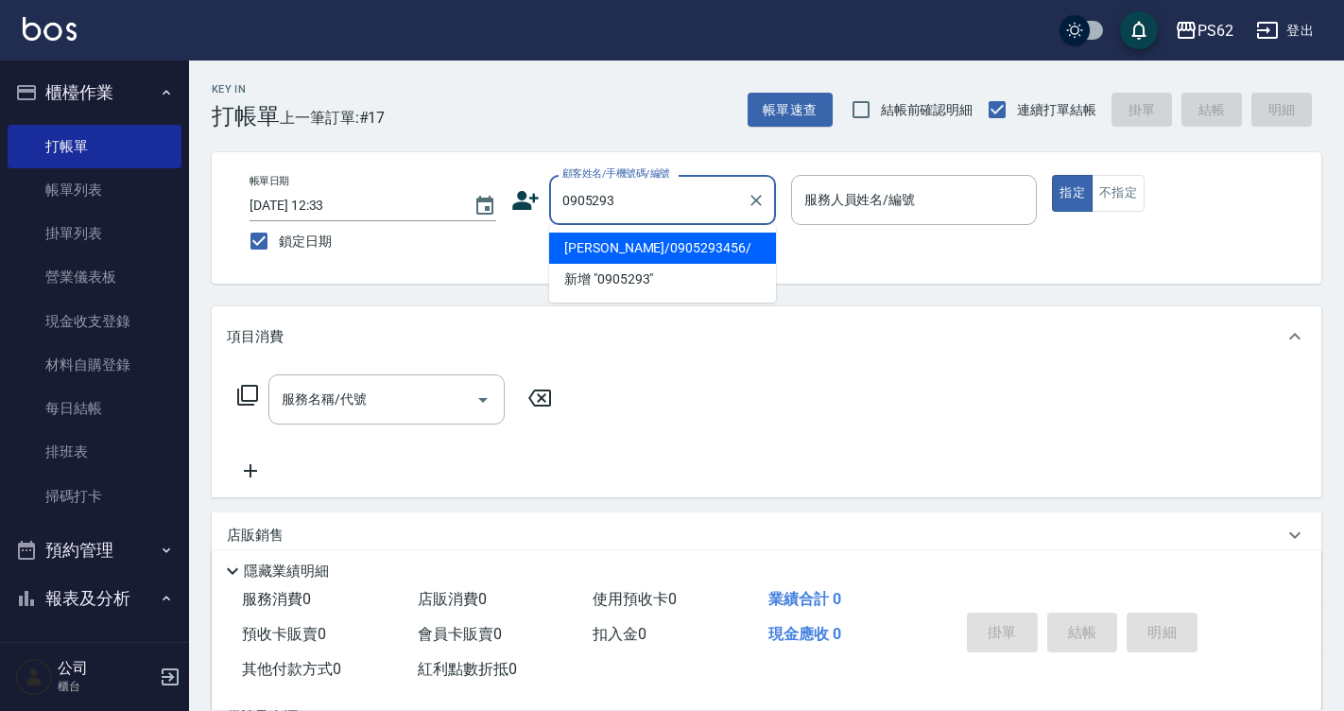
click at [625, 258] on li "[PERSON_NAME]/0905293456/" at bounding box center [662, 248] width 227 height 31
type input "[PERSON_NAME]/0905293456/"
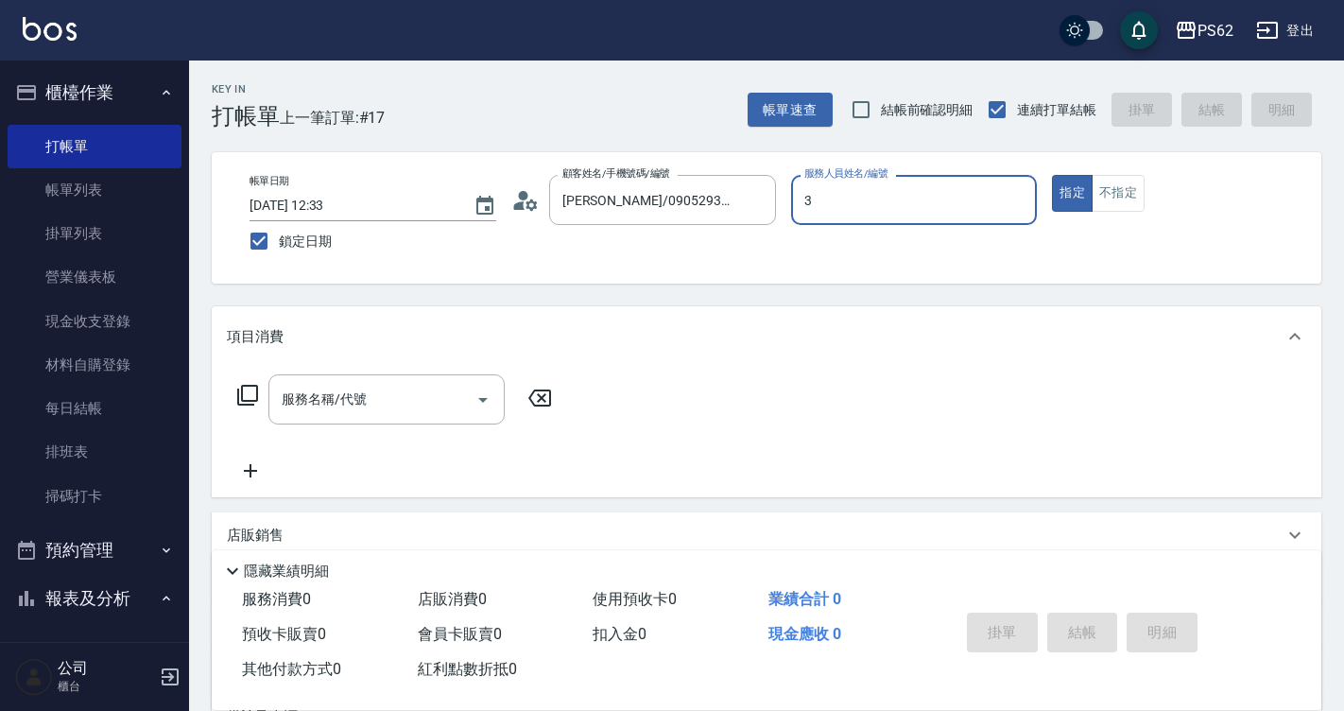
type input "Tina-3"
type button "true"
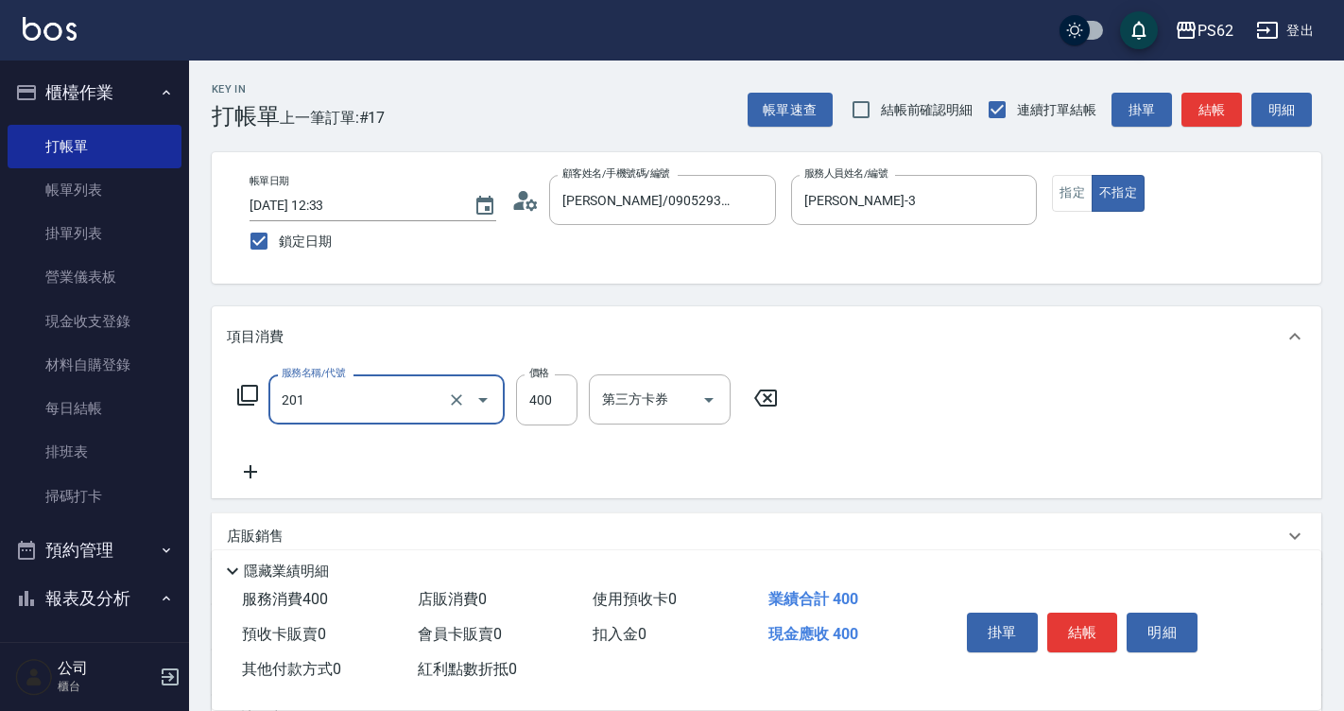
type input "洗剪400(201)"
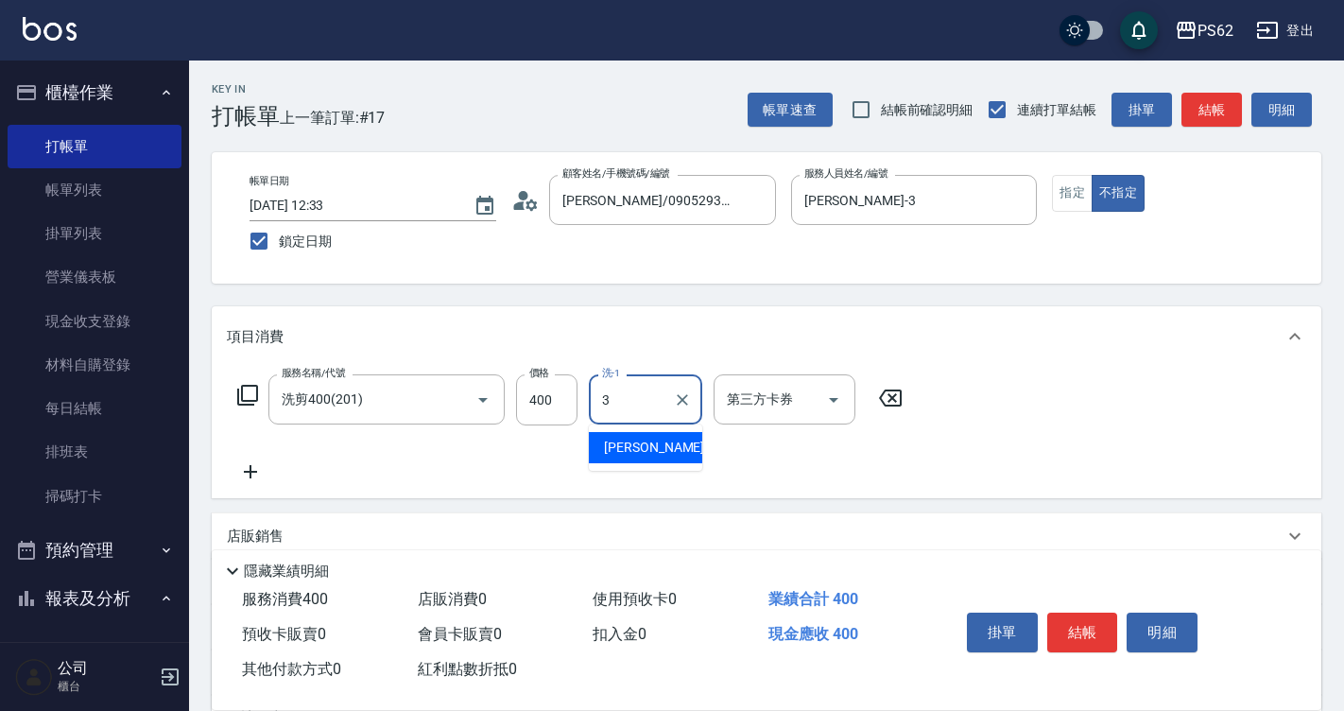
type input "Tina-3"
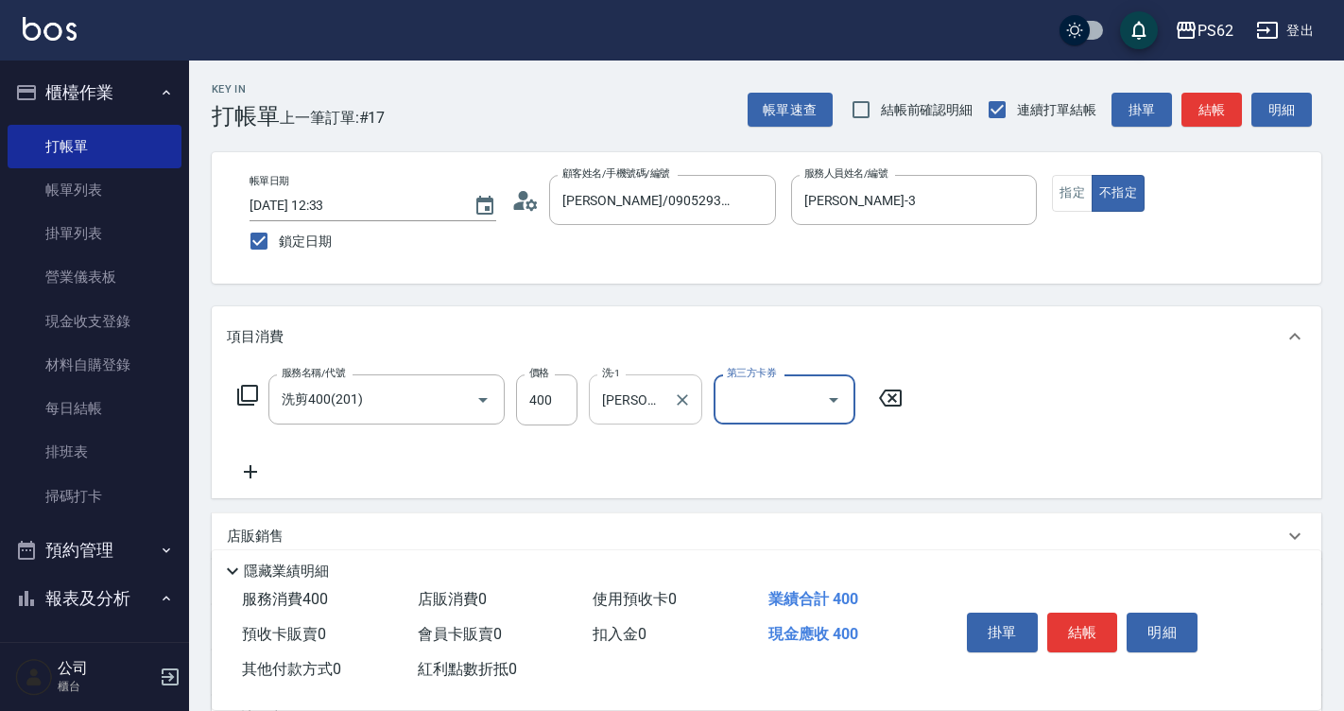
click at [647, 388] on input "Tina-3" at bounding box center [631, 399] width 68 height 33
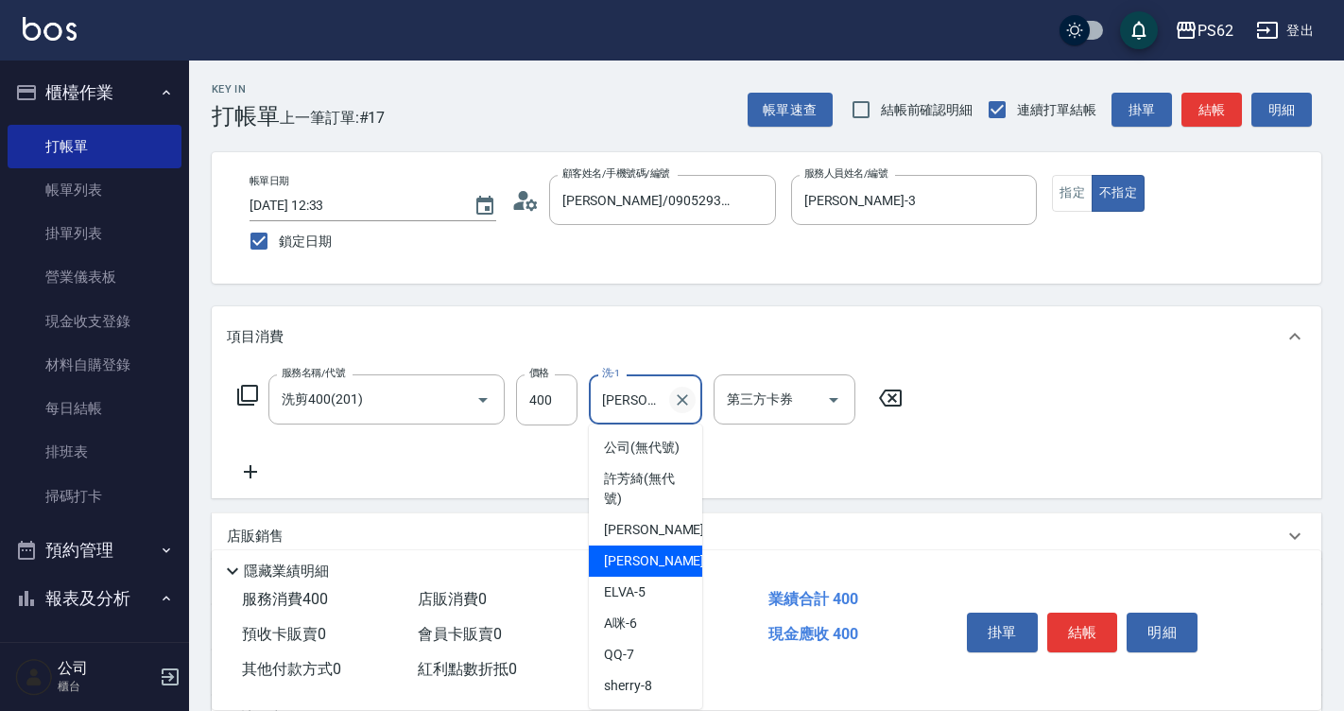
click at [679, 393] on icon "Clear" at bounding box center [682, 399] width 19 height 19
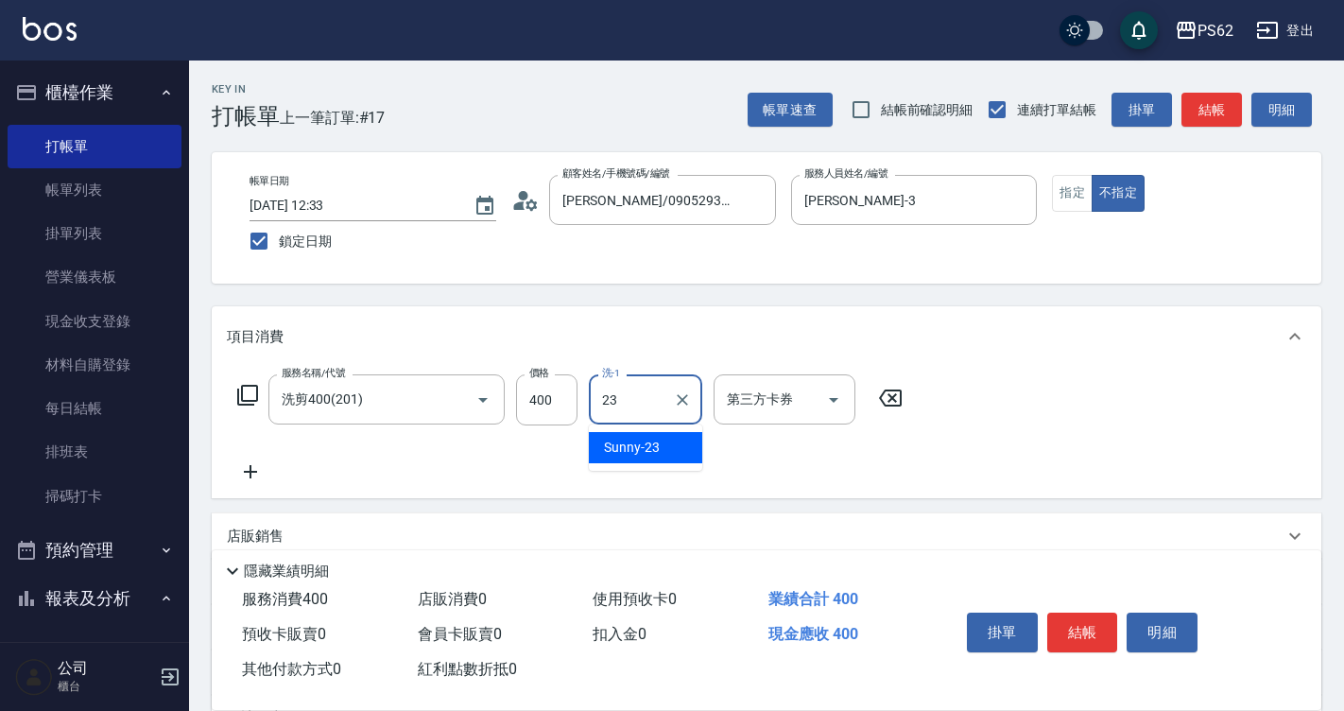
type input "Sunny-23"
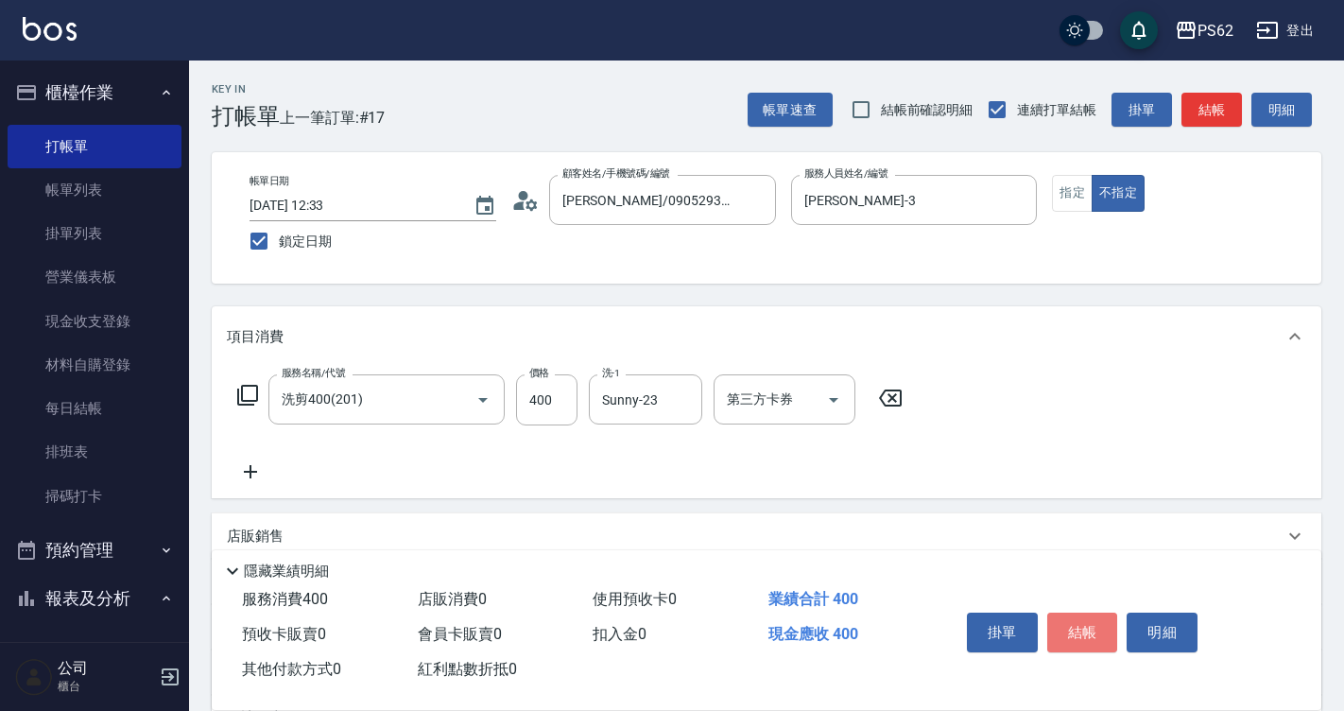
drag, startPoint x: 1095, startPoint y: 626, endPoint x: 1092, endPoint y: 587, distance: 38.9
click at [1096, 622] on button "結帳" at bounding box center [1082, 633] width 71 height 40
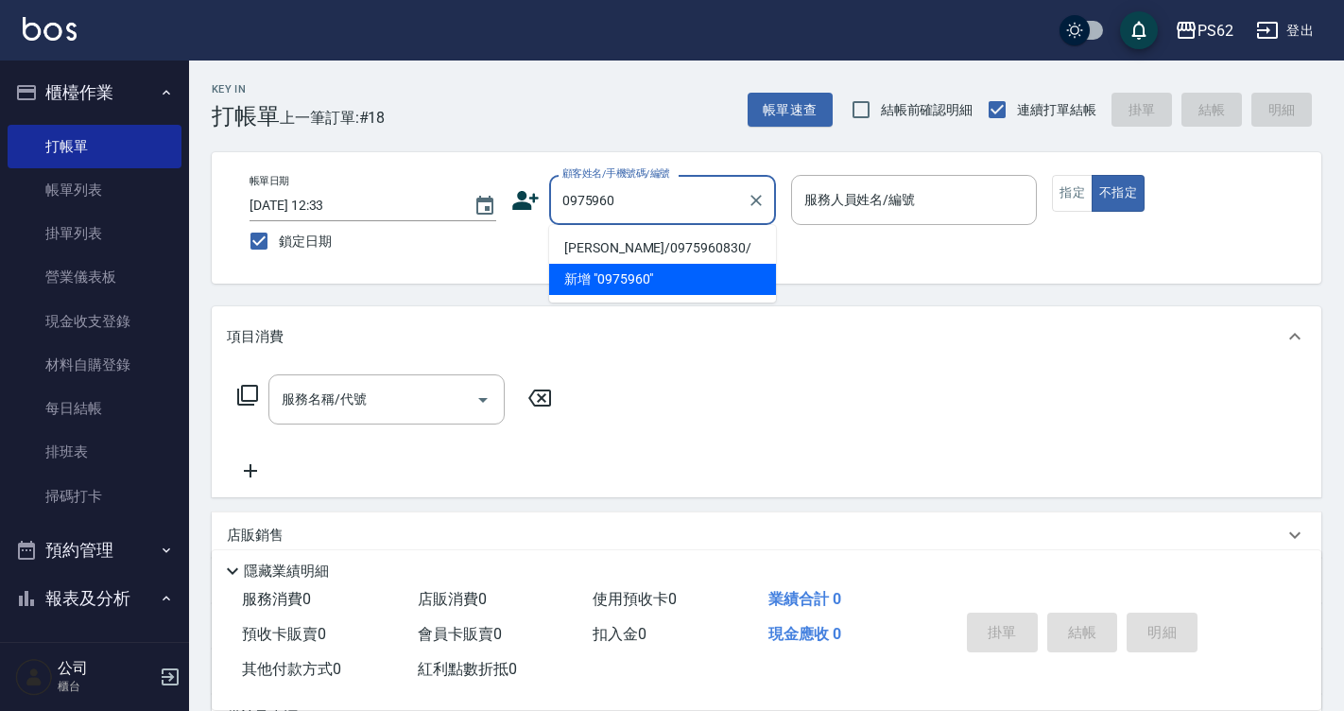
click at [673, 248] on li "[PERSON_NAME]/0975960830/" at bounding box center [662, 248] width 227 height 31
type input "[PERSON_NAME]/0975960830/"
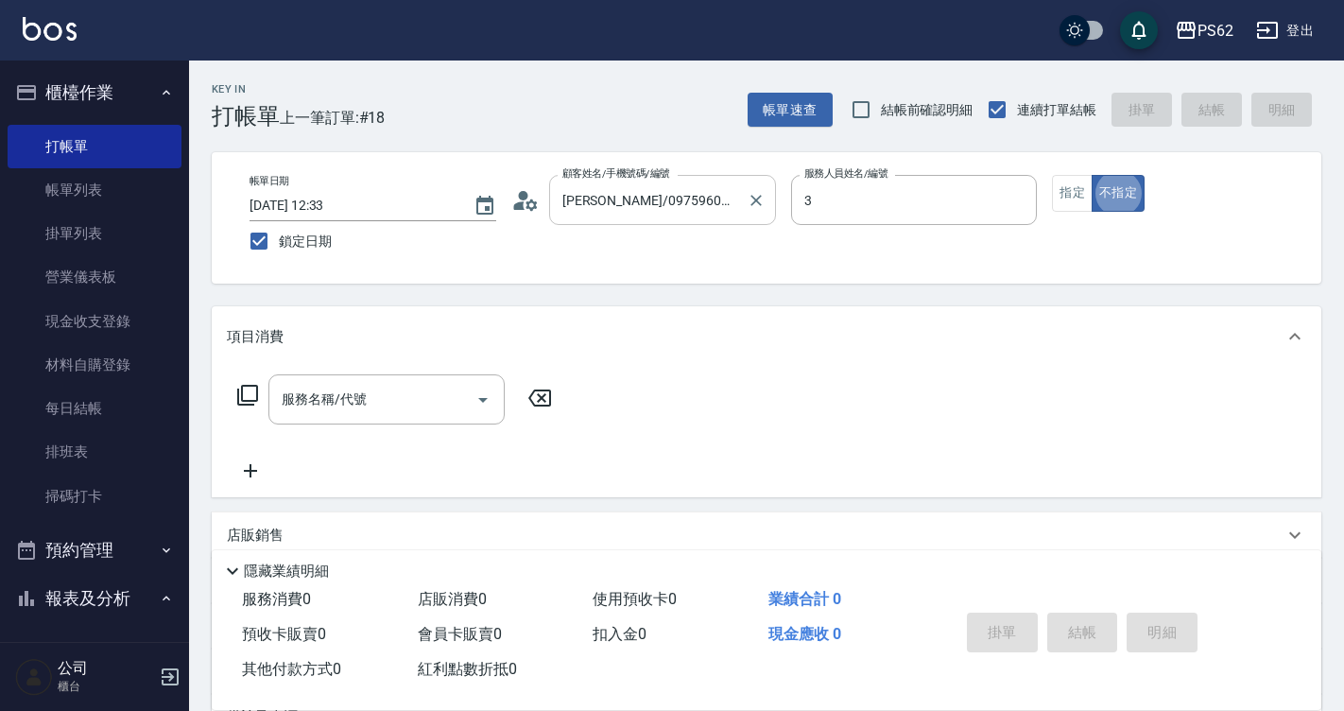
type input "Tina-3"
type button "false"
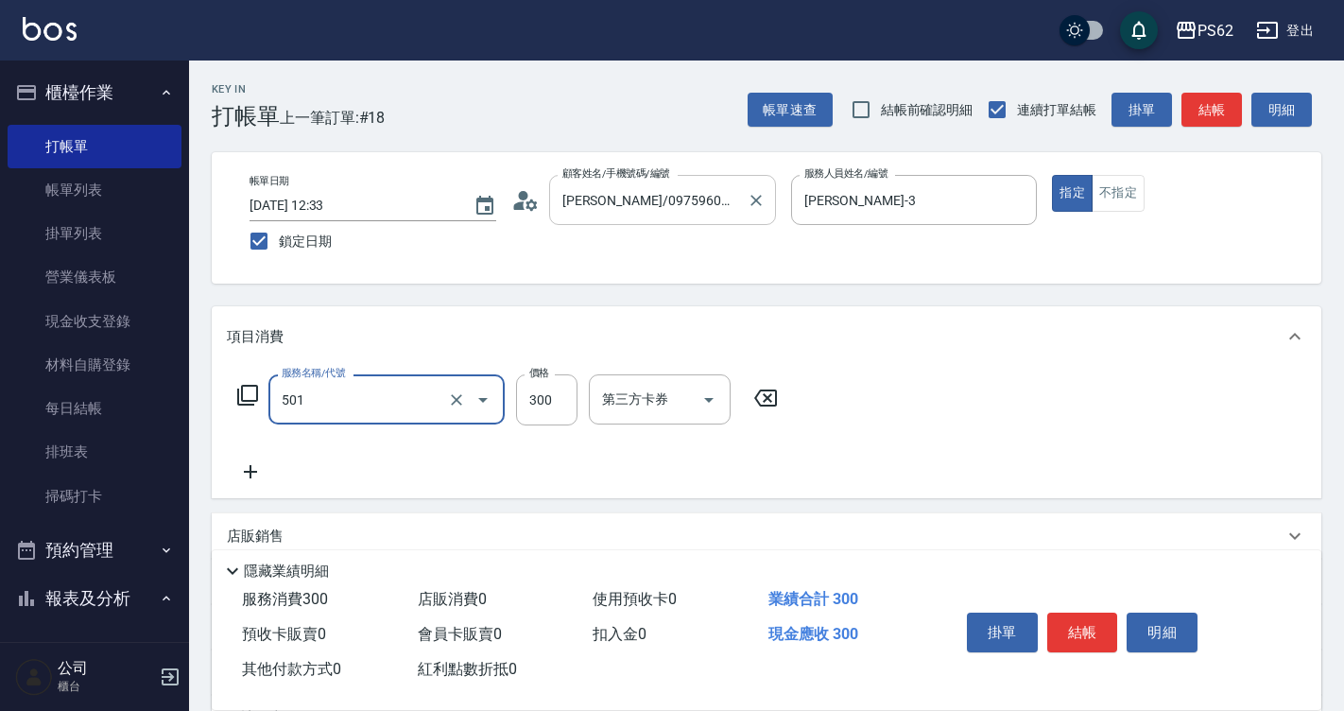
type input "自備護髮(501)"
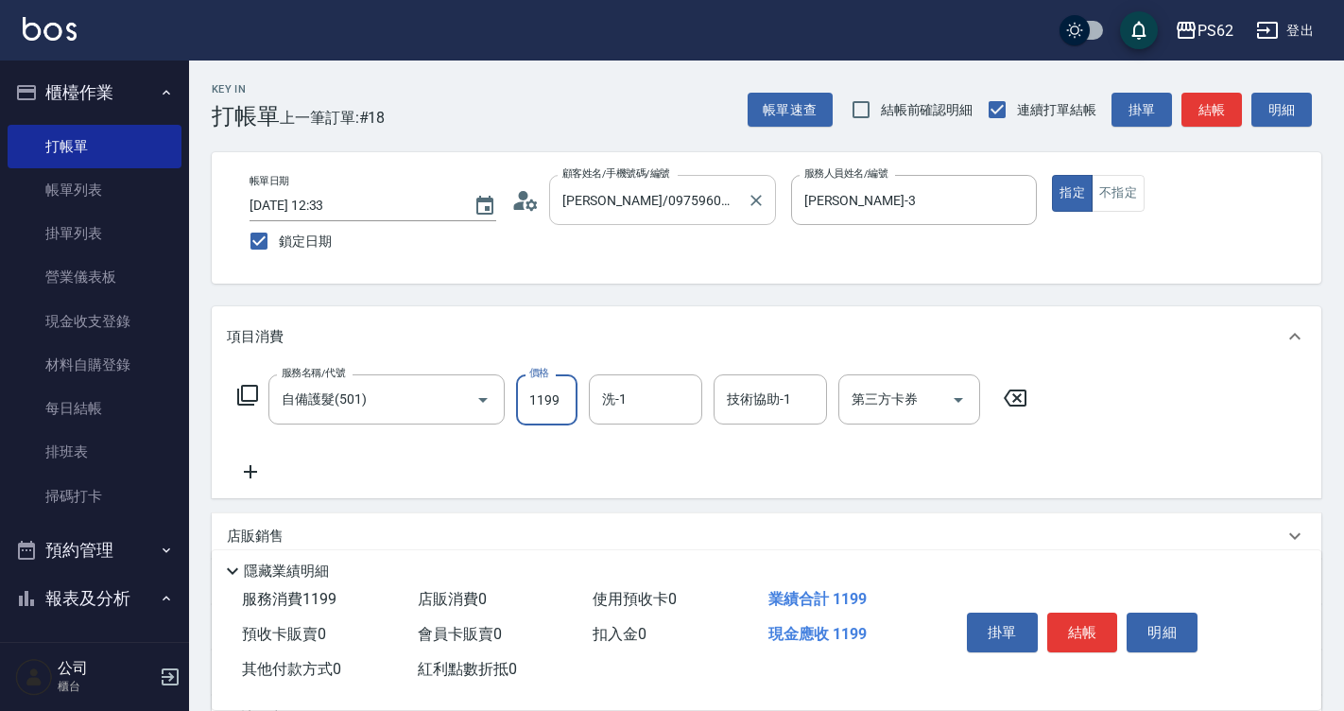
type input "1199"
click at [779, 405] on input "技術協助-1" at bounding box center [770, 399] width 96 height 33
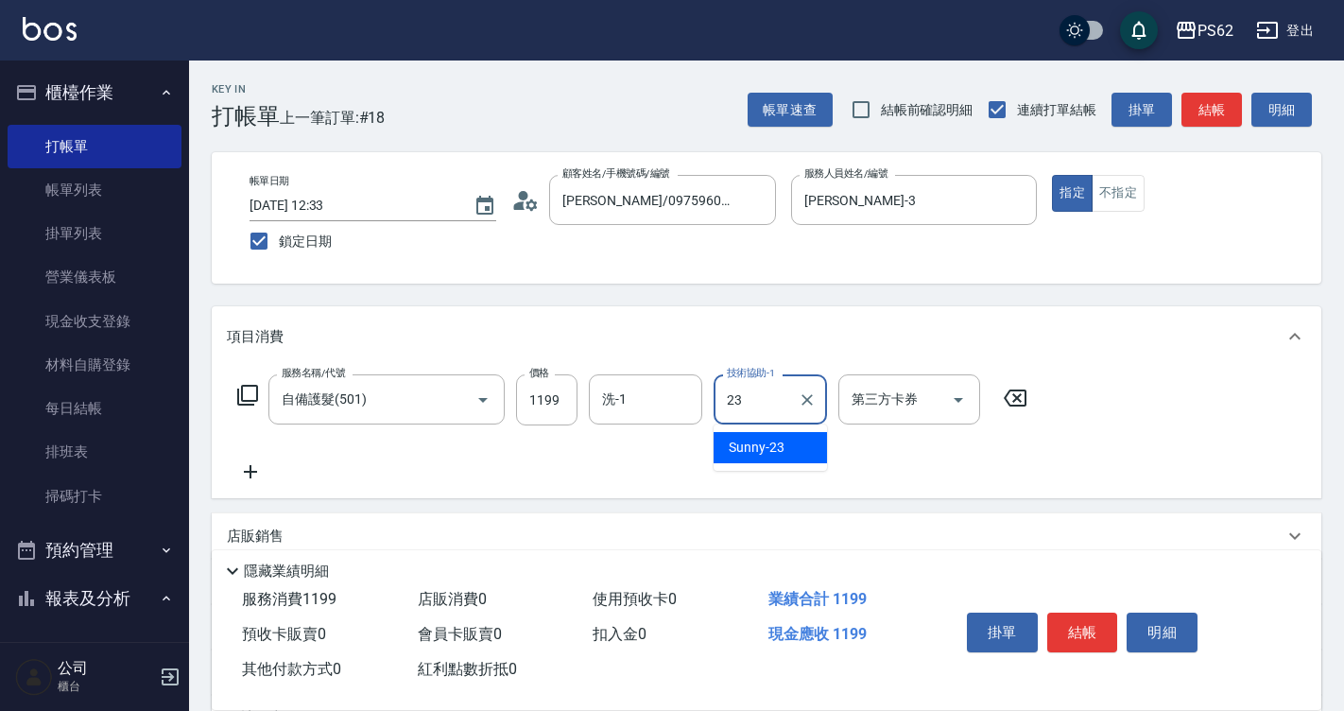
type input "Sunny-23"
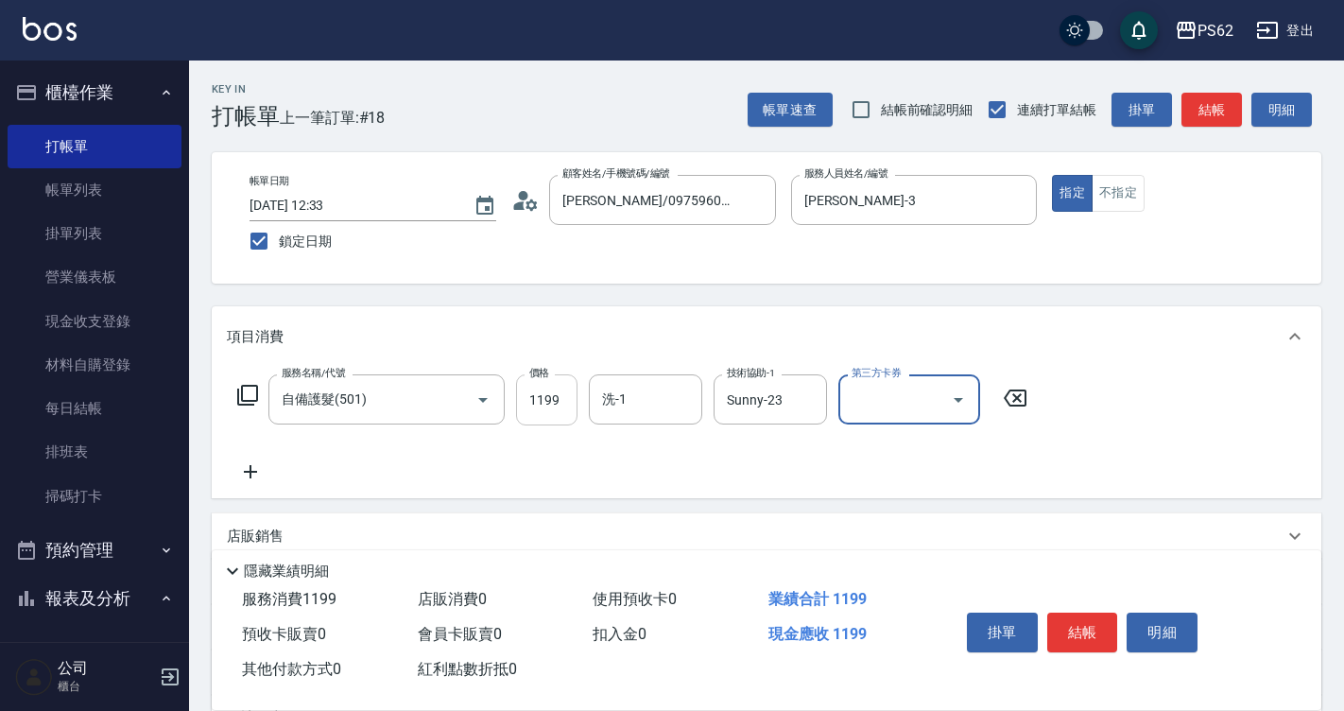
click at [552, 408] on input "1199" at bounding box center [546, 399] width 61 height 51
type input "1200"
click at [249, 477] on icon at bounding box center [250, 471] width 47 height 23
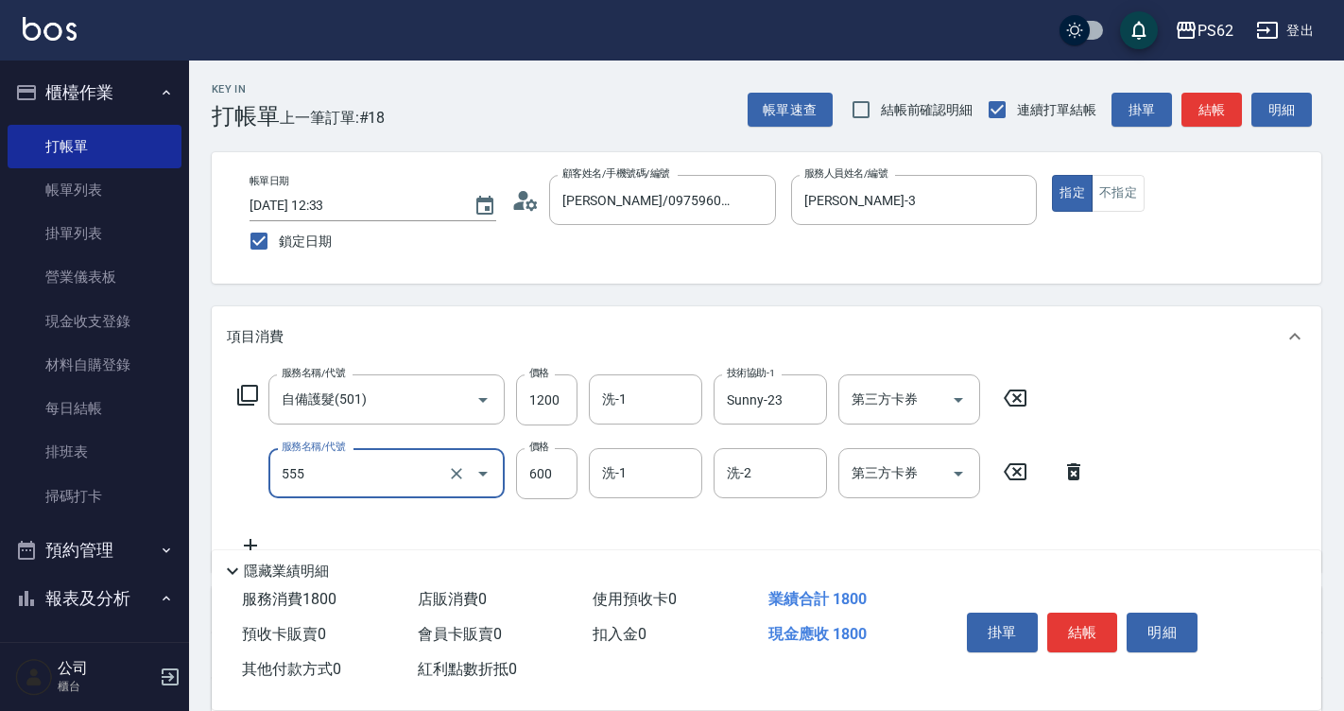
type input "去角質(555)"
type input "400"
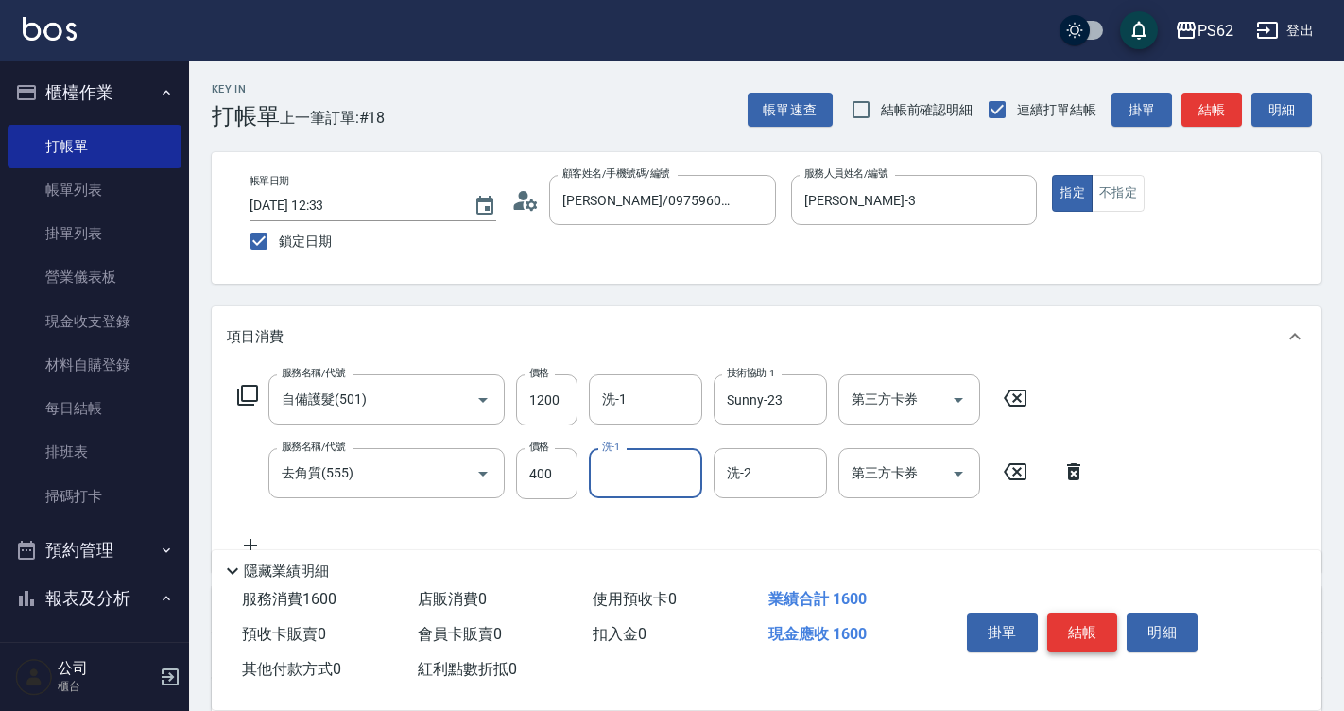
click at [1080, 615] on button "結帳" at bounding box center [1082, 633] width 71 height 40
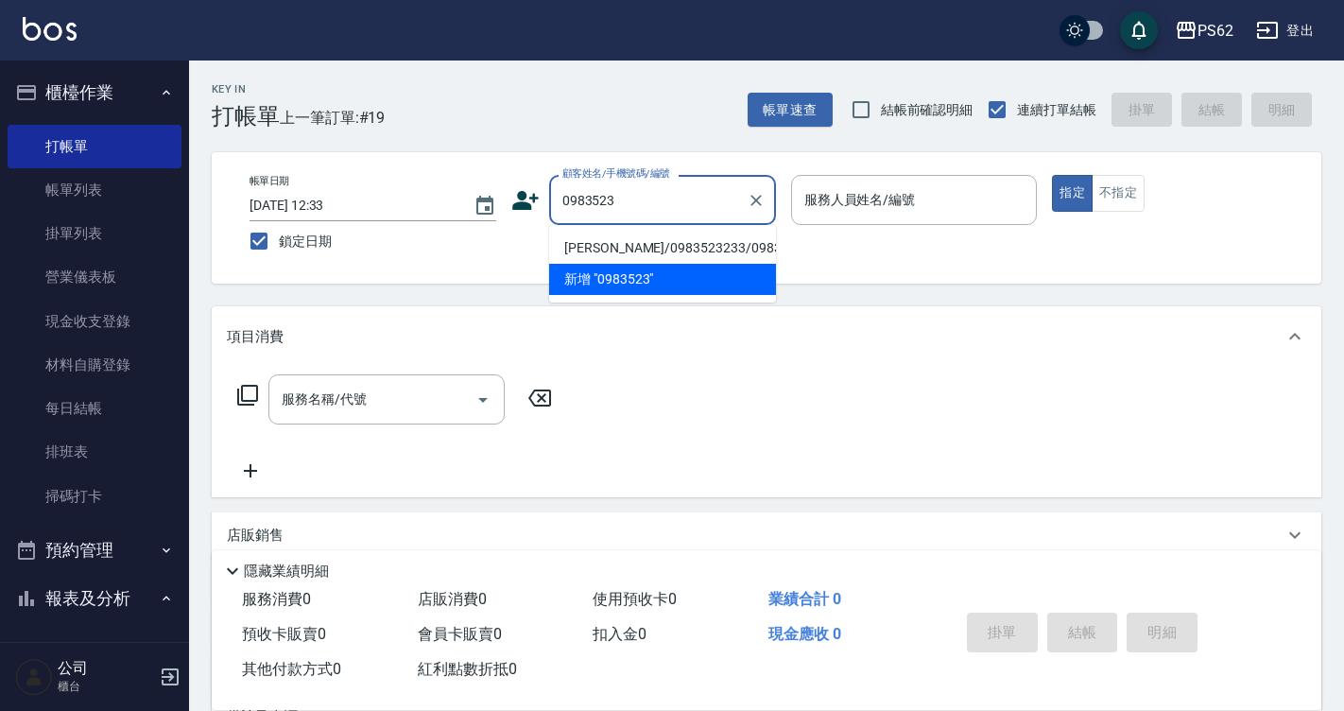
click at [650, 251] on li "[PERSON_NAME]/0983523233/0983523233" at bounding box center [662, 248] width 227 height 31
type input "[PERSON_NAME]/0983523233/0983523233"
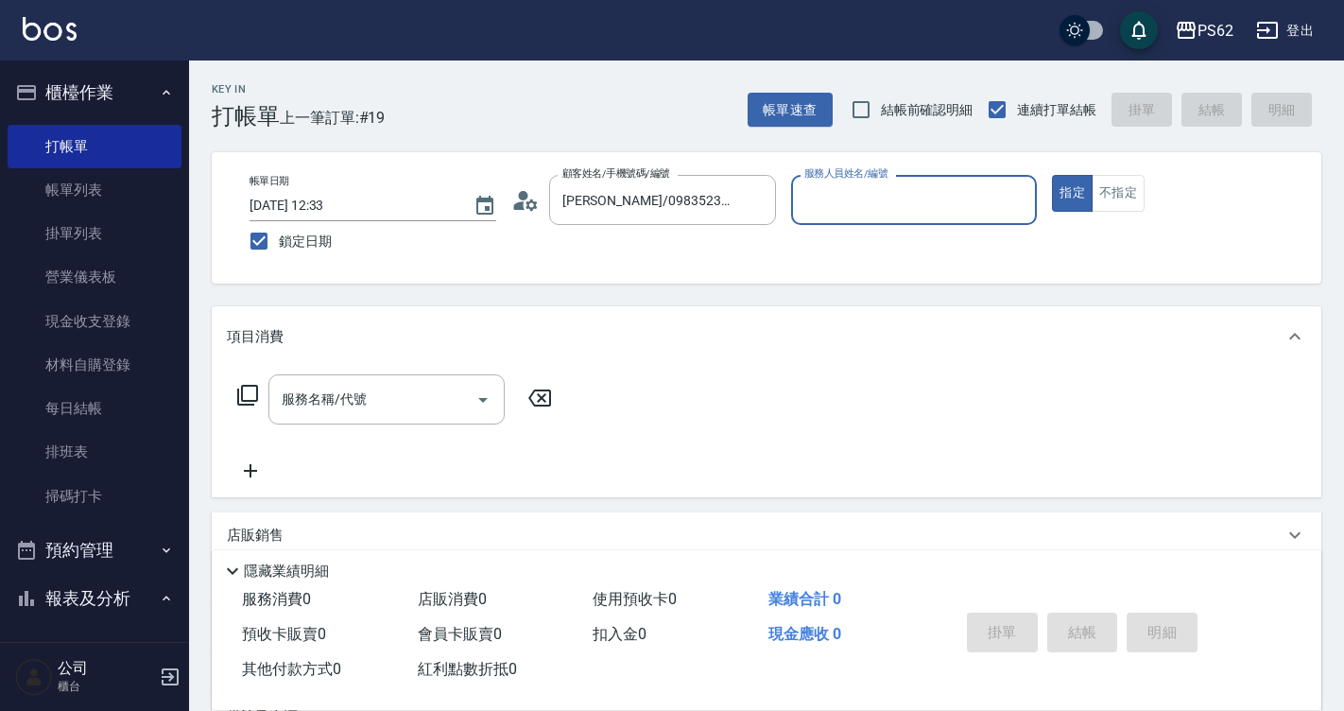
type input "Tina-3"
click at [1052, 175] on button "指定" at bounding box center [1072, 193] width 41 height 37
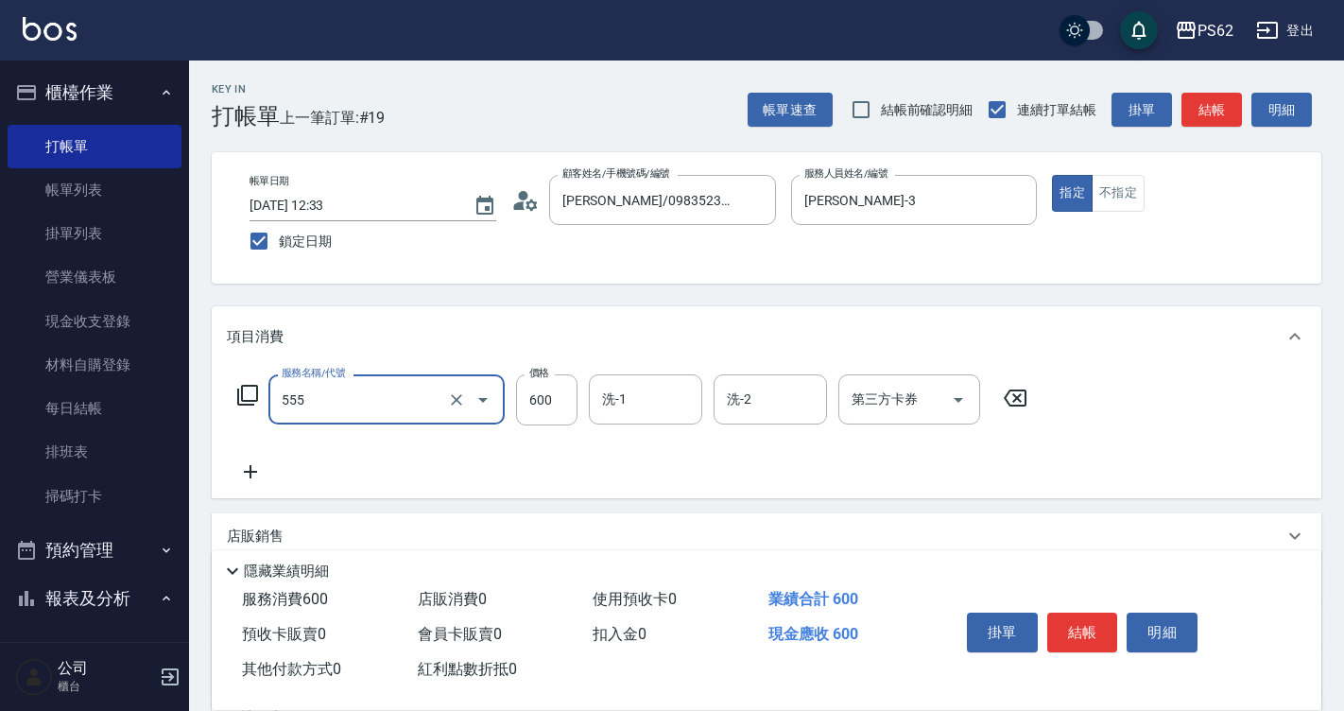
type input "去角質(555)"
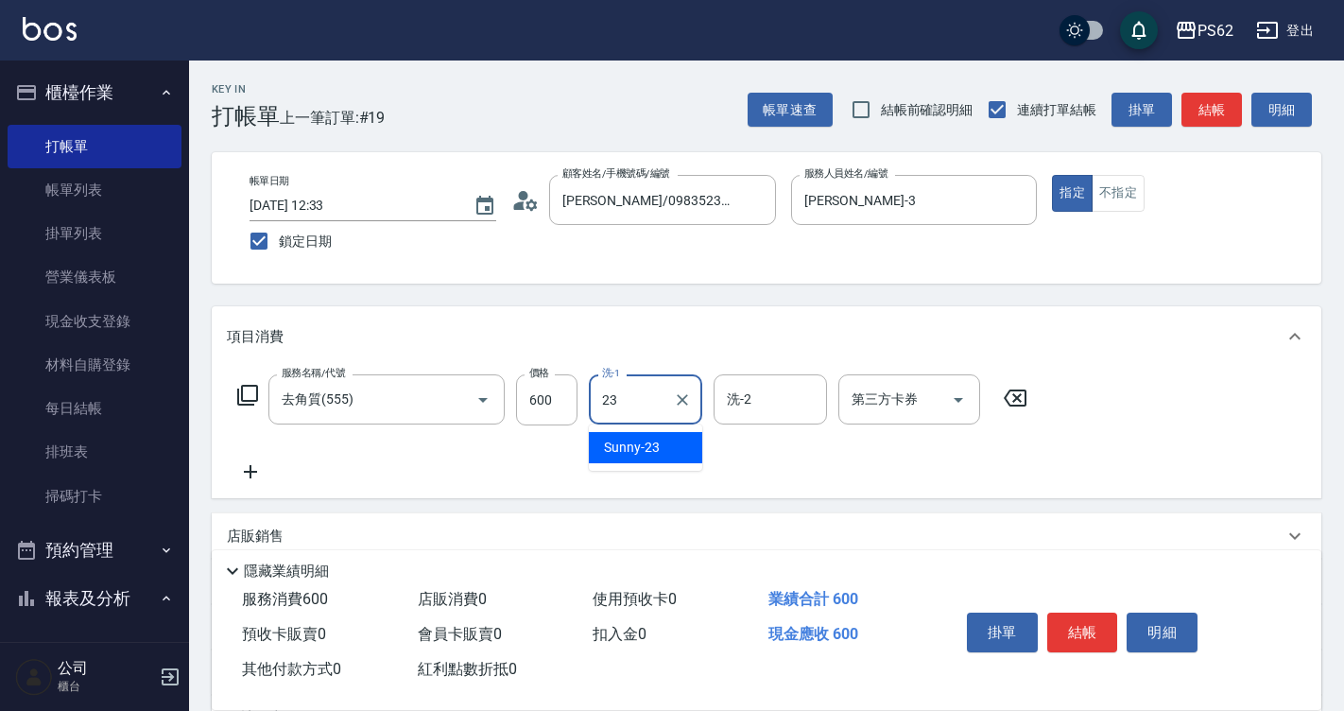
type input "Sunny-23"
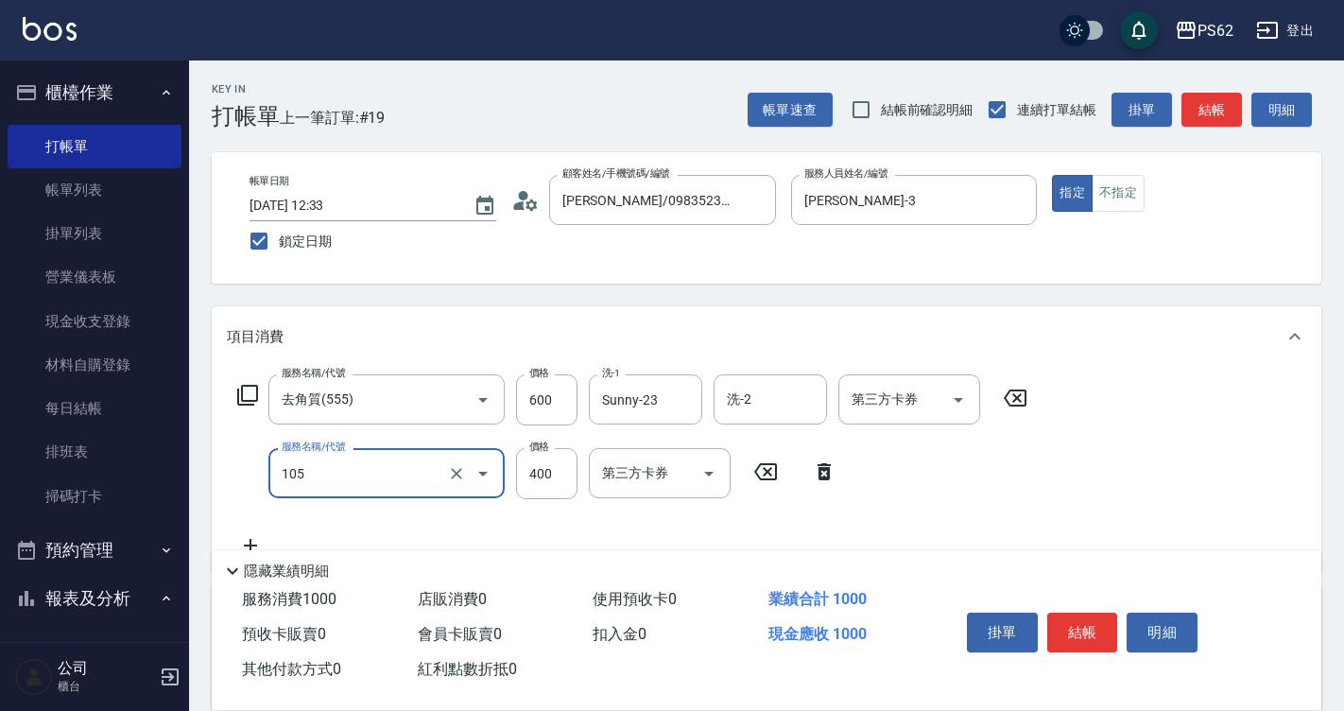
type input "A級單剪400(105)"
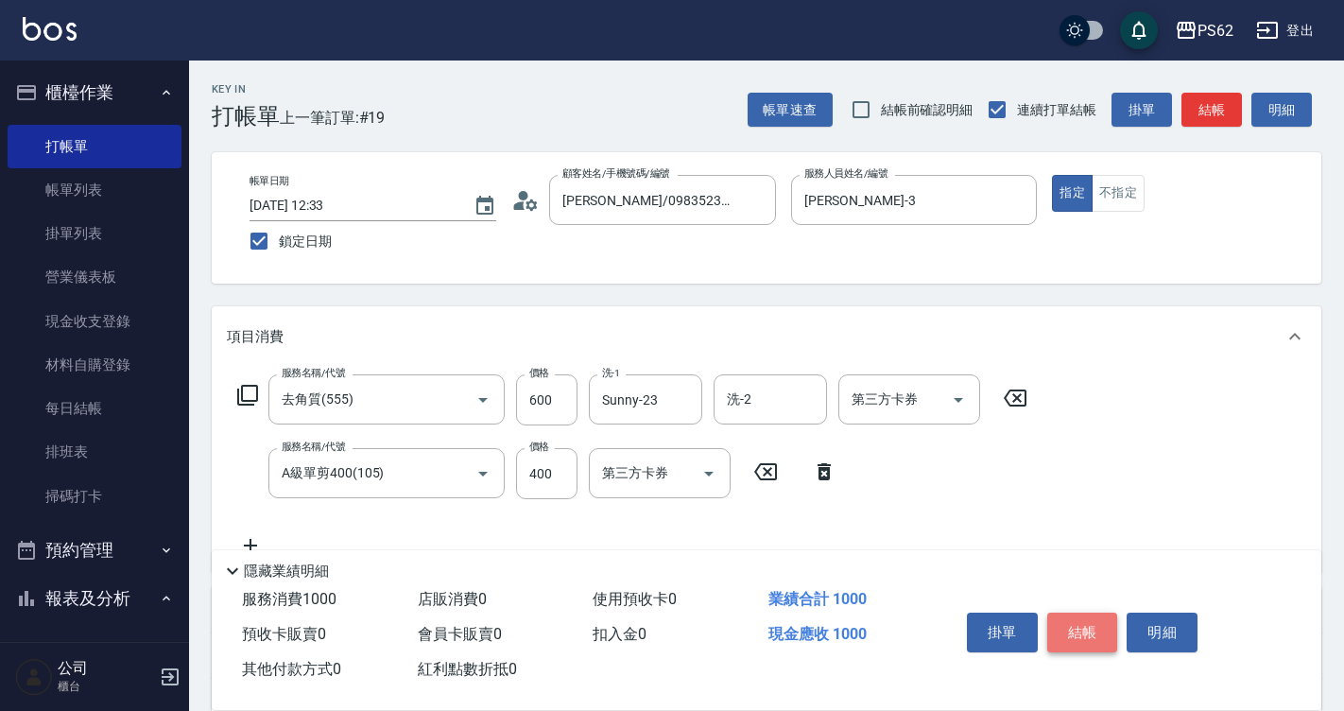
click at [1097, 632] on button "結帳" at bounding box center [1082, 633] width 71 height 40
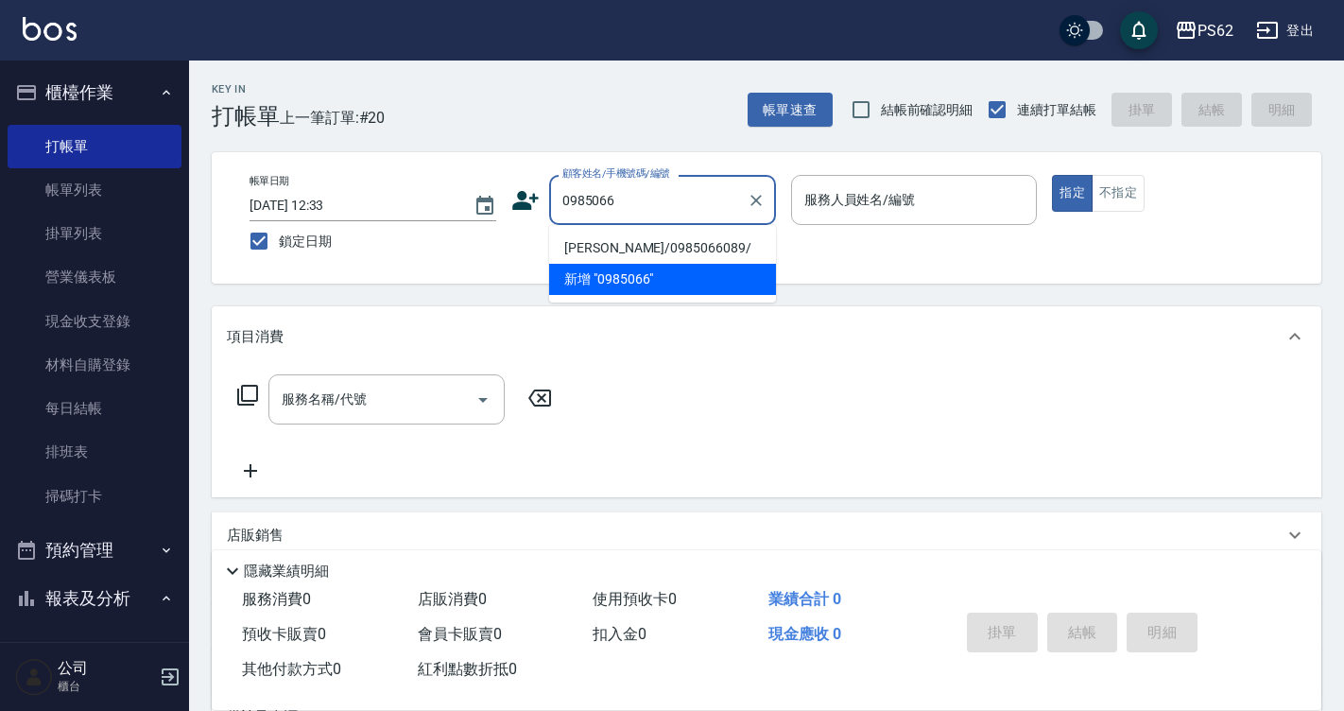
click at [650, 250] on li "[PERSON_NAME]/0985066089/" at bounding box center [662, 248] width 227 height 31
type input "[PERSON_NAME]/0985066089/"
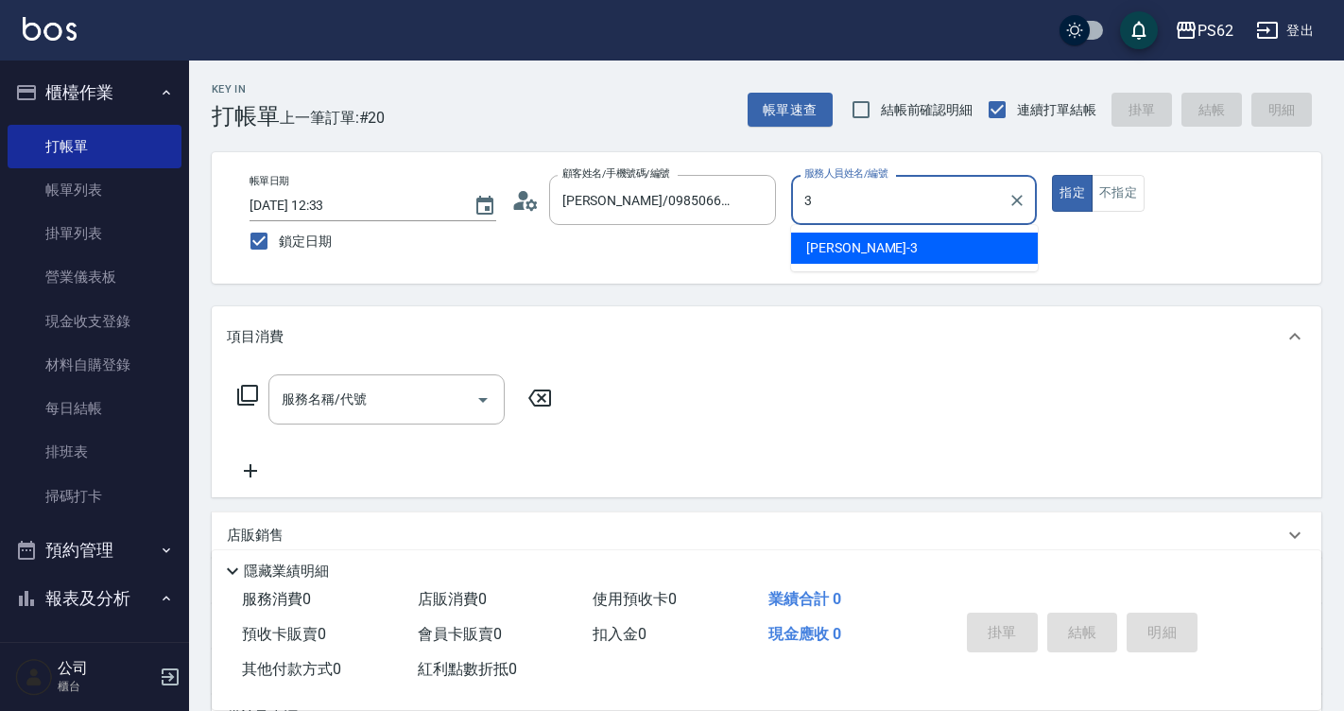
type input "Tina-3"
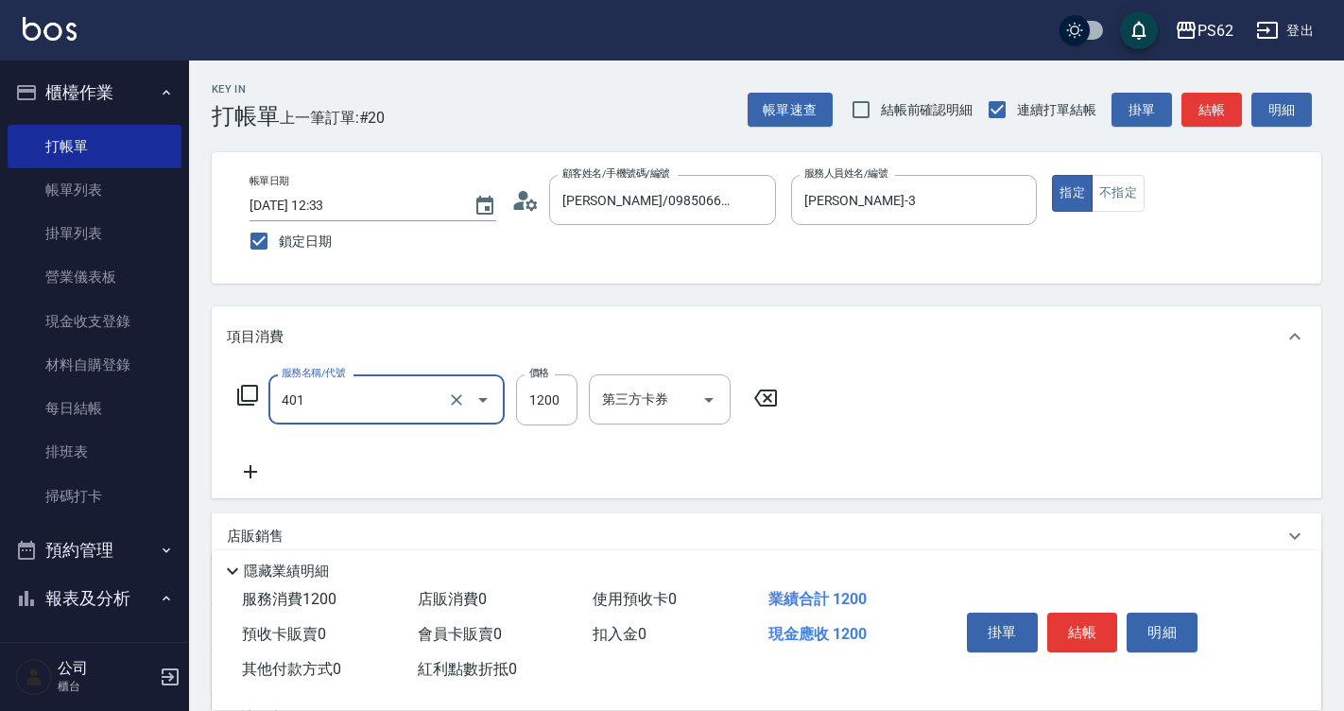
type input "一般染髮(401)"
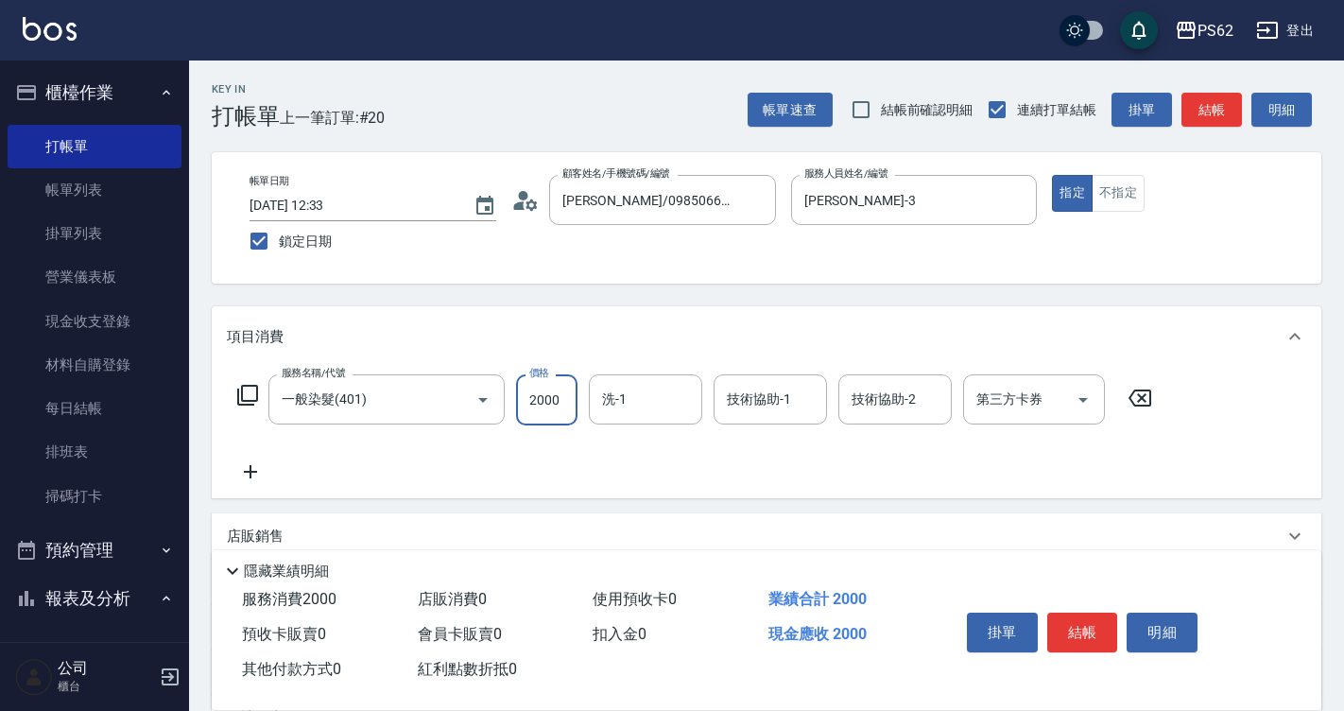
type input "2000"
type input "Sunny-23"
click at [1103, 635] on button "結帳" at bounding box center [1082, 633] width 71 height 40
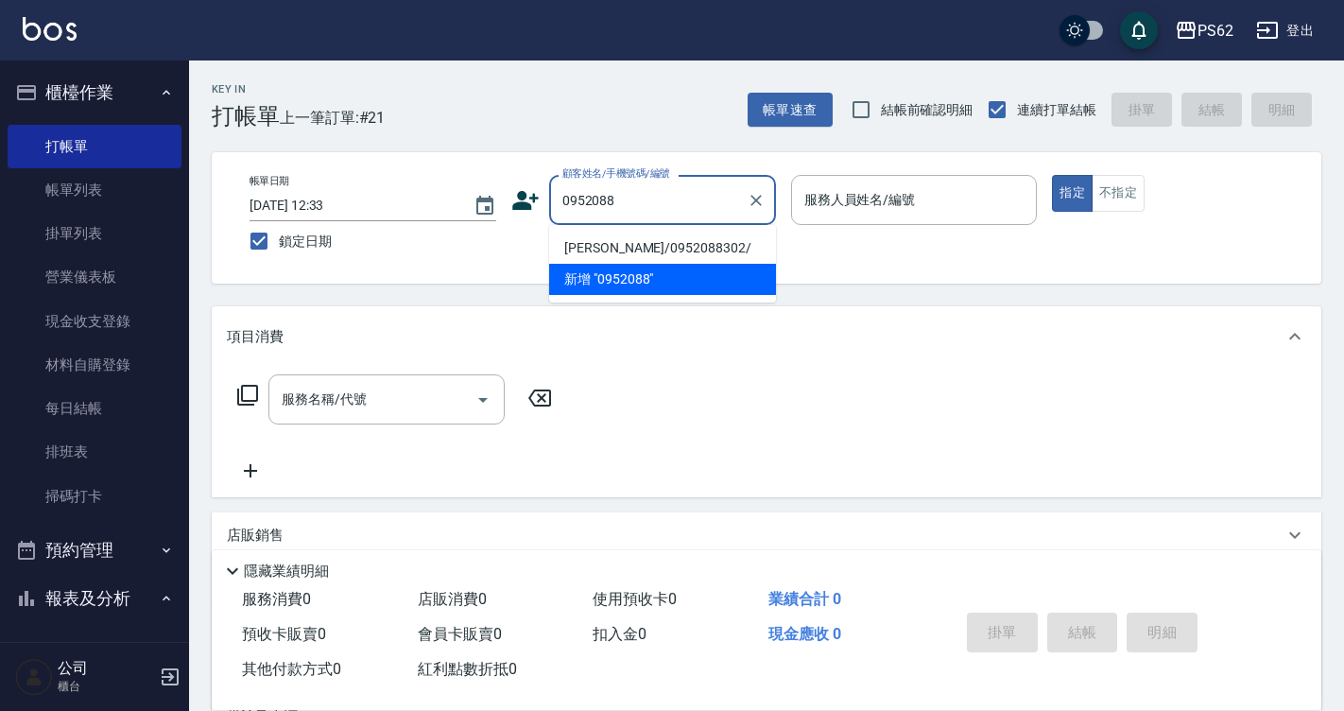
click at [655, 256] on li "[PERSON_NAME]/0952088302/" at bounding box center [662, 248] width 227 height 31
type input "[PERSON_NAME]/0952088302/"
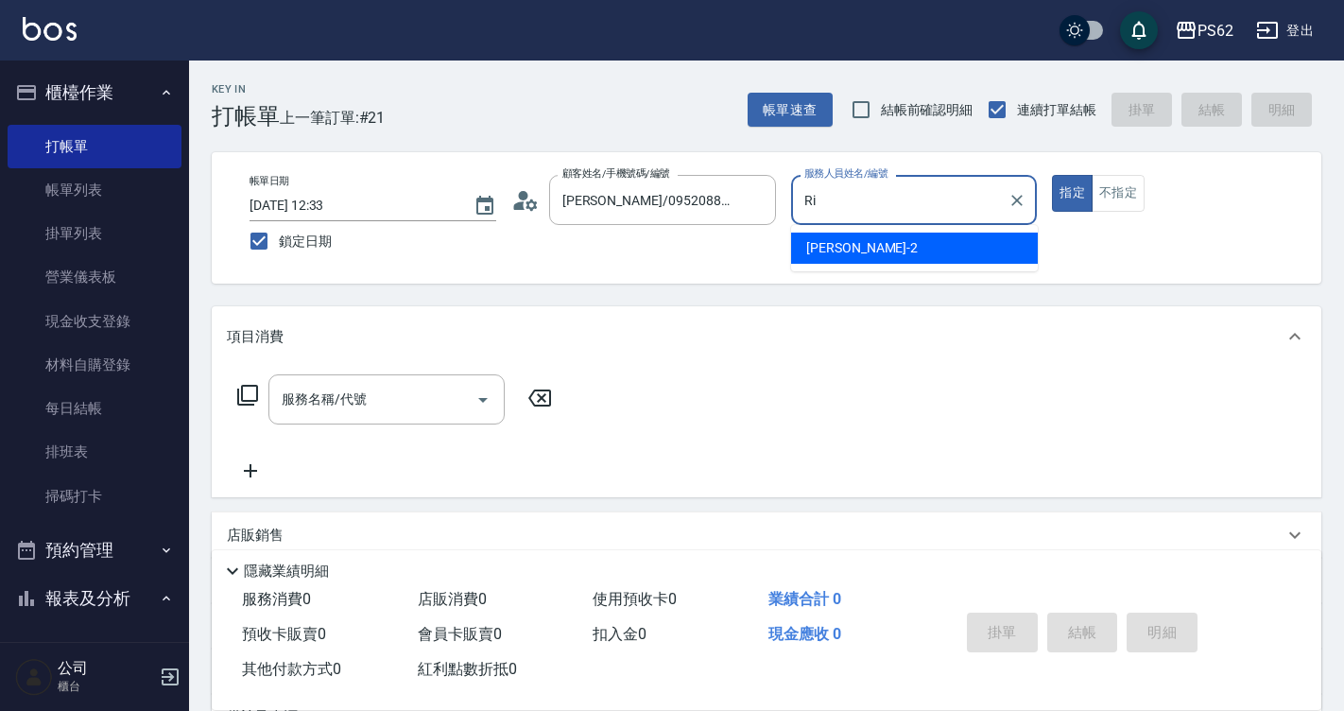
type input "R"
type input "Tina-3"
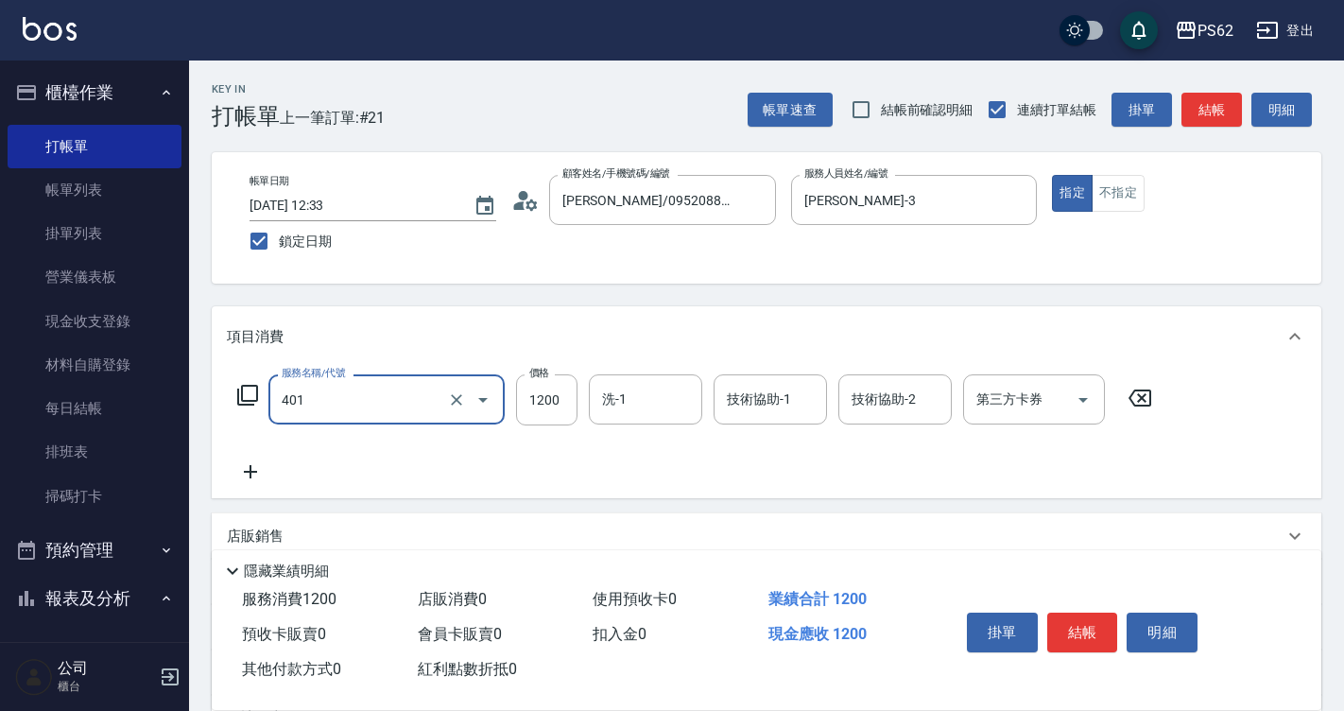
type input "一般染髮(401)"
type input "4000"
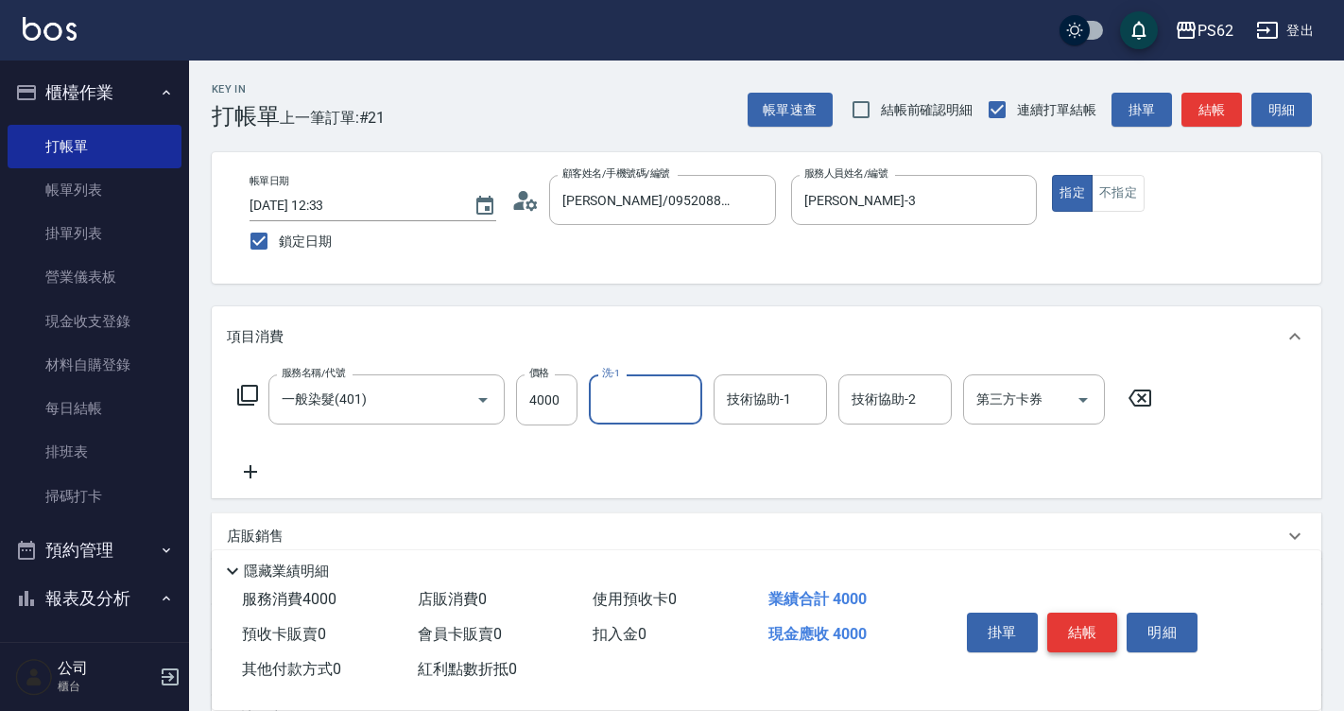
click at [1086, 614] on button "結帳" at bounding box center [1082, 633] width 71 height 40
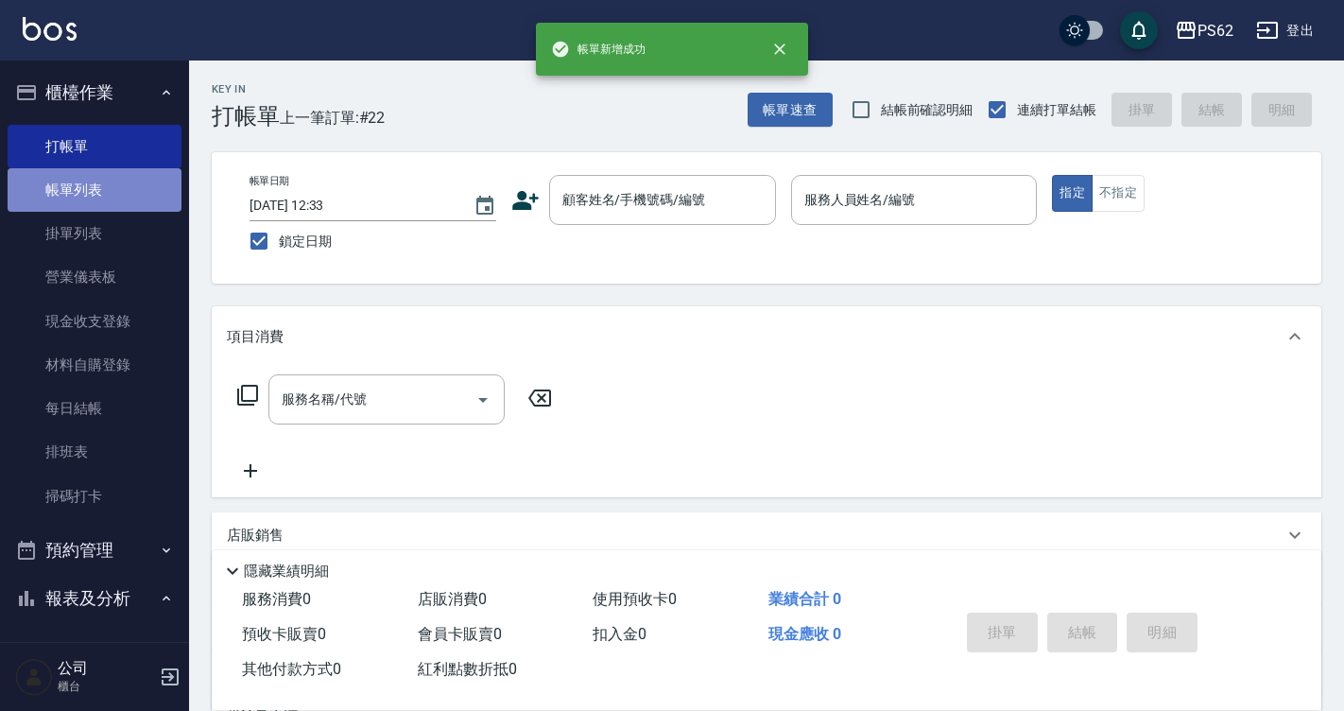
click at [138, 198] on link "帳單列表" at bounding box center [95, 189] width 174 height 43
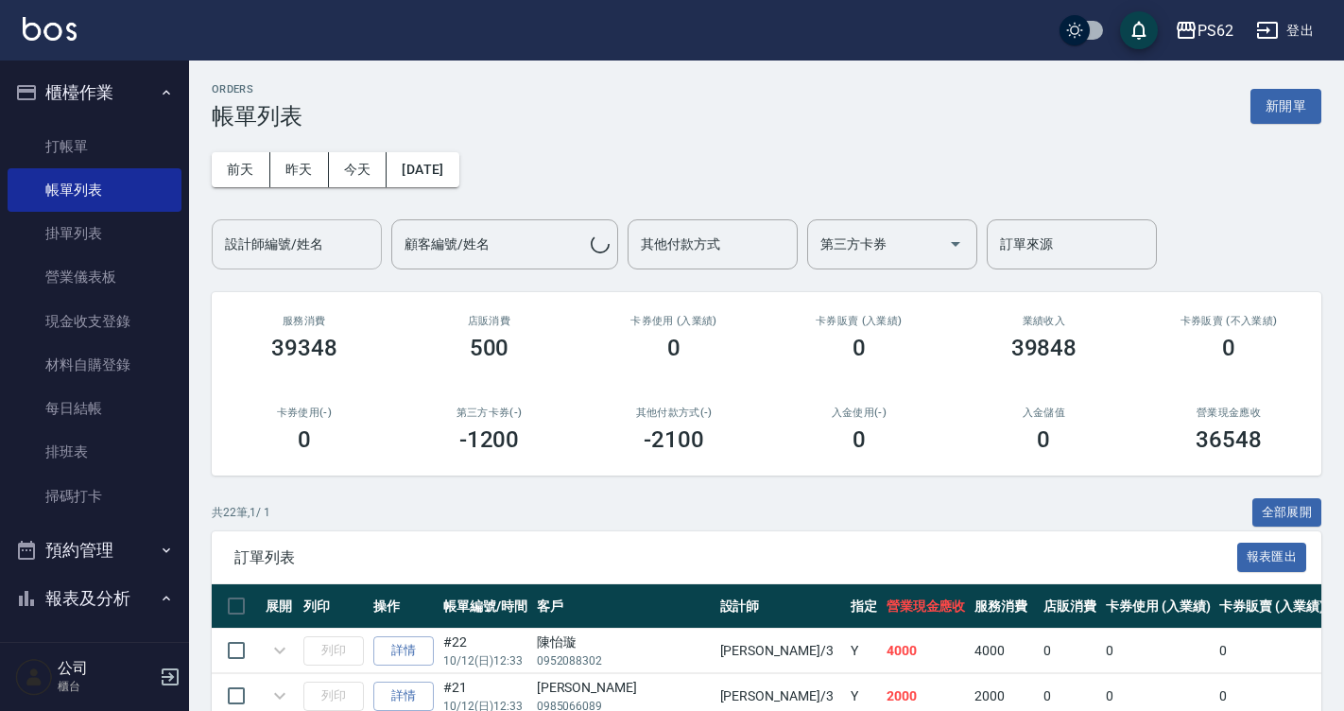
click at [337, 245] on input "設計師編號/姓名" at bounding box center [296, 244] width 153 height 33
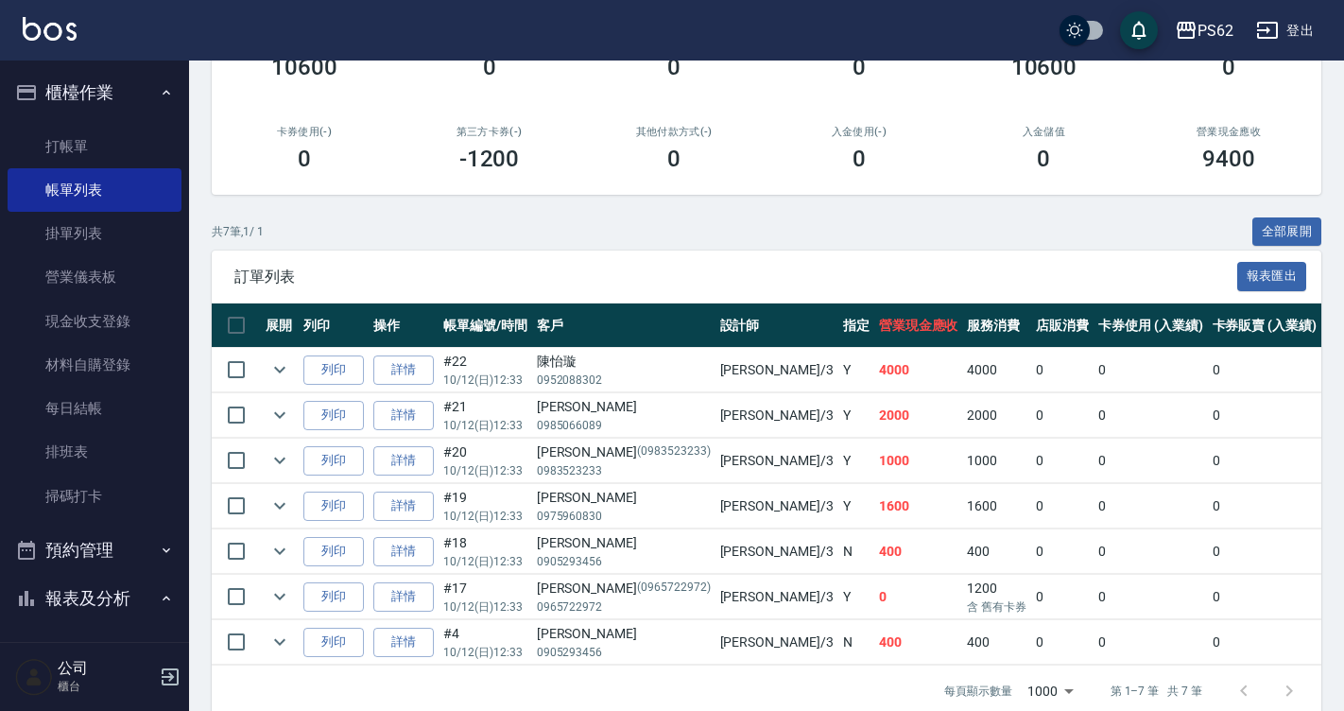
scroll to position [284, 0]
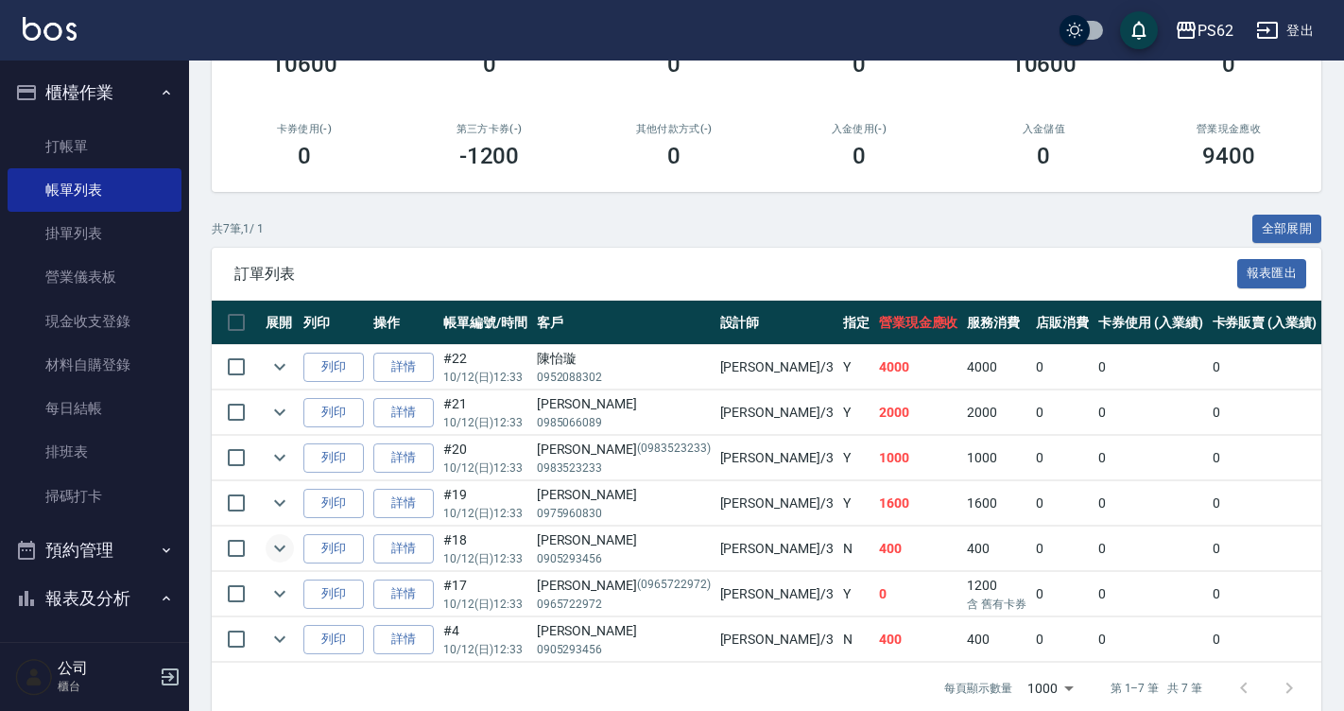
type input "Tina-3"
click at [282, 549] on icon "expand row" at bounding box center [279, 548] width 11 height 7
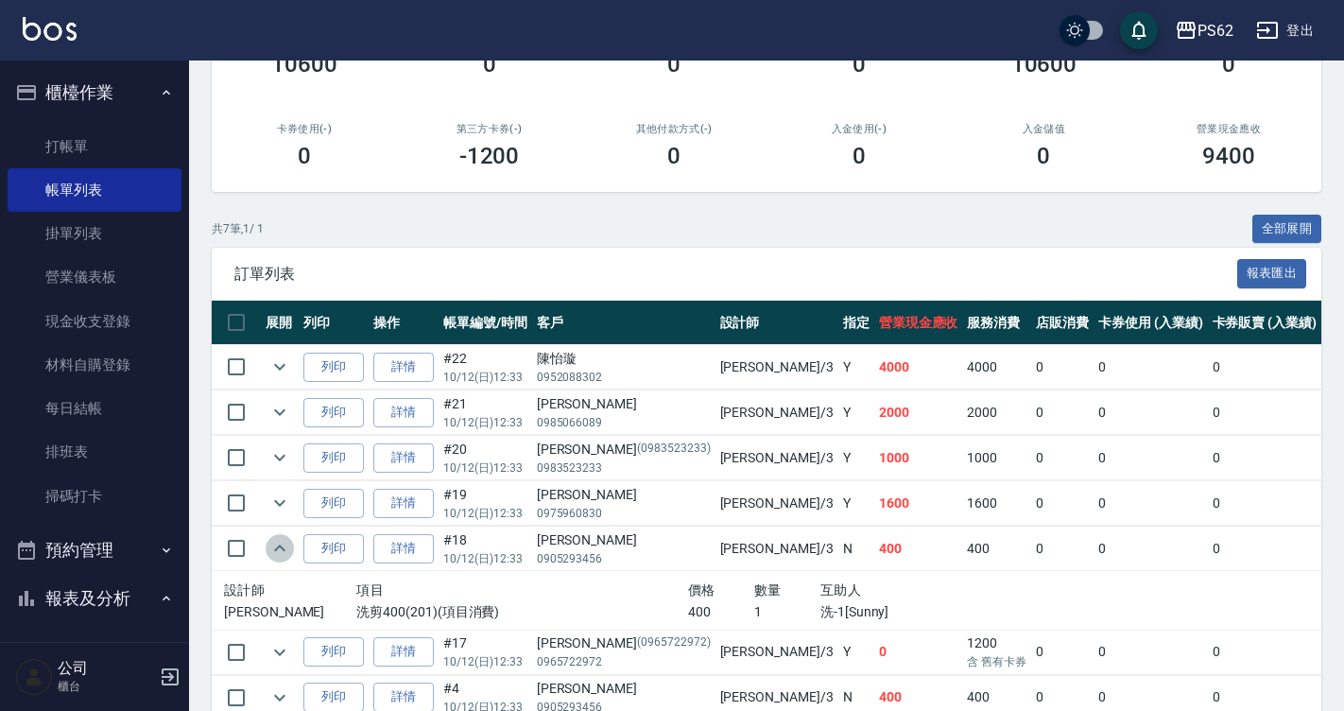
click at [282, 549] on icon "expand row" at bounding box center [279, 548] width 23 height 23
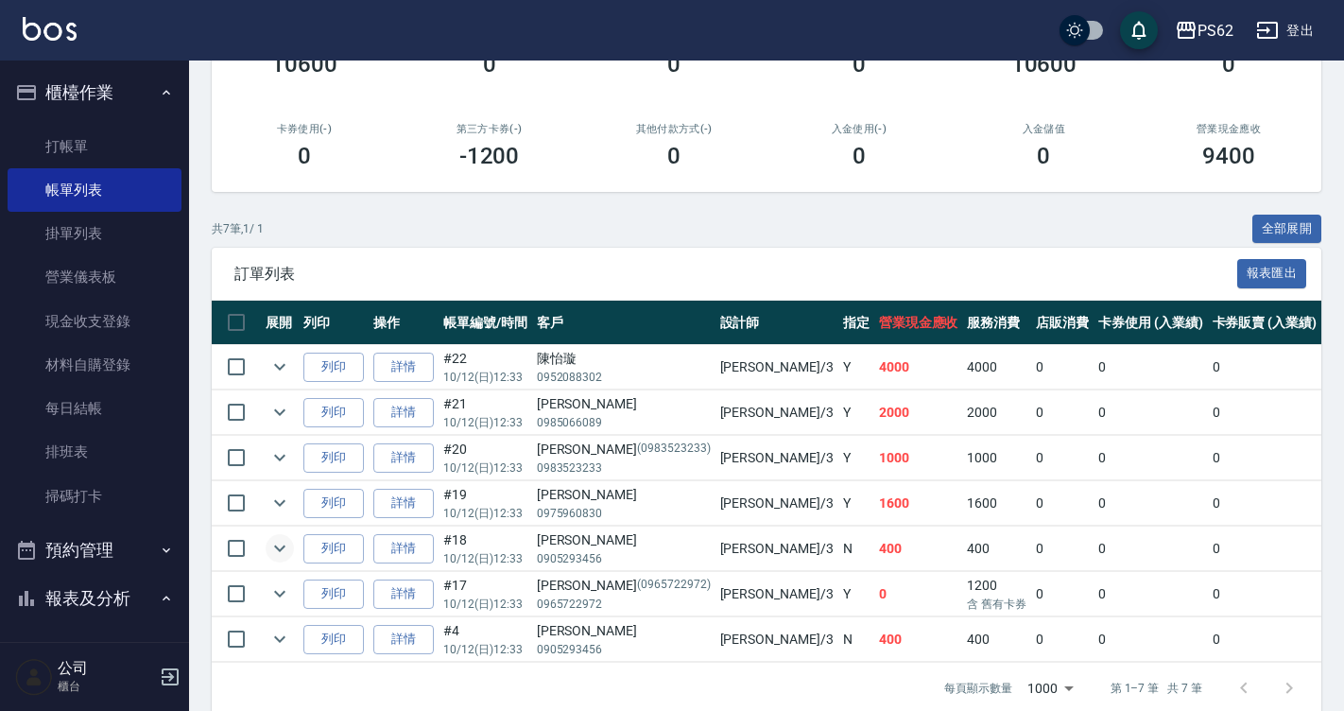
scroll to position [323, 0]
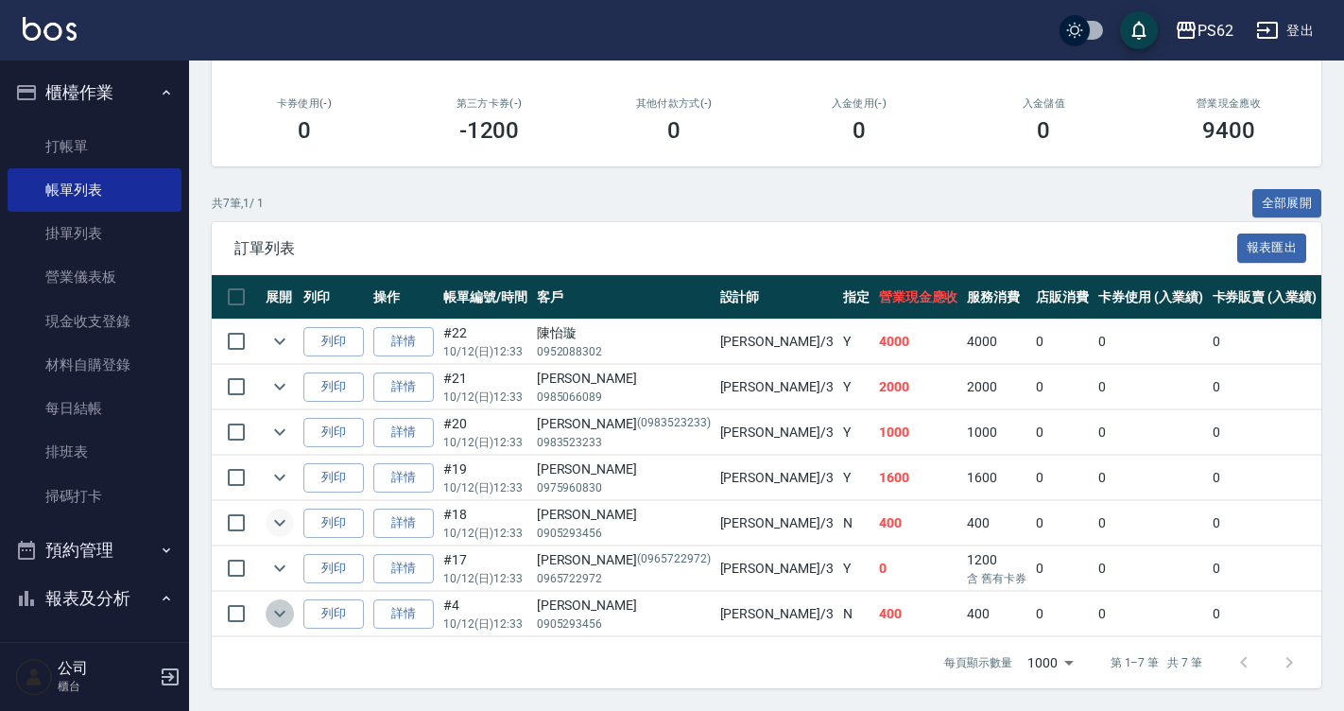
click at [273, 602] on icon "expand row" at bounding box center [279, 613] width 23 height 23
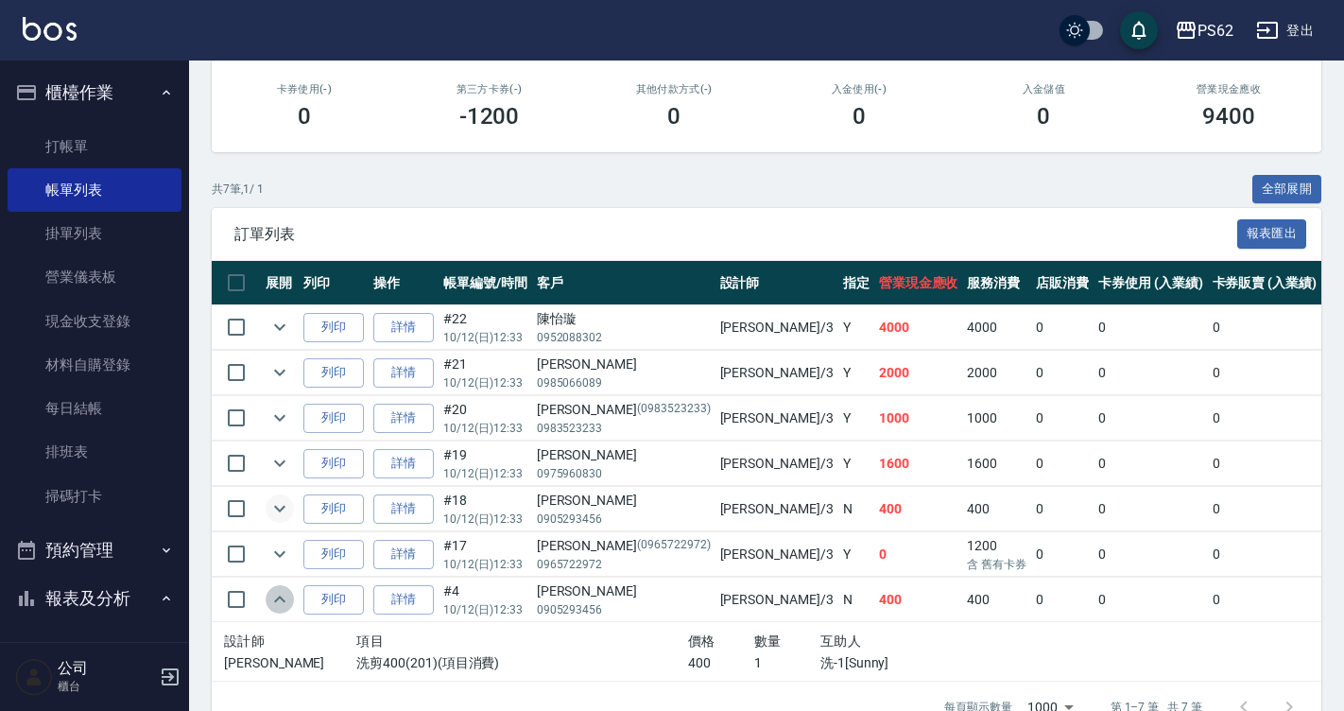
click at [273, 596] on icon "expand row" at bounding box center [279, 599] width 23 height 23
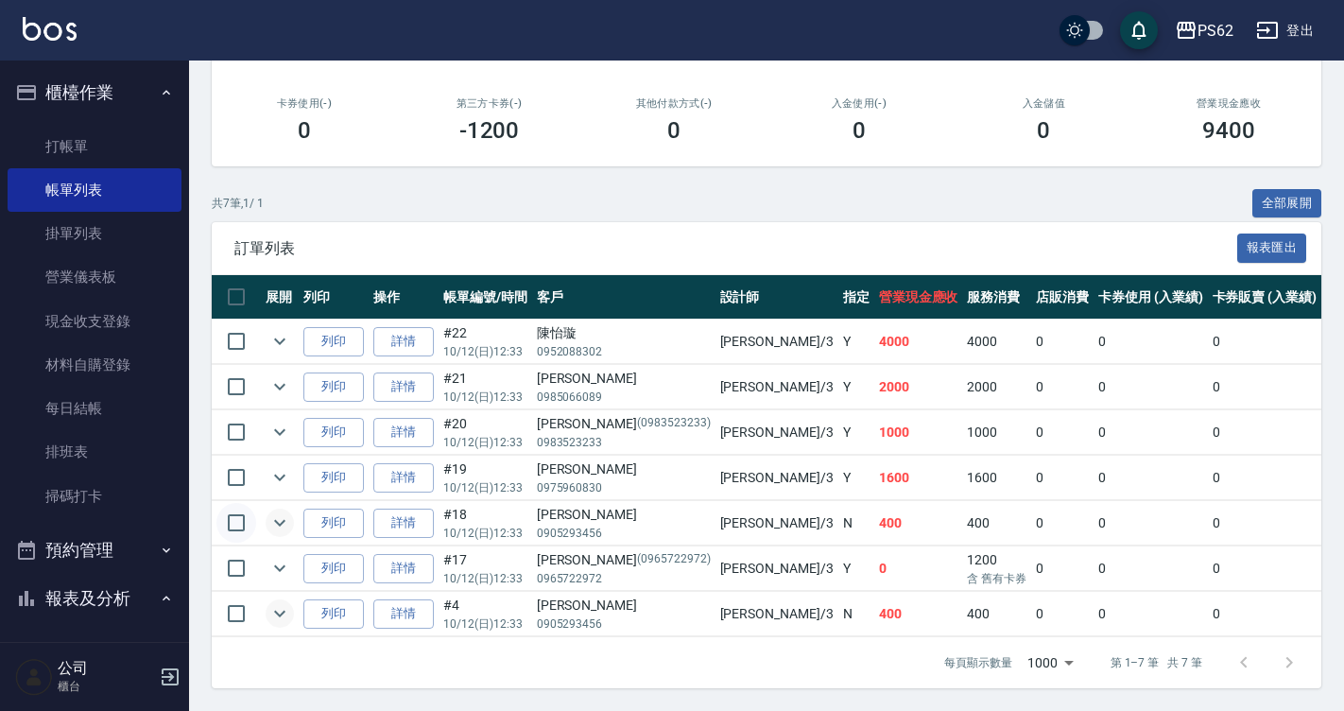
click at [233, 517] on input "checkbox" at bounding box center [236, 523] width 40 height 40
checkbox input "true"
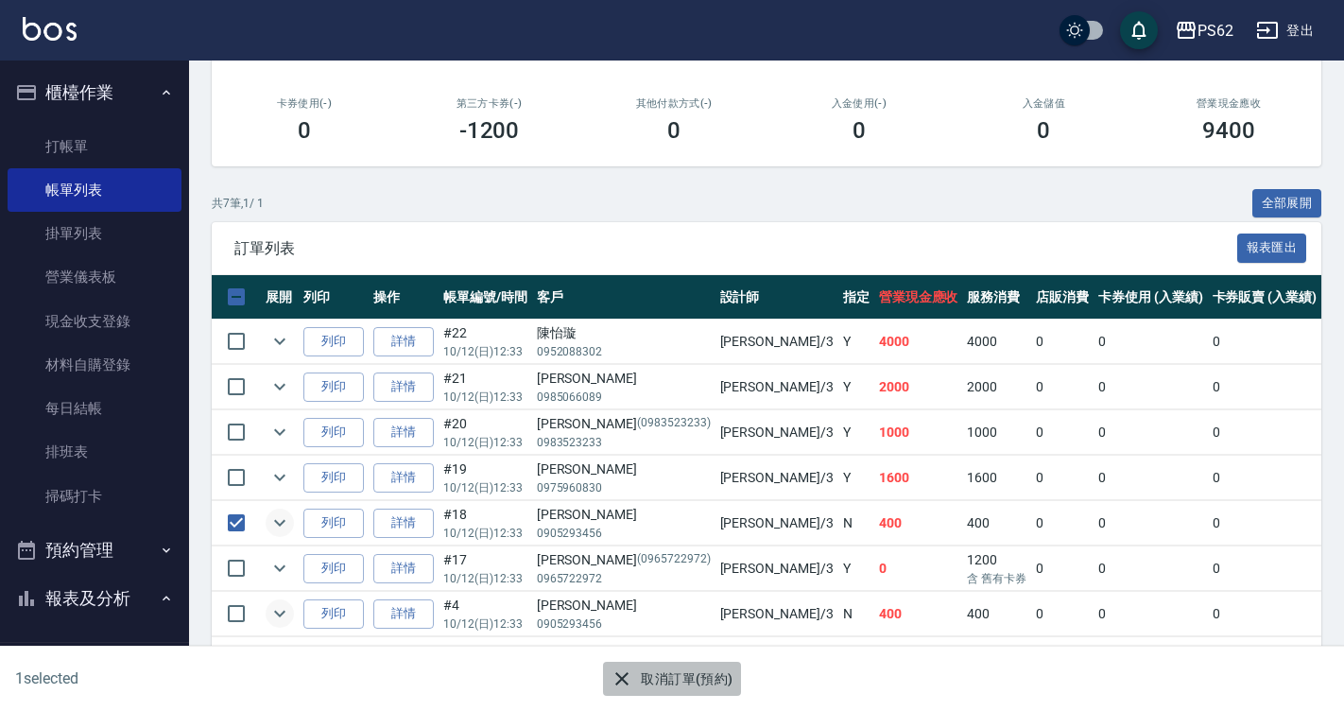
click at [679, 677] on button "取消訂單(預約)" at bounding box center [671, 679] width 137 height 35
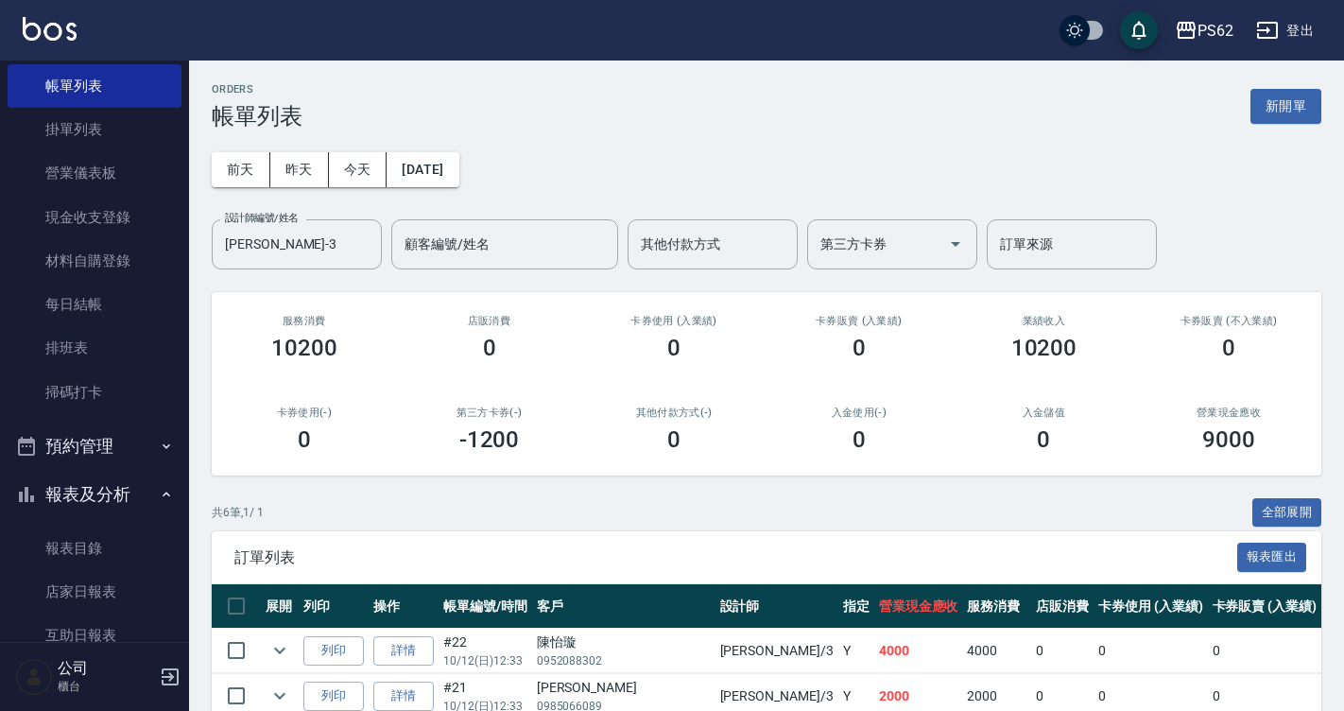
scroll to position [378, 0]
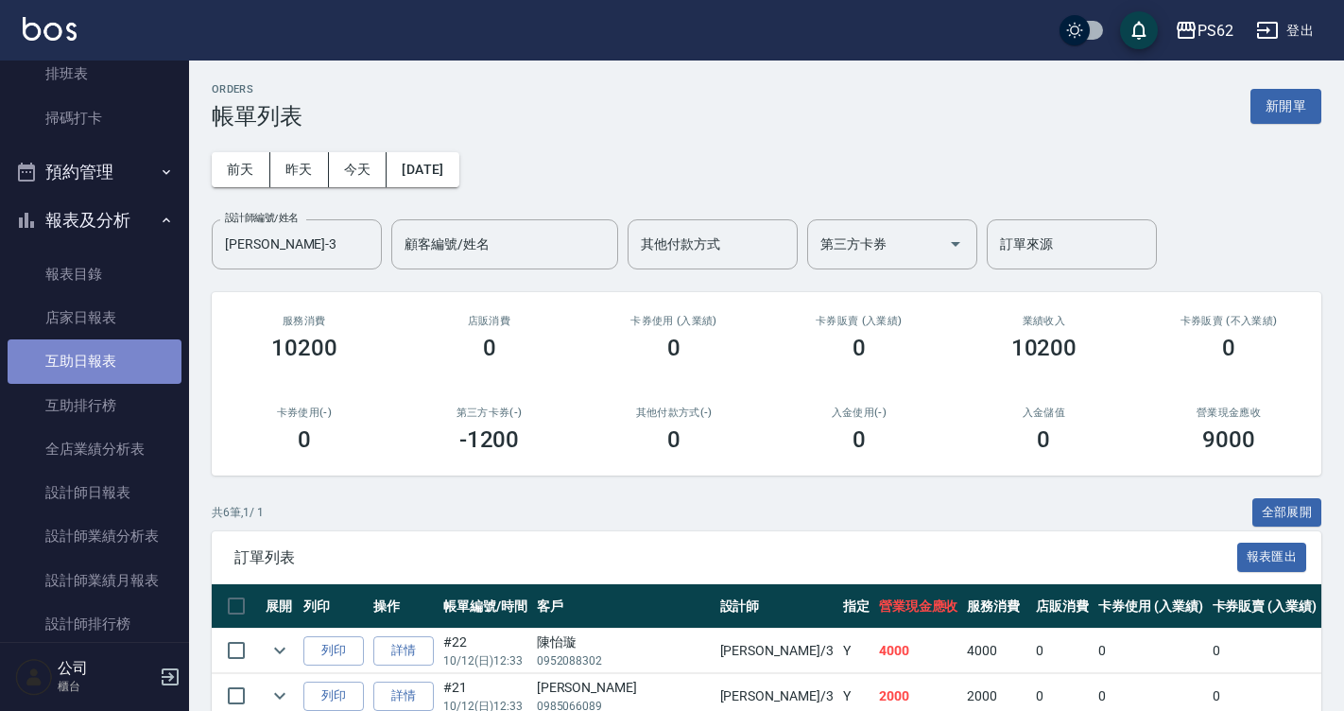
click at [119, 362] on link "互助日報表" at bounding box center [95, 360] width 174 height 43
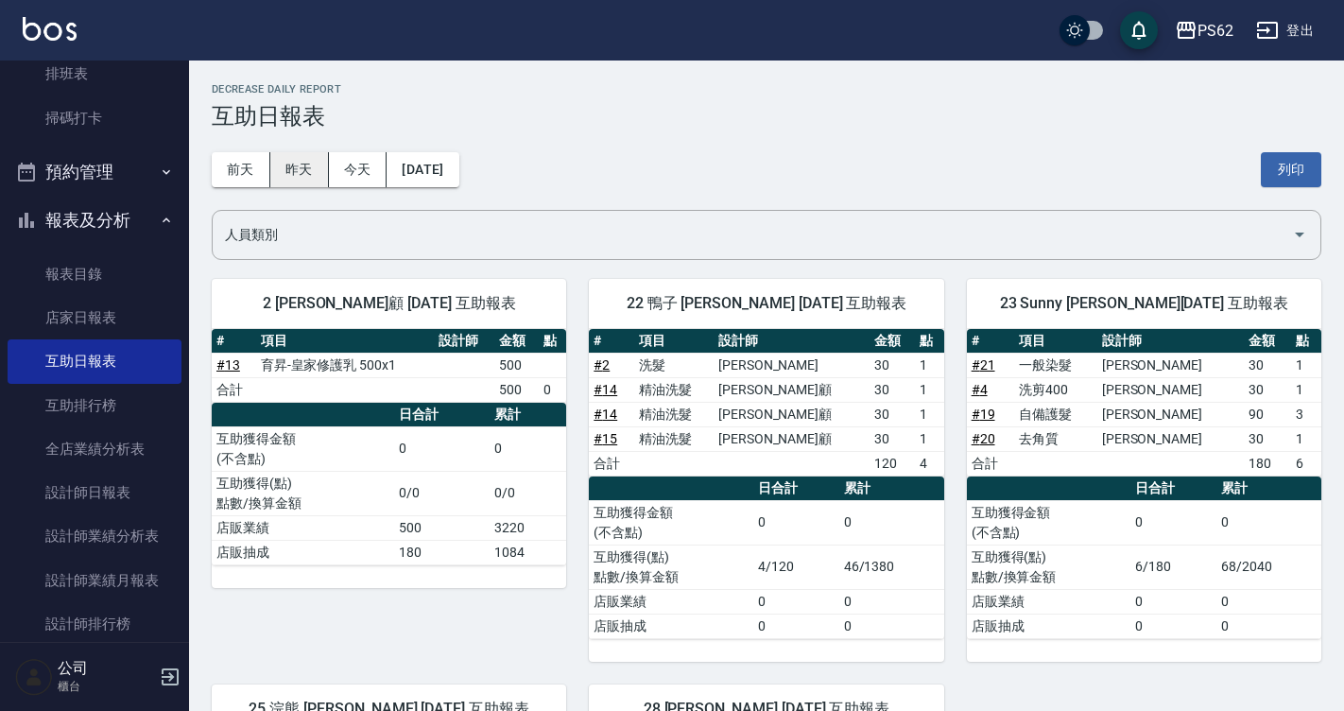
click at [320, 170] on button "昨天" at bounding box center [299, 169] width 59 height 35
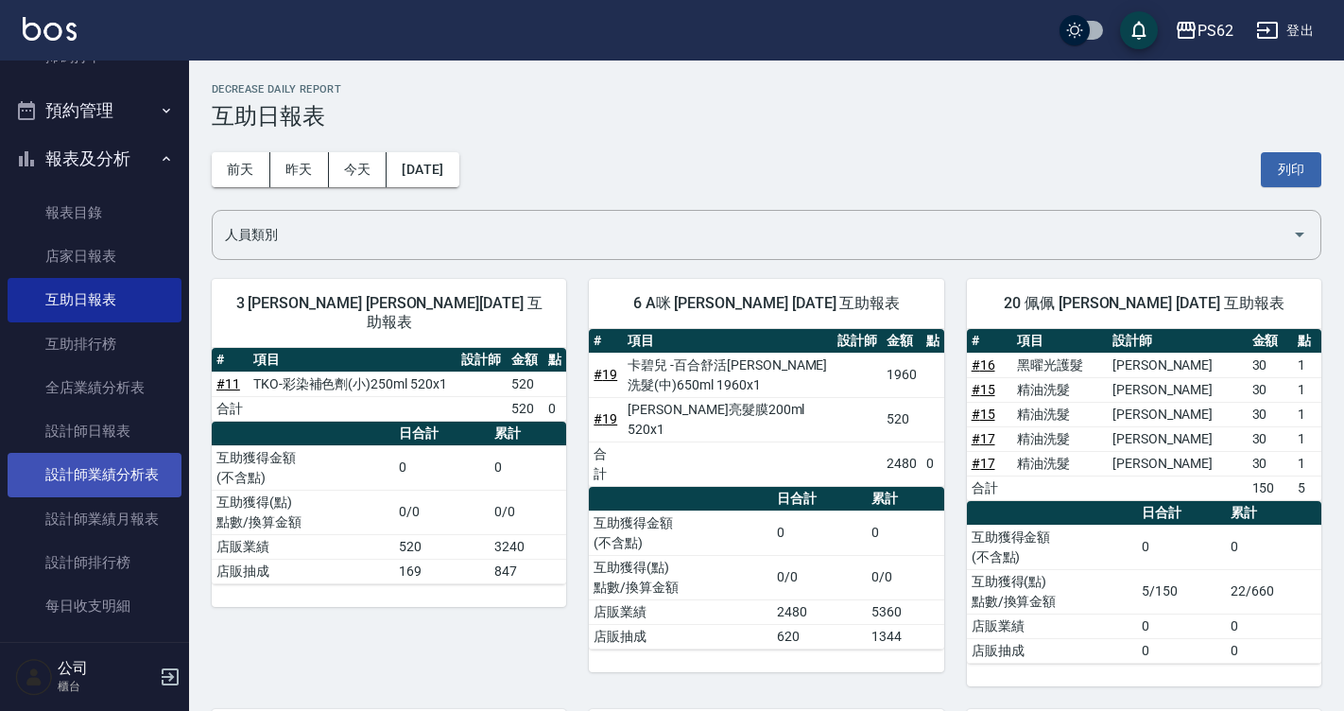
scroll to position [473, 0]
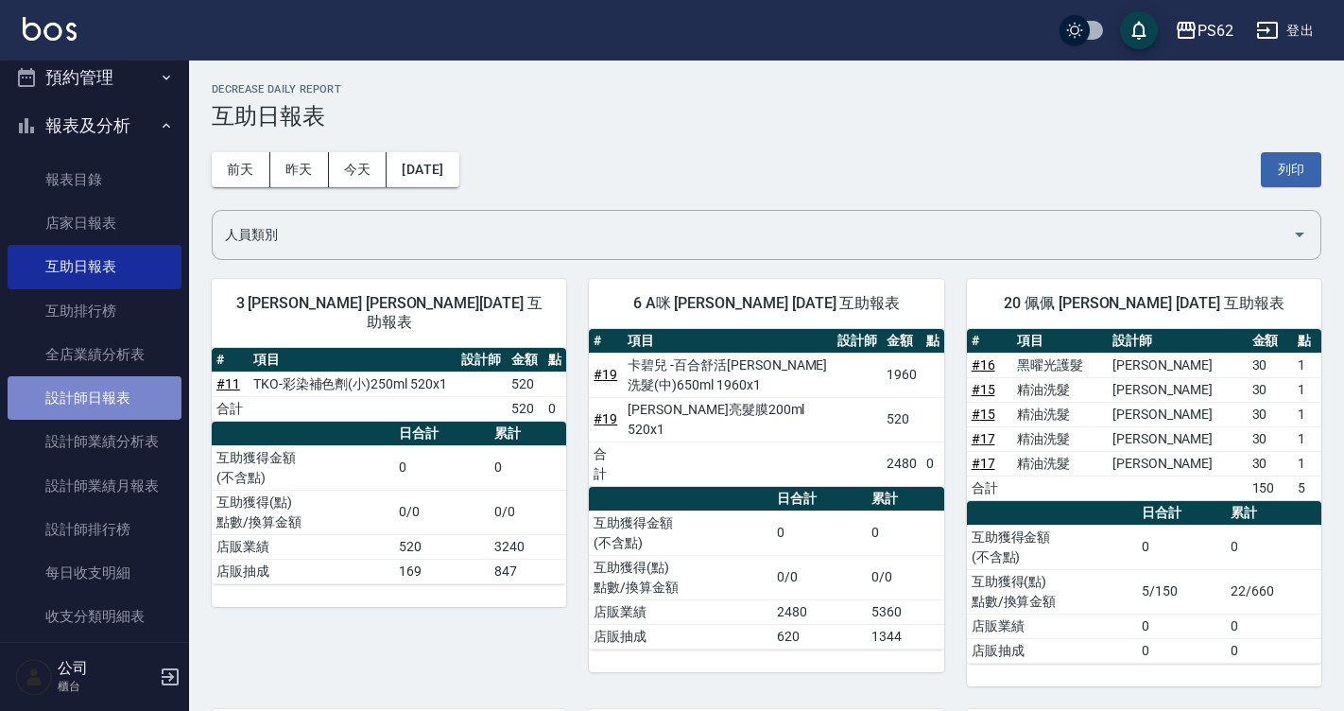
click at [103, 396] on link "設計師日報表" at bounding box center [95, 397] width 174 height 43
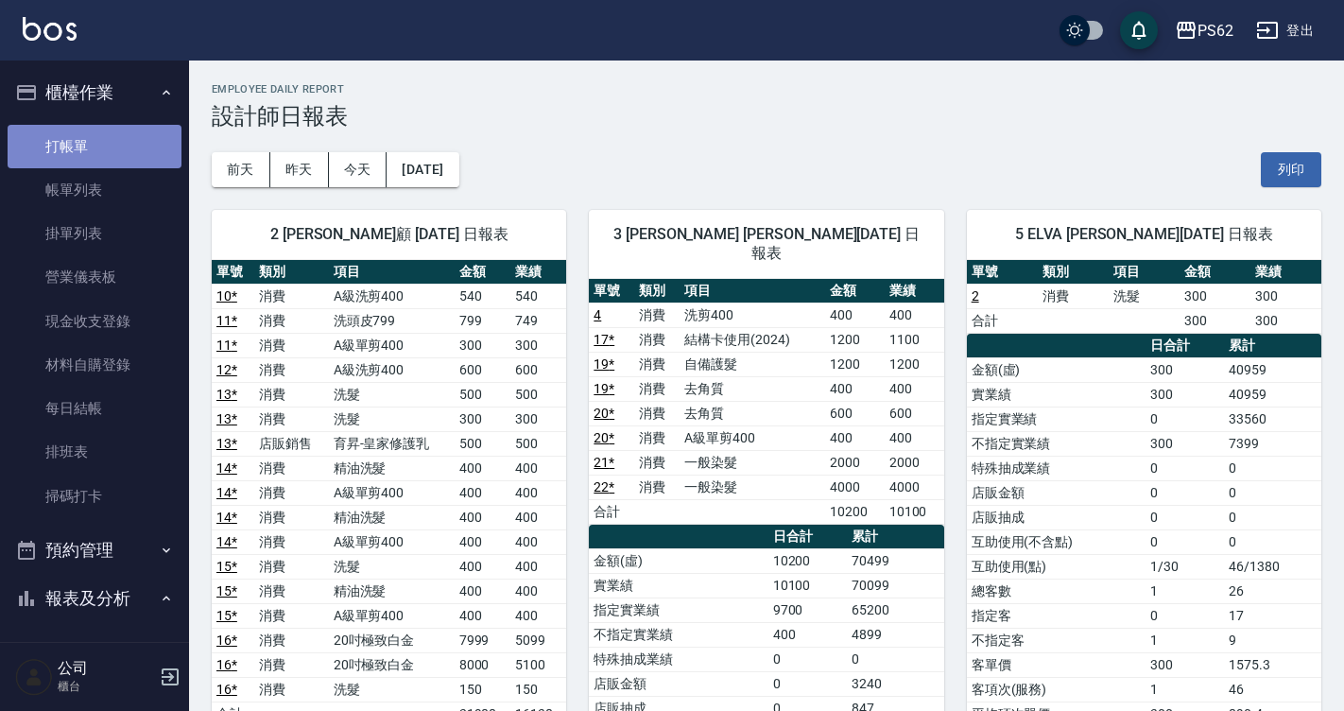
click at [154, 145] on link "打帳單" at bounding box center [95, 146] width 174 height 43
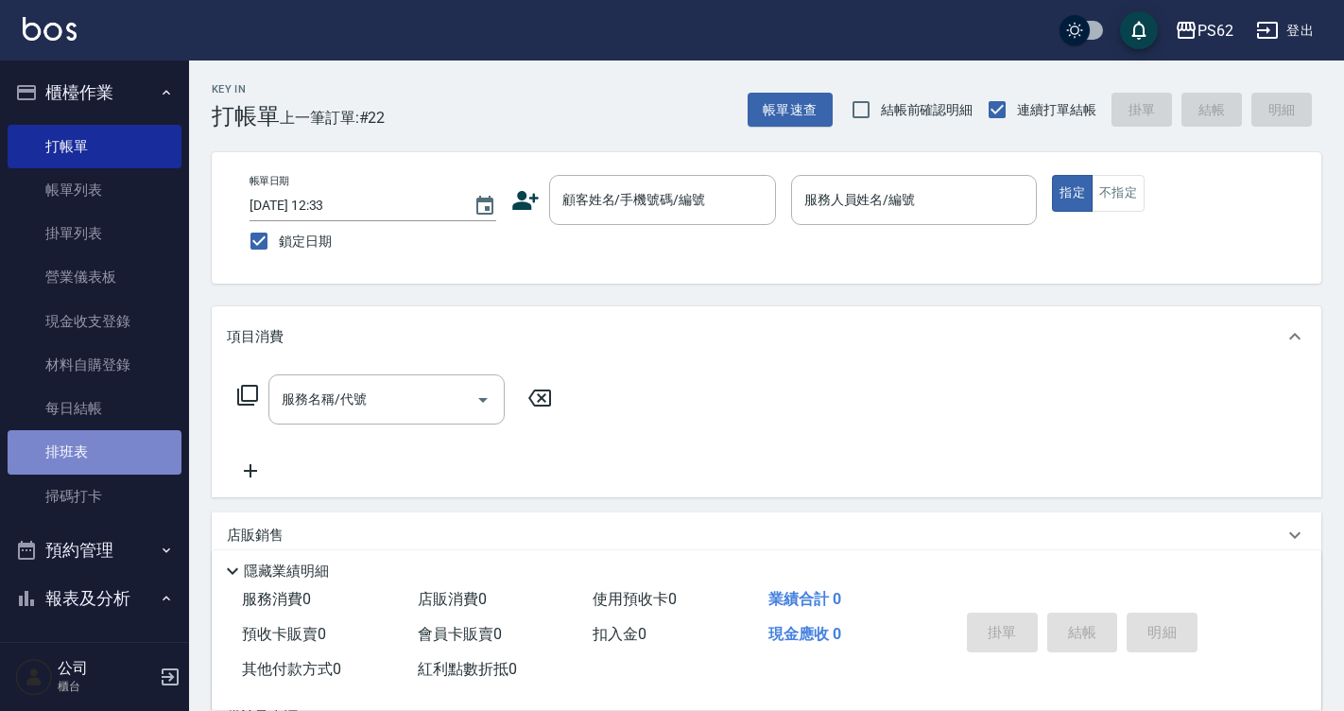
click at [113, 466] on link "排班表" at bounding box center [95, 451] width 174 height 43
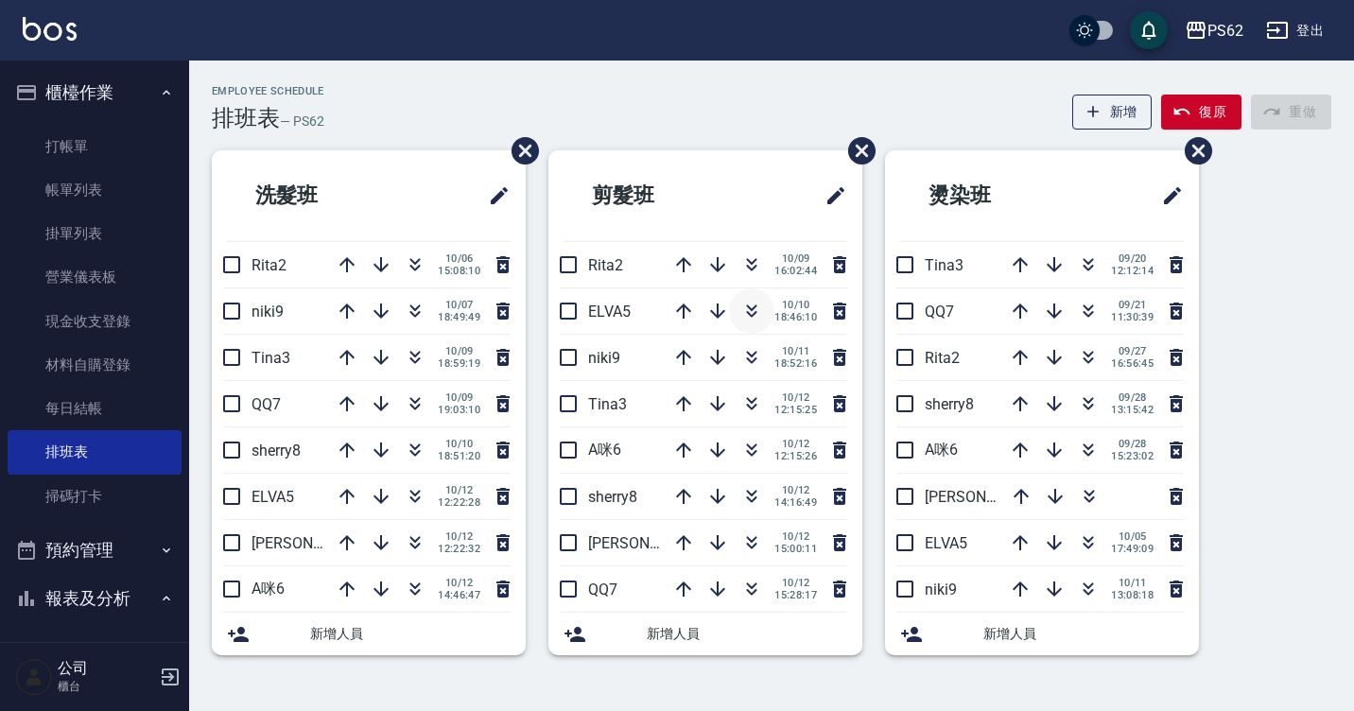
click at [748, 307] on icon "button" at bounding box center [751, 311] width 23 height 23
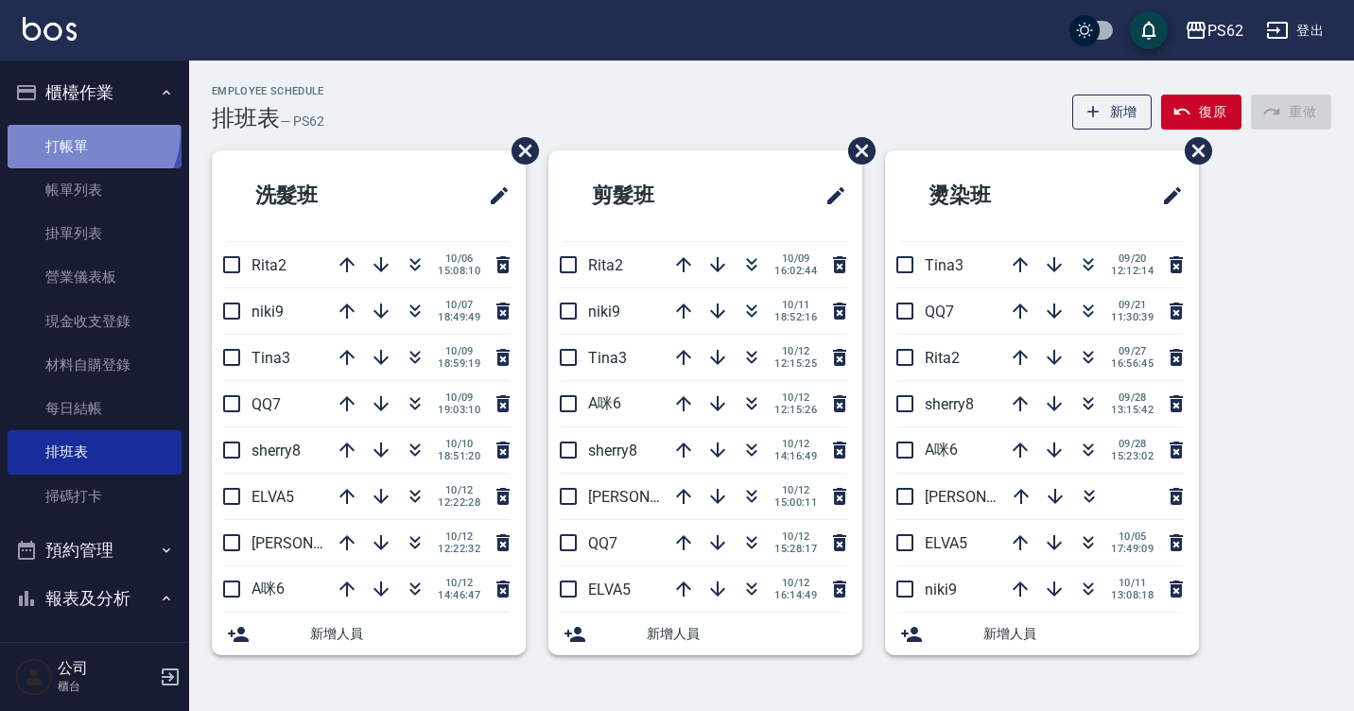
click at [84, 131] on link "打帳單" at bounding box center [95, 146] width 174 height 43
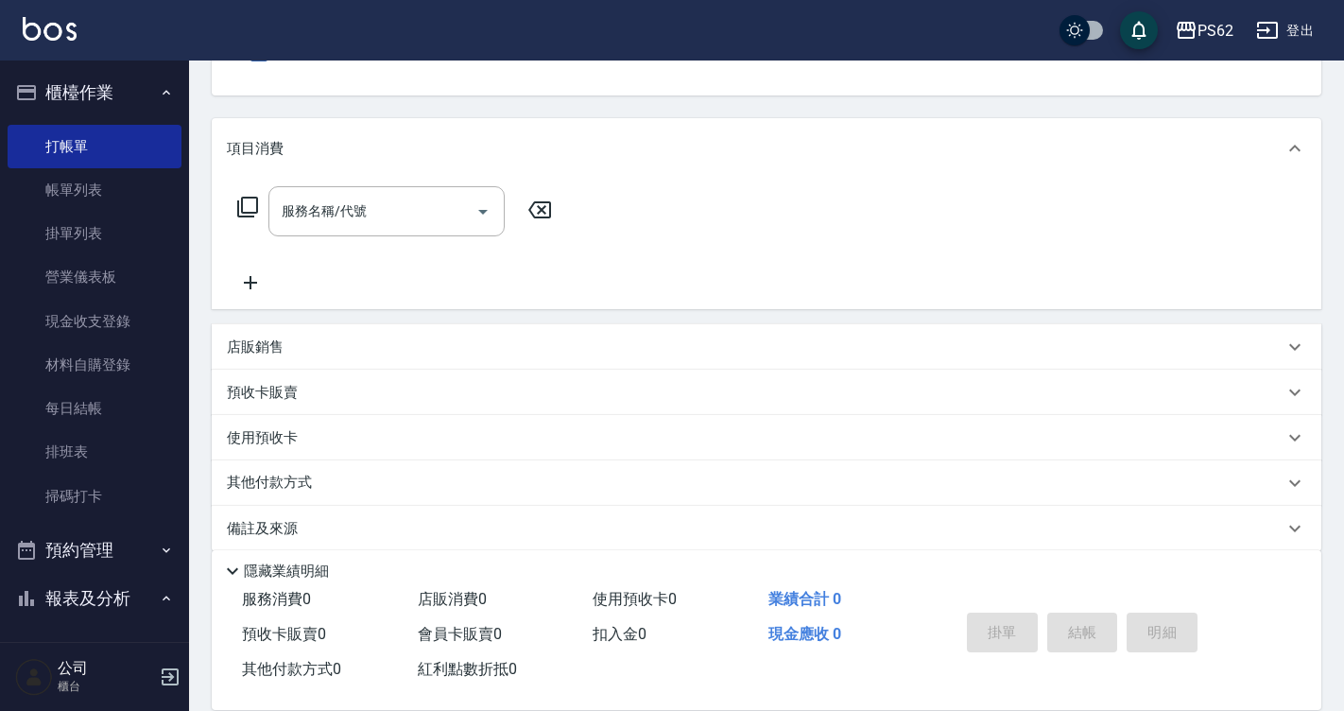
scroll to position [210, 0]
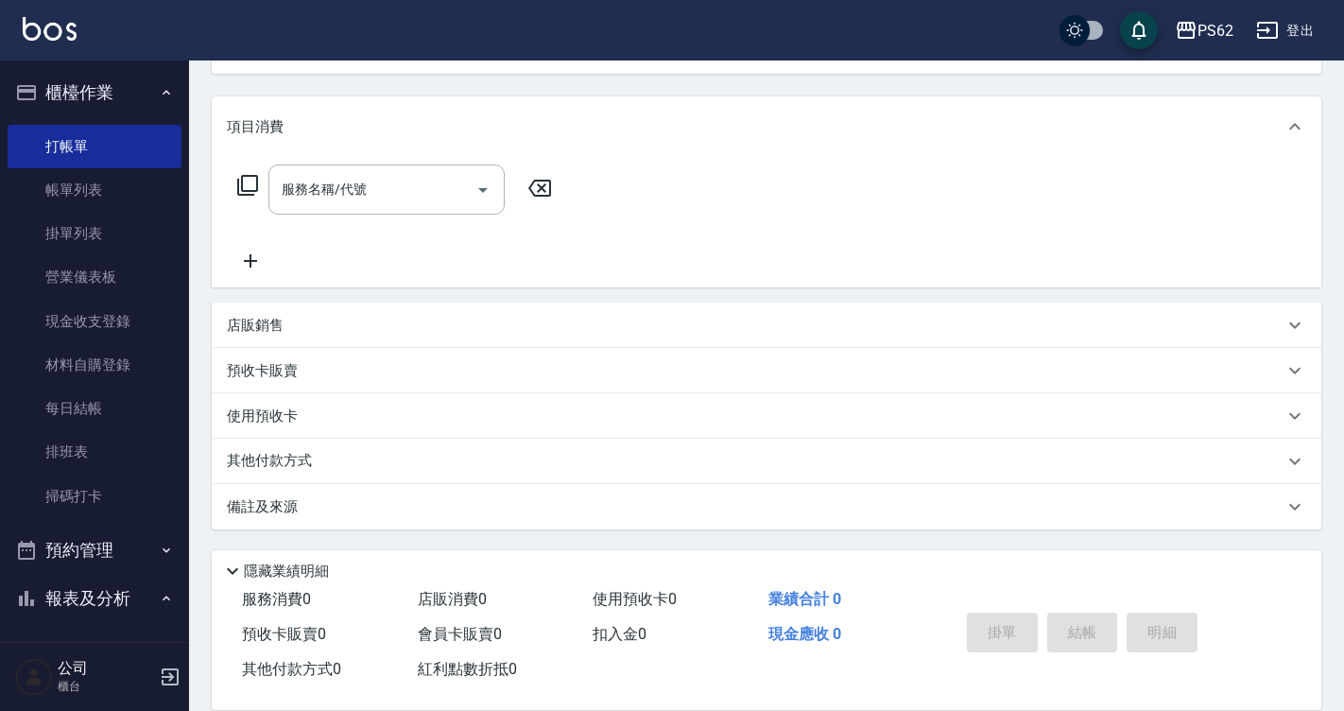
click at [250, 318] on p "店販銷售" at bounding box center [255, 326] width 57 height 20
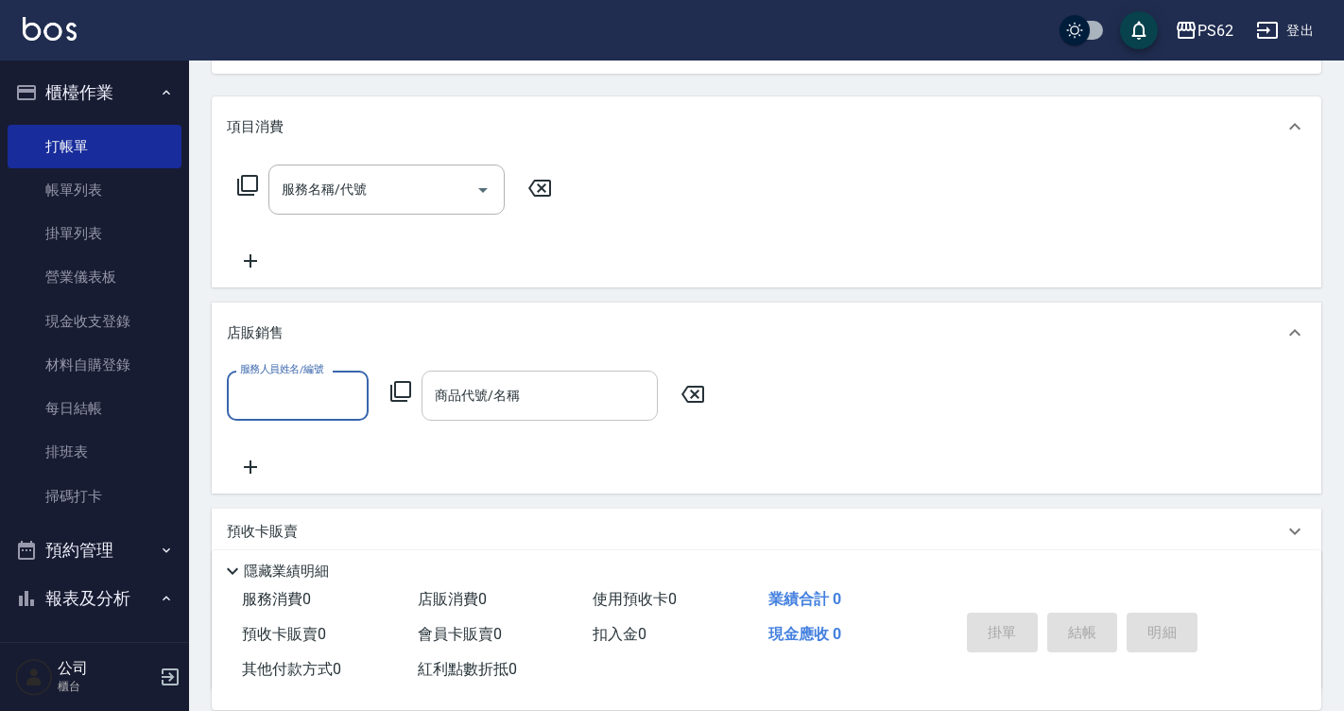
scroll to position [0, 0]
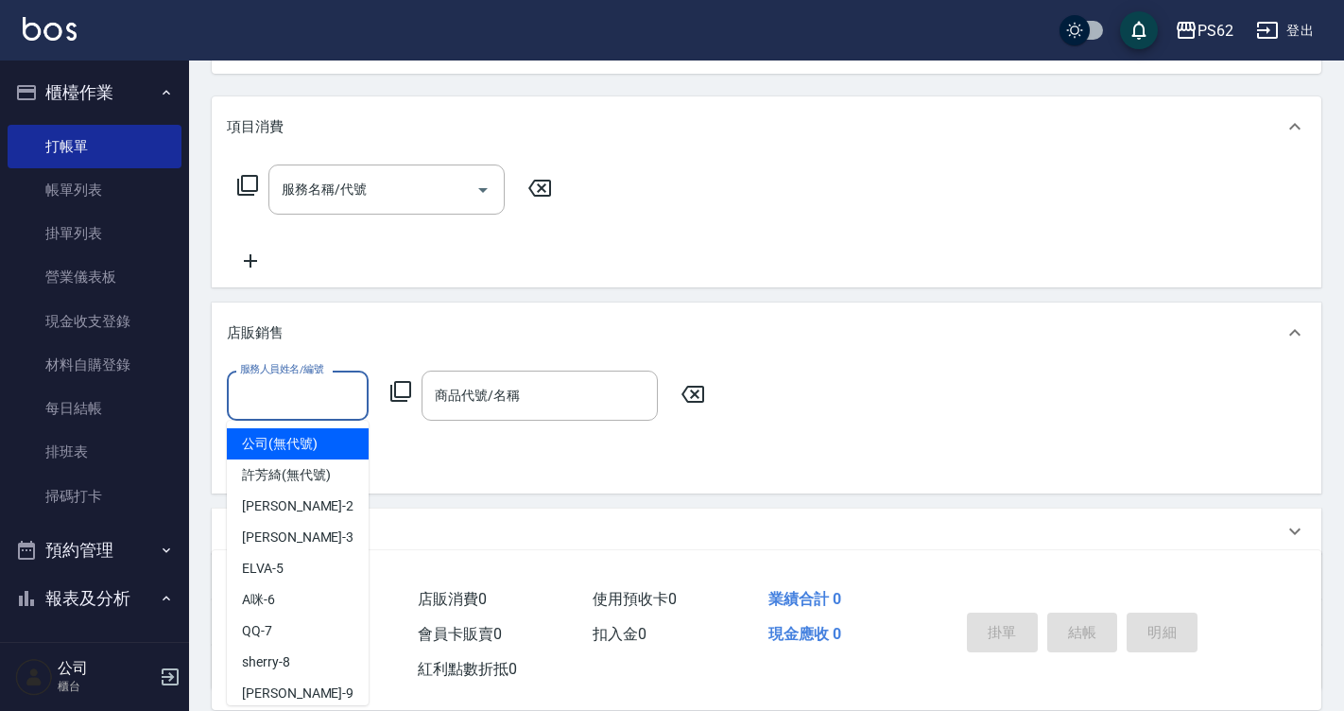
click at [312, 395] on input "服務人員姓名/編號" at bounding box center [297, 395] width 125 height 33
click at [398, 399] on icon at bounding box center [400, 391] width 23 height 23
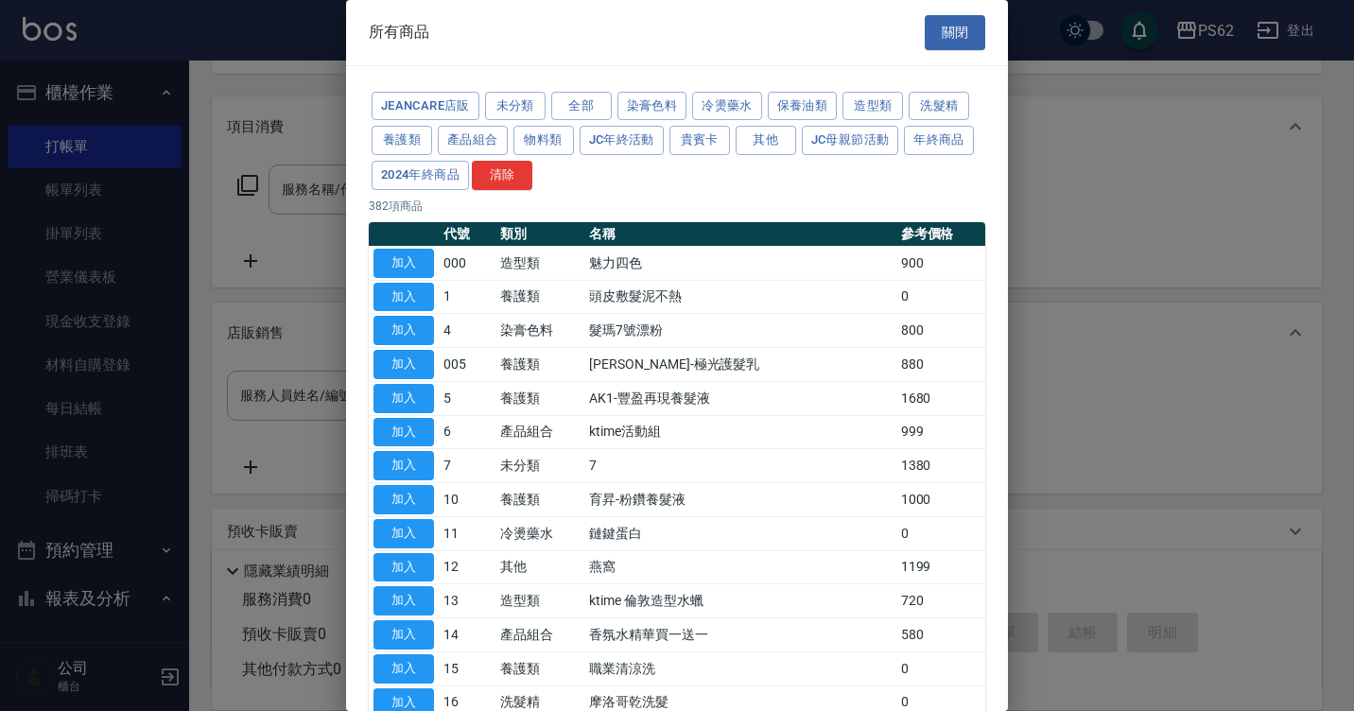
click at [204, 196] on div at bounding box center [677, 355] width 1354 height 711
click at [249, 193] on div at bounding box center [677, 355] width 1354 height 711
click at [968, 15] on button "關閉" at bounding box center [954, 32] width 60 height 35
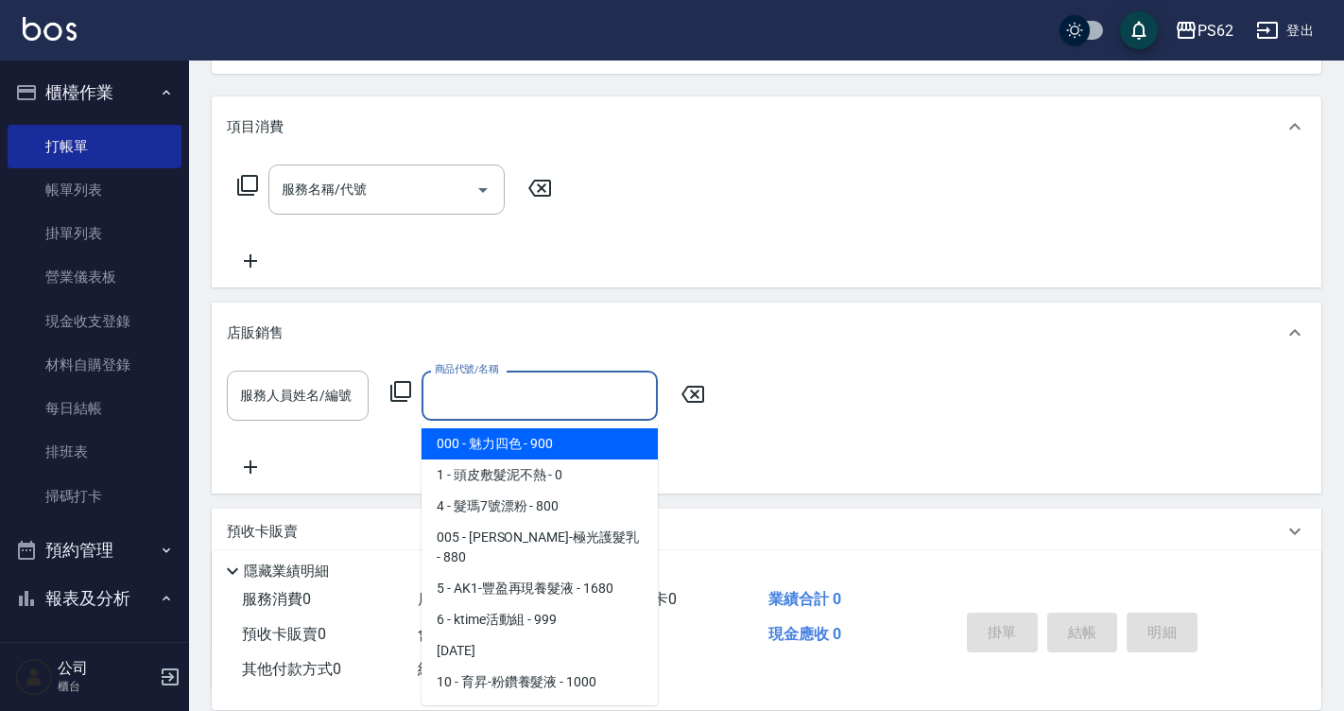
click at [483, 403] on input "商品代號/名稱" at bounding box center [539, 395] width 219 height 33
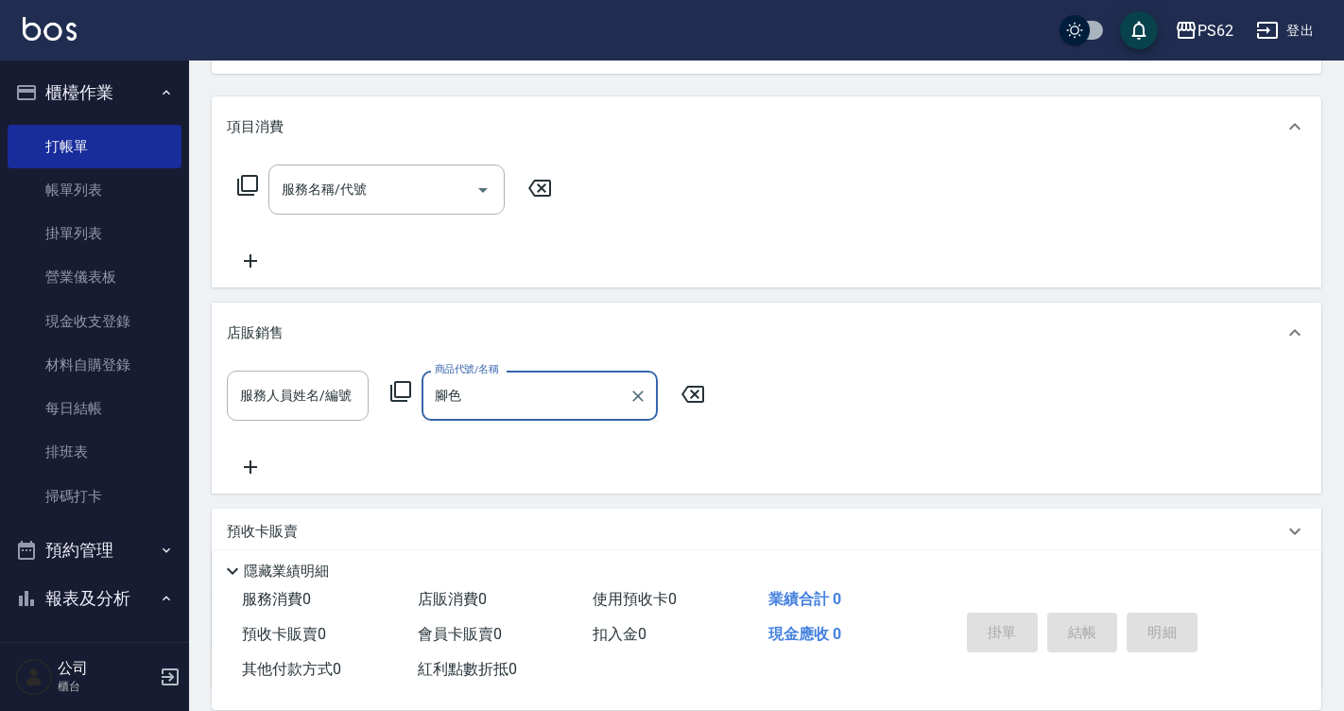
type input "腳色腳色"
click at [630, 385] on div at bounding box center [637, 396] width 25 height 50
click at [640, 391] on icon "Clear" at bounding box center [638, 396] width 19 height 19
click at [612, 390] on input "商品代號/名稱" at bounding box center [539, 395] width 219 height 33
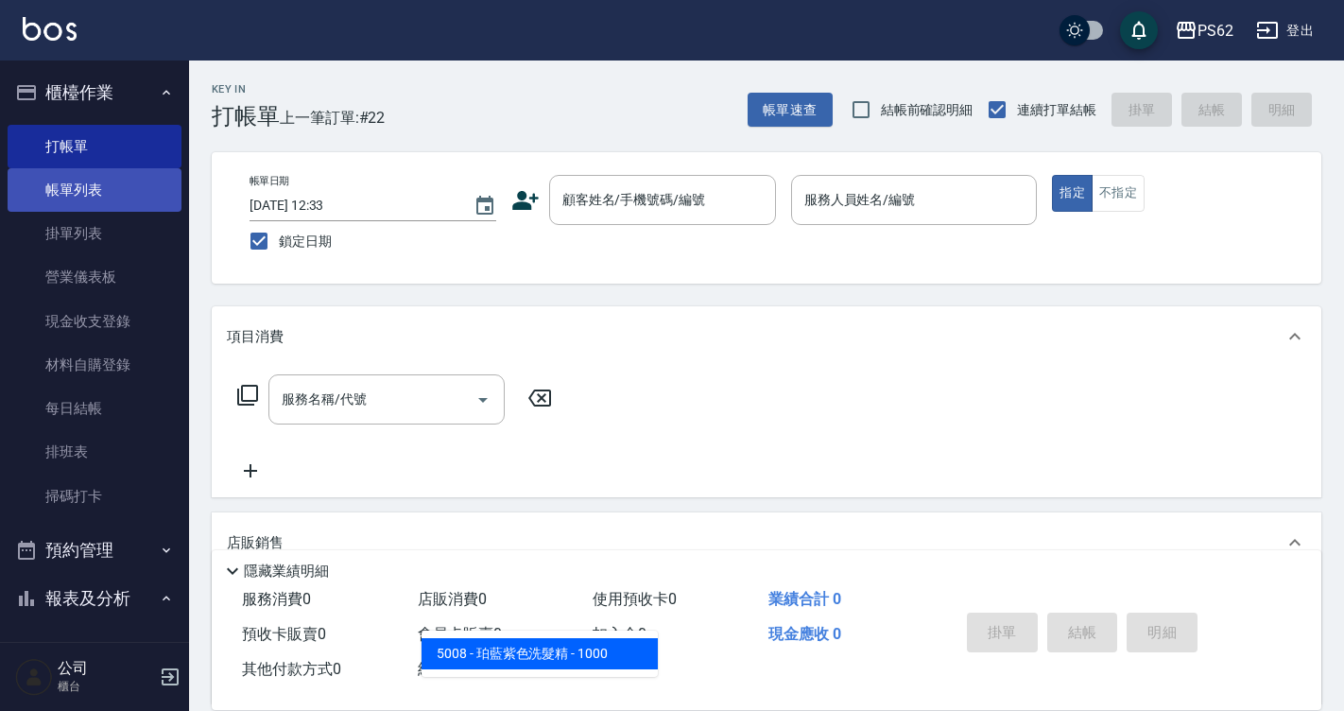
type input "紫"
drag, startPoint x: 72, startPoint y: 190, endPoint x: 127, endPoint y: 208, distance: 57.7
click at [72, 190] on link "帳單列表" at bounding box center [95, 189] width 174 height 43
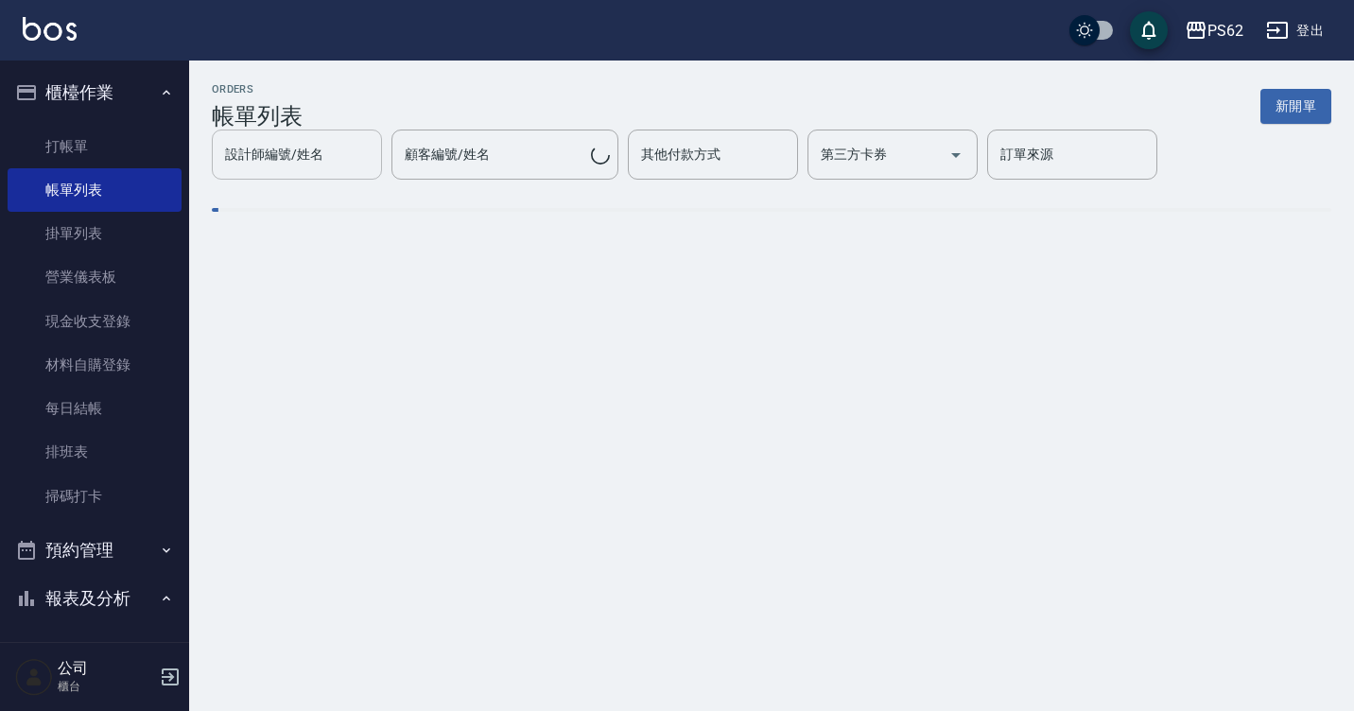
click at [290, 175] on div "設計師編號/姓名" at bounding box center [297, 155] width 170 height 50
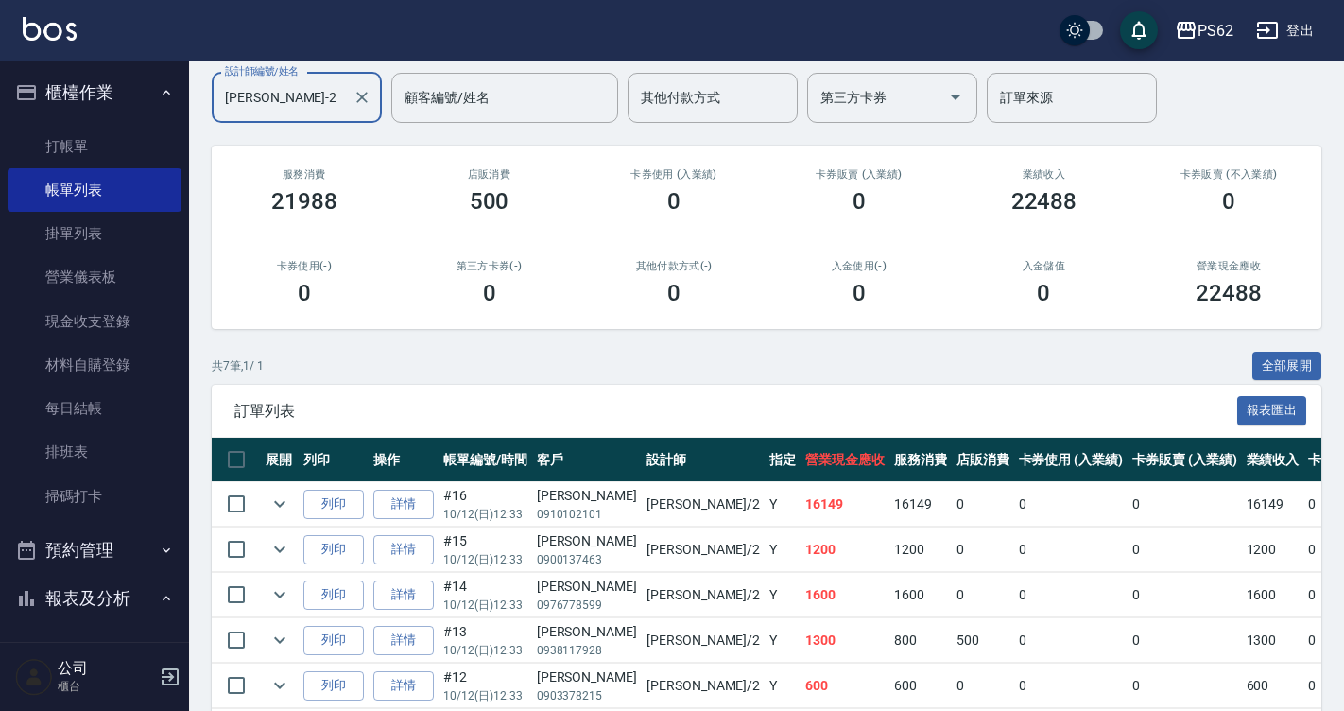
scroll to position [323, 0]
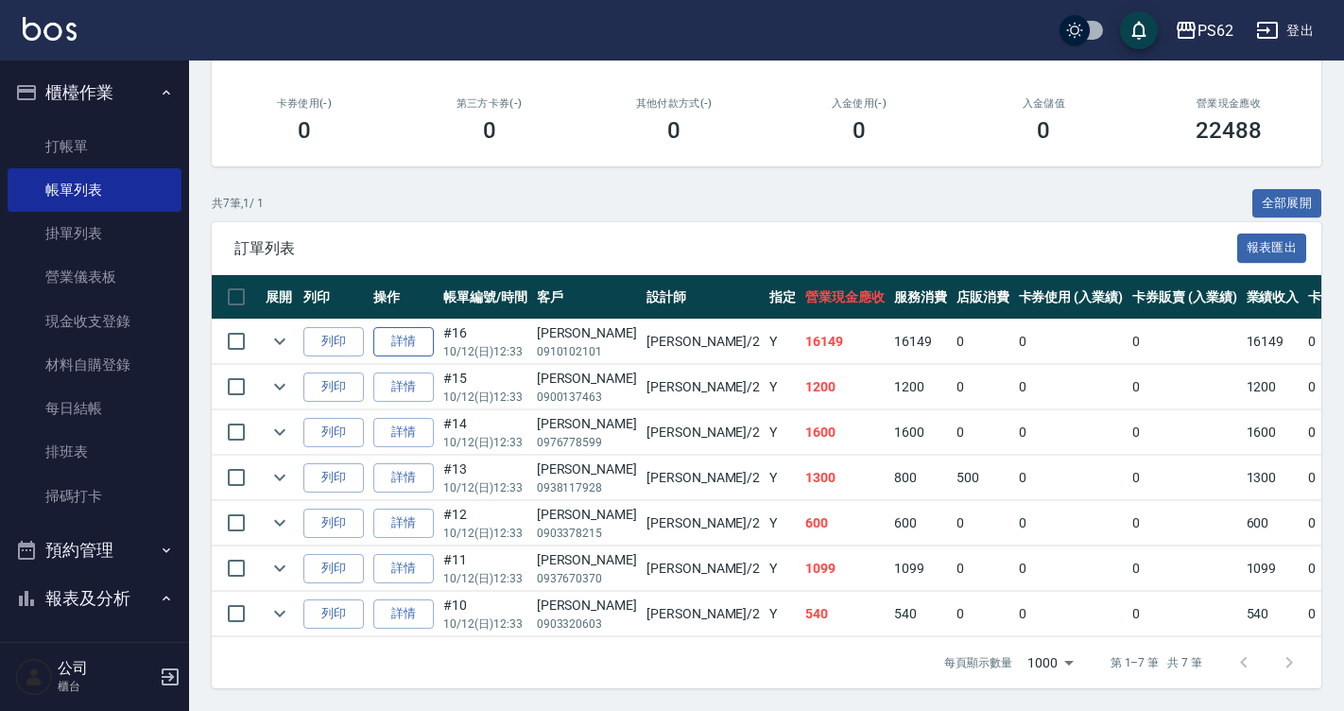
type input "Rita-2"
click at [426, 327] on link "詳情" at bounding box center [403, 341] width 60 height 29
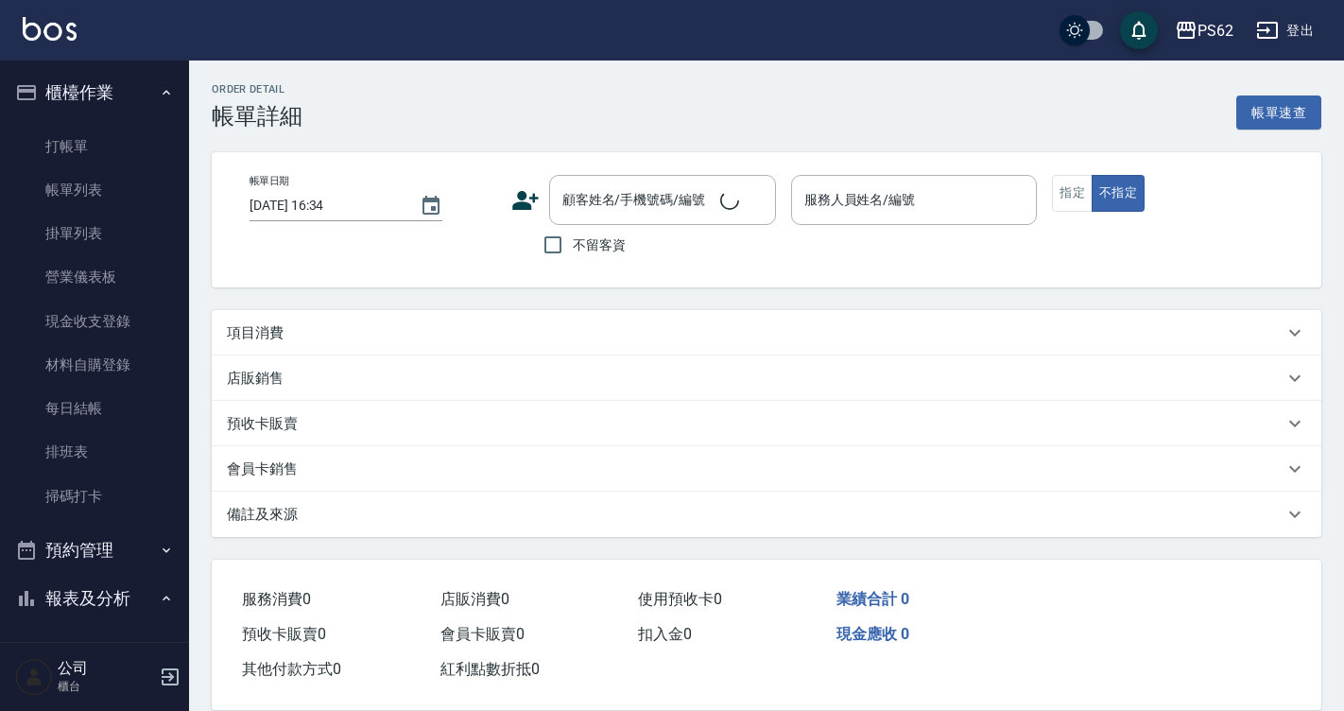
type input "[DATE] 12:33"
type input "Rita-2"
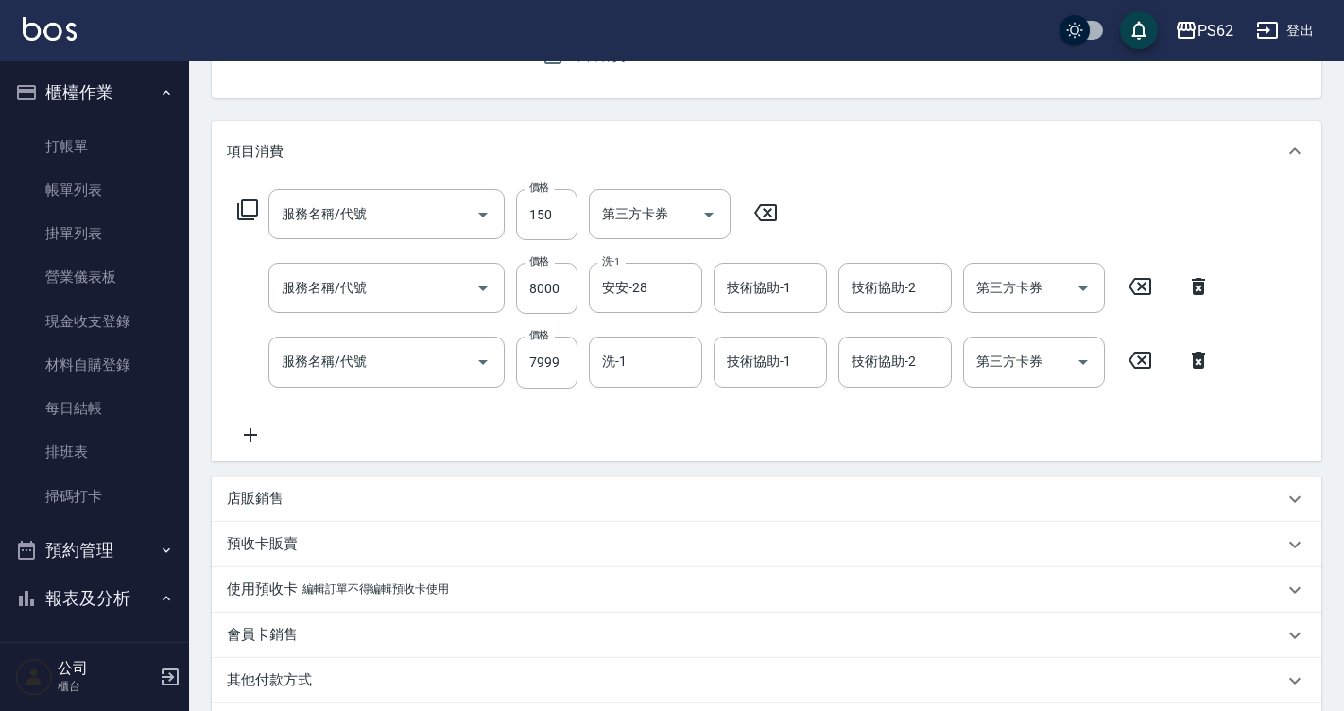
type input "[PERSON_NAME]/0910102101/"
type input "洗髮(101)"
type input "20吋極致白金(605)"
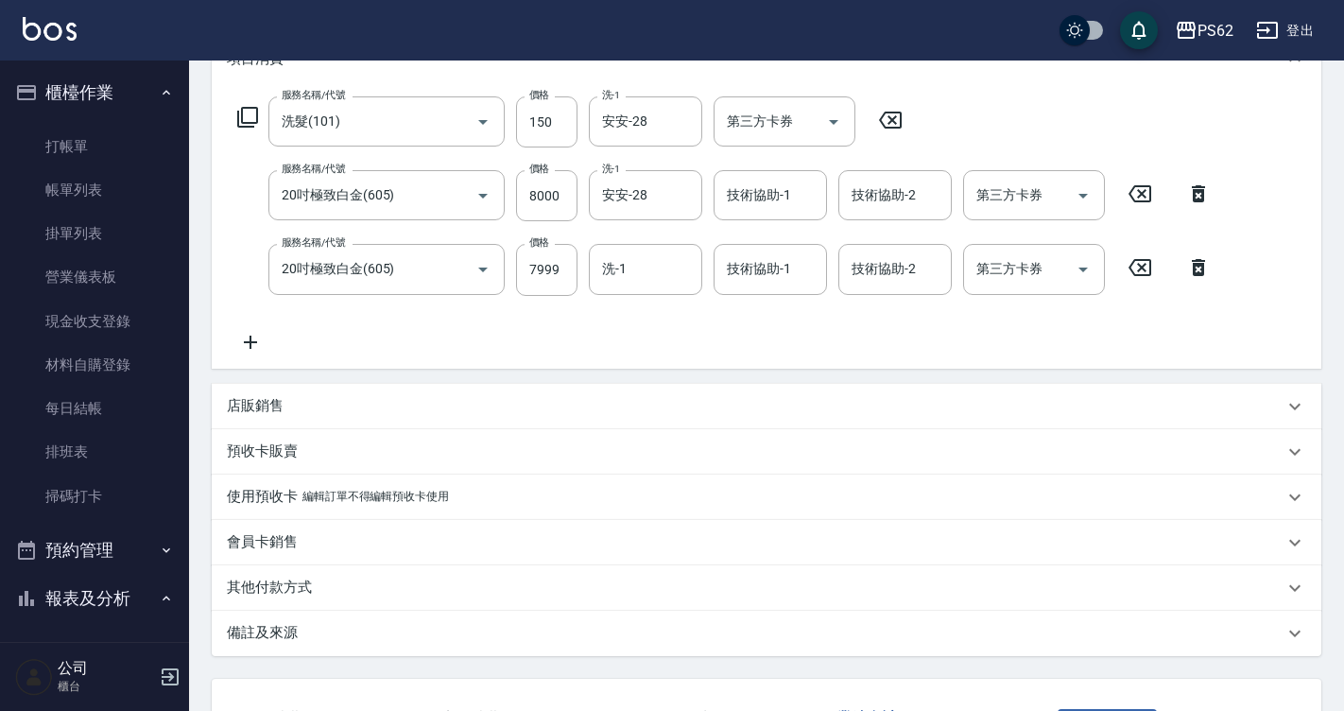
click at [285, 416] on div "店販銷售" at bounding box center [767, 406] width 1110 height 45
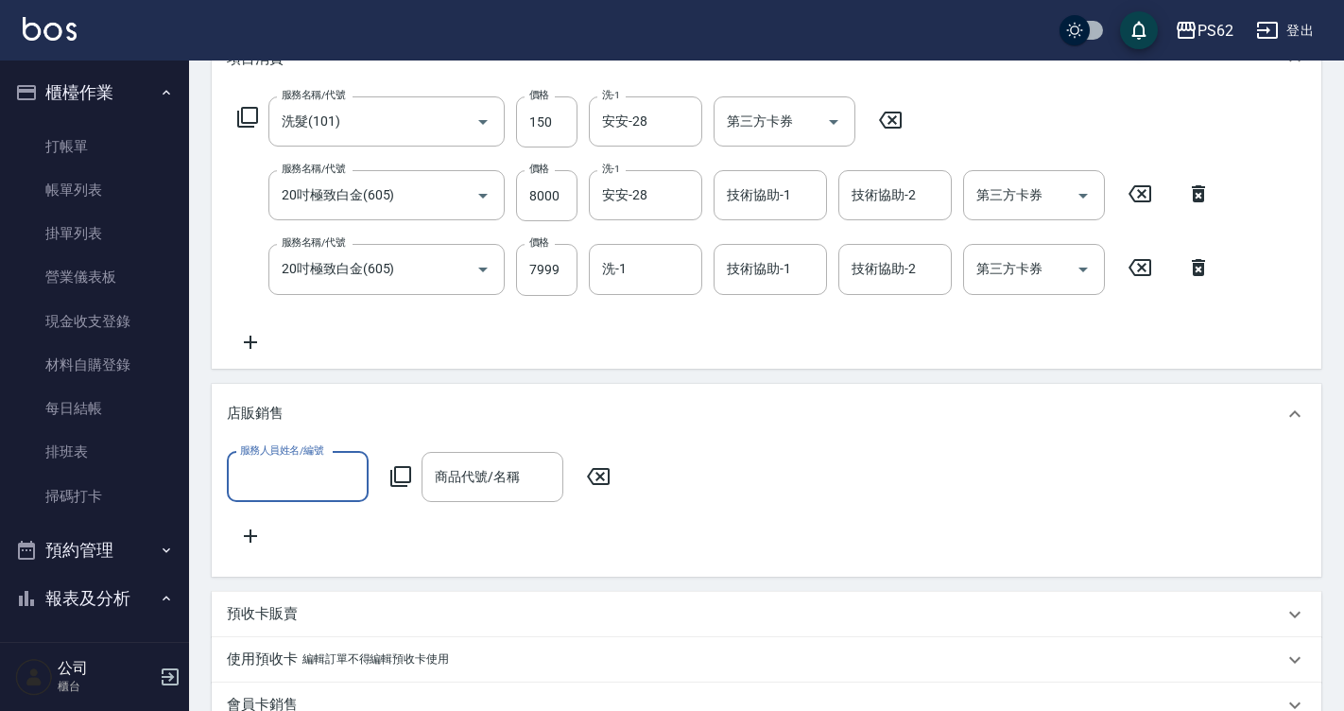
scroll to position [0, 0]
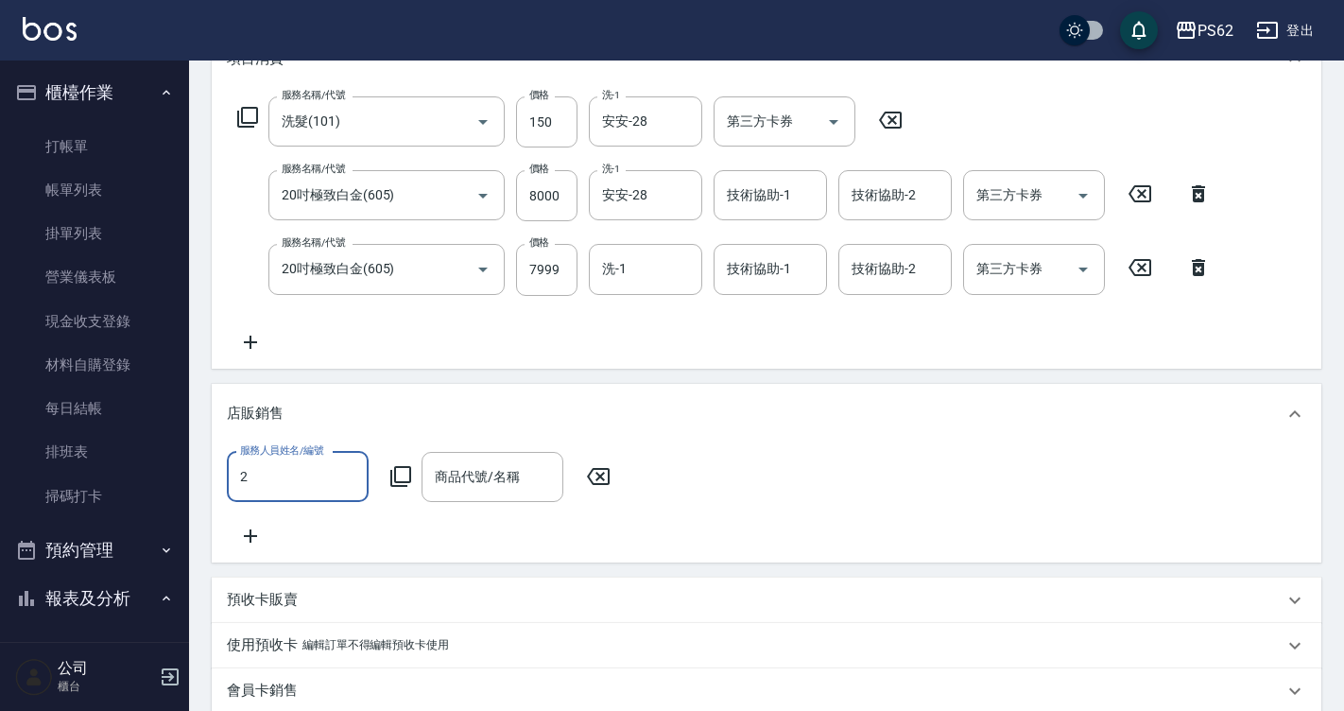
type input "Rita-2"
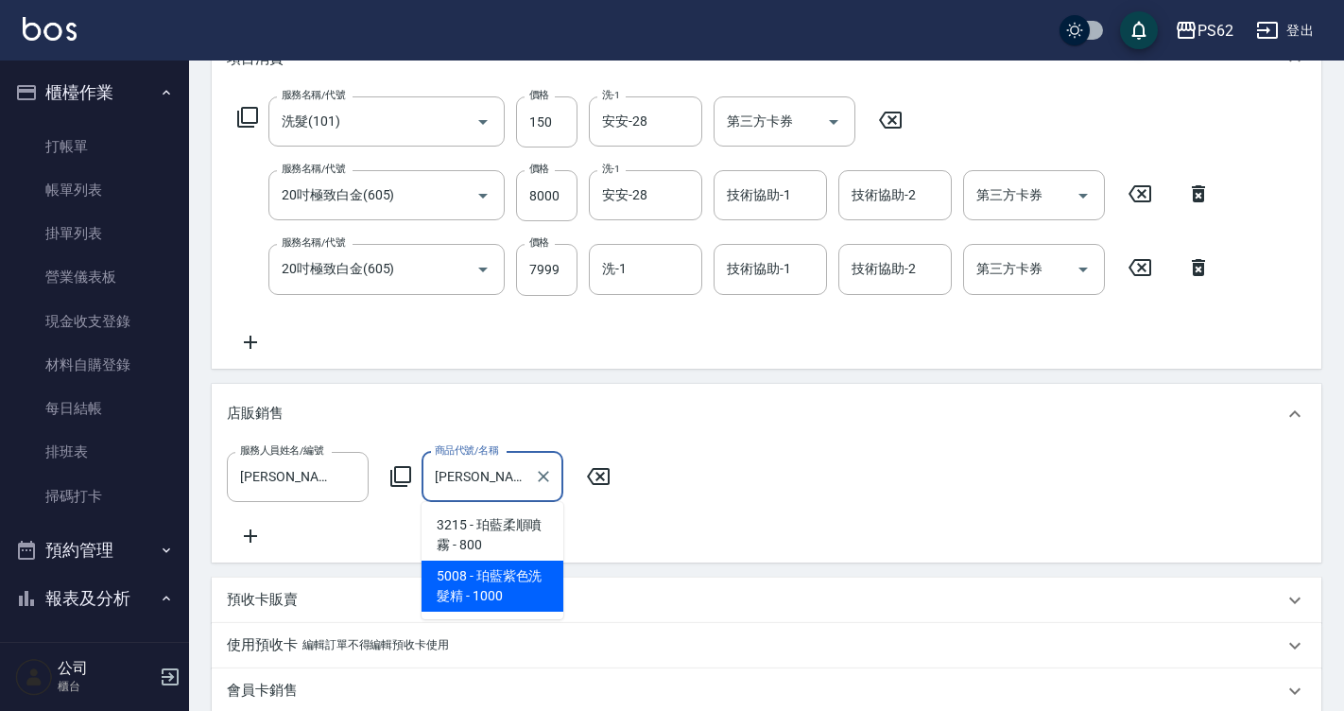
type input "珀藍藍"
click at [518, 582] on div "項目消費 服務名稱/代號 洗髮(101) 服務名稱/代號 價格 150 價格 洗-1 安安-28 洗-1 第三方卡券 第三方卡券 服務名稱/代號 20吋極致白…" at bounding box center [767, 416] width 1110 height 776
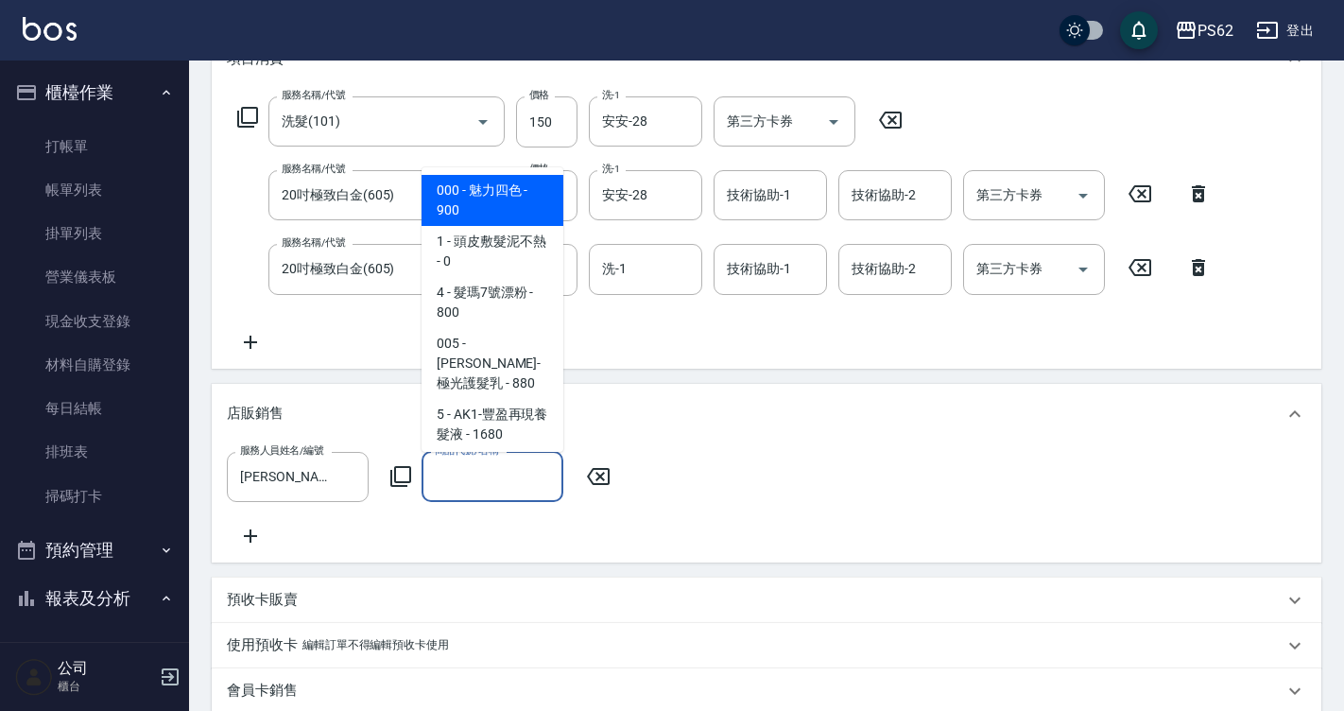
click at [493, 490] on input "商品代號/名稱" at bounding box center [492, 476] width 125 height 33
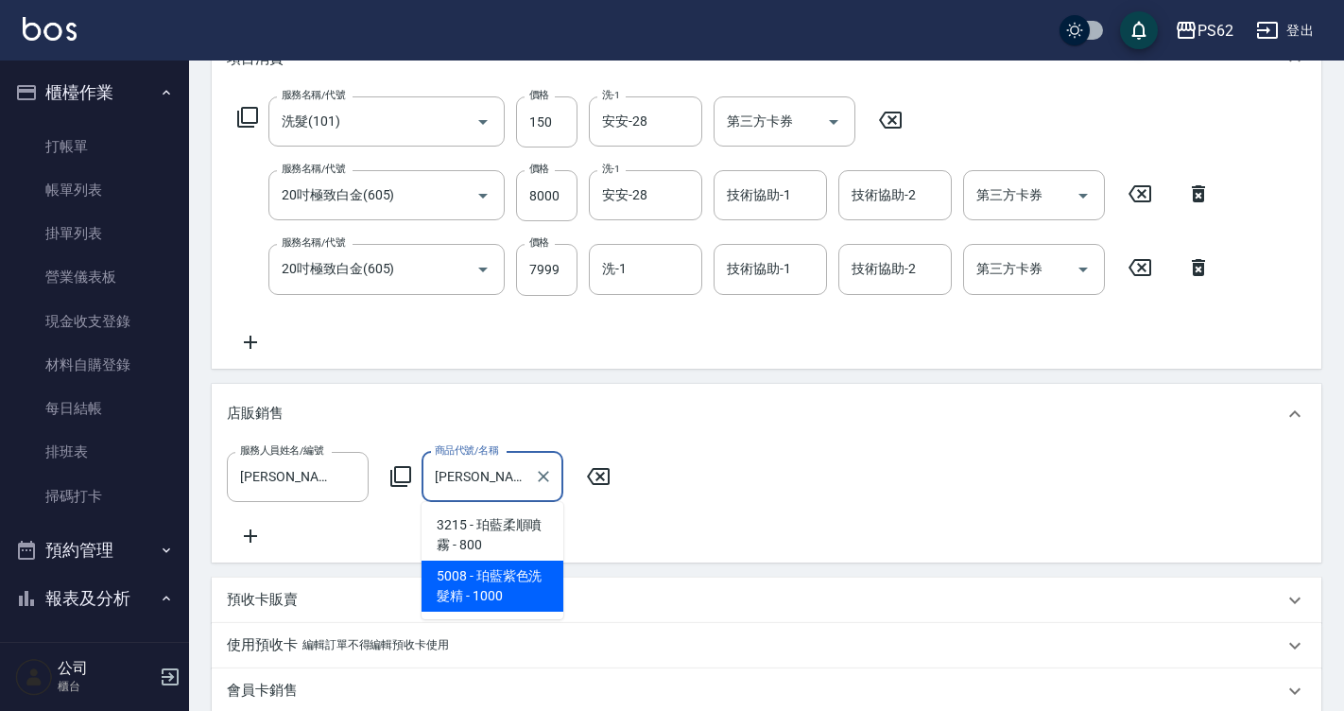
type input "珀藍紫色洗髮精"
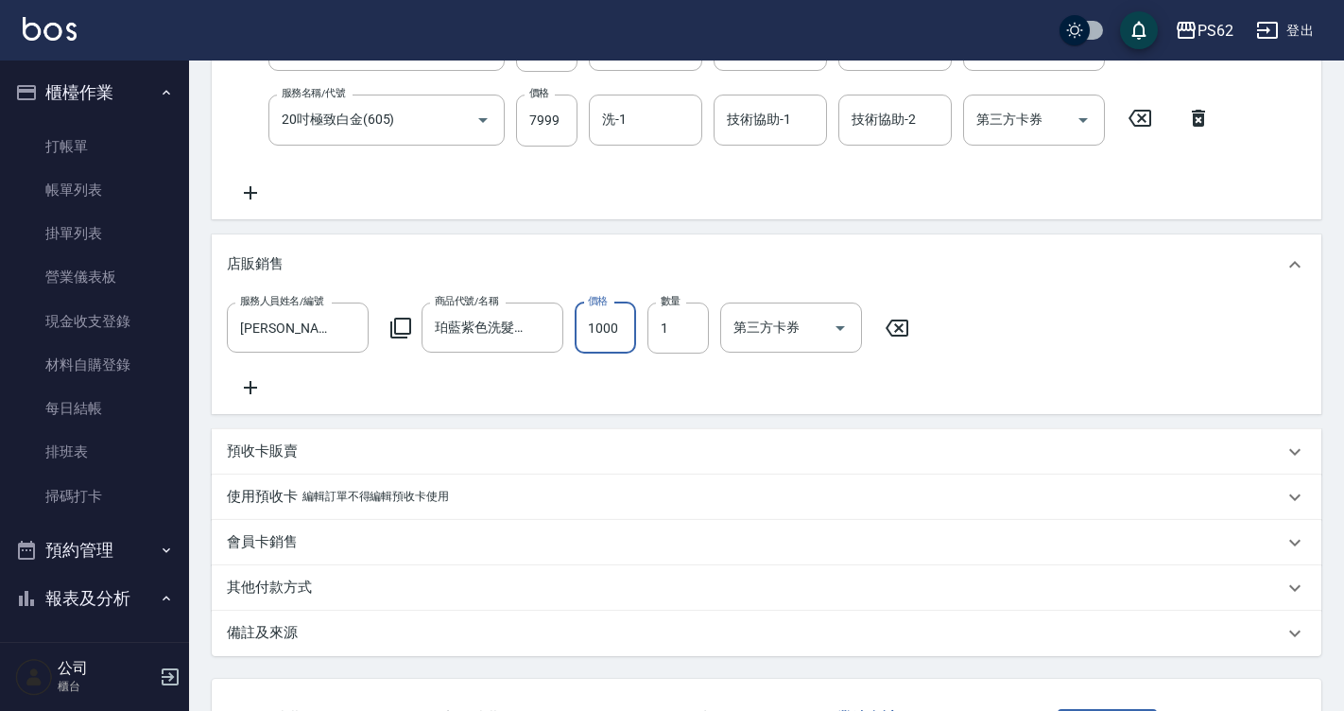
scroll to position [595, 0]
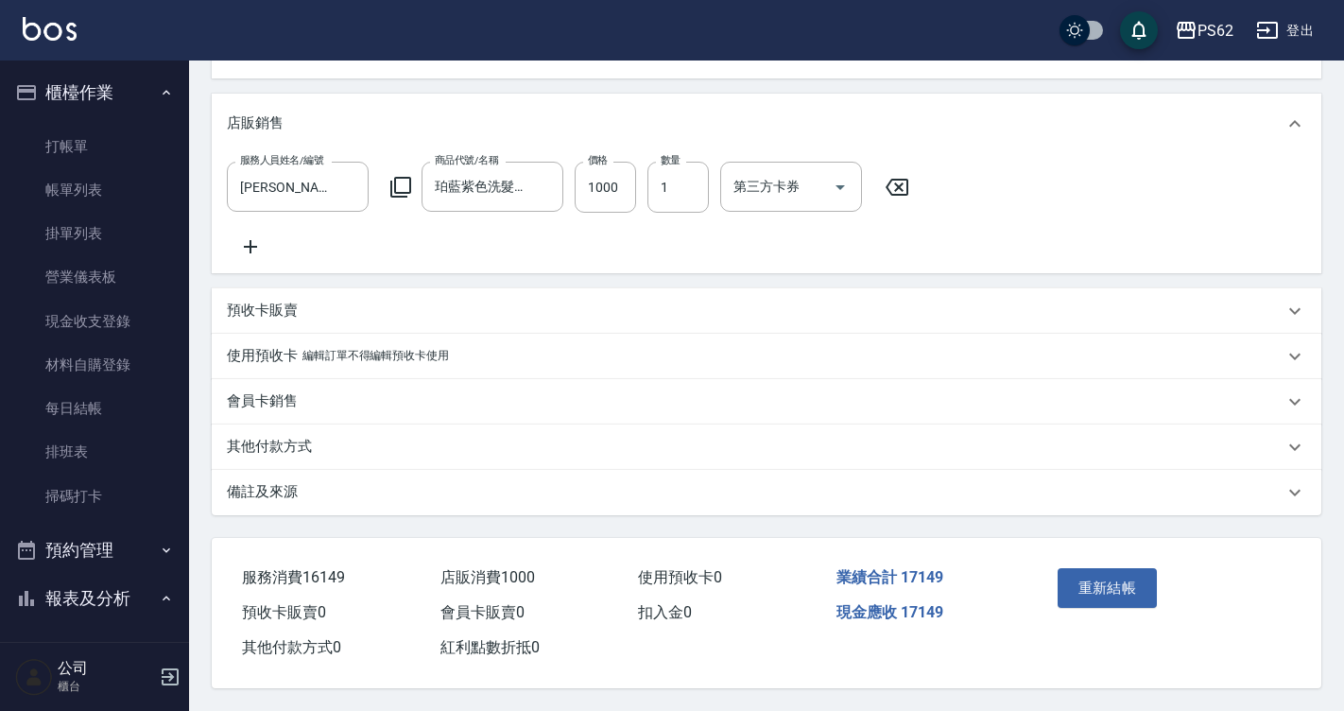
click at [293, 437] on p "其他付款方式" at bounding box center [269, 447] width 85 height 20
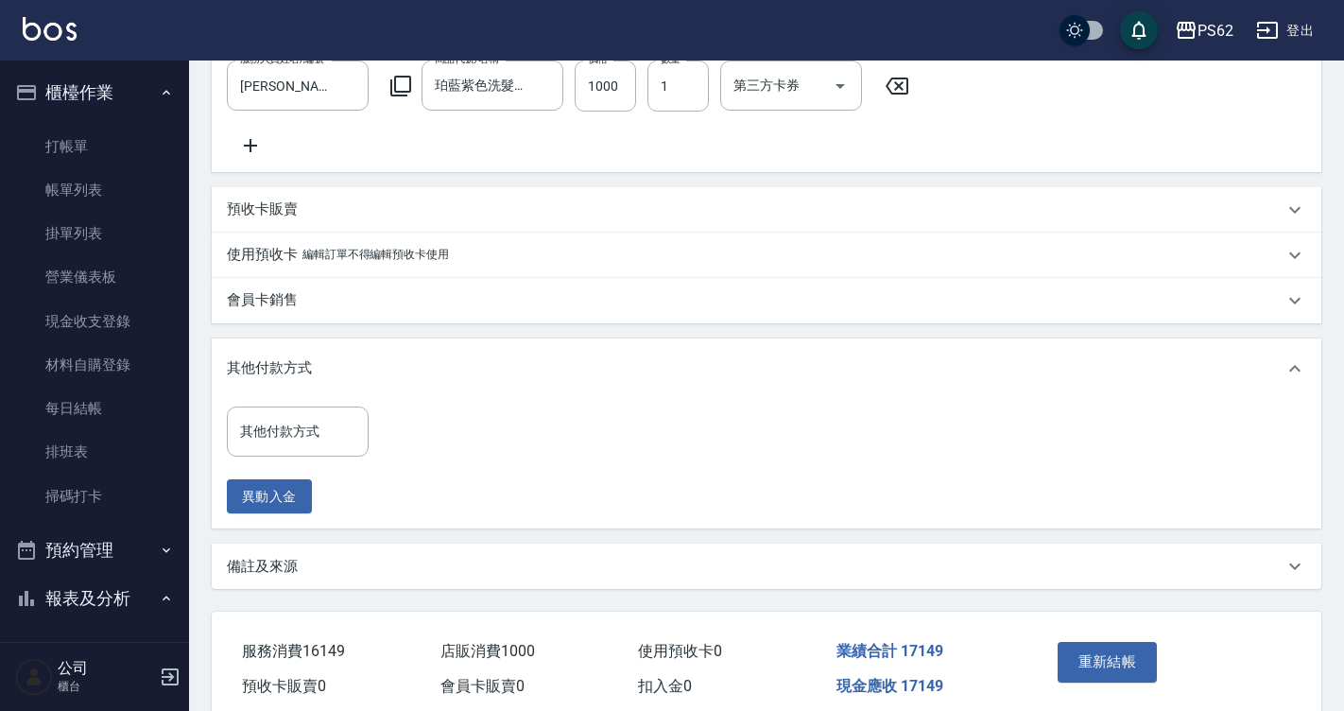
scroll to position [769, 0]
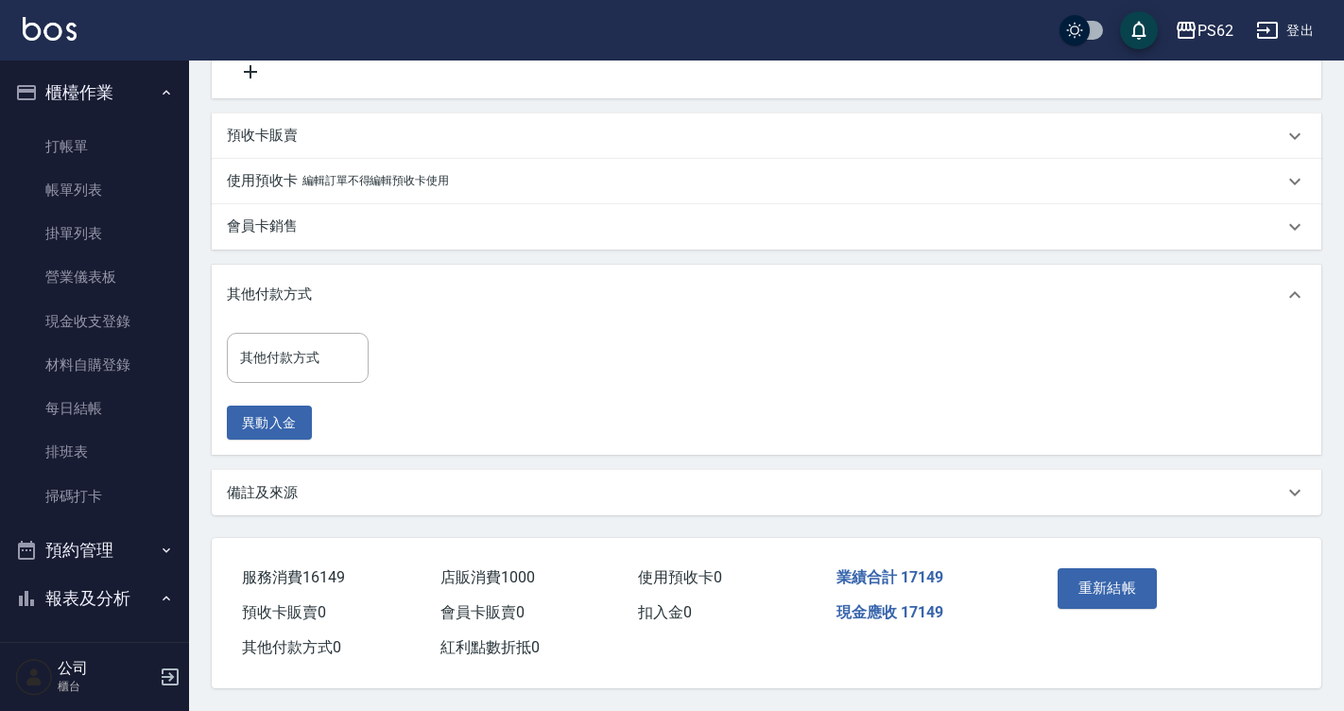
click at [276, 376] on div "其他付款方式 其他付款方式 異動入金" at bounding box center [303, 387] width 153 height 108
click at [279, 349] on input "其他付款方式" at bounding box center [297, 357] width 125 height 33
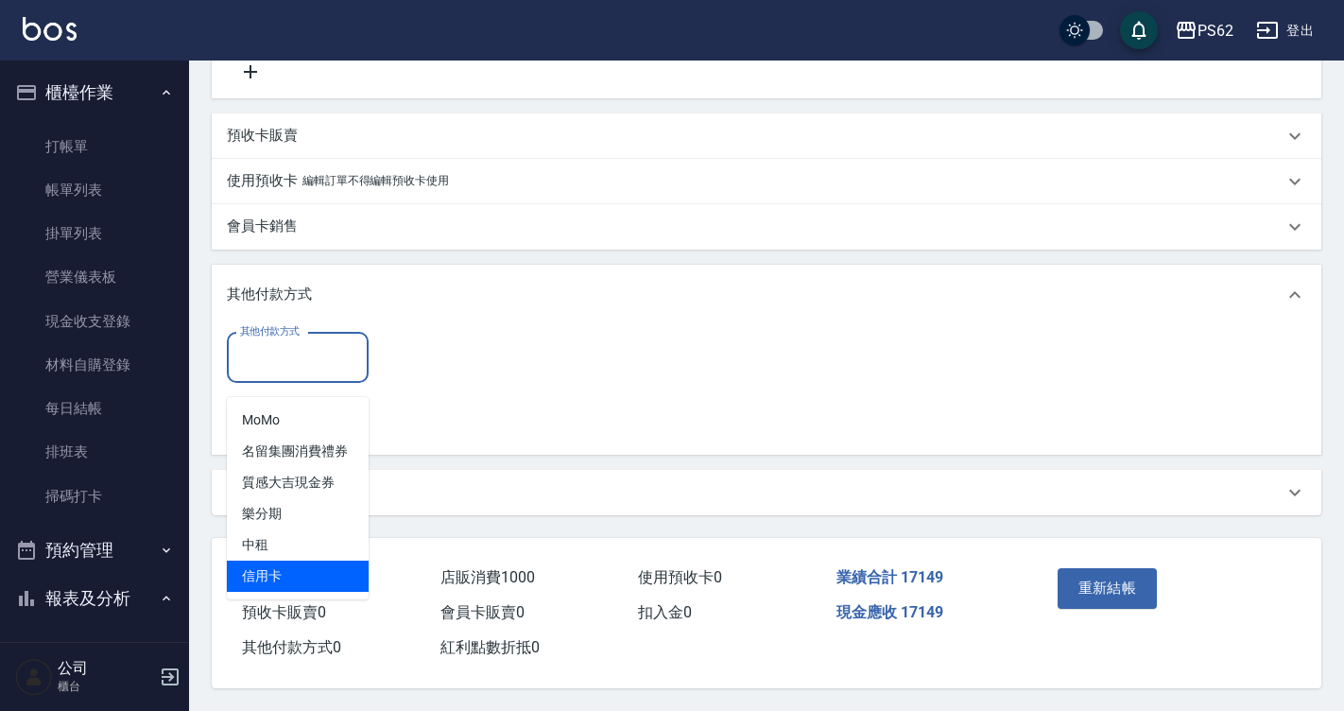
click at [299, 561] on span "信用卡" at bounding box center [298, 576] width 142 height 31
type input "信用卡"
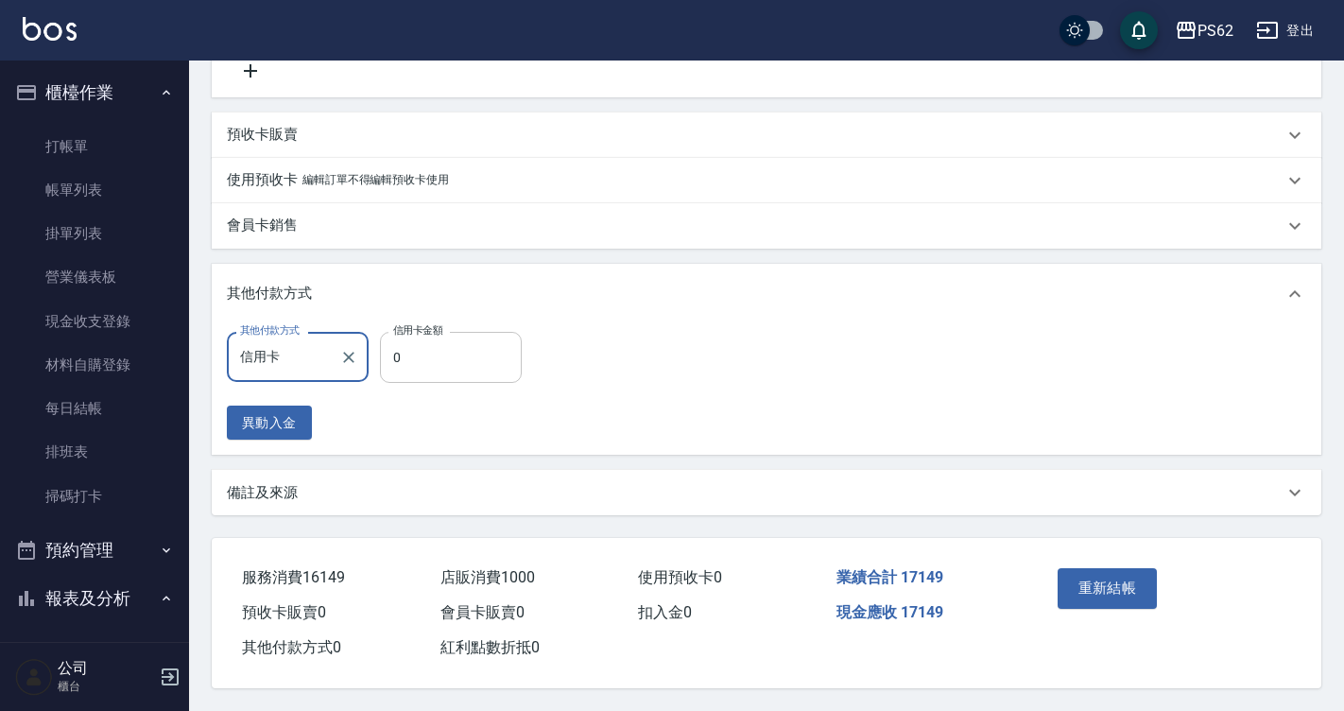
click at [409, 362] on input "0" at bounding box center [451, 357] width 142 height 51
type input "17149"
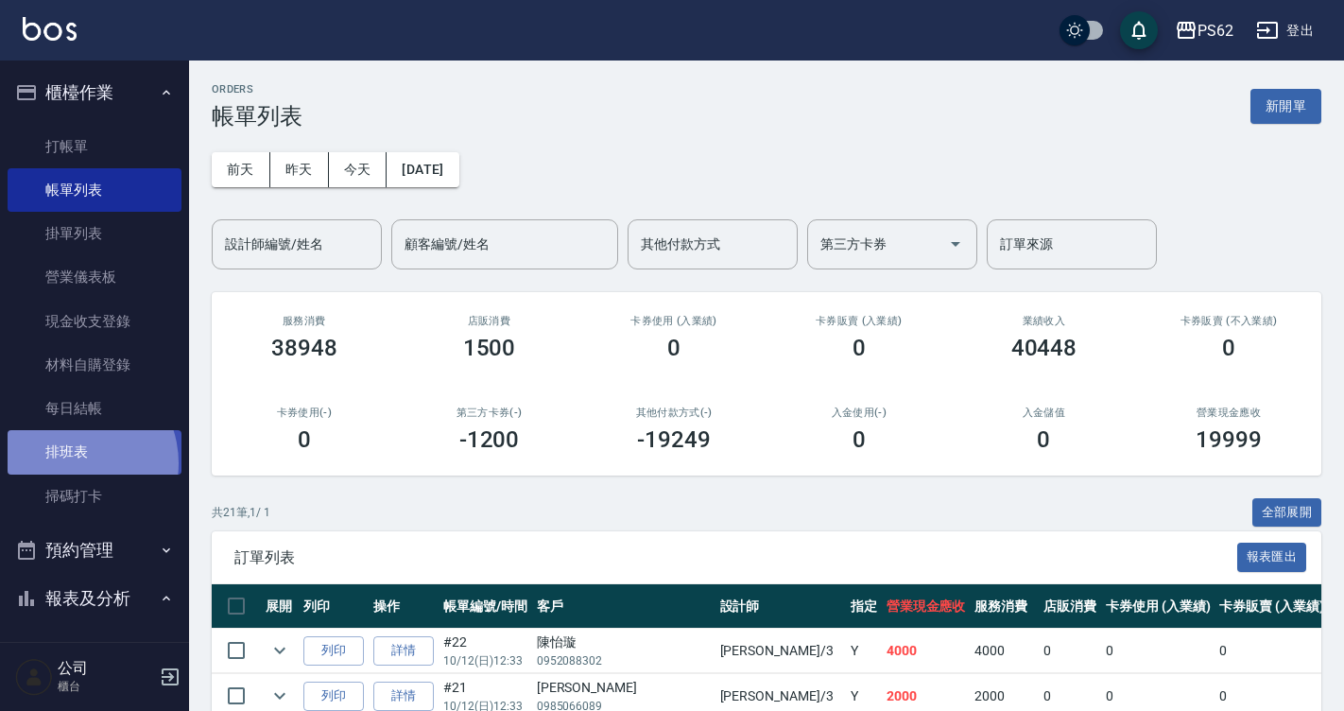
click at [70, 463] on link "排班表" at bounding box center [95, 451] width 174 height 43
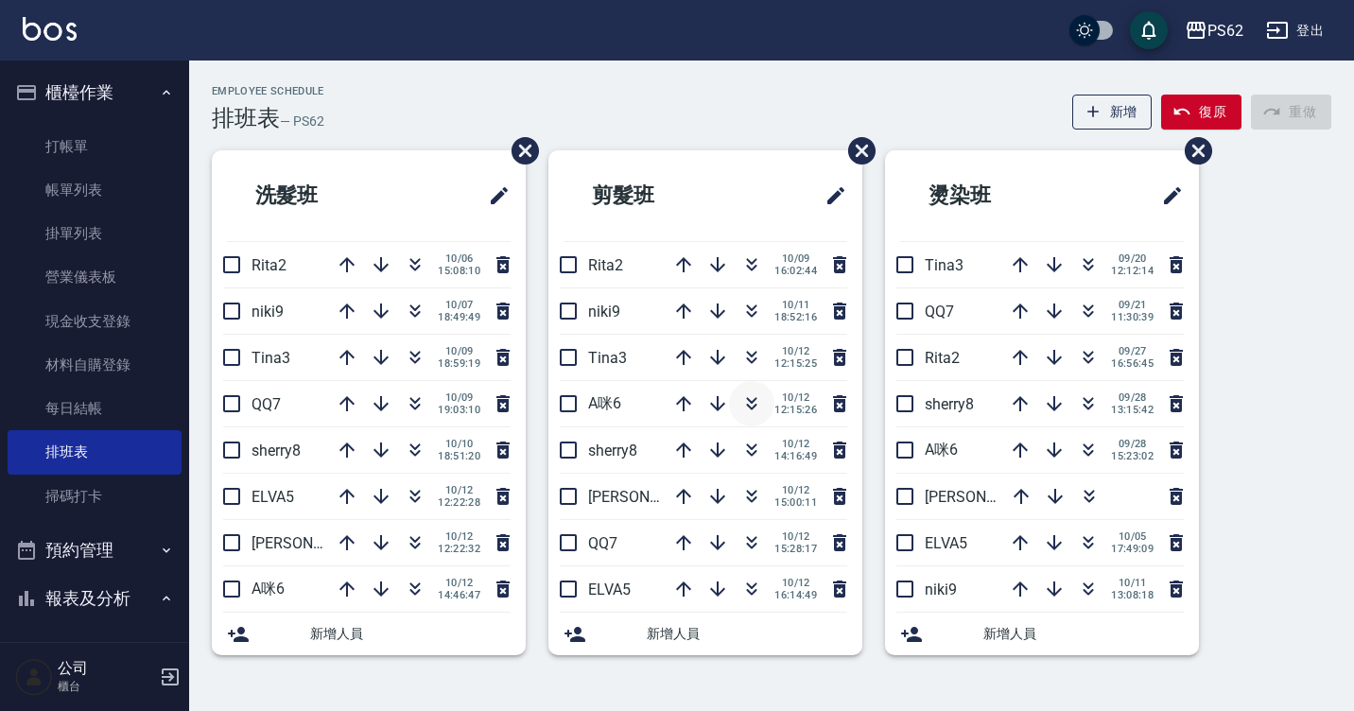
click at [752, 400] on icon "button" at bounding box center [751, 403] width 23 height 23
click at [34, 478] on link "掃碼打卡" at bounding box center [95, 496] width 174 height 43
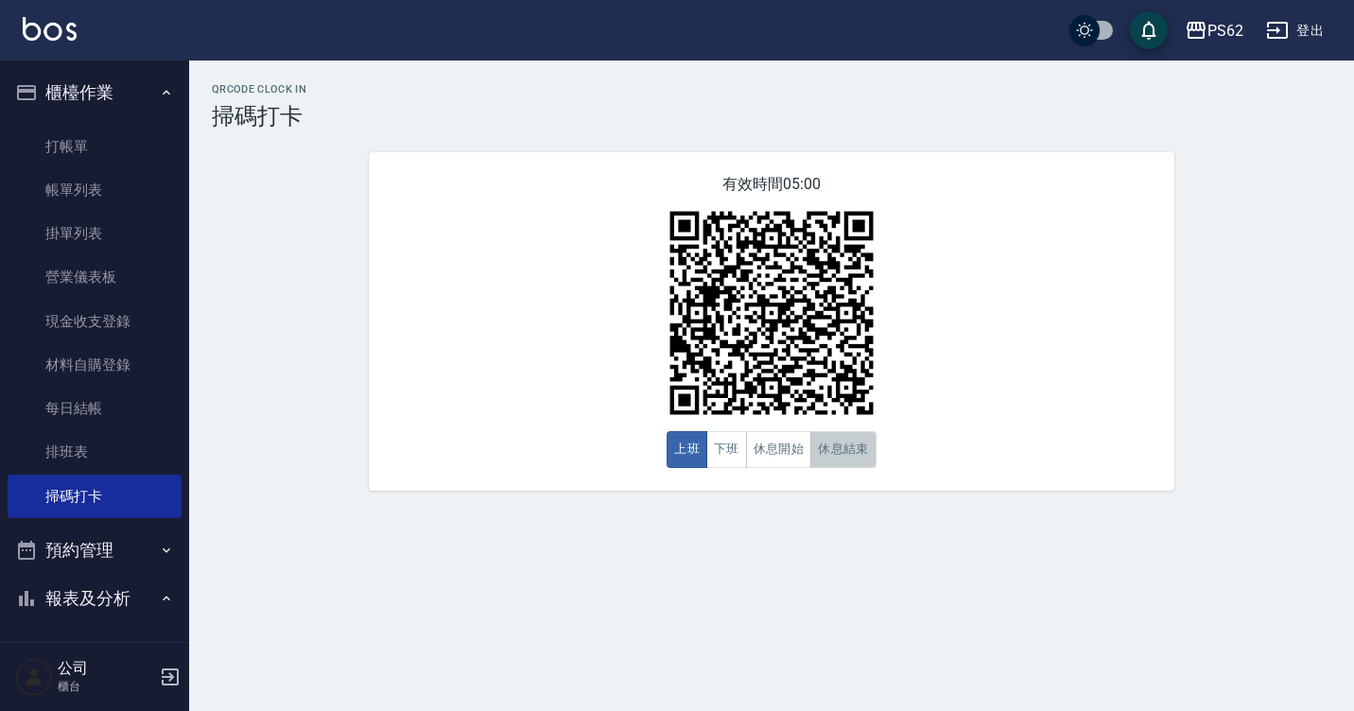
click at [862, 444] on button "休息結束" at bounding box center [843, 449] width 66 height 37
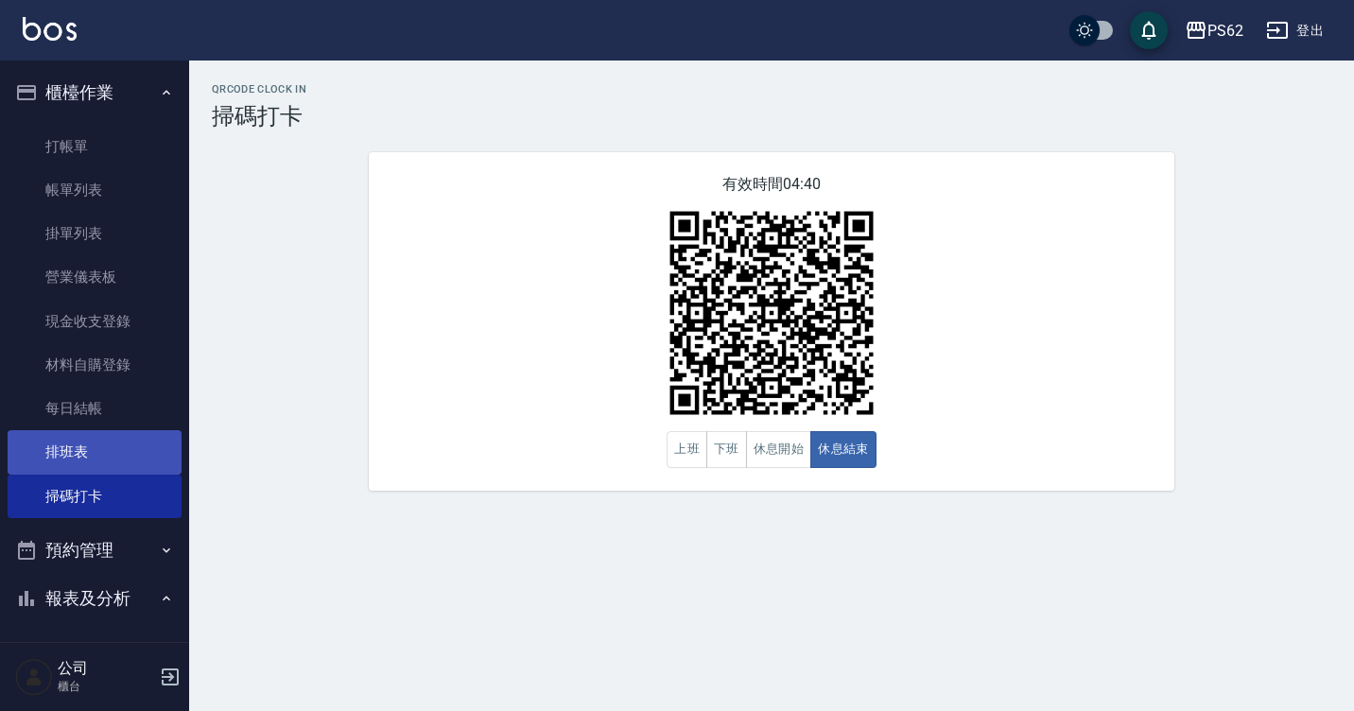
click at [81, 438] on link "排班表" at bounding box center [95, 451] width 174 height 43
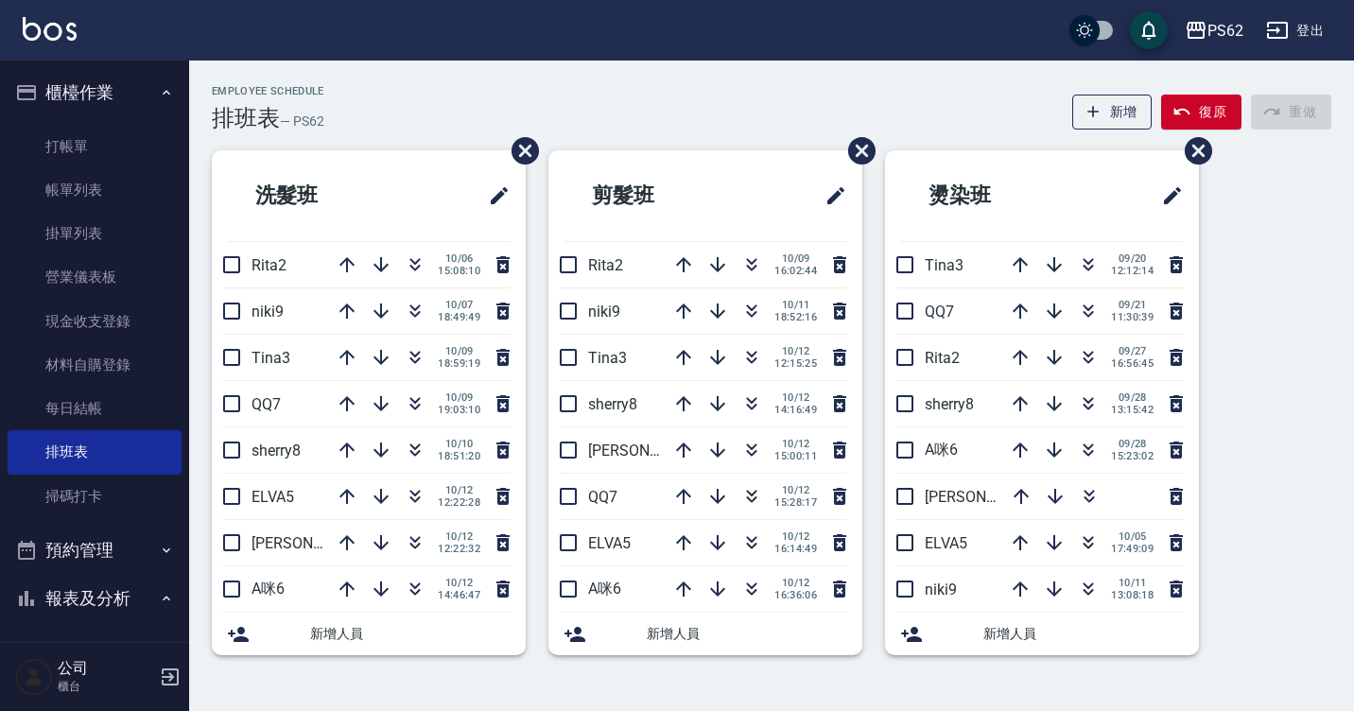
click at [112, 544] on button "預約管理" at bounding box center [95, 550] width 174 height 49
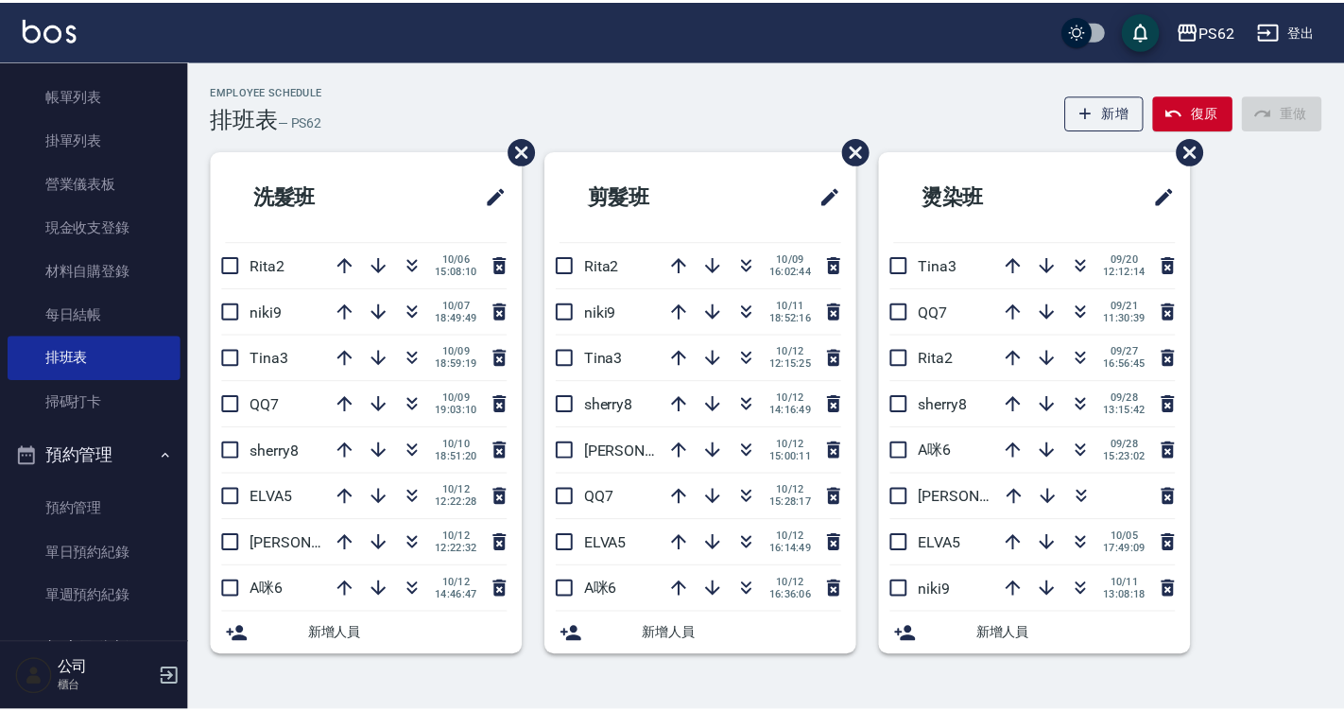
scroll to position [284, 0]
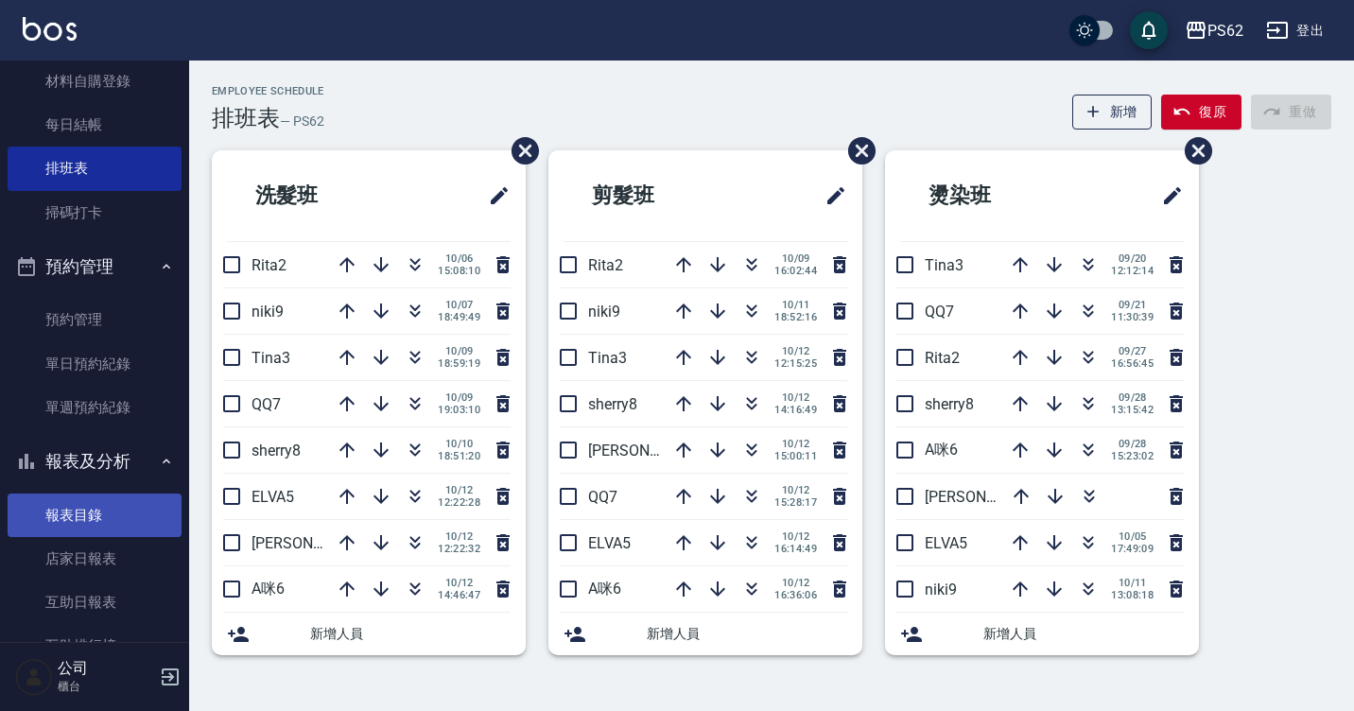
click at [82, 508] on link "報表目錄" at bounding box center [95, 514] width 174 height 43
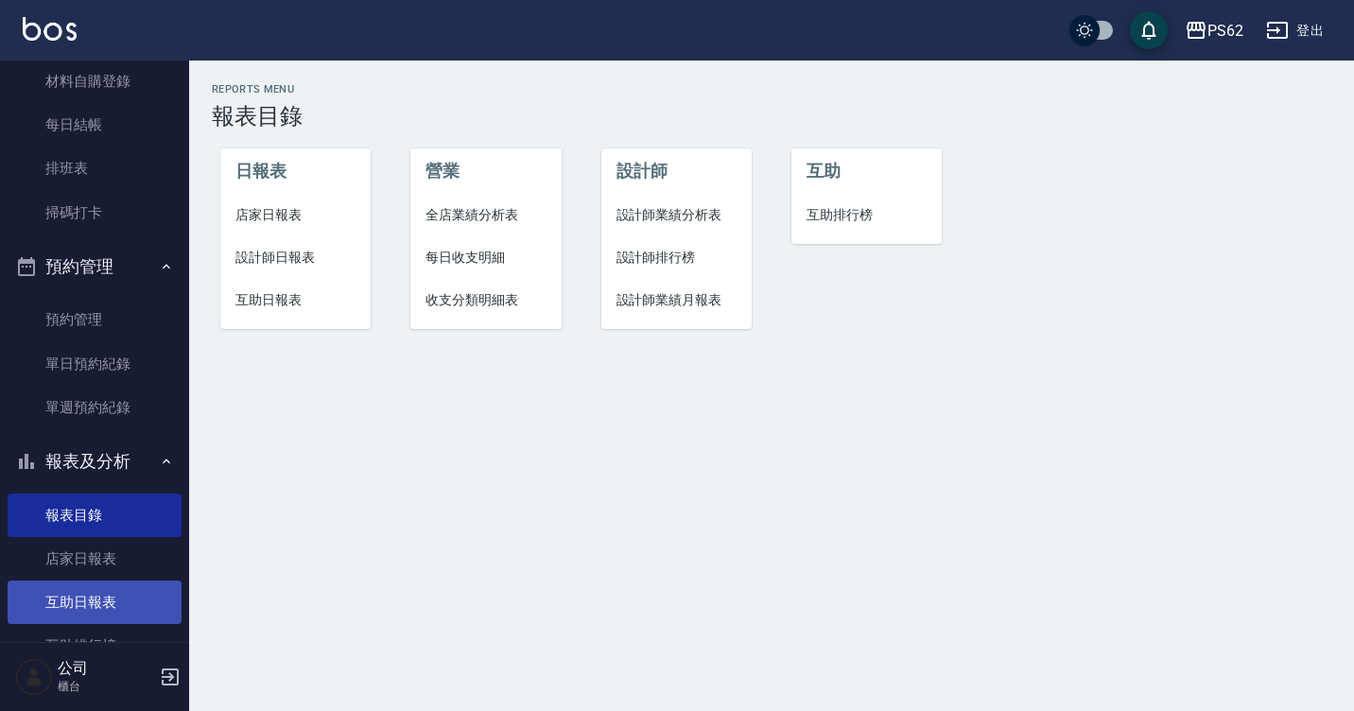
click at [109, 589] on link "互助日報表" at bounding box center [95, 601] width 174 height 43
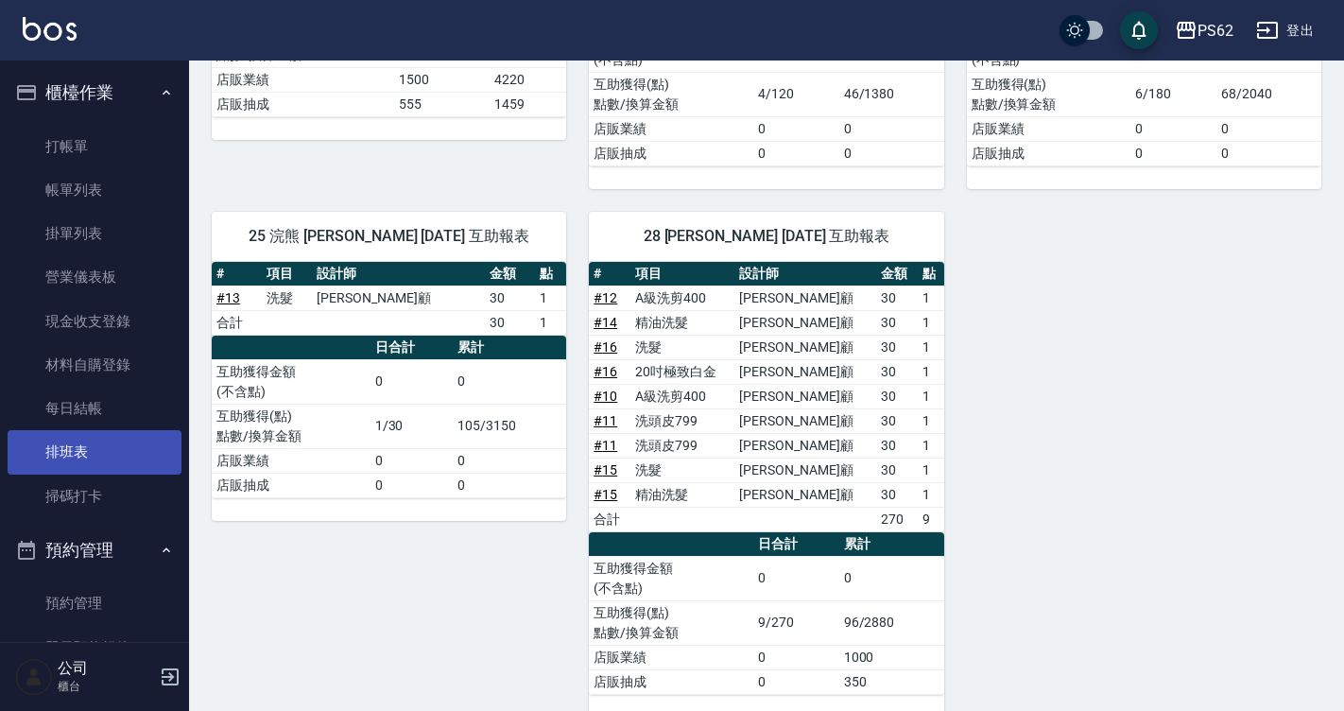
click at [117, 449] on link "排班表" at bounding box center [95, 451] width 174 height 43
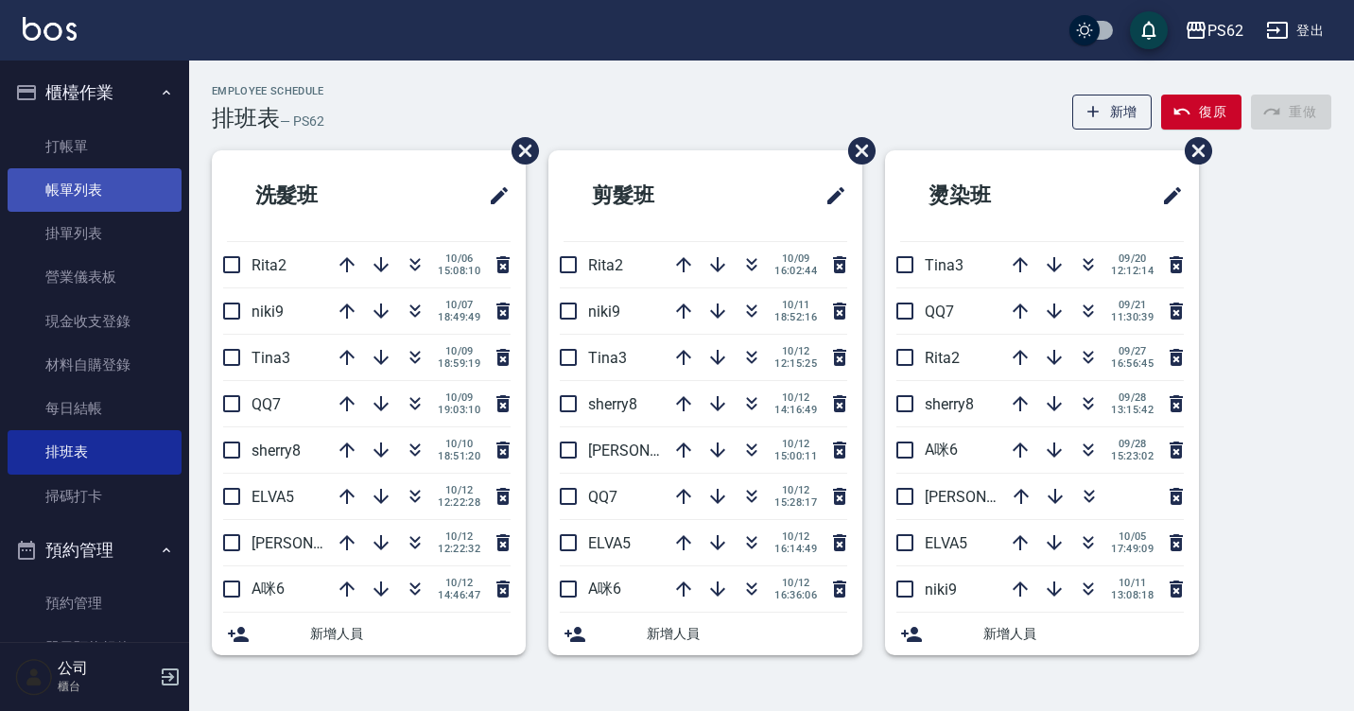
drag, startPoint x: 137, startPoint y: 139, endPoint x: 129, endPoint y: 202, distance: 63.9
click at [140, 140] on link "打帳單" at bounding box center [95, 146] width 174 height 43
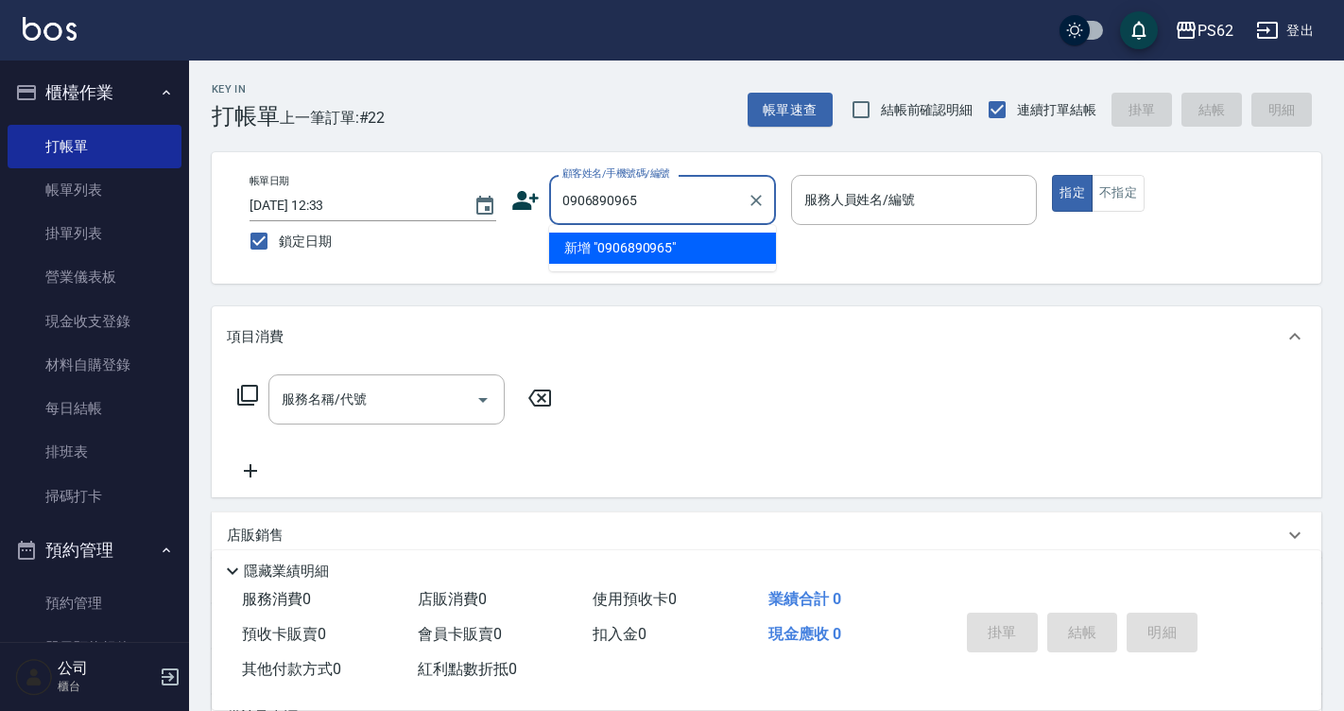
click at [675, 248] on li "新增 "0906890965"" at bounding box center [662, 248] width 227 height 31
type input "0906890965"
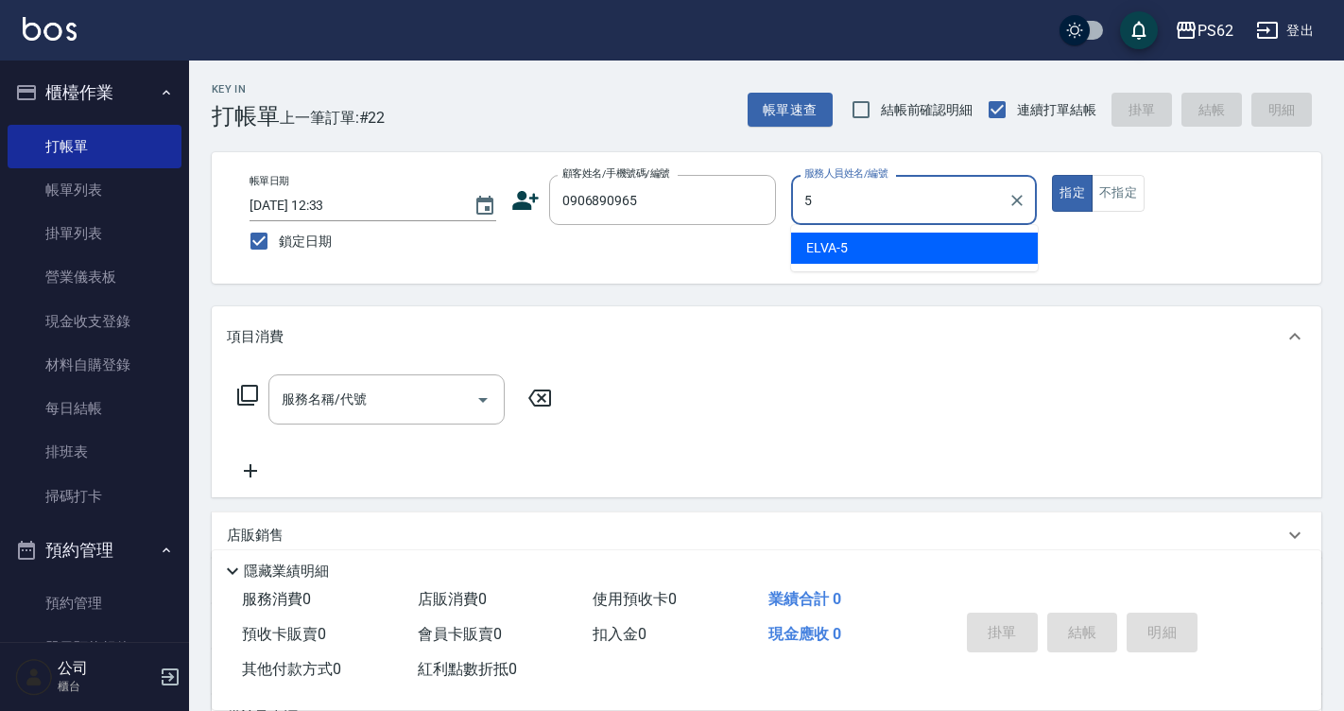
click at [855, 239] on div "ELVA -5" at bounding box center [914, 248] width 247 height 31
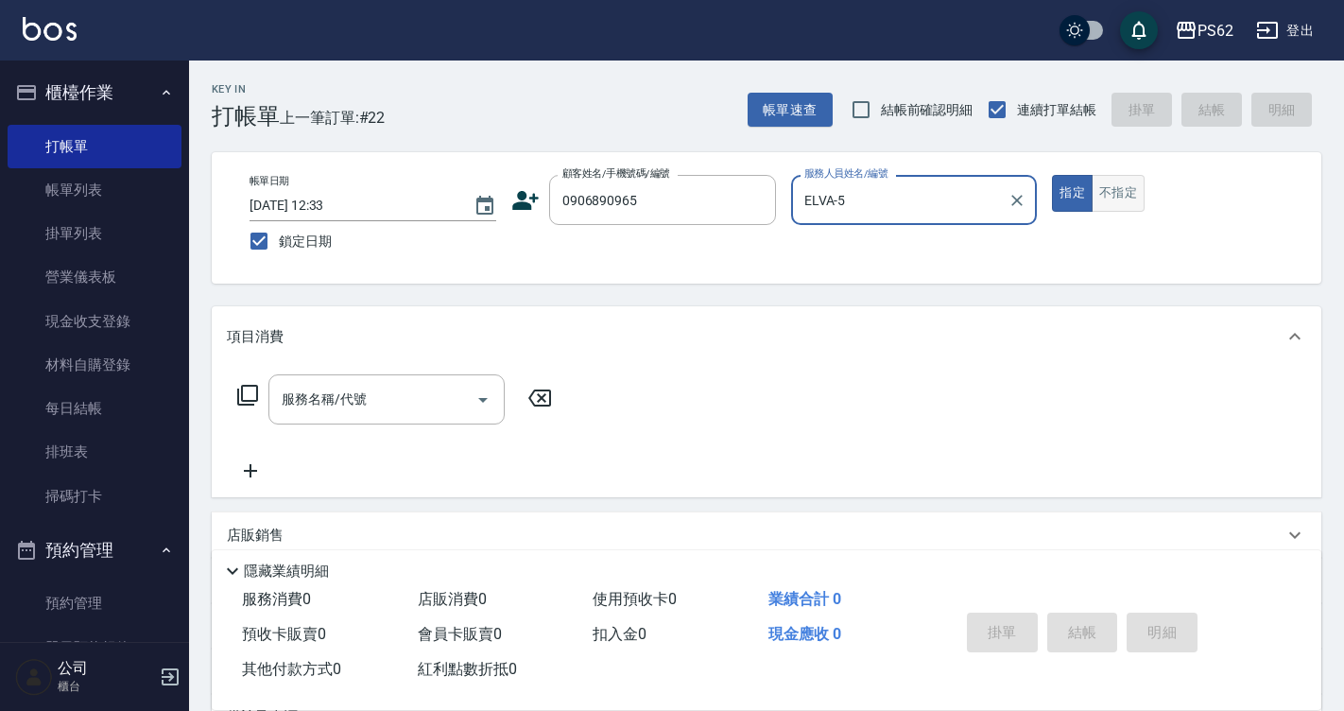
type input "ELVA-5"
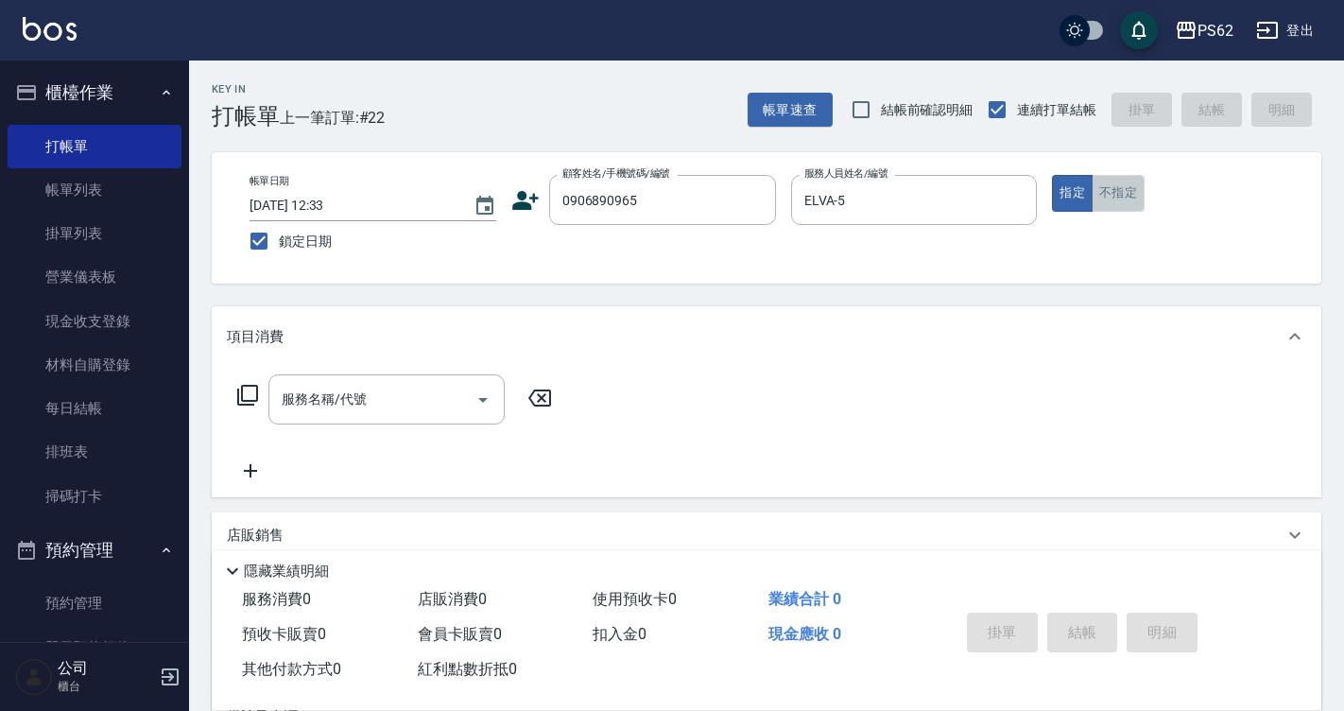
click at [1135, 197] on button "不指定" at bounding box center [1118, 193] width 53 height 37
click at [328, 402] on div "服務名稱/代號 服務名稱/代號" at bounding box center [386, 399] width 236 height 50
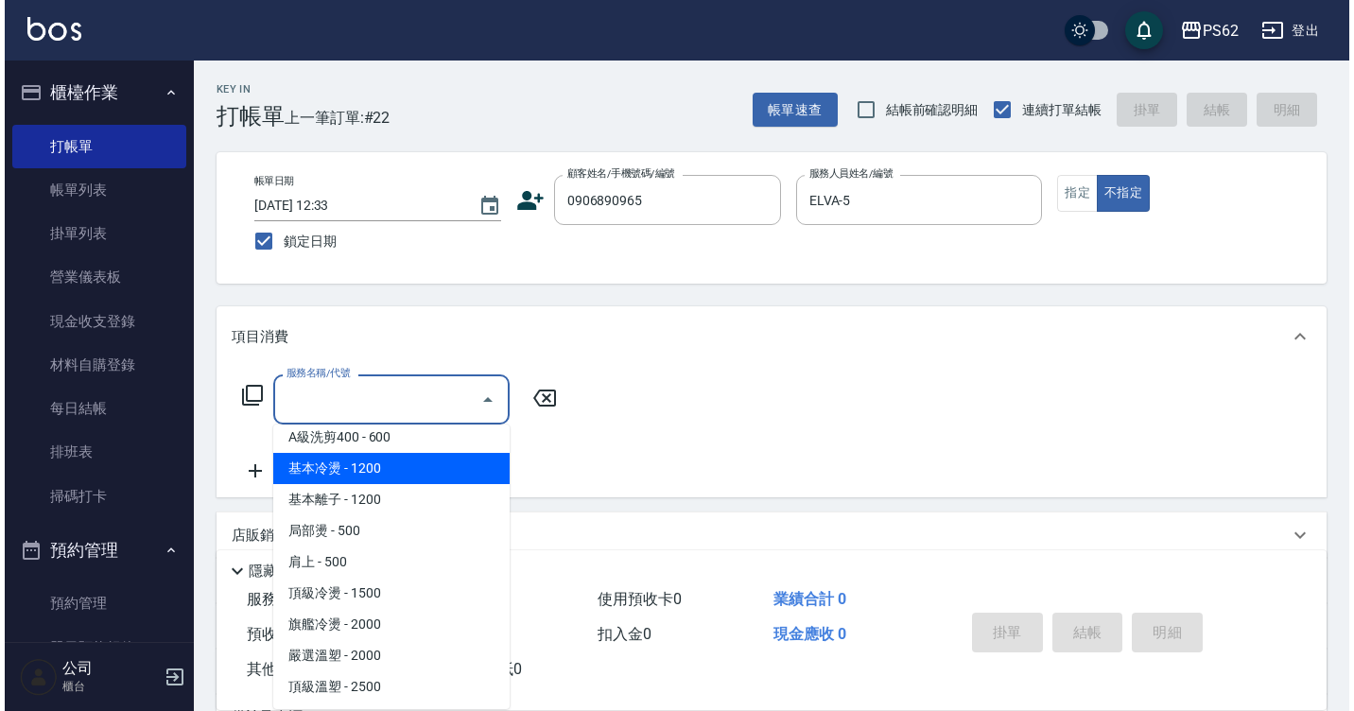
scroll to position [1702, 0]
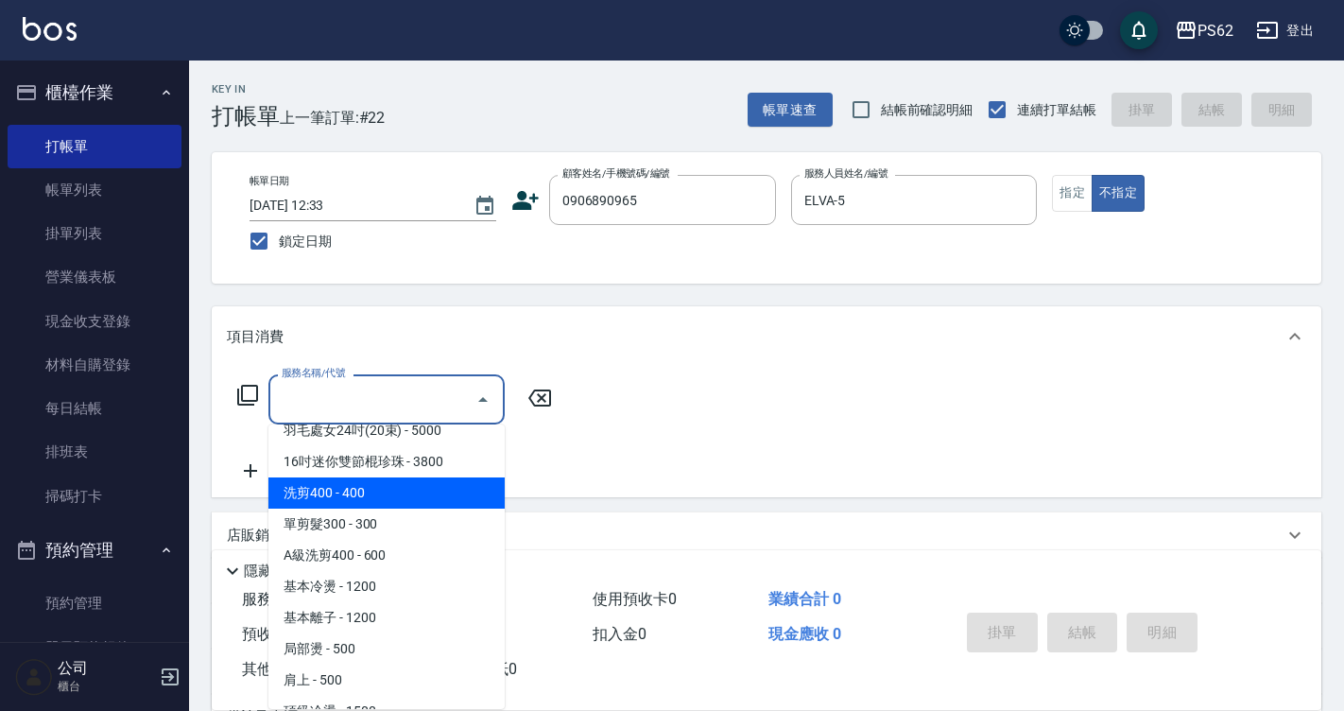
click at [378, 486] on span "洗剪400 - 400" at bounding box center [386, 492] width 236 height 31
type input "洗剪400(201)"
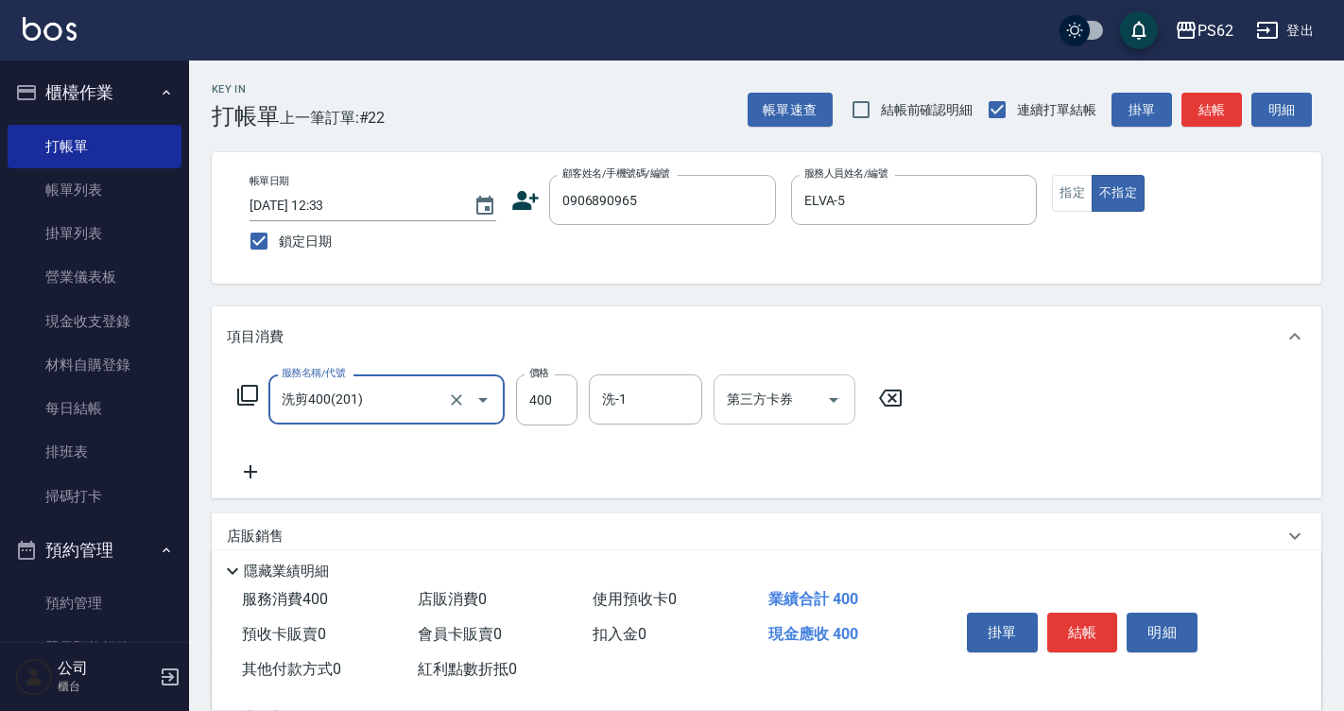
click at [833, 409] on icon "Open" at bounding box center [833, 400] width 23 height 23
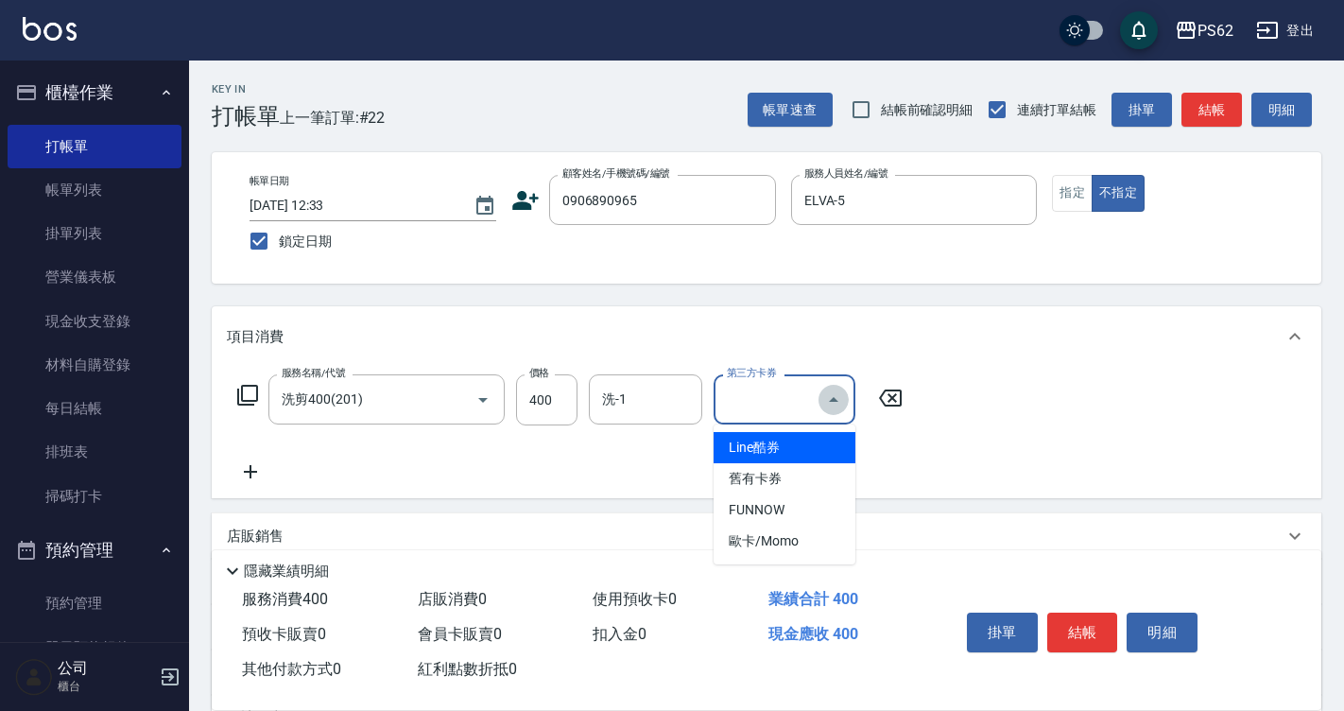
click at [833, 409] on icon "Close" at bounding box center [833, 400] width 23 height 23
click at [828, 401] on icon "Open" at bounding box center [833, 400] width 23 height 23
click at [734, 458] on span "Line酷券" at bounding box center [785, 447] width 142 height 31
type input "Line酷券"
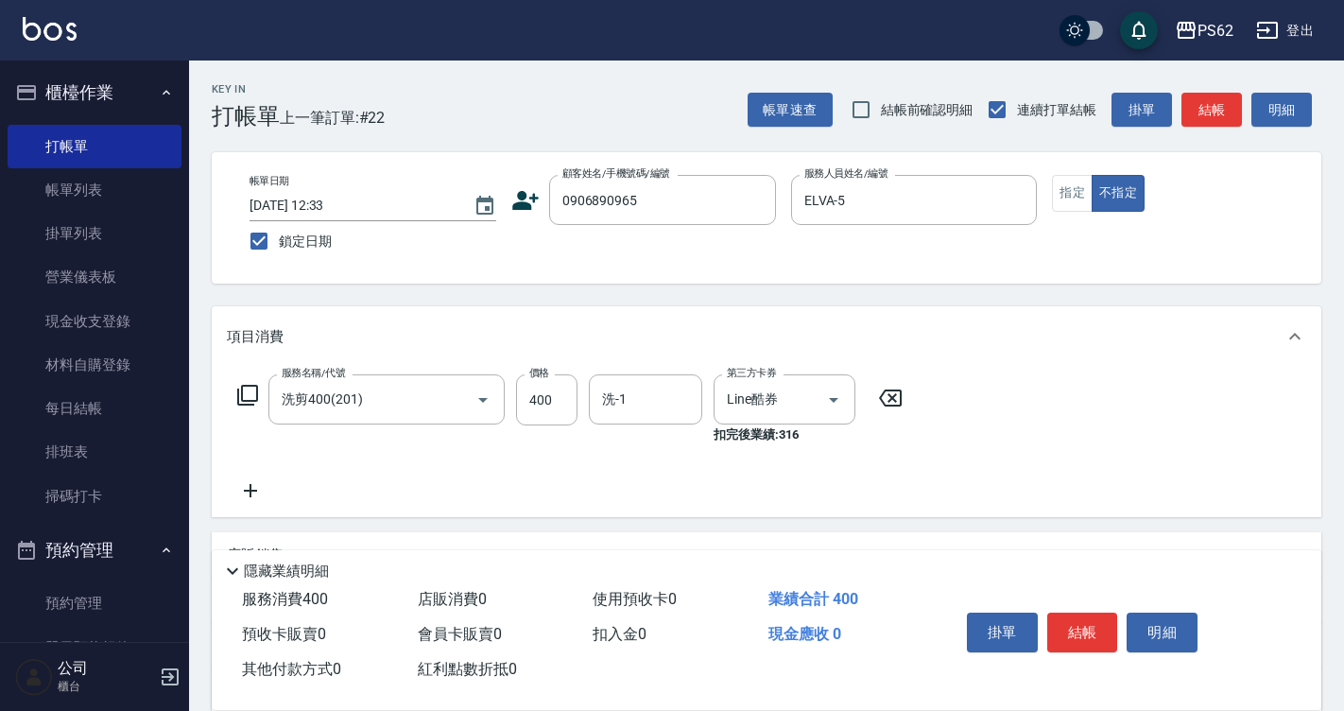
click at [448, 499] on div "服務名稱/代號 洗剪400(201) 服務名稱/代號 價格 400 價格 洗-1 洗-1 第三方卡券 Line酷券 第三方卡券 扣完後業績: 316" at bounding box center [570, 438] width 687 height 128
click at [806, 408] on icon "Clear" at bounding box center [807, 399] width 19 height 19
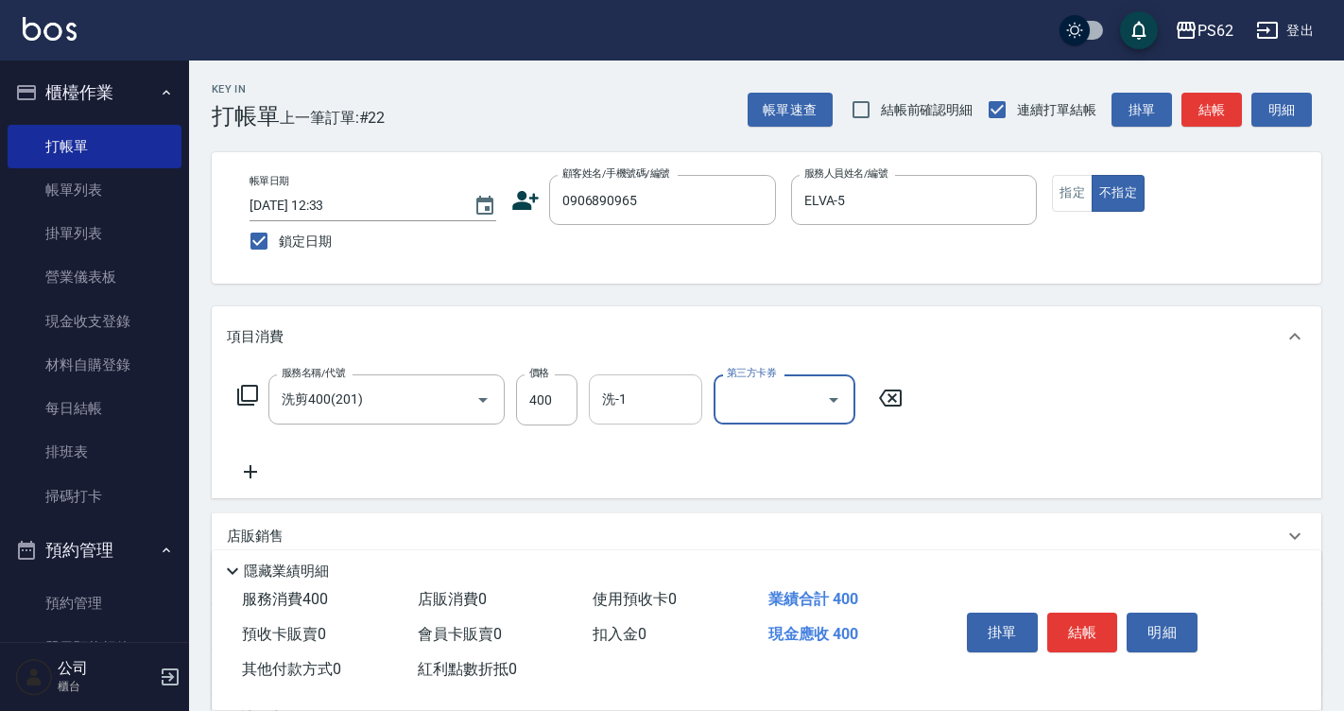
drag, startPoint x: 640, startPoint y: 394, endPoint x: 682, endPoint y: 392, distance: 42.6
click at [648, 394] on input "洗-1" at bounding box center [645, 399] width 96 height 33
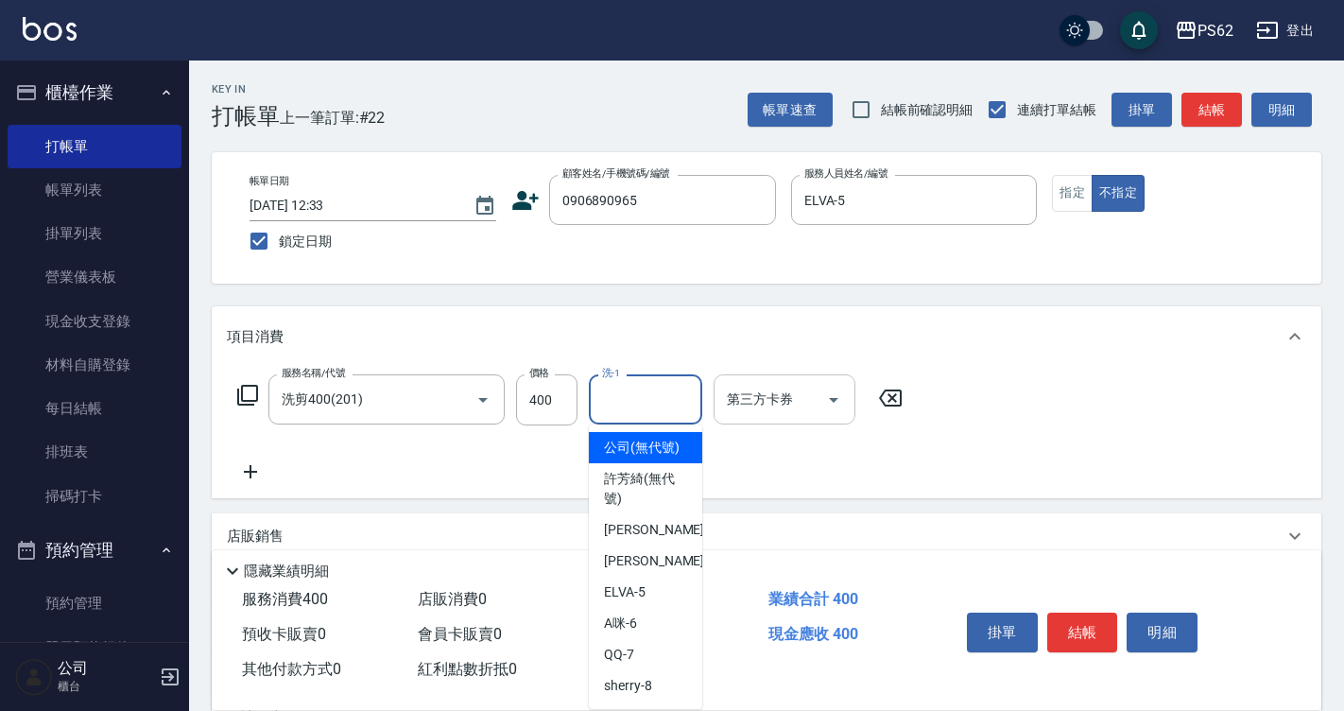
click at [771, 483] on div "服務名稱/代號 洗剪400(201) 服務名稱/代號 價格 400 價格 洗-1 洗-1 第三方卡券 第三方卡券" at bounding box center [570, 428] width 687 height 109
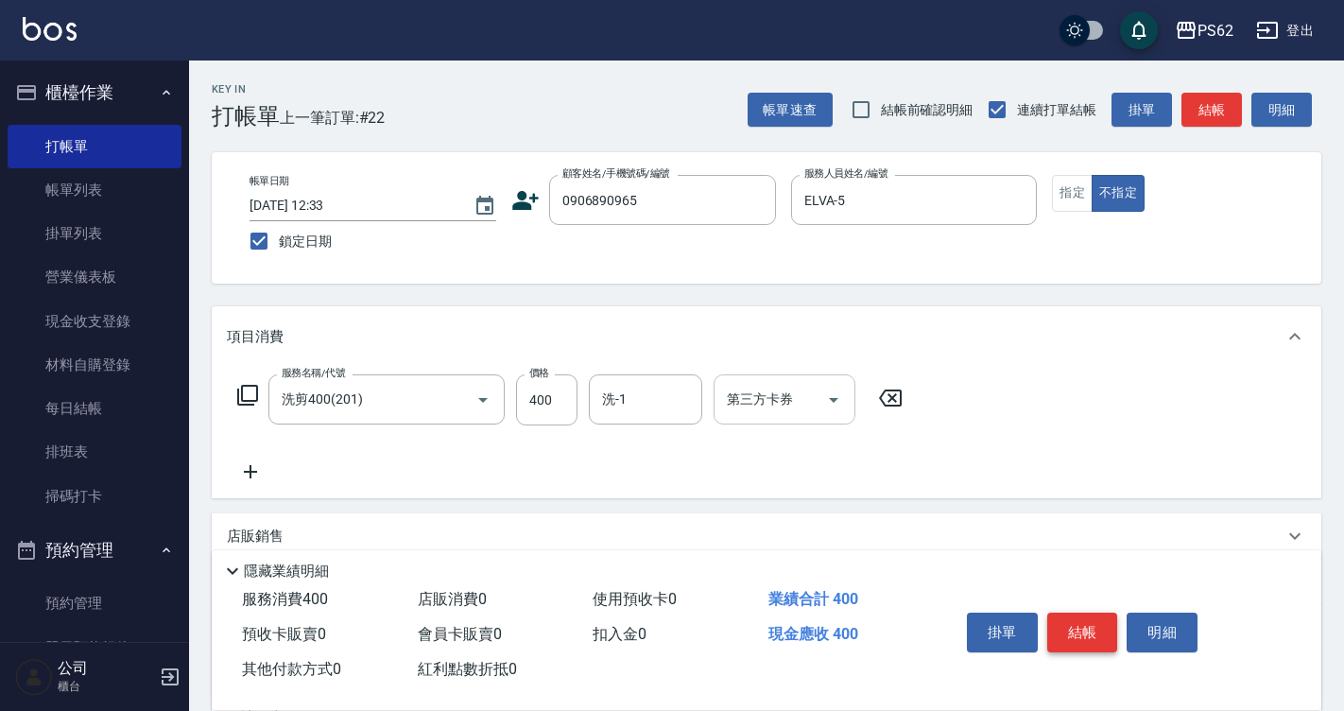
click at [1084, 619] on button "結帳" at bounding box center [1082, 633] width 71 height 40
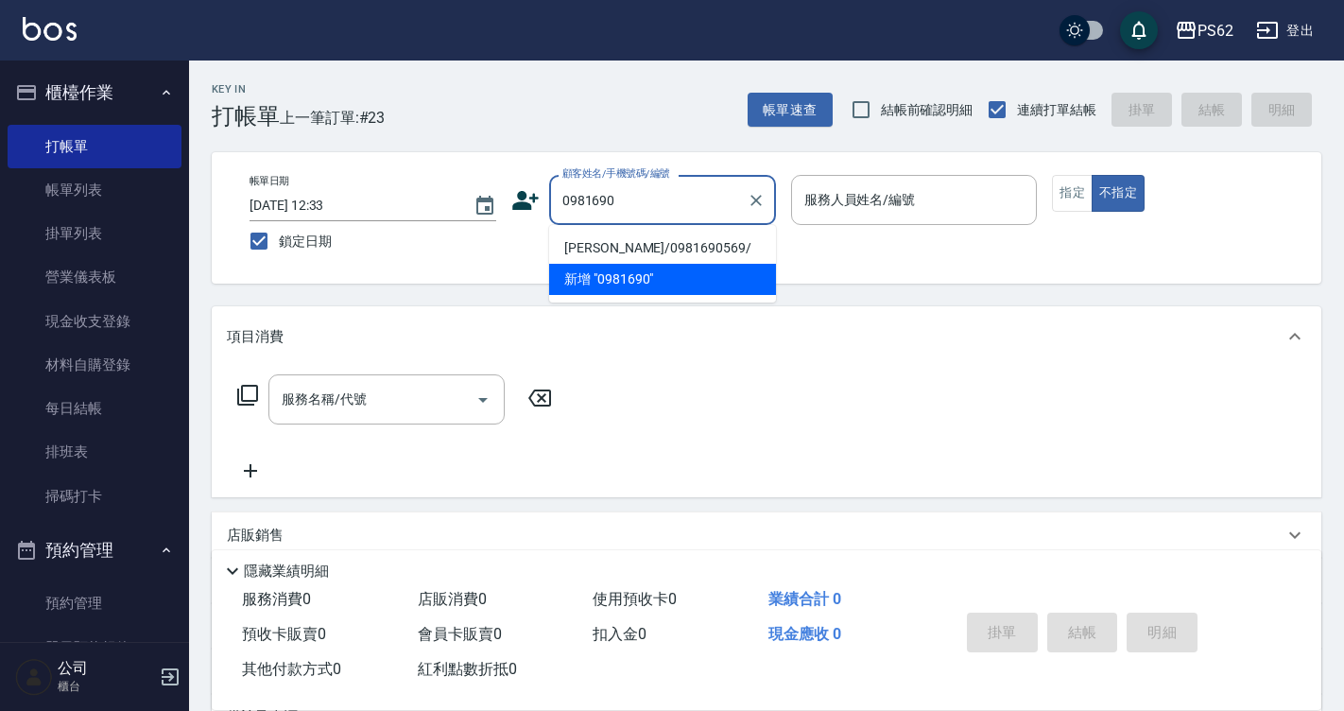
click at [693, 244] on li "[PERSON_NAME]/0981690569/" at bounding box center [662, 248] width 227 height 31
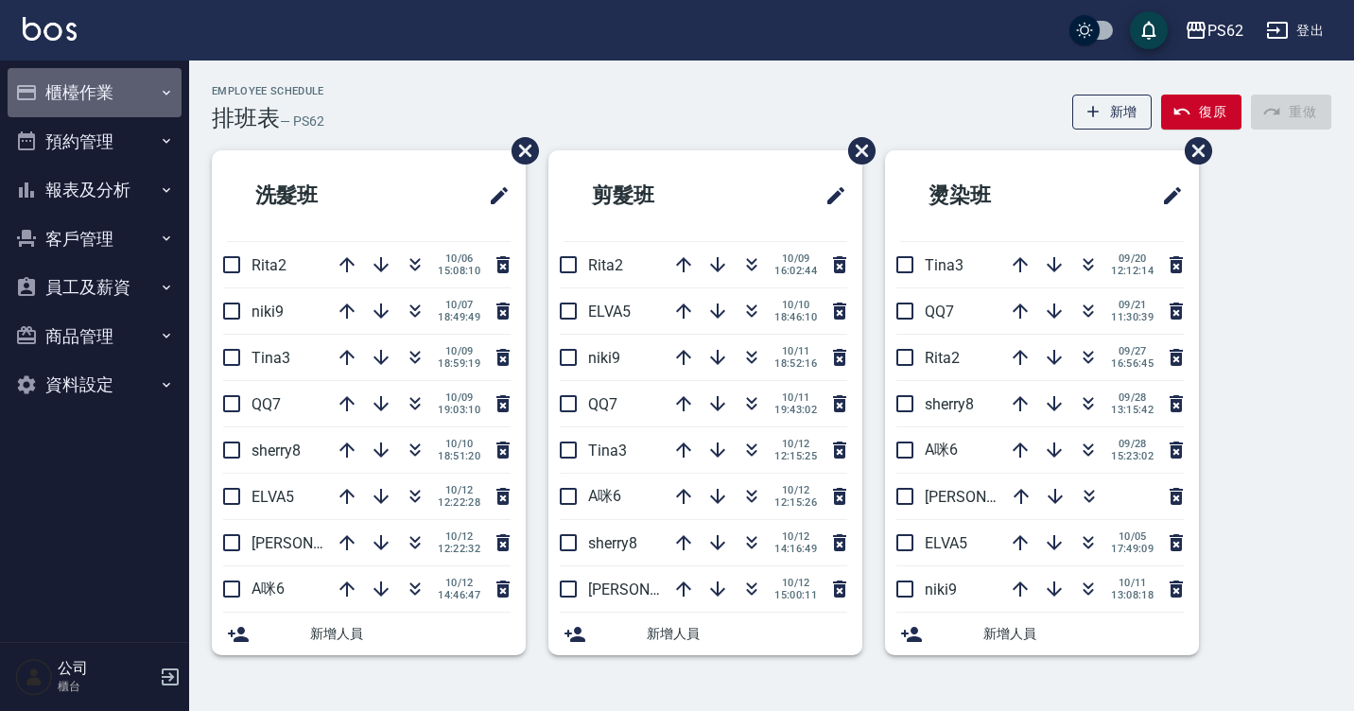
click at [71, 95] on button "櫃檯作業" at bounding box center [95, 92] width 174 height 49
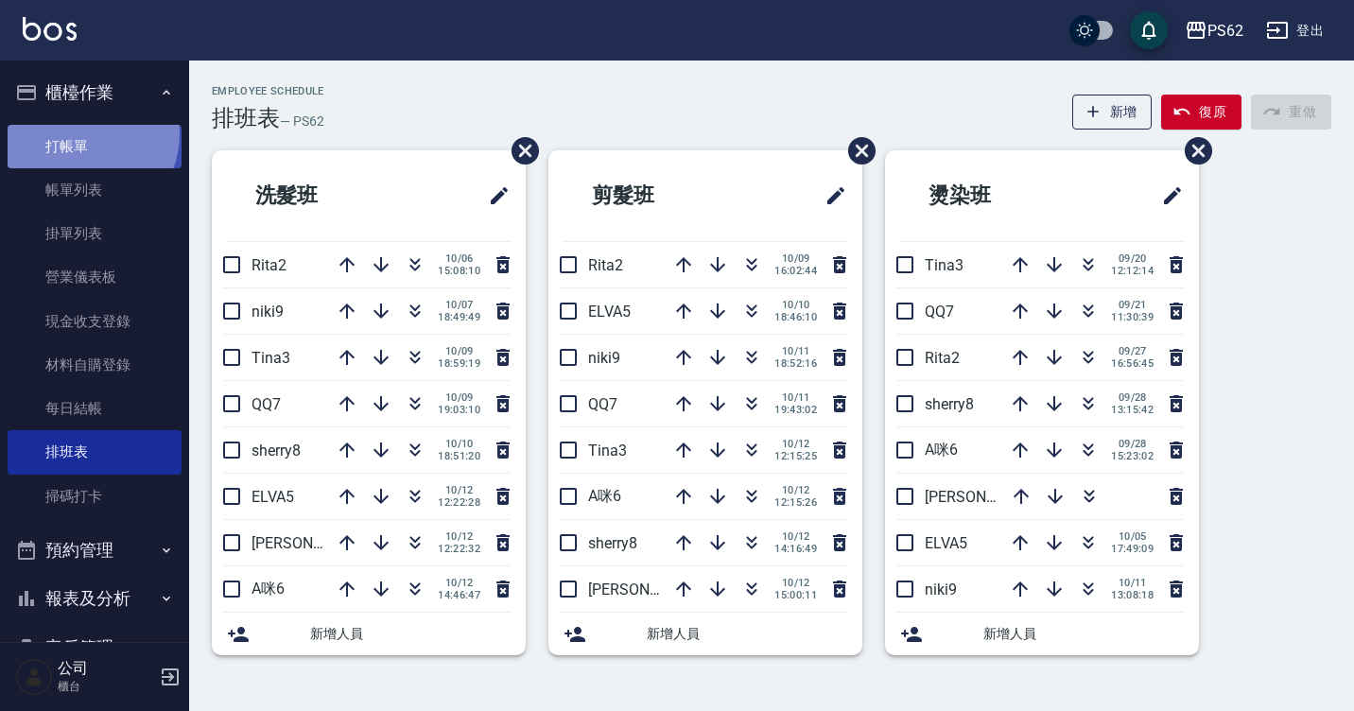
click at [73, 132] on link "打帳單" at bounding box center [95, 146] width 174 height 43
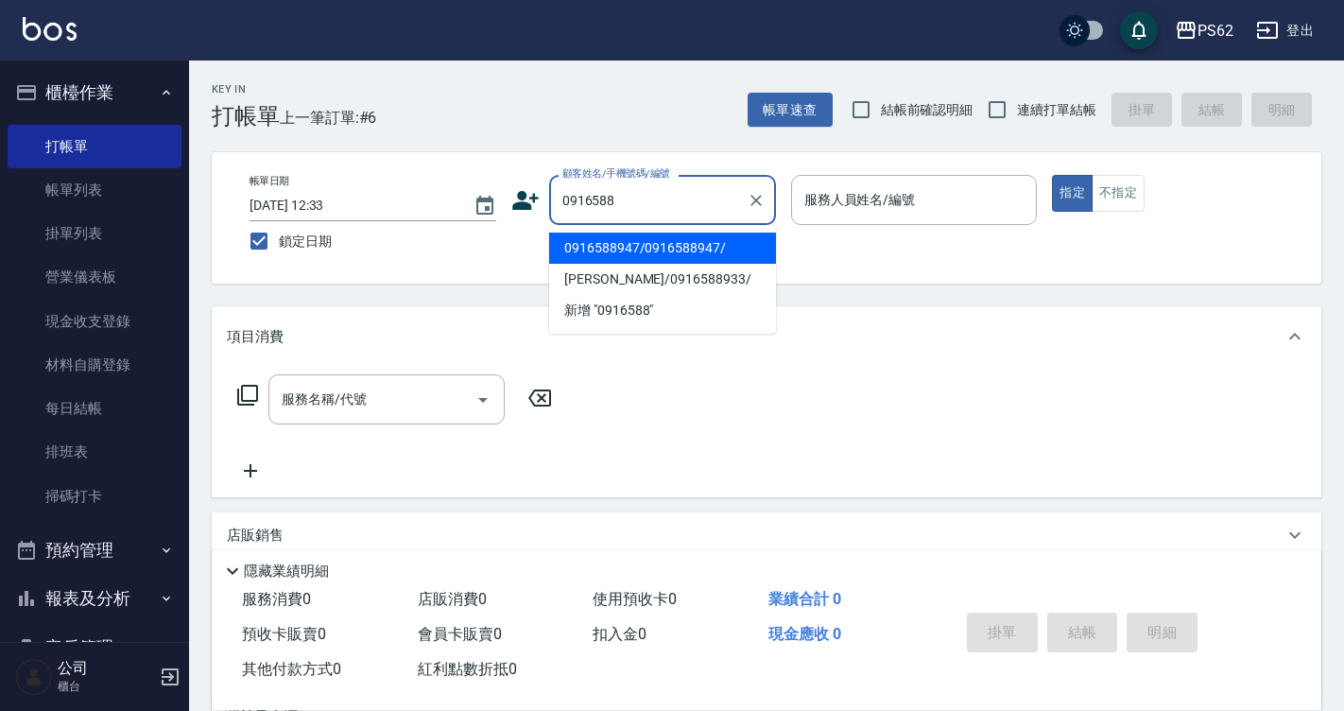
click at [576, 239] on li "0916588947/0916588947/" at bounding box center [662, 248] width 227 height 31
type input "0916588947/0916588947/"
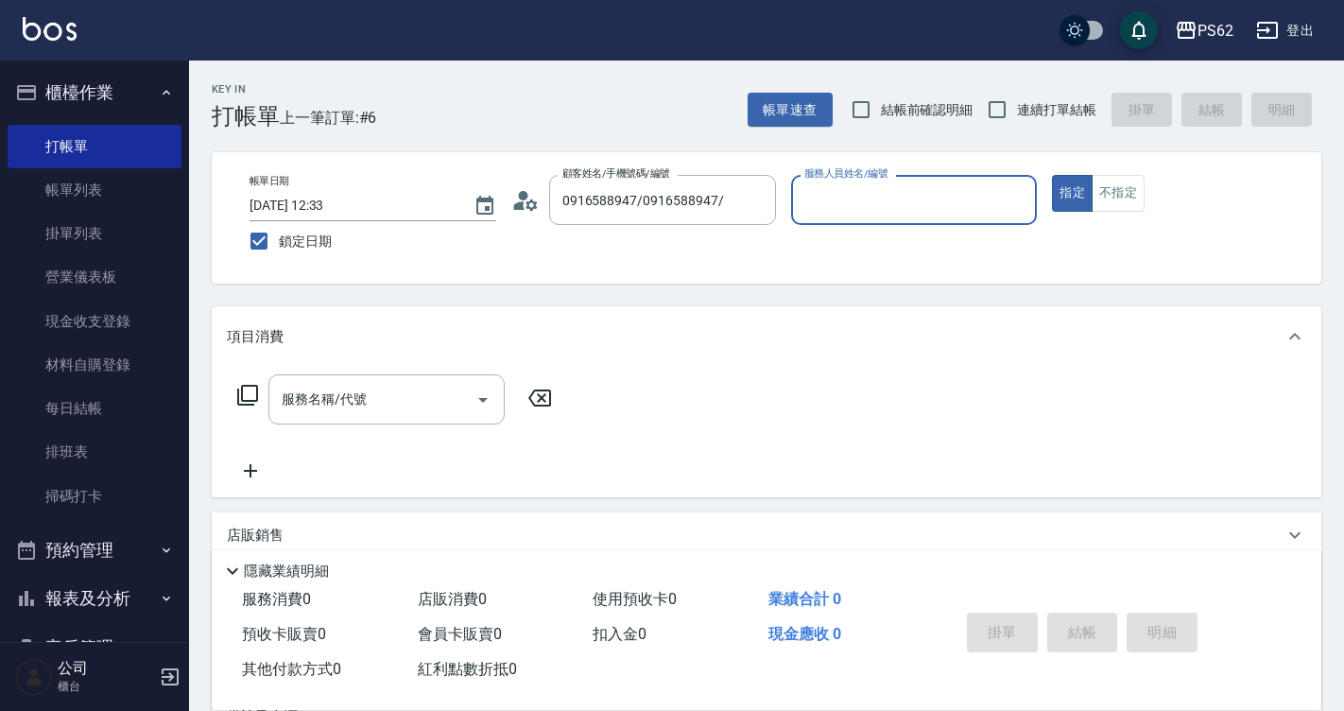
click at [527, 192] on icon at bounding box center [525, 200] width 28 height 28
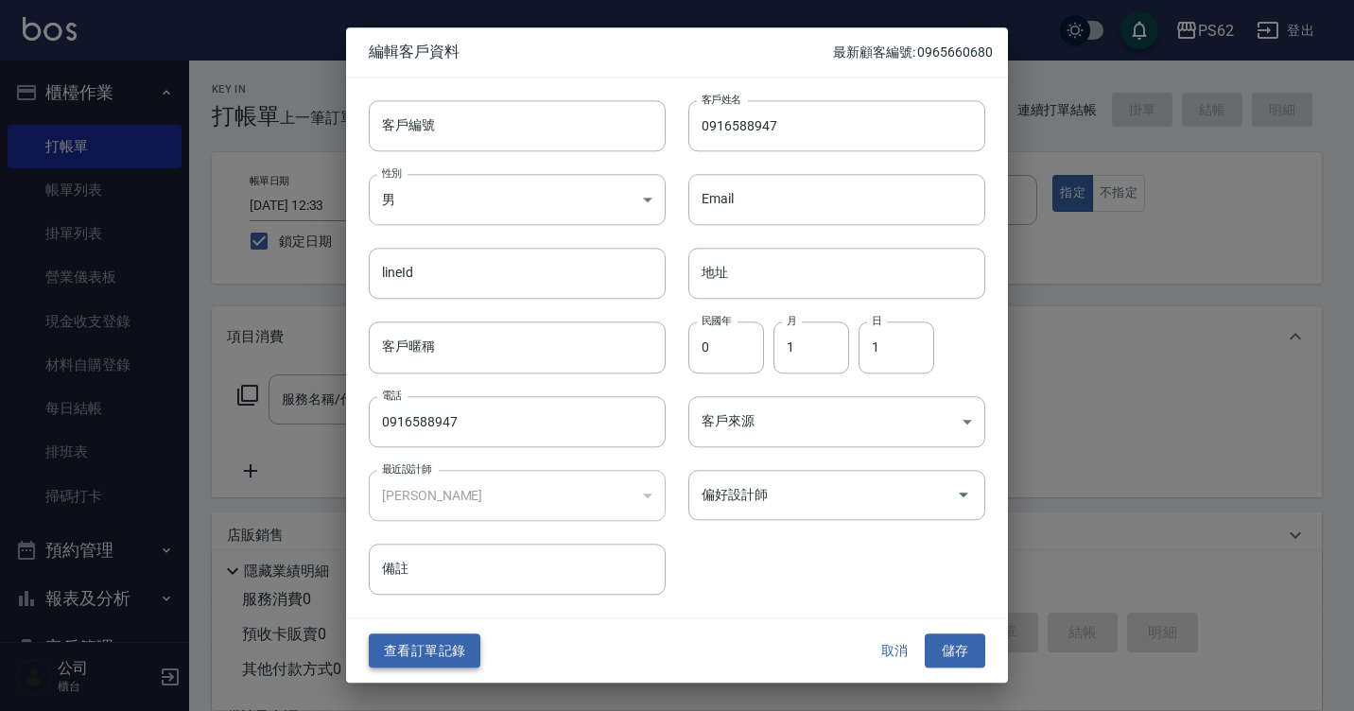
click at [433, 646] on button "查看訂單記錄" at bounding box center [425, 650] width 112 height 35
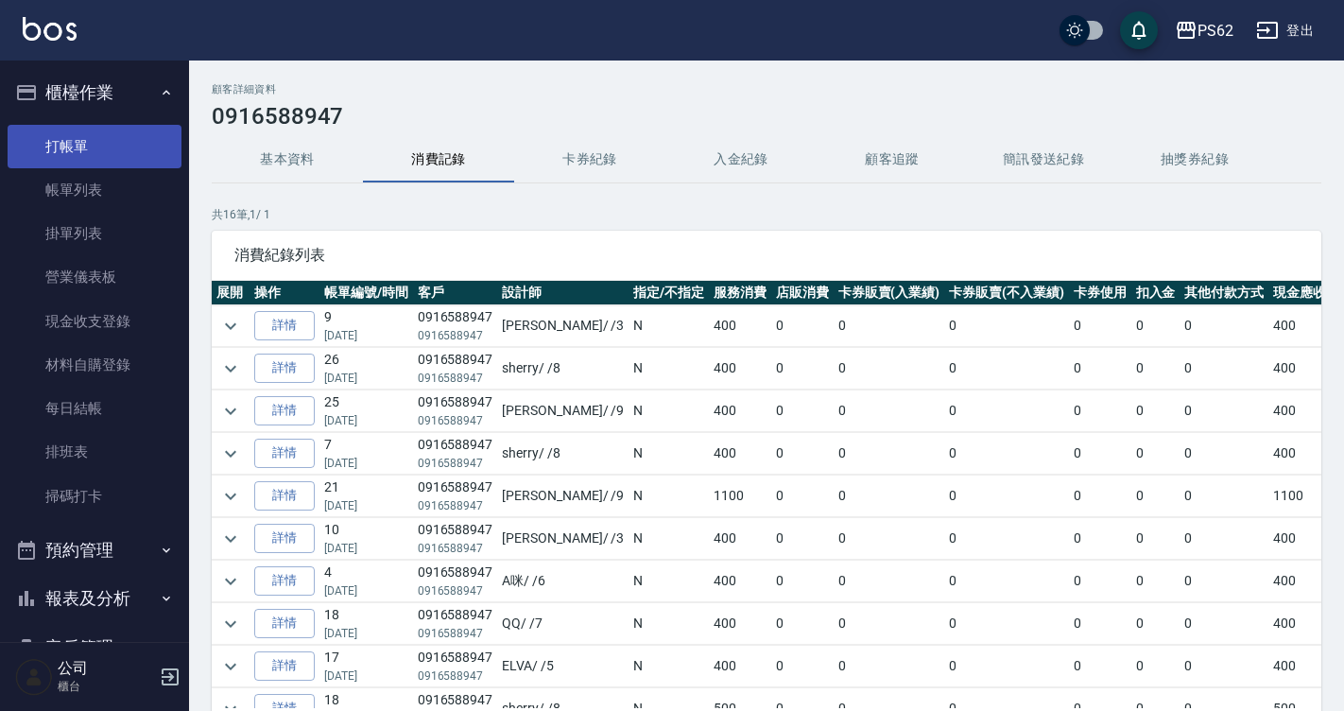
click at [140, 144] on link "打帳單" at bounding box center [95, 146] width 174 height 43
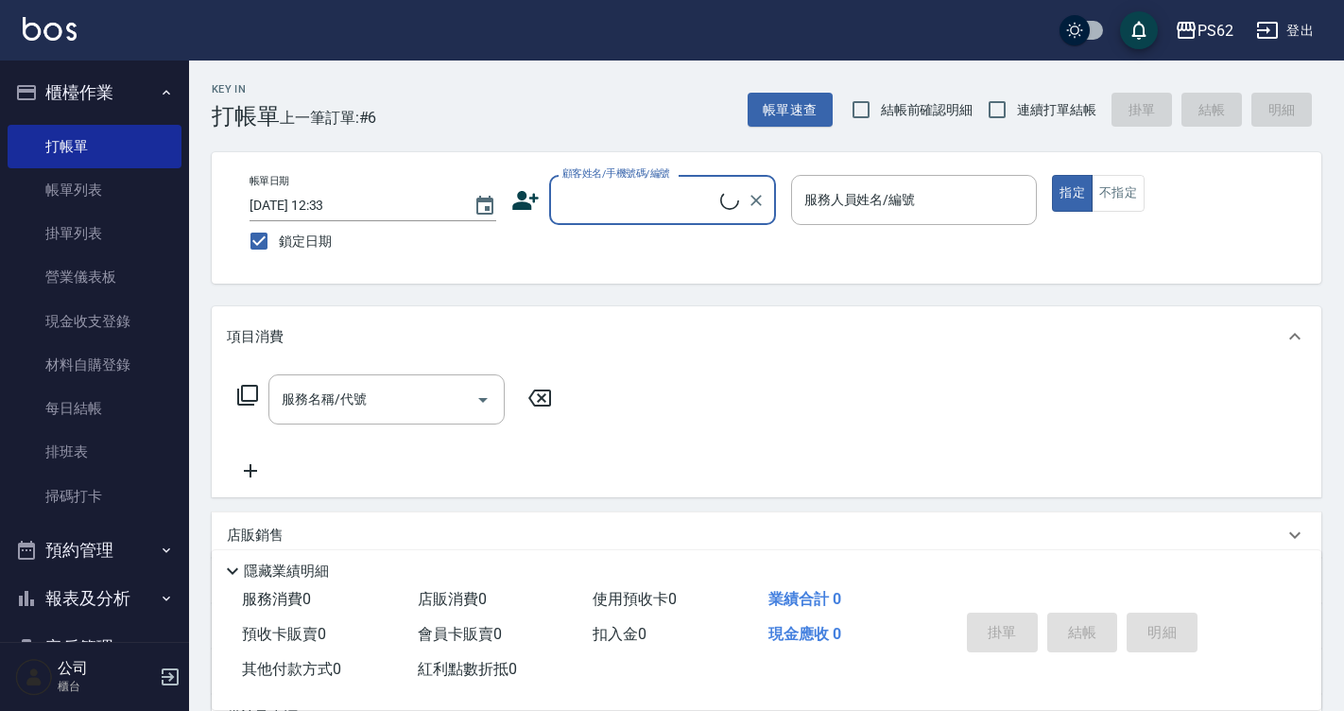
click at [589, 189] on input "顧客姓名/手機號碼/編號" at bounding box center [639, 199] width 163 height 33
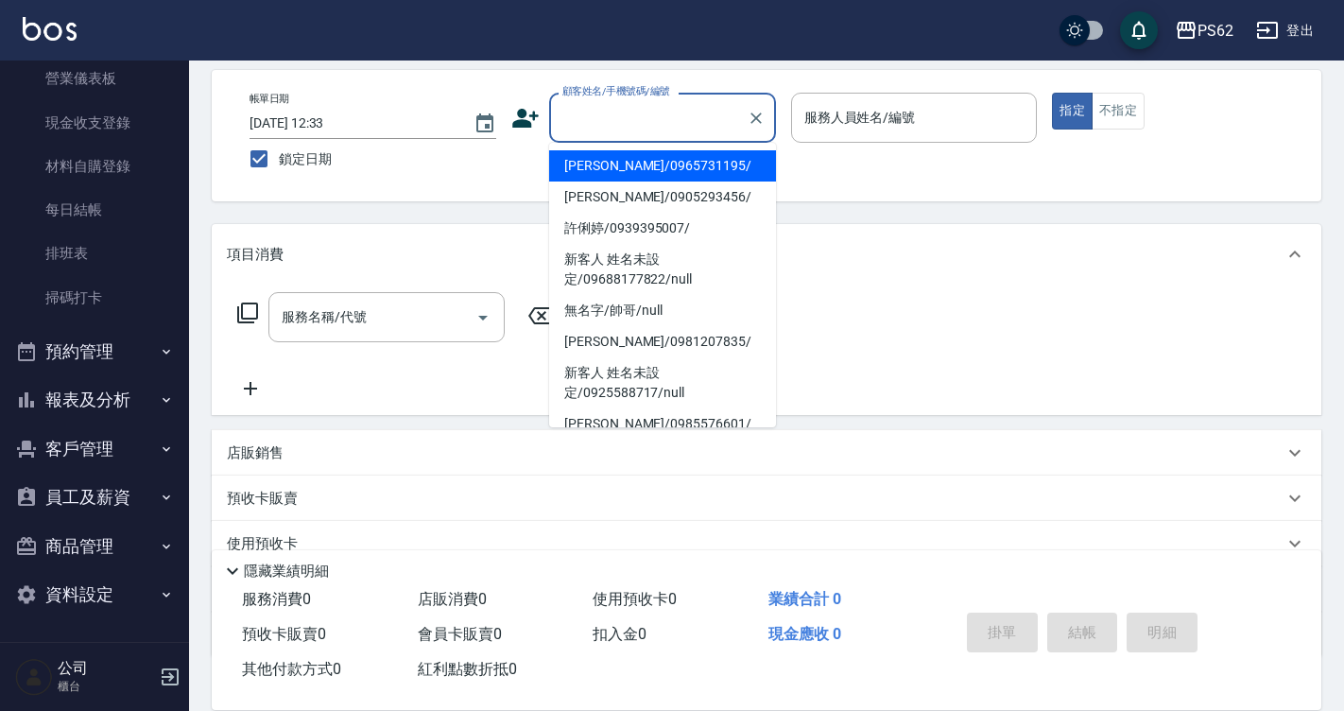
scroll to position [189, 0]
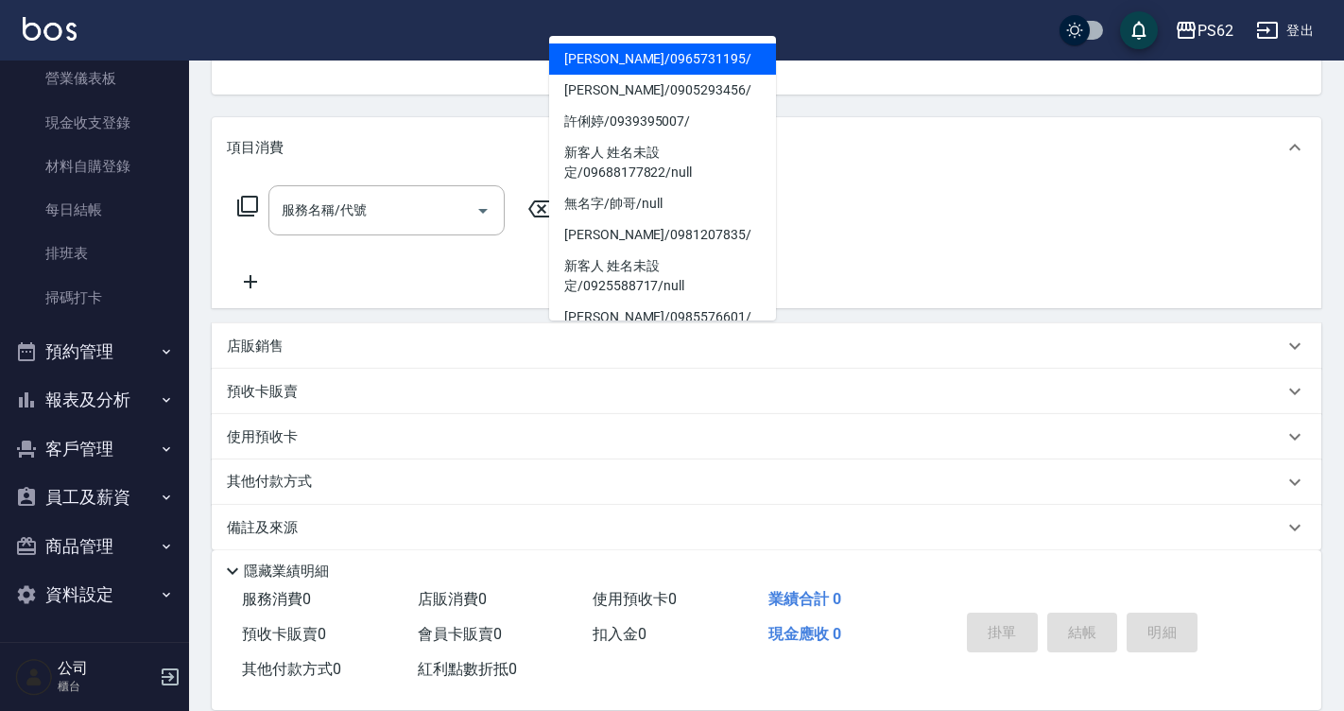
click at [130, 395] on button "報表及分析" at bounding box center [95, 399] width 174 height 49
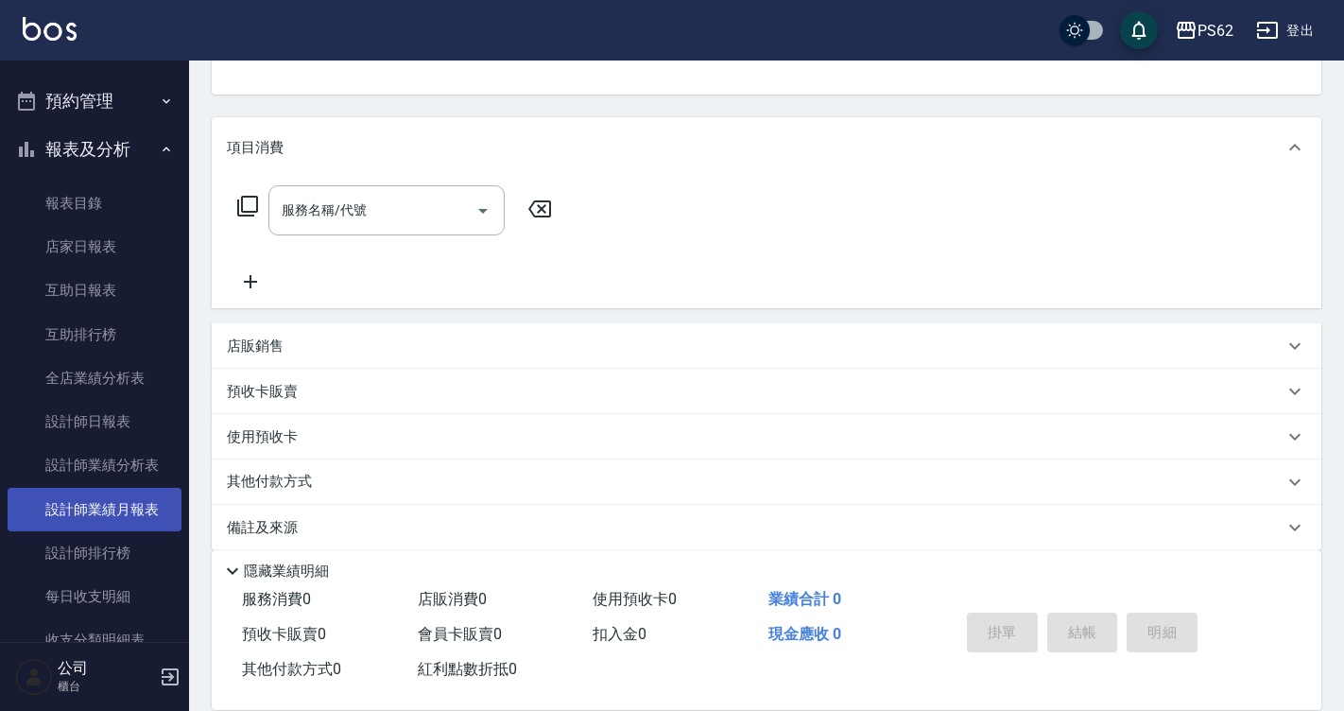
scroll to position [482, 0]
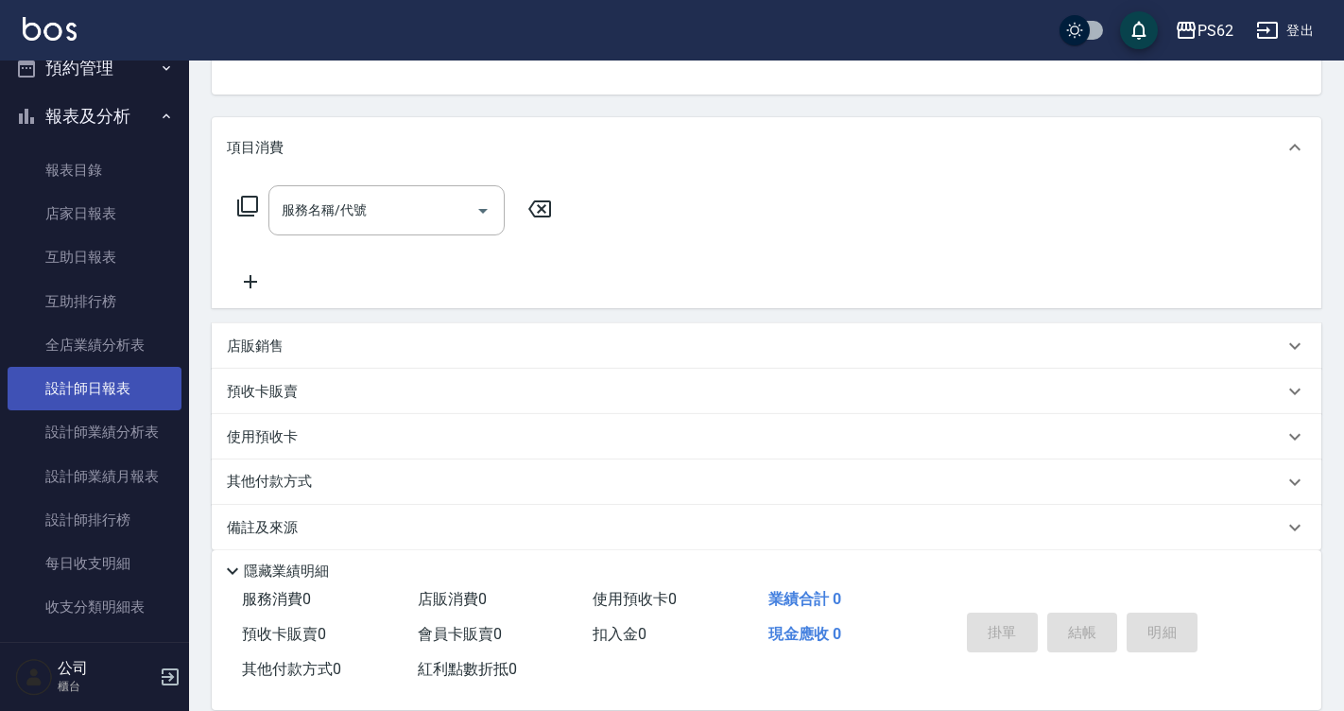
click at [110, 398] on link "設計師日報表" at bounding box center [95, 388] width 174 height 43
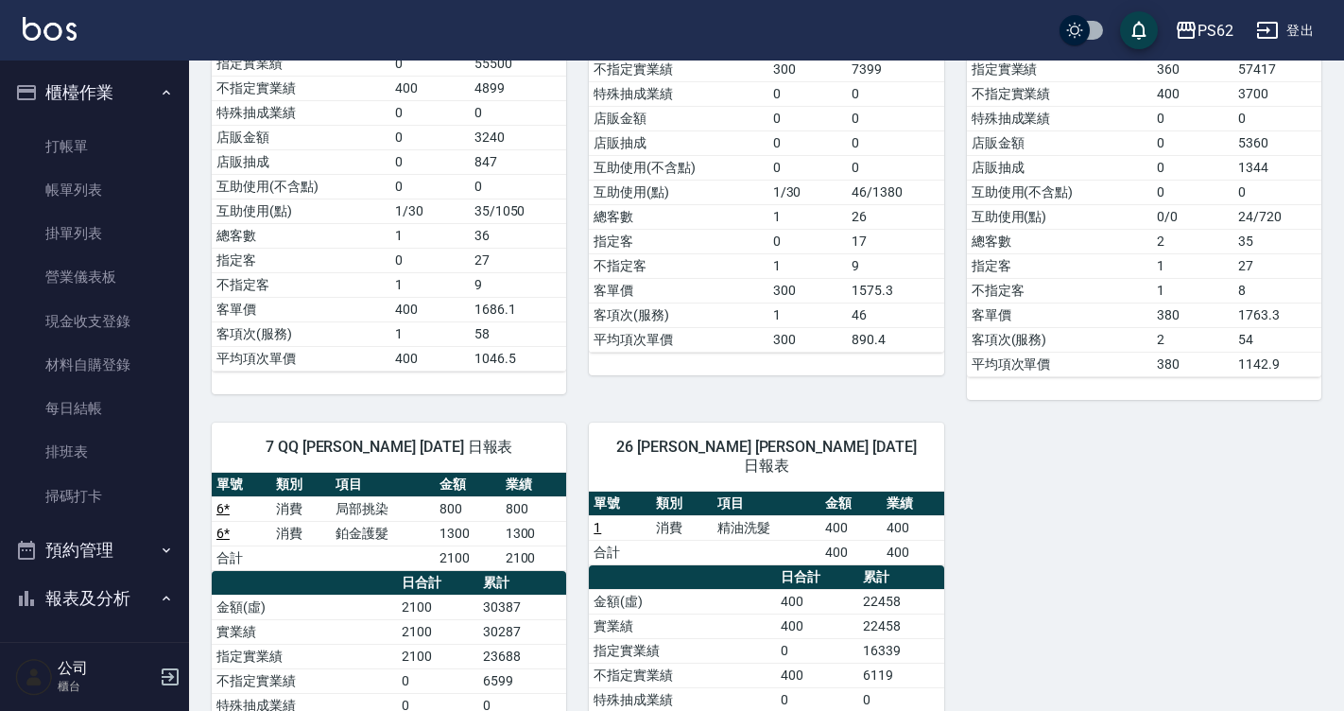
scroll to position [484, 0]
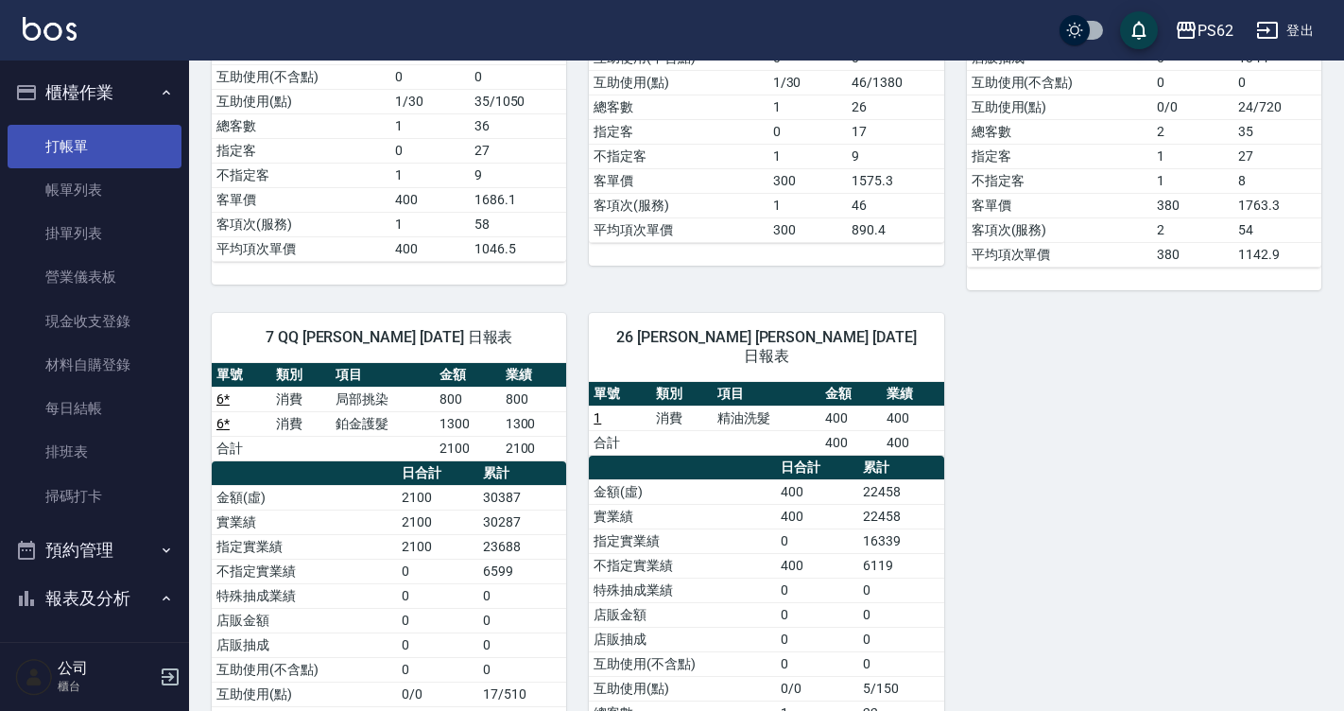
click at [55, 143] on link "打帳單" at bounding box center [95, 146] width 174 height 43
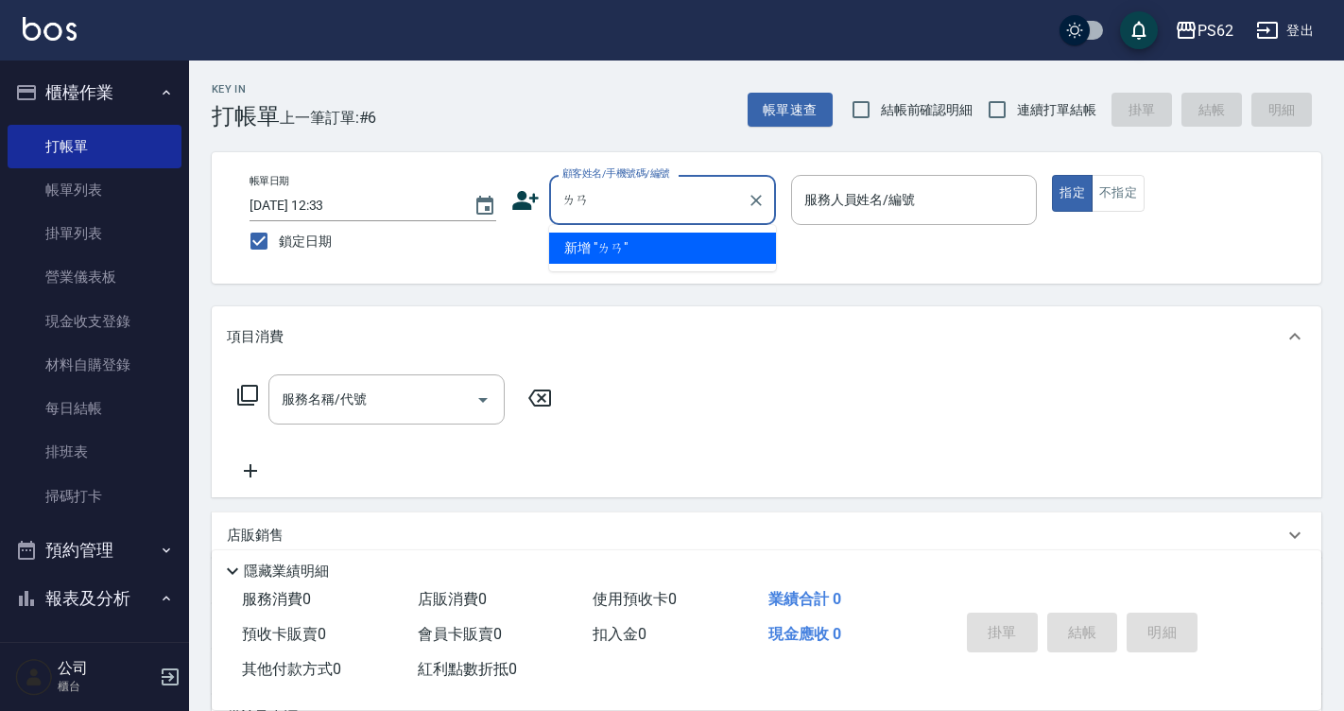
type input "爛"
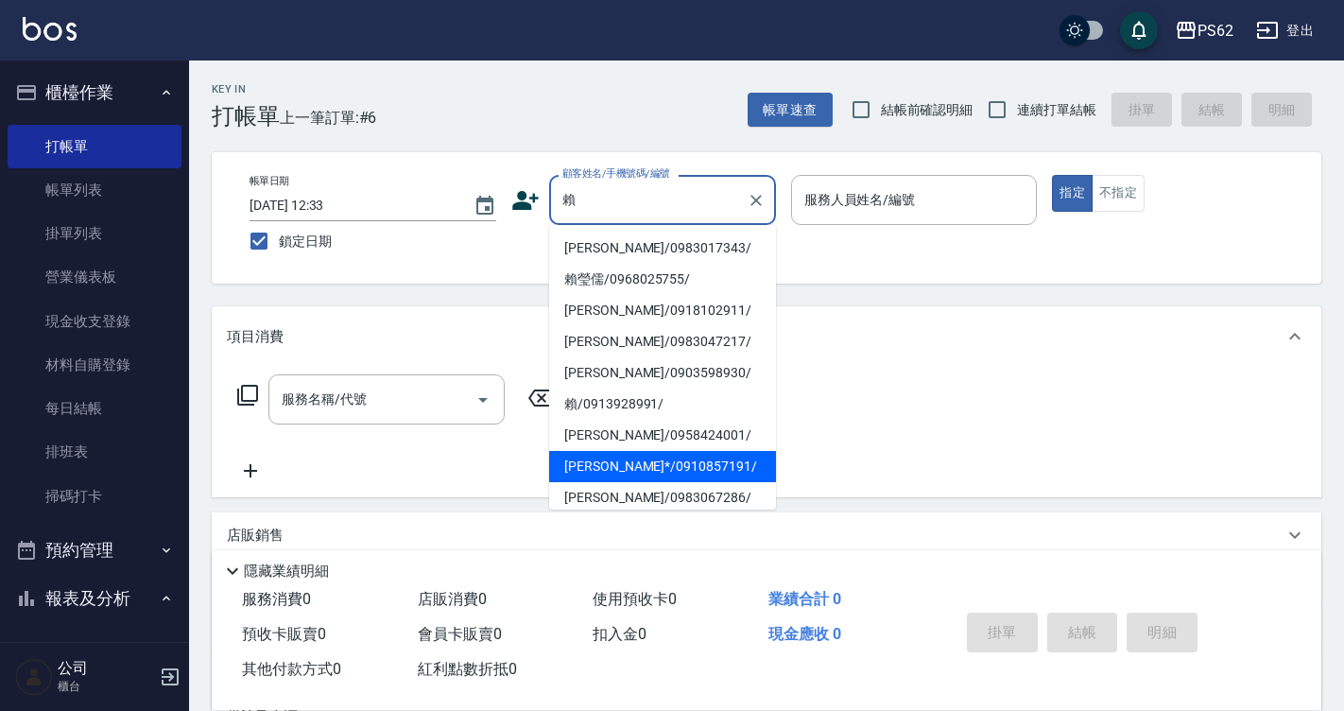
click at [615, 458] on li "[PERSON_NAME]*/0910857191/" at bounding box center [662, 466] width 227 height 31
type input "[PERSON_NAME]*/0910857191/"
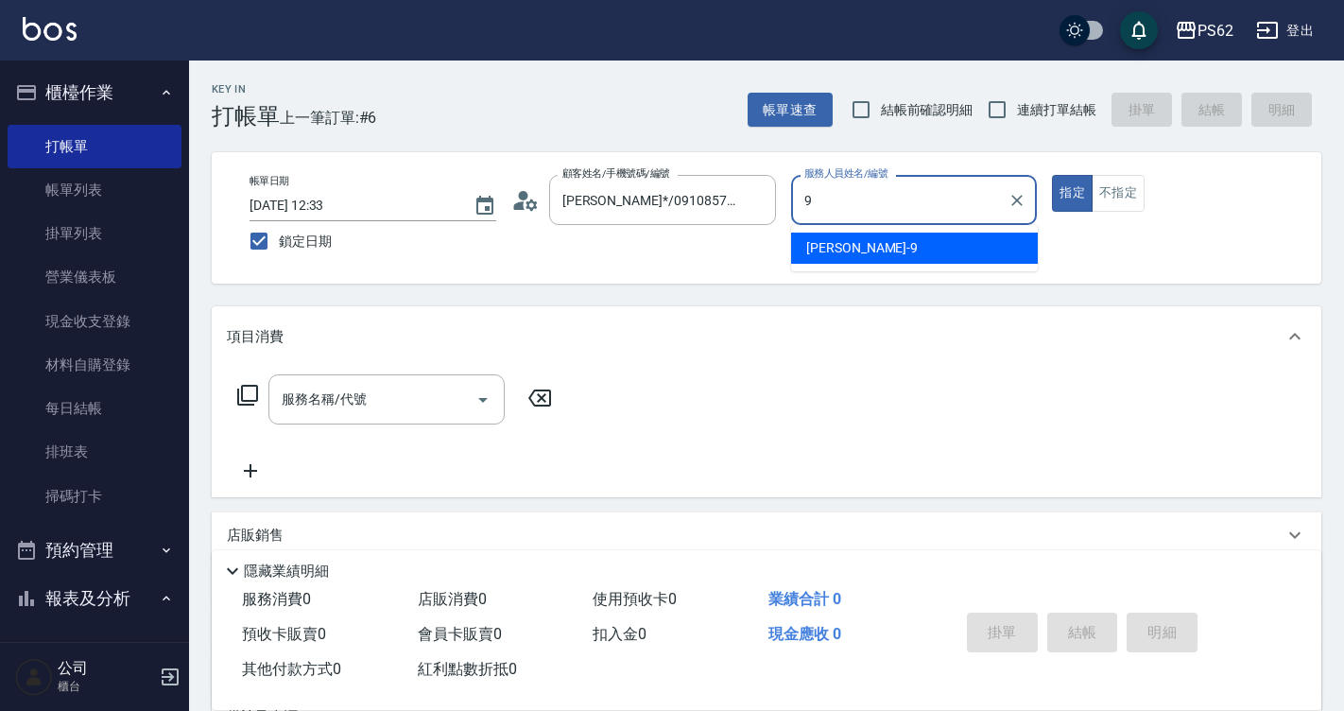
type input "niki-9"
type button "true"
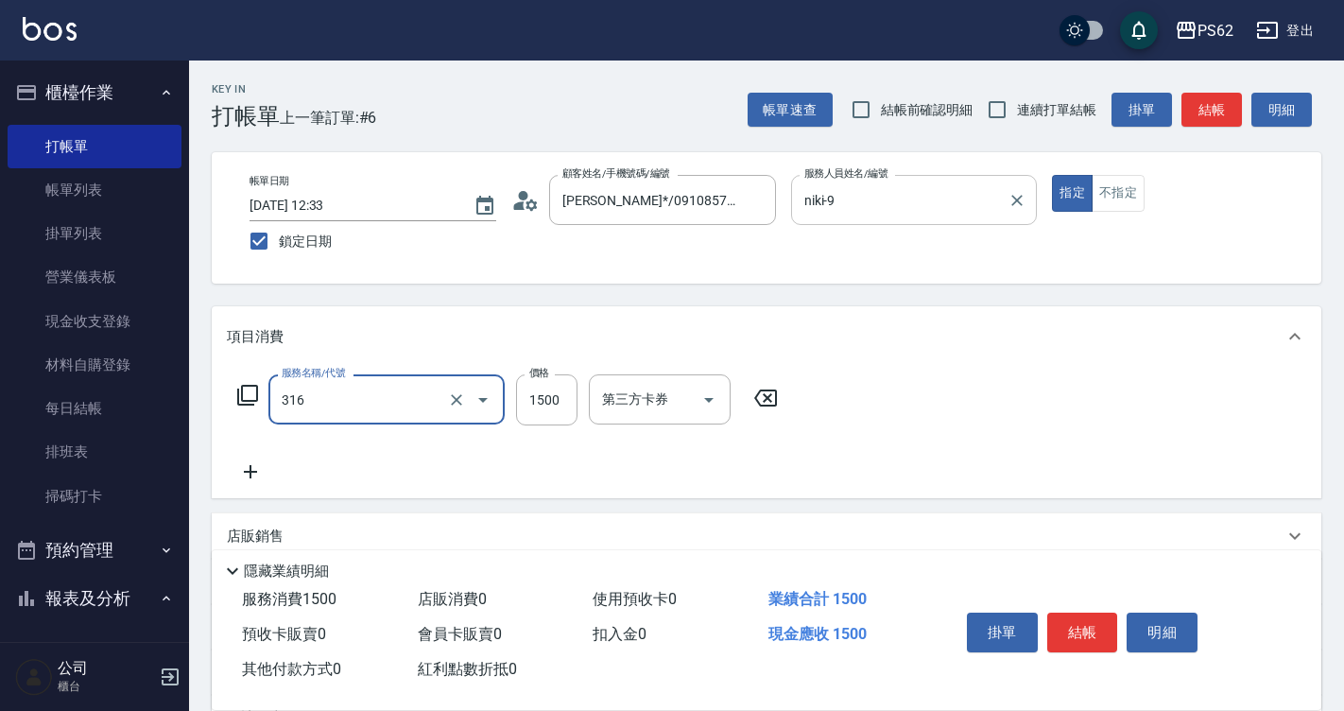
type input "頂級染髮(316)"
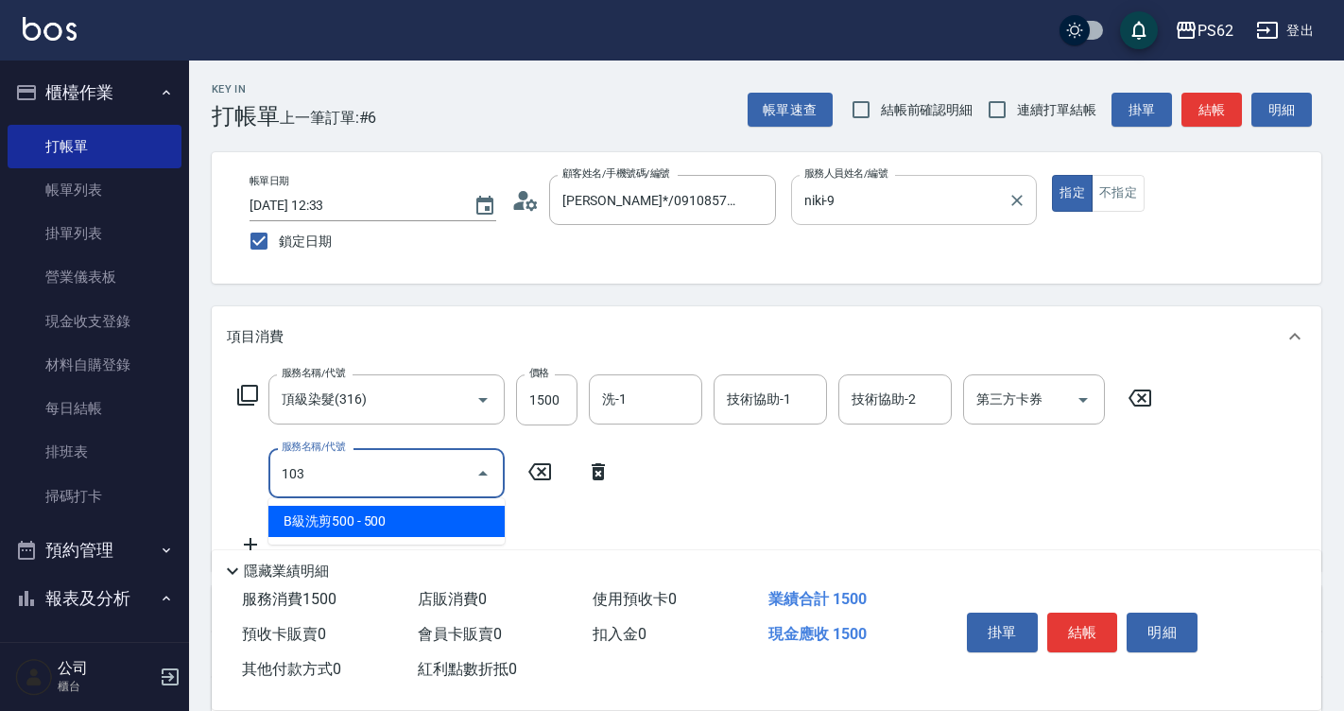
type input "B級洗剪500(103)"
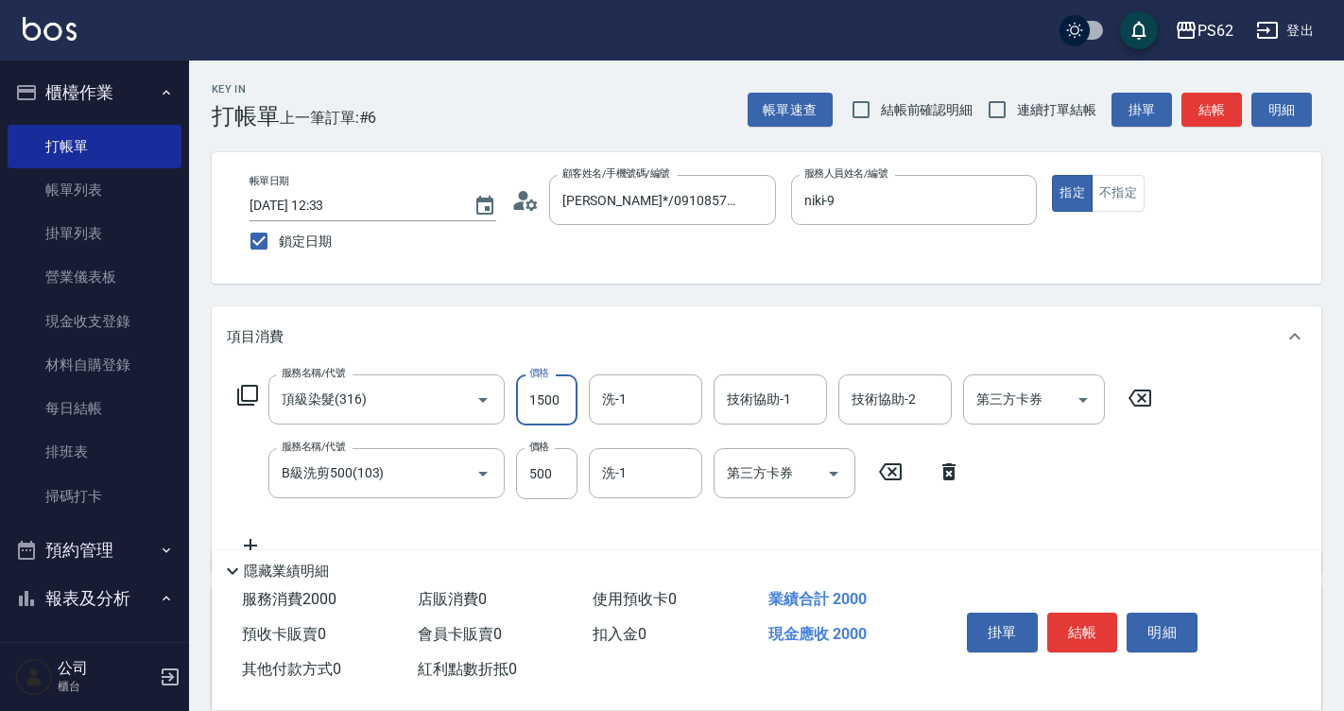
click at [562, 400] on input "1500" at bounding box center [546, 399] width 61 height 51
click at [557, 399] on input "0" at bounding box center [546, 399] width 61 height 51
type input "1800"
click at [1093, 619] on button "結帳" at bounding box center [1082, 633] width 71 height 40
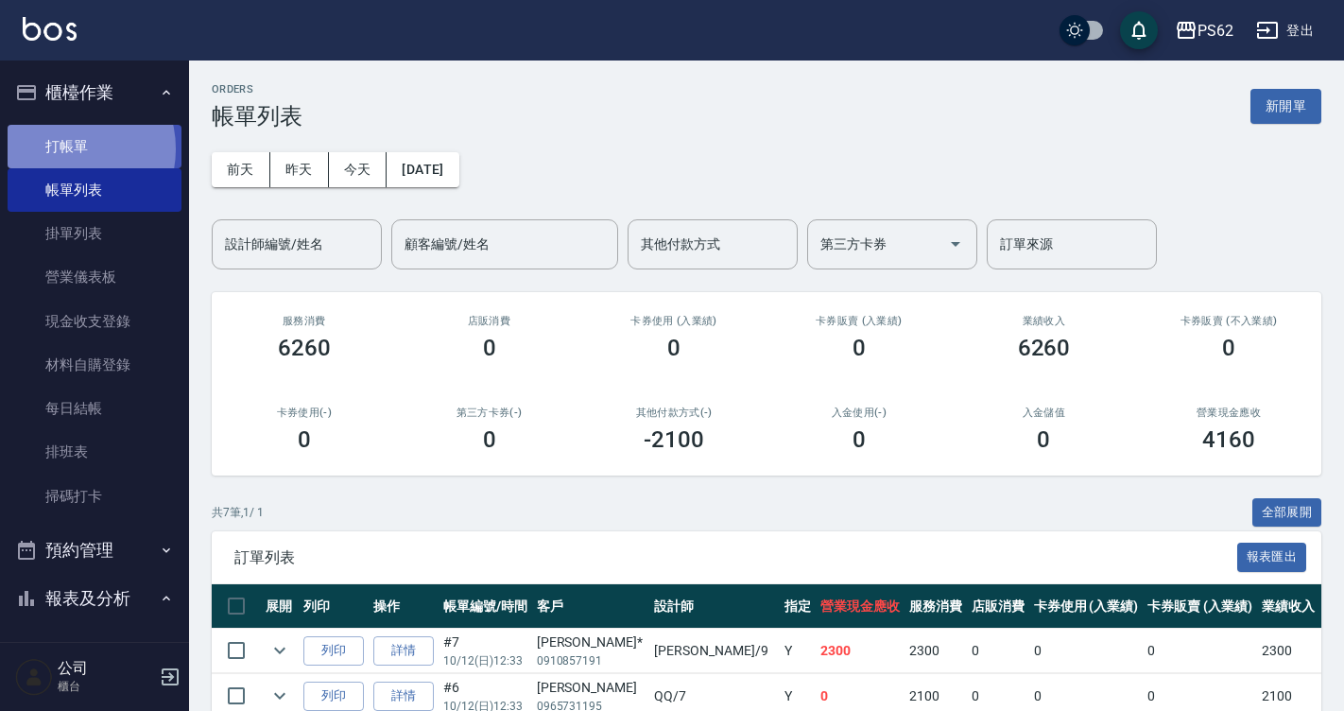
click at [67, 151] on link "打帳單" at bounding box center [95, 146] width 174 height 43
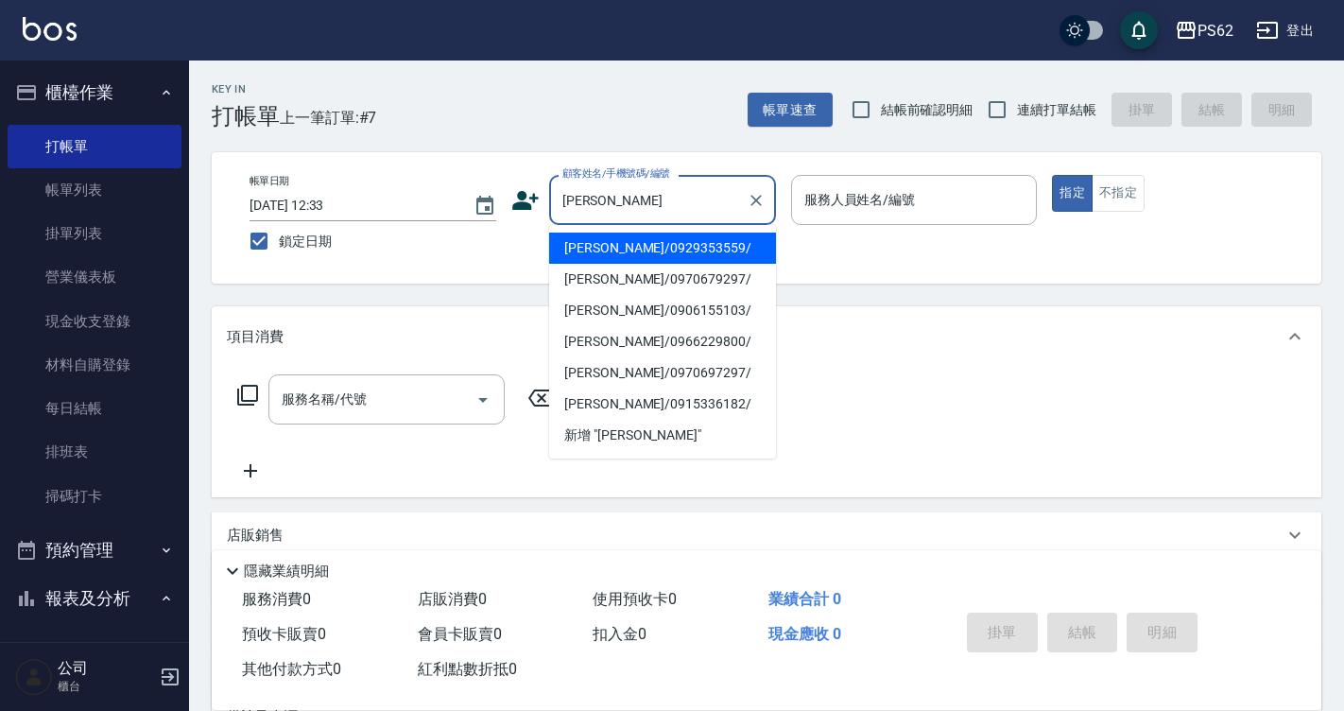
click at [609, 256] on li "[PERSON_NAME]/0929353559/" at bounding box center [662, 248] width 227 height 31
type input "[PERSON_NAME]/0929353559/"
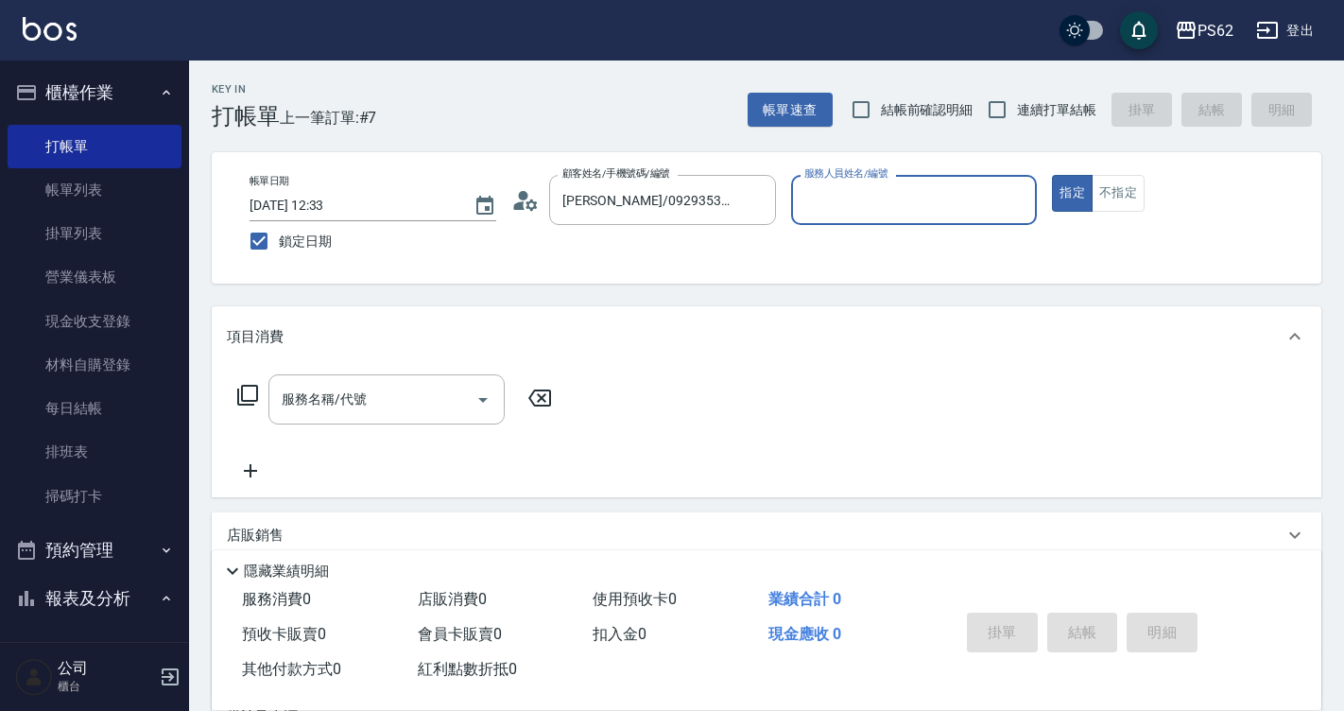
click at [608, 254] on div "帳單日期 2025/10/12 12:33 鎖定日期 顧客姓名/手機號碼/編號 李郁萱/0929353559/ 顧客姓名/手機號碼/編號 服務人員姓名/編號 …" at bounding box center [766, 218] width 1064 height 86
click at [834, 216] on input "服務人員姓名/編號" at bounding box center [915, 199] width 230 height 33
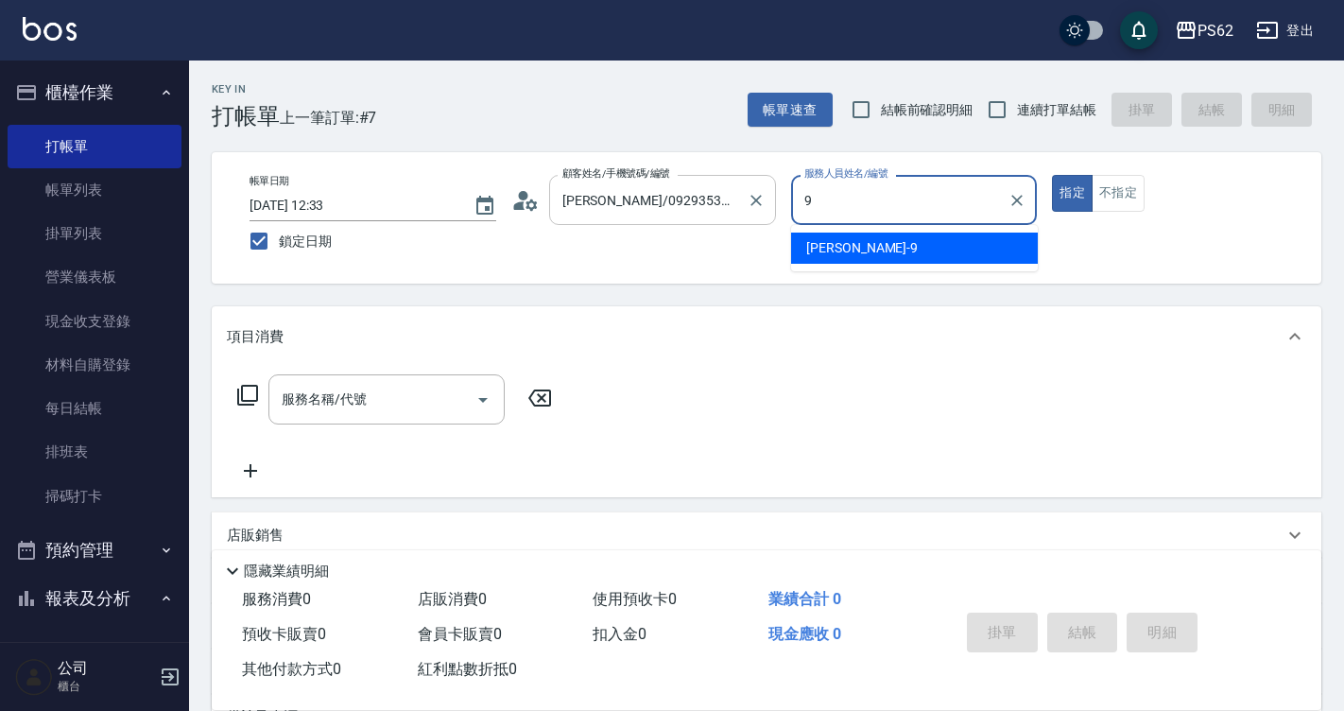
type input "niki-9"
type button "true"
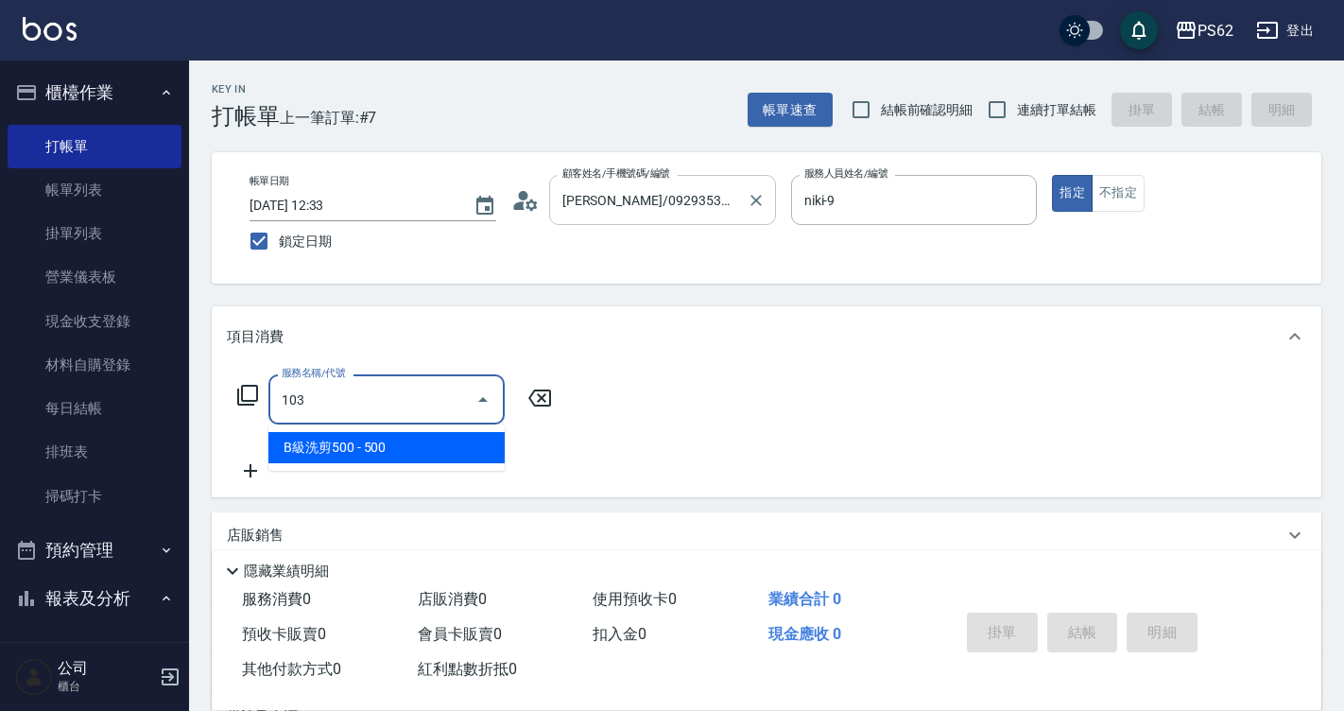
type input "B級洗剪500(103)"
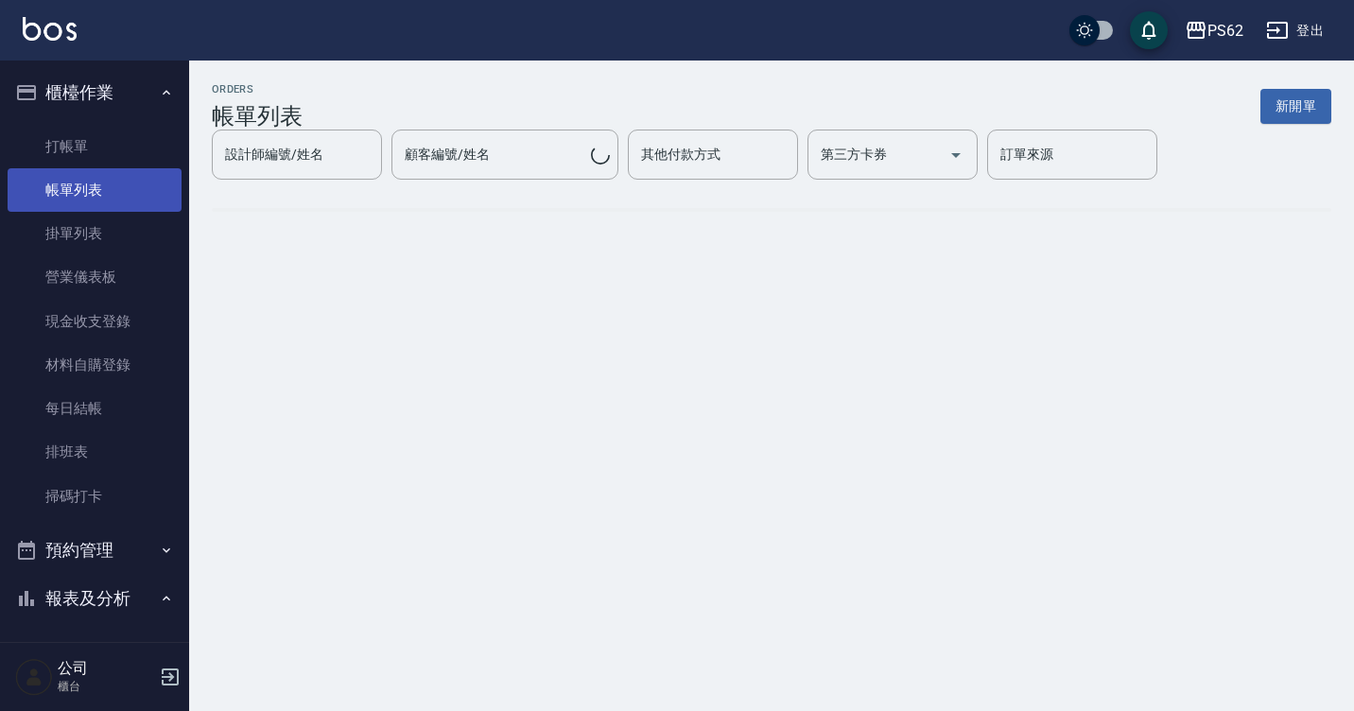
click at [77, 193] on link "帳單列表" at bounding box center [95, 189] width 174 height 43
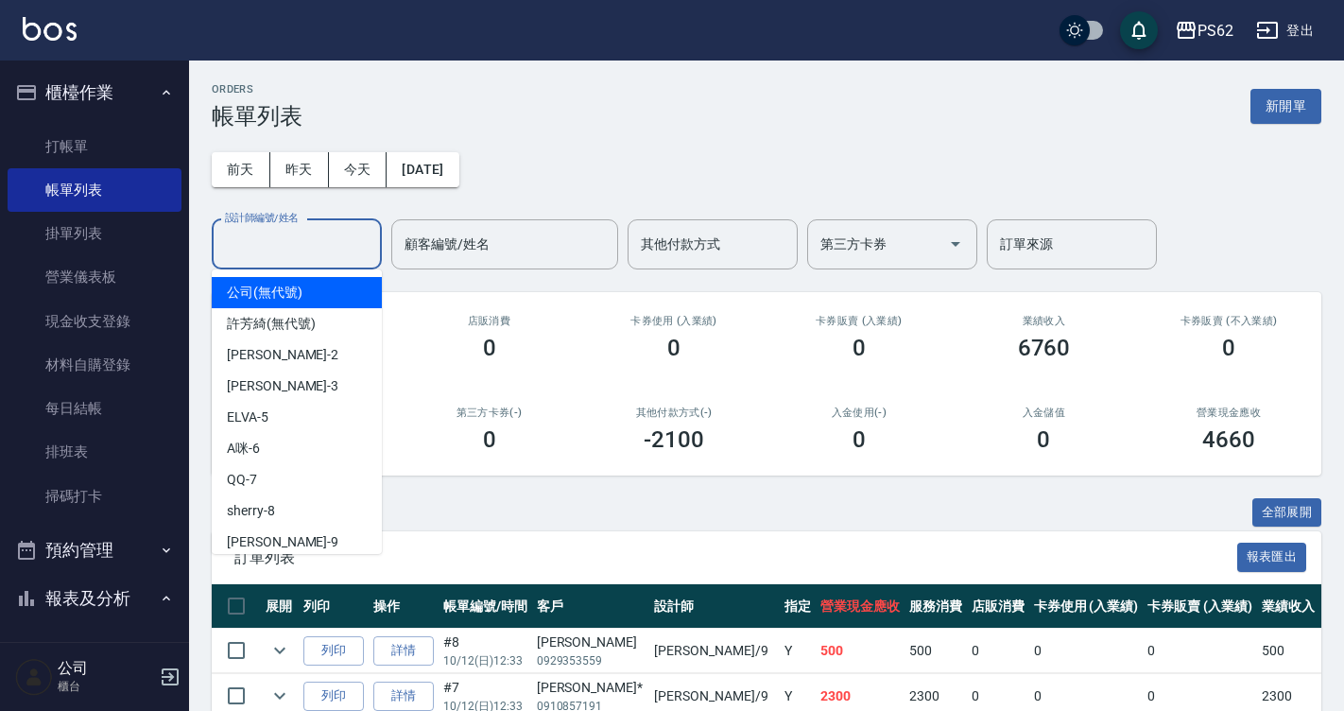
click at [314, 250] on input "設計師編號/姓名" at bounding box center [296, 244] width 153 height 33
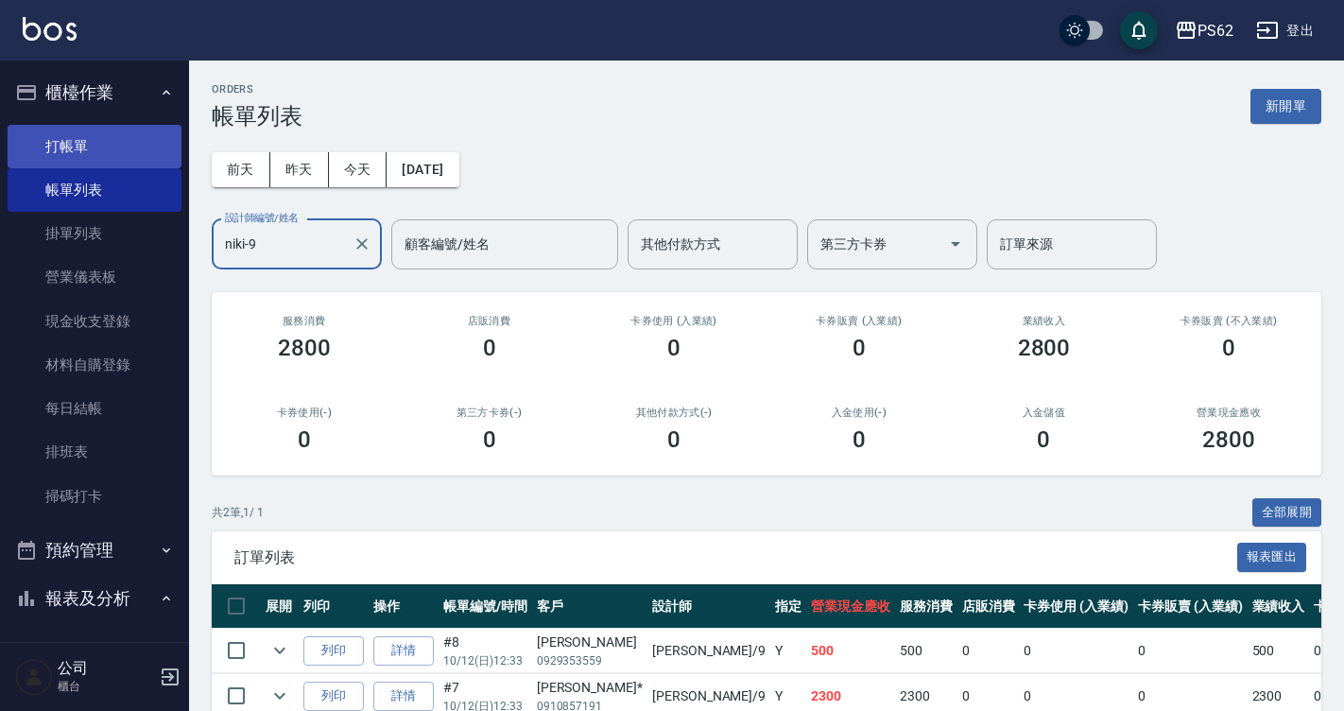
type input "niki-9"
click at [74, 151] on link "打帳單" at bounding box center [95, 146] width 174 height 43
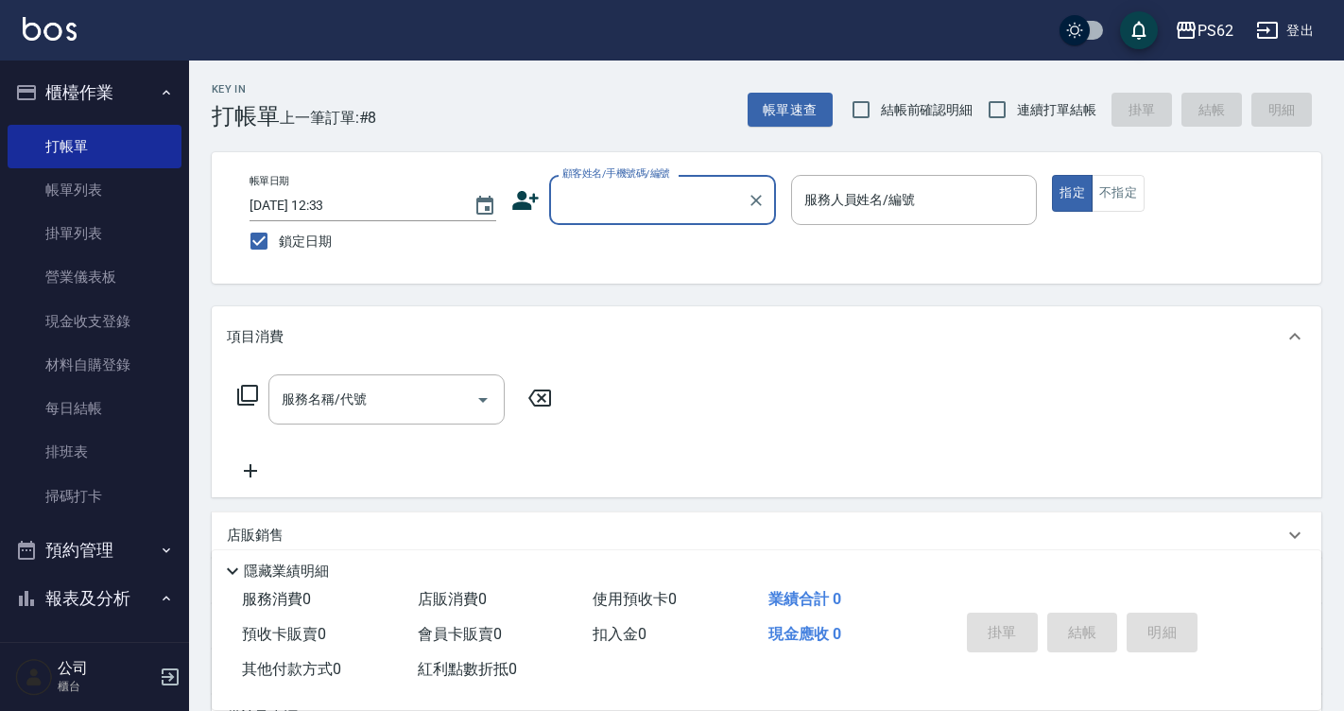
click at [580, 209] on input "顧客姓名/手機號碼/編號" at bounding box center [648, 199] width 181 height 33
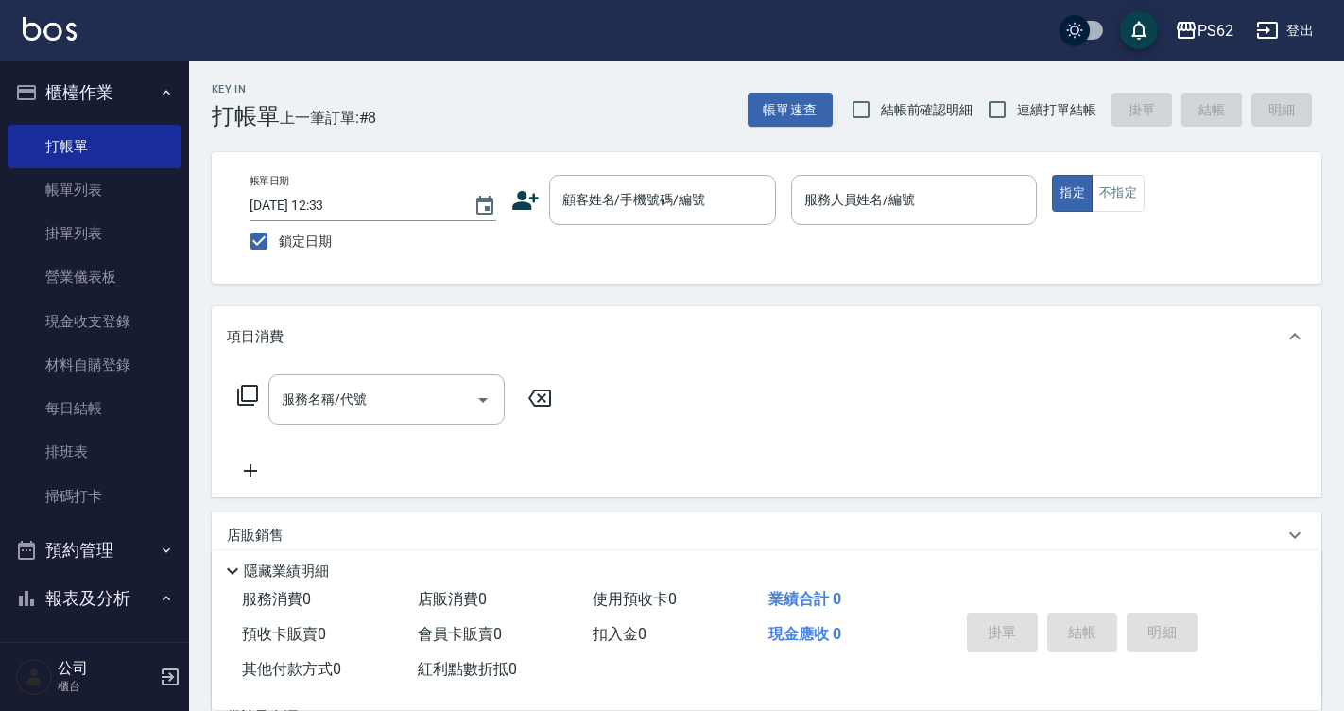
click at [521, 201] on icon at bounding box center [525, 200] width 26 height 19
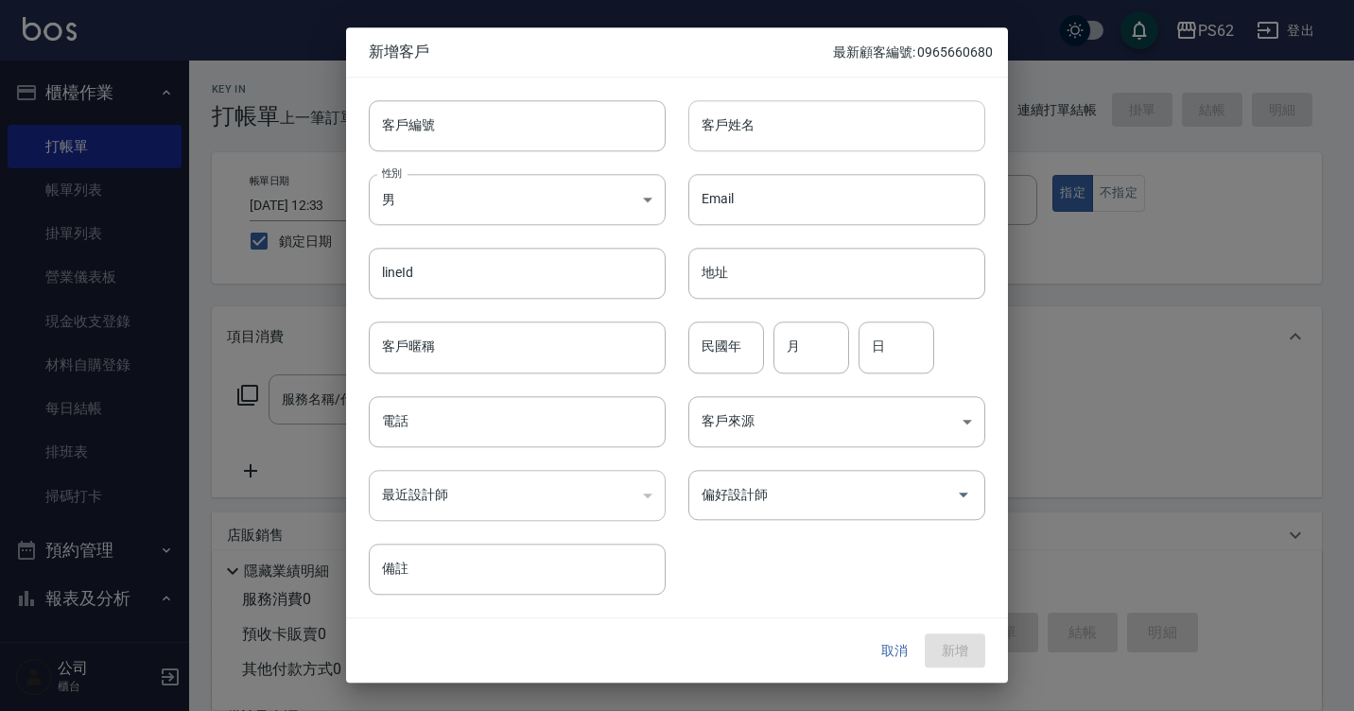
click at [788, 141] on input "客戶姓名" at bounding box center [836, 125] width 297 height 51
type input "[PERSON_NAME]"
click at [453, 447] on div "最近設計師 ​ 最近設計師" at bounding box center [506, 484] width 320 height 74
click at [452, 430] on input "電話" at bounding box center [517, 421] width 297 height 51
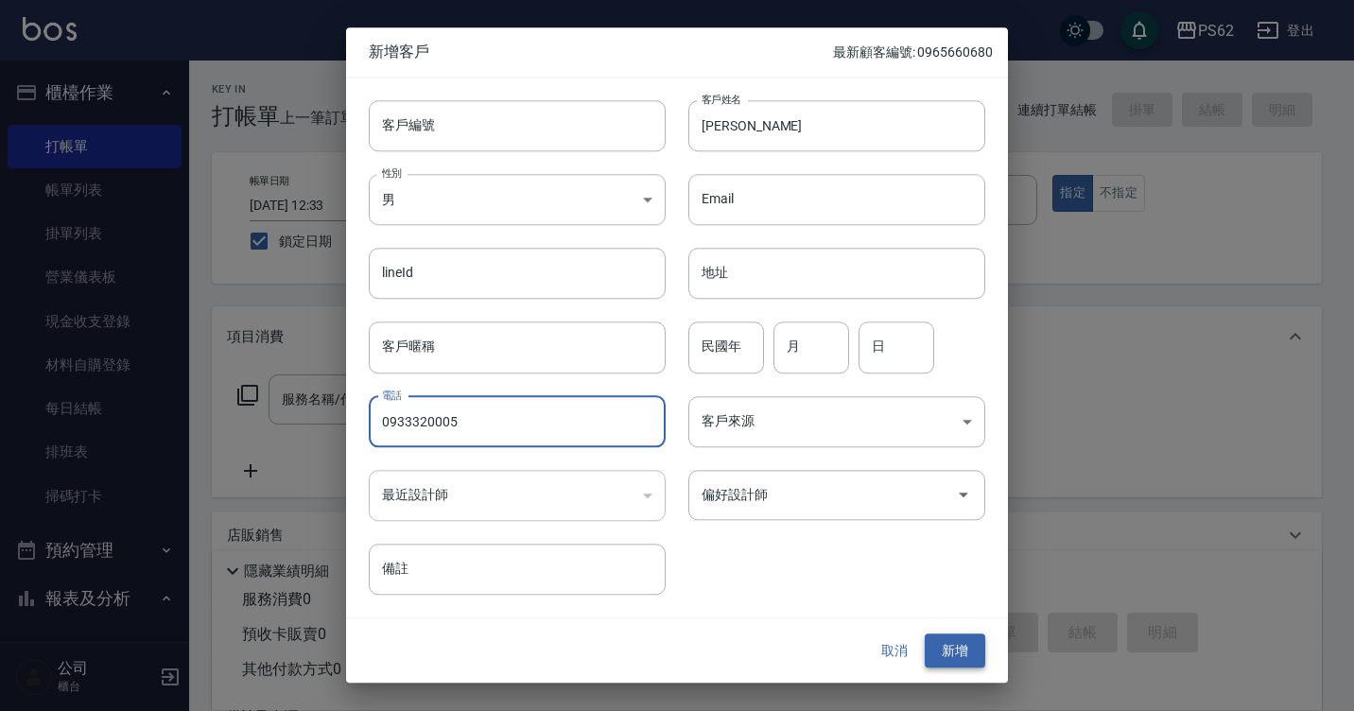
type input "0933320005"
click at [952, 645] on button "新增" at bounding box center [954, 650] width 60 height 35
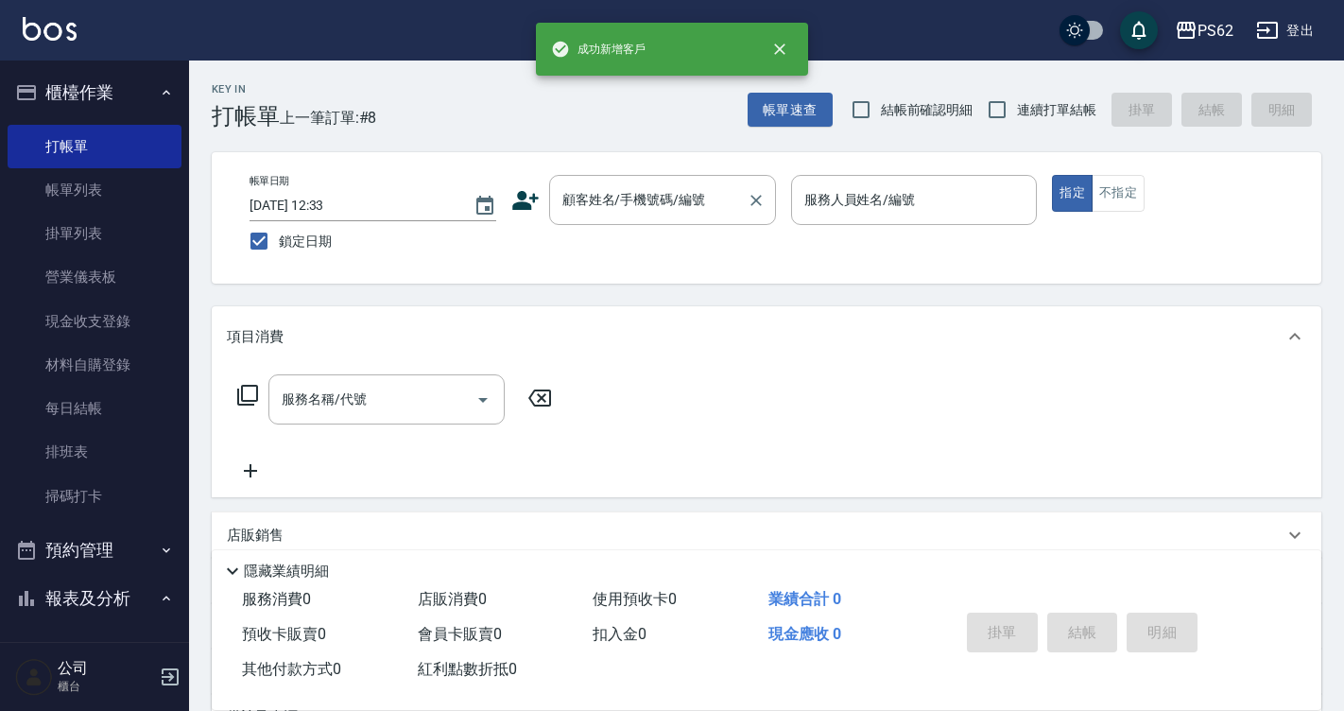
click at [626, 192] on div "顧客姓名/手機號碼/編號 顧客姓名/手機號碼/編號" at bounding box center [662, 200] width 227 height 50
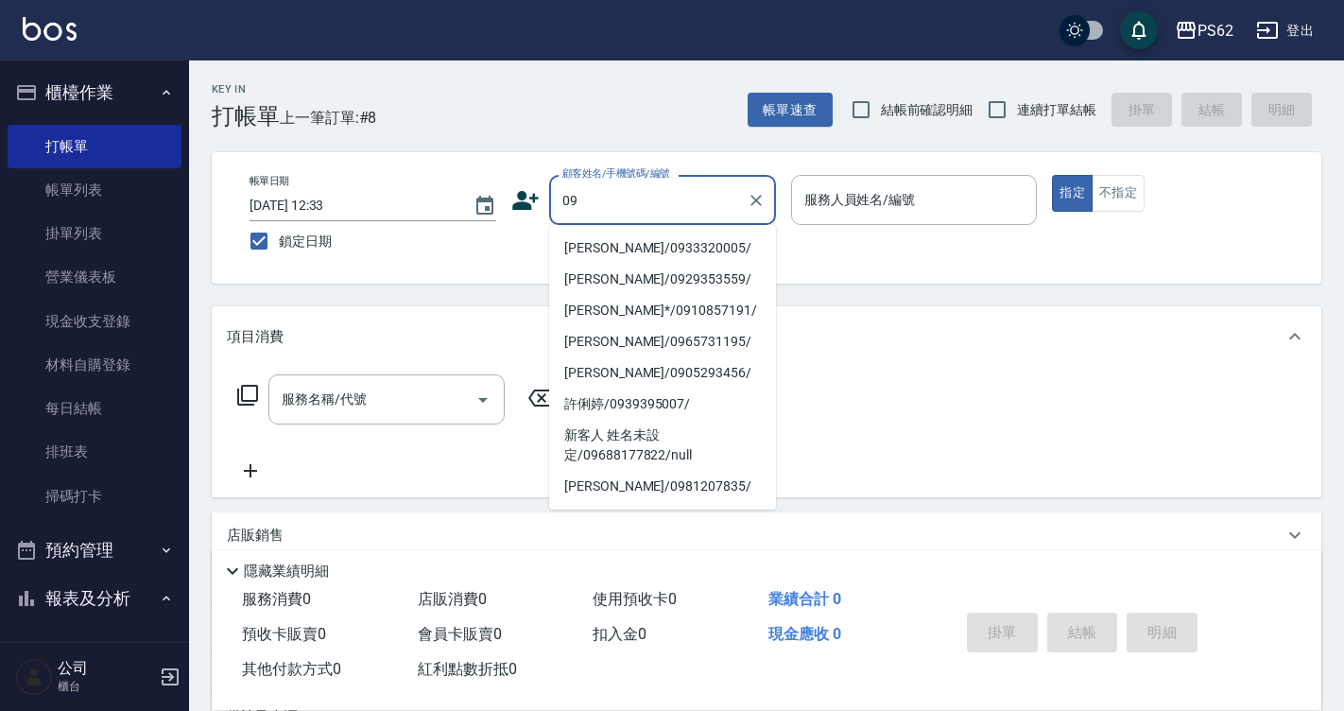
type input "[PERSON_NAME]/0933320005/"
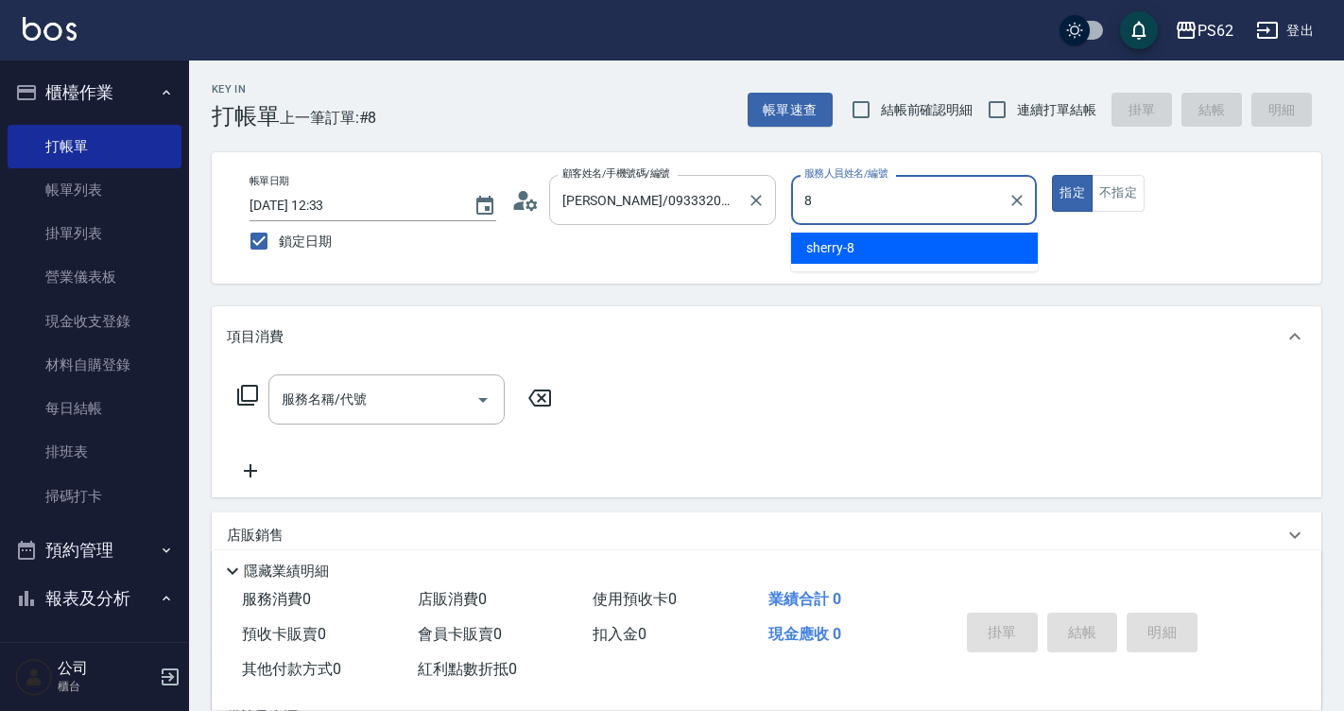
type input "sherry-8"
type button "true"
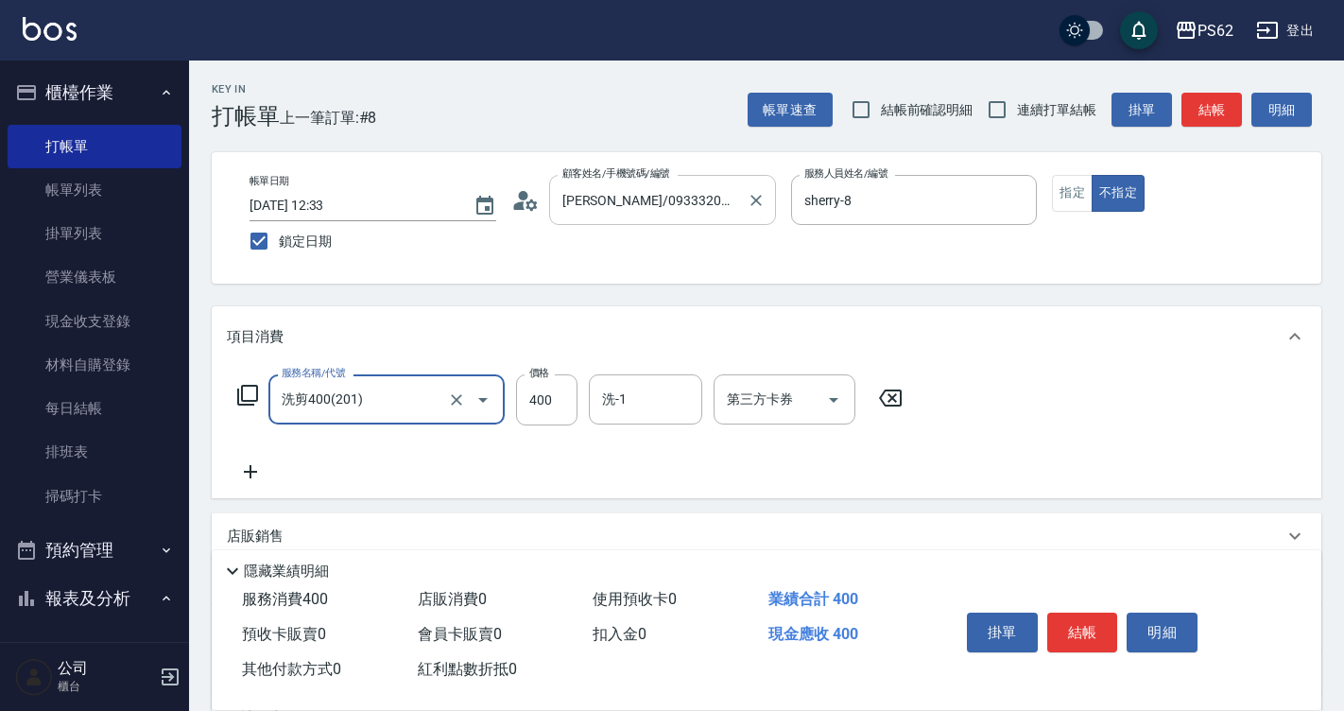
type input "洗剪400(201)"
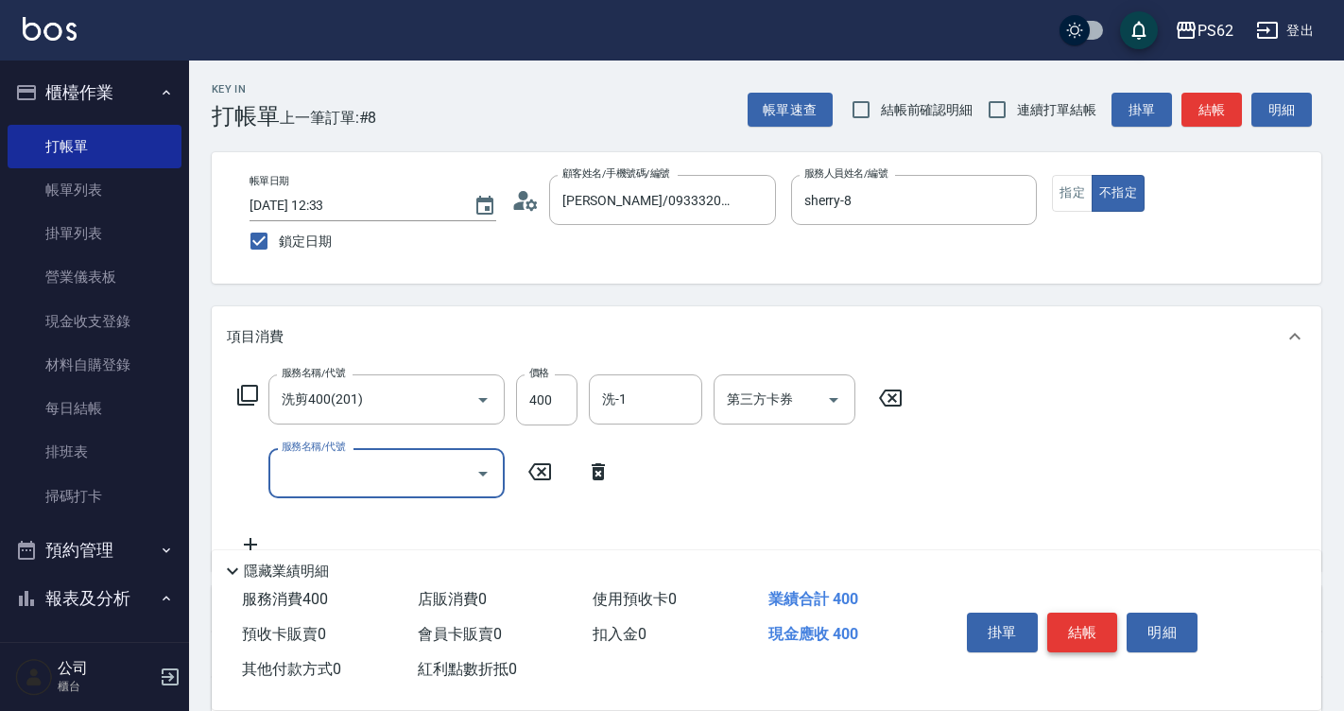
click at [1087, 613] on button "結帳" at bounding box center [1082, 633] width 71 height 40
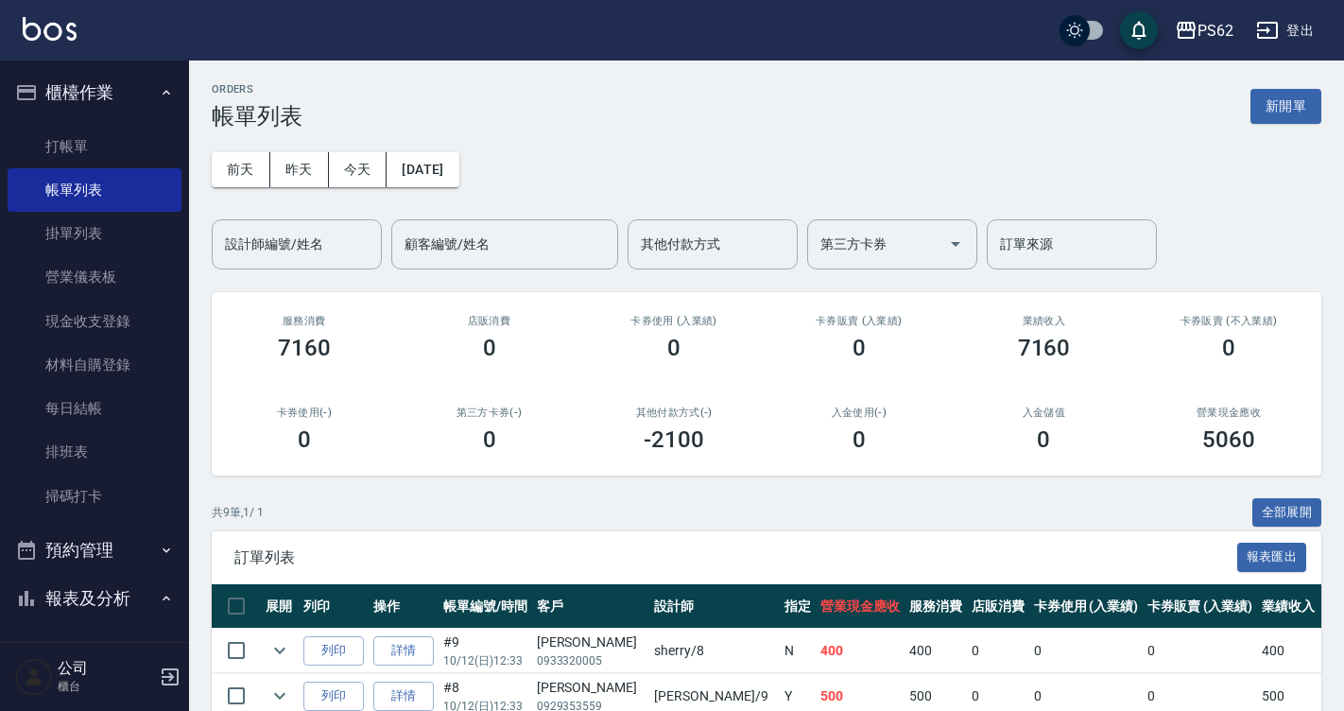
drag, startPoint x: 108, startPoint y: 457, endPoint x: 216, endPoint y: 10, distance: 459.0
click at [108, 457] on link "排班表" at bounding box center [95, 451] width 174 height 43
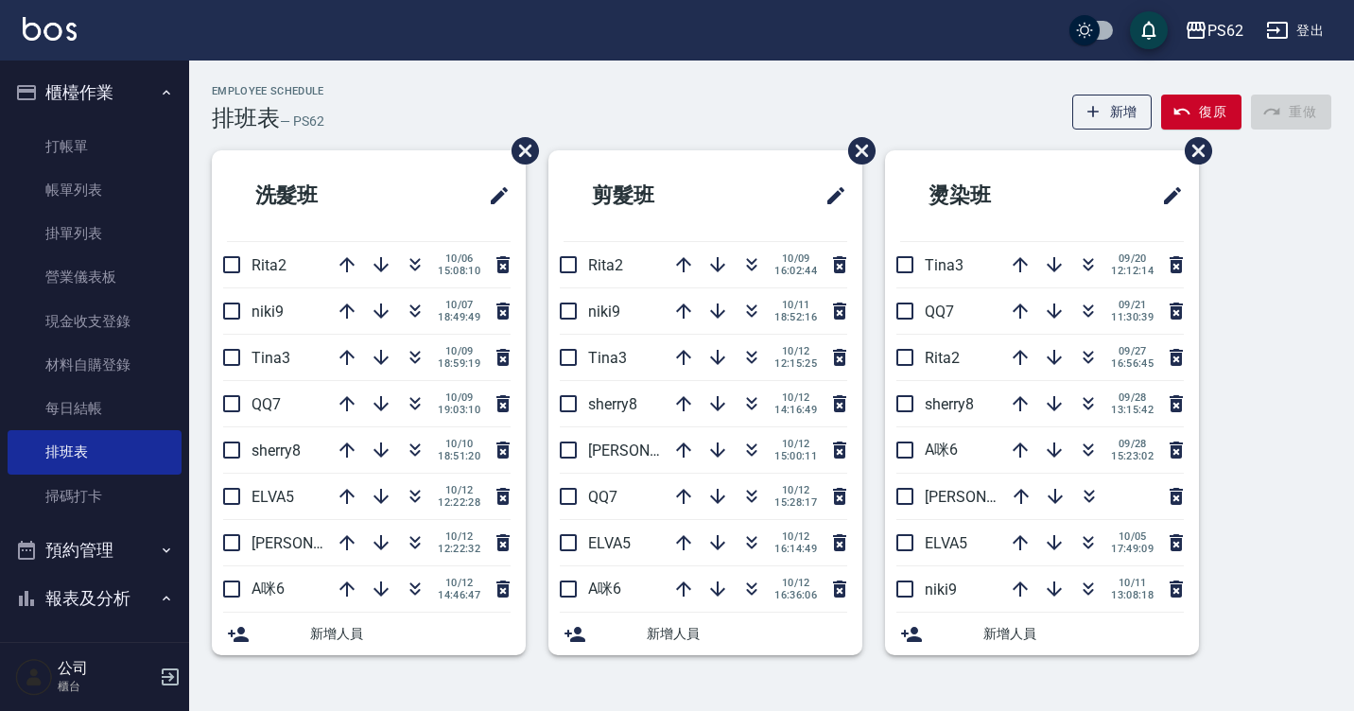
drag, startPoint x: 79, startPoint y: 172, endPoint x: 0, endPoint y: 181, distance: 80.0
click at [79, 172] on link "帳單列表" at bounding box center [95, 189] width 174 height 43
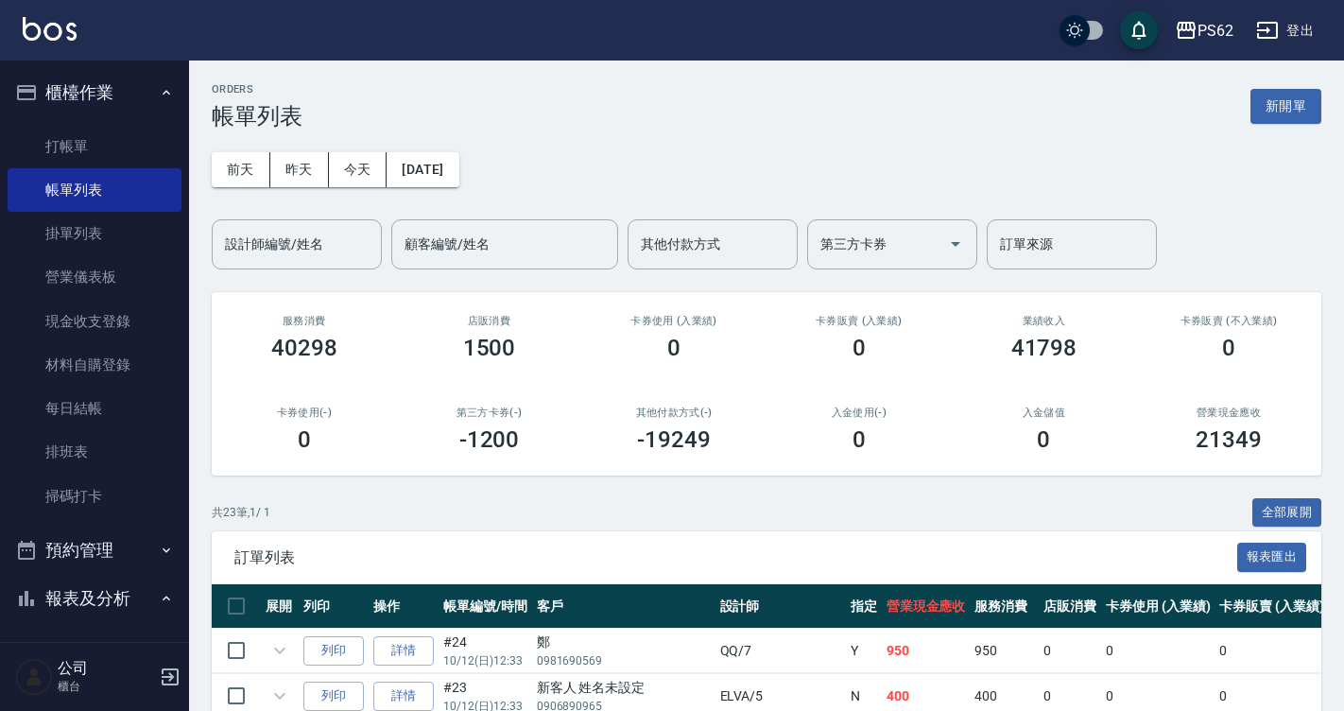
scroll to position [662, 0]
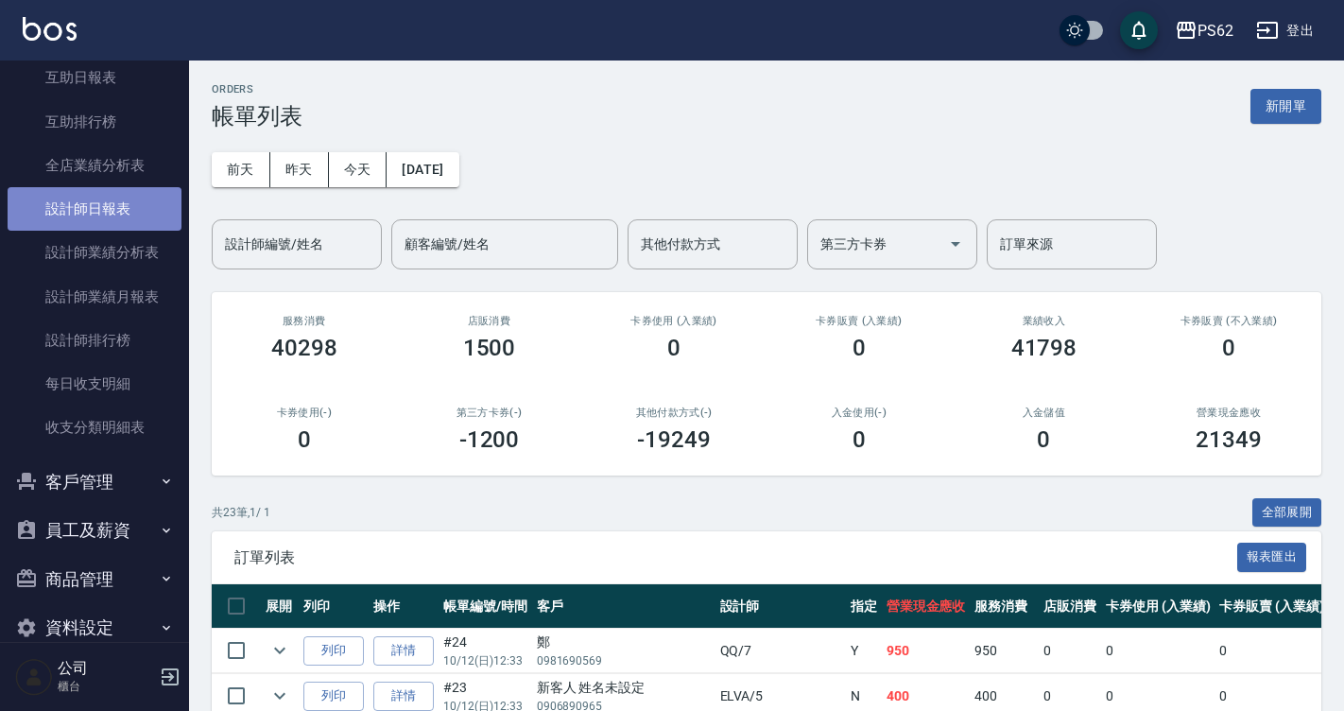
click at [114, 200] on link "設計師日報表" at bounding box center [95, 208] width 174 height 43
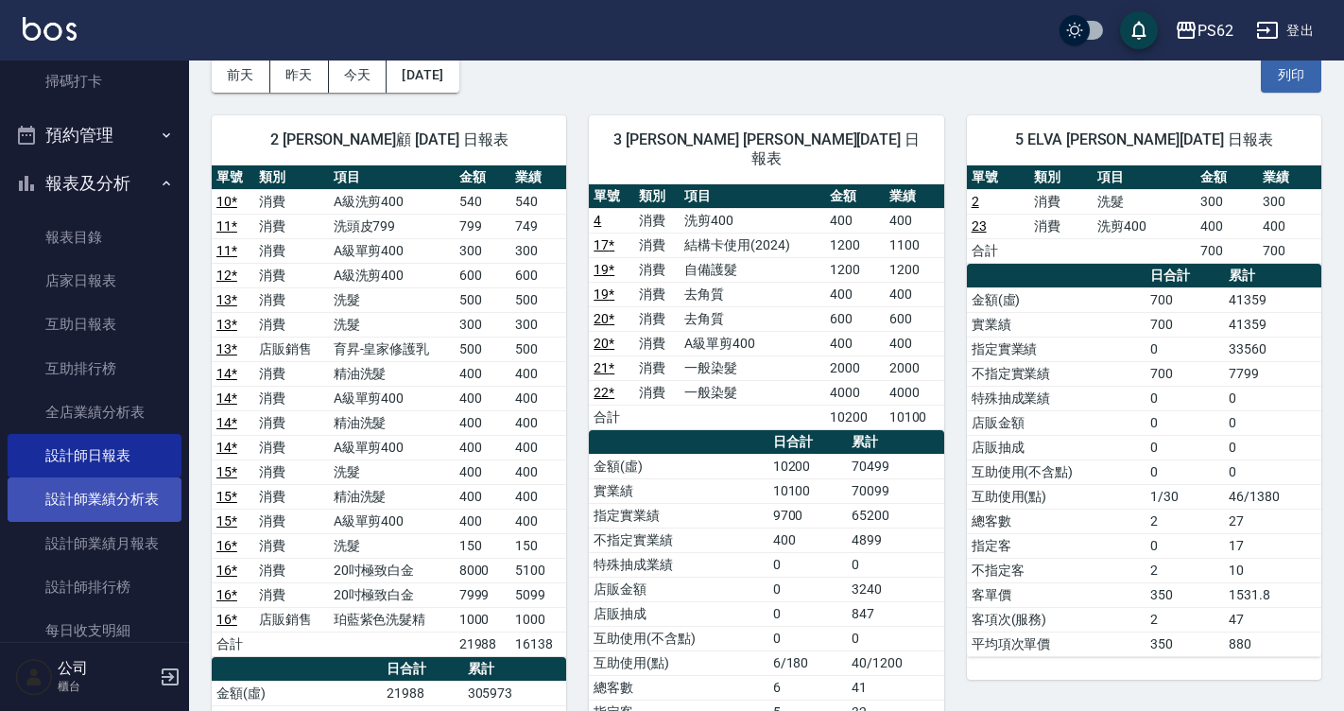
scroll to position [411, 0]
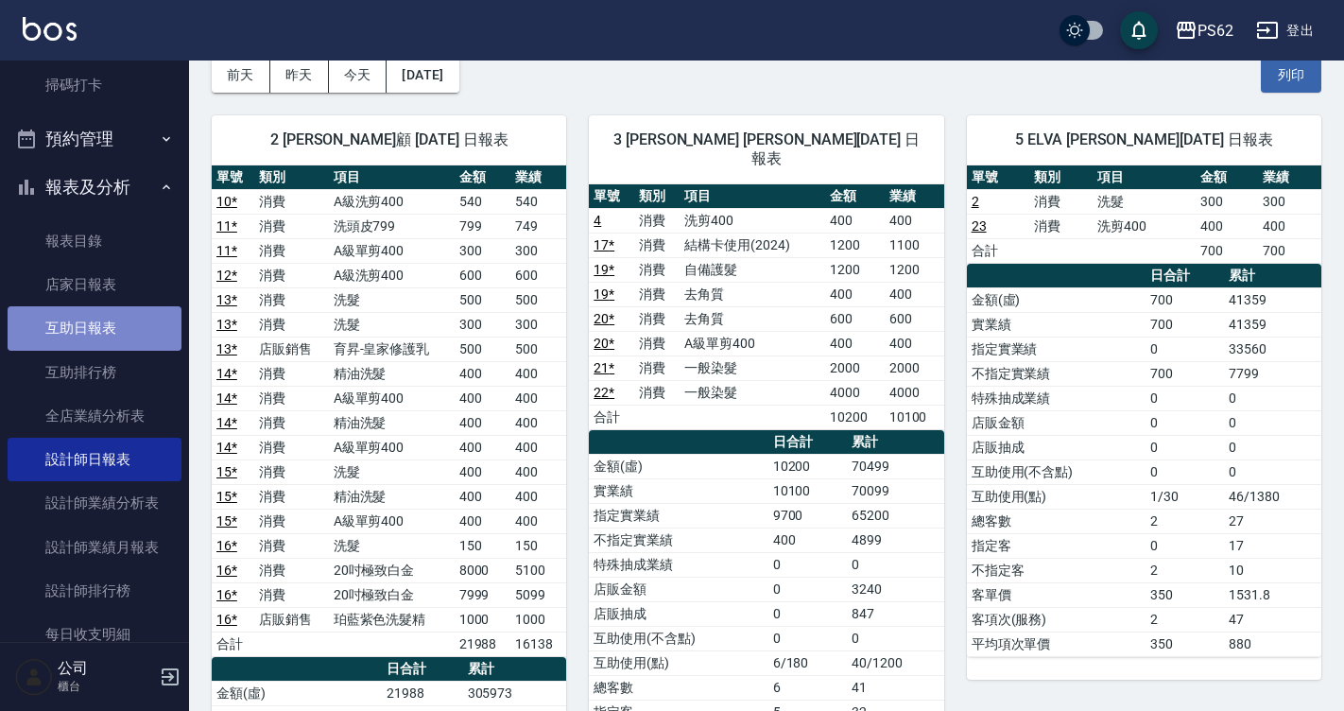
click at [119, 324] on link "互助日報表" at bounding box center [95, 327] width 174 height 43
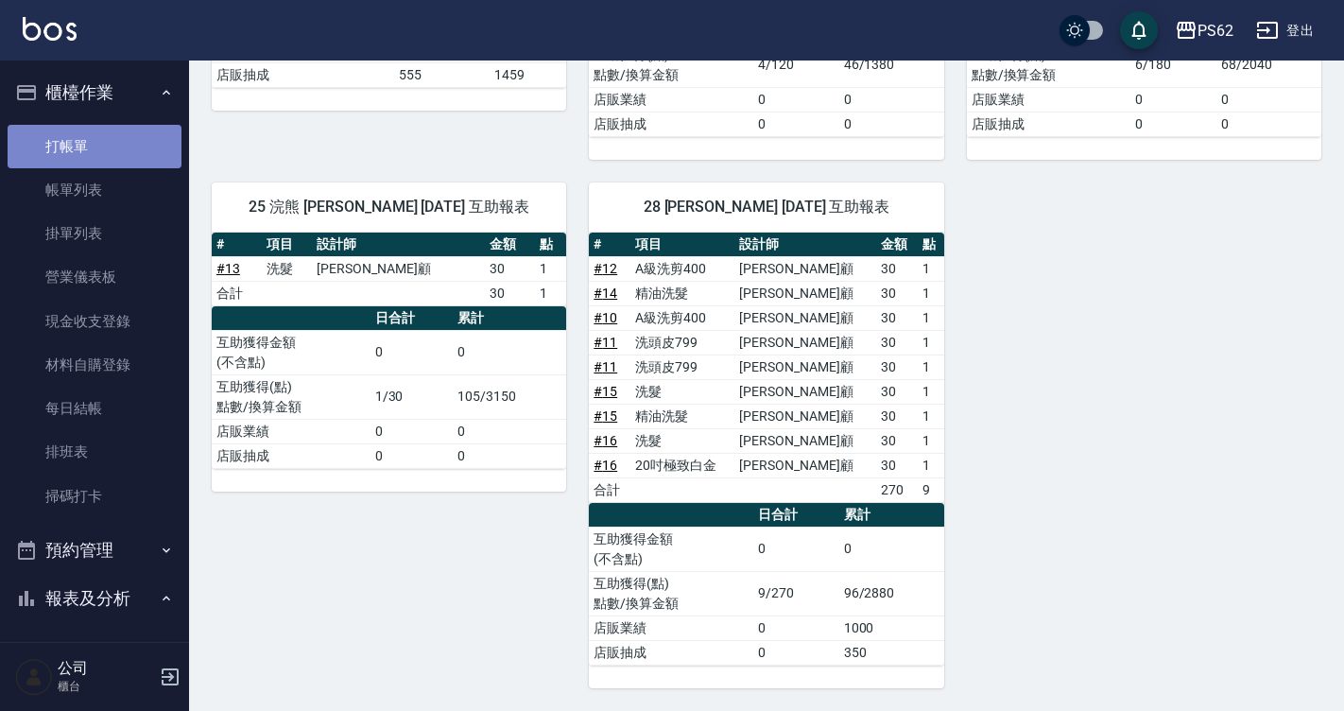
click at [113, 125] on link "打帳單" at bounding box center [95, 146] width 174 height 43
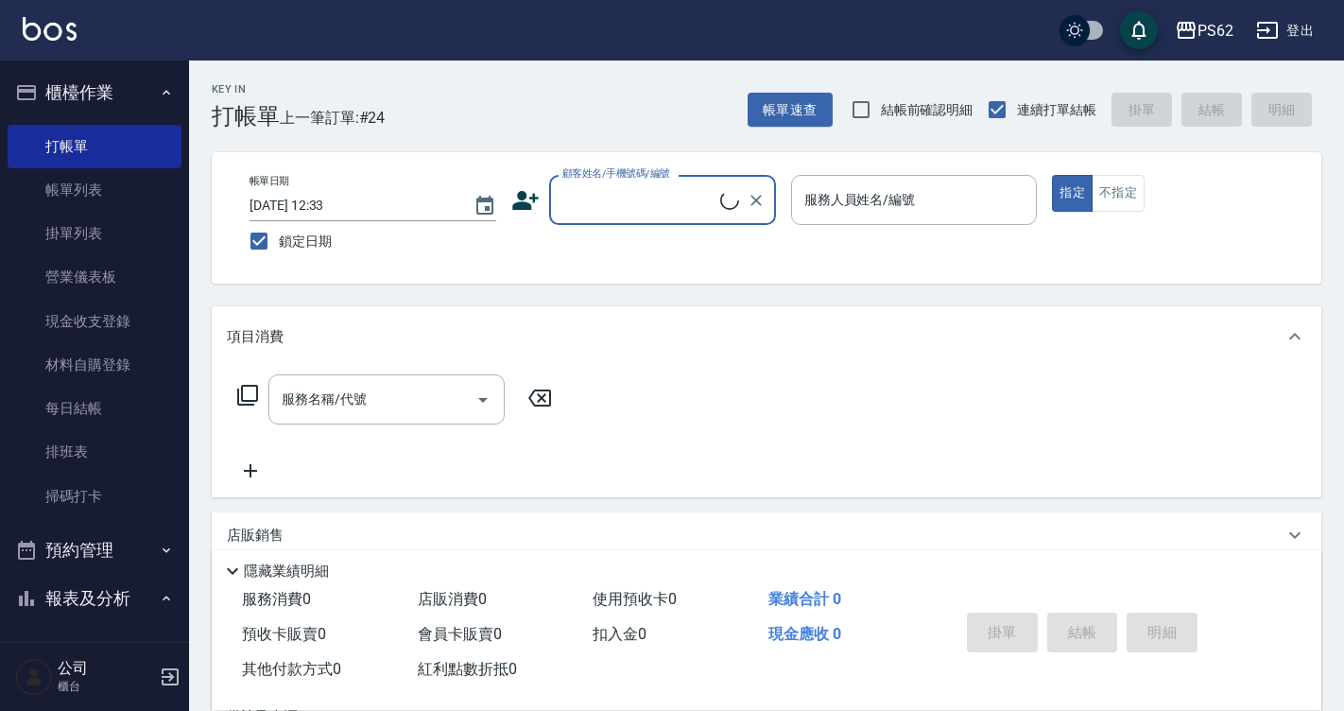
click at [630, 208] on input "顧客姓名/手機號碼/編號" at bounding box center [639, 199] width 163 height 33
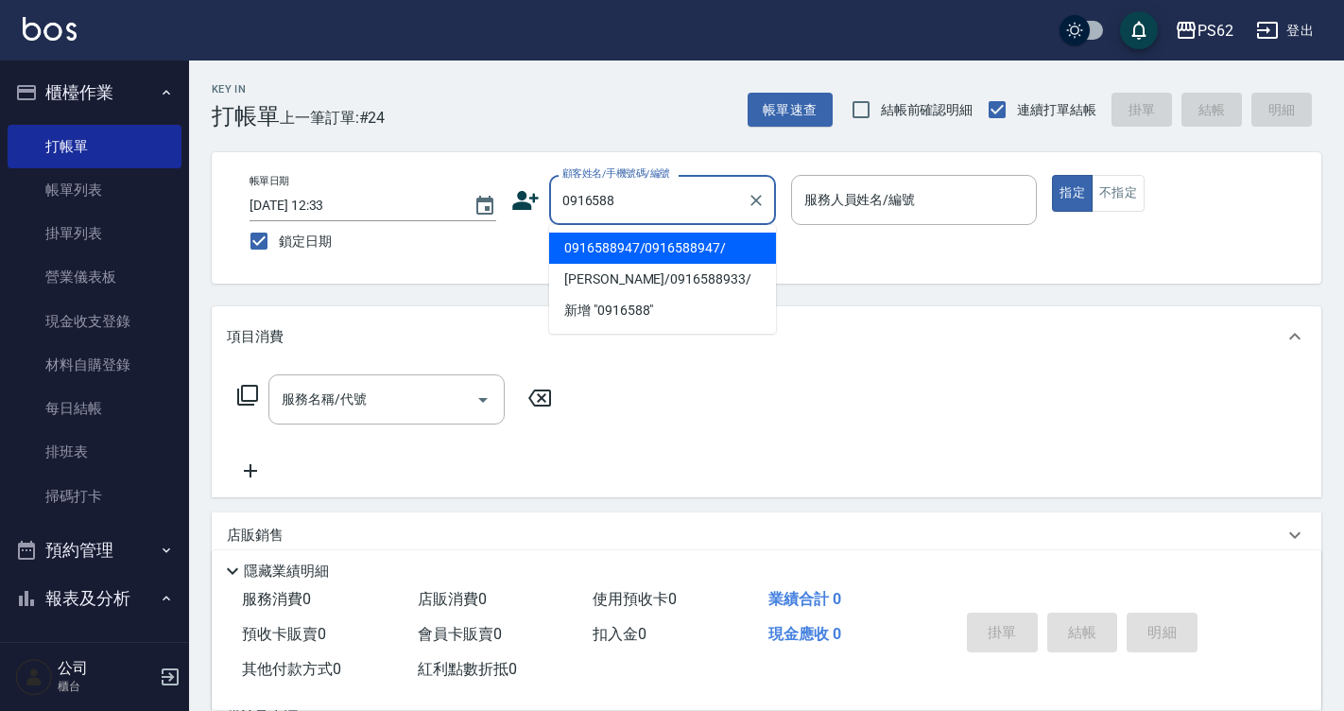
click at [670, 245] on li "0916588947/0916588947/" at bounding box center [662, 248] width 227 height 31
type input "0916588947/0916588947/"
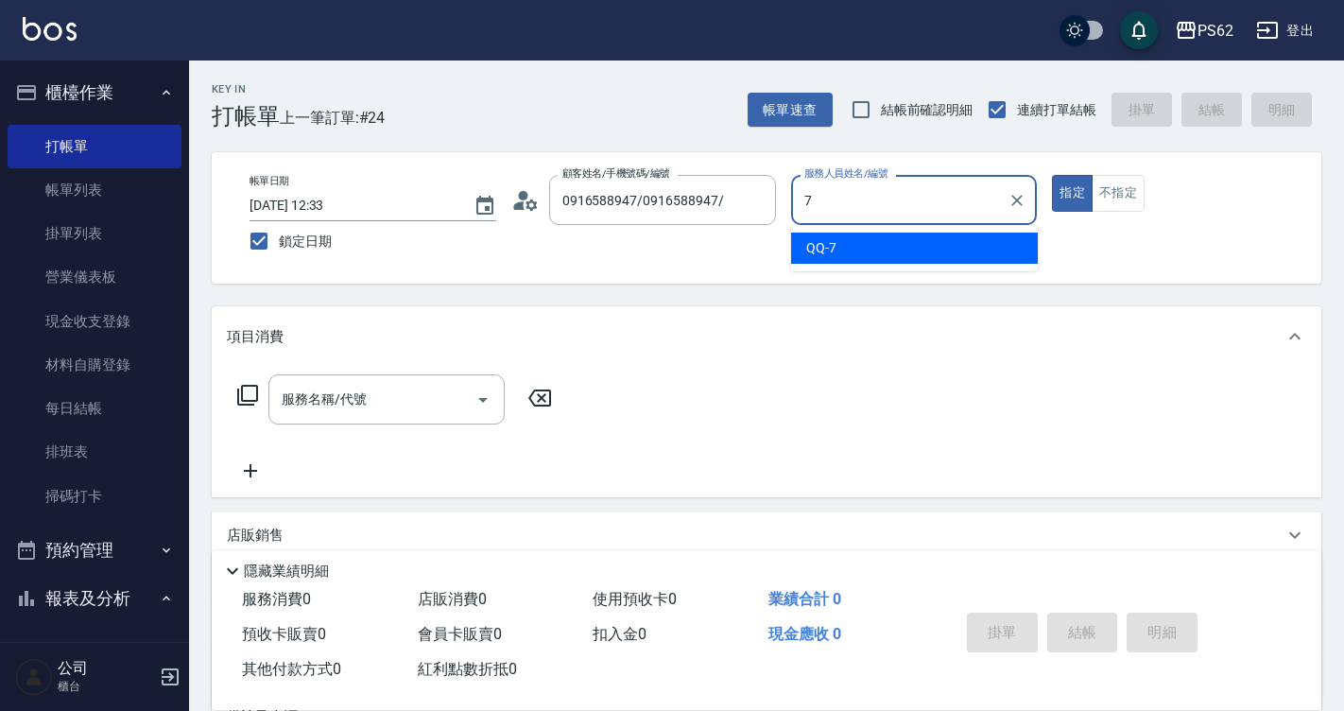
type input "QQ-7"
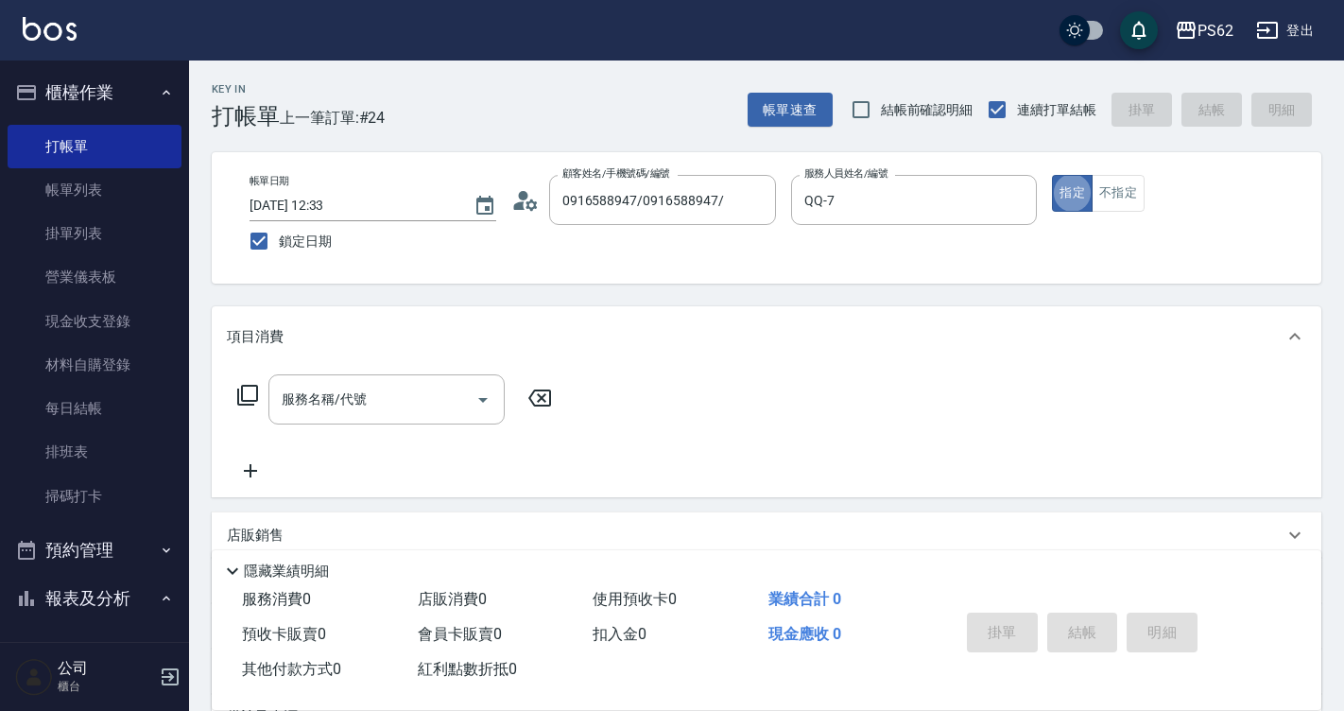
type button "true"
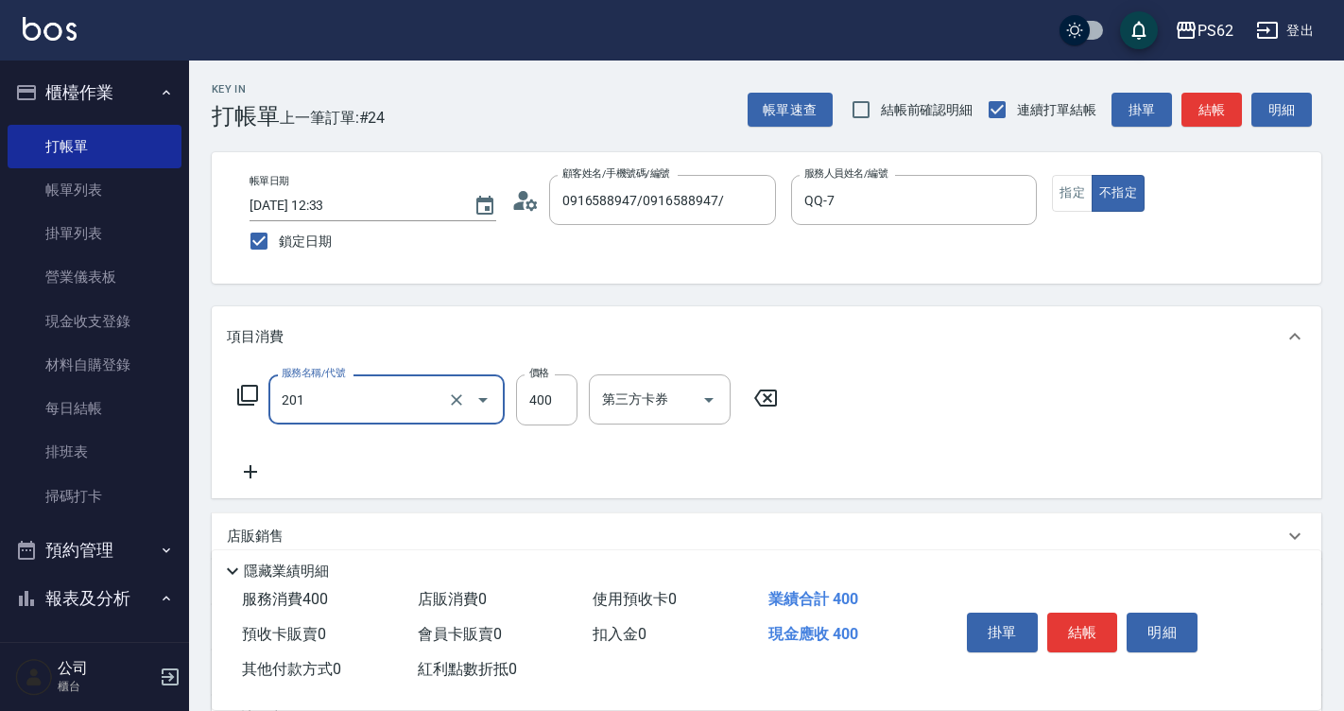
type input "洗剪400(201)"
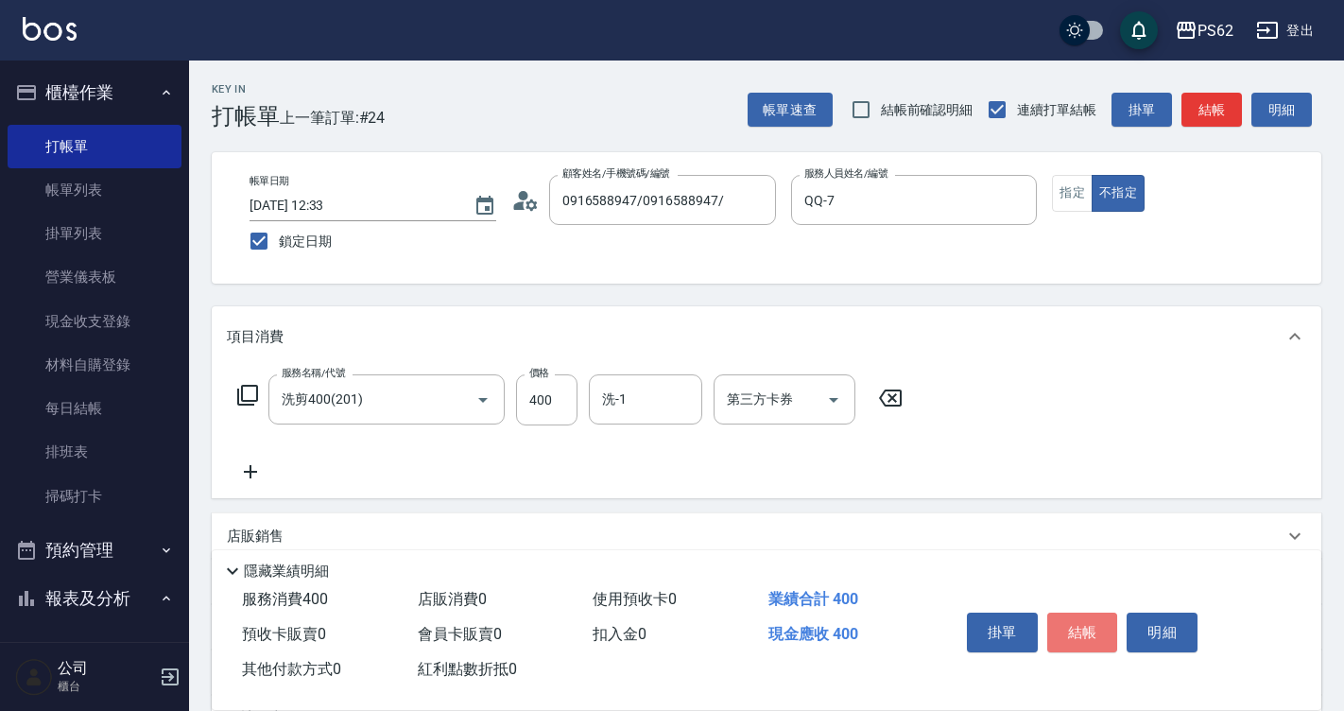
click at [1089, 613] on button "結帳" at bounding box center [1082, 633] width 71 height 40
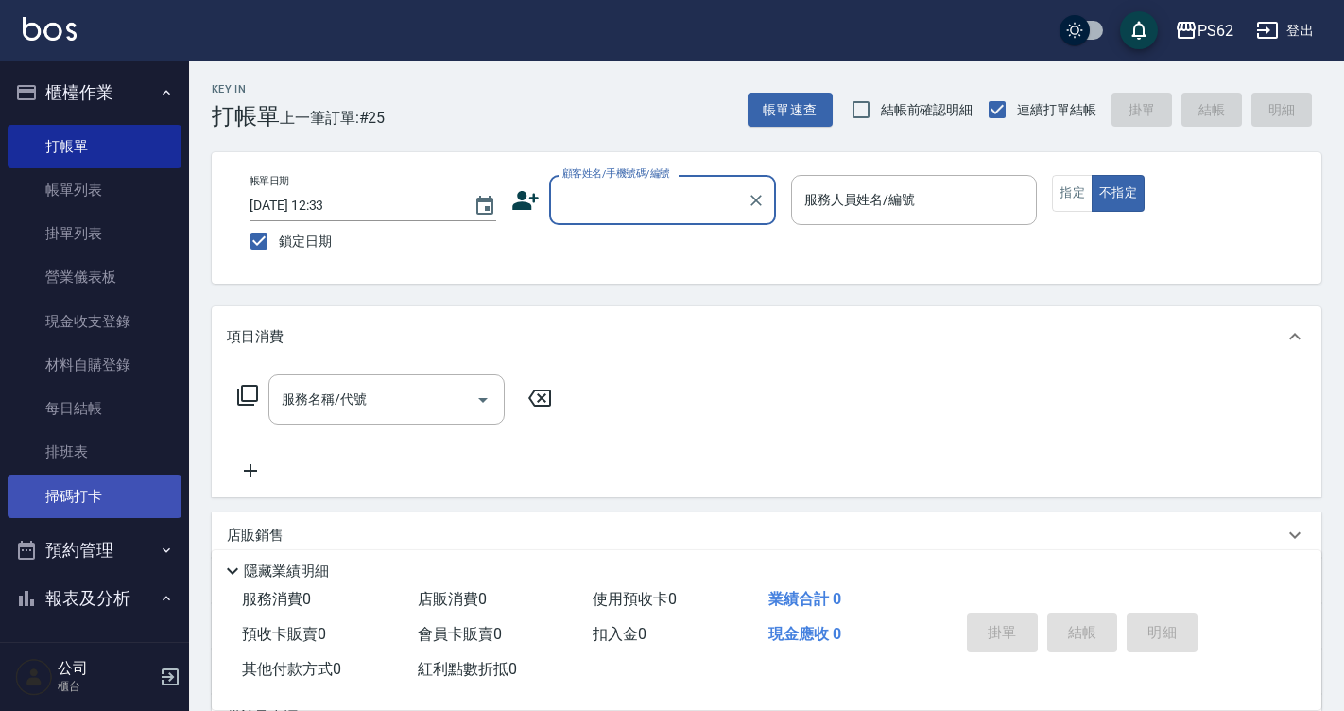
drag, startPoint x: 79, startPoint y: 441, endPoint x: 169, endPoint y: 500, distance: 107.2
click at [79, 441] on link "排班表" at bounding box center [95, 451] width 174 height 43
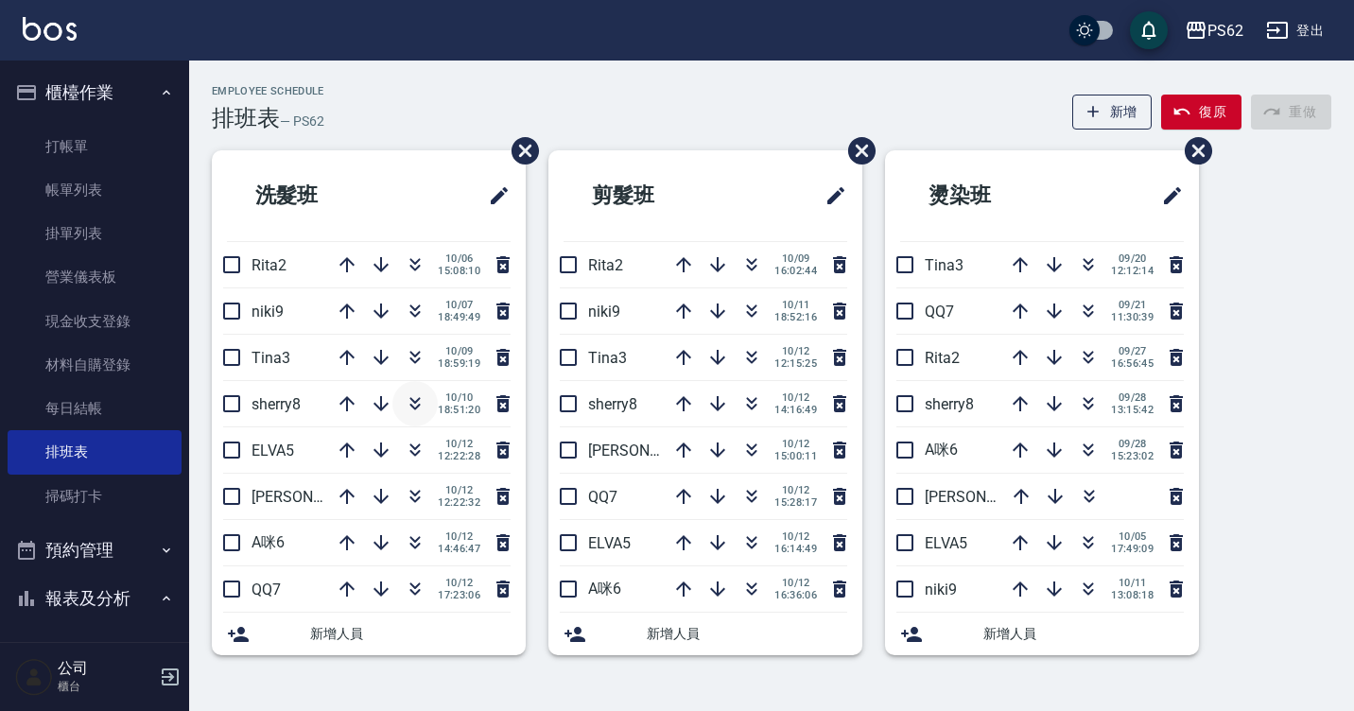
click at [419, 417] on button "button" at bounding box center [414, 403] width 45 height 45
click at [418, 406] on icon "button" at bounding box center [415, 407] width 10 height 7
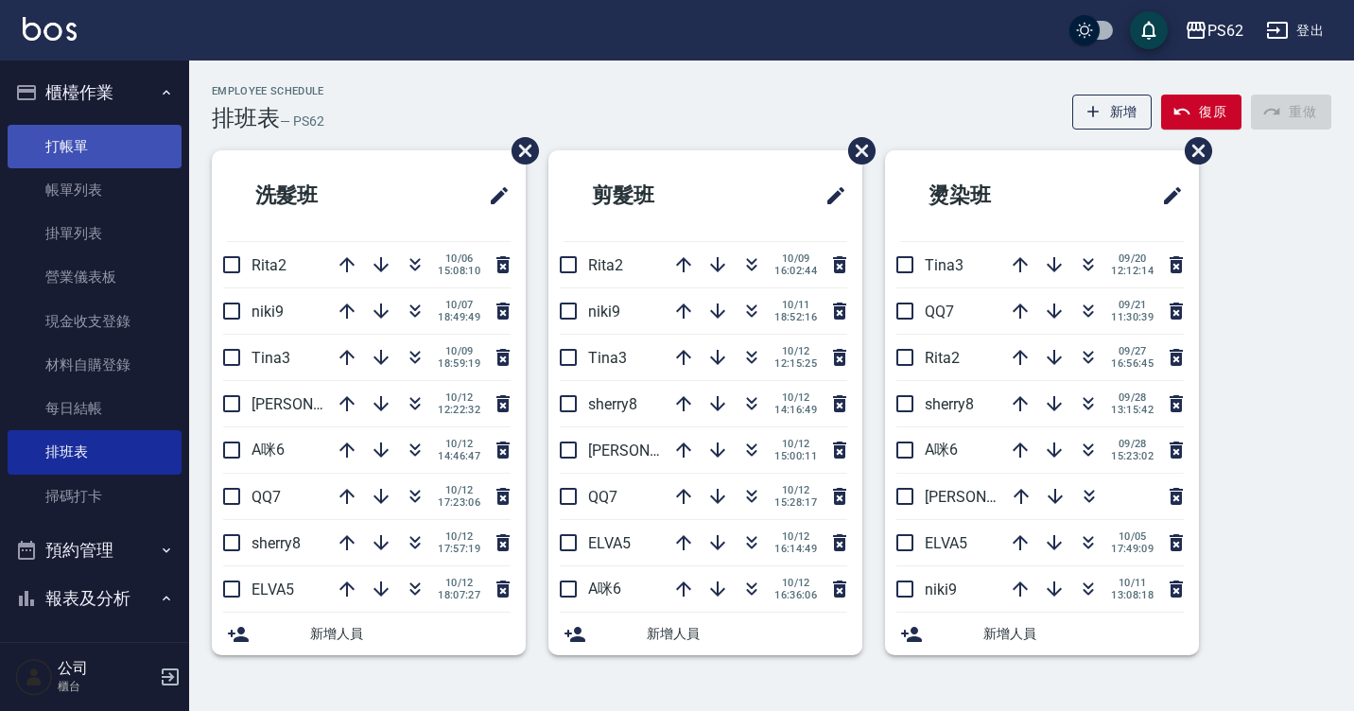
drag, startPoint x: 143, startPoint y: 158, endPoint x: 131, endPoint y: 157, distance: 11.4
click at [143, 158] on link "打帳單" at bounding box center [95, 146] width 174 height 43
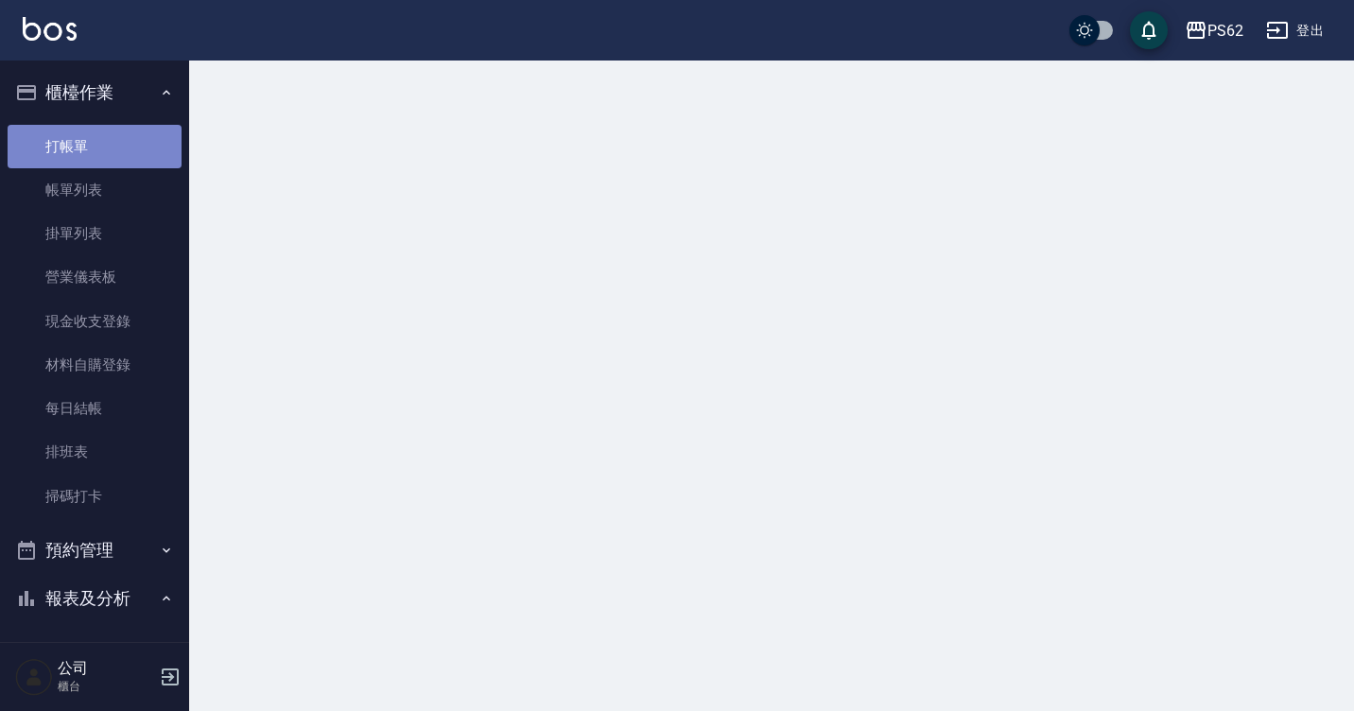
click at [131, 157] on link "打帳單" at bounding box center [95, 146] width 174 height 43
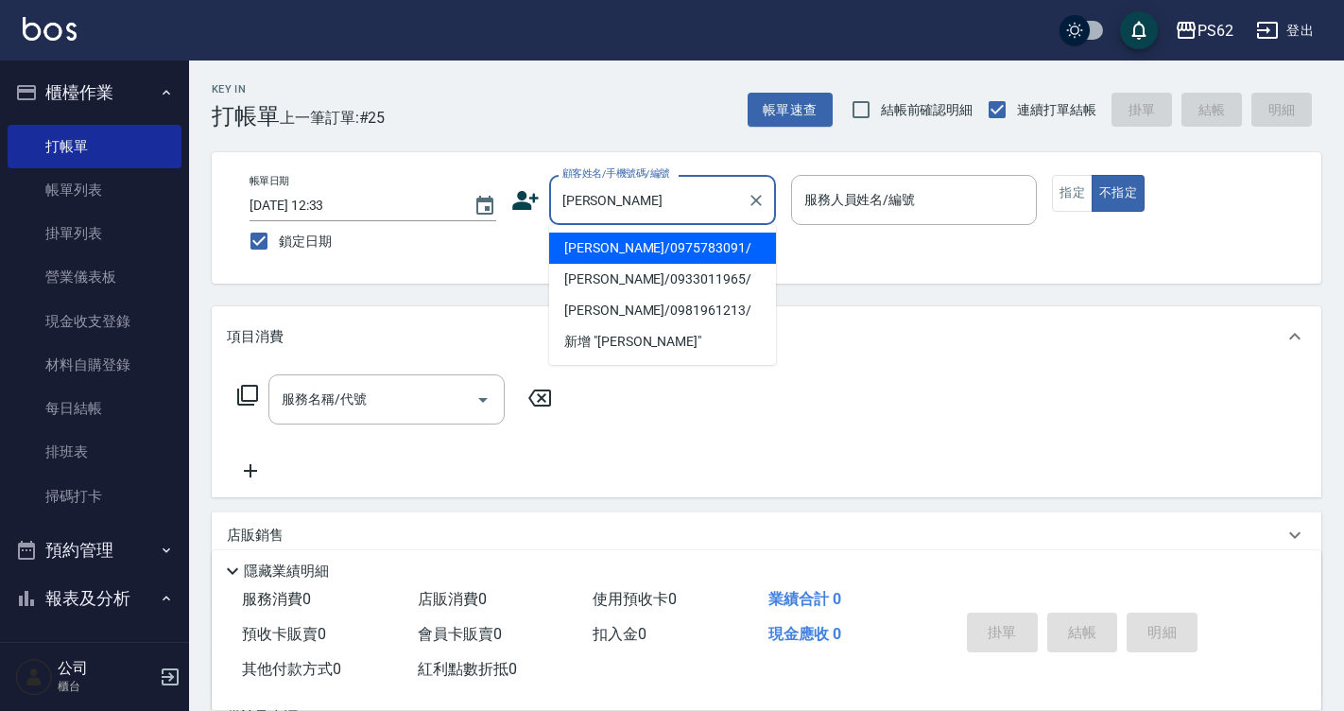
click at [656, 243] on li "林毓晟/0975783091/" at bounding box center [662, 248] width 227 height 31
type input "林毓晟/0975783091/"
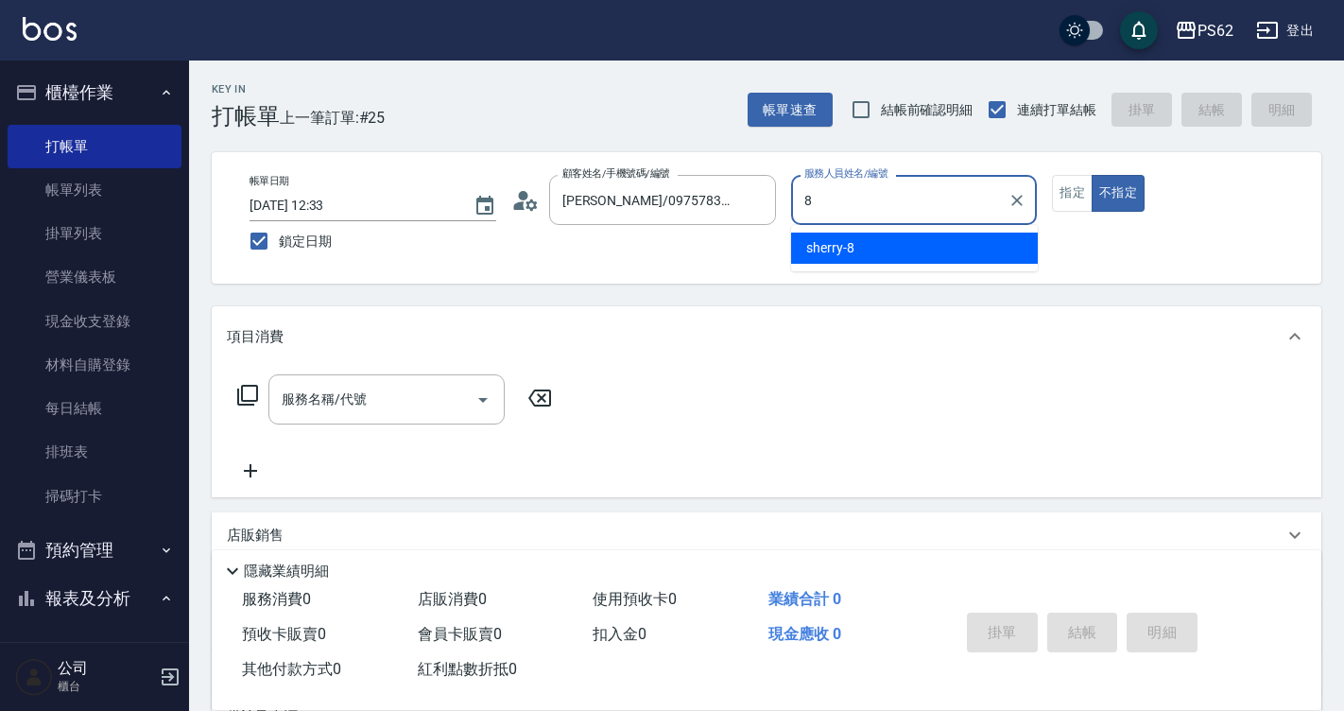
type input "sherry-8"
type button "false"
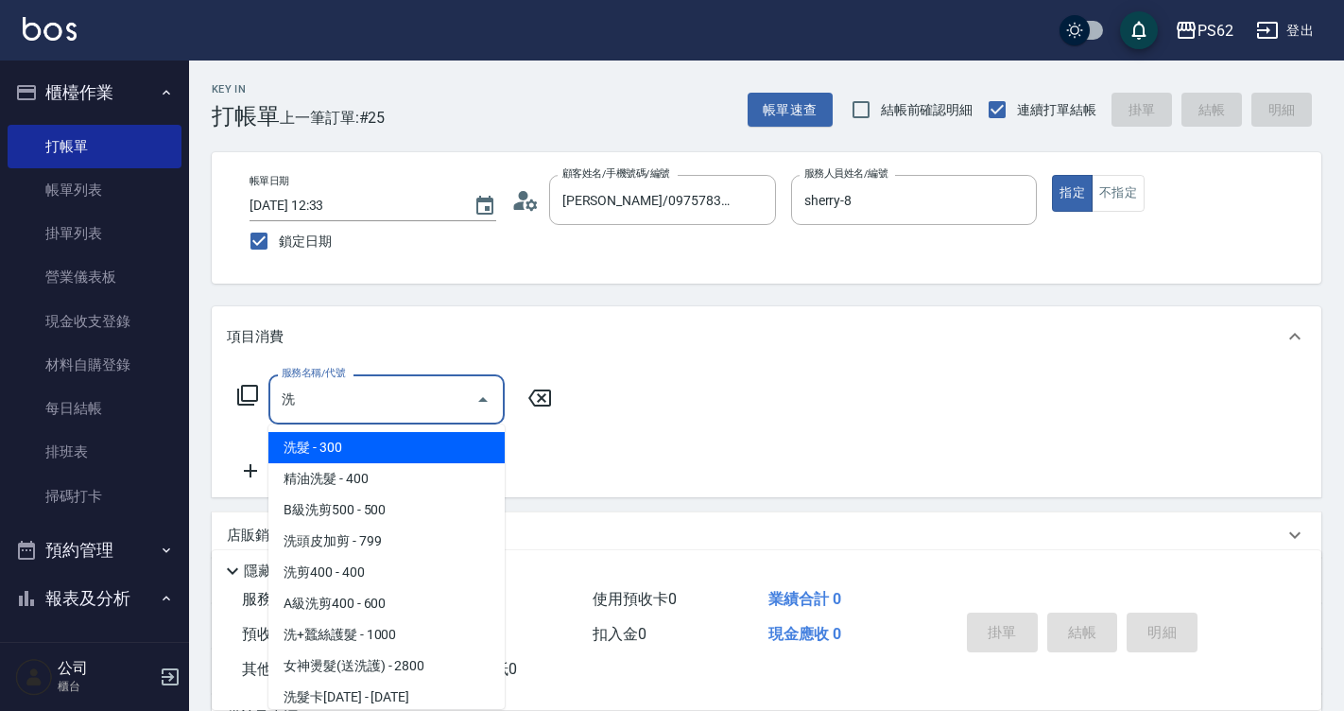
type input "洗"
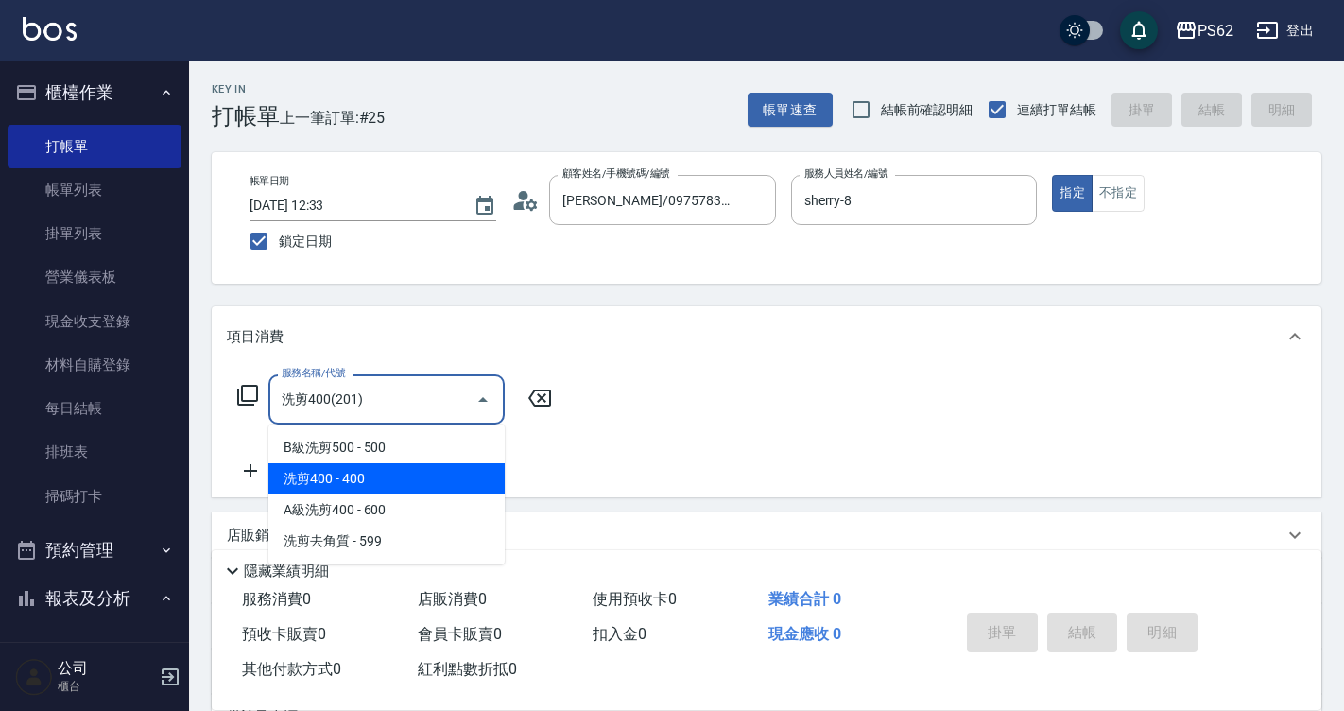
type input "洗剪400(201)"
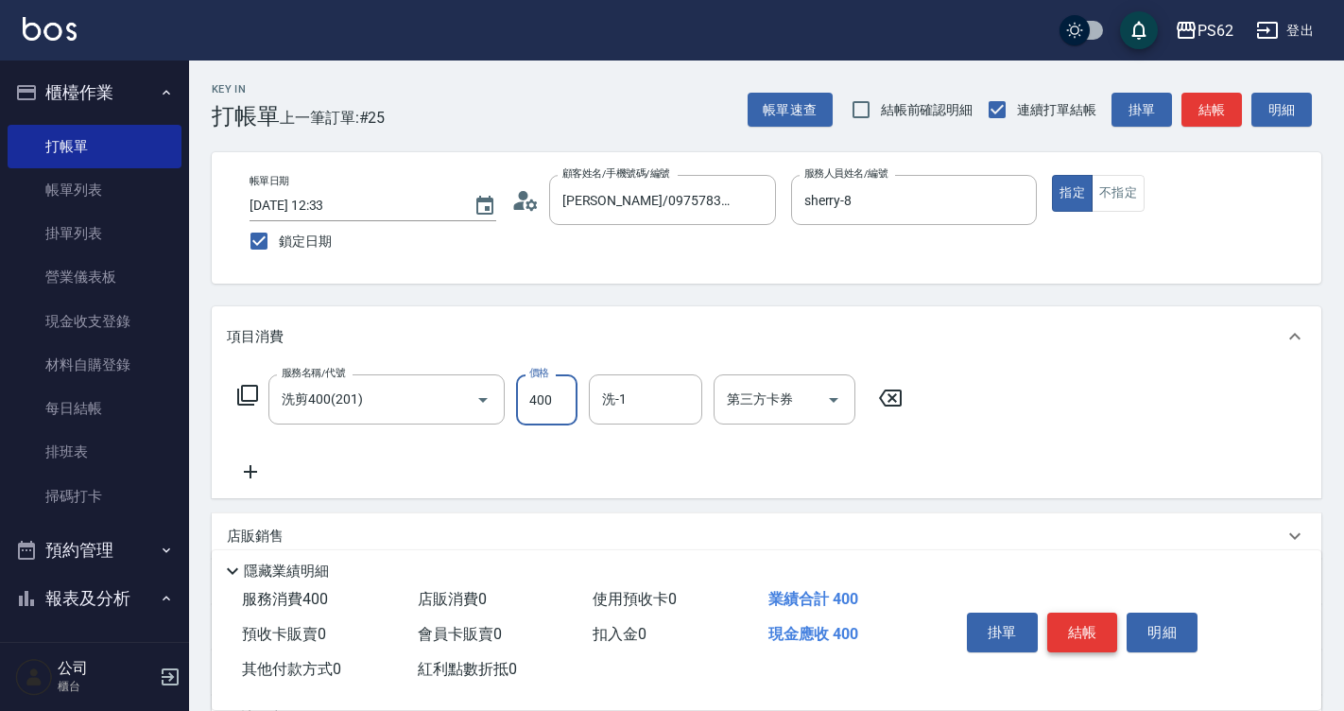
click at [1107, 627] on button "結帳" at bounding box center [1082, 633] width 71 height 40
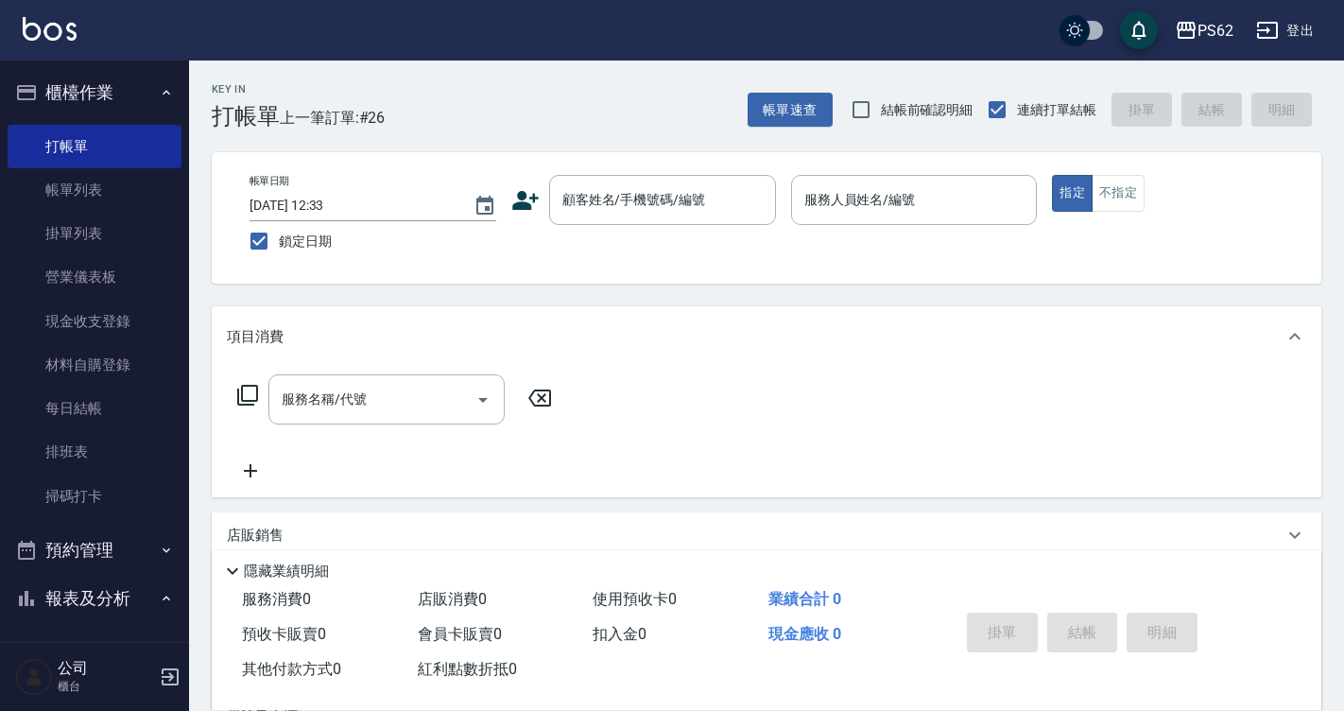
drag, startPoint x: 839, startPoint y: 208, endPoint x: 499, endPoint y: 249, distance: 342.7
click at [499, 249] on div "帳單日期 2025/10/12 12:33 鎖定日期 顧客姓名/手機號碼/編號 顧客姓名/手機號碼/編號 服務人員姓名/編號 服務人員姓名/編號 指定 不指定" at bounding box center [766, 218] width 1064 height 86
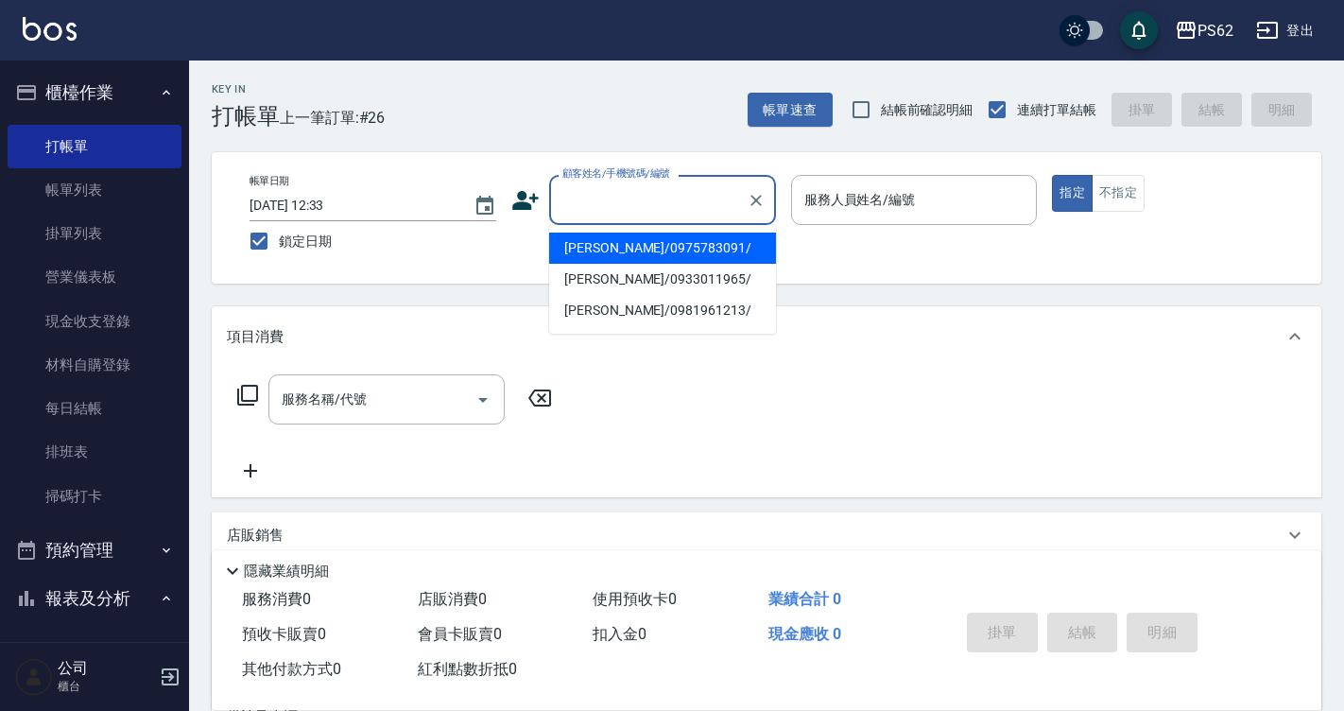
click at [618, 210] on input "顧客姓名/手機號碼/編號" at bounding box center [648, 199] width 181 height 33
drag, startPoint x: 54, startPoint y: 455, endPoint x: 631, endPoint y: 196, distance: 632.1
click at [54, 455] on link "排班表" at bounding box center [95, 451] width 174 height 43
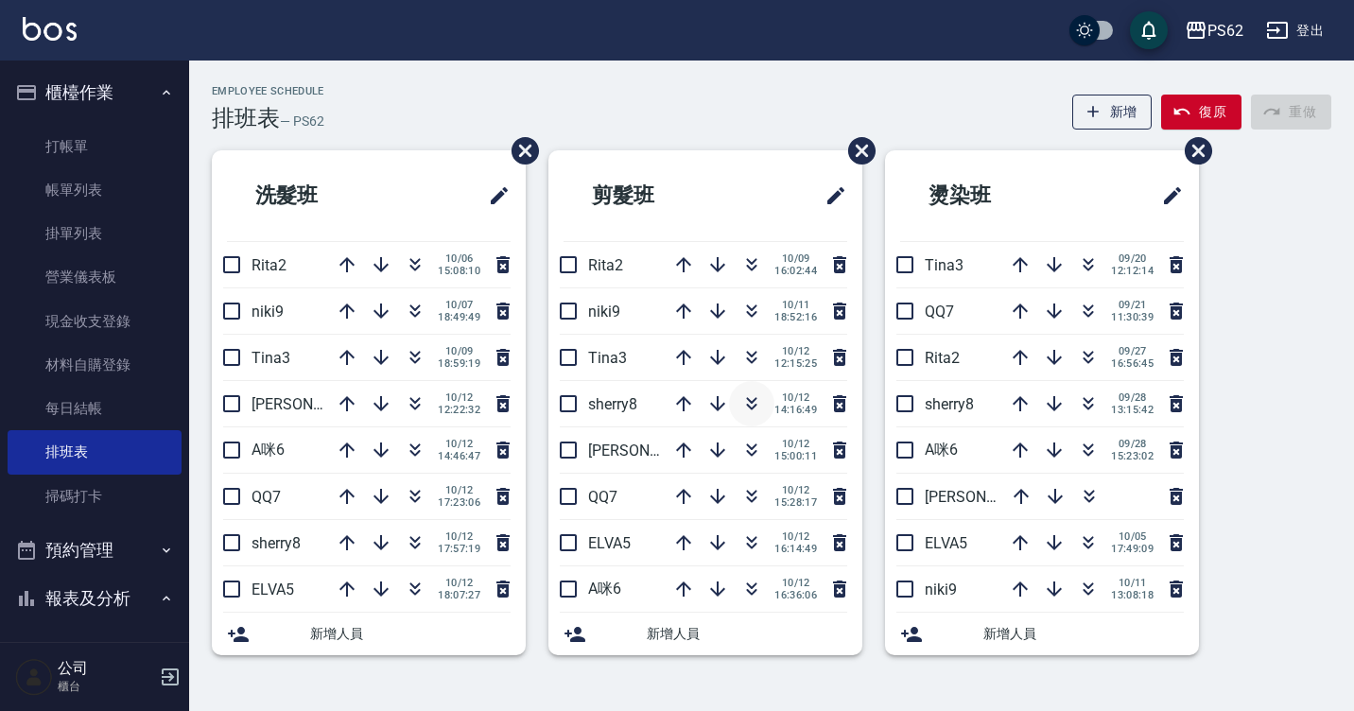
click at [753, 406] on icon "button" at bounding box center [752, 407] width 10 height 7
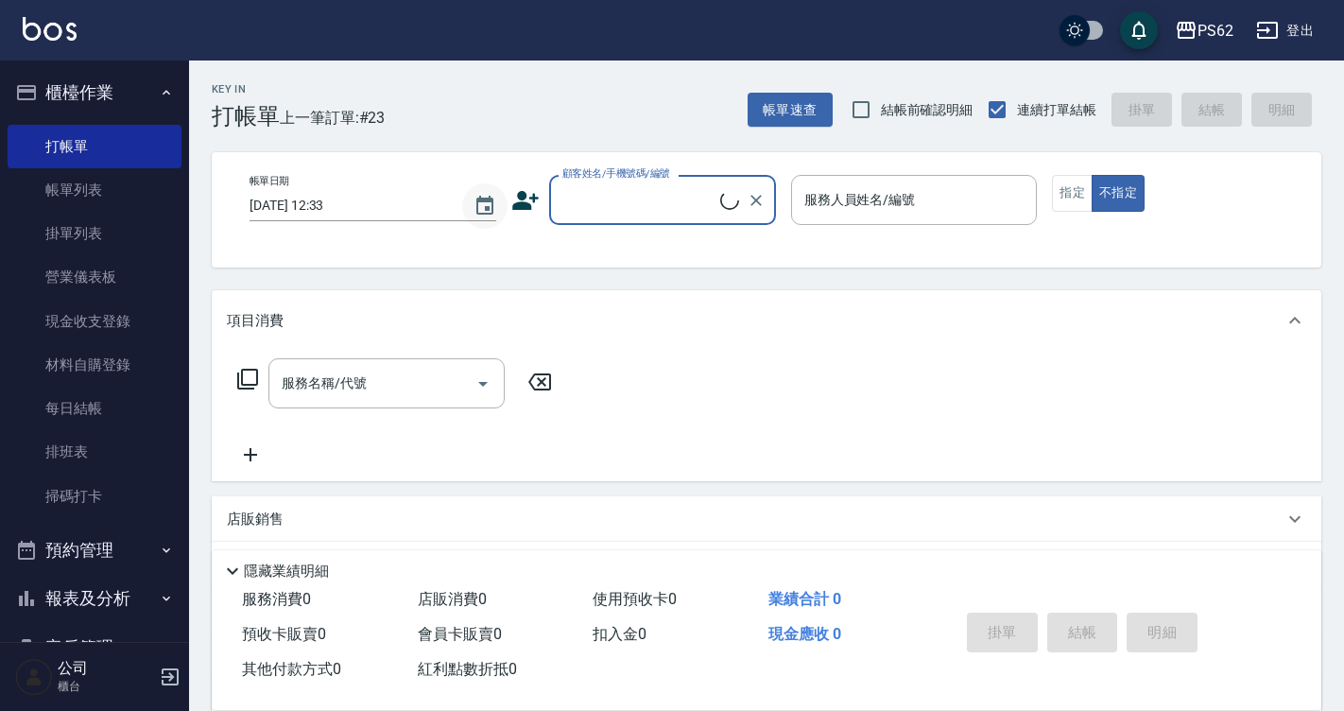
drag, startPoint x: 607, startPoint y: 212, endPoint x: 473, endPoint y: 224, distance: 134.8
click at [608, 212] on input "顧客姓名/手機號碼/編號" at bounding box center [639, 199] width 163 height 33
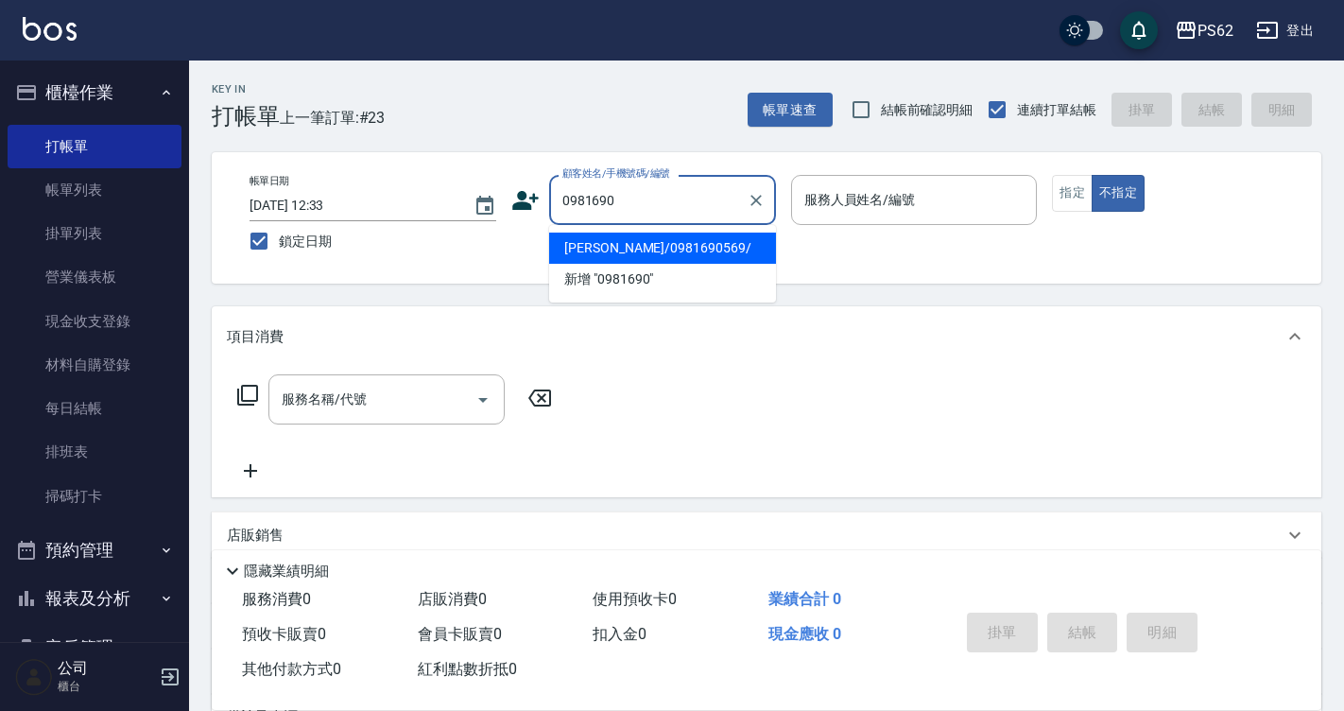
click at [712, 253] on li "[PERSON_NAME]/0981690569/" at bounding box center [662, 248] width 227 height 31
type input "[PERSON_NAME]/0981690569/"
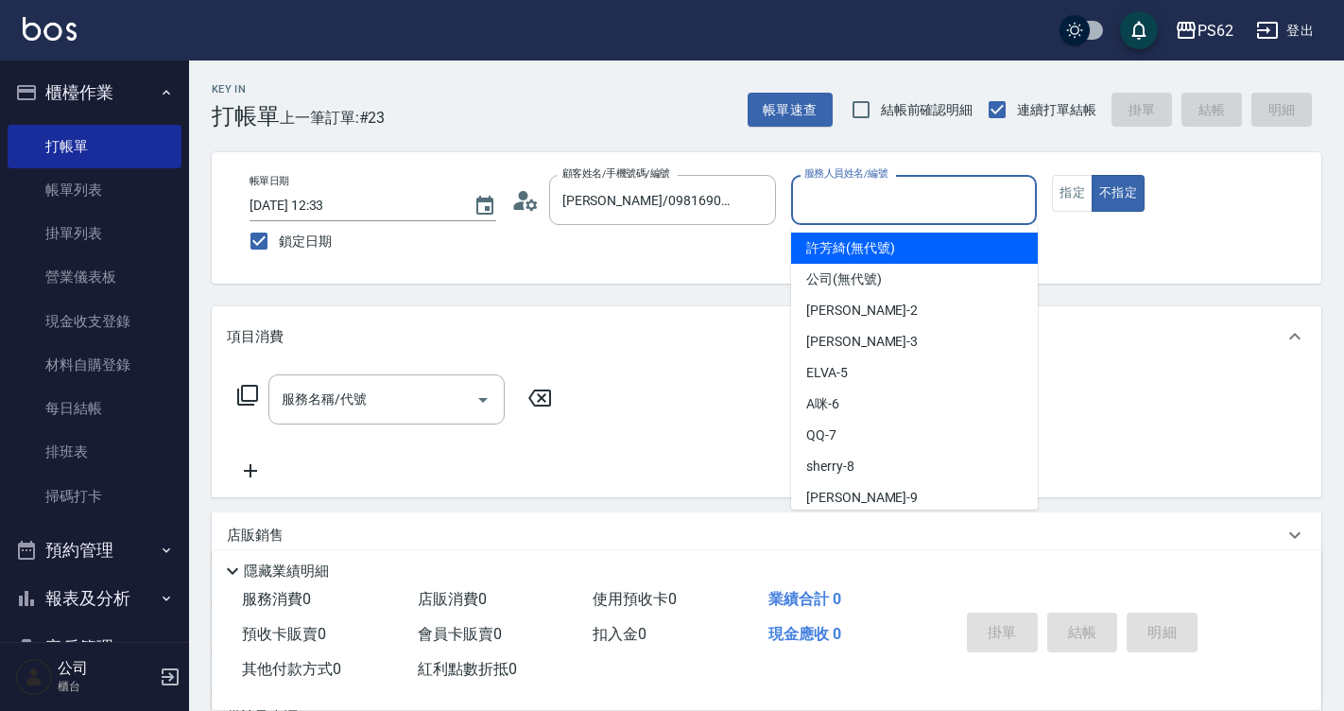
click at [854, 216] on input "服務人員姓名/編號" at bounding box center [915, 199] width 230 height 33
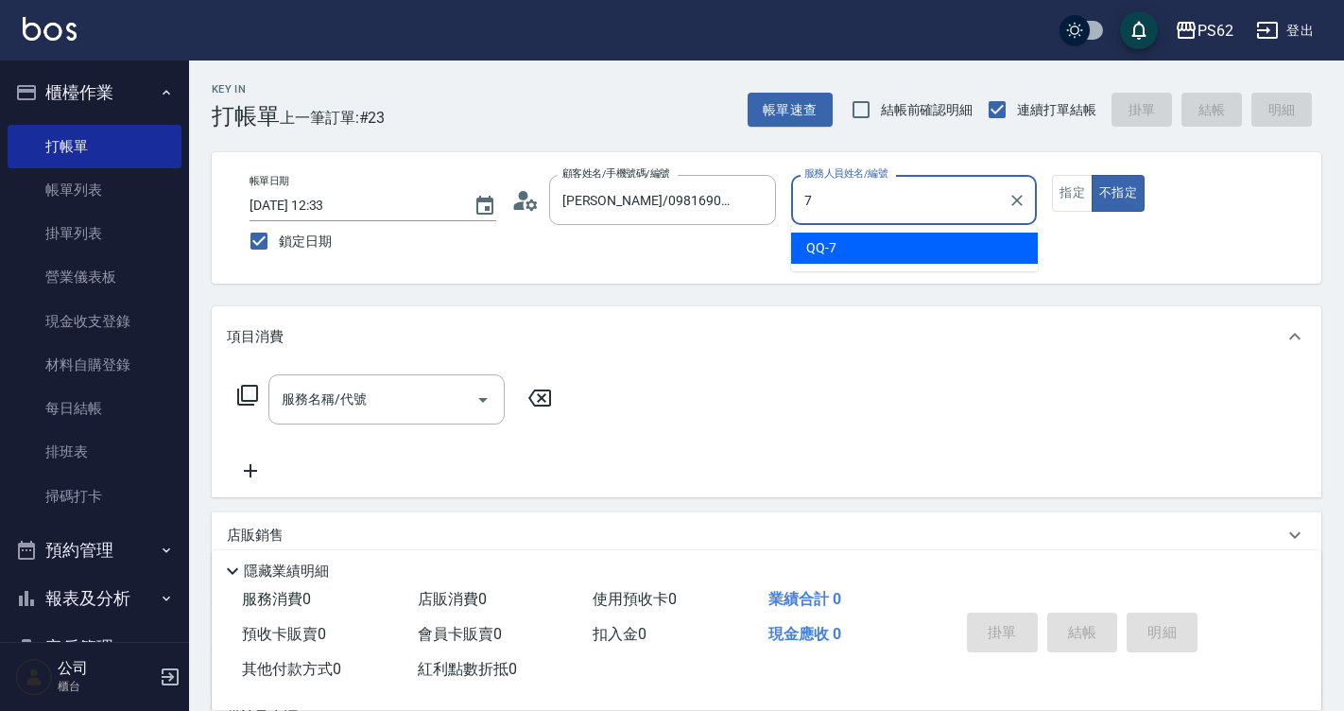
type input "QQ-7"
type button "false"
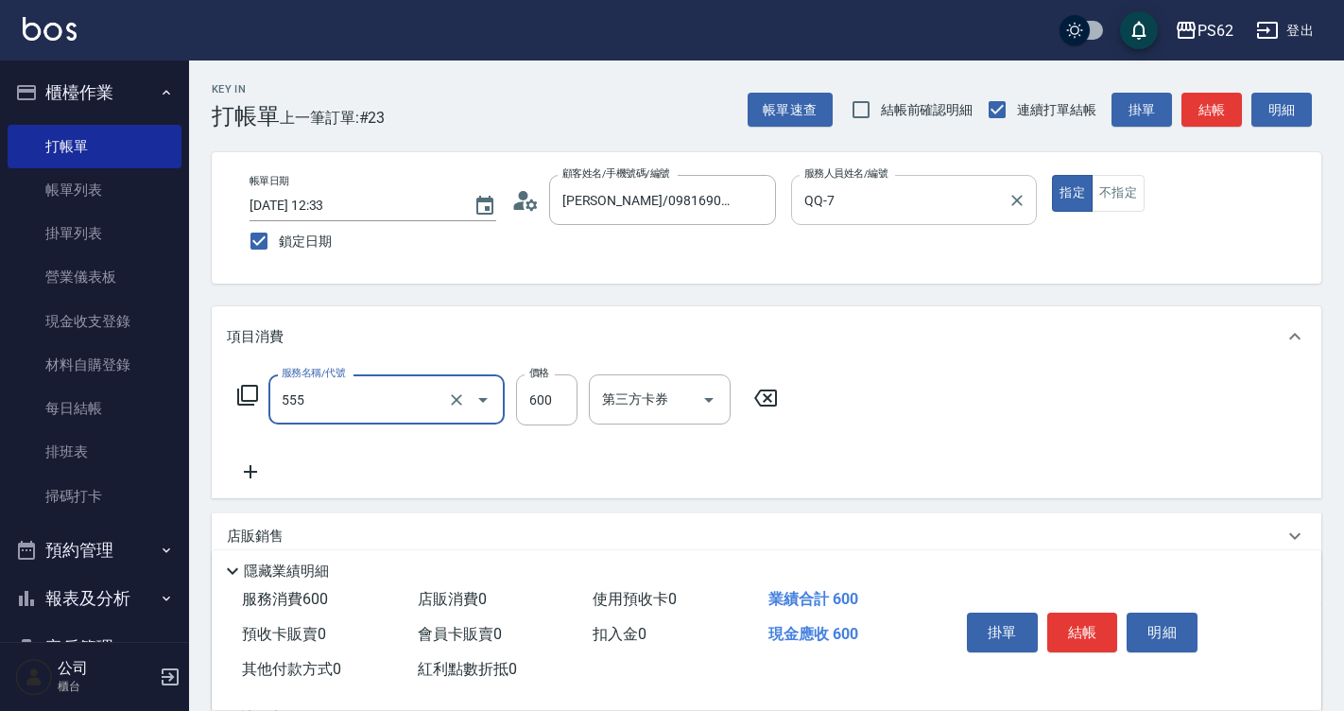
type input "去角質(555)"
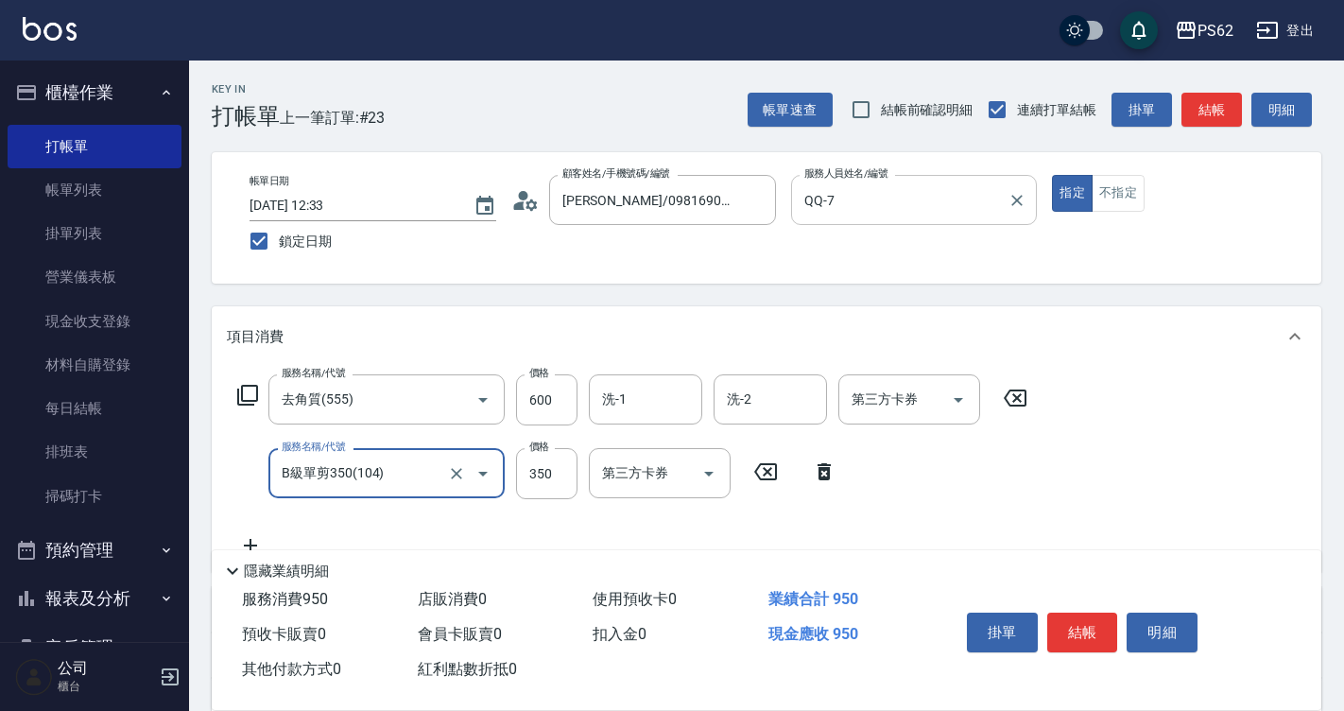
type input "B級單剪350(104)"
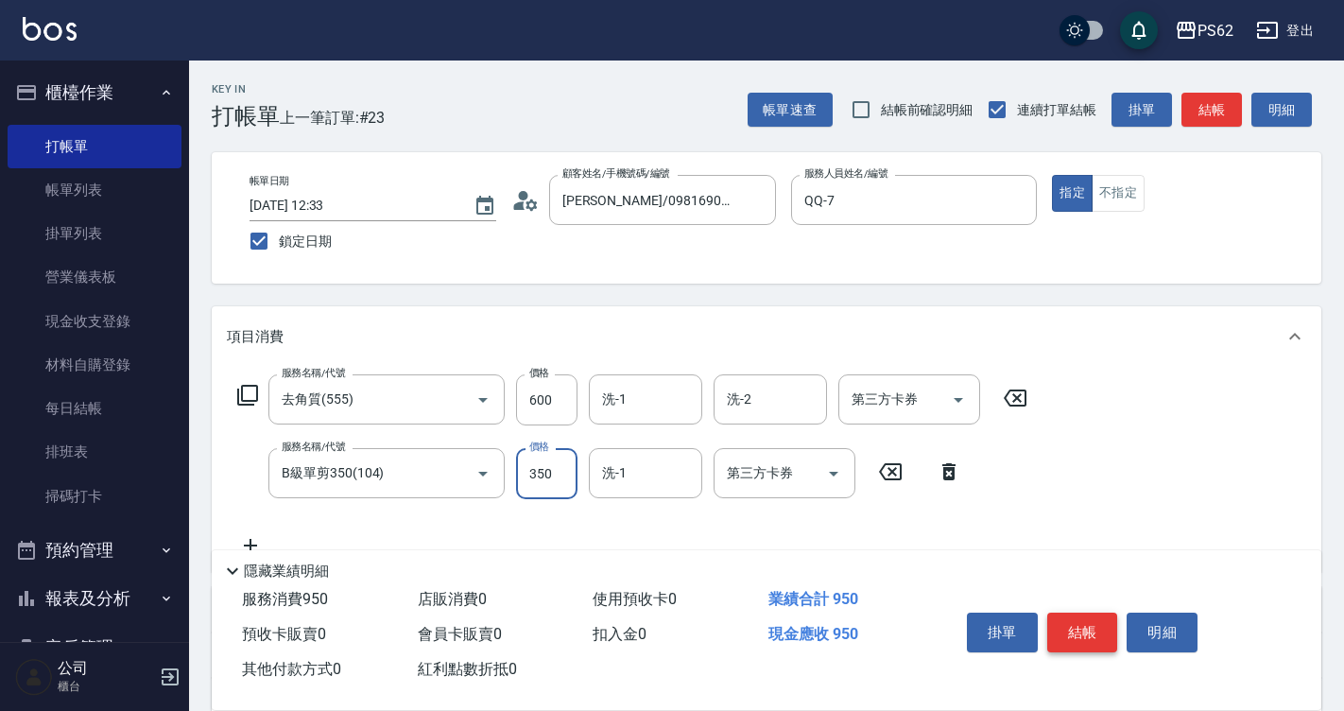
click at [1076, 630] on button "結帳" at bounding box center [1082, 633] width 71 height 40
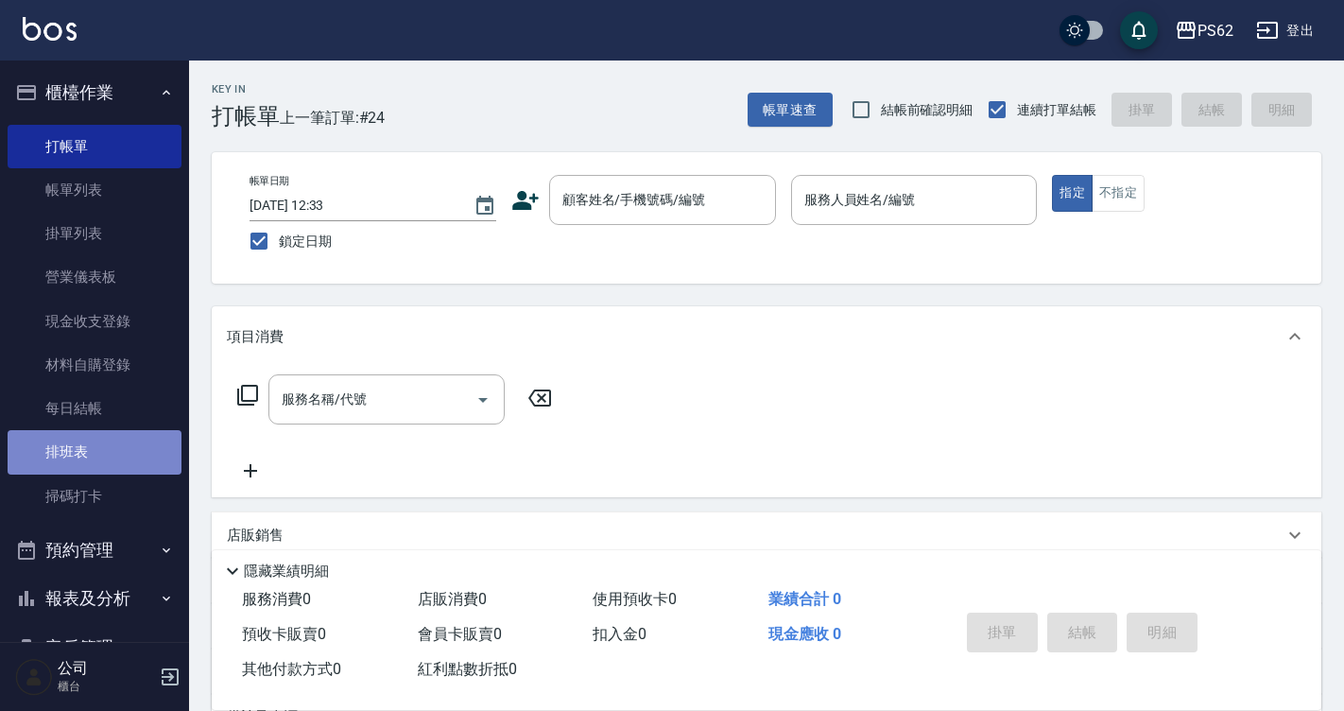
click at [102, 433] on link "排班表" at bounding box center [95, 451] width 174 height 43
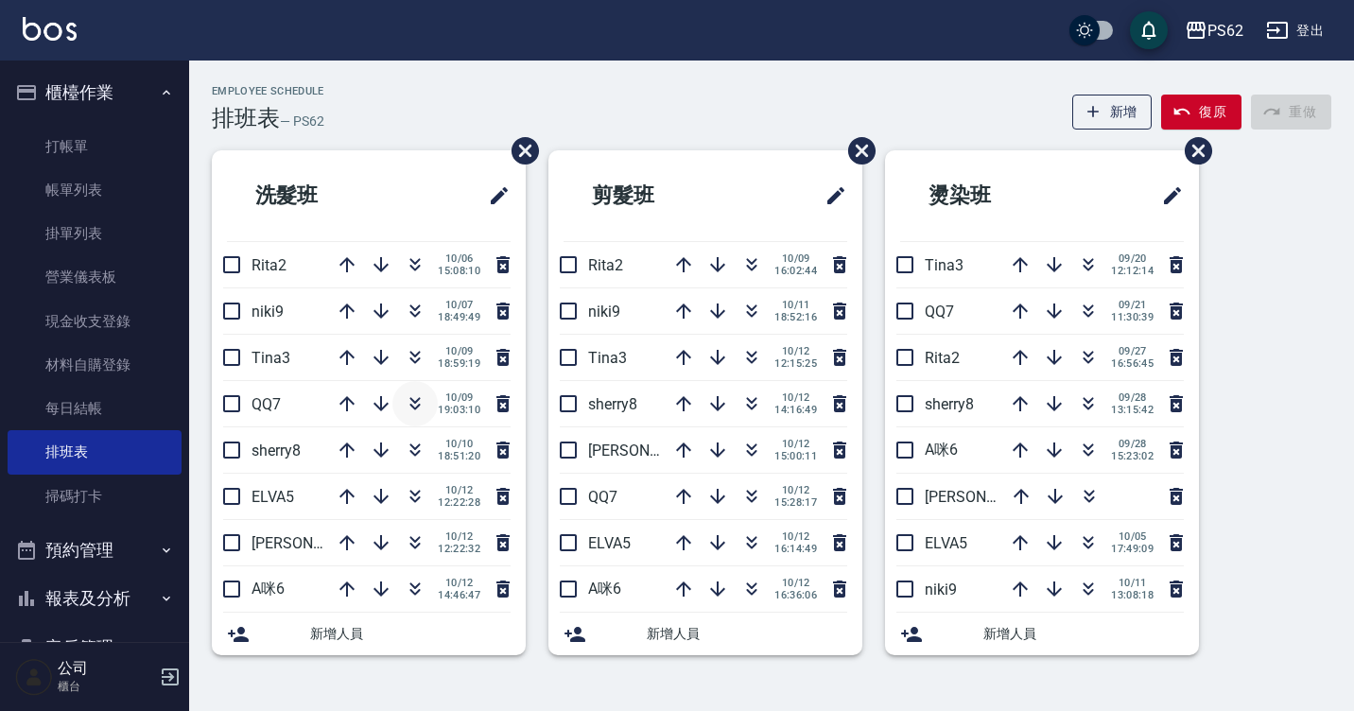
click at [418, 401] on icon "button" at bounding box center [415, 403] width 23 height 23
